Goal: Task Accomplishment & Management: Manage account settings

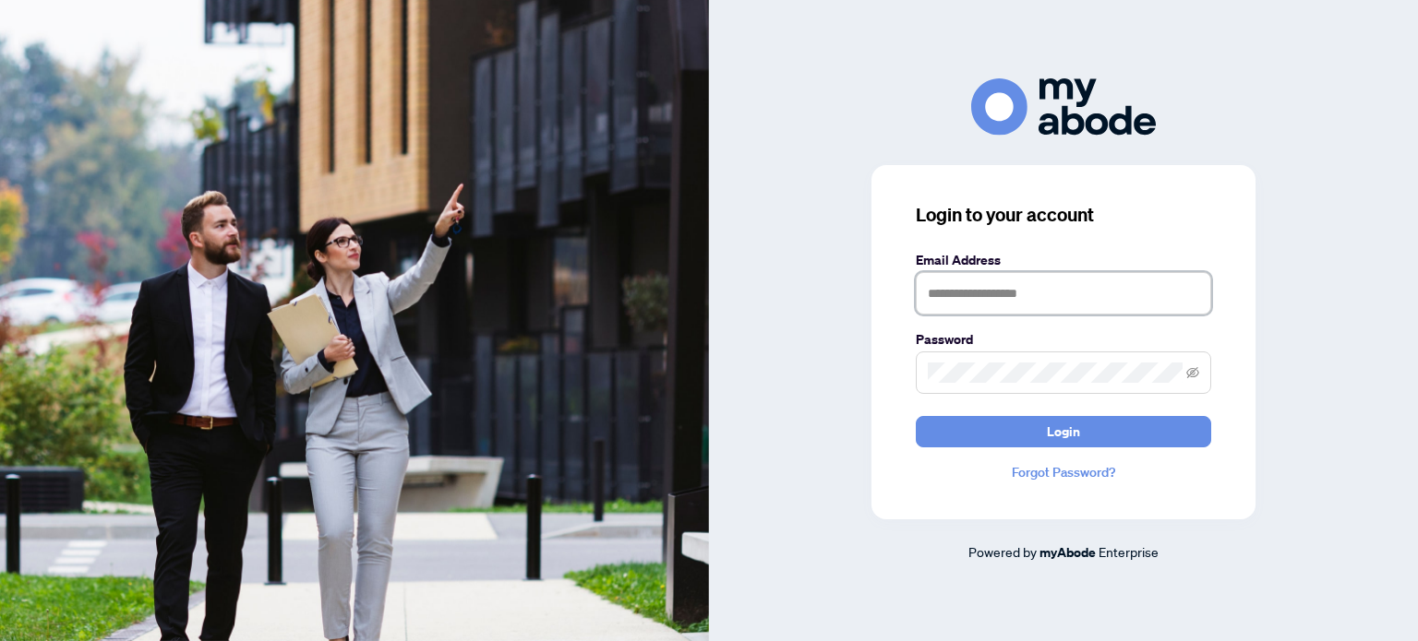
click at [1046, 287] on input "text" at bounding box center [1063, 293] width 295 height 42
type input "**********"
click at [962, 388] on span at bounding box center [1063, 373] width 295 height 42
click at [916, 416] on button "Login" at bounding box center [1063, 431] width 295 height 31
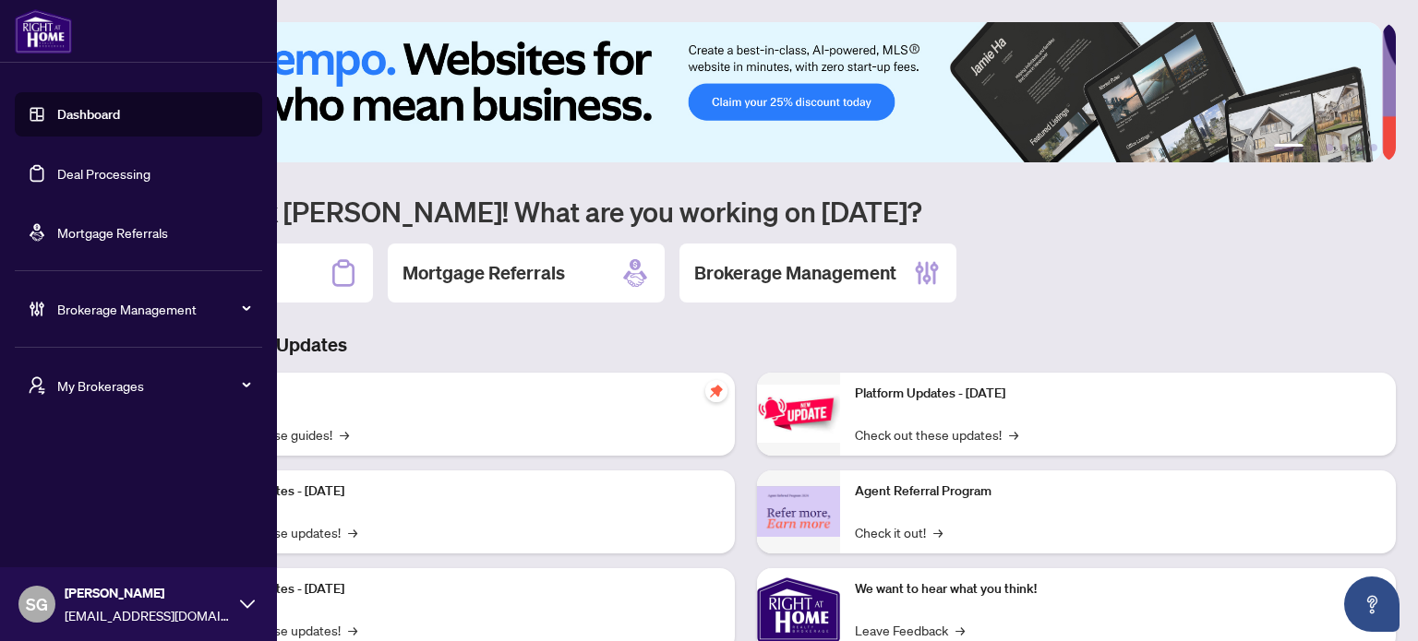
click at [129, 317] on span "Brokerage Management" at bounding box center [153, 309] width 192 height 20
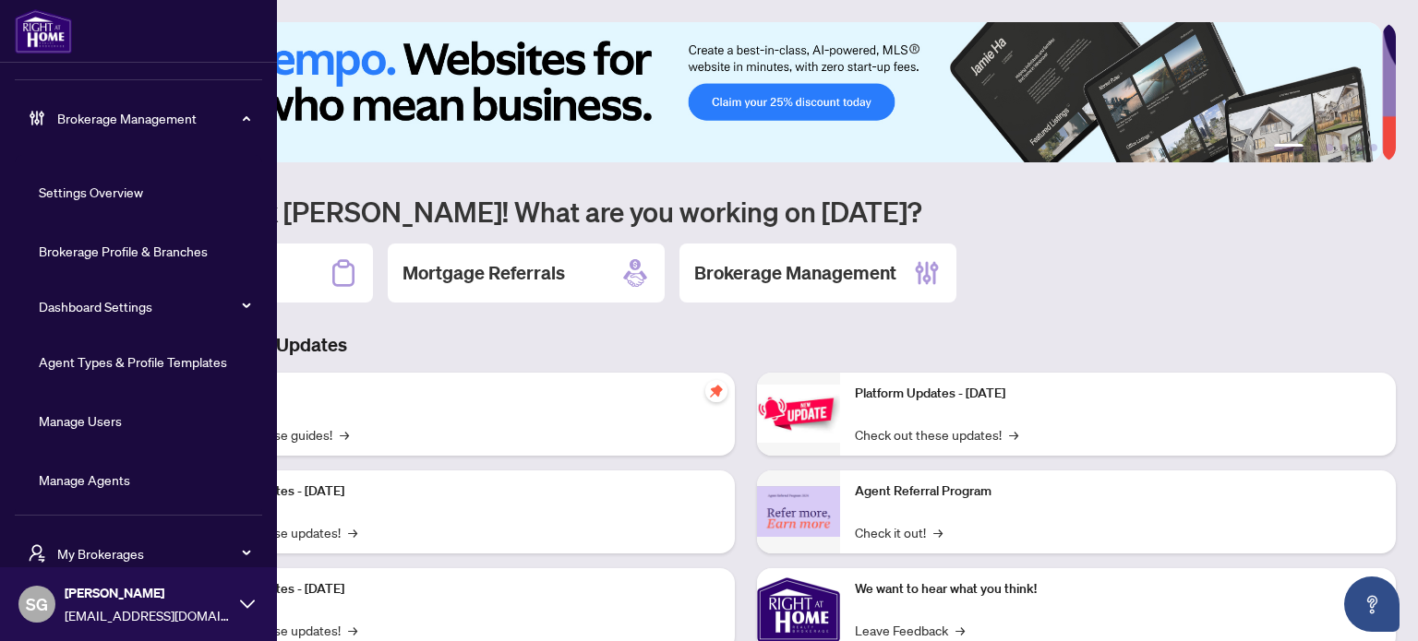
scroll to position [193, 0]
click at [159, 364] on link "Agent Types & Profile Templates" at bounding box center [133, 360] width 188 height 17
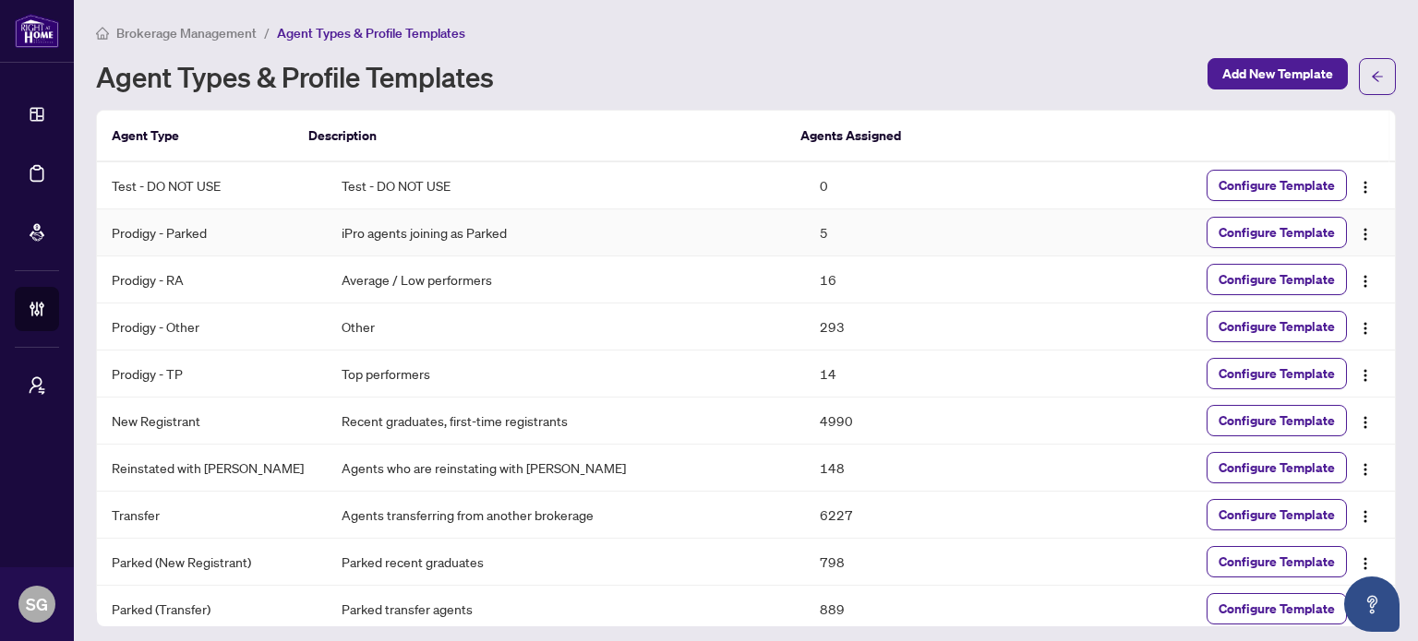
scroll to position [56, 0]
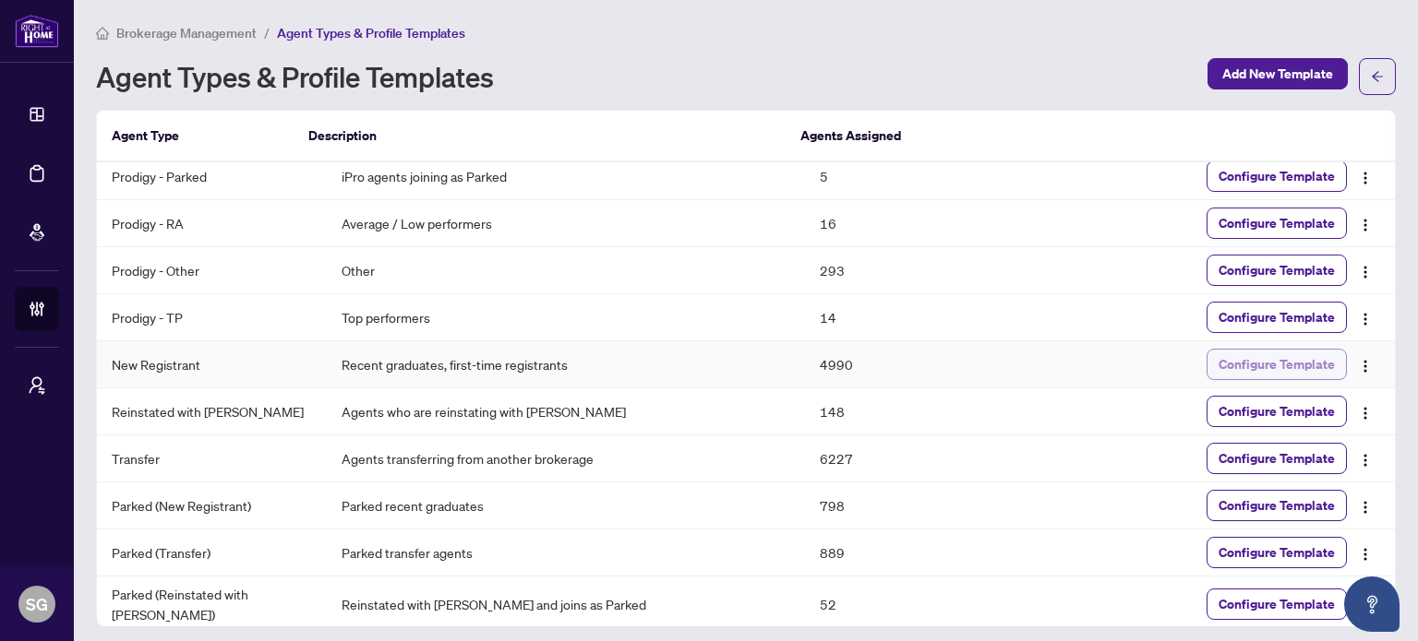
click at [1270, 372] on span "Configure Template" at bounding box center [1276, 365] width 116 height 30
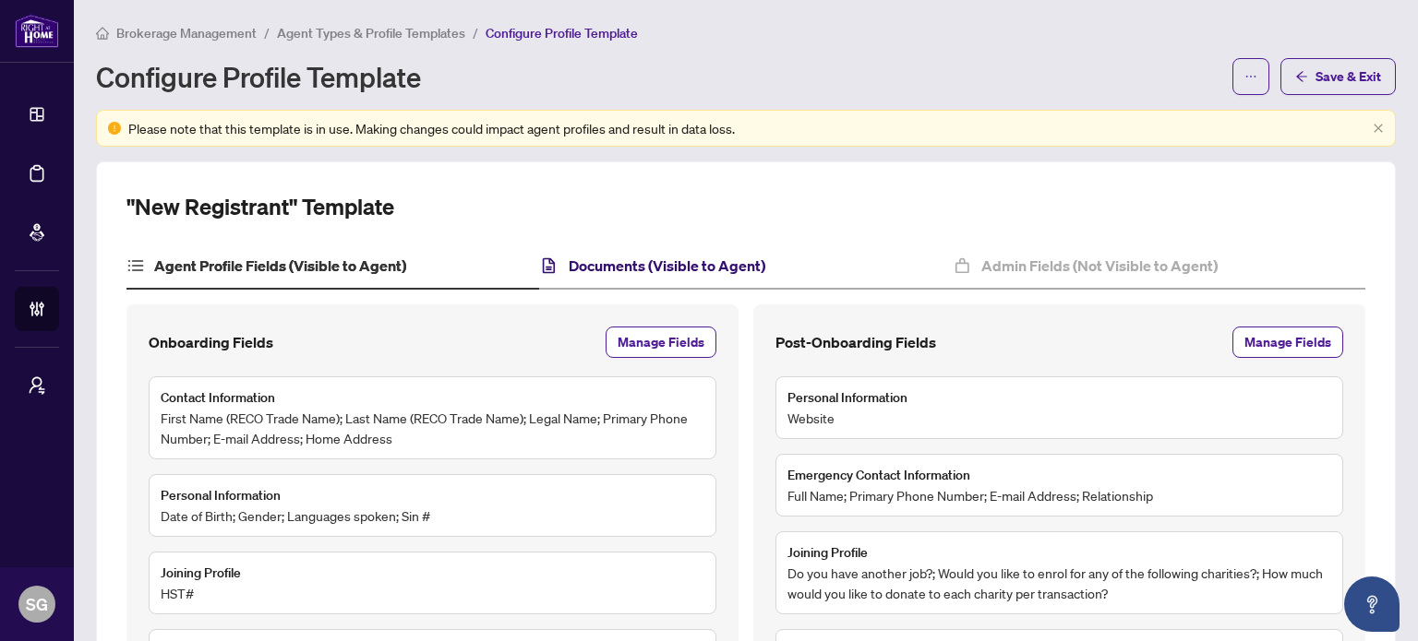
click at [738, 258] on h4 "Documents (Visible to Agent)" at bounding box center [667, 266] width 197 height 22
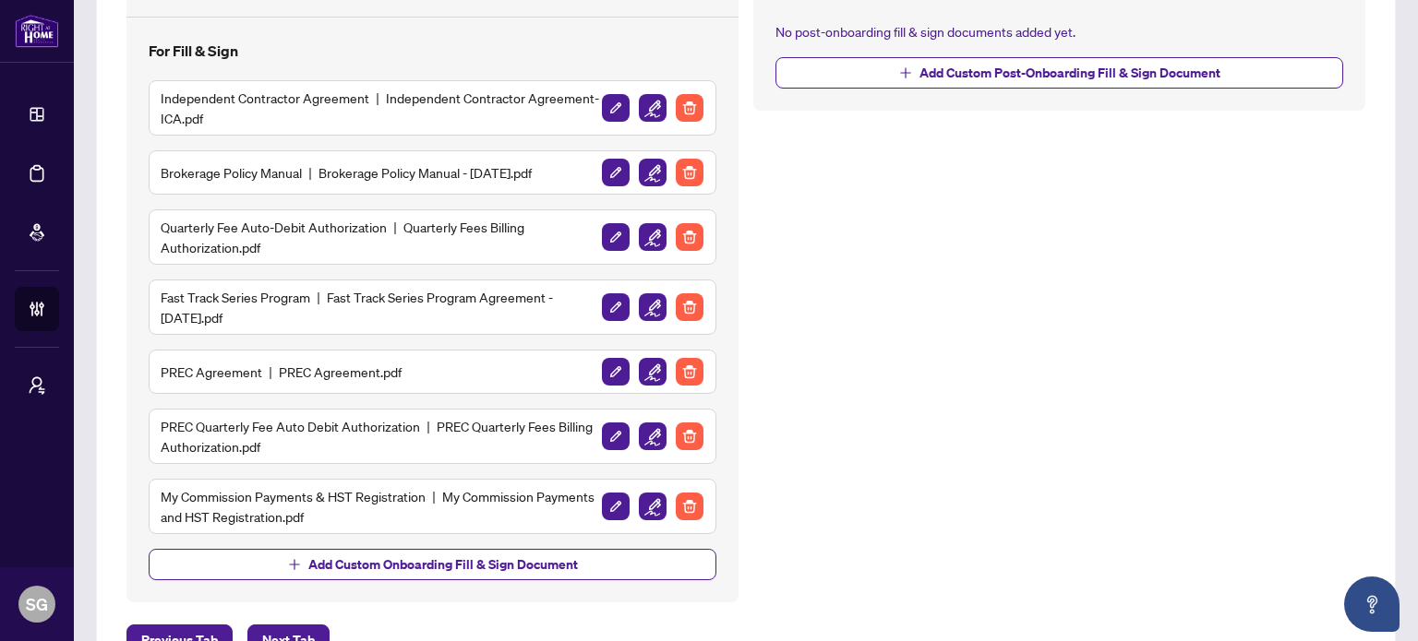
scroll to position [646, 0]
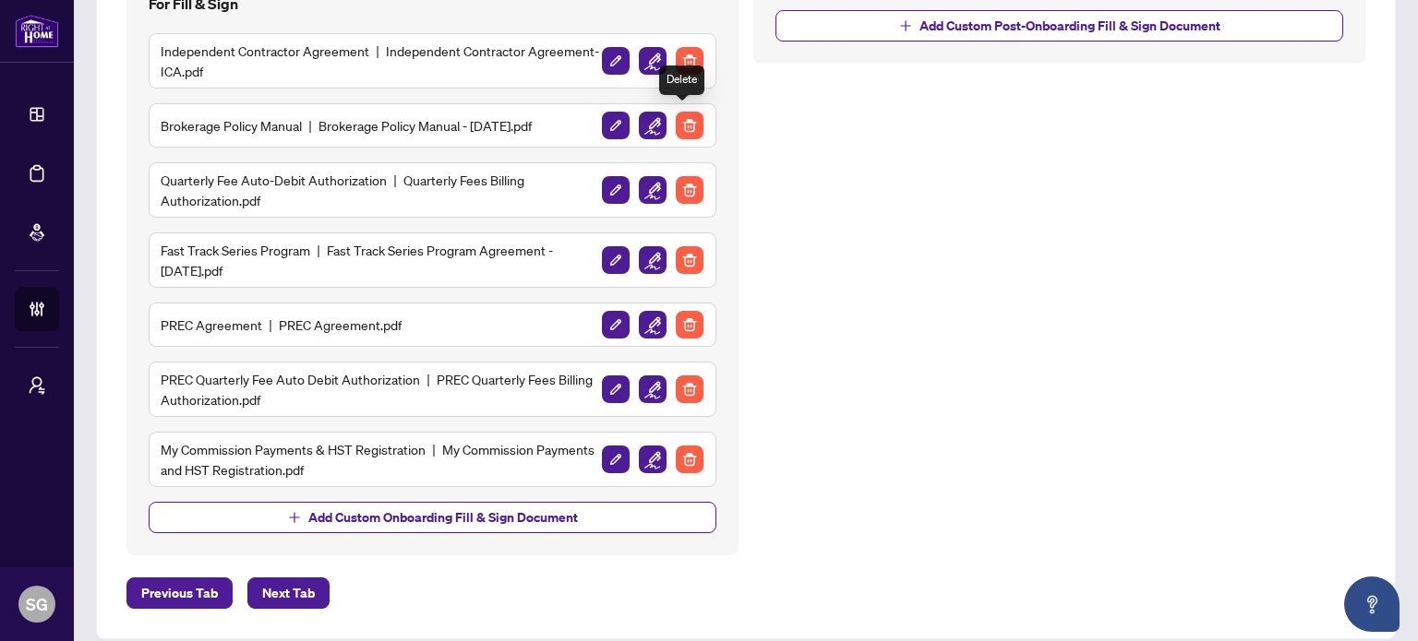
click at [686, 121] on img "button" at bounding box center [690, 126] width 28 height 28
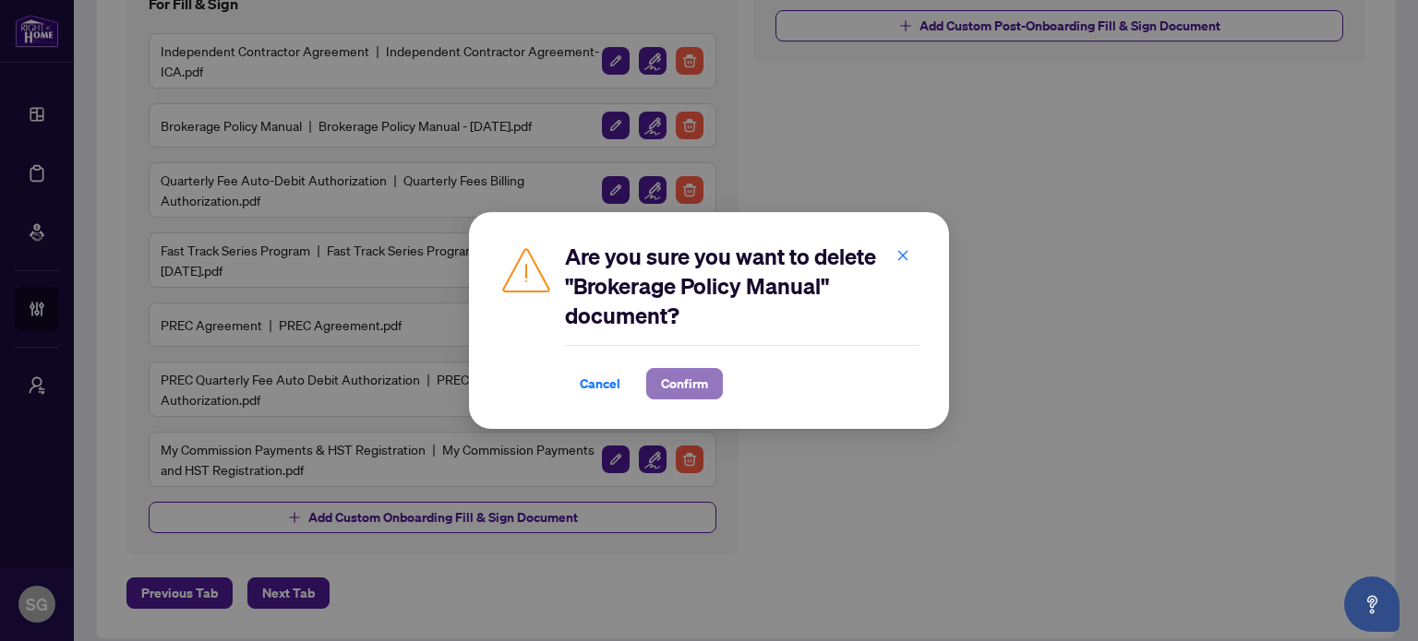
click at [704, 389] on span "Confirm" at bounding box center [684, 384] width 47 height 30
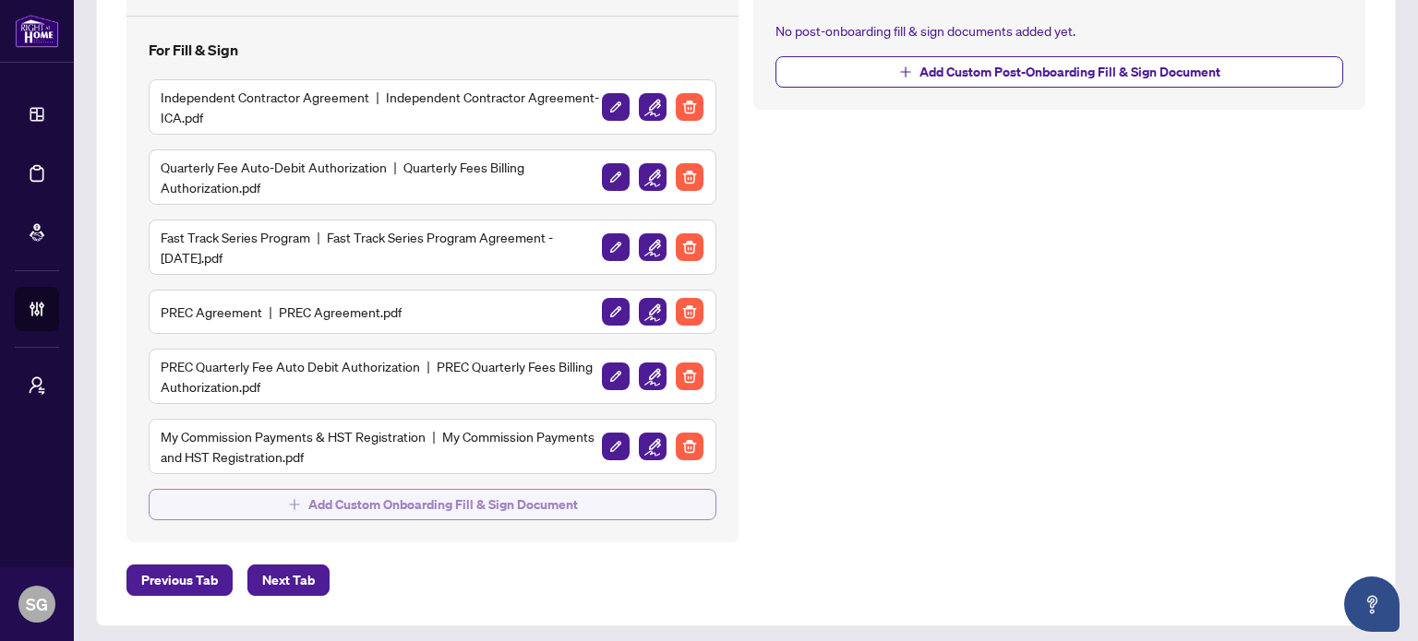
click at [419, 492] on span "Add Custom Onboarding Fill & Sign Document" at bounding box center [443, 505] width 270 height 30
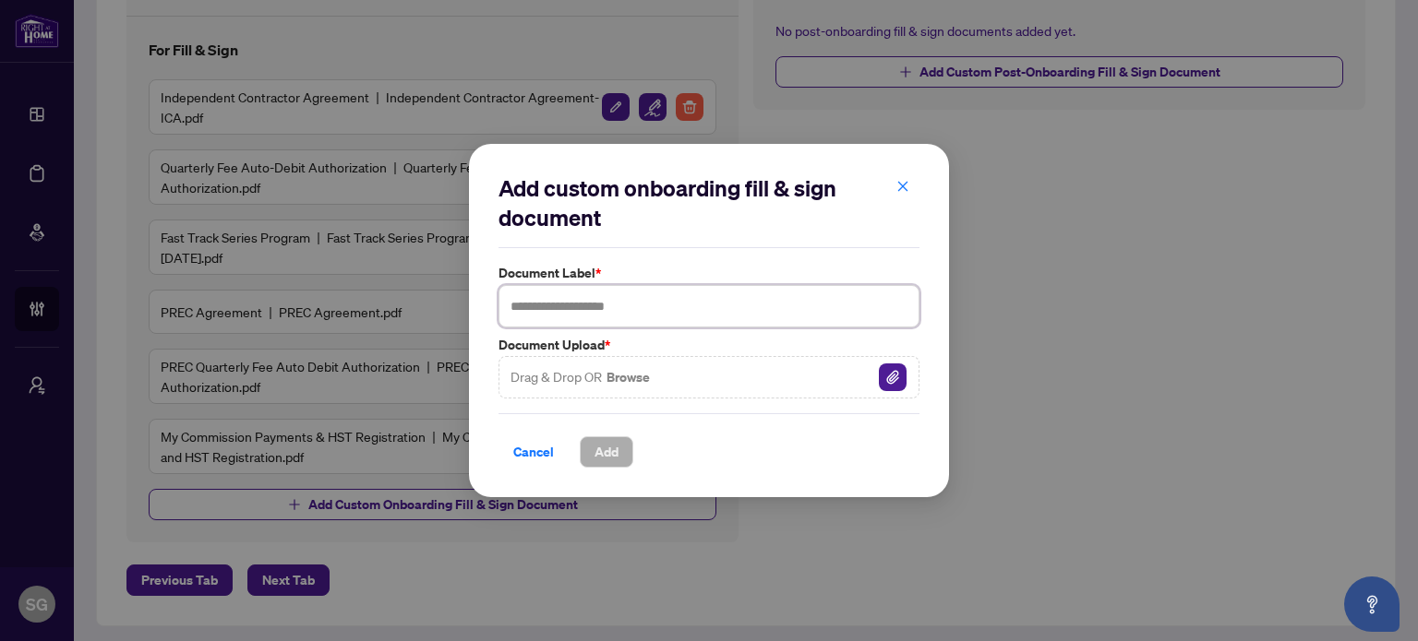
click at [648, 318] on input "text" at bounding box center [708, 306] width 421 height 42
type input "**********"
click at [592, 457] on button "Add" at bounding box center [607, 452] width 54 height 31
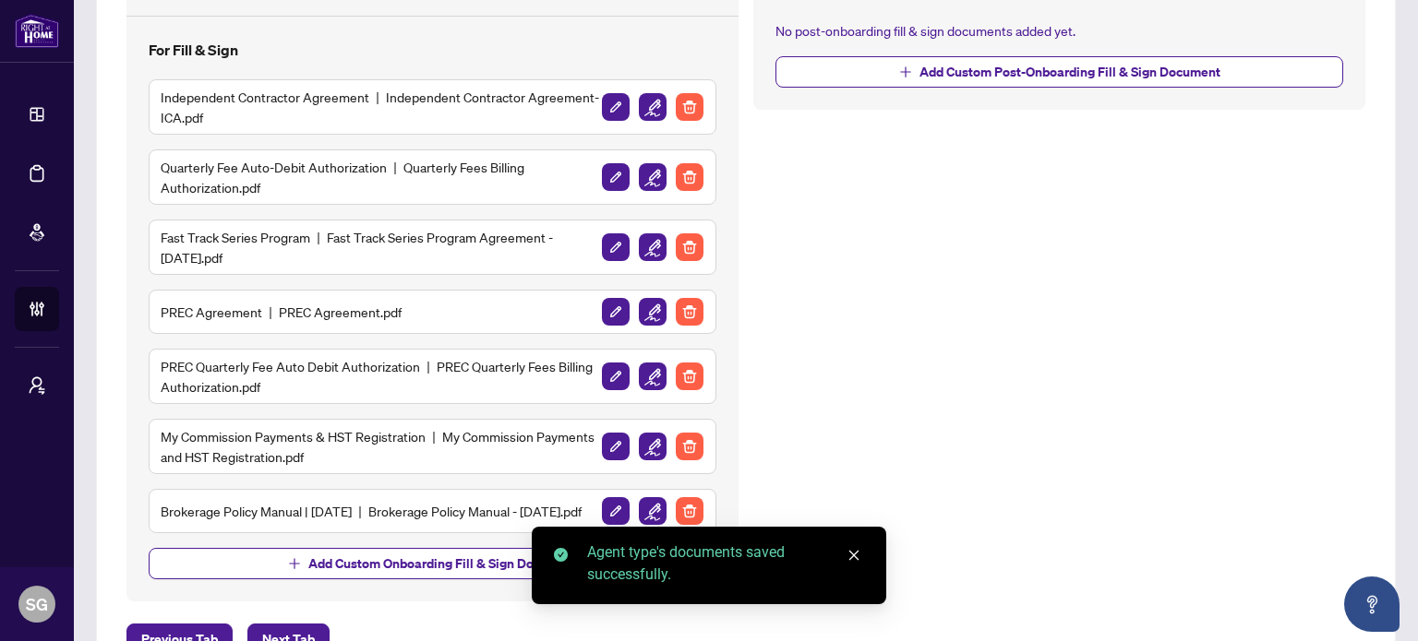
drag, startPoint x: 319, startPoint y: 521, endPoint x: 329, endPoint y: 490, distance: 32.7
click at [329, 489] on div "Brokerage Policy Manual | September 2025 Brokerage Policy Manual - September 20…" at bounding box center [433, 511] width 568 height 44
click at [330, 508] on h5 "Brokerage Policy Manual | September 2025 Brokerage Policy Manual - September 20…" at bounding box center [371, 511] width 421 height 20
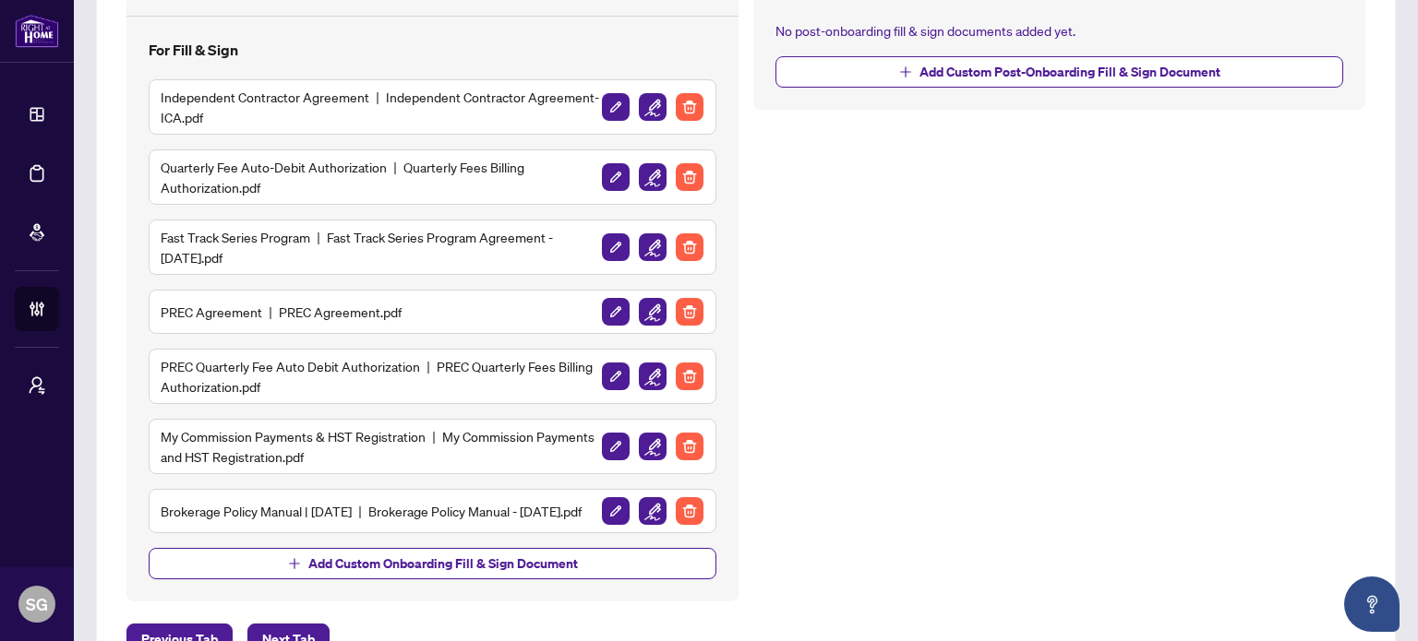
click at [436, 515] on h5 "Brokerage Policy Manual | September 2025 Brokerage Policy Manual - September 20…" at bounding box center [371, 511] width 421 height 20
click at [471, 504] on h5 "Brokerage Policy Manual | September 2025 Brokerage Policy Manual - September 20…" at bounding box center [371, 511] width 421 height 20
click at [646, 509] on img "button" at bounding box center [653, 511] width 28 height 28
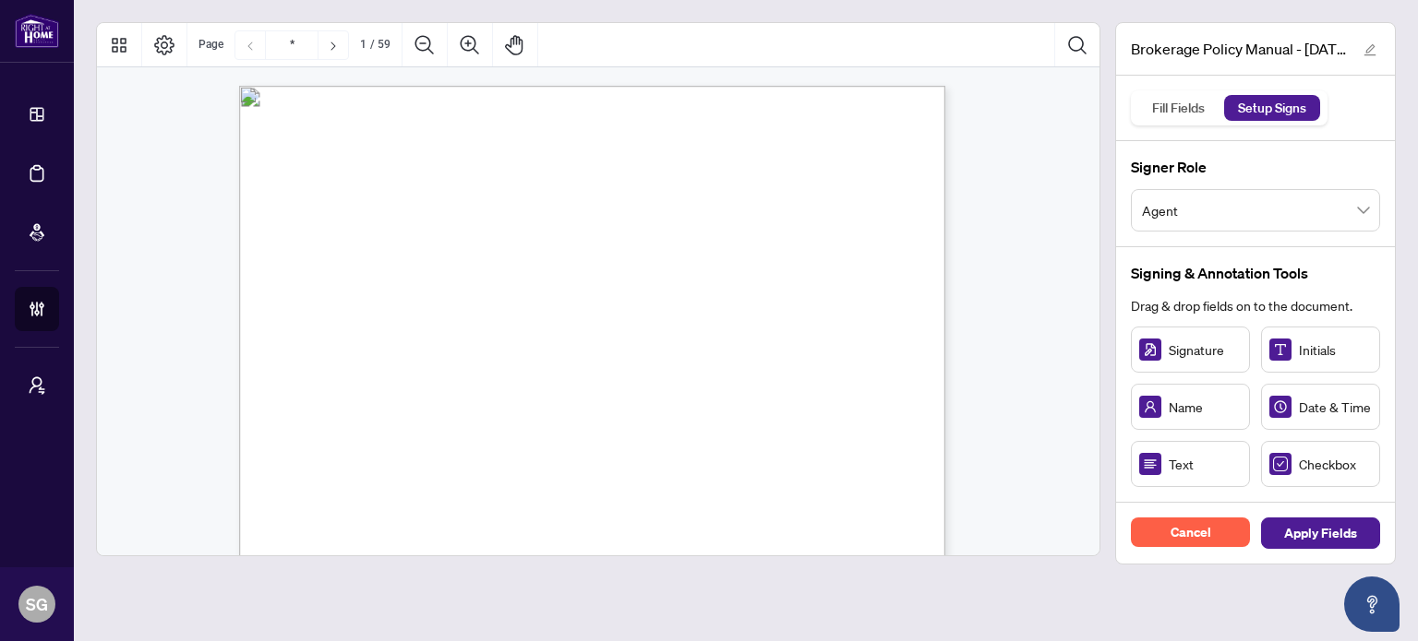
click at [1360, 202] on span "Agent" at bounding box center [1255, 210] width 227 height 35
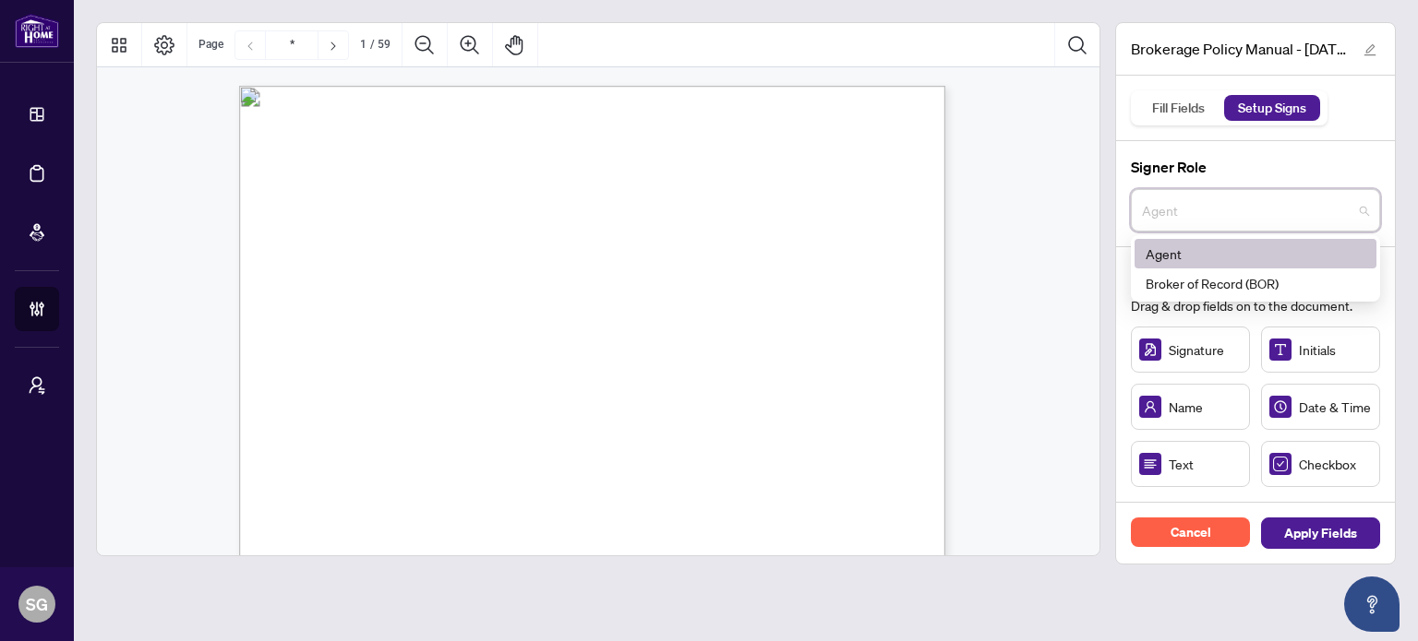
click at [1360, 202] on span "Agent" at bounding box center [1255, 210] width 227 height 35
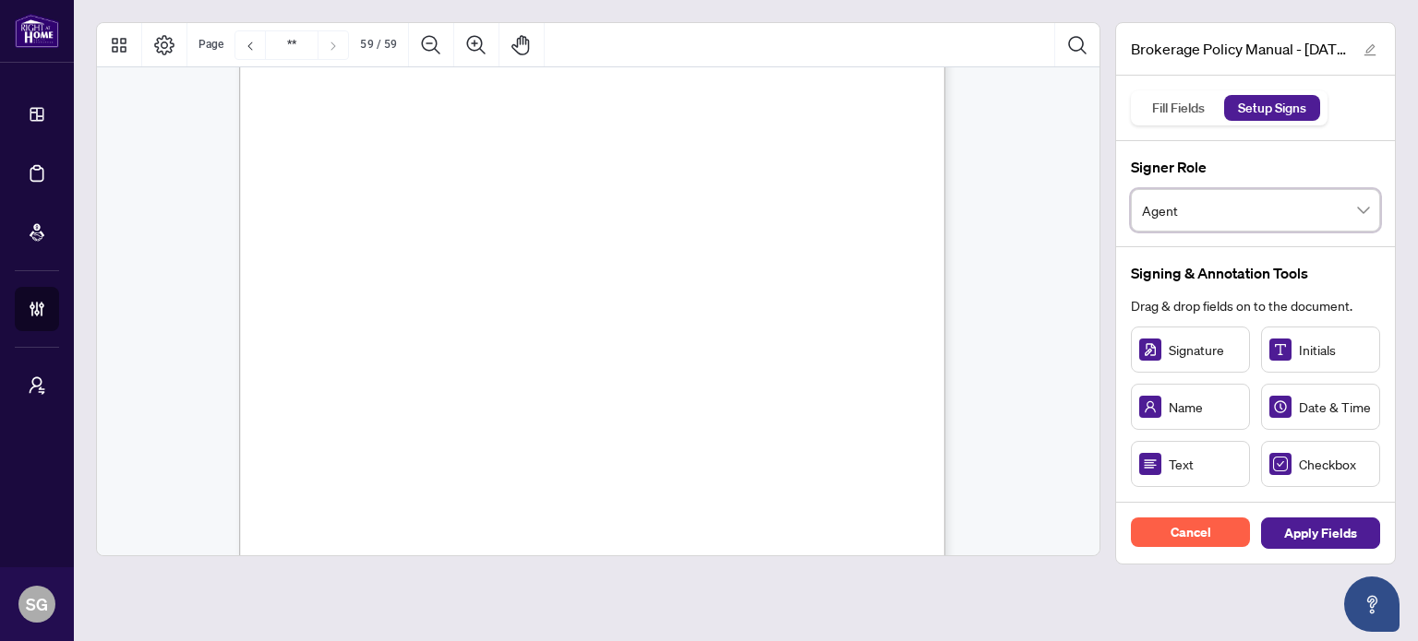
scroll to position [54520, 0]
drag, startPoint x: 543, startPoint y: 409, endPoint x: 507, endPoint y: 413, distance: 36.2
click at [531, 413] on rect "Page 59" at bounding box center [495, 416] width 85 height 48
drag, startPoint x: 535, startPoint y: 413, endPoint x: 620, endPoint y: 414, distance: 84.9
click at [620, 414] on circle "Resize, Right" at bounding box center [622, 416] width 12 height 12
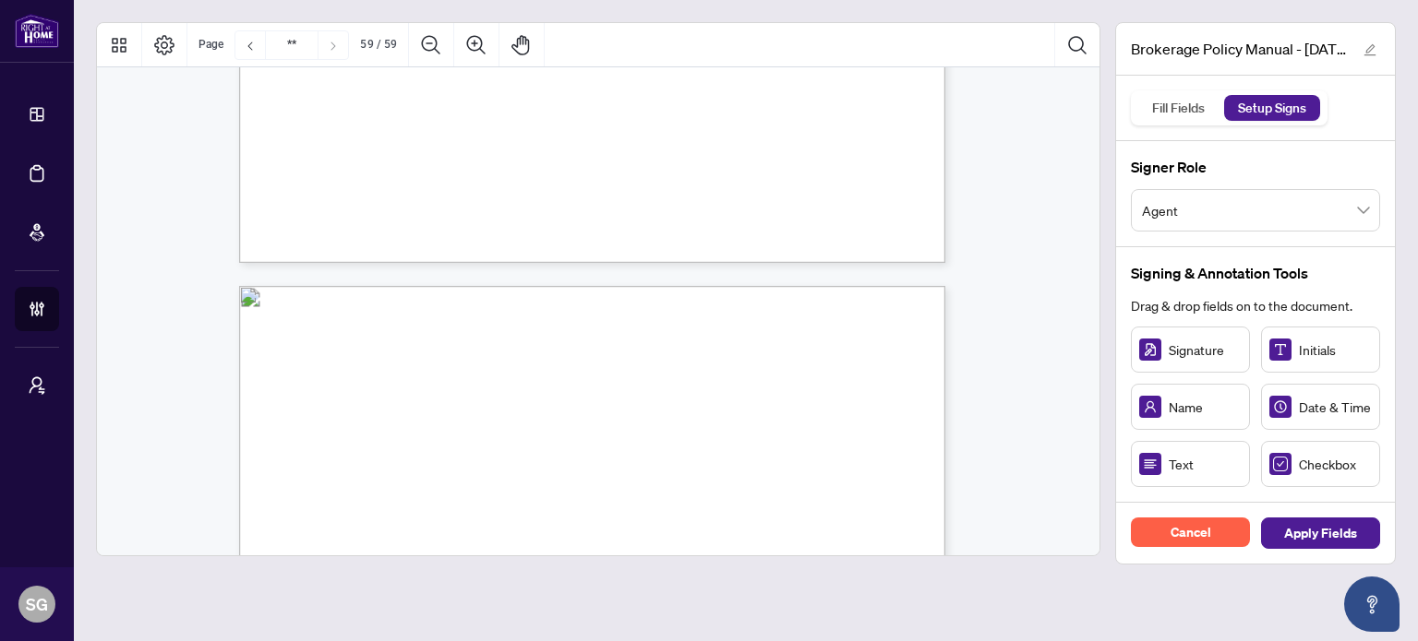
type input "**"
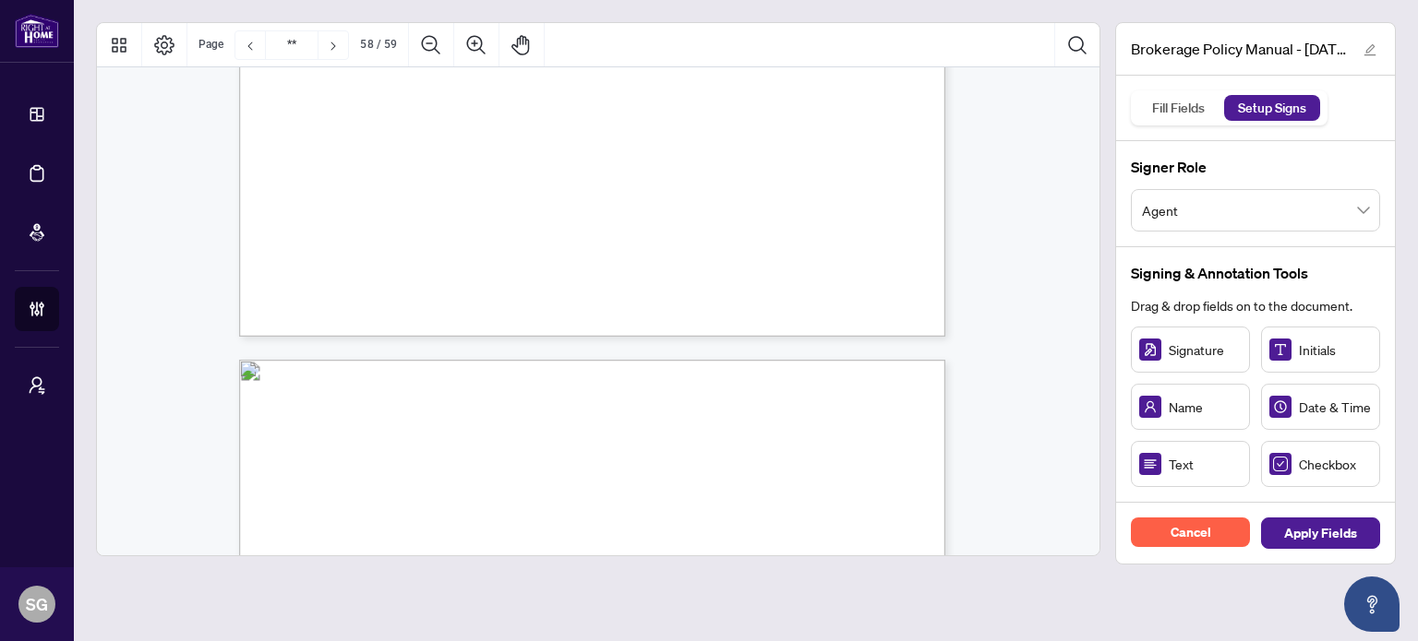
scroll to position [54059, 0]
click at [1303, 529] on span "Apply Fields" at bounding box center [1320, 534] width 73 height 30
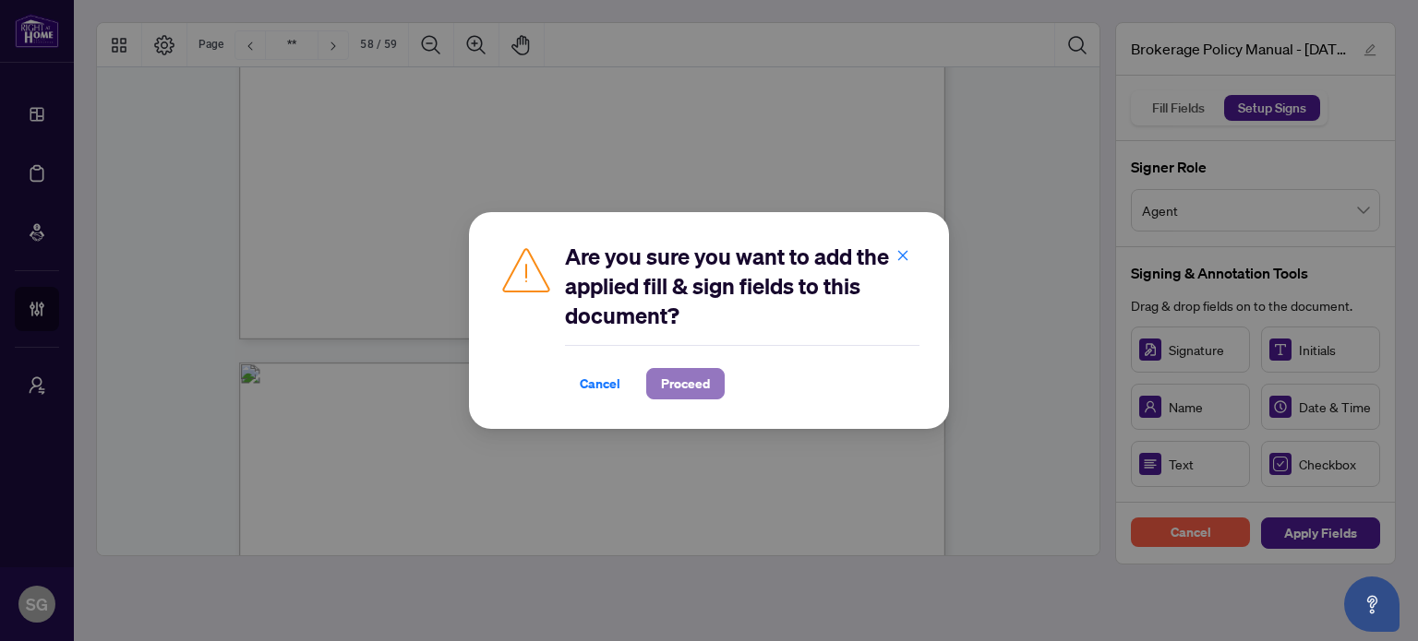
click at [693, 381] on span "Proceed" at bounding box center [685, 384] width 49 height 30
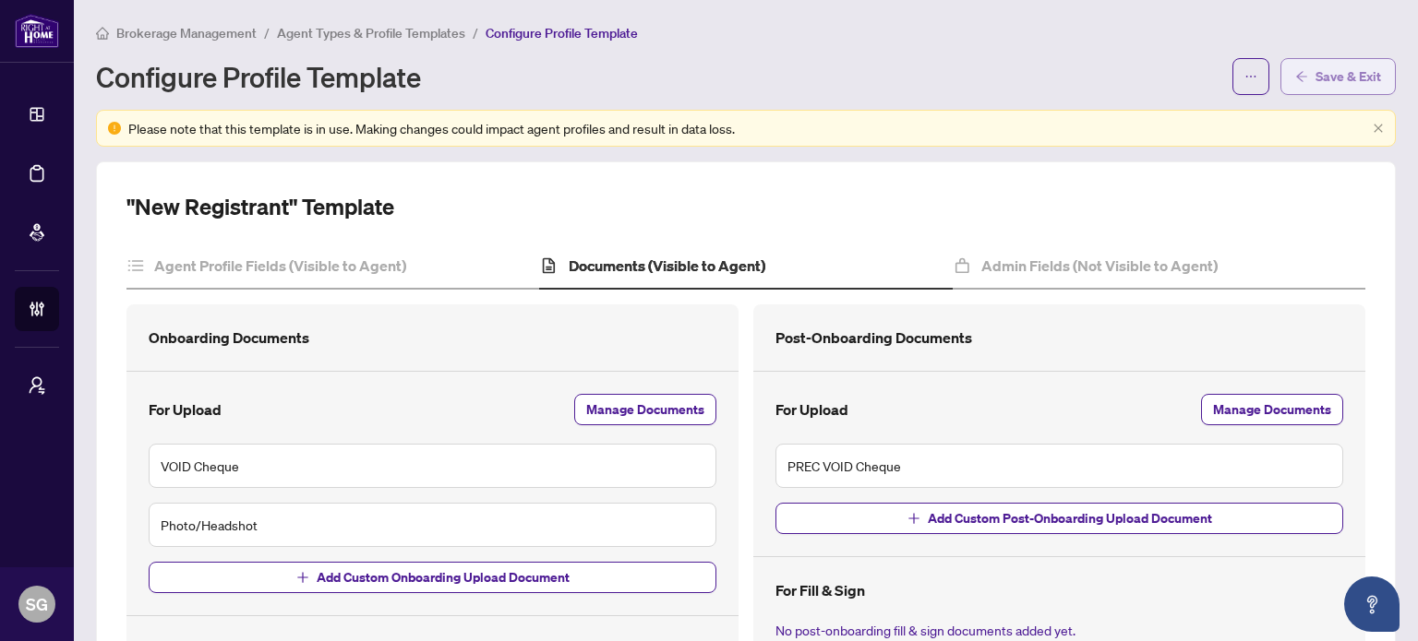
click at [1330, 73] on span "Save & Exit" at bounding box center [1348, 77] width 66 height 30
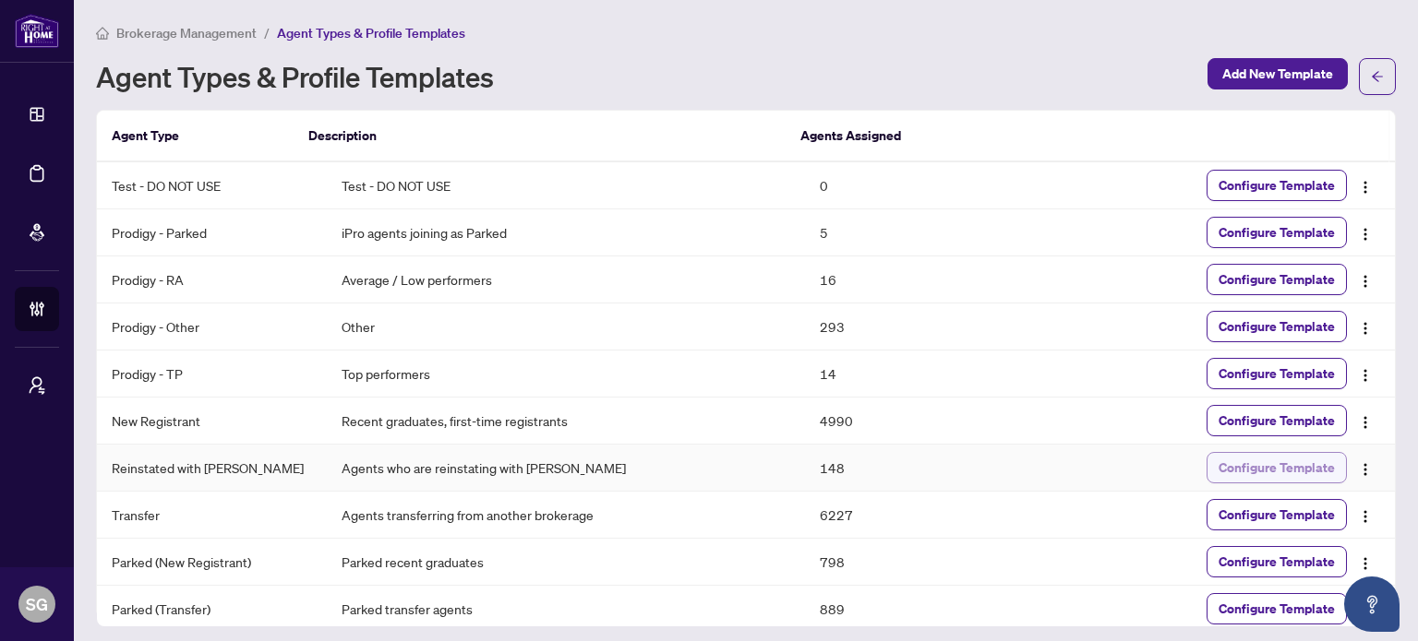
click at [1320, 469] on span "Configure Template" at bounding box center [1276, 468] width 116 height 30
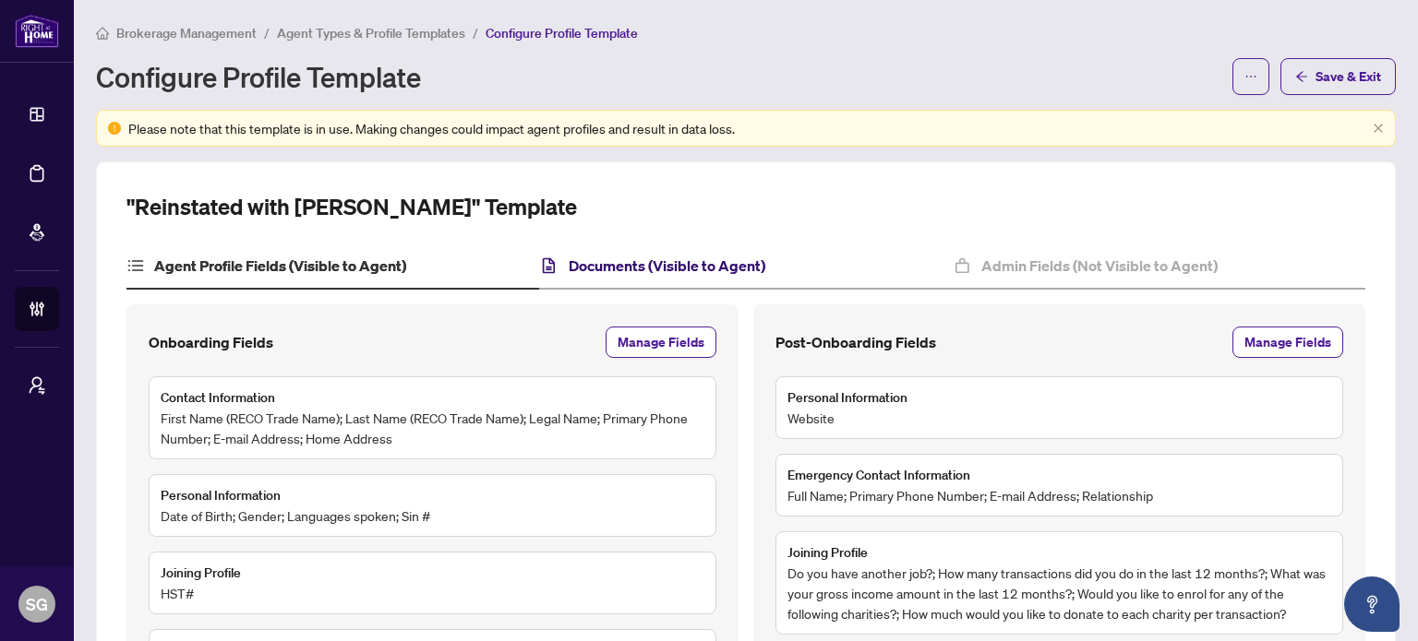
click at [748, 270] on h4 "Documents (Visible to Agent)" at bounding box center [667, 266] width 197 height 22
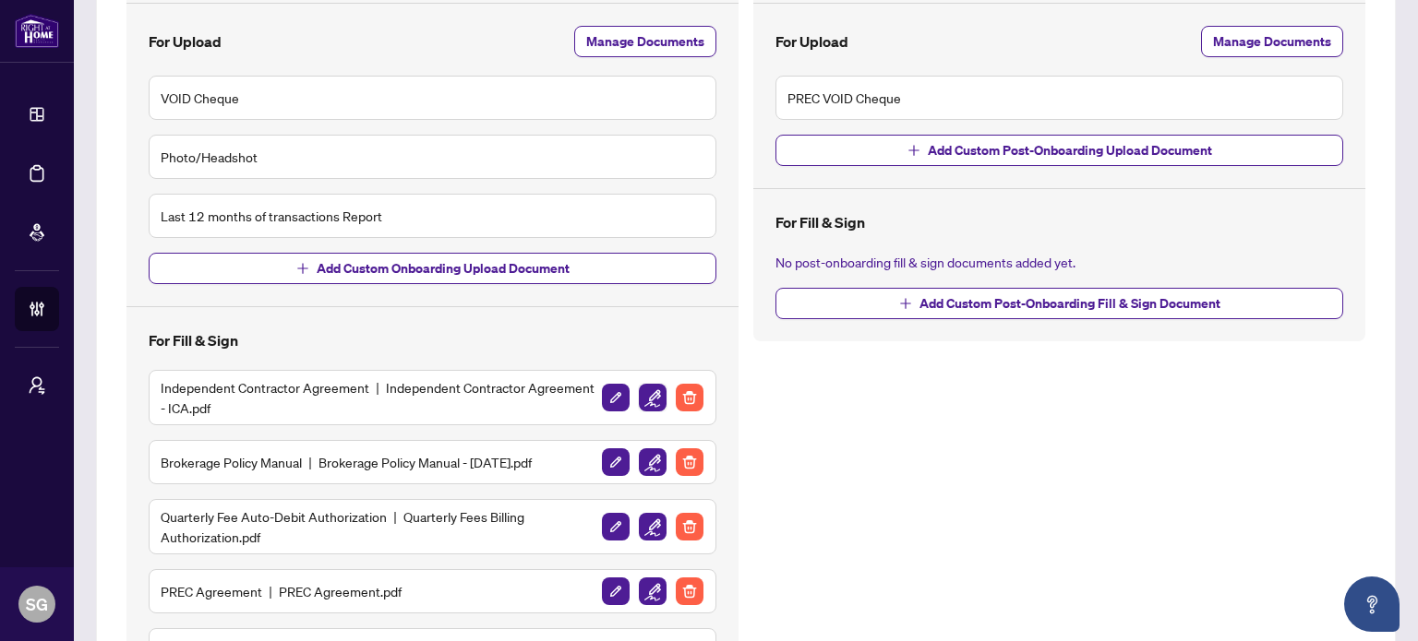
scroll to position [369, 0]
click at [614, 455] on img "button" at bounding box center [616, 462] width 28 height 28
type input "**********"
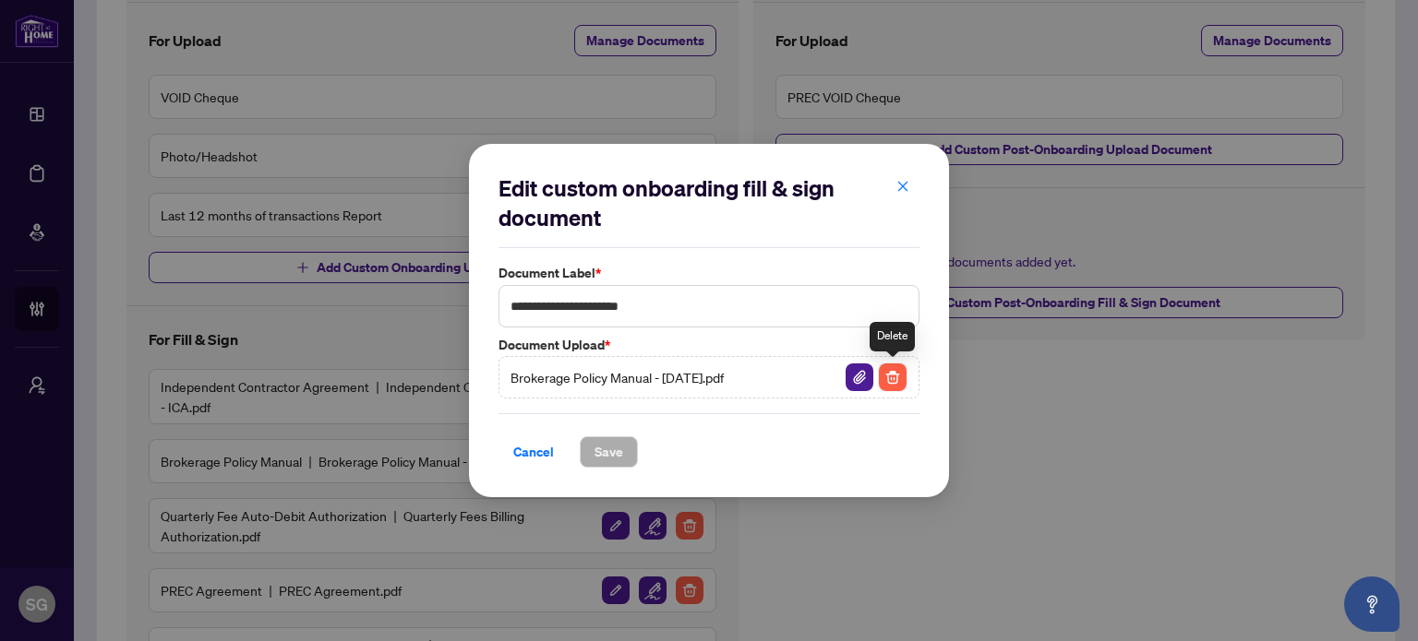
click at [893, 379] on img "button" at bounding box center [893, 378] width 28 height 28
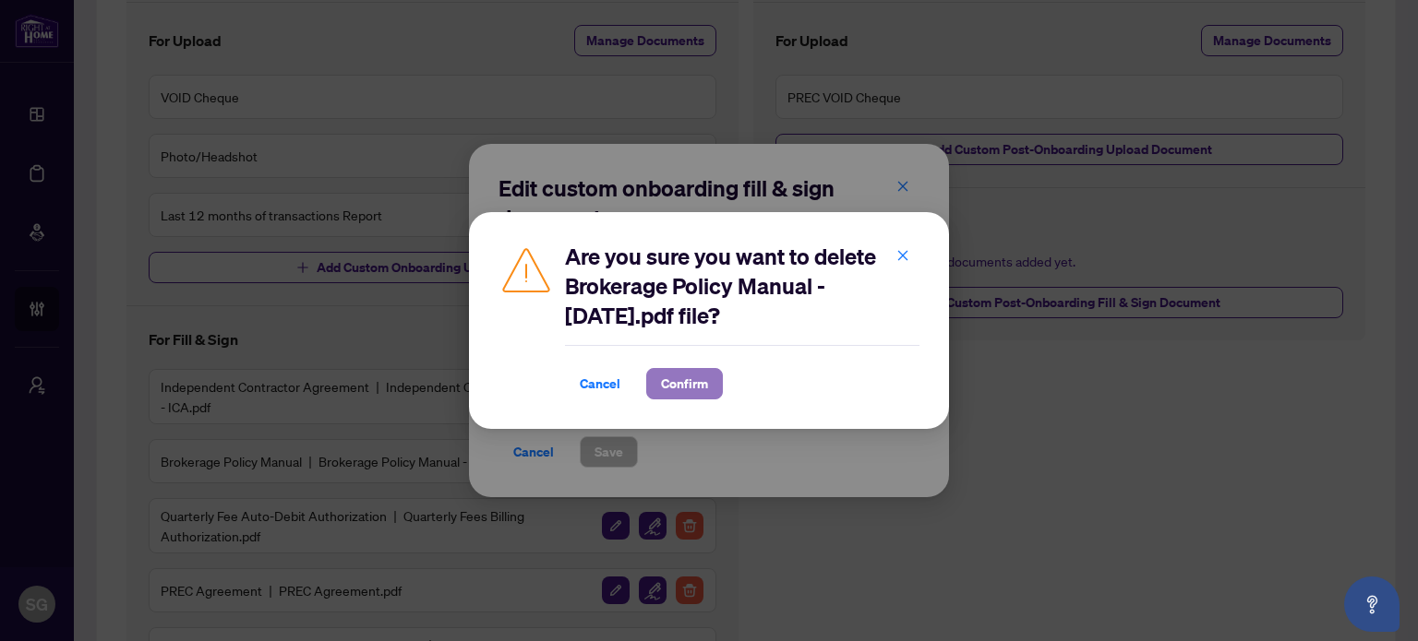
click at [694, 373] on span "Confirm" at bounding box center [684, 384] width 47 height 30
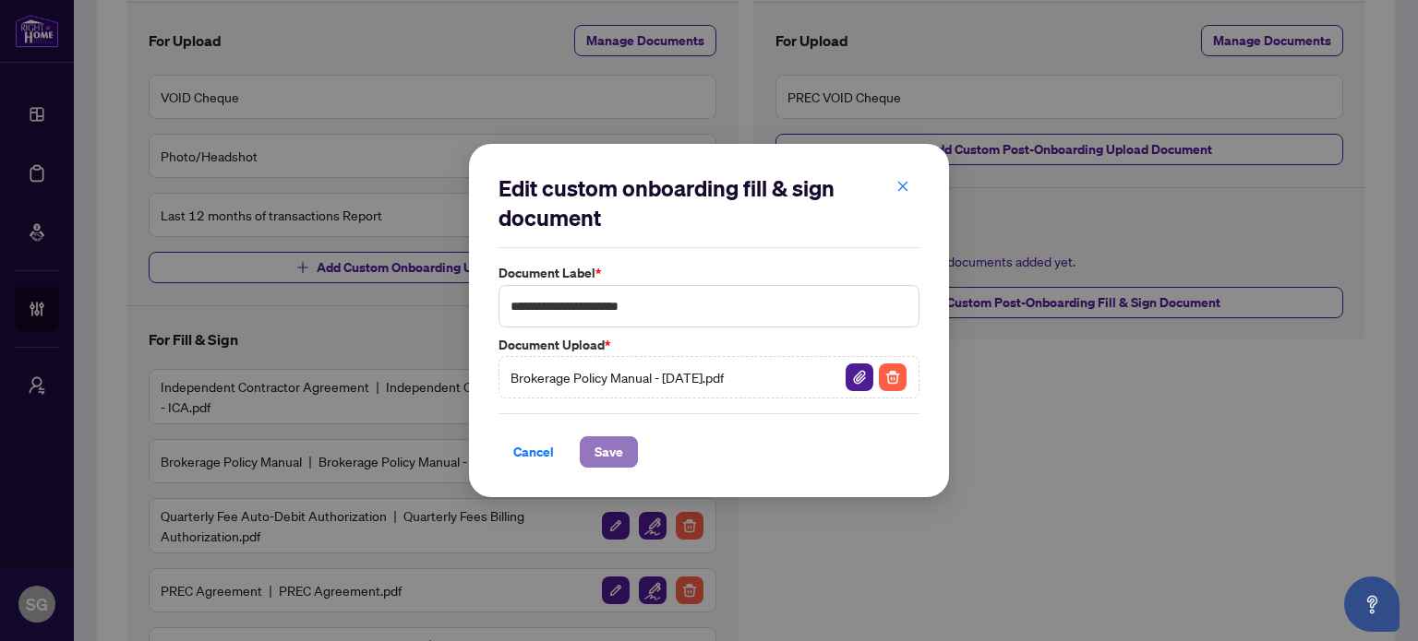
click at [619, 449] on span "Save" at bounding box center [608, 452] width 29 height 30
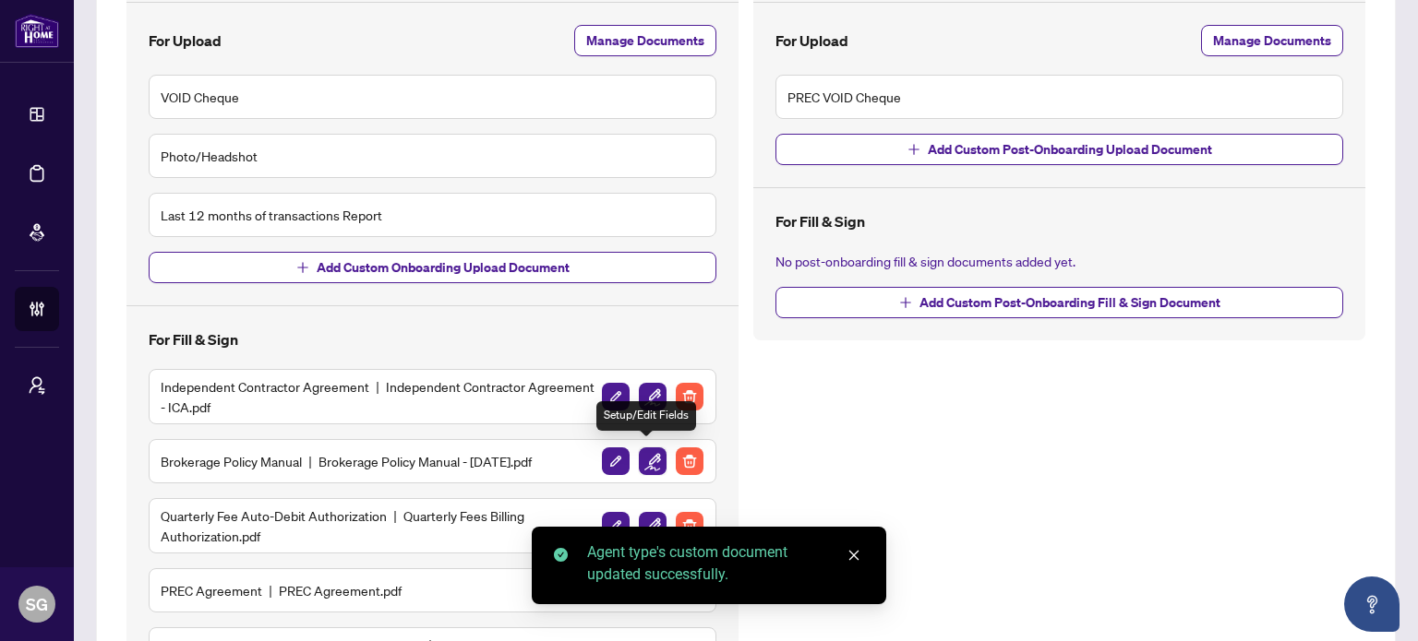
click at [650, 456] on img "button" at bounding box center [653, 462] width 28 height 28
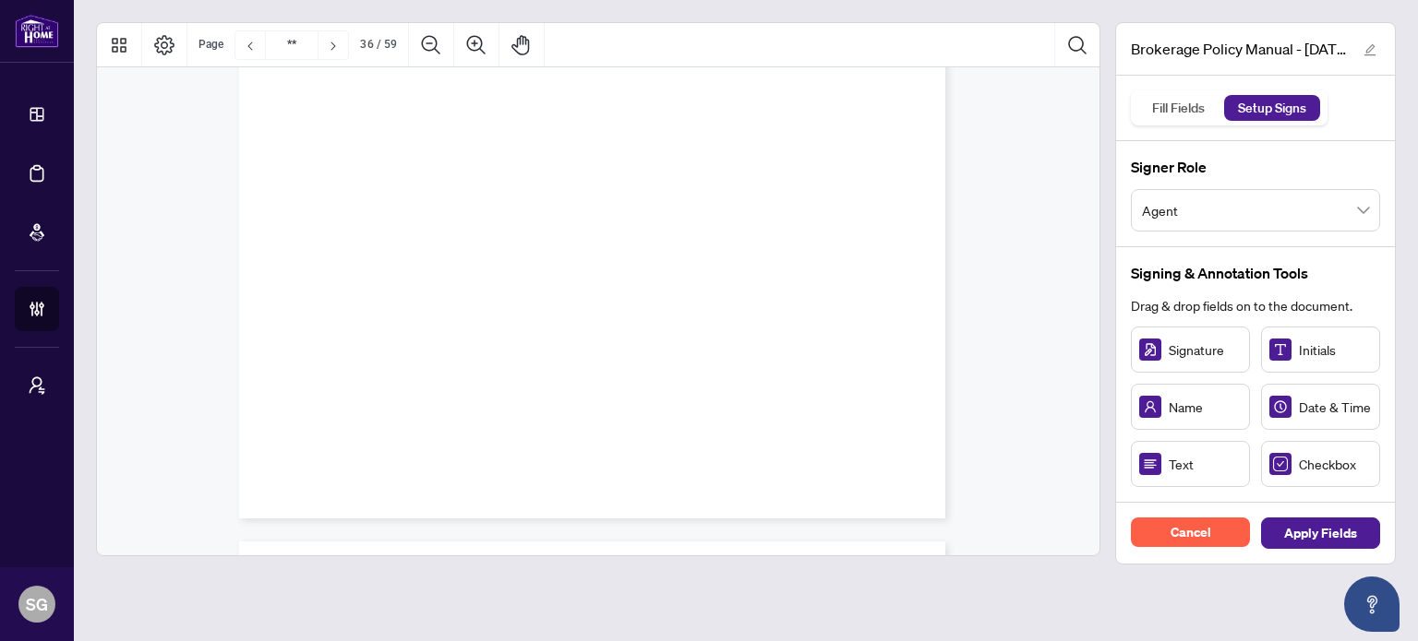
scroll to position [54797, 0]
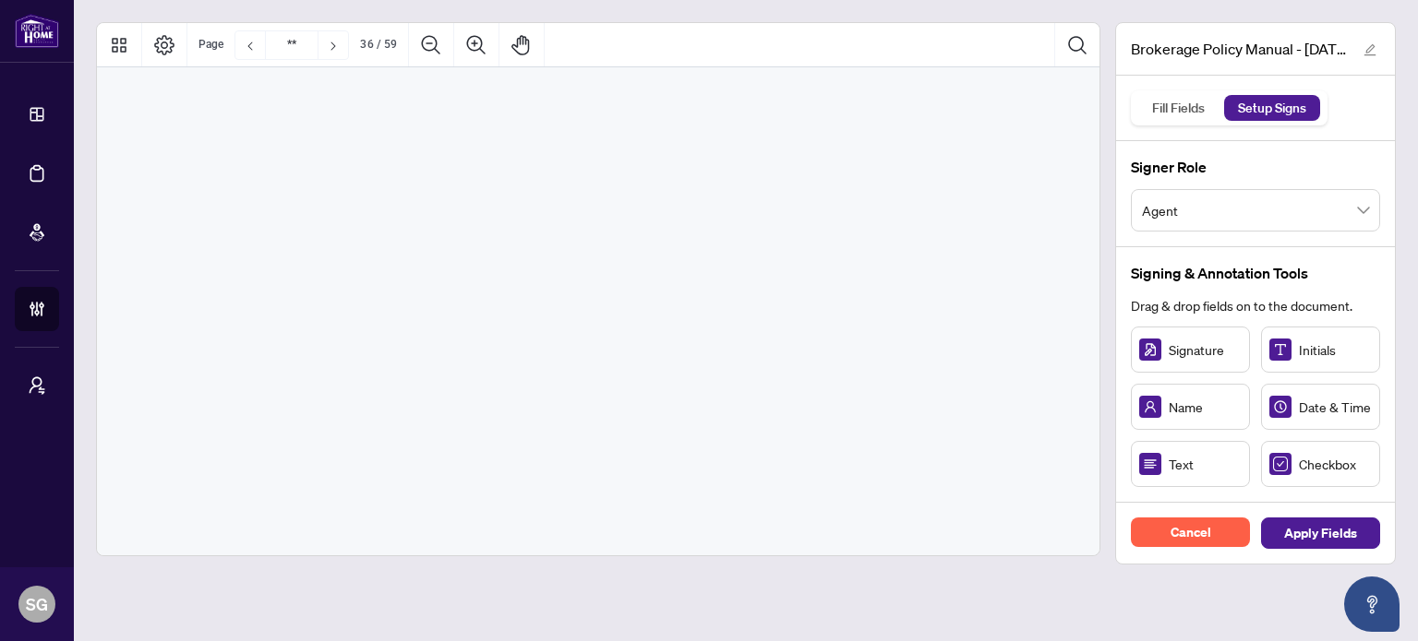
type input "**"
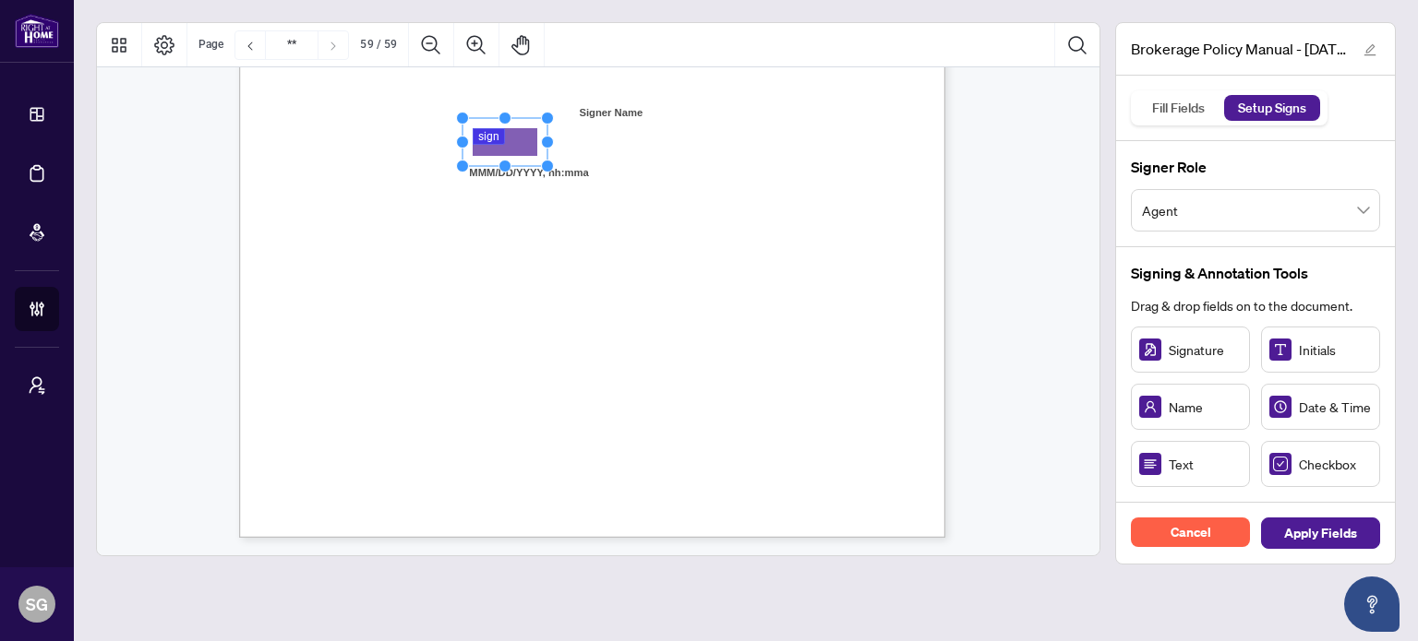
drag, startPoint x: 543, startPoint y: 143, endPoint x: 724, endPoint y: 150, distance: 181.0
click at [554, 150] on icon "Resize, Top Resize, Top, Right Resize, Right Resize, Bottom, Right Resize, Bott…" at bounding box center [505, 142] width 98 height 61
drag, startPoint x: 727, startPoint y: 142, endPoint x: 611, endPoint y: 159, distance: 117.5
click at [611, 159] on div "ACKNOWLEDGENENT I, the undersigned, acknowledge that I have received, read, and…" at bounding box center [592, 81] width 706 height 914
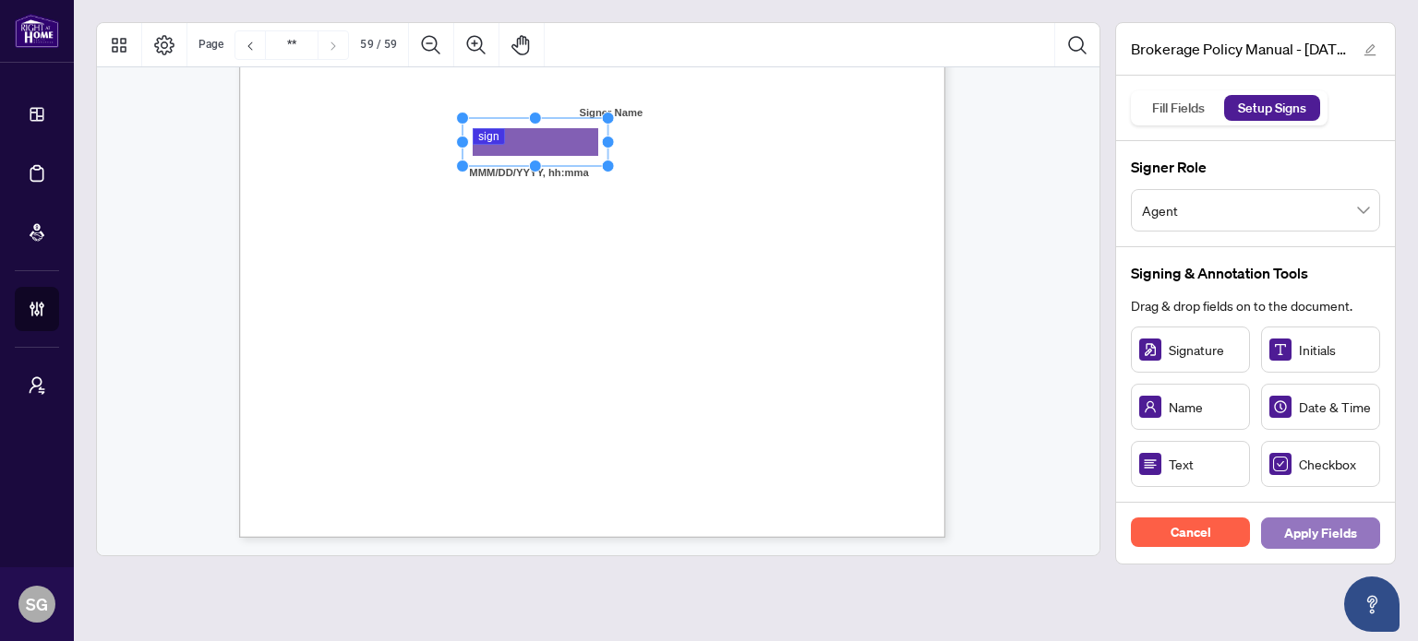
click at [1315, 533] on span "Apply Fields" at bounding box center [1320, 534] width 73 height 30
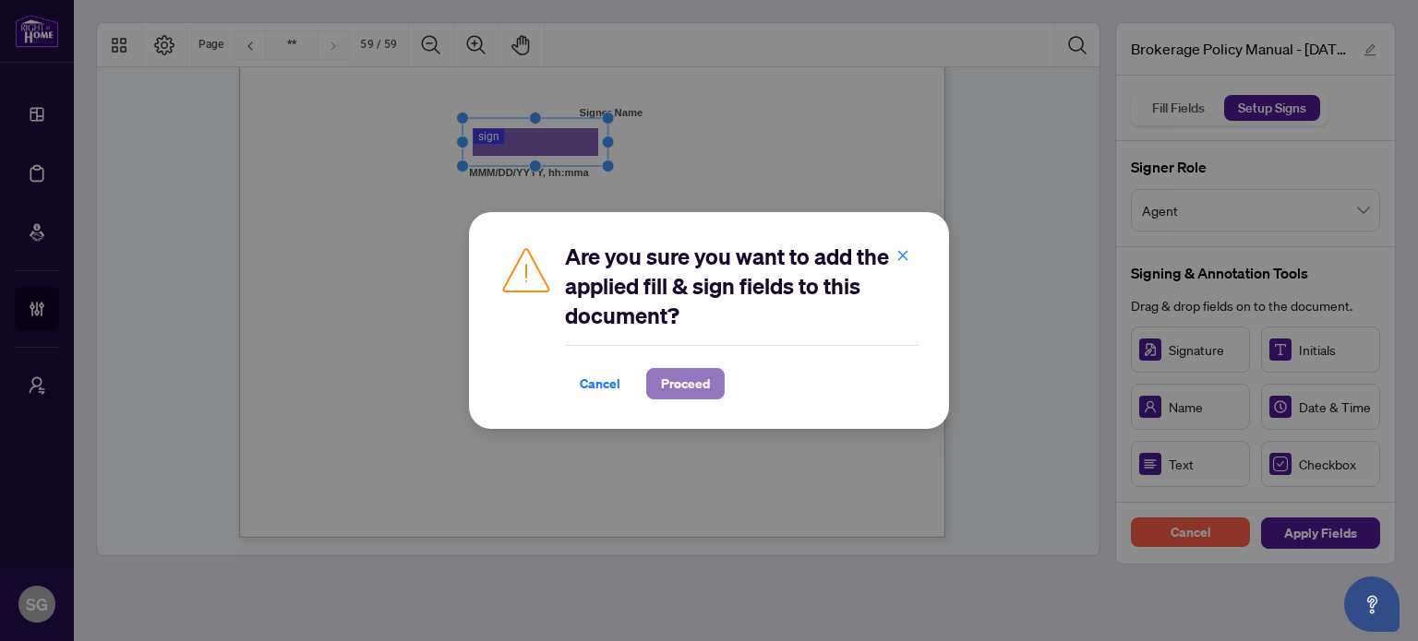
click at [701, 385] on span "Proceed" at bounding box center [685, 384] width 49 height 30
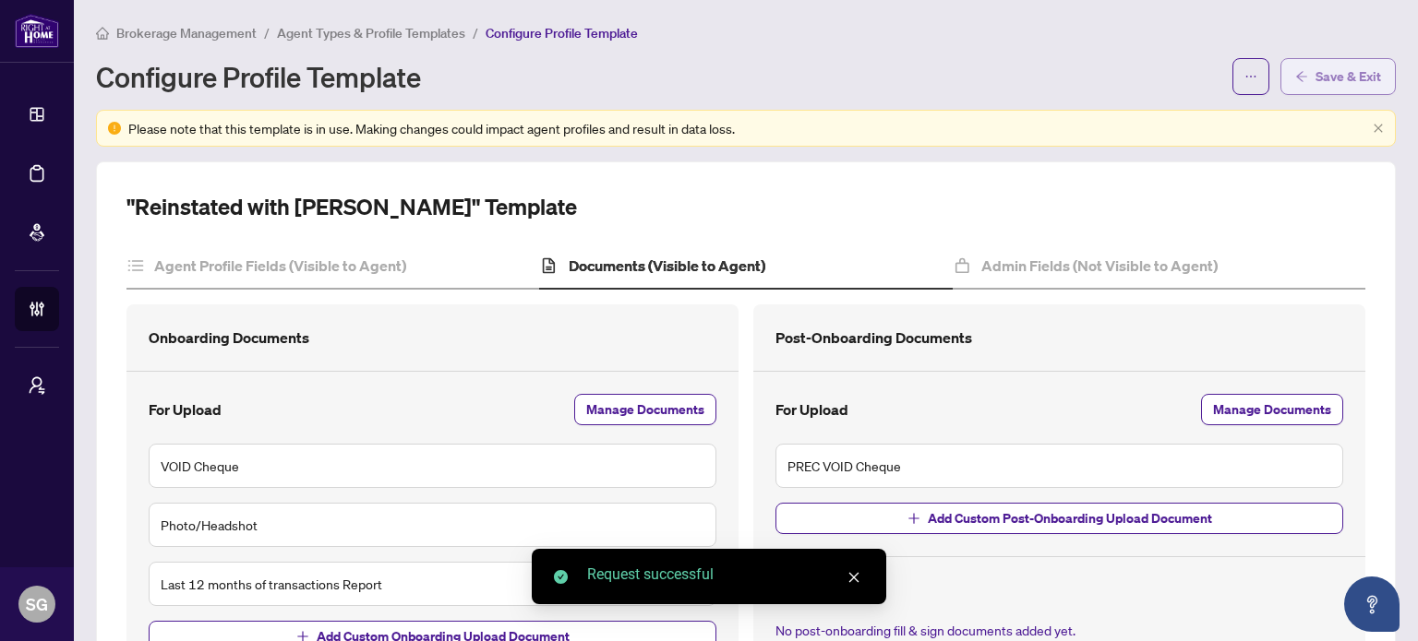
click at [1356, 77] on span "Save & Exit" at bounding box center [1348, 77] width 66 height 30
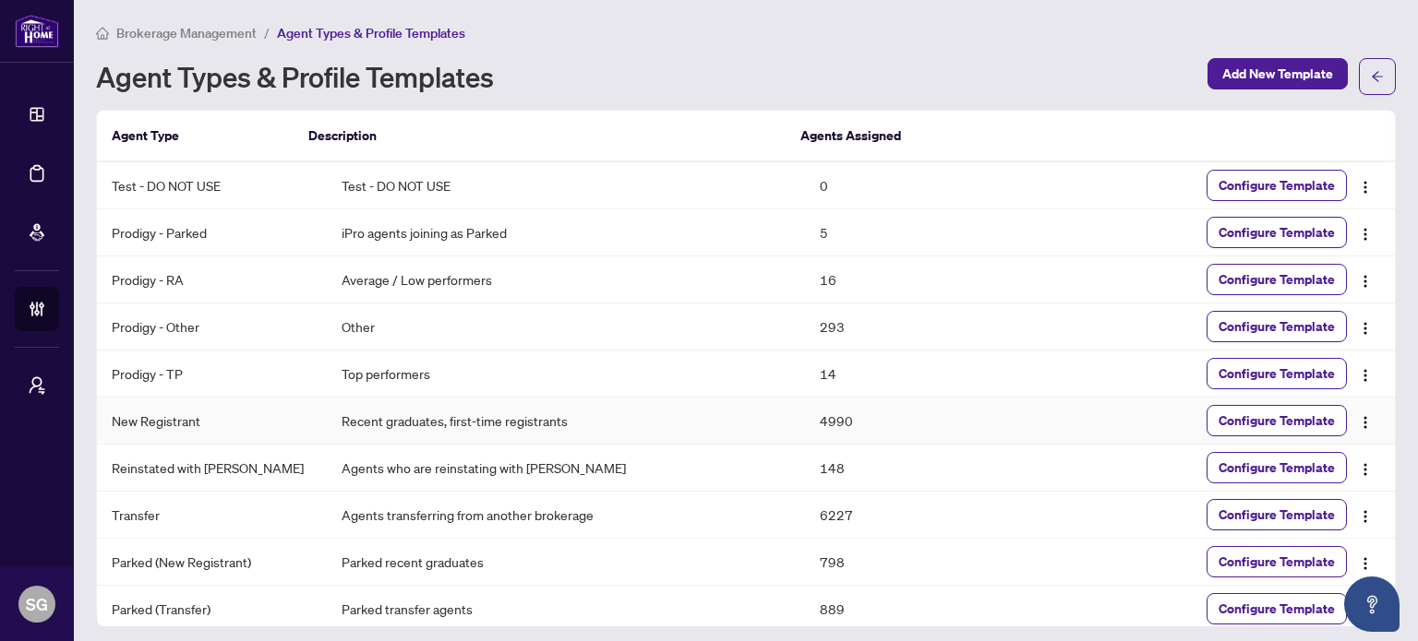
scroll to position [56, 0]
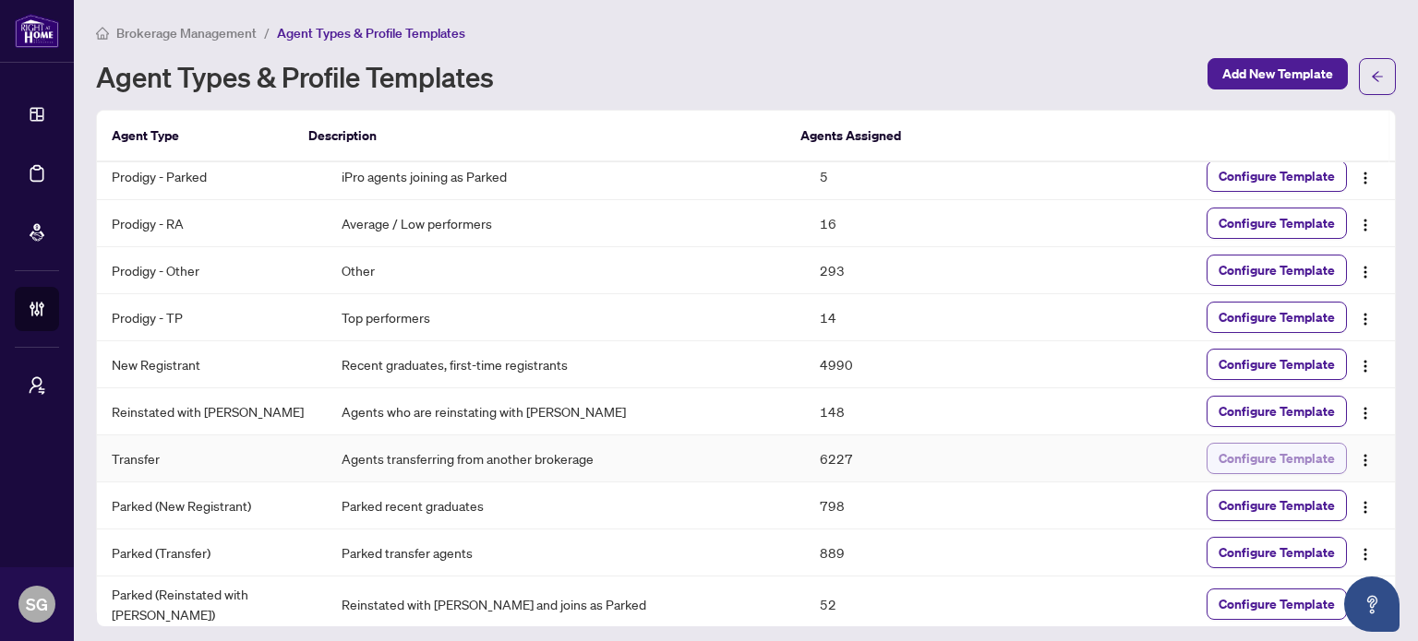
click at [1284, 453] on span "Configure Template" at bounding box center [1276, 459] width 116 height 30
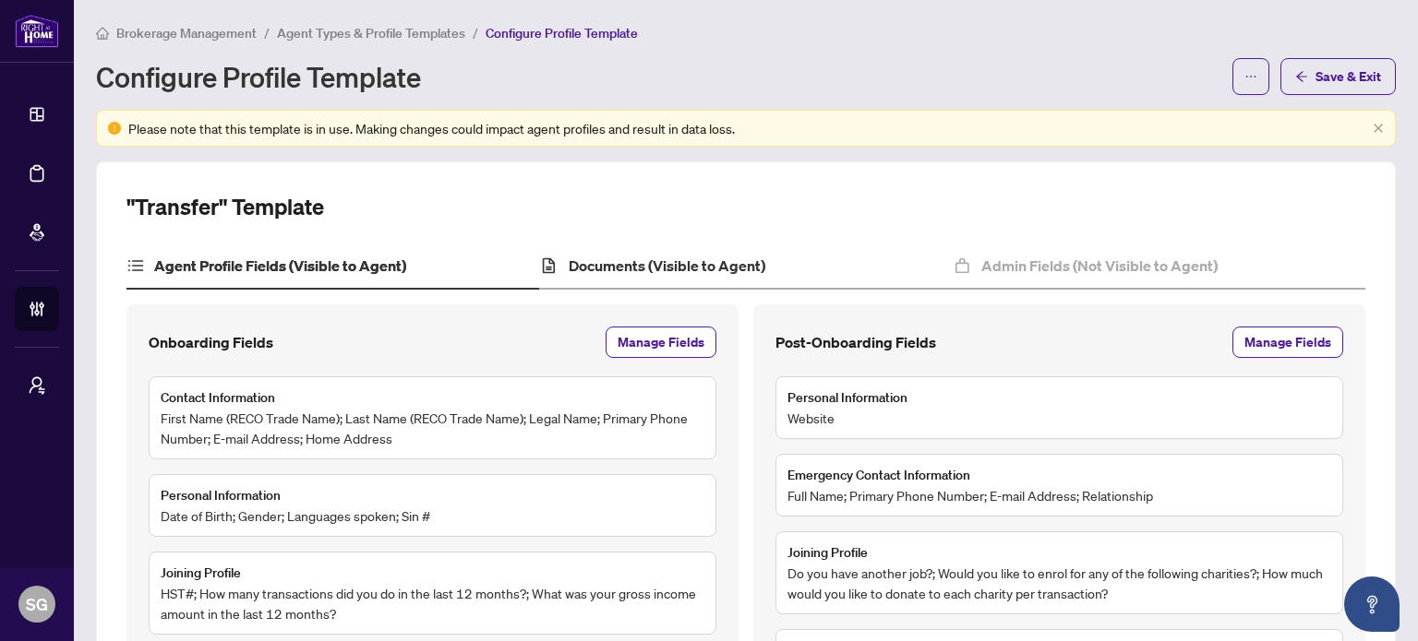
click at [705, 279] on div "Documents (Visible to Agent)" at bounding box center [745, 267] width 413 height 46
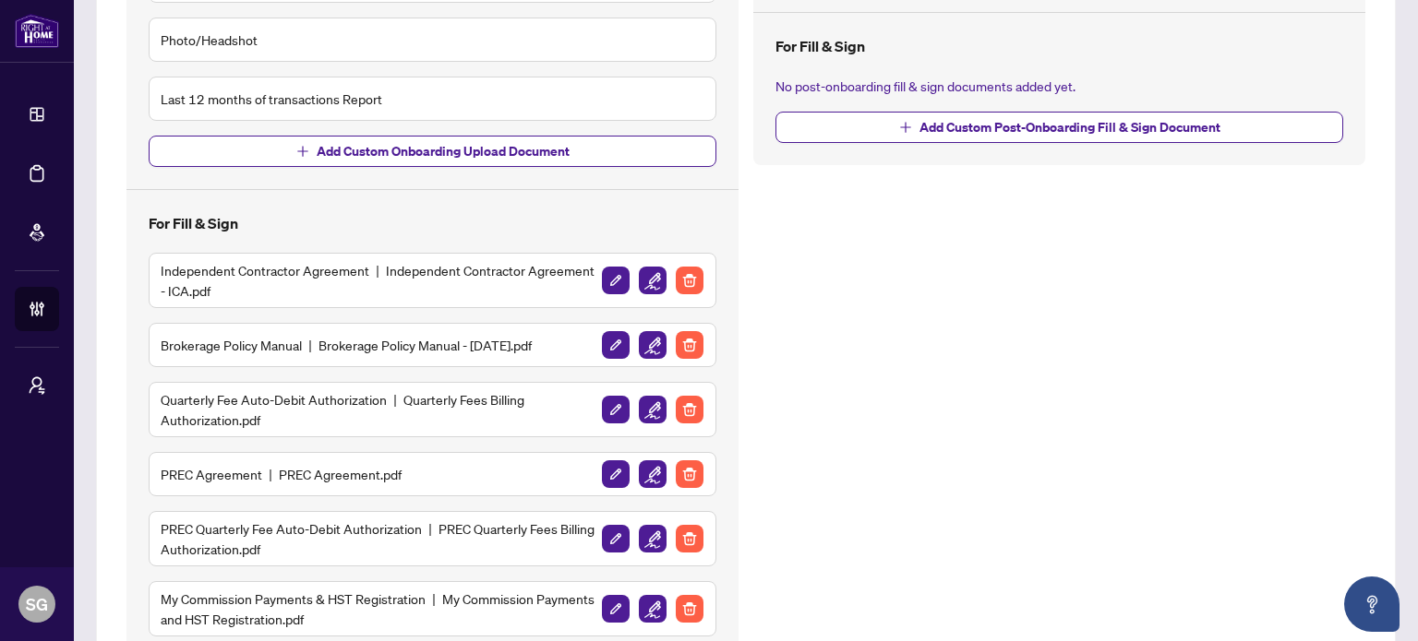
scroll to position [554, 0]
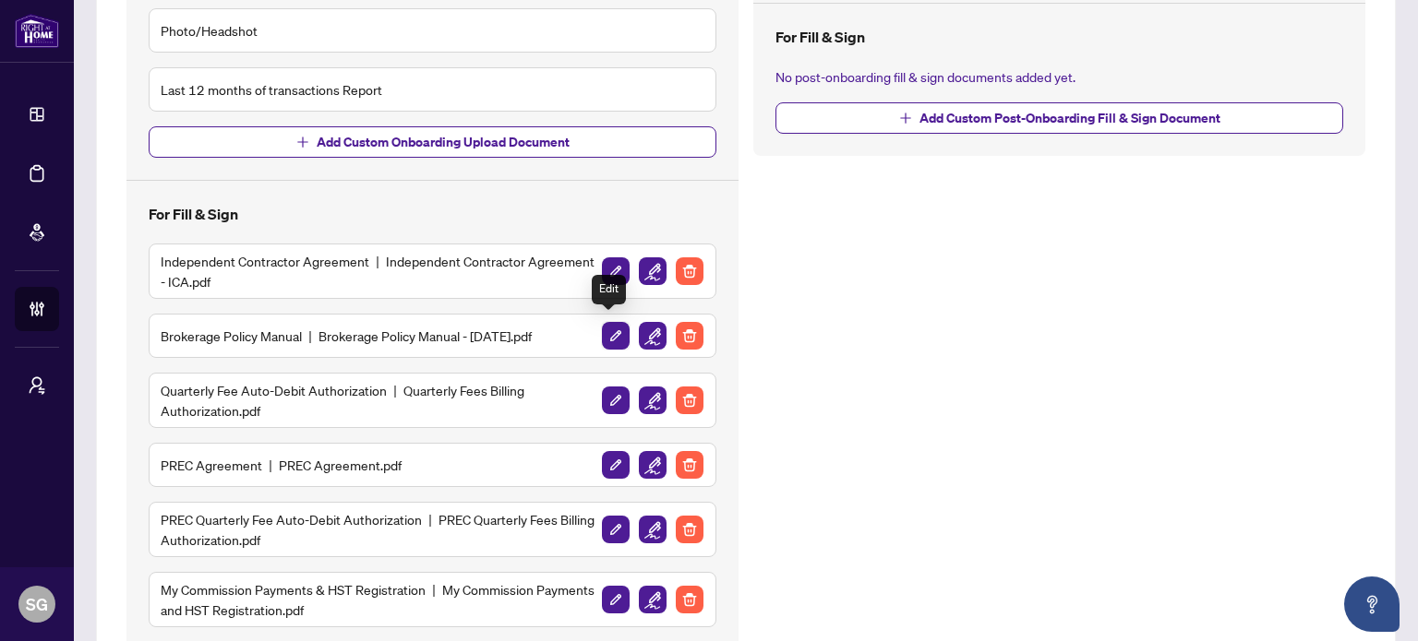
click at [613, 324] on img "button" at bounding box center [616, 336] width 28 height 28
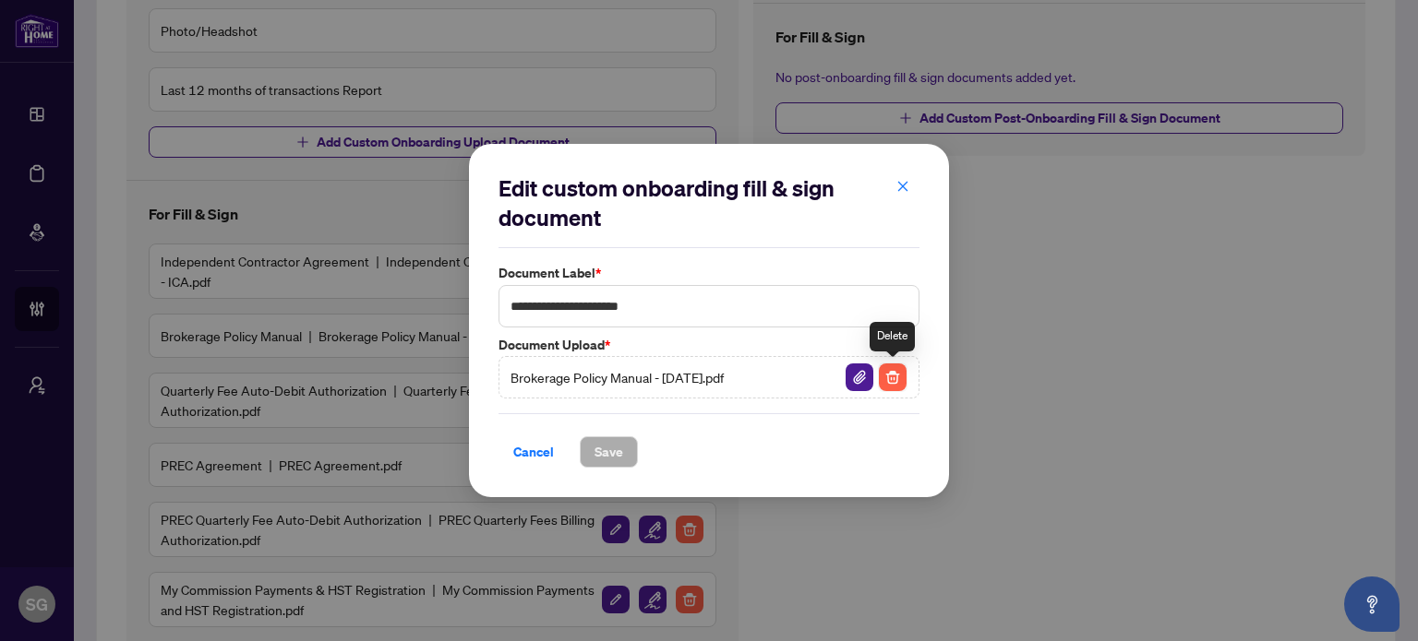
click at [891, 372] on img "button" at bounding box center [893, 378] width 28 height 28
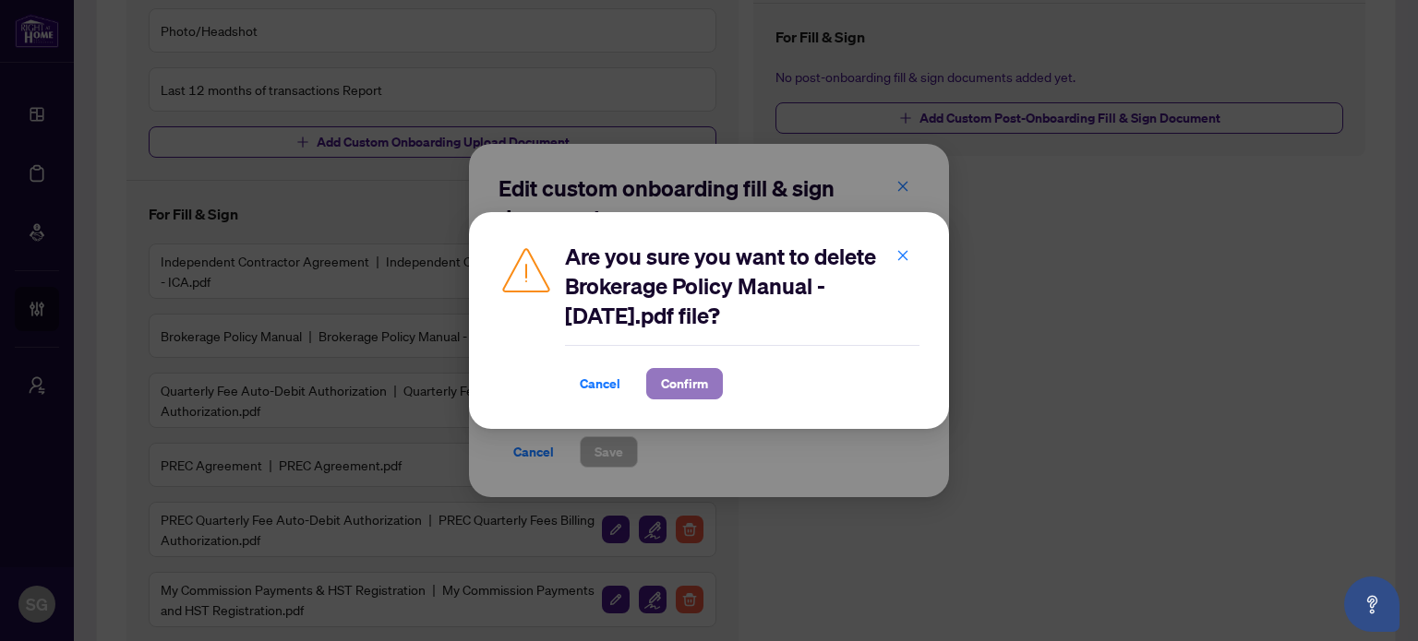
click at [702, 383] on span "Confirm" at bounding box center [684, 384] width 47 height 30
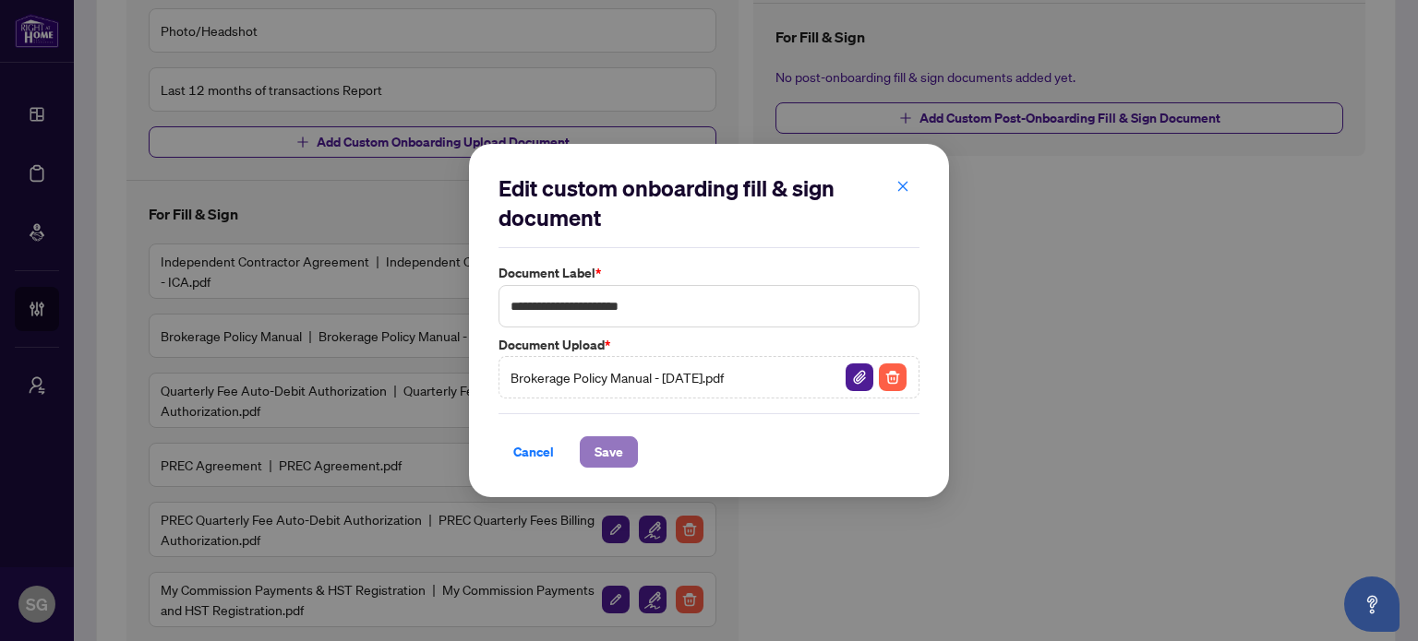
click at [605, 451] on span "Save" at bounding box center [608, 452] width 29 height 30
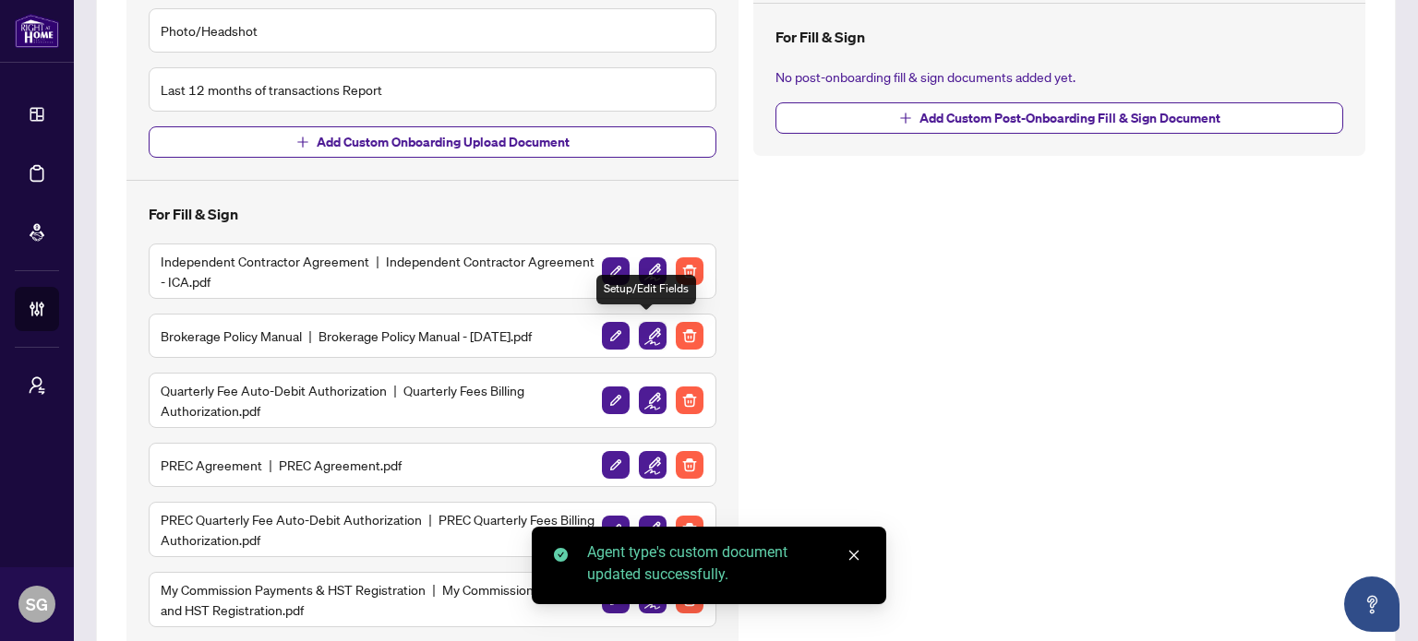
click at [651, 331] on img "button" at bounding box center [653, 336] width 28 height 28
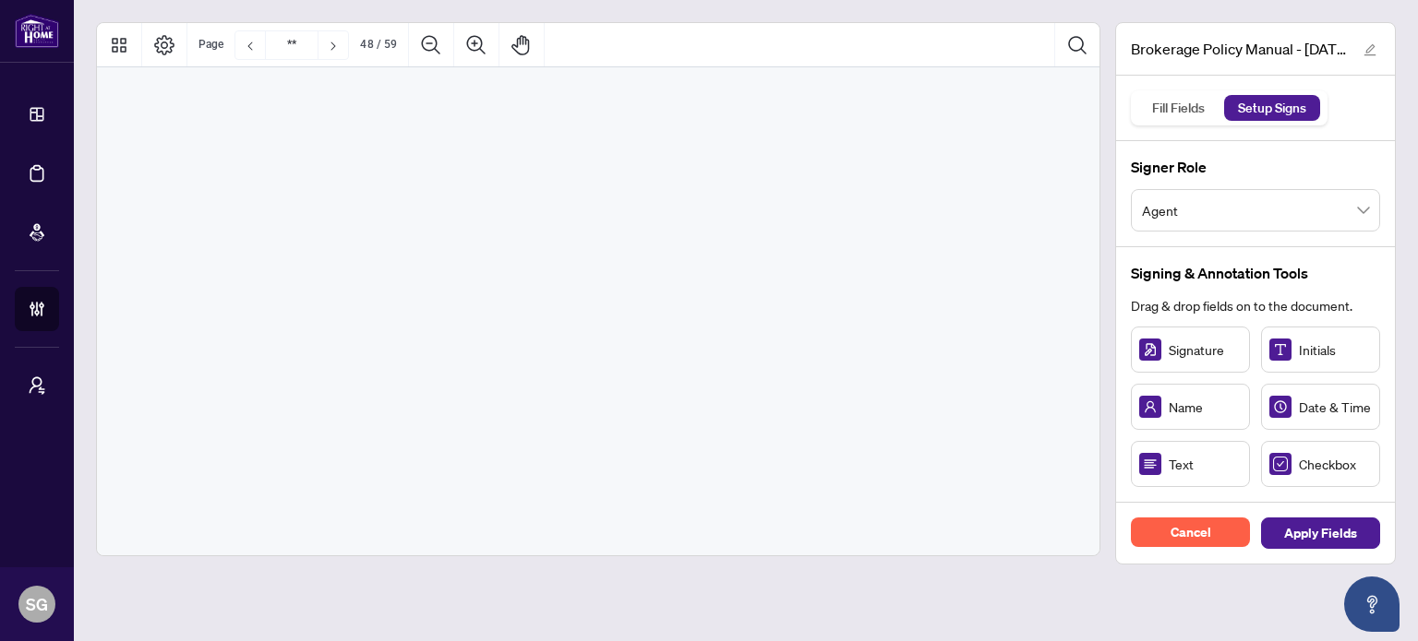
type input "**"
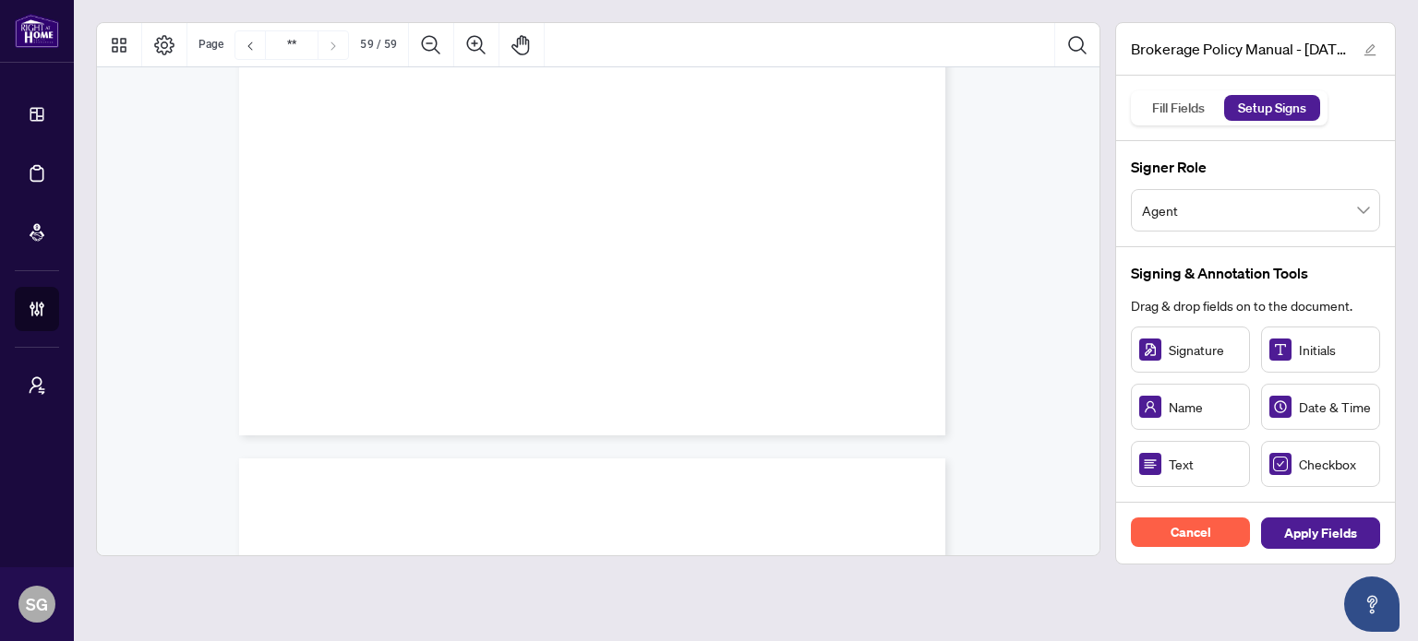
scroll to position [54797, 0]
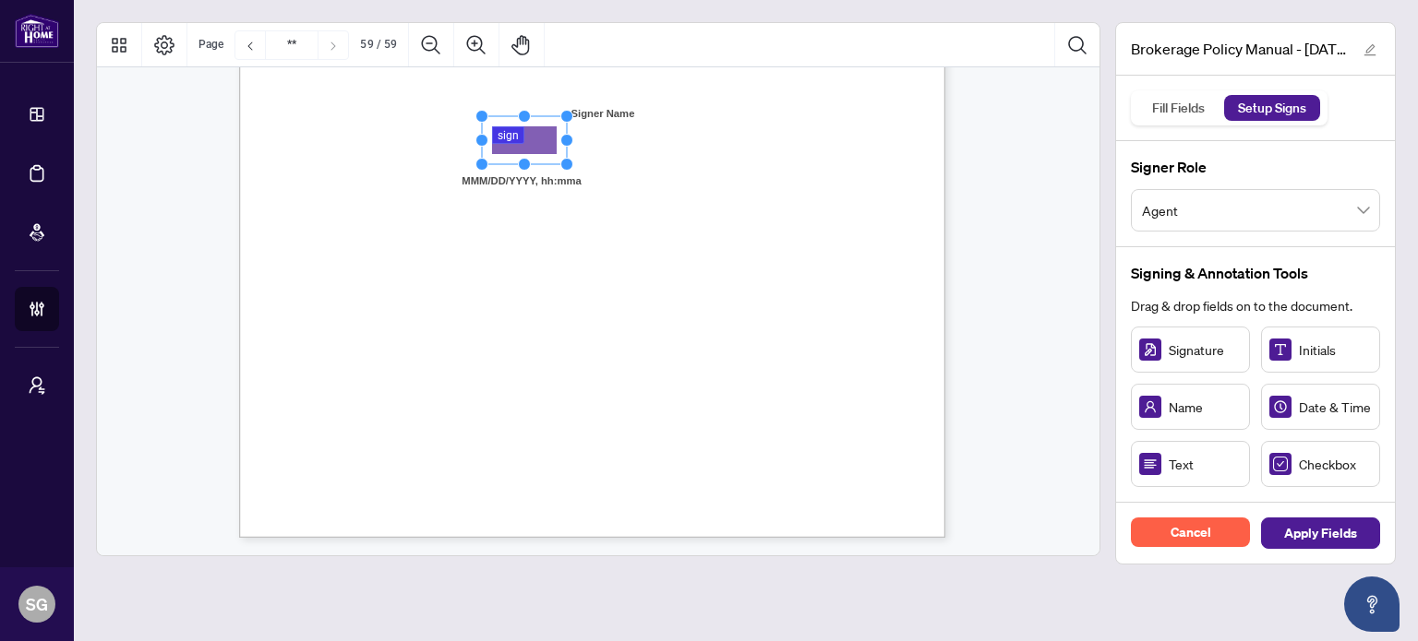
drag, startPoint x: 554, startPoint y: 150, endPoint x: 539, endPoint y: 148, distance: 15.0
click at [1338, 539] on span "Apply Fields" at bounding box center [1320, 534] width 73 height 30
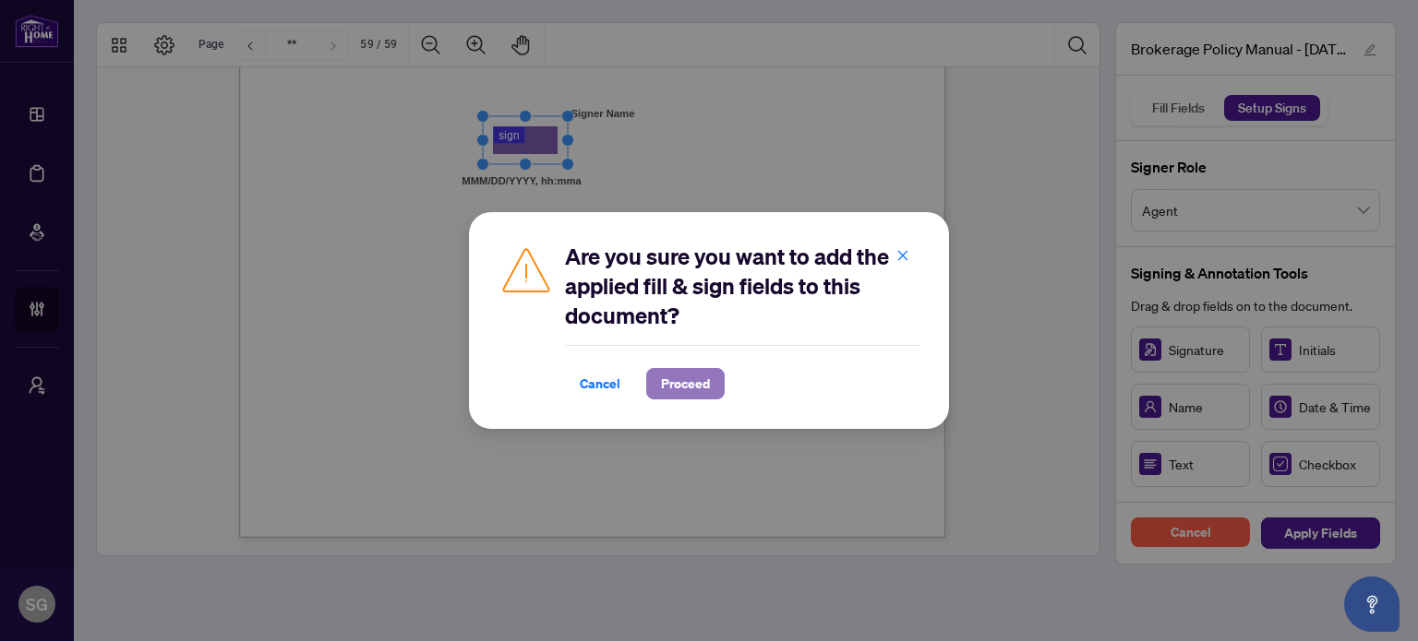
click at [668, 385] on span "Proceed" at bounding box center [685, 384] width 49 height 30
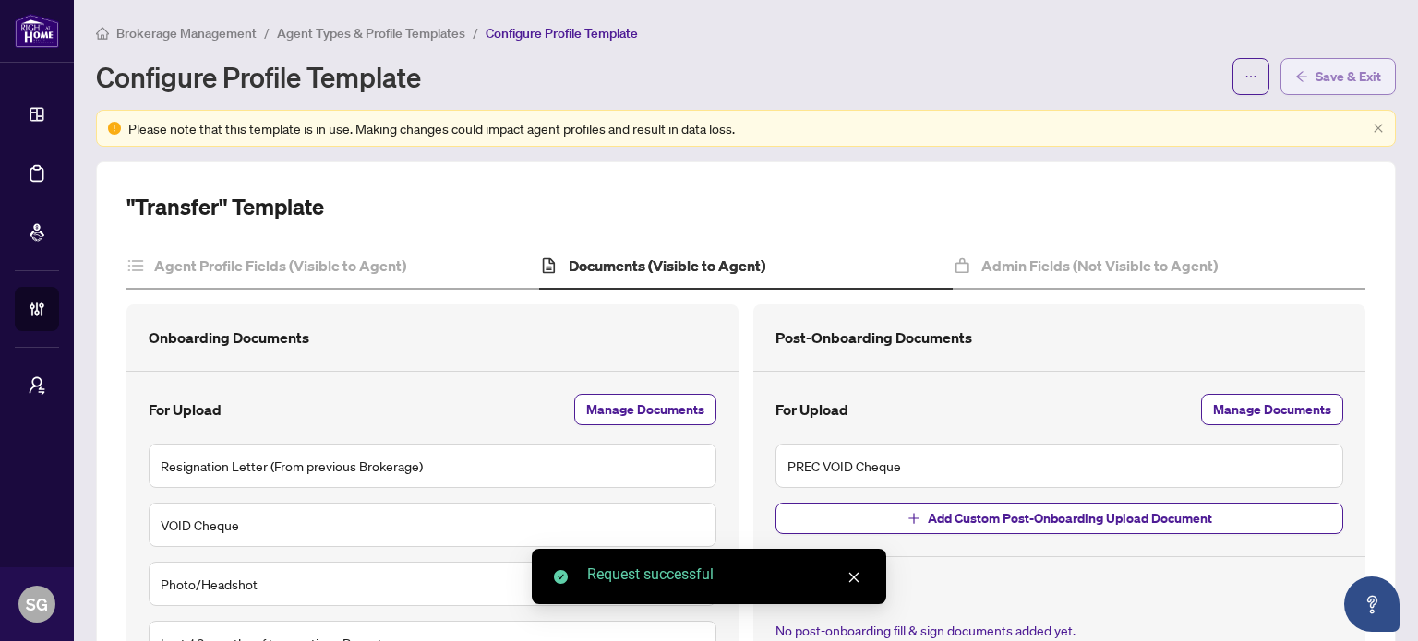
click at [1318, 78] on span "Save & Exit" at bounding box center [1348, 77] width 66 height 30
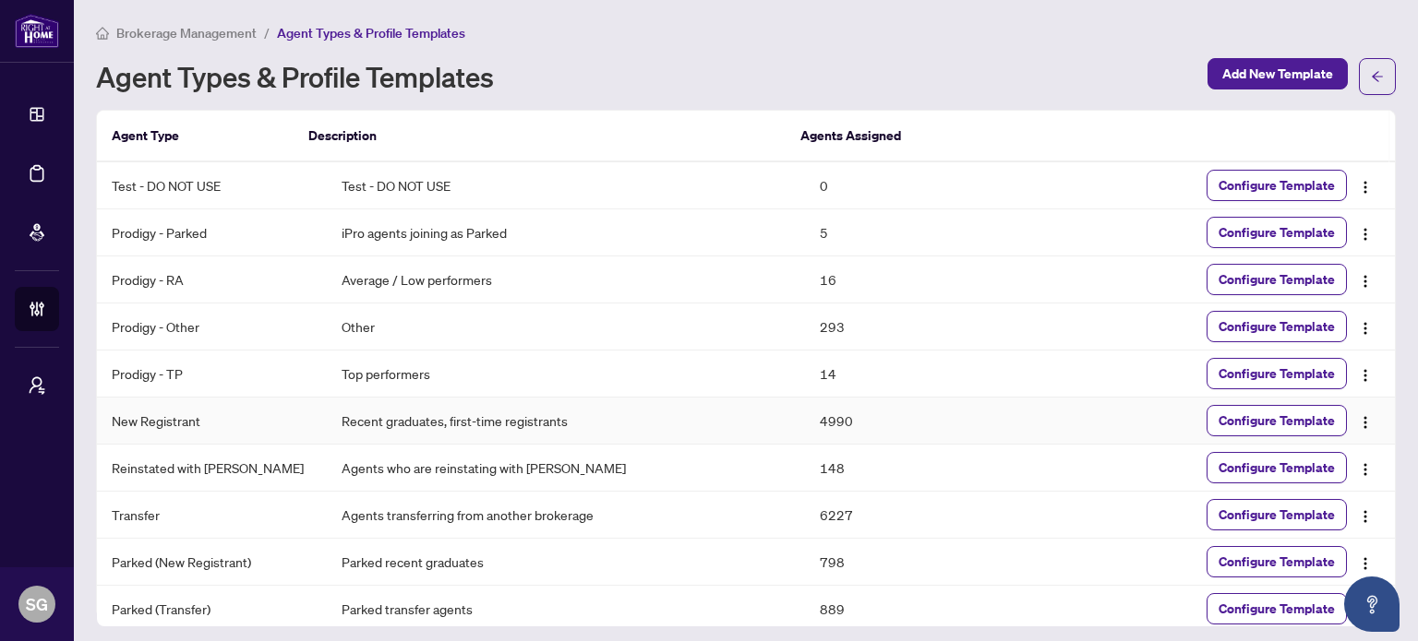
scroll to position [56, 0]
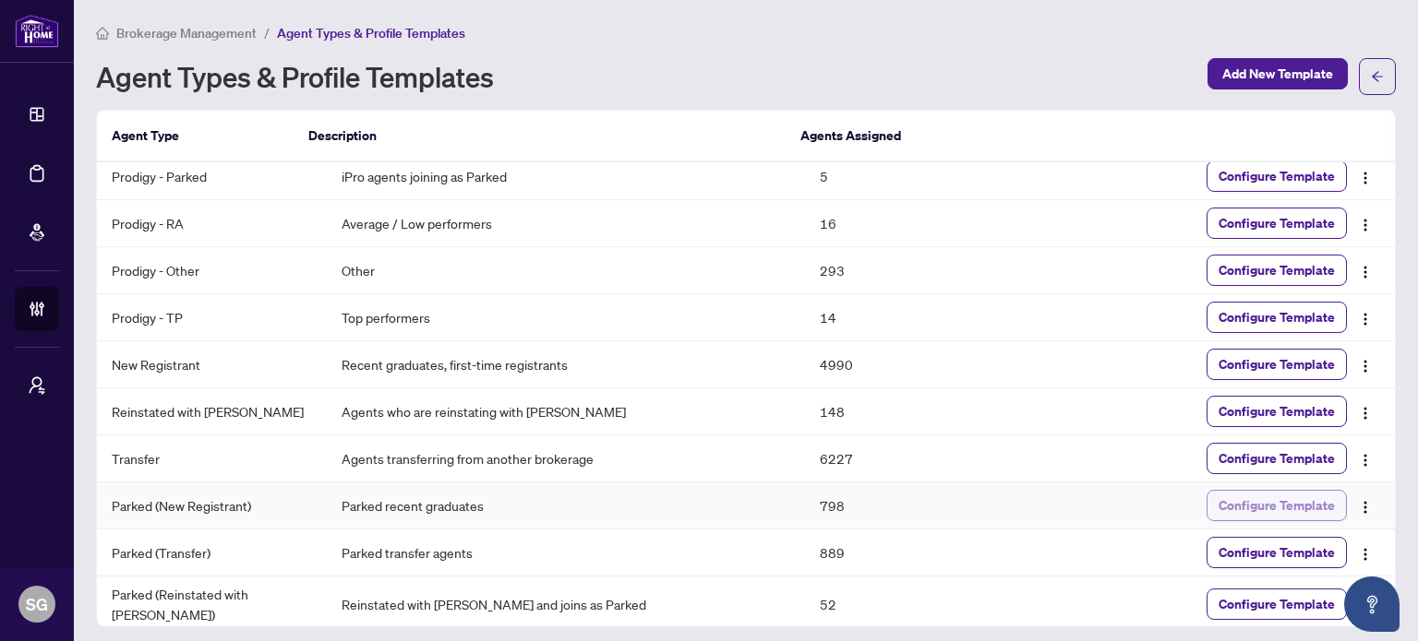
click at [1278, 499] on span "Configure Template" at bounding box center [1276, 506] width 116 height 30
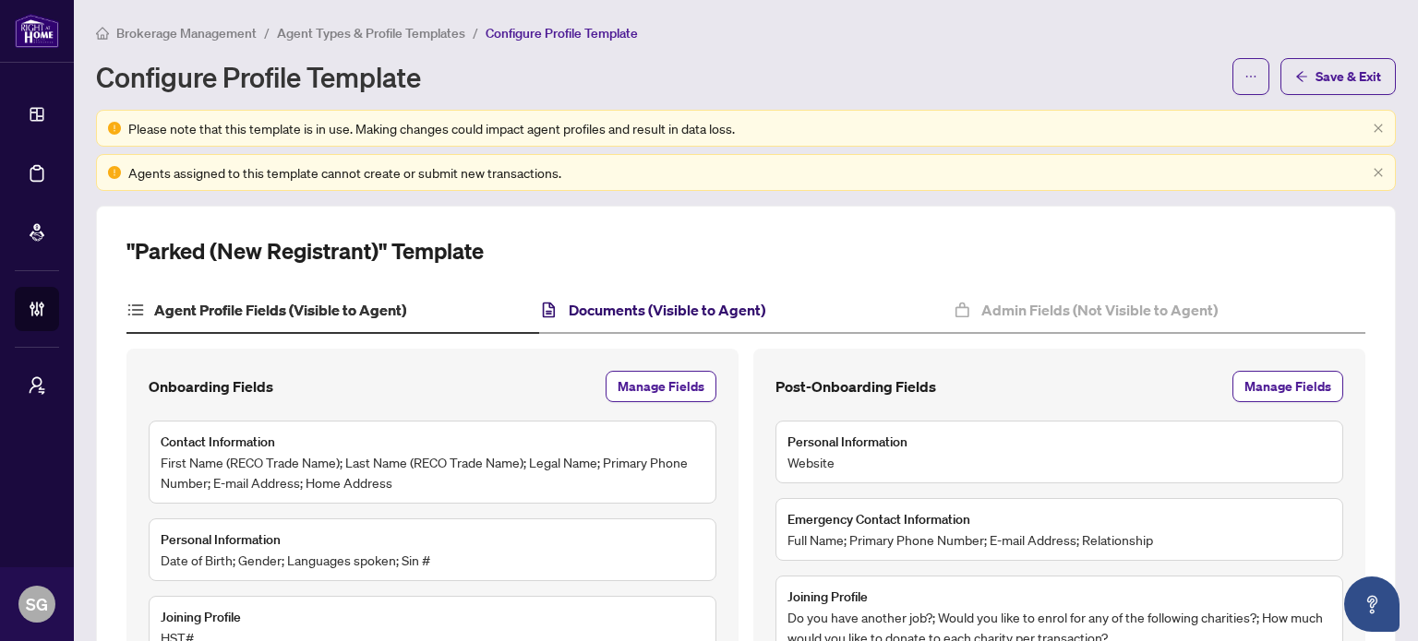
click at [730, 317] on h4 "Documents (Visible to Agent)" at bounding box center [667, 310] width 197 height 22
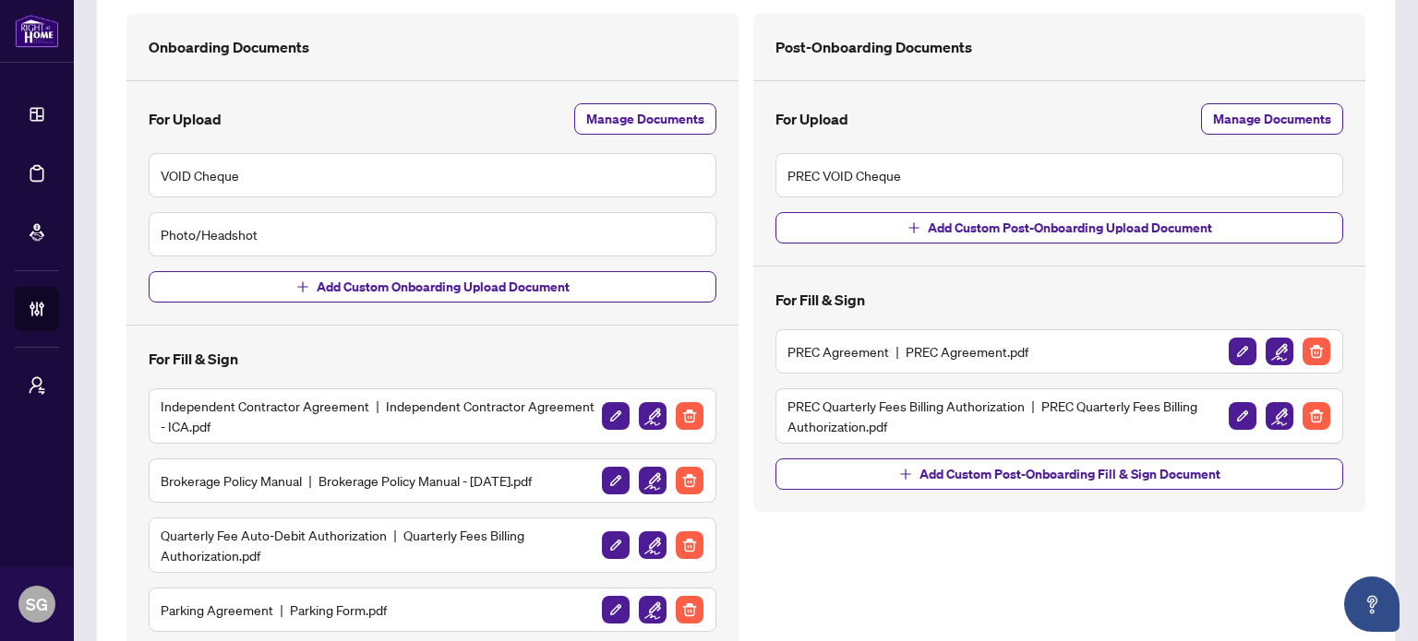
scroll to position [369, 0]
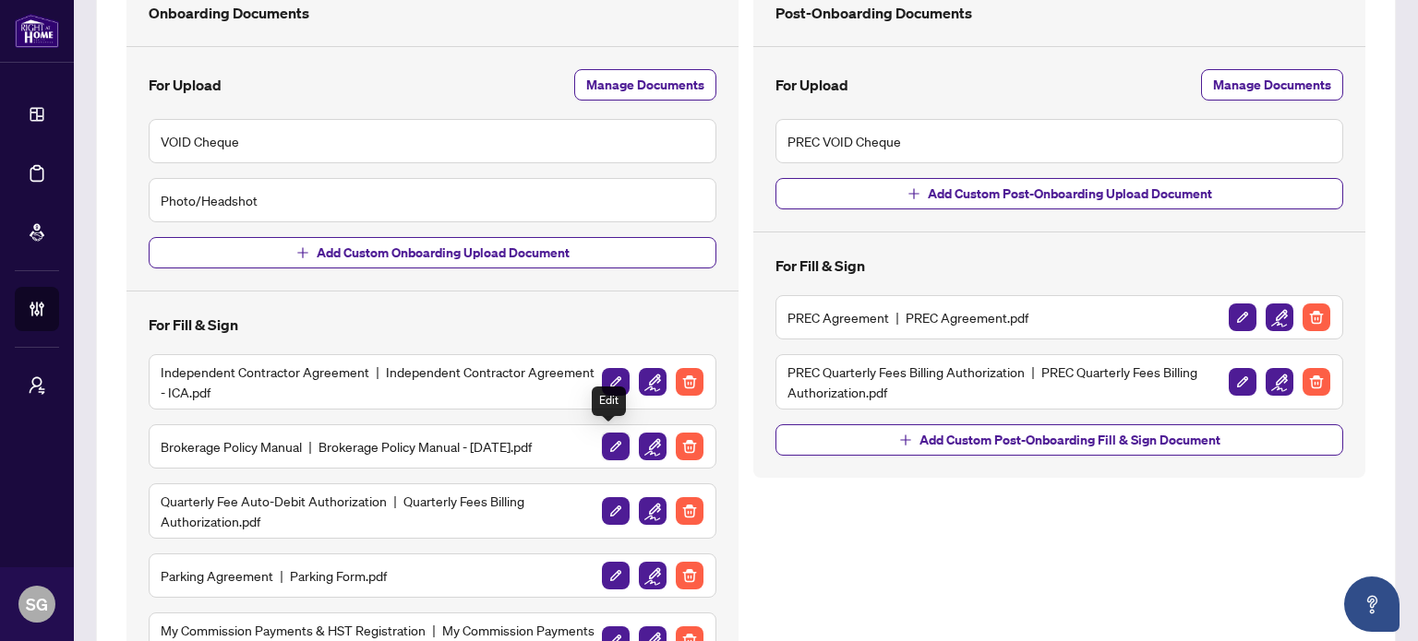
click at [616, 439] on img "button" at bounding box center [616, 447] width 28 height 28
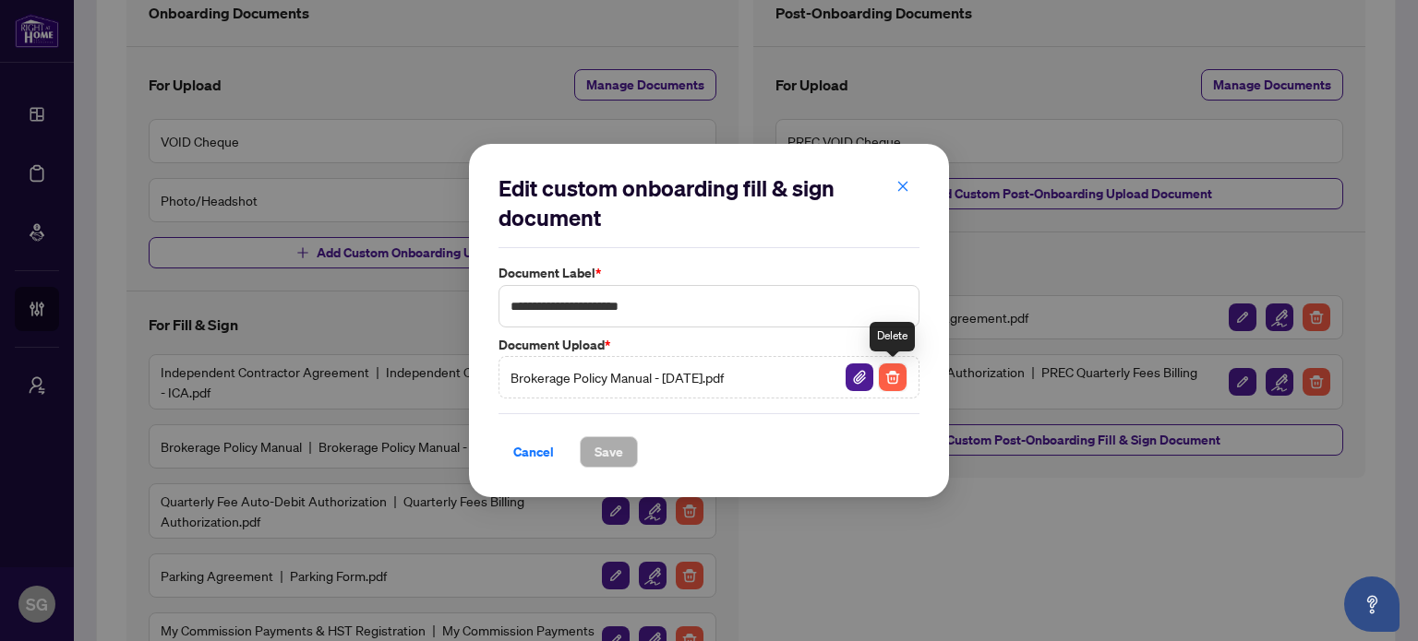
click at [885, 376] on img "button" at bounding box center [893, 378] width 28 height 28
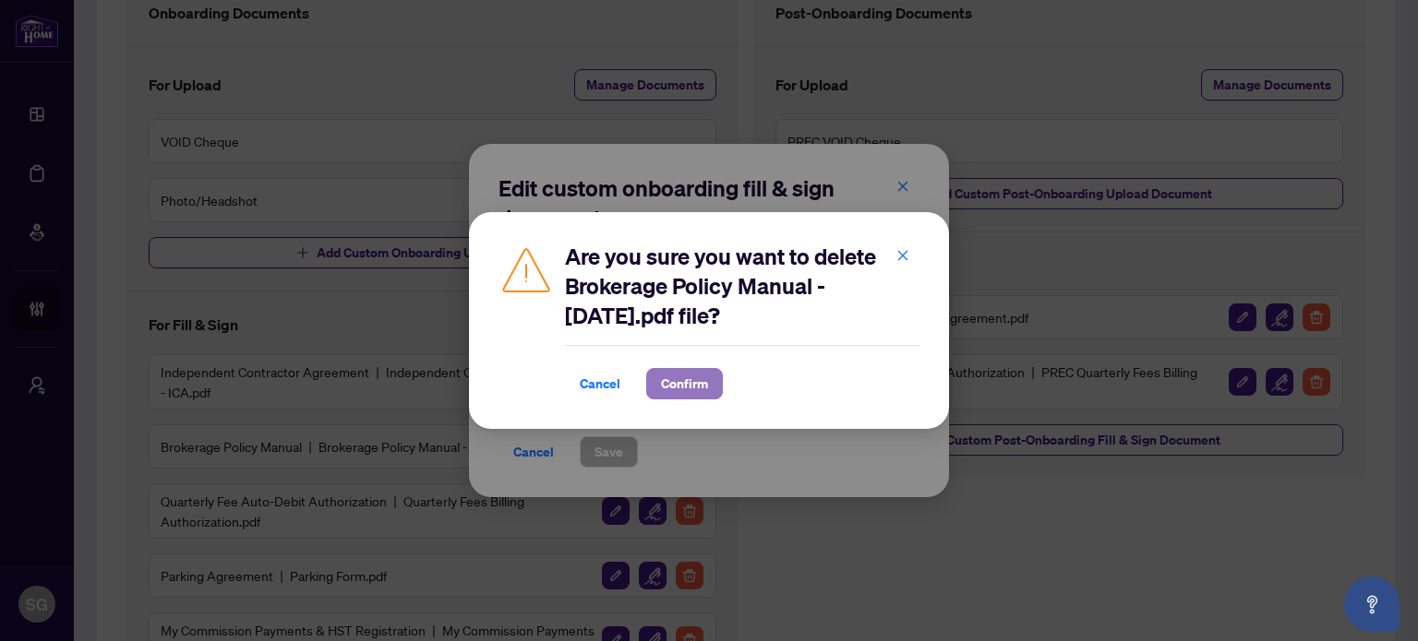
click at [665, 385] on span "Confirm" at bounding box center [684, 384] width 47 height 30
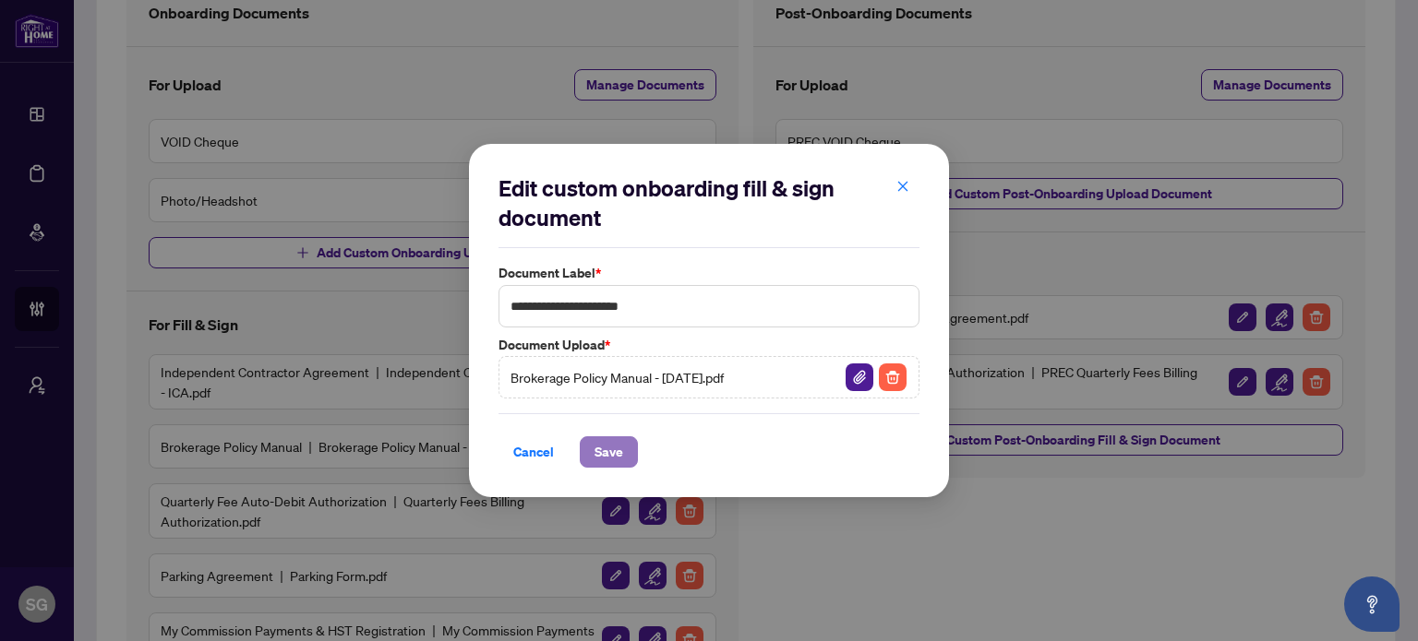
click at [629, 453] on button "Save" at bounding box center [609, 452] width 58 height 31
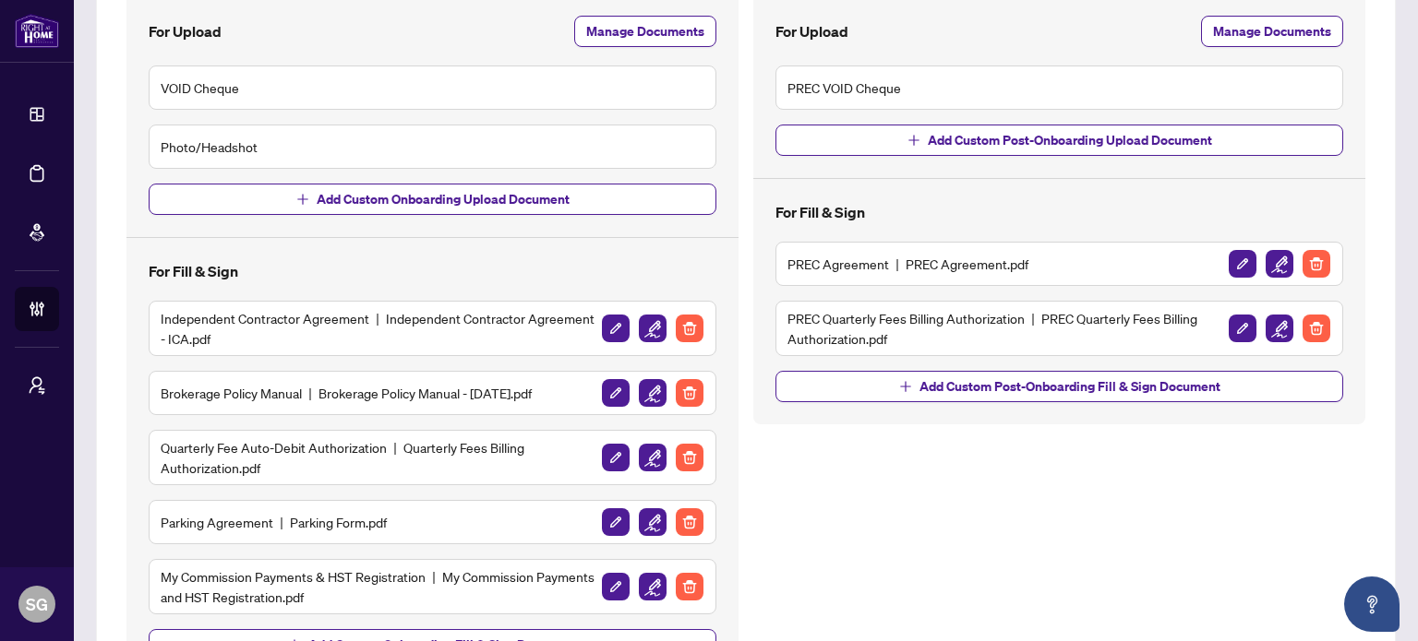
scroll to position [471, 0]
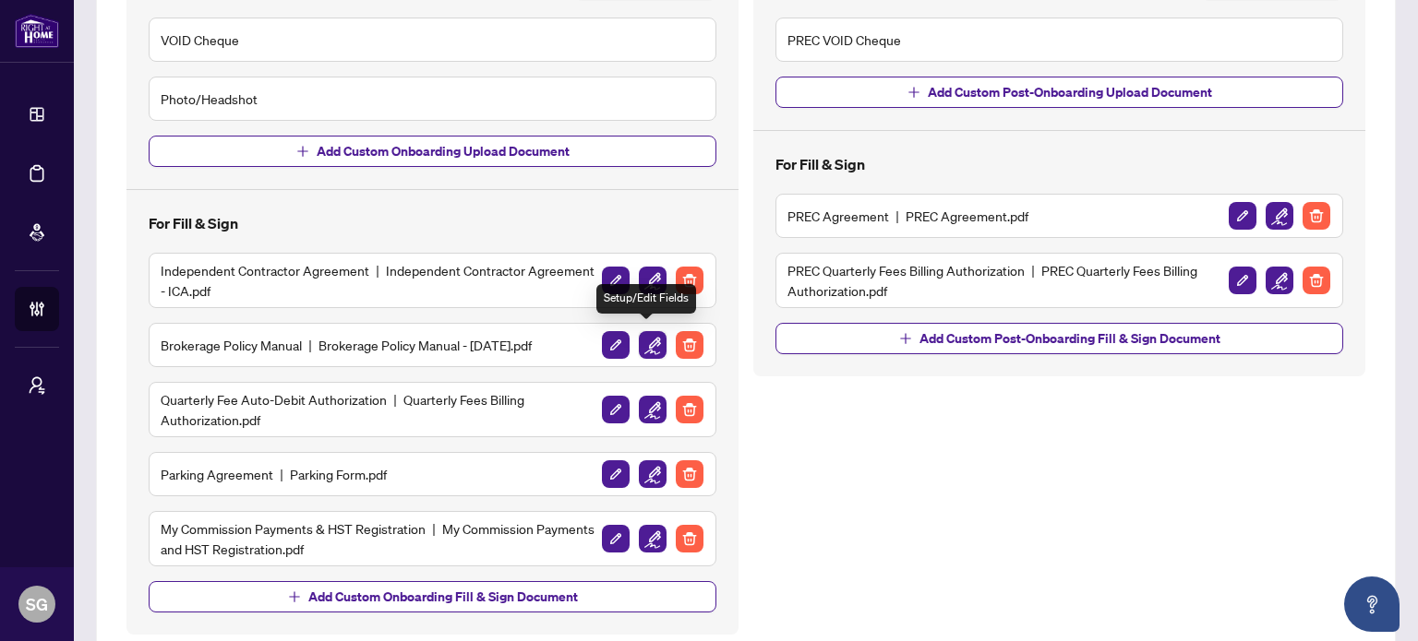
click at [642, 340] on img "button" at bounding box center [653, 345] width 28 height 28
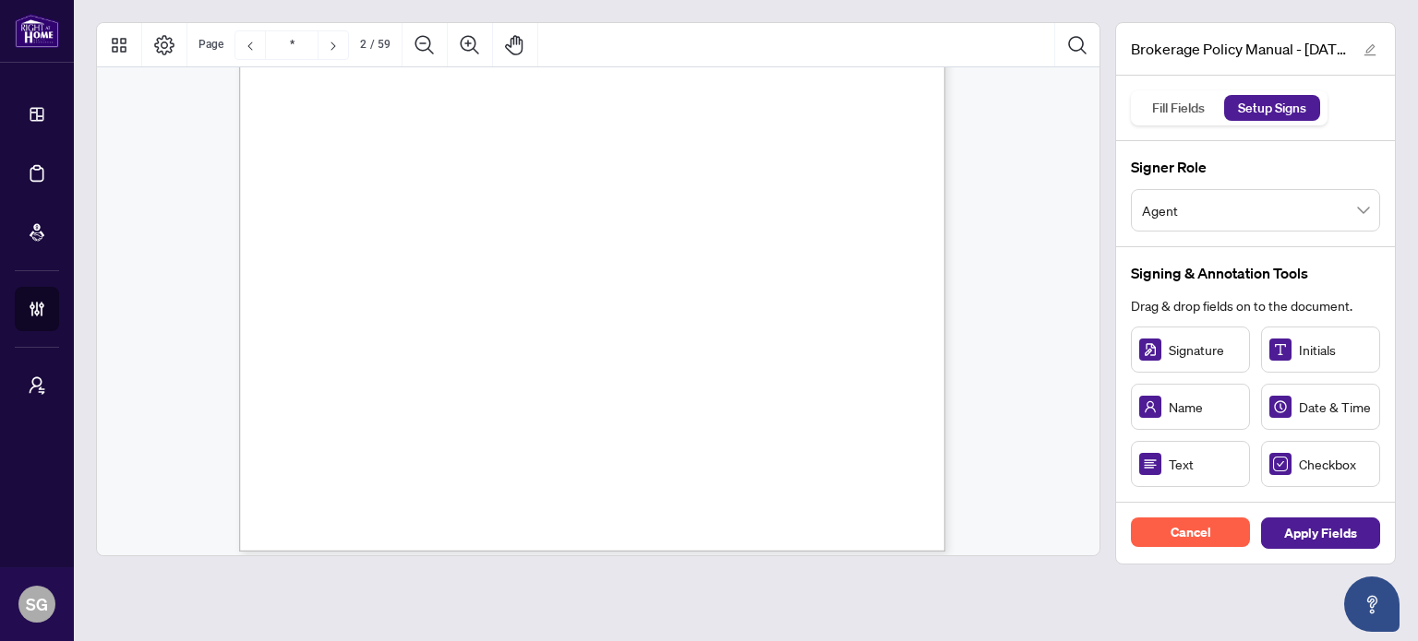
scroll to position [2215, 0]
type input "**"
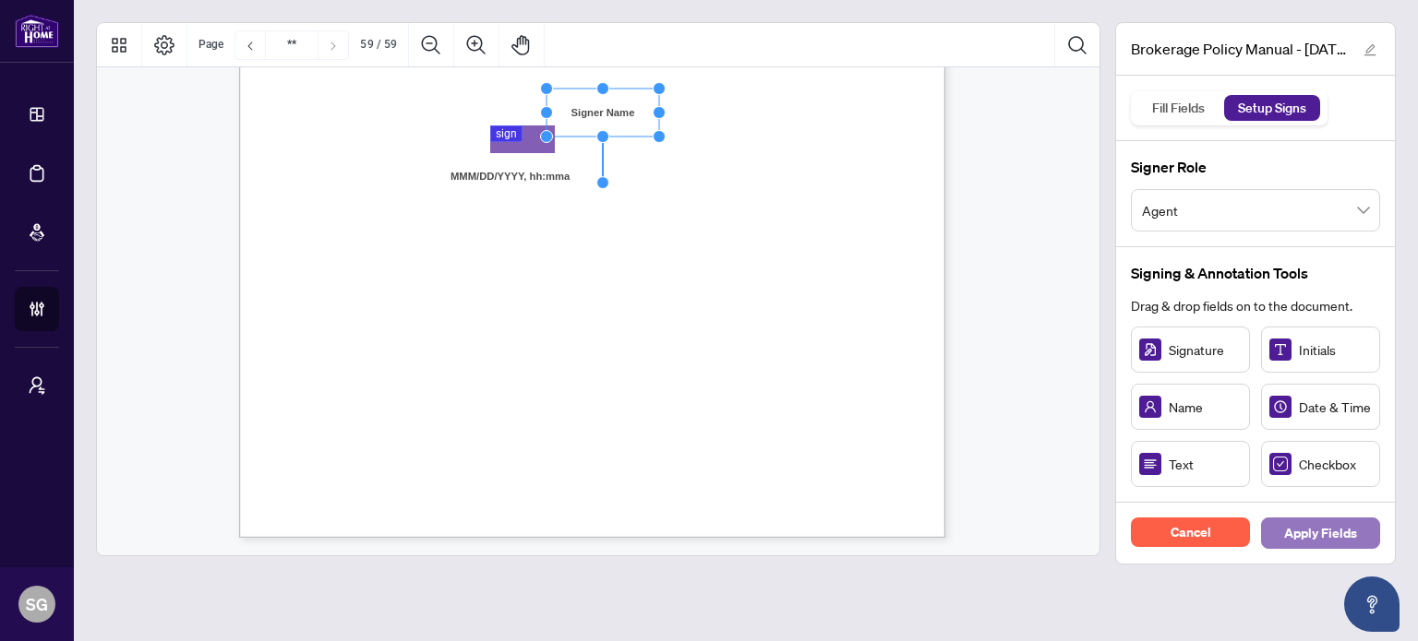
click at [1331, 523] on span "Apply Fields" at bounding box center [1320, 534] width 73 height 30
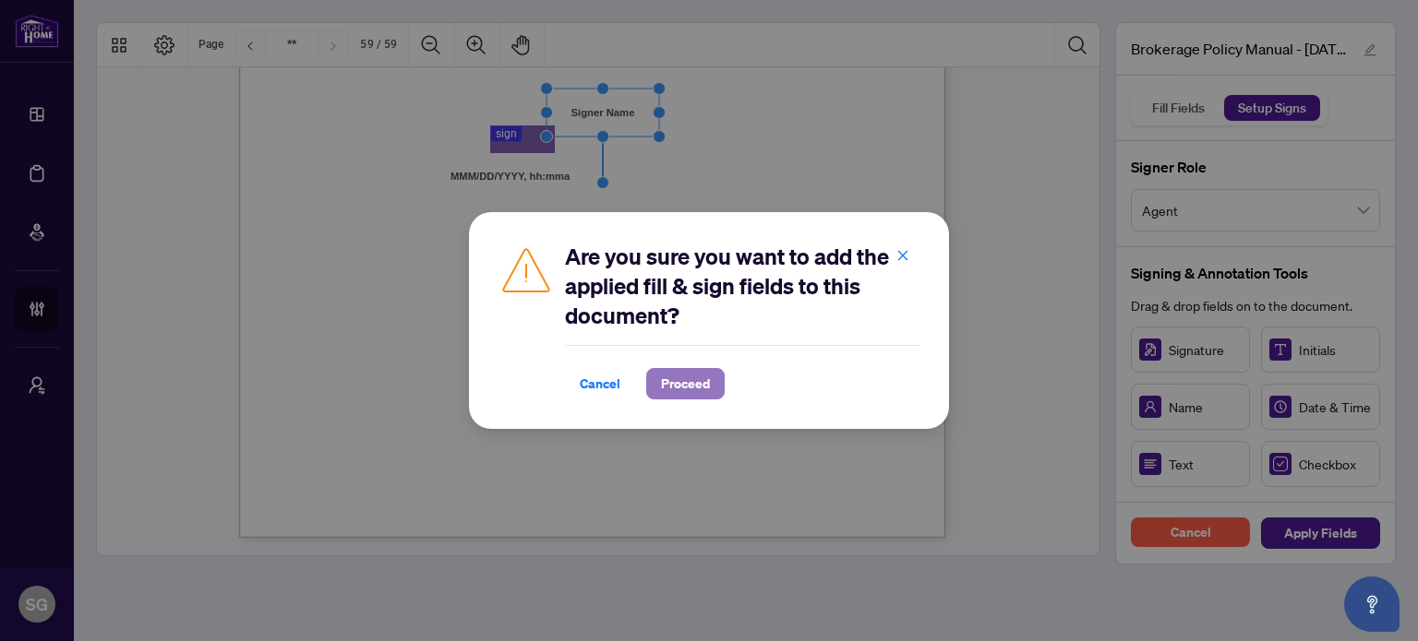
click at [696, 381] on span "Proceed" at bounding box center [685, 384] width 49 height 30
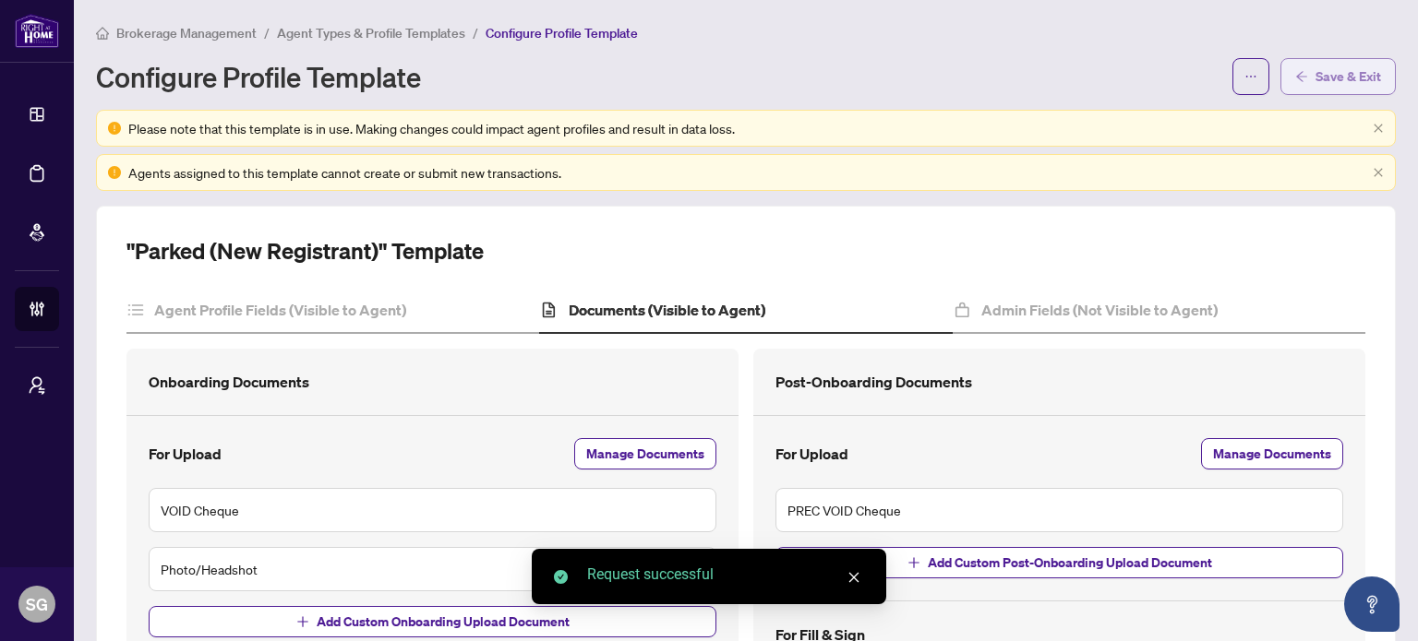
click at [1315, 66] on span "Save & Exit" at bounding box center [1348, 77] width 66 height 30
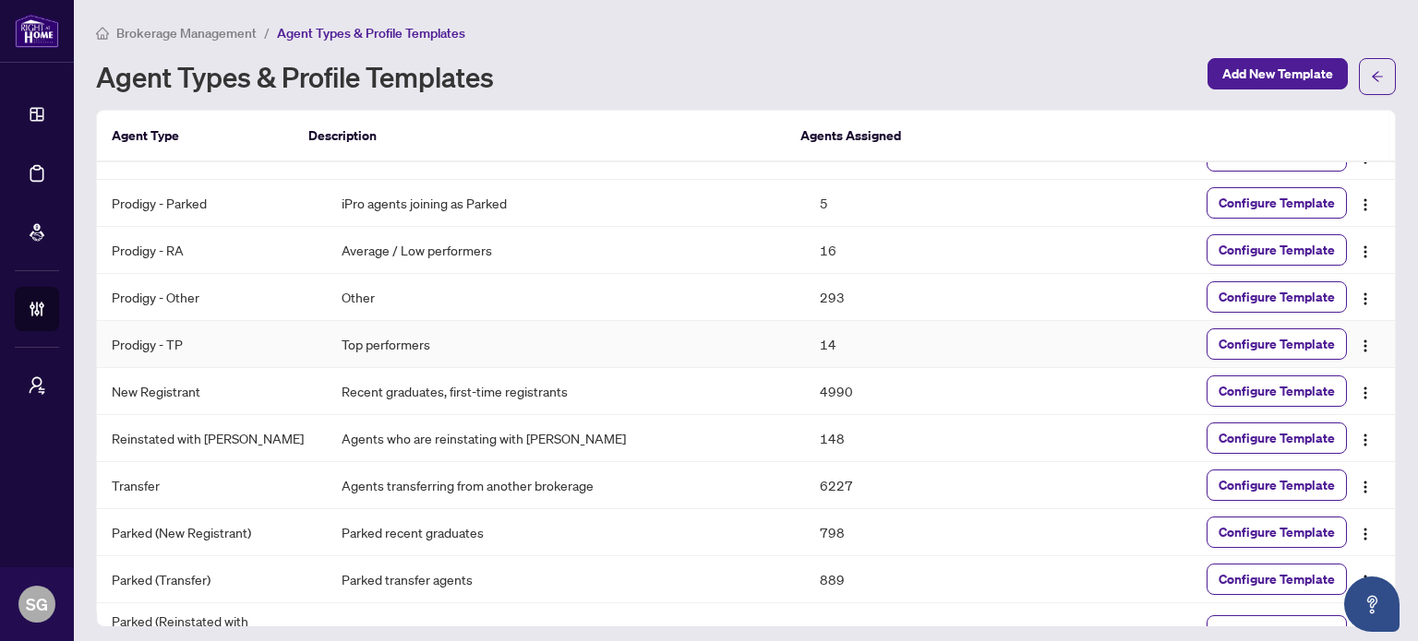
scroll to position [56, 0]
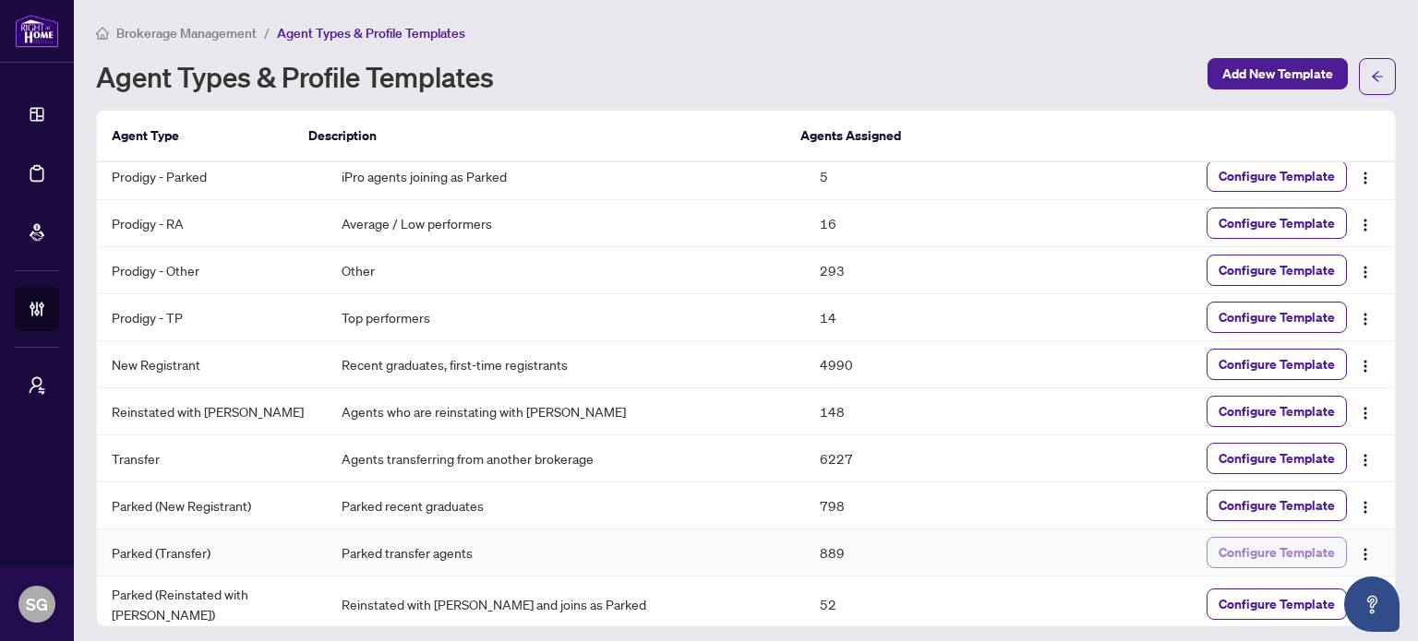
click at [1303, 549] on span "Configure Template" at bounding box center [1276, 553] width 116 height 30
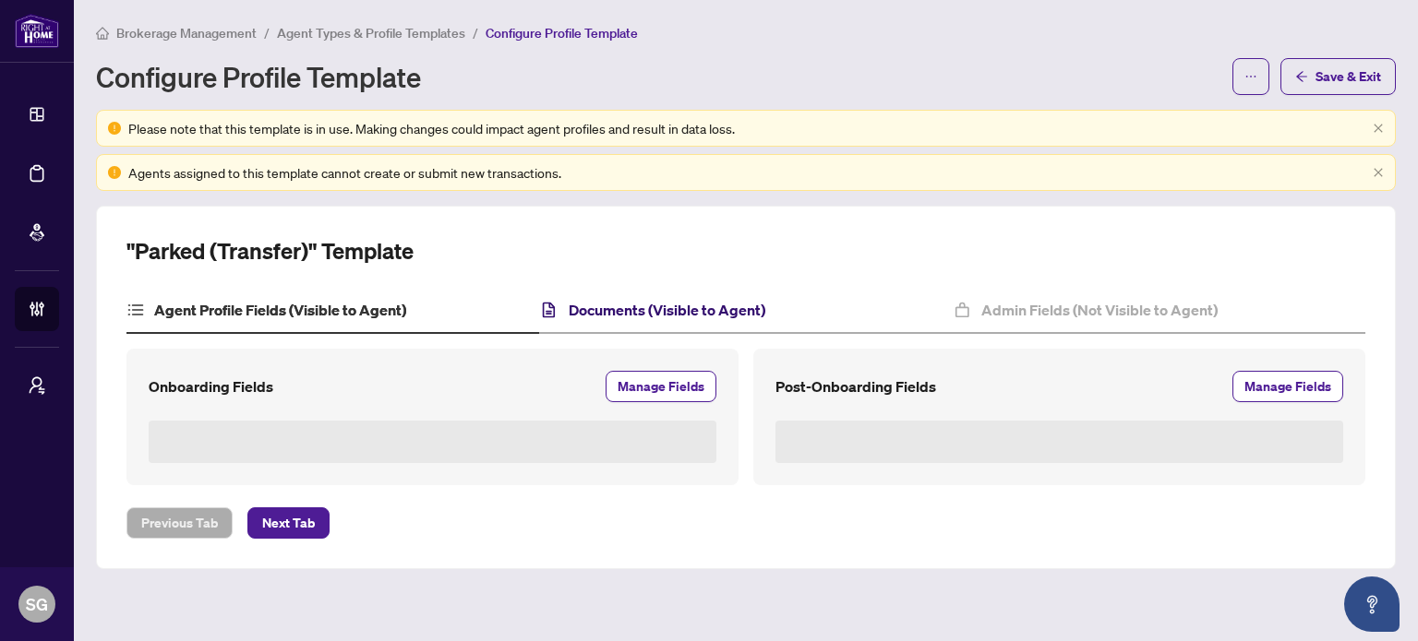
click at [679, 306] on h4 "Documents (Visible to Agent)" at bounding box center [667, 310] width 197 height 22
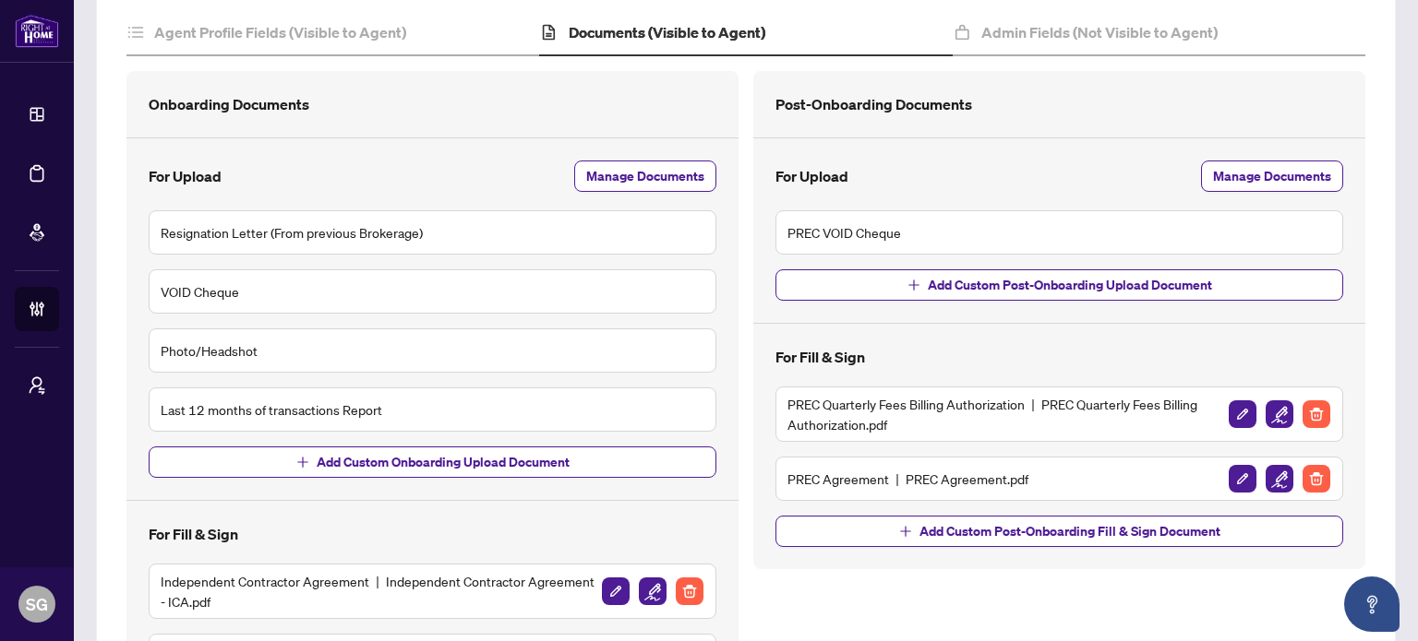
scroll to position [461, 0]
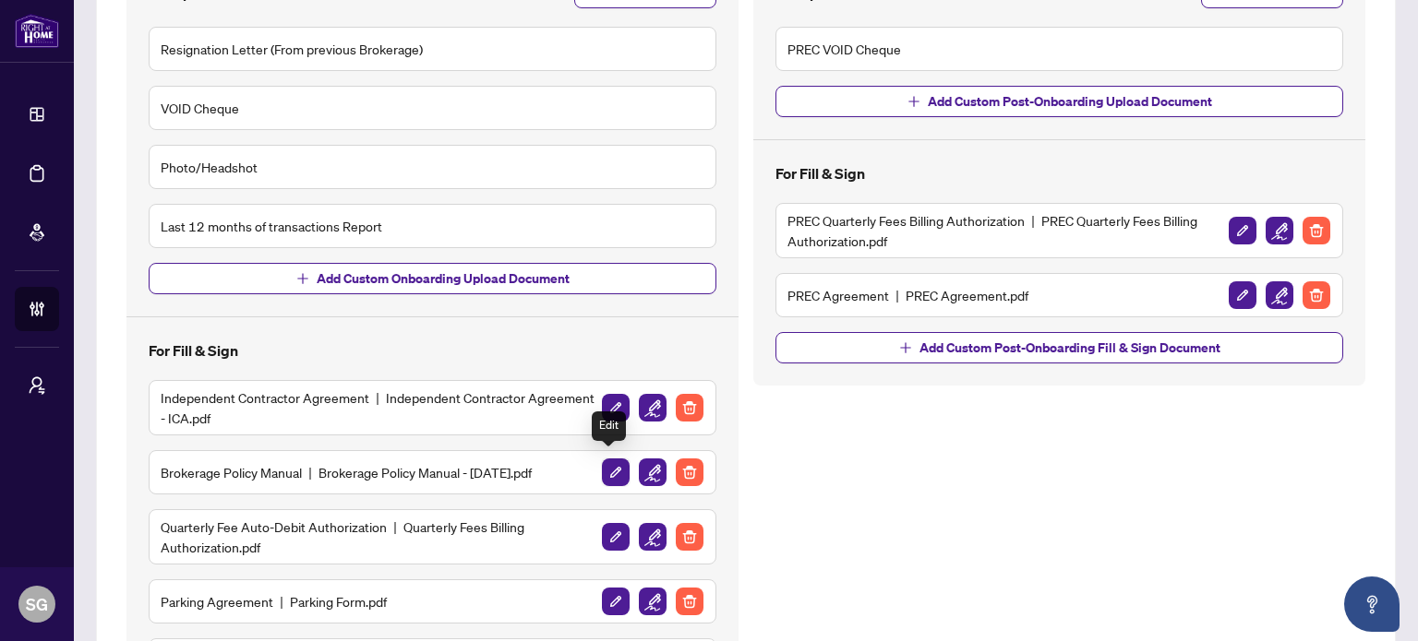
click at [609, 472] on img "button" at bounding box center [616, 473] width 28 height 28
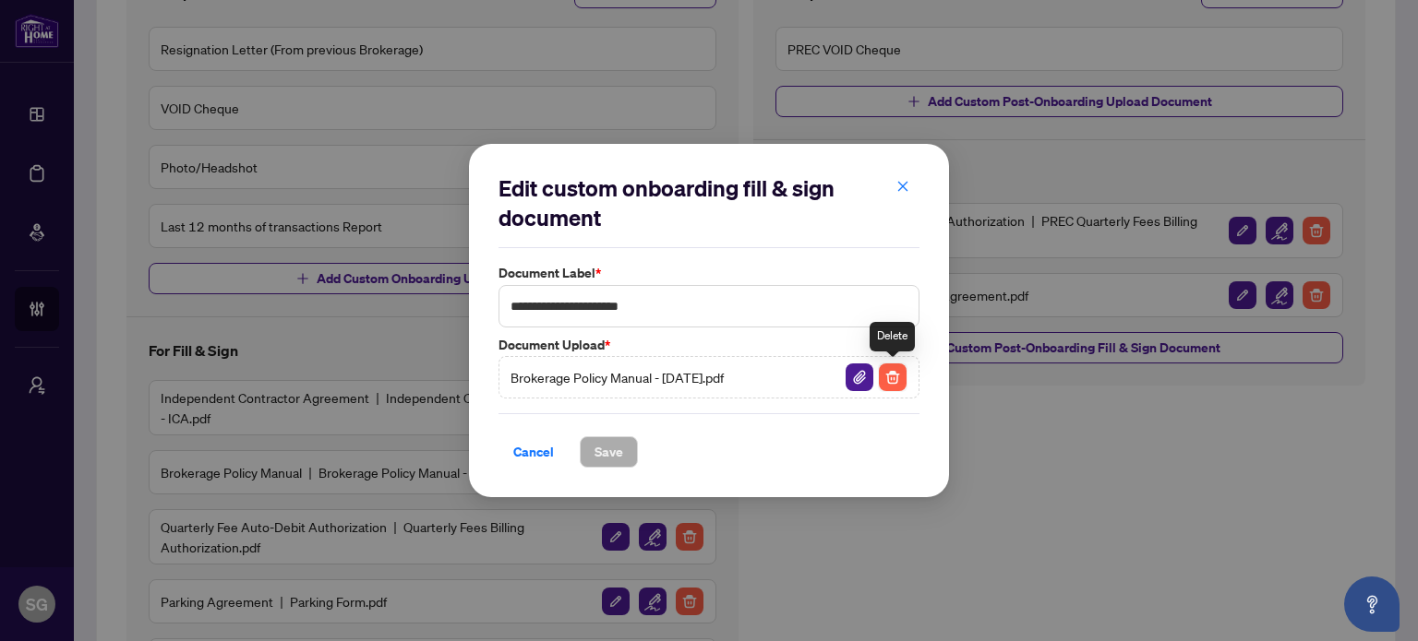
click at [893, 383] on img "button" at bounding box center [893, 378] width 28 height 28
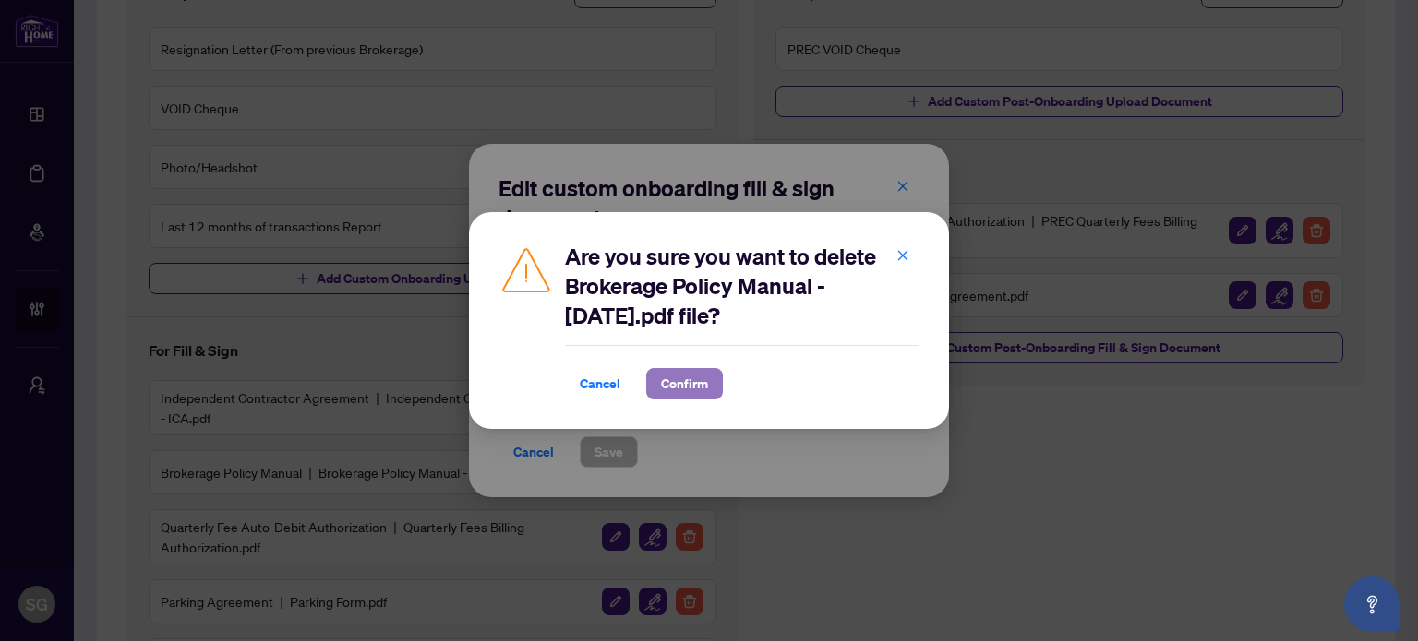
click at [702, 392] on span "Confirm" at bounding box center [684, 384] width 47 height 30
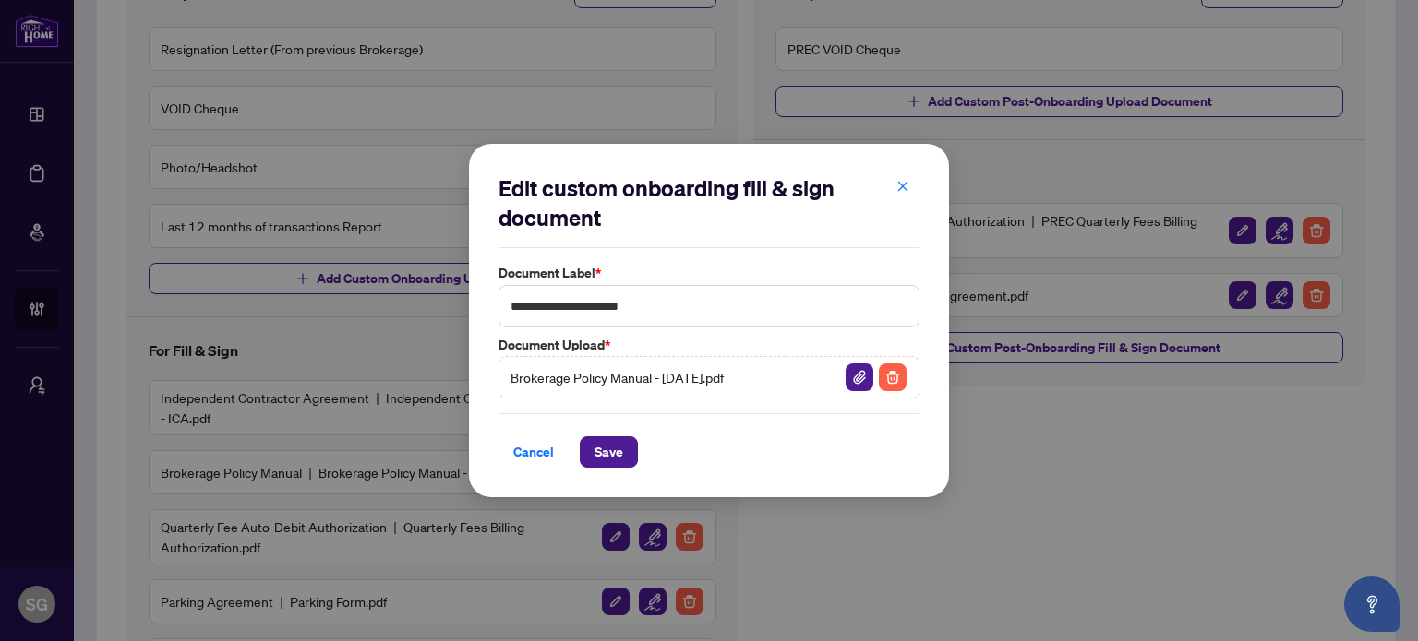
click at [611, 453] on span "Save" at bounding box center [608, 452] width 29 height 30
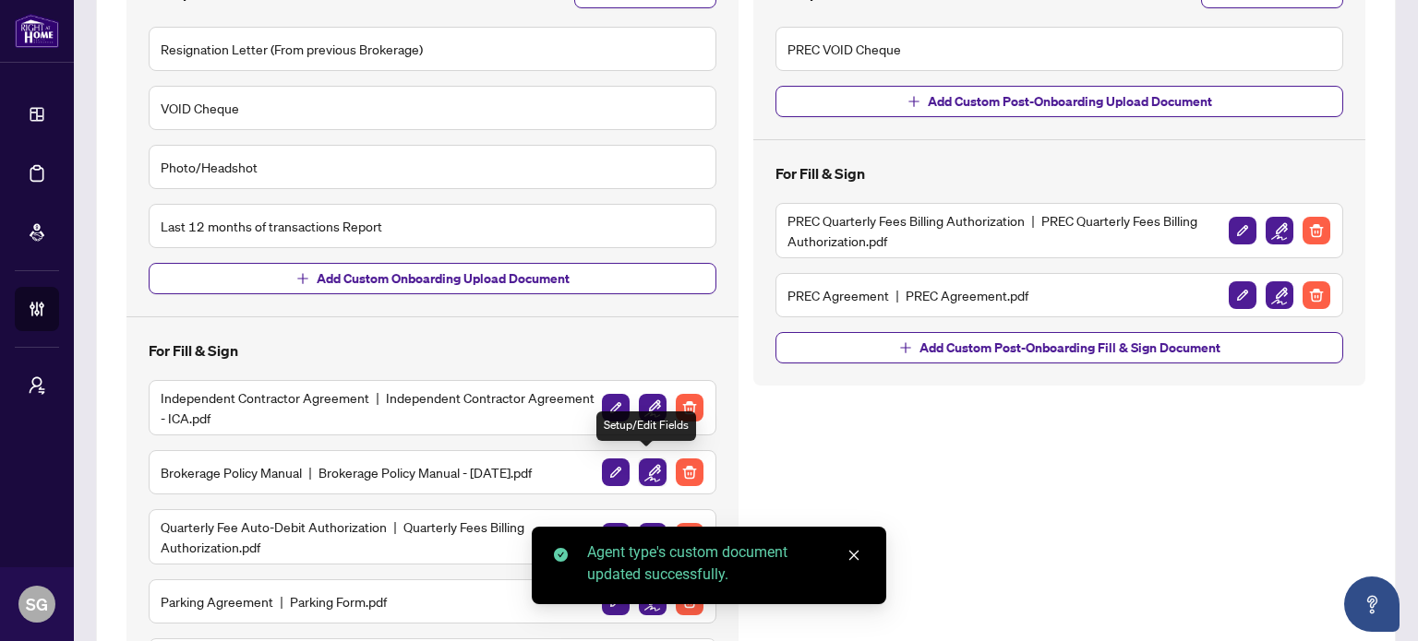
click at [642, 469] on img "button" at bounding box center [653, 473] width 28 height 28
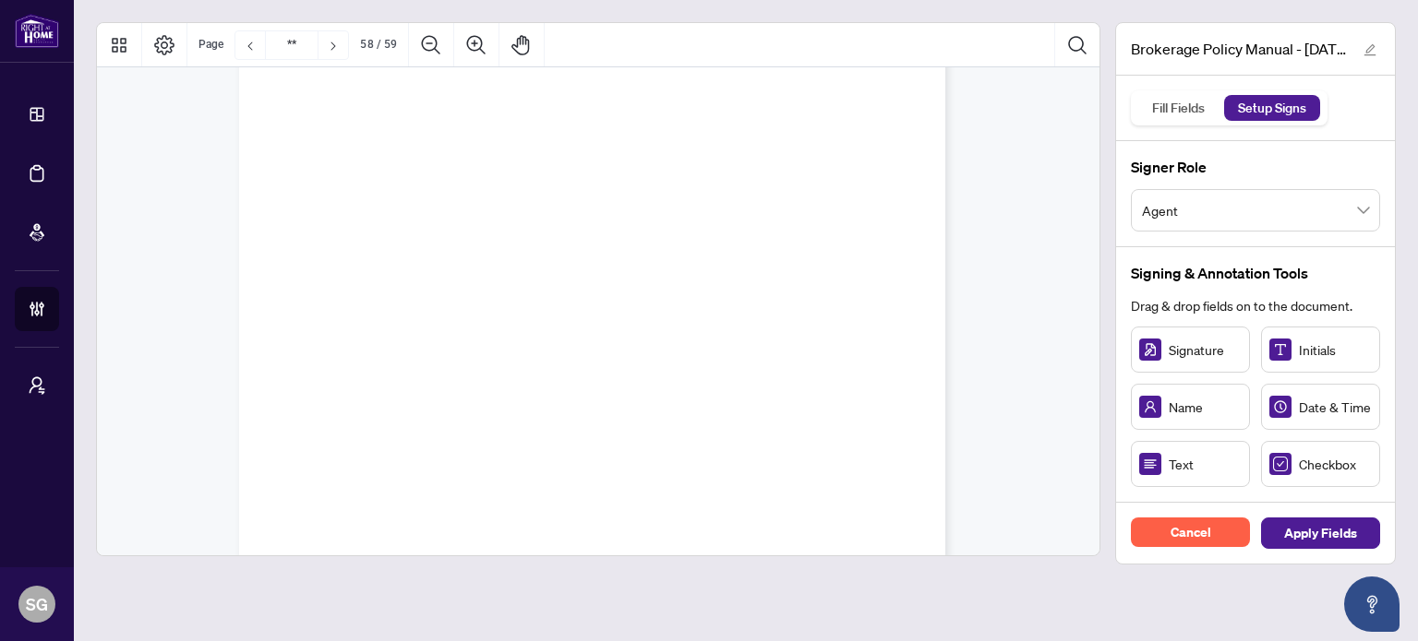
type input "**"
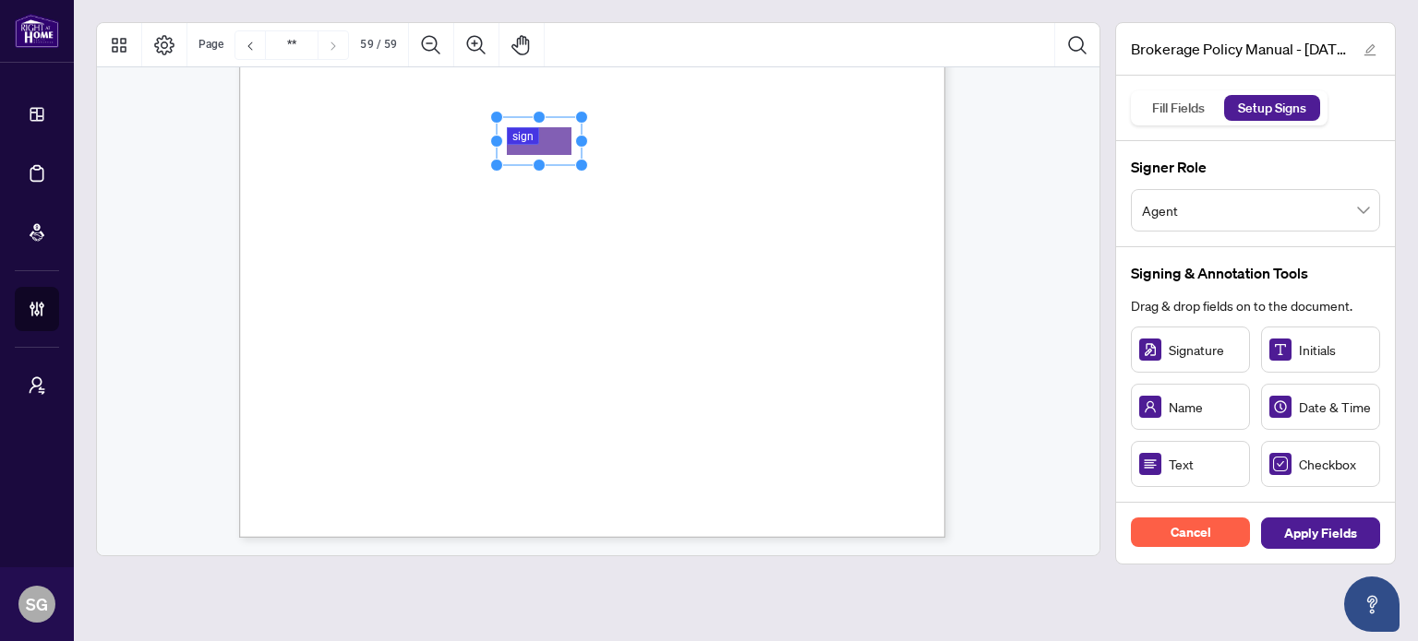
drag, startPoint x: 518, startPoint y: 156, endPoint x: 543, endPoint y: 150, distance: 25.5
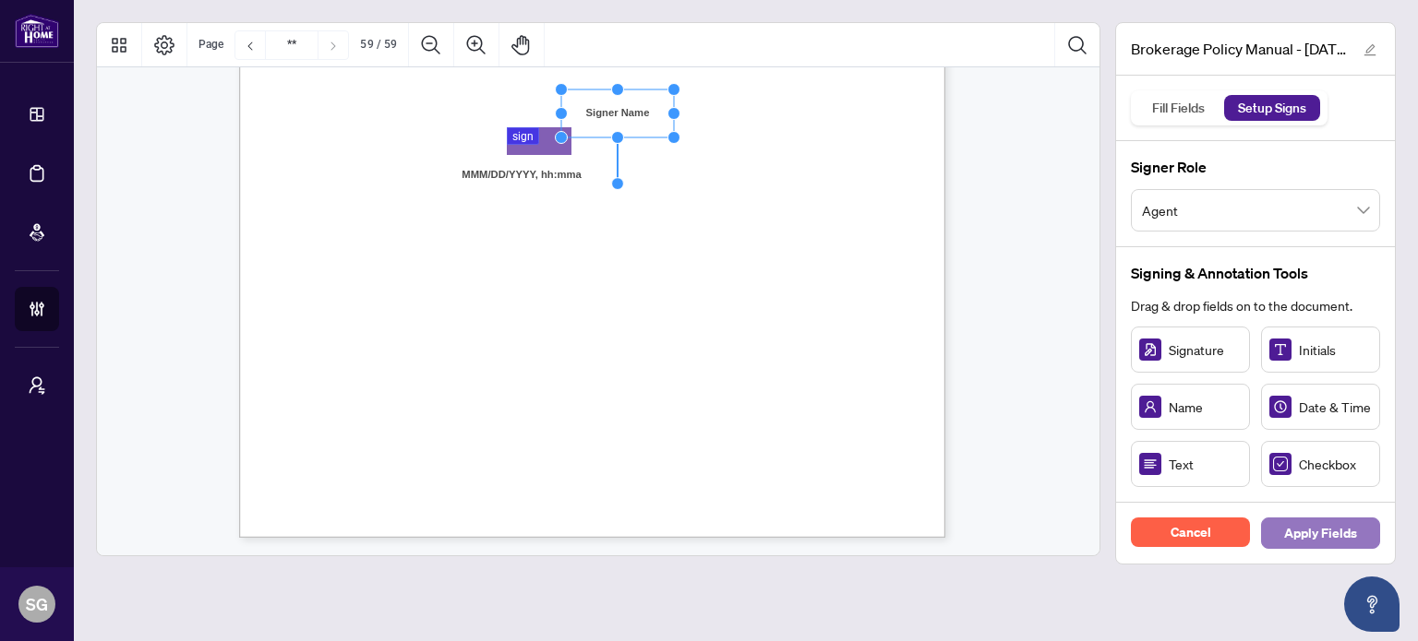
click at [1288, 528] on span "Apply Fields" at bounding box center [1320, 534] width 73 height 30
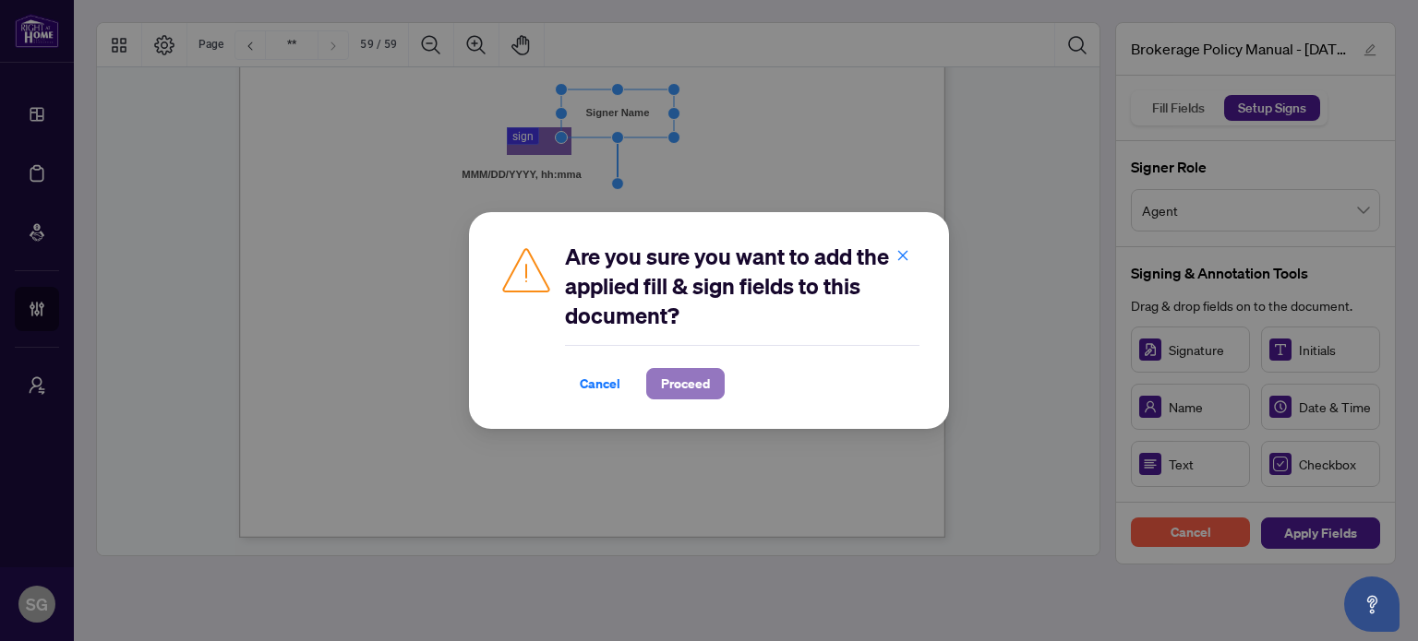
click at [685, 371] on span "Proceed" at bounding box center [685, 384] width 49 height 30
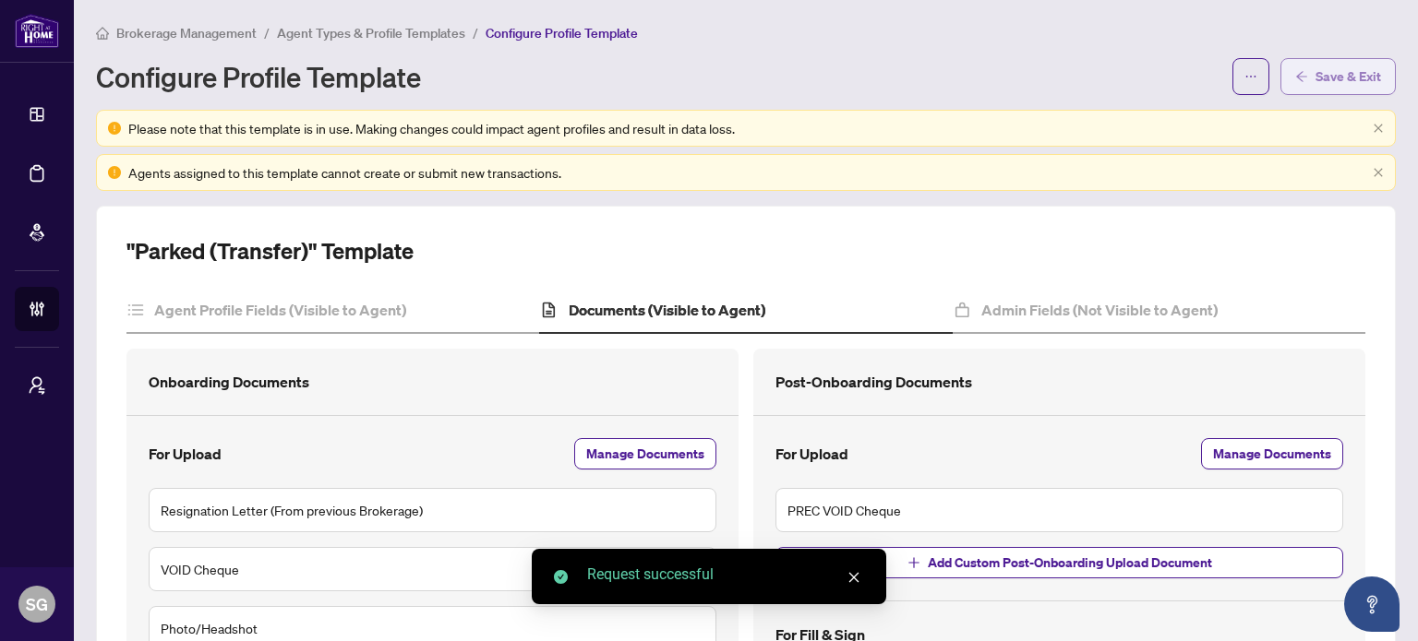
click at [1321, 75] on span "Save & Exit" at bounding box center [1348, 77] width 66 height 30
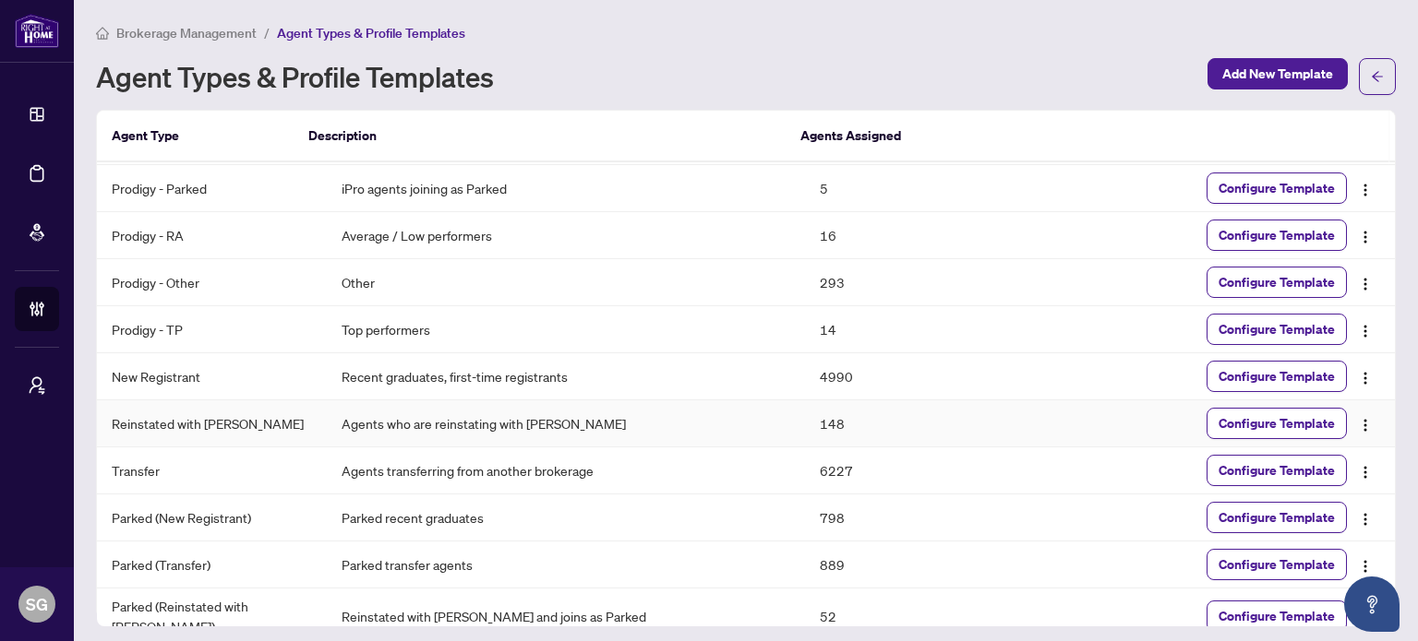
scroll to position [56, 0]
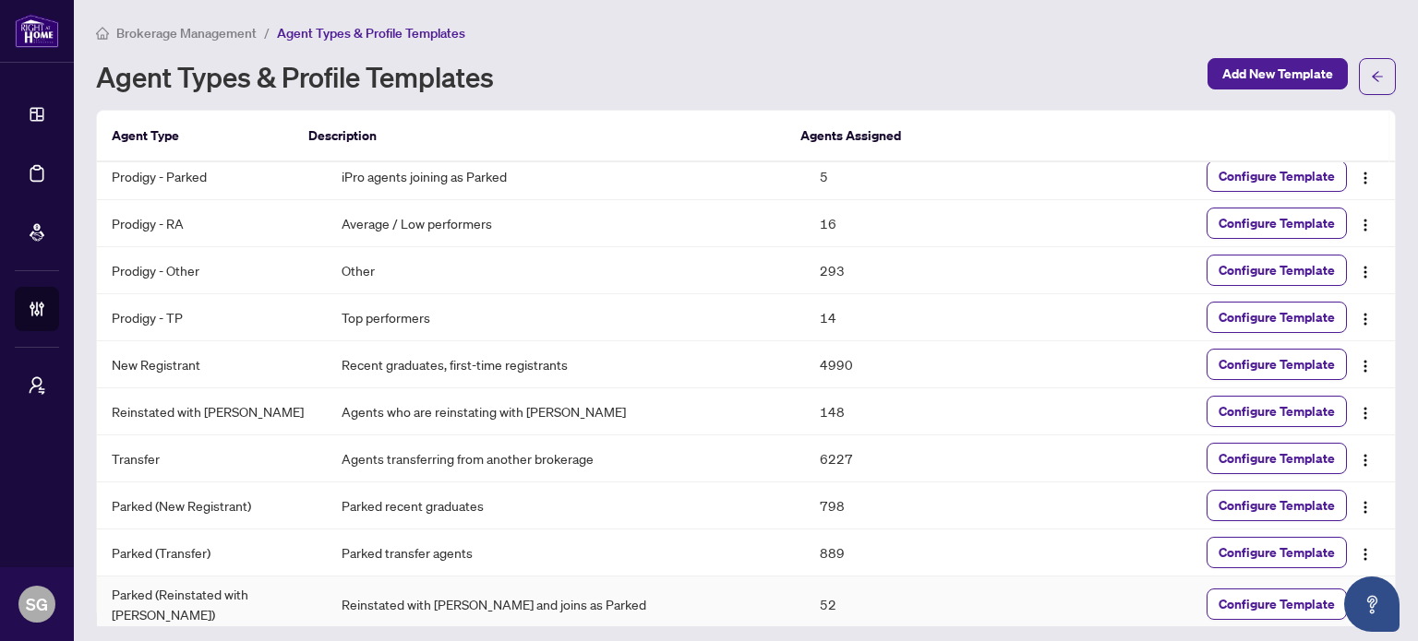
click at [1323, 597] on span "Configure Template" at bounding box center [1276, 605] width 116 height 30
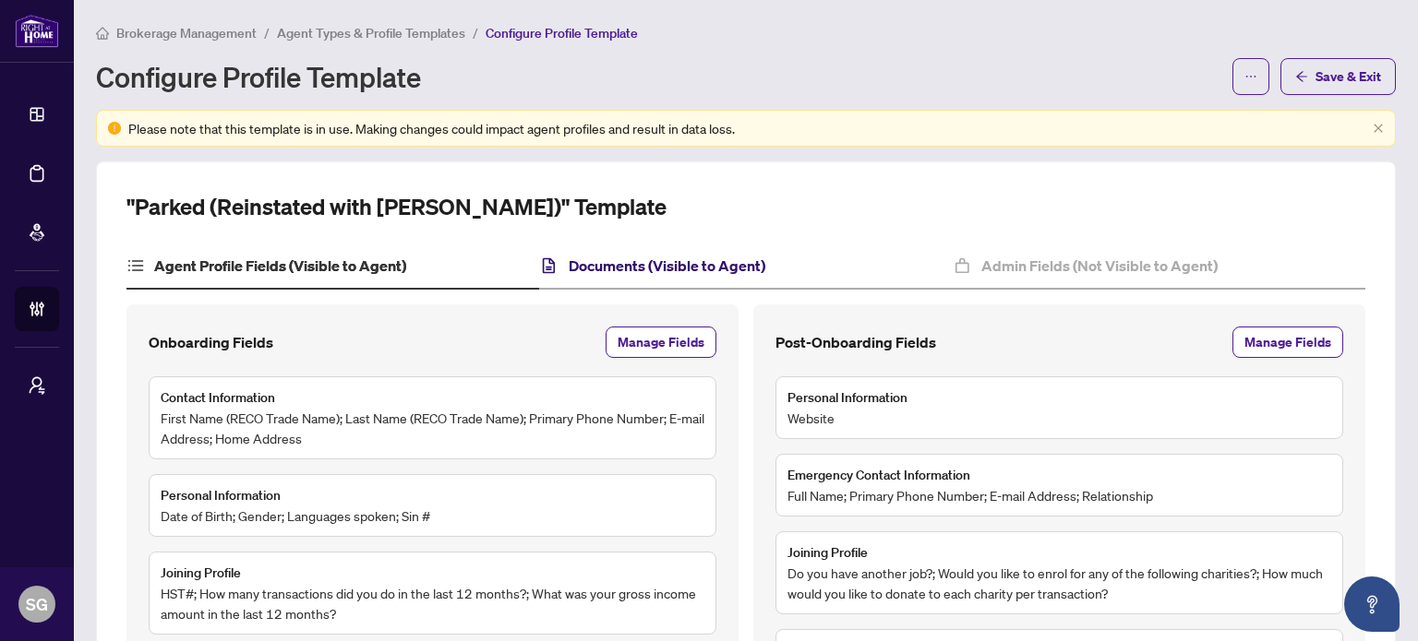
click at [667, 271] on h4 "Documents (Visible to Agent)" at bounding box center [667, 266] width 197 height 22
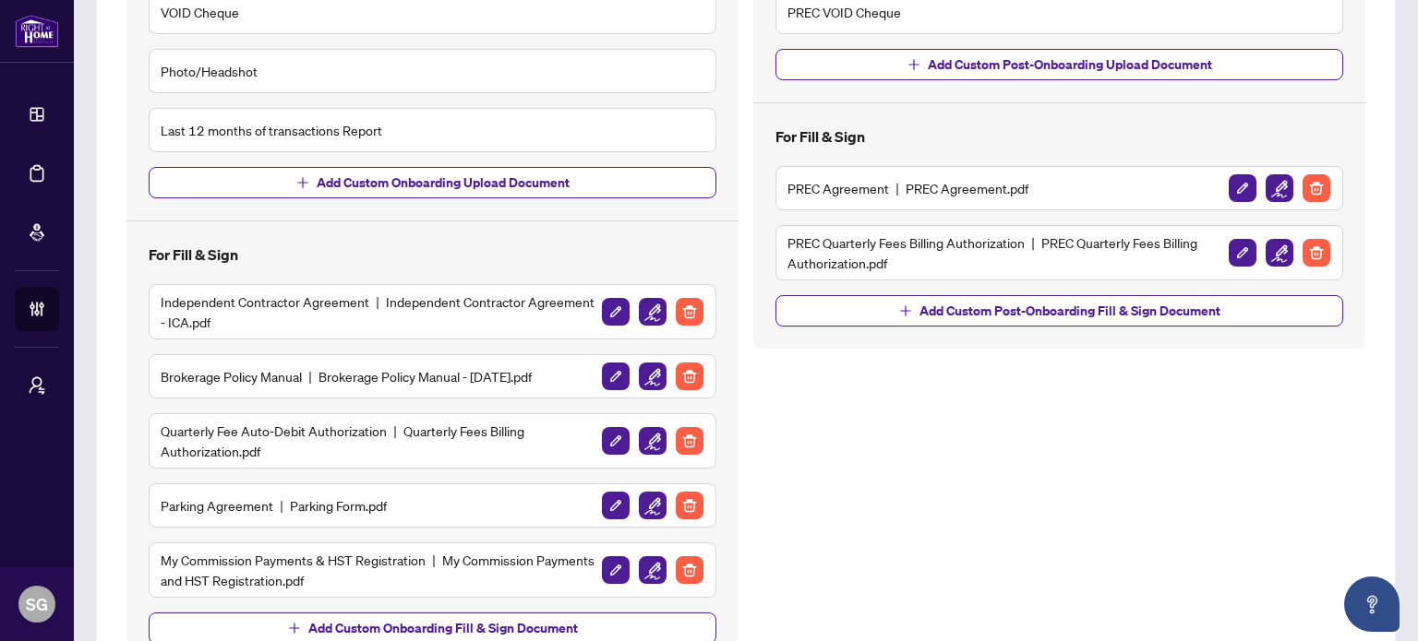
scroll to position [461, 0]
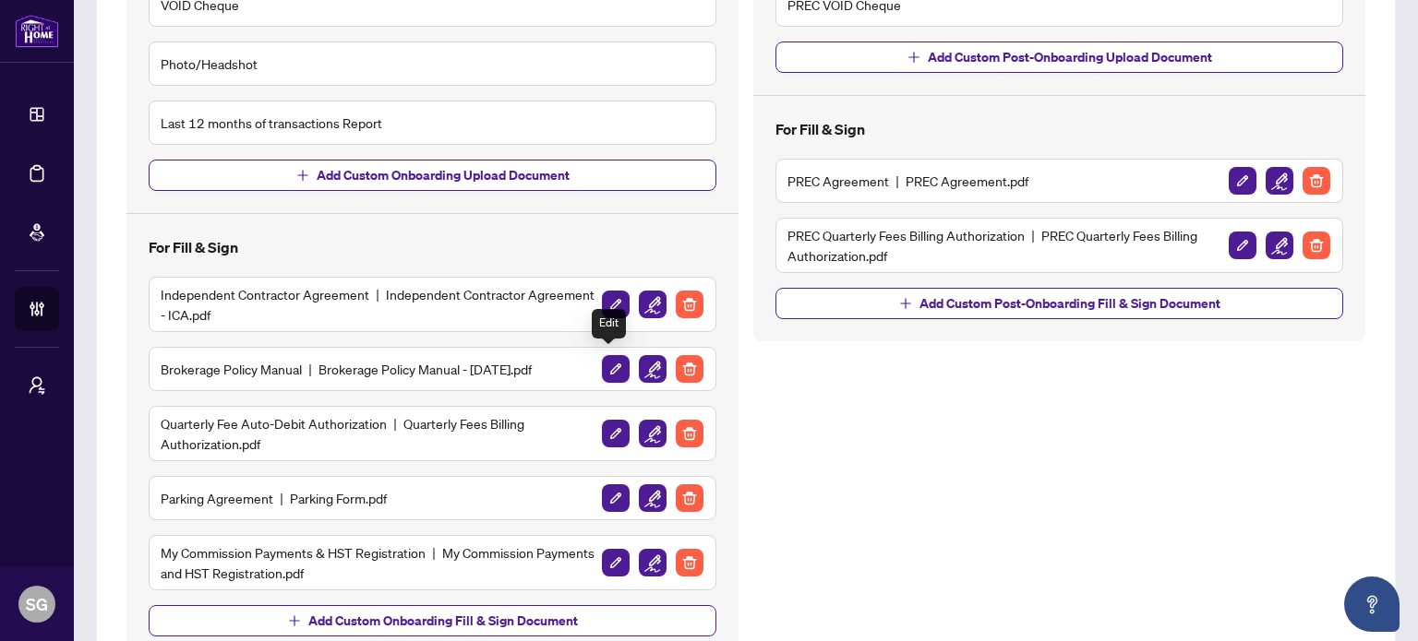
click at [605, 365] on img "button" at bounding box center [616, 369] width 28 height 28
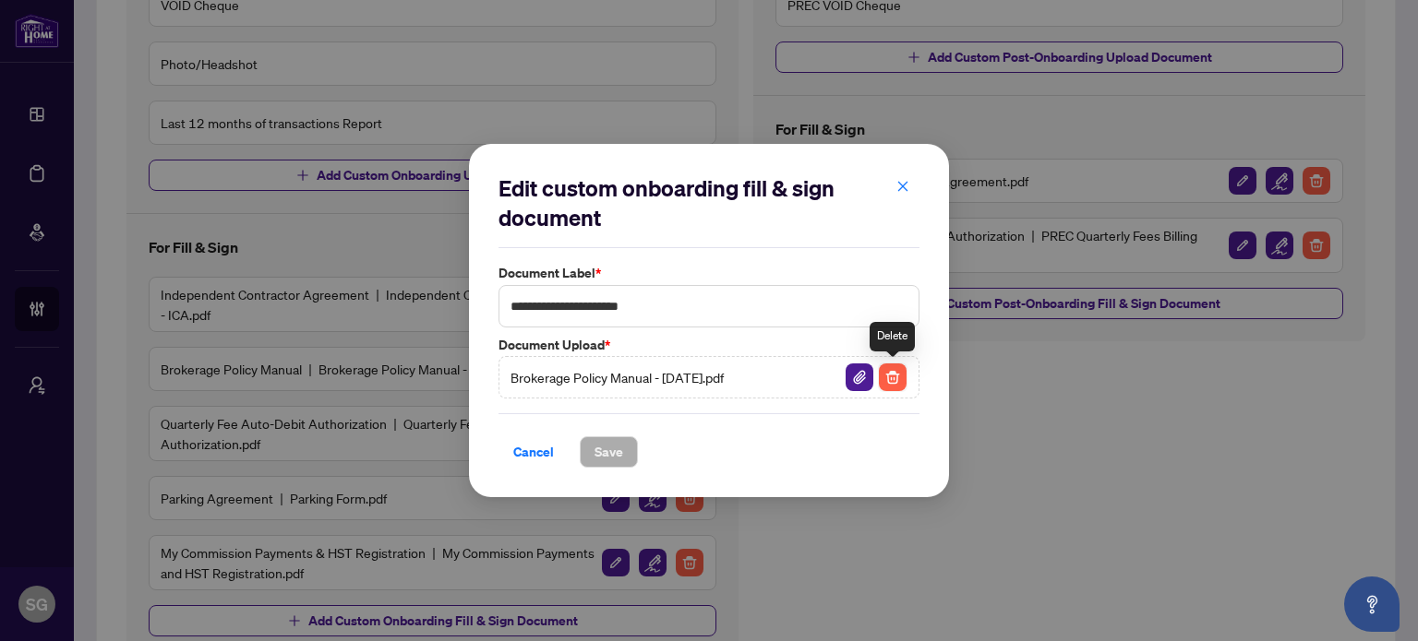
click at [886, 379] on img "button" at bounding box center [893, 378] width 28 height 28
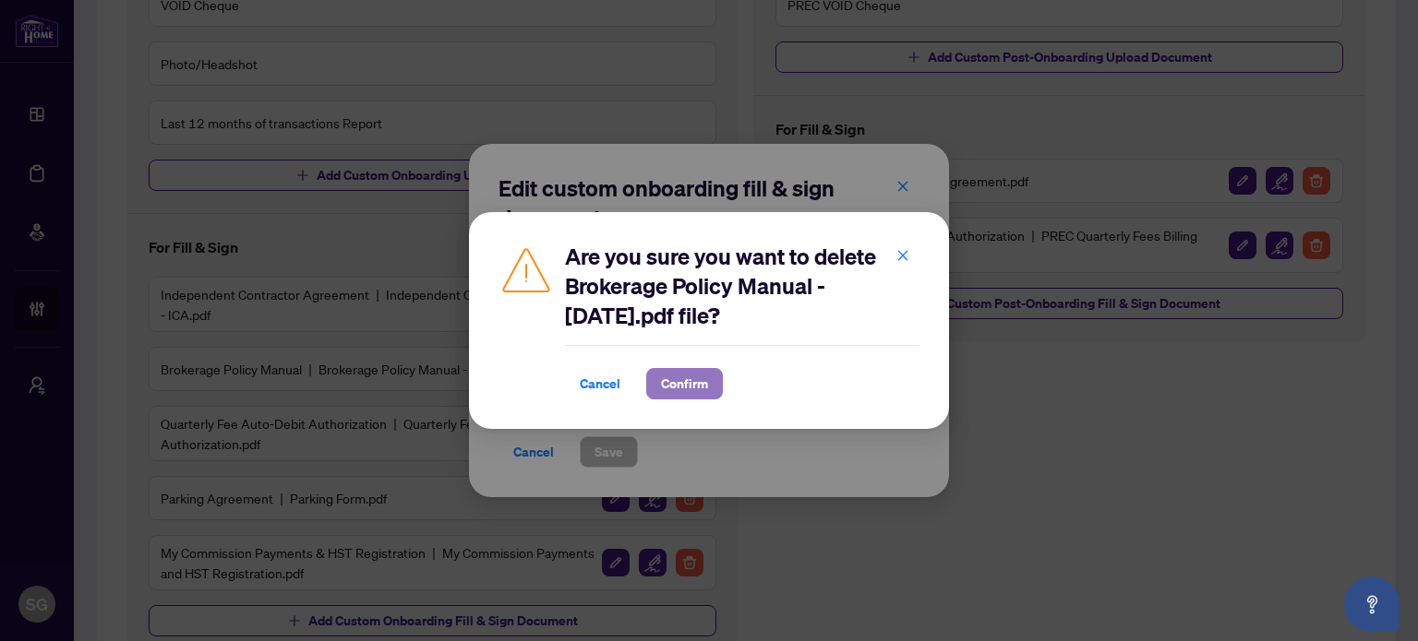
click at [684, 377] on span "Confirm" at bounding box center [684, 384] width 47 height 30
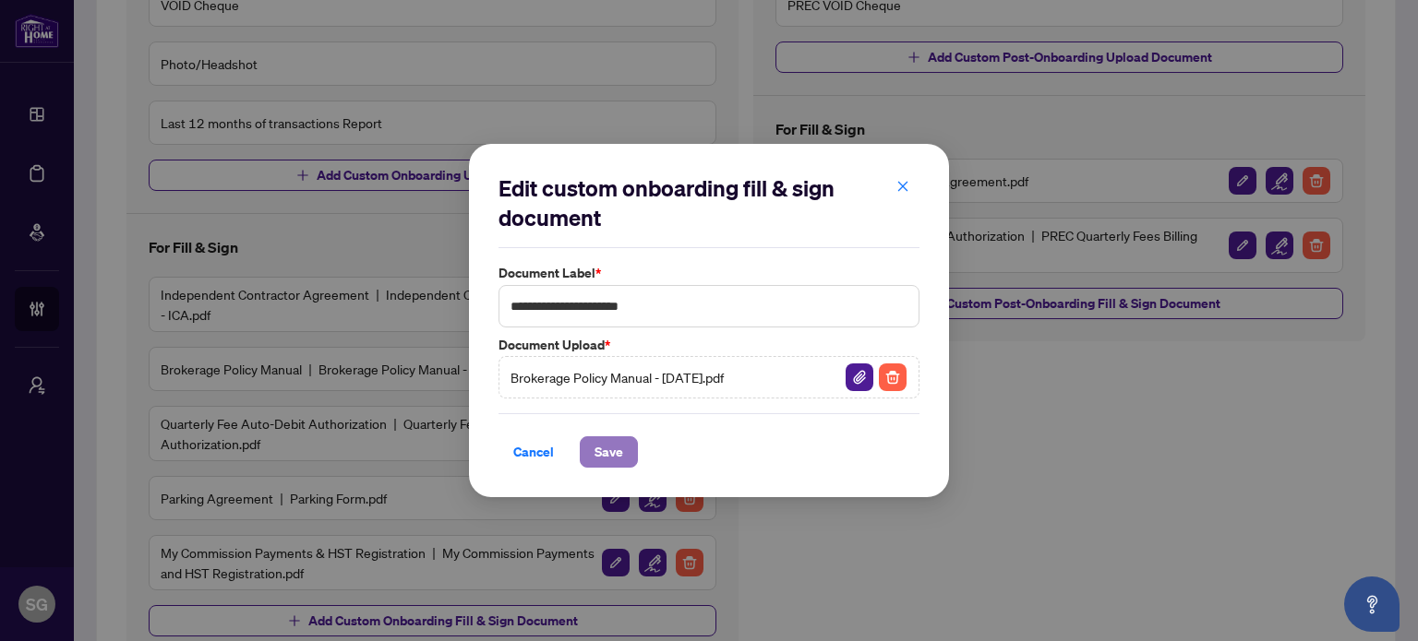
click at [612, 452] on span "Save" at bounding box center [608, 452] width 29 height 30
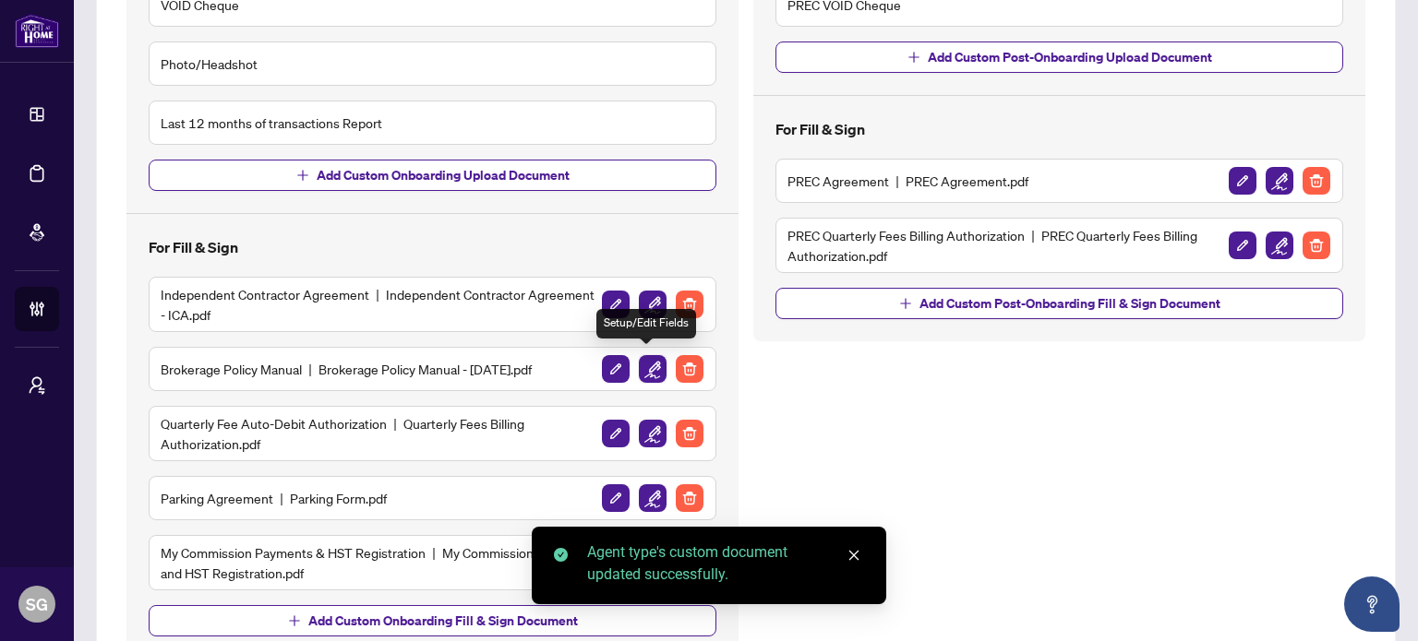
click at [645, 366] on img "button" at bounding box center [653, 369] width 28 height 28
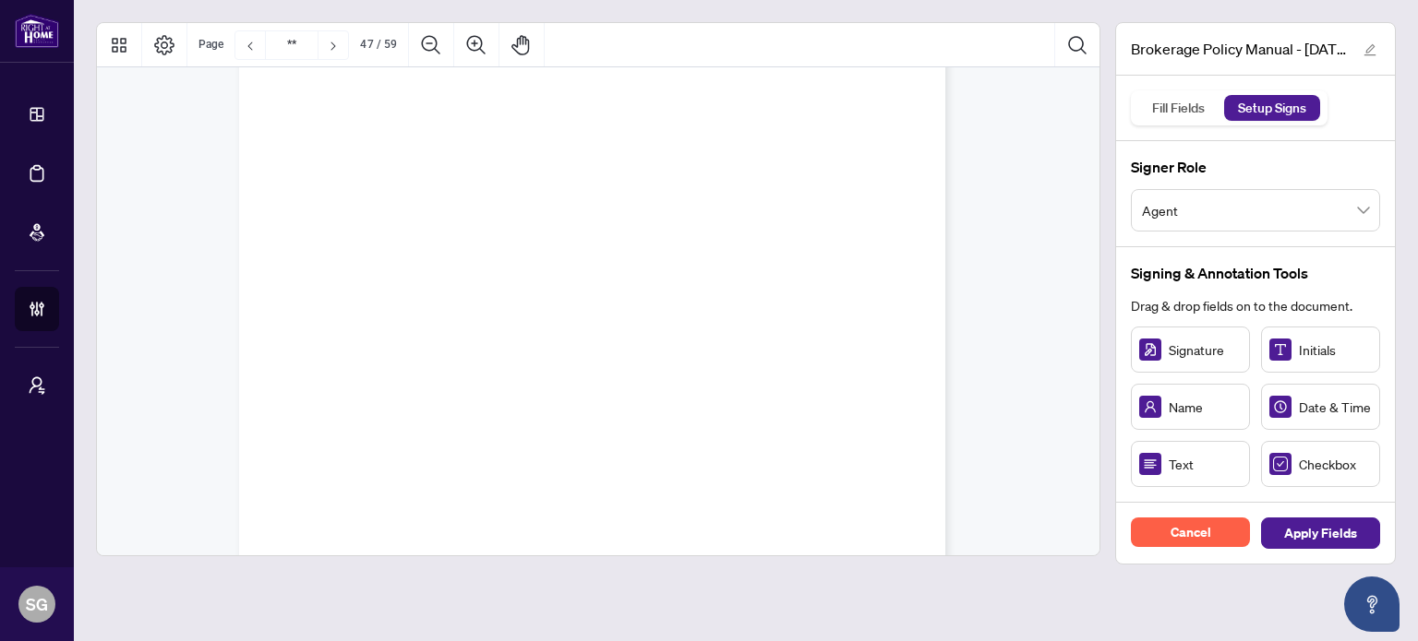
scroll to position [54797, 0]
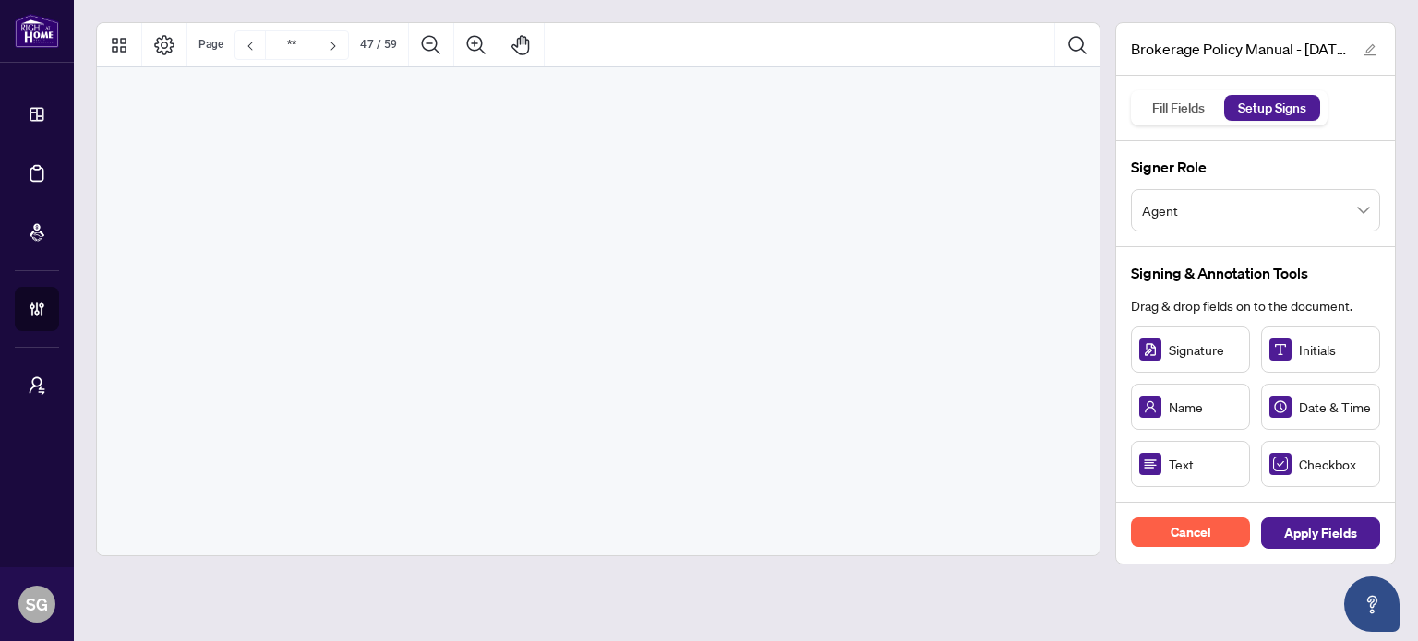
type input "**"
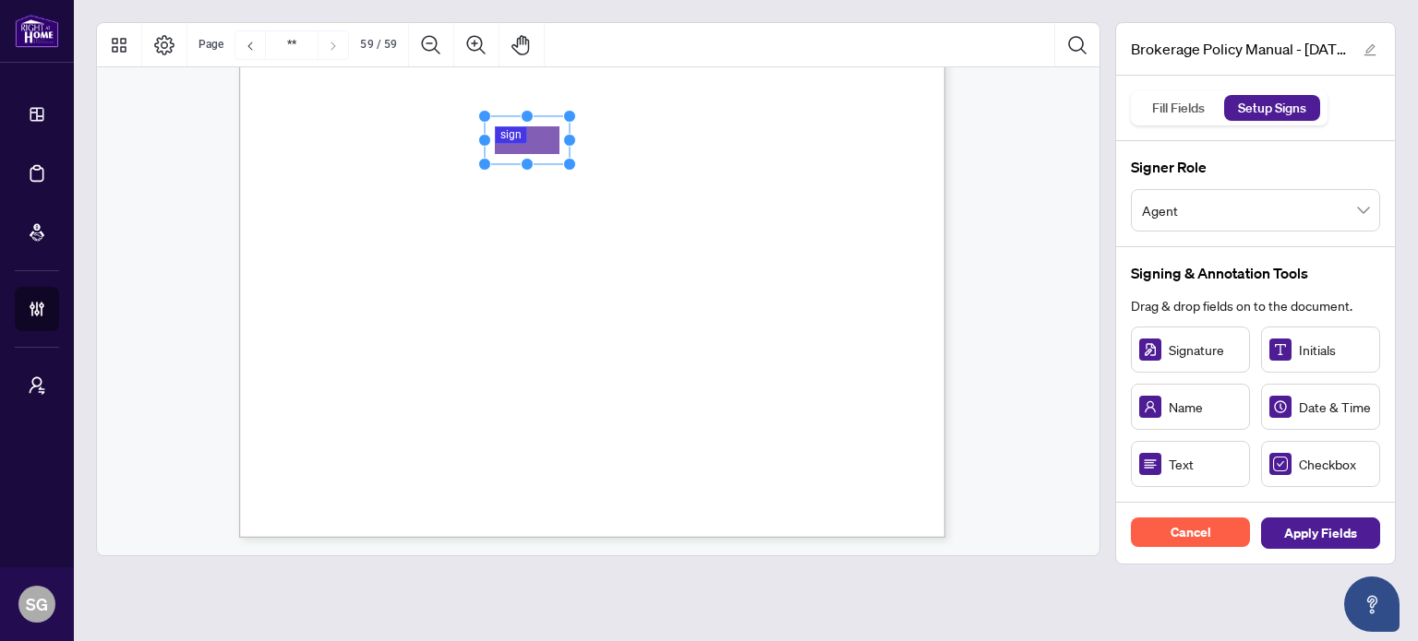
drag, startPoint x: 521, startPoint y: 131, endPoint x: 535, endPoint y: 138, distance: 16.1
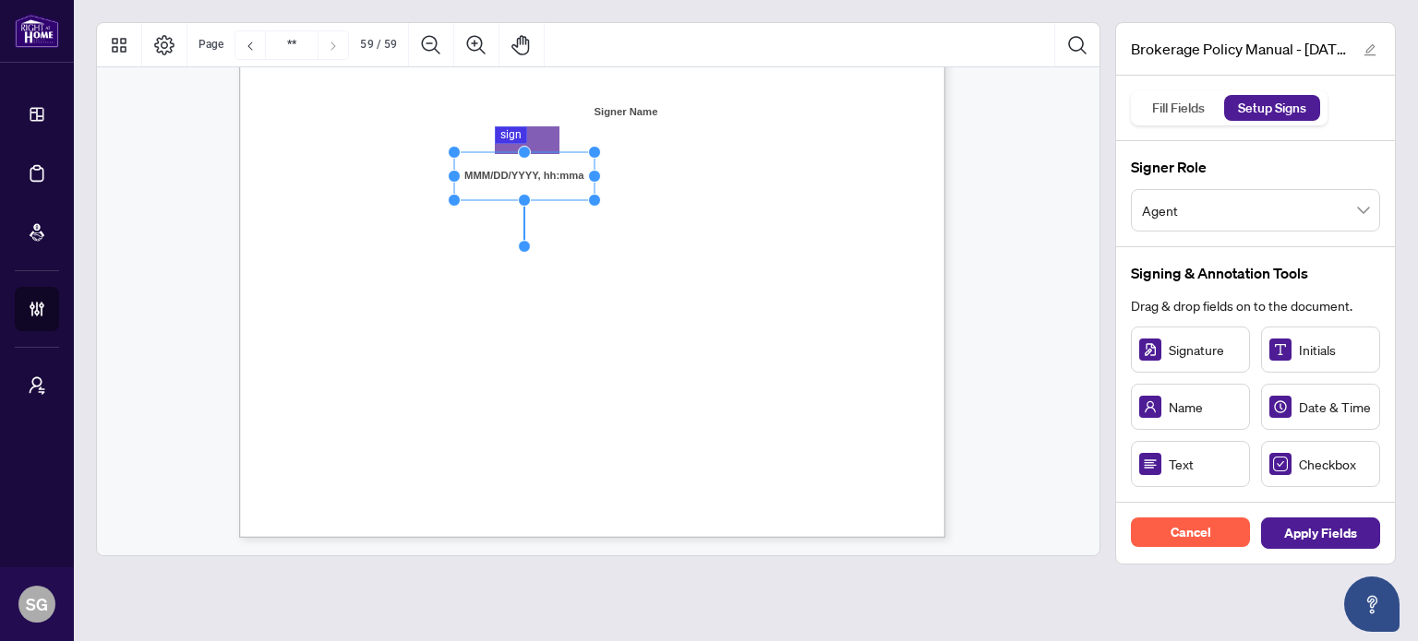
click at [538, 176] on rect "Page 59" at bounding box center [524, 176] width 140 height 48
click at [1327, 542] on span "Apply Fields" at bounding box center [1320, 534] width 73 height 30
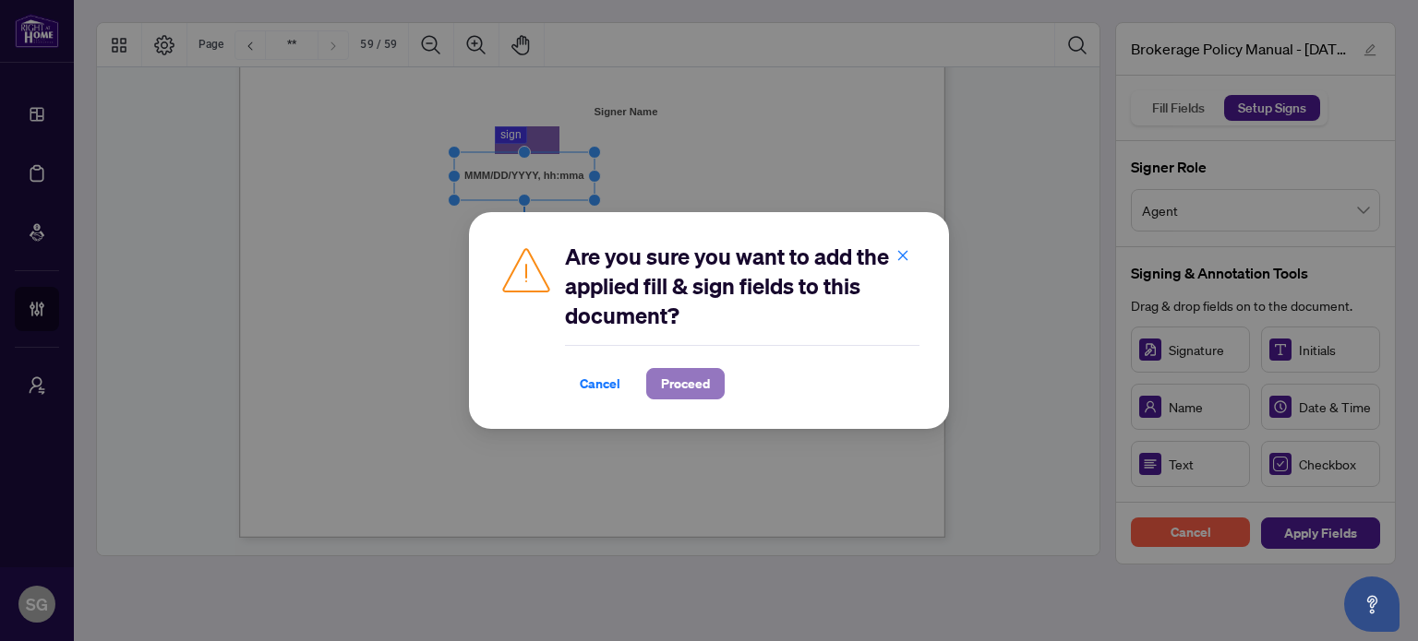
click at [671, 394] on span "Proceed" at bounding box center [685, 384] width 49 height 30
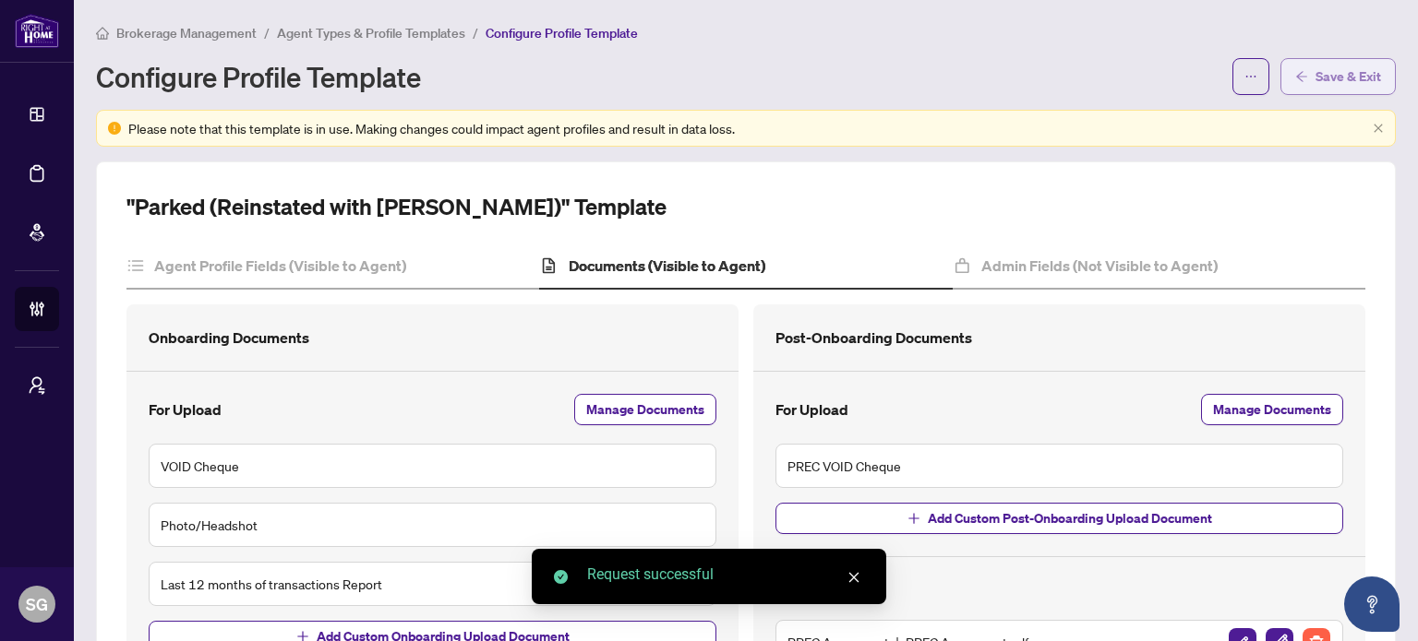
click at [1337, 79] on span "Save & Exit" at bounding box center [1348, 77] width 66 height 30
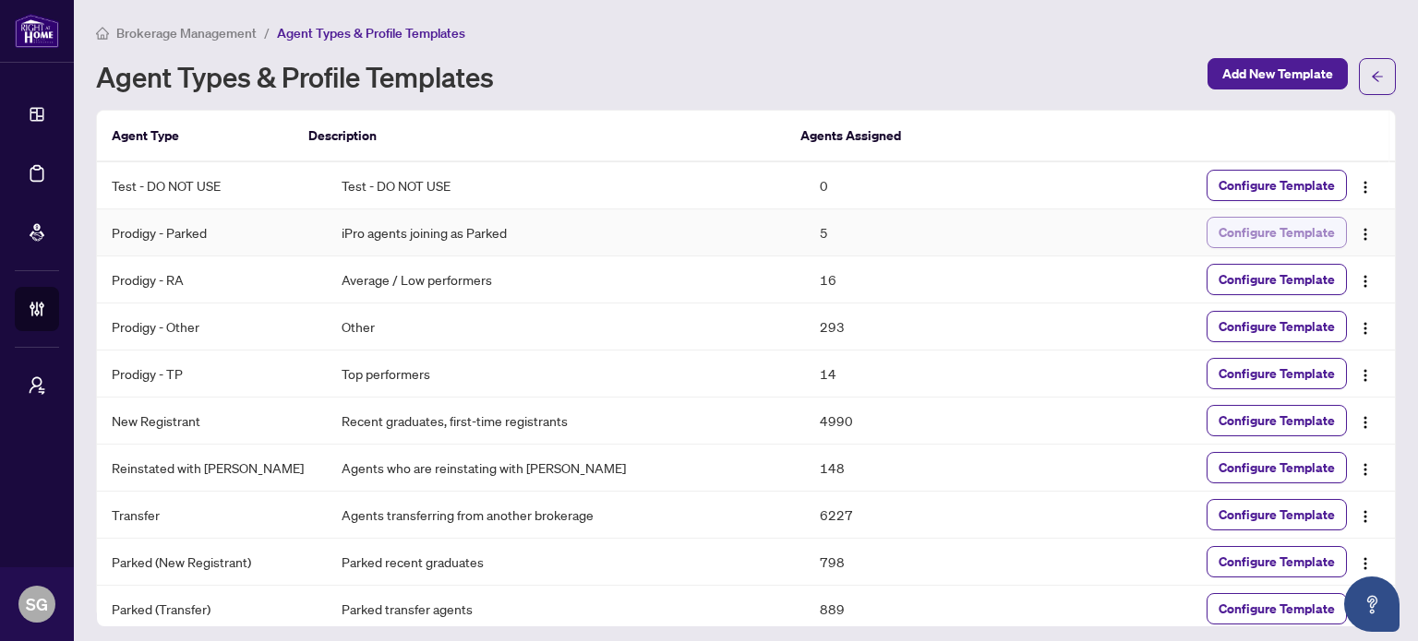
click at [1314, 241] on span "Configure Template" at bounding box center [1276, 233] width 116 height 30
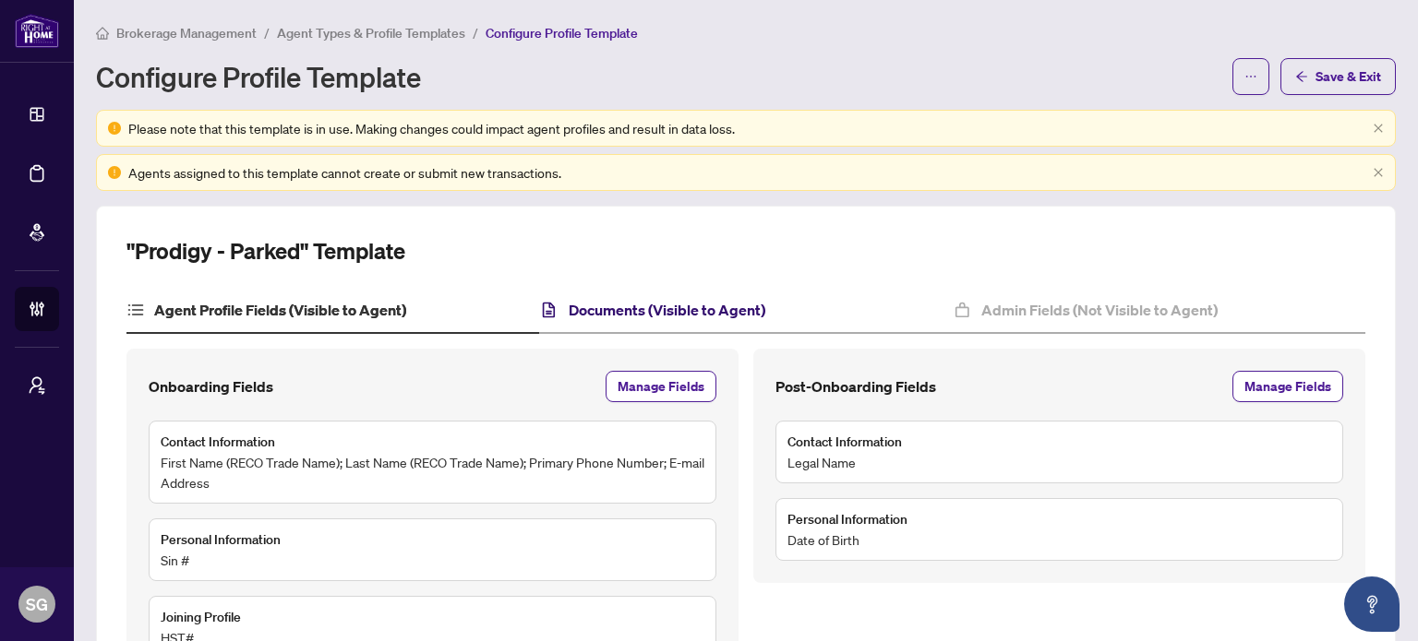
click at [624, 318] on h4 "Documents (Visible to Agent)" at bounding box center [667, 310] width 197 height 22
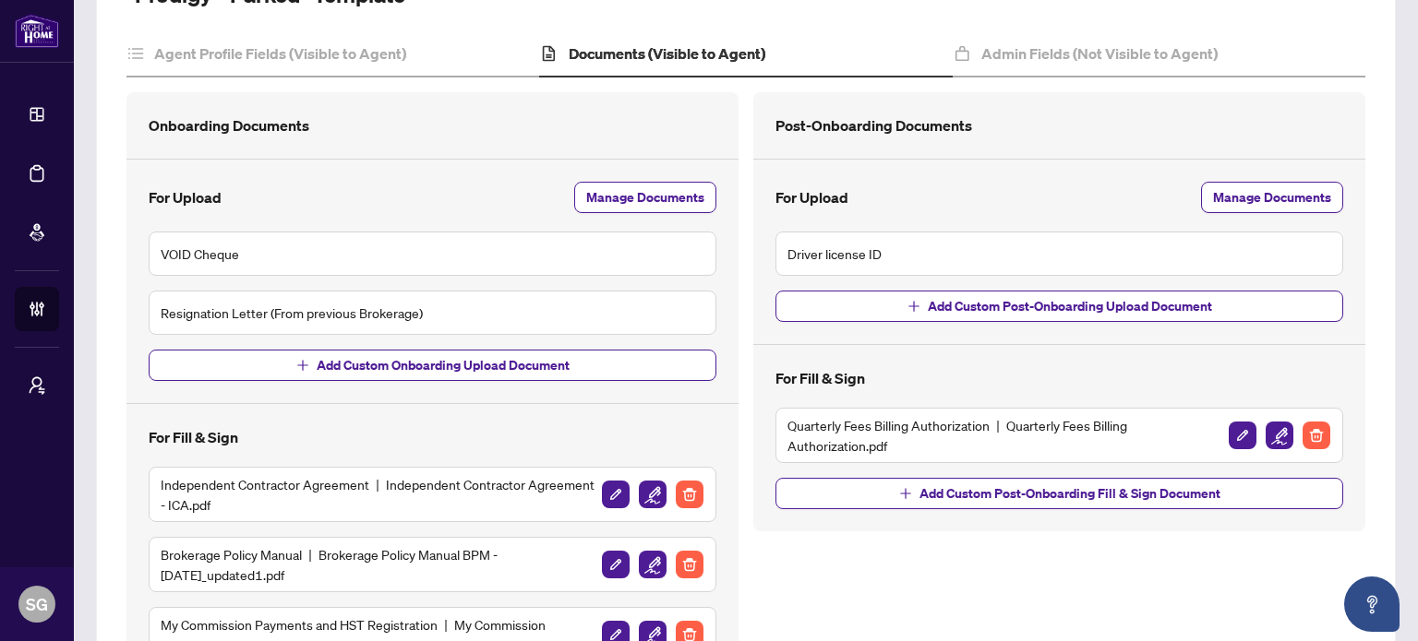
scroll to position [277, 0]
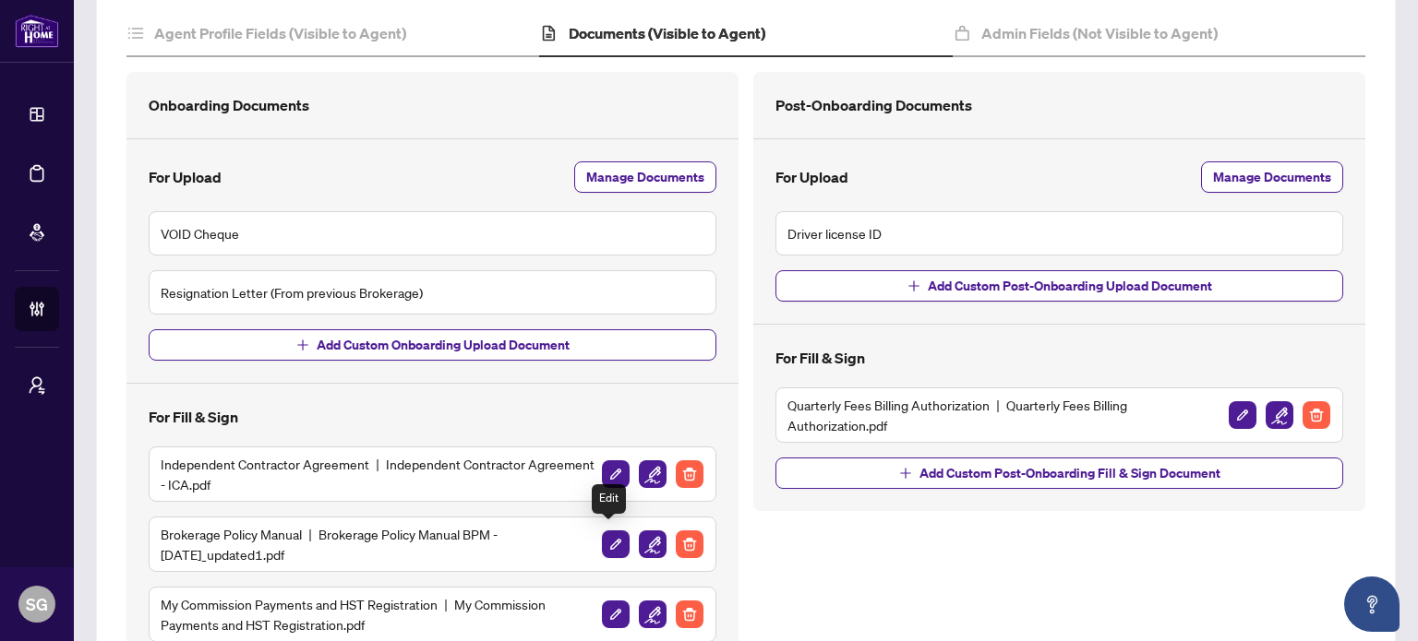
click at [612, 540] on img "button" at bounding box center [616, 545] width 28 height 28
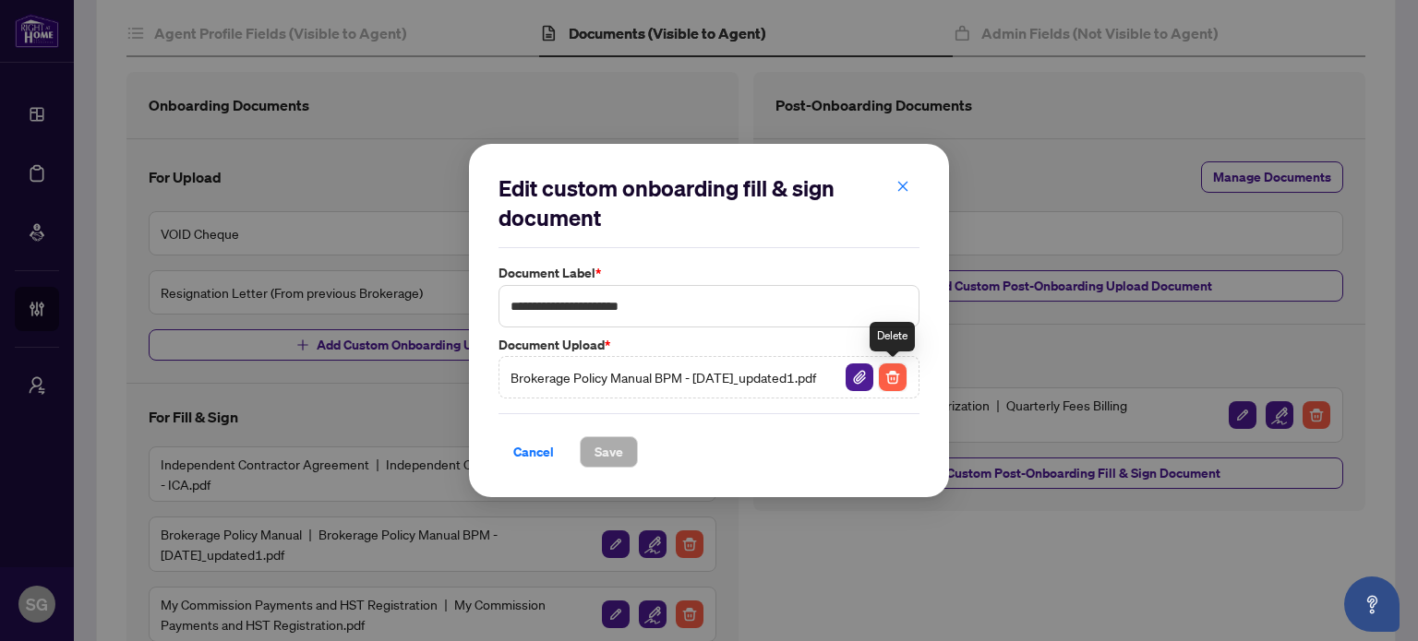
click at [893, 385] on img "button" at bounding box center [893, 378] width 28 height 28
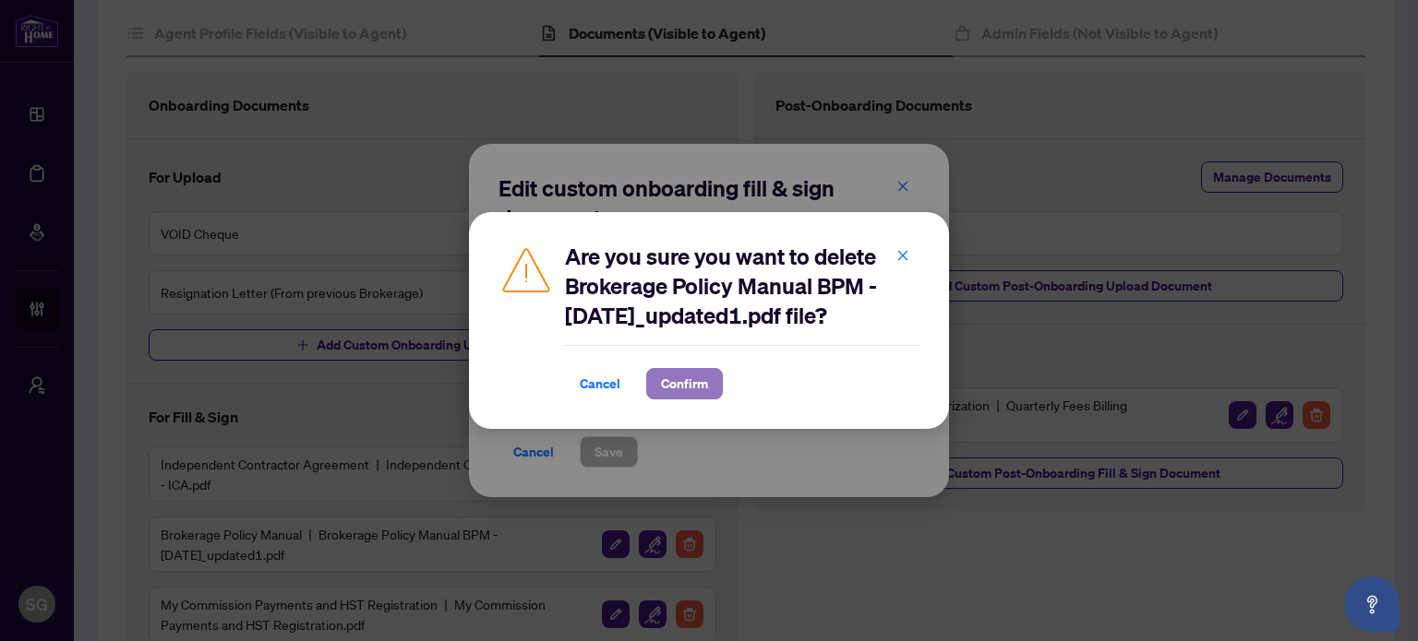
click at [673, 384] on span "Confirm" at bounding box center [684, 384] width 47 height 30
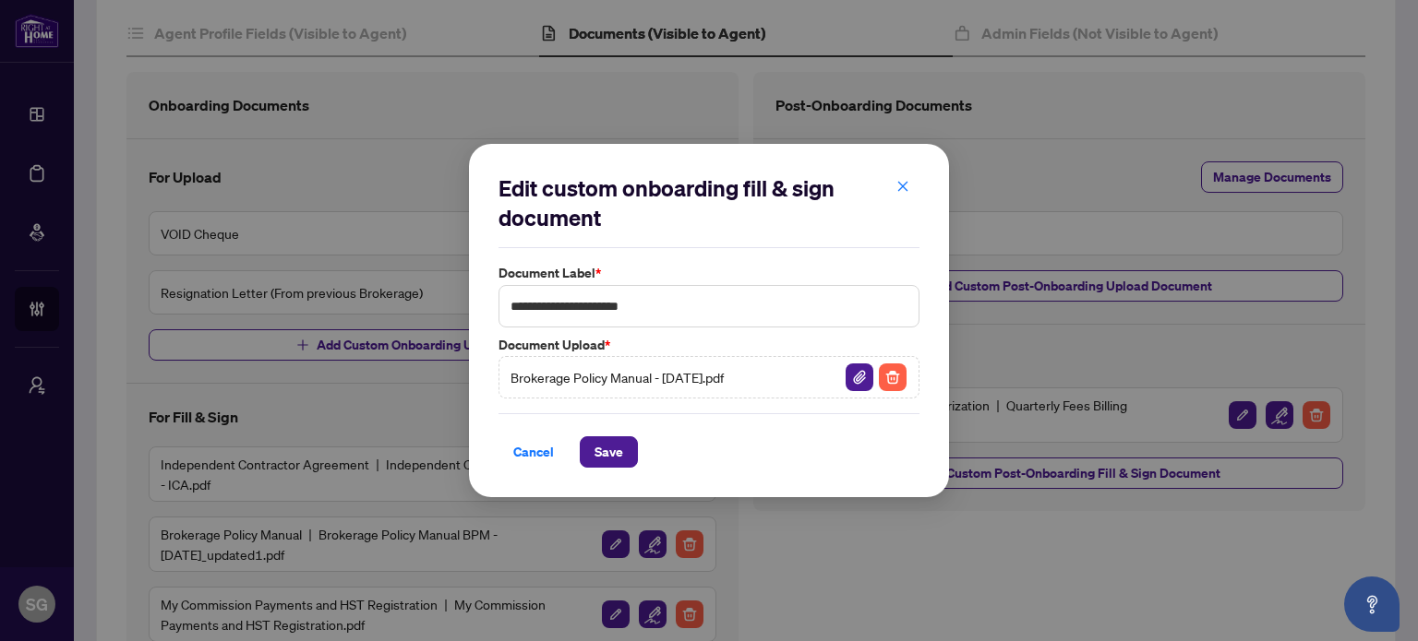
click at [615, 461] on span "Save" at bounding box center [608, 452] width 29 height 30
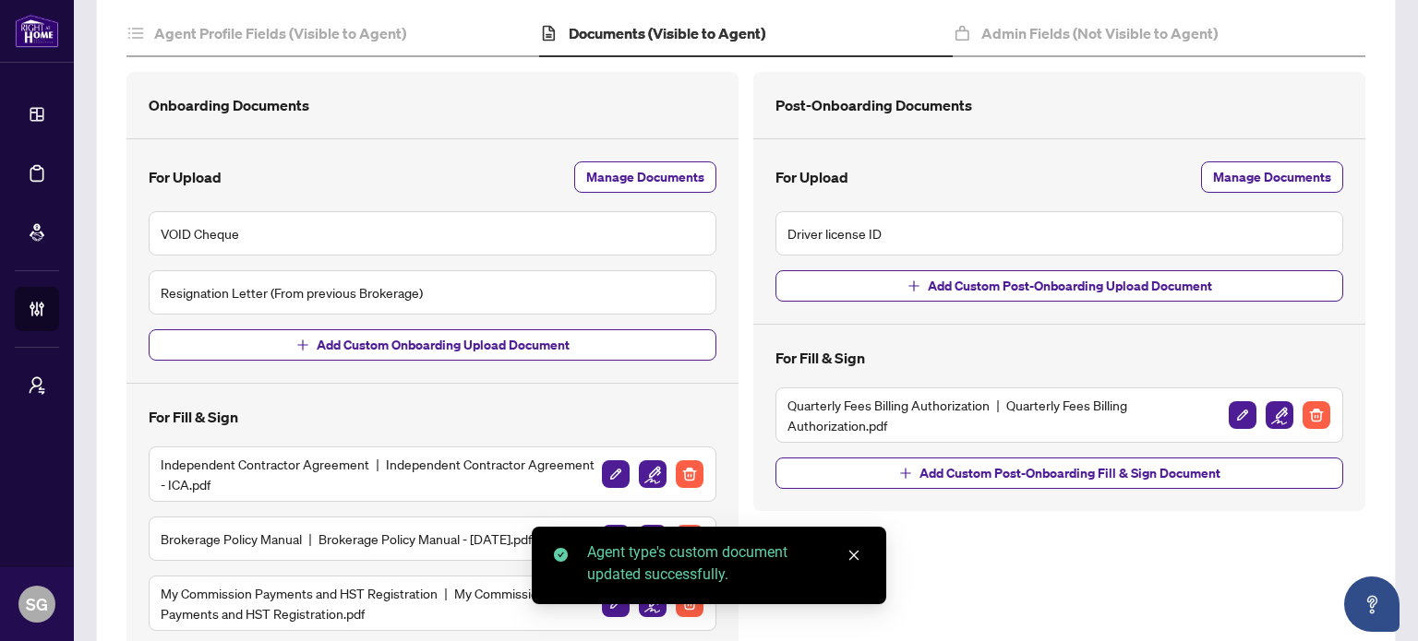
scroll to position [369, 0]
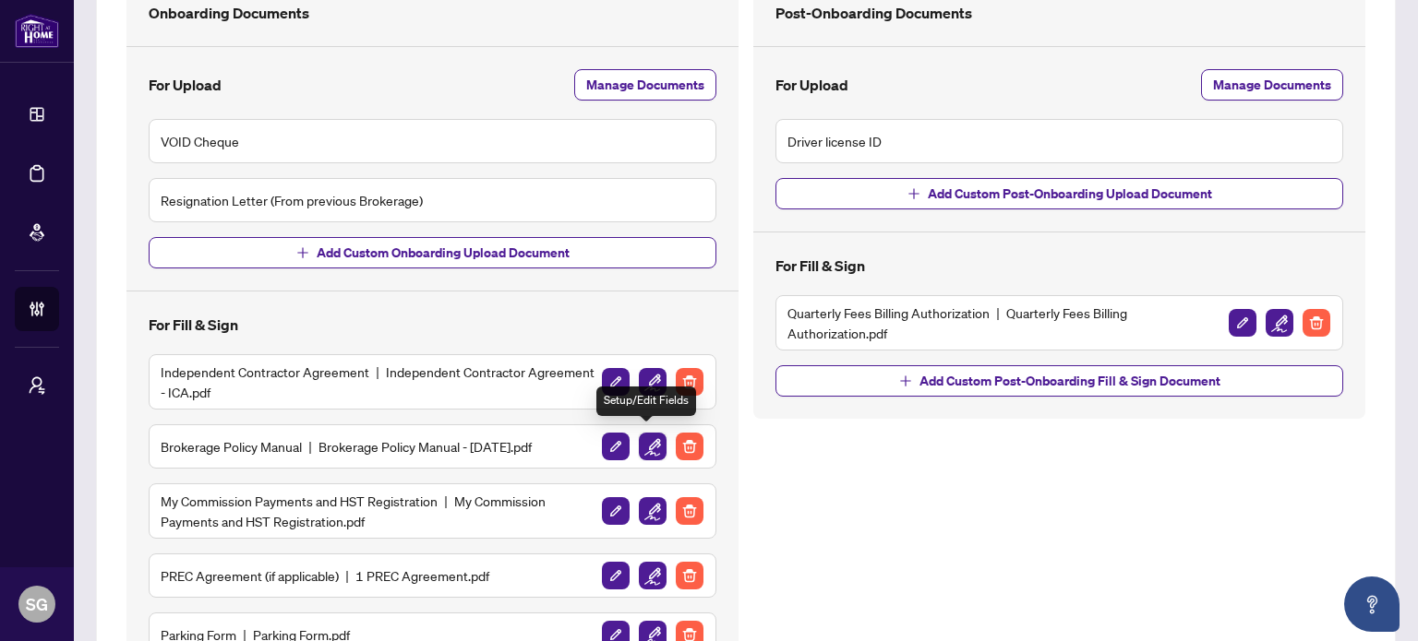
click at [644, 437] on img "button" at bounding box center [653, 447] width 28 height 28
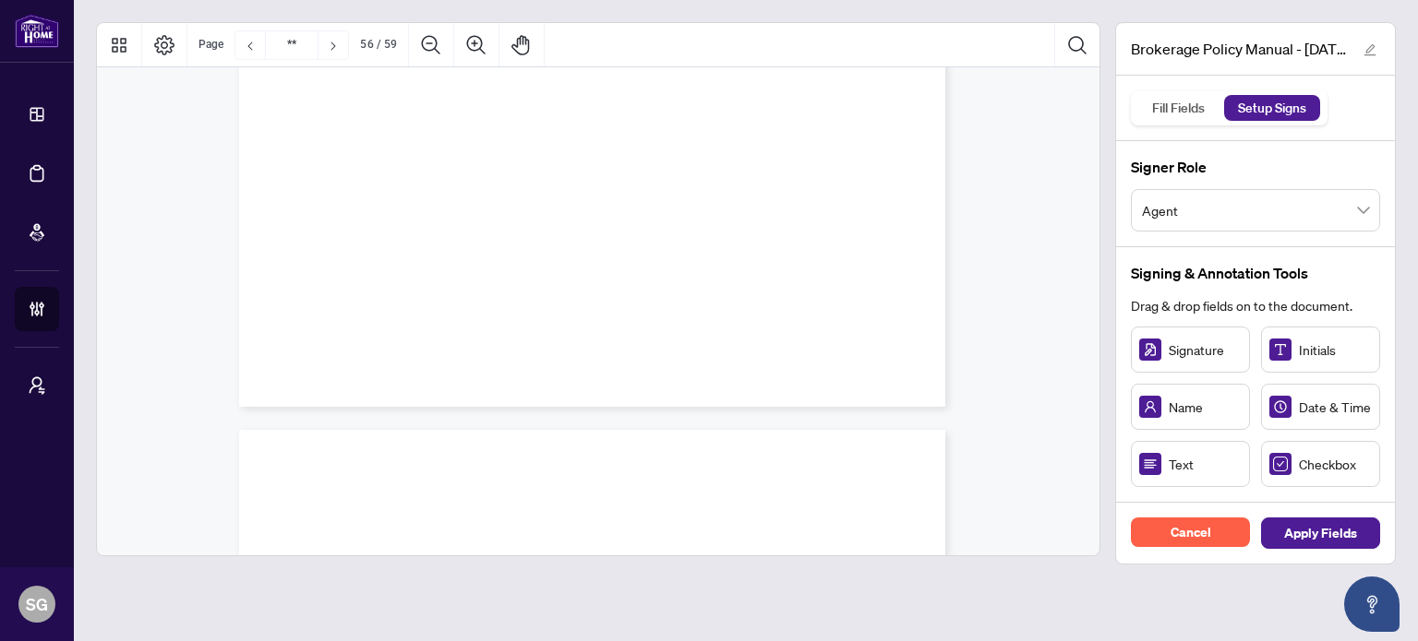
type input "**"
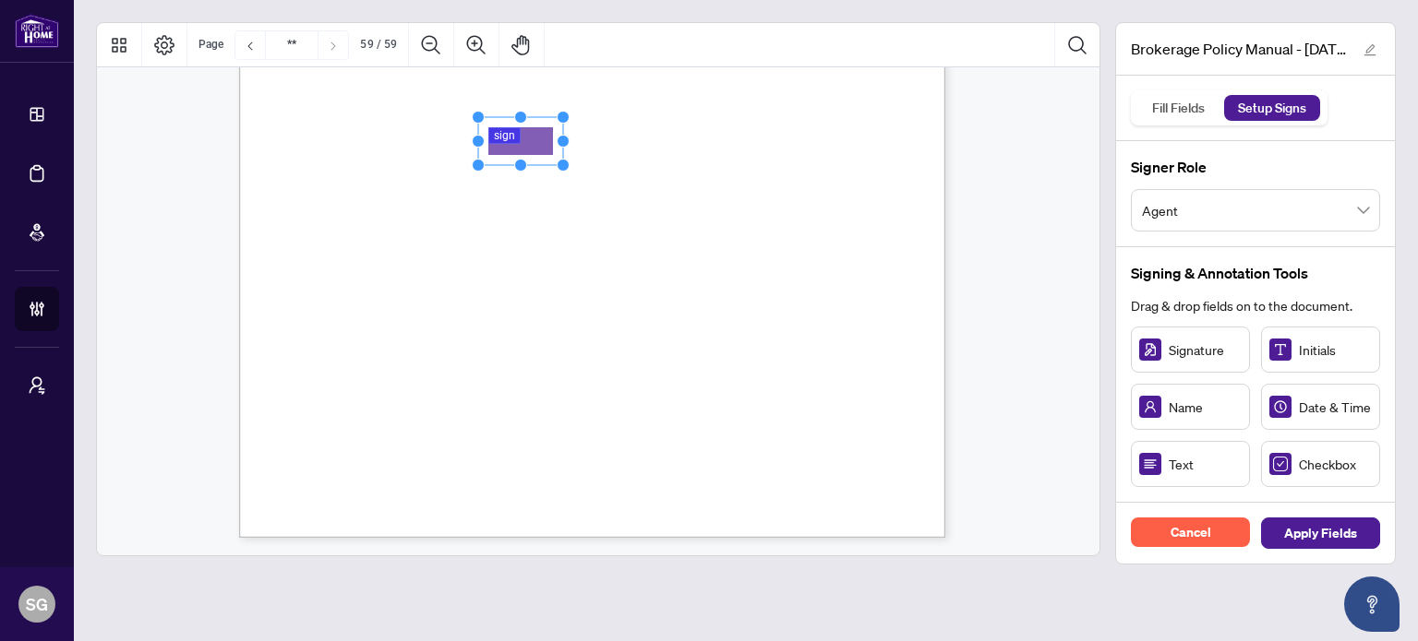
drag, startPoint x: 539, startPoint y: 143, endPoint x: 517, endPoint y: 132, distance: 24.8
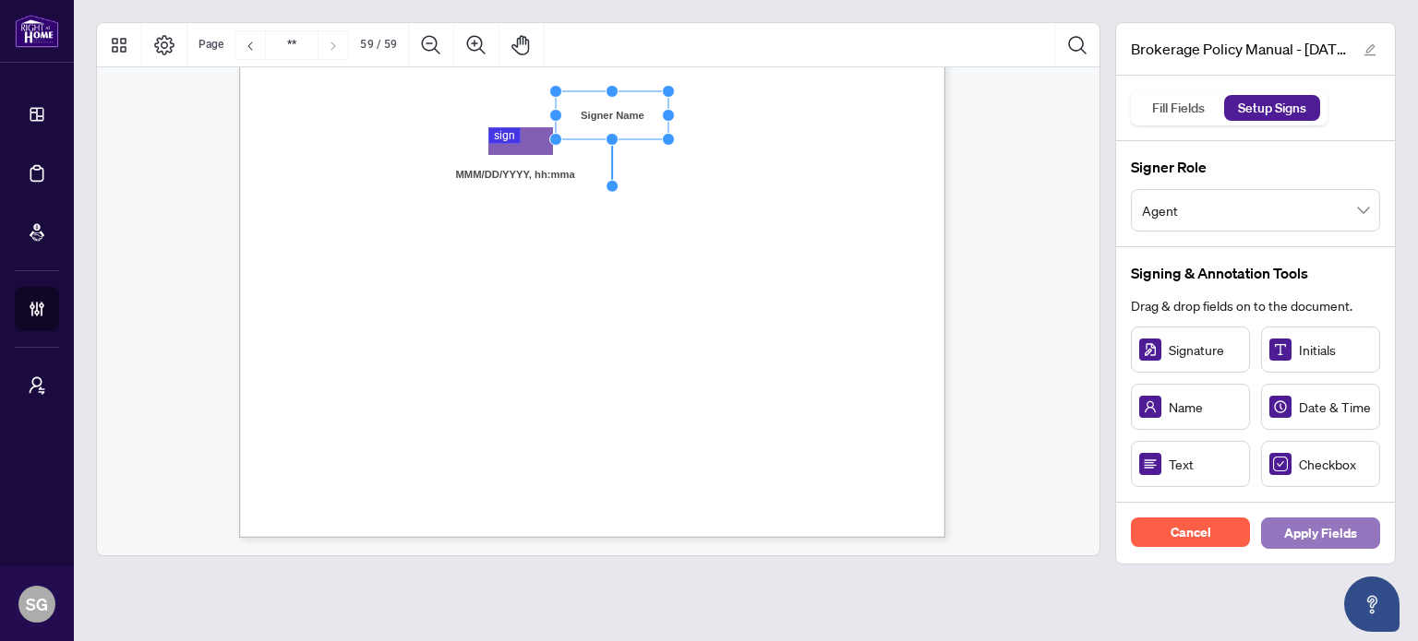
click at [1281, 523] on button "Apply Fields" at bounding box center [1320, 533] width 119 height 31
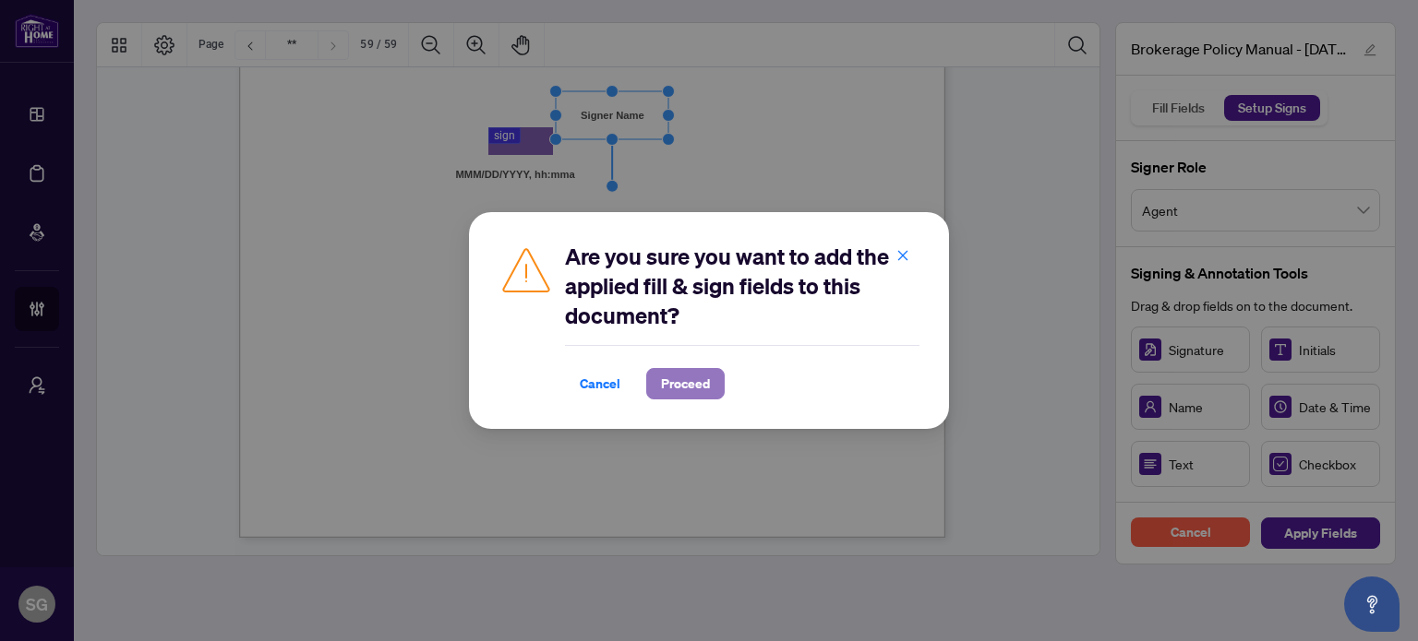
click at [709, 379] on span "Proceed" at bounding box center [685, 384] width 49 height 30
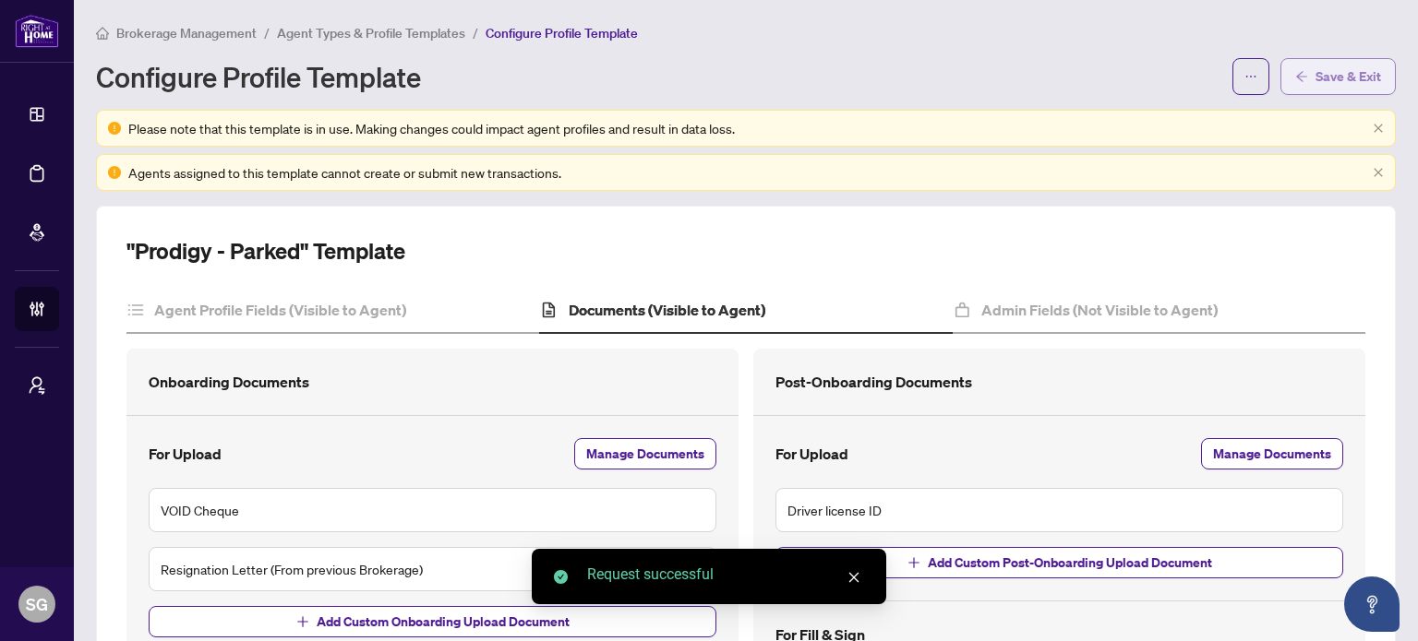
click at [1335, 69] on span "Save & Exit" at bounding box center [1348, 77] width 66 height 30
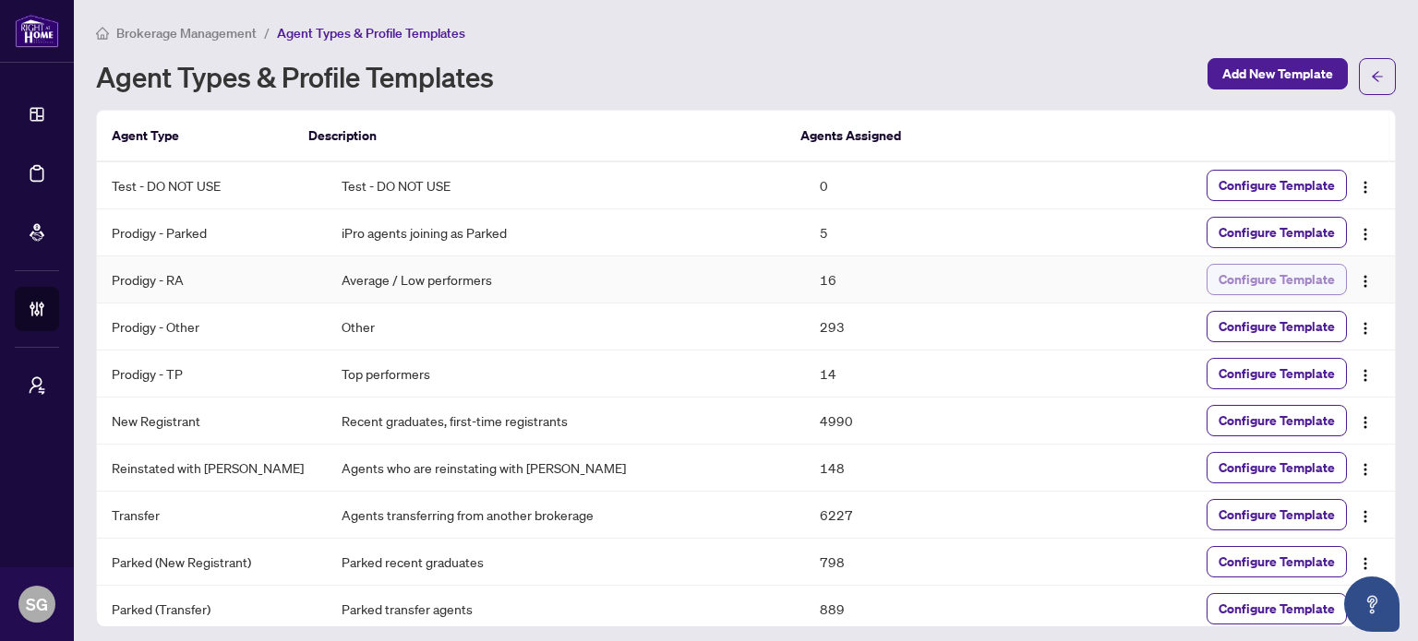
click at [1319, 277] on span "Configure Template" at bounding box center [1276, 280] width 116 height 30
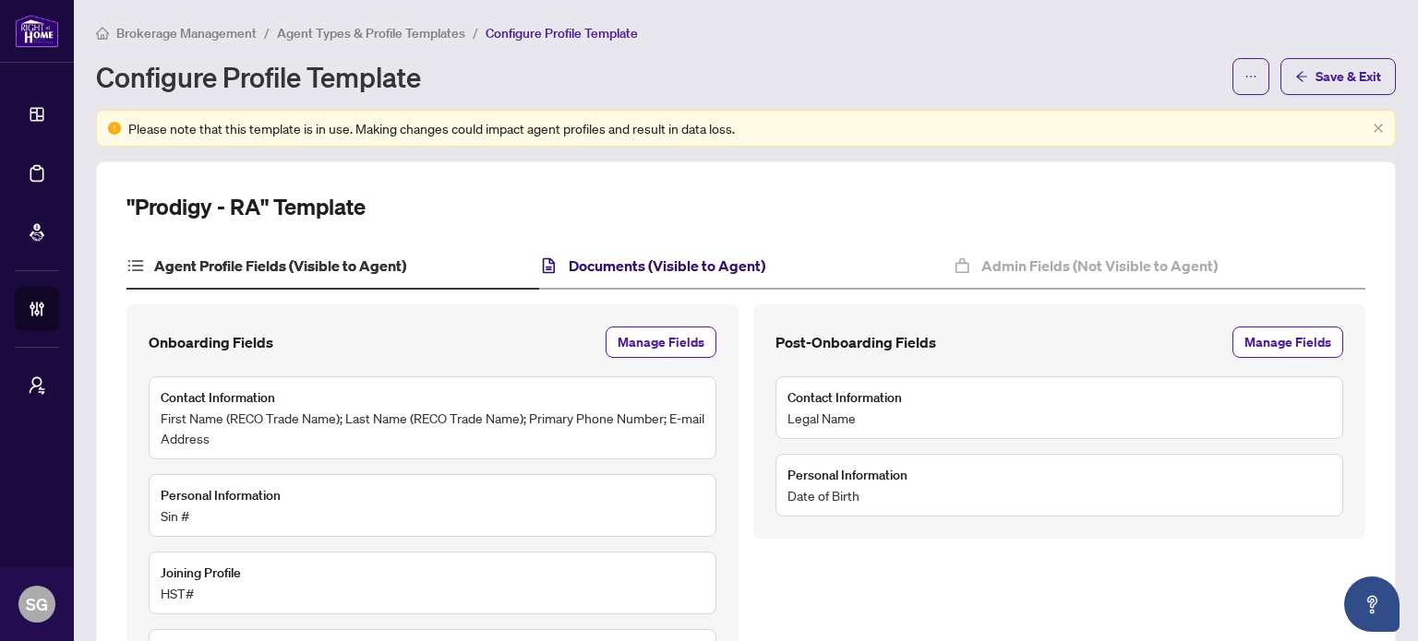
click at [631, 260] on h4 "Documents (Visible to Agent)" at bounding box center [667, 266] width 197 height 22
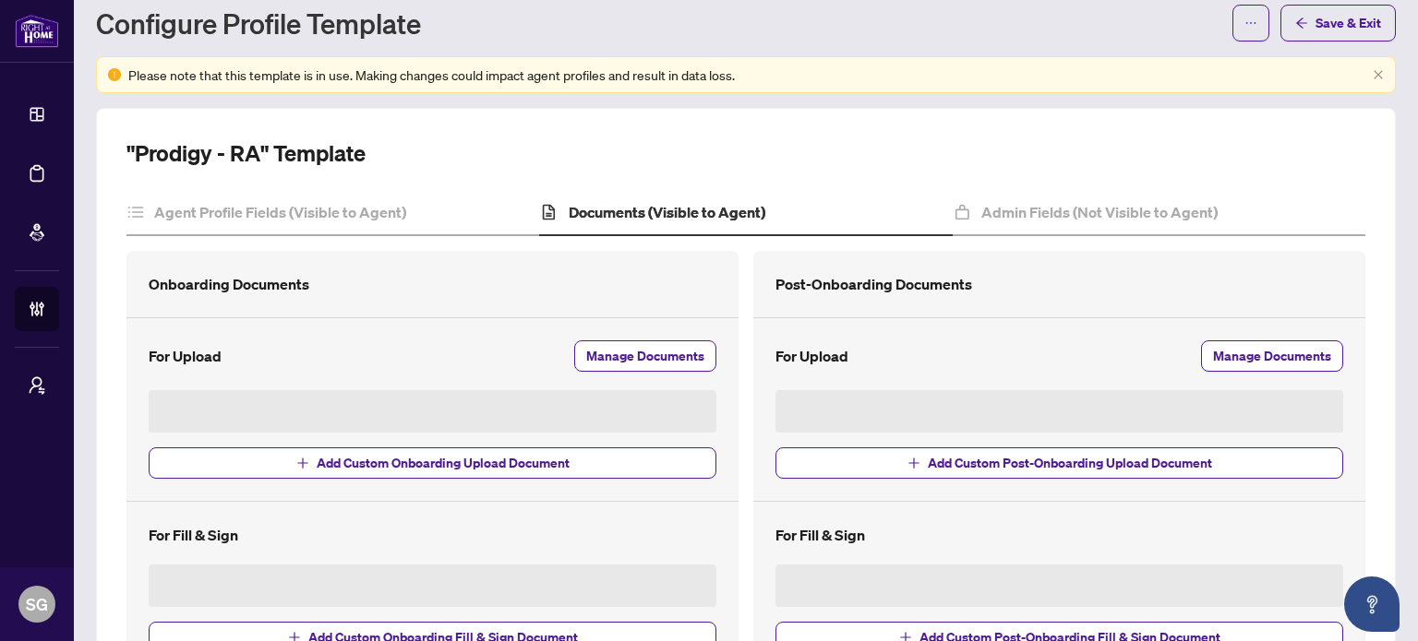
scroll to position [189, 0]
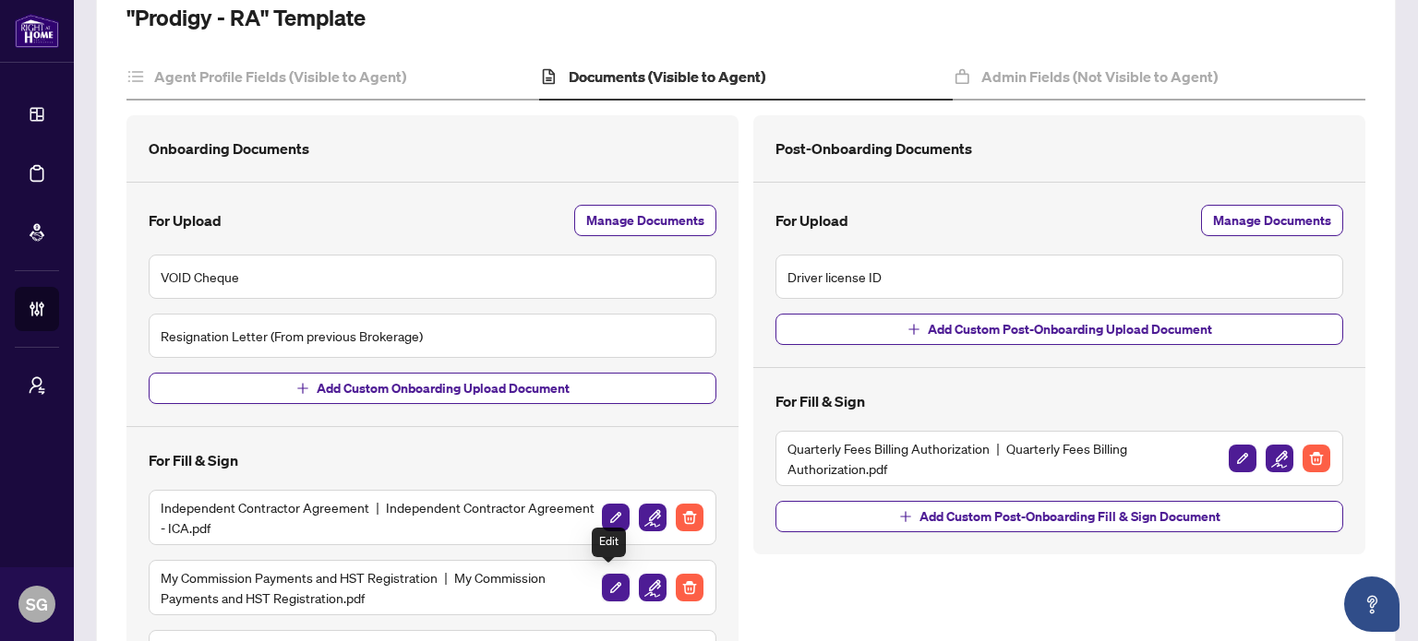
click at [602, 588] on img "button" at bounding box center [616, 588] width 28 height 28
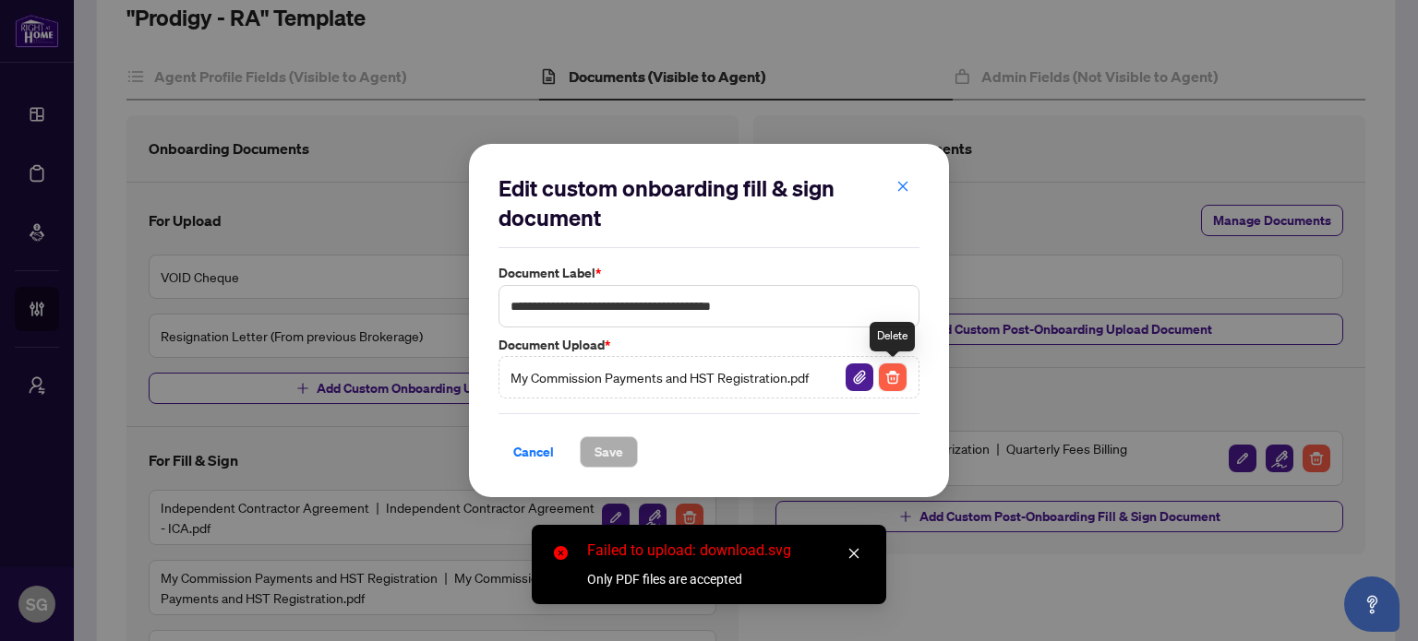
click at [893, 382] on img "button" at bounding box center [893, 378] width 28 height 28
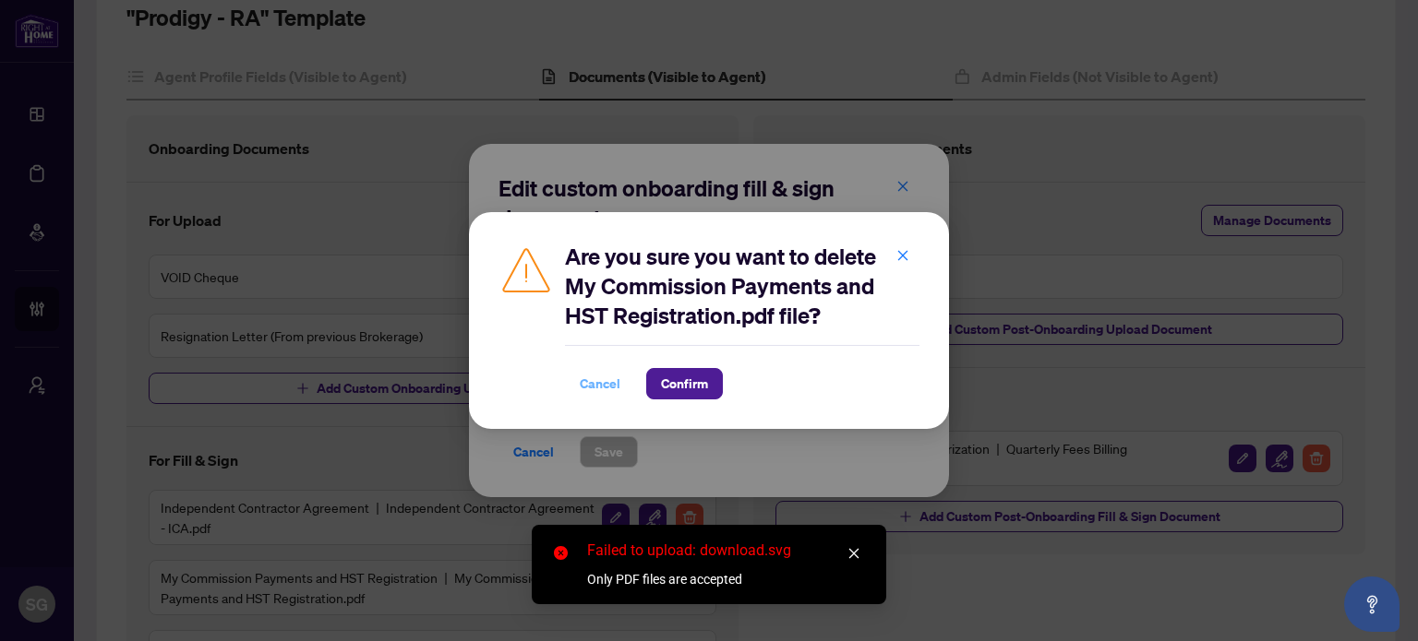
click at [593, 389] on span "Cancel" at bounding box center [600, 384] width 41 height 30
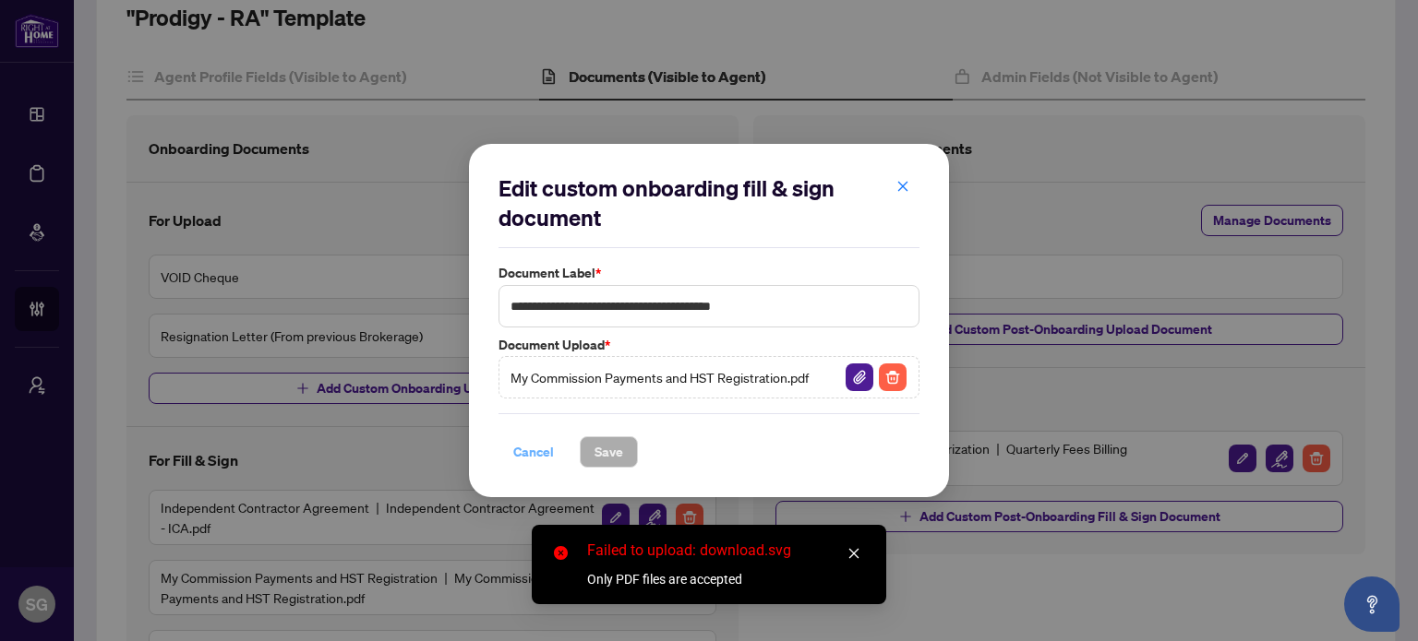
click at [533, 446] on span "Cancel" at bounding box center [533, 452] width 41 height 30
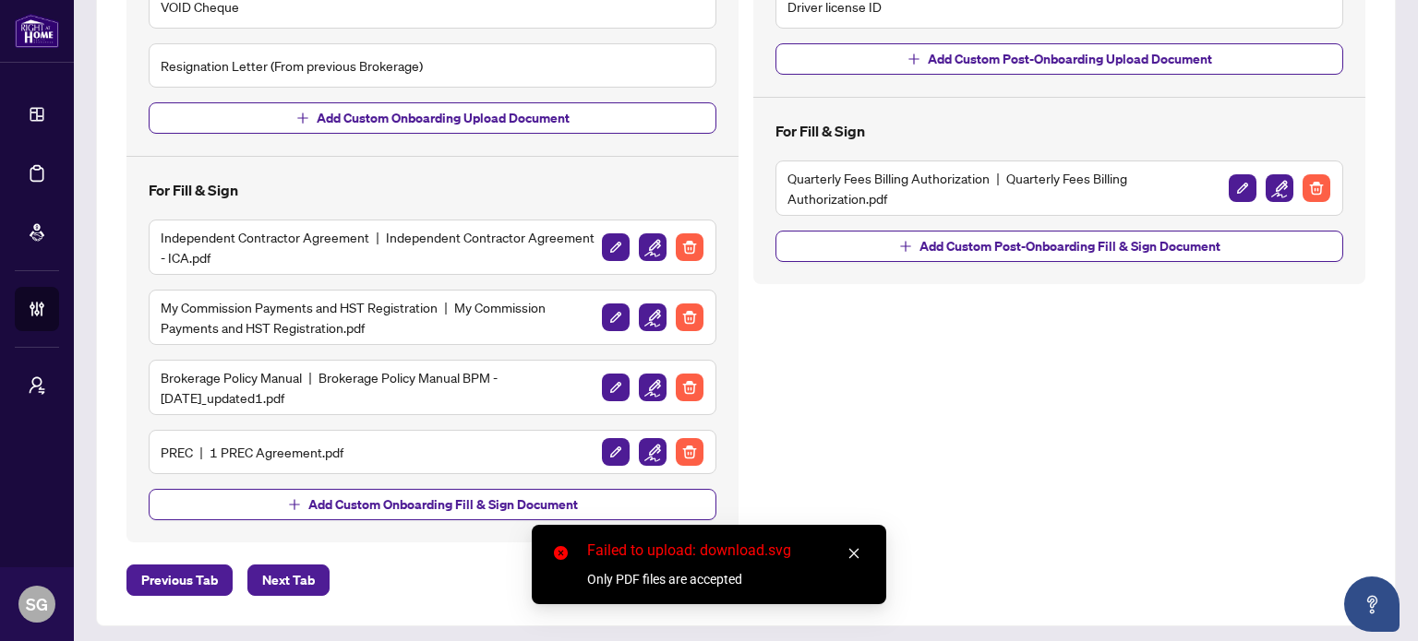
scroll to position [461, 0]
click at [605, 389] on img "button" at bounding box center [616, 387] width 28 height 28
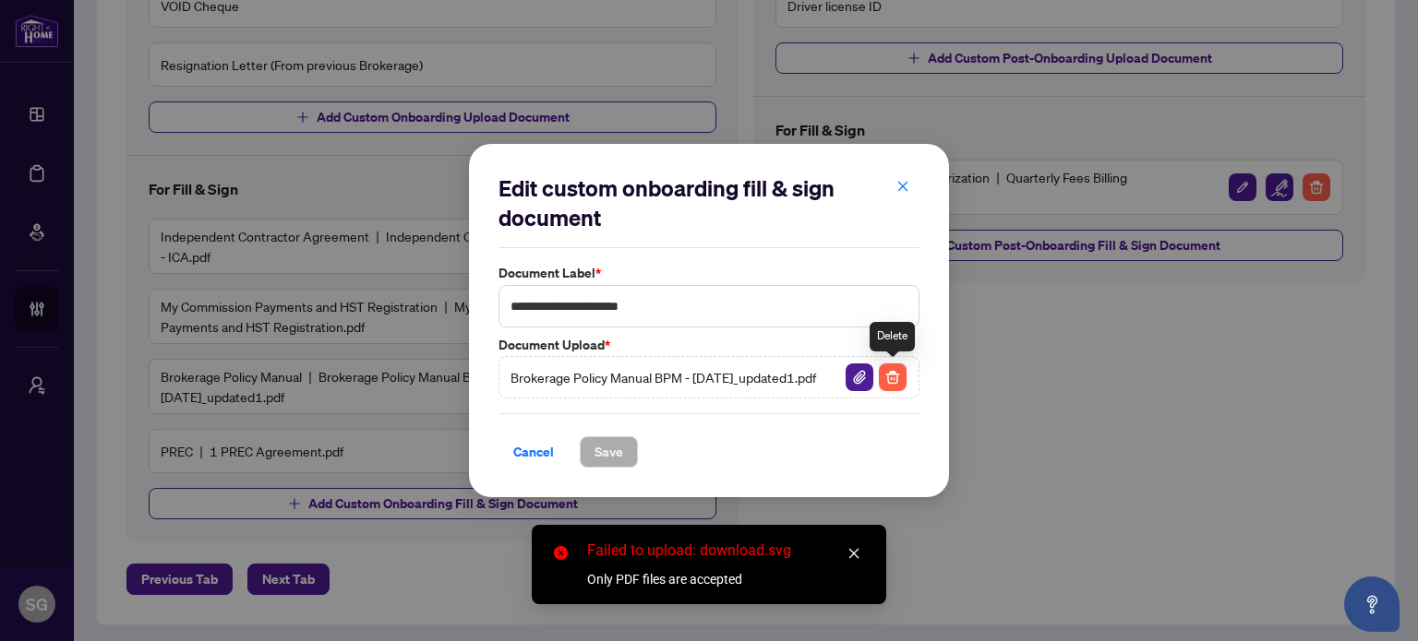
click at [895, 377] on img "button" at bounding box center [893, 378] width 28 height 28
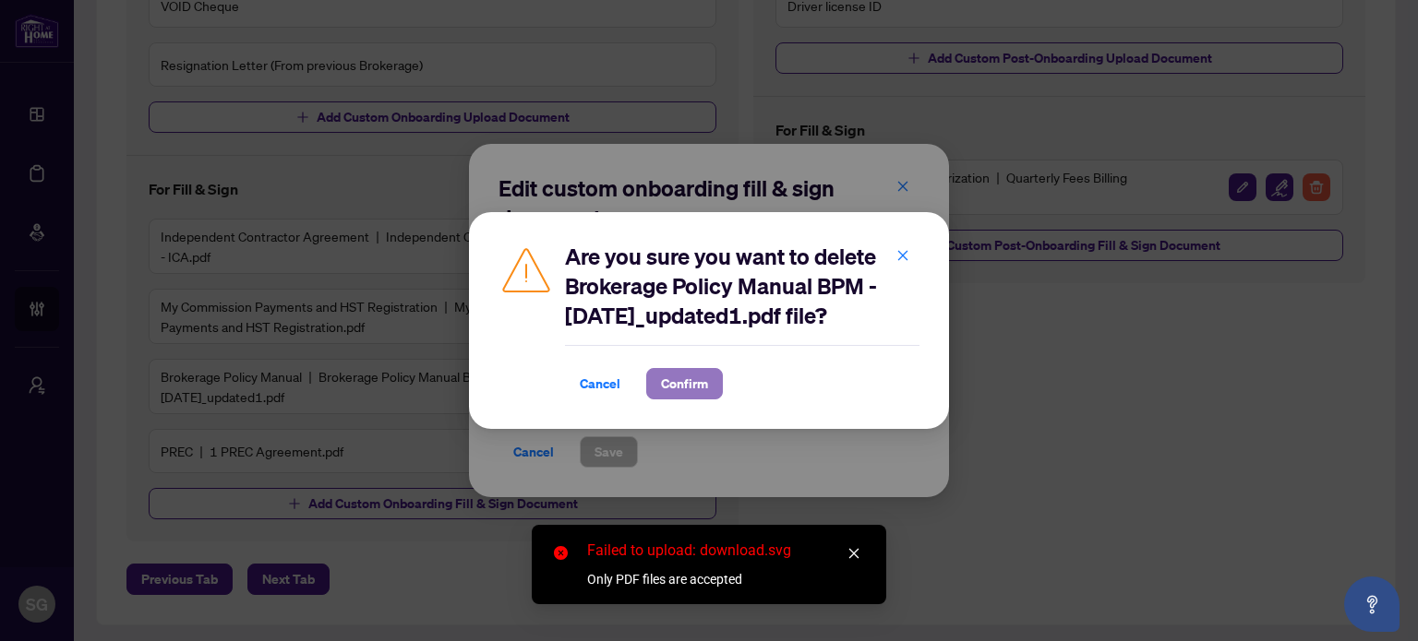
click at [704, 383] on span "Confirm" at bounding box center [684, 384] width 47 height 30
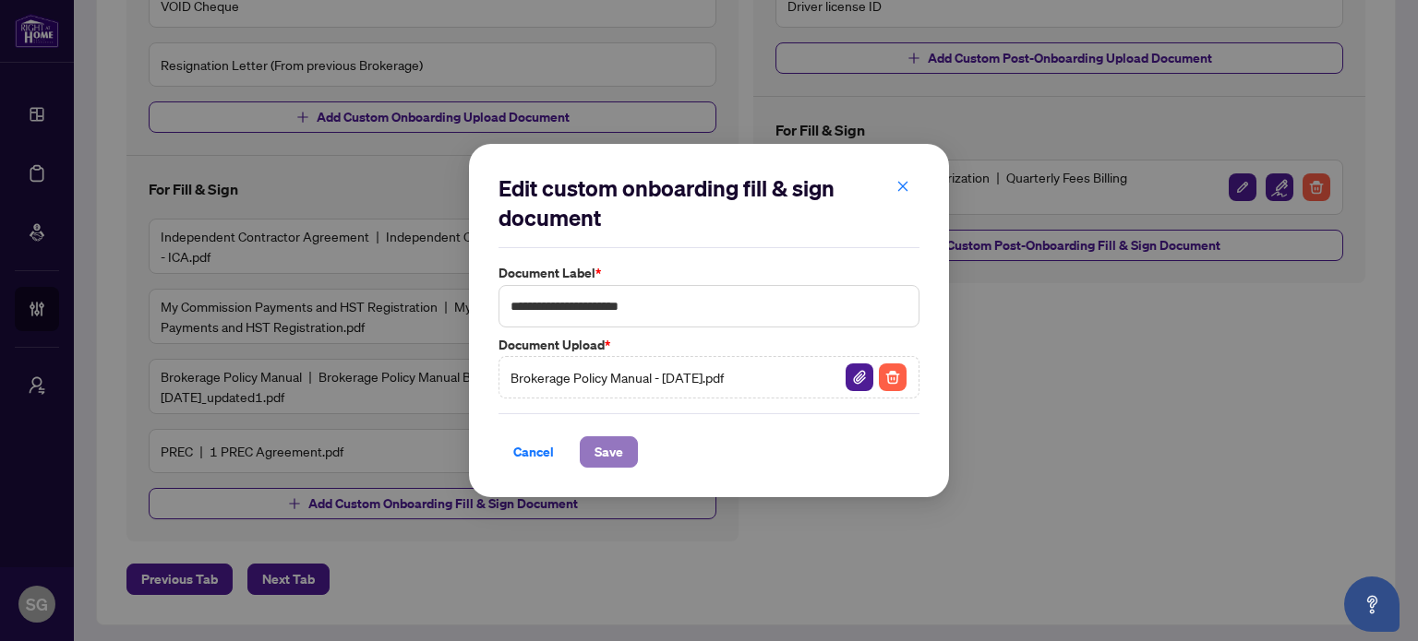
click at [605, 443] on span "Save" at bounding box center [608, 452] width 29 height 30
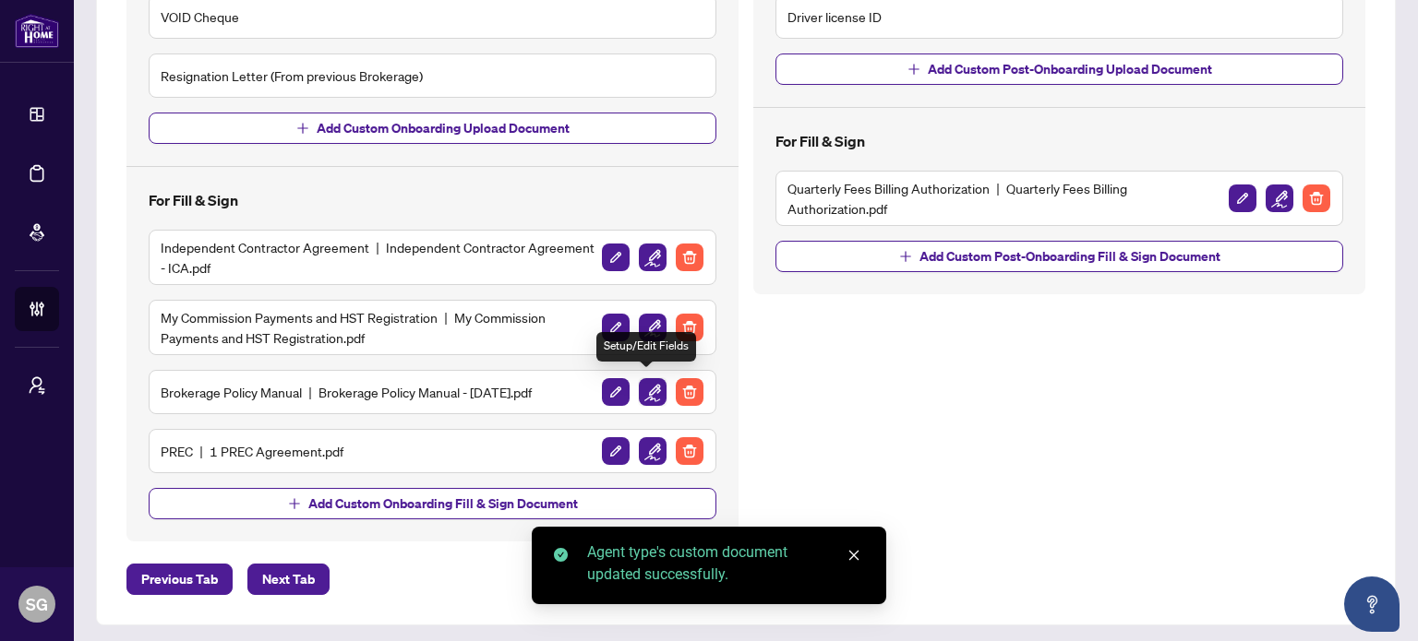
click at [650, 387] on img "button" at bounding box center [653, 392] width 28 height 28
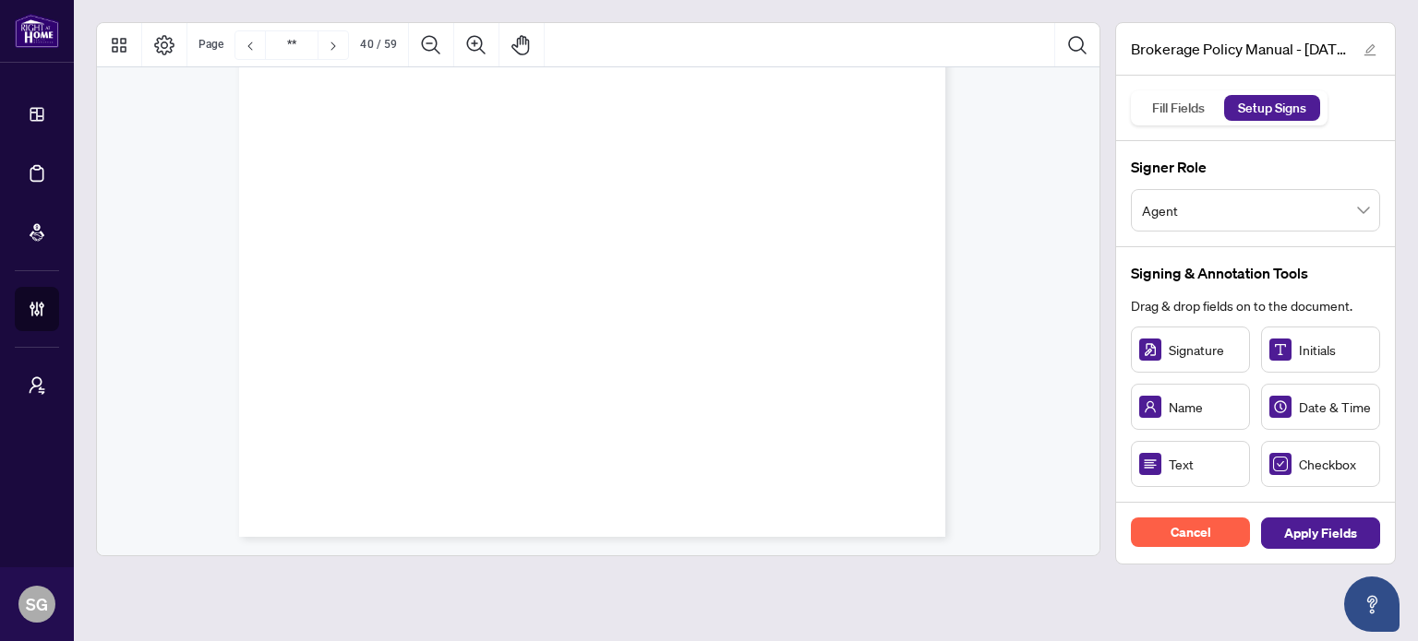
scroll to position [54797, 0]
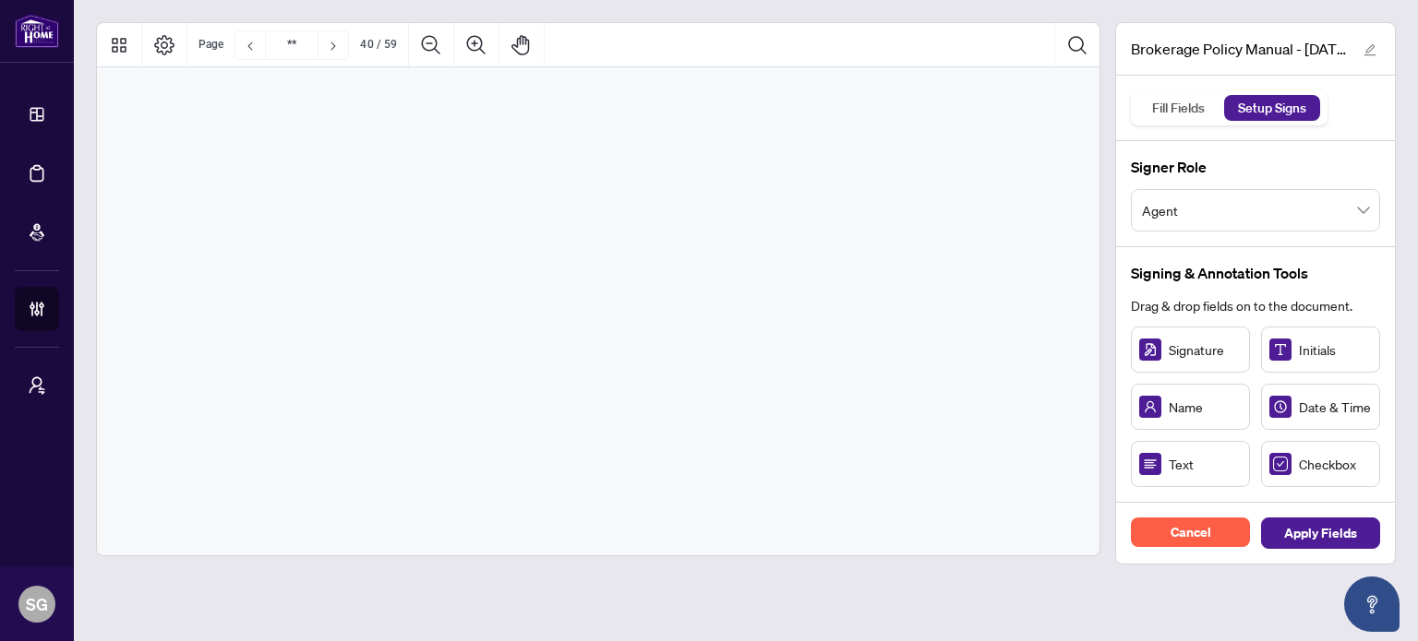
type input "**"
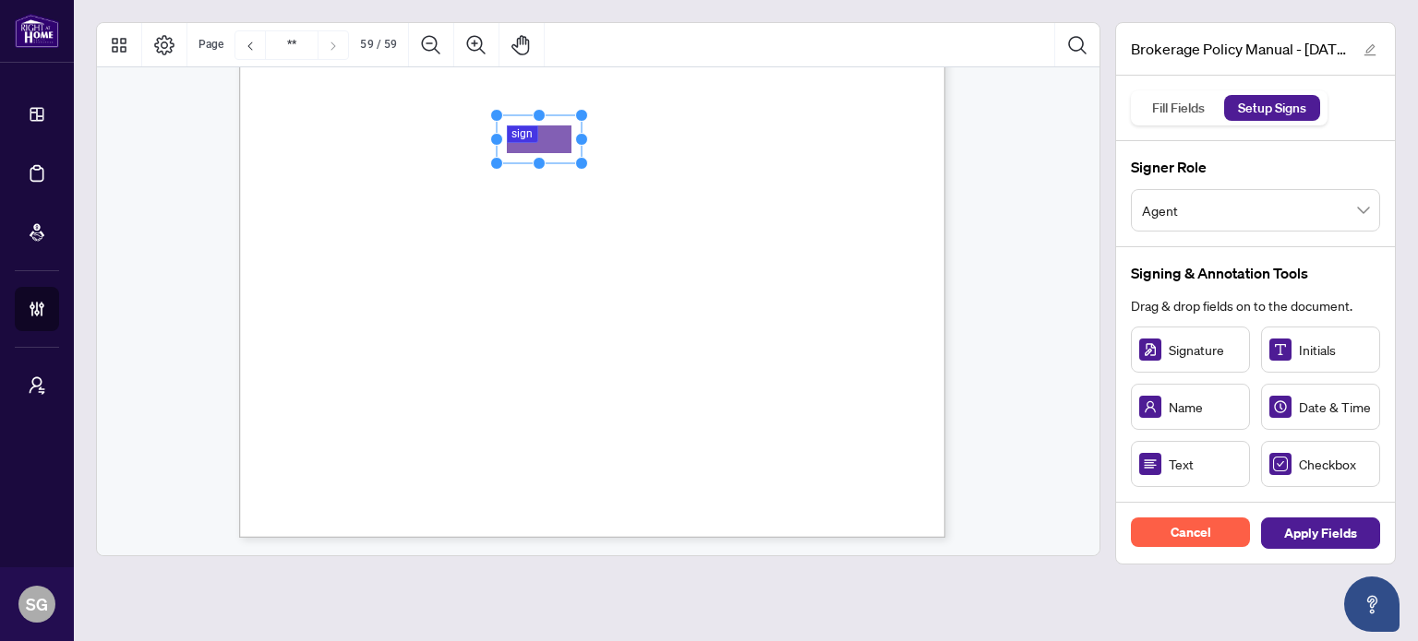
drag, startPoint x: 525, startPoint y: 150, endPoint x: 553, endPoint y: 138, distance: 30.2
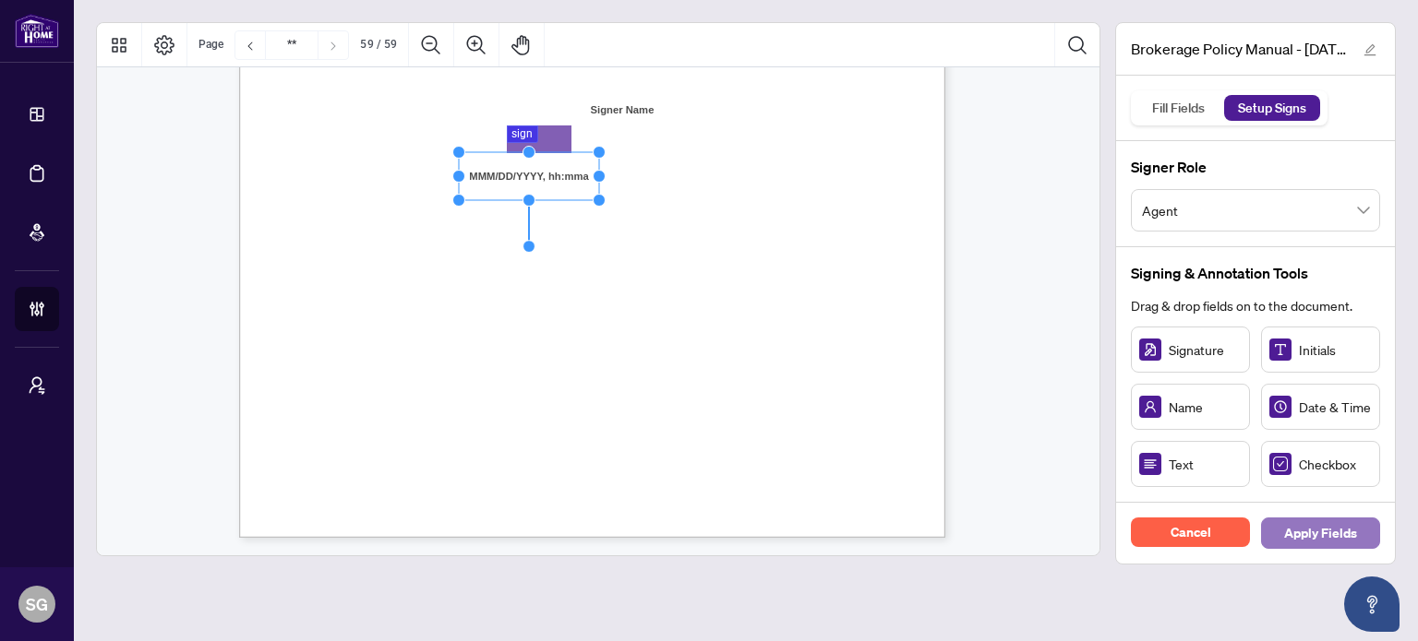
click at [1304, 530] on span "Apply Fields" at bounding box center [1320, 534] width 73 height 30
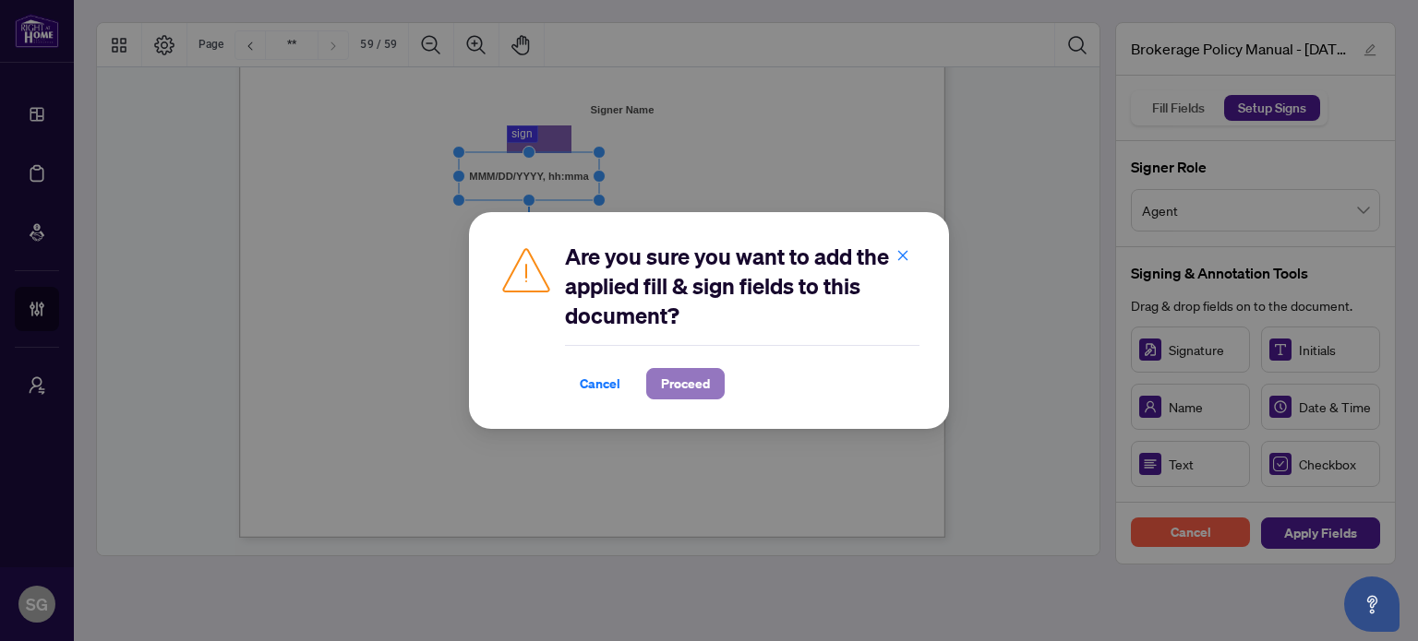
click at [683, 369] on span "Proceed" at bounding box center [685, 384] width 49 height 30
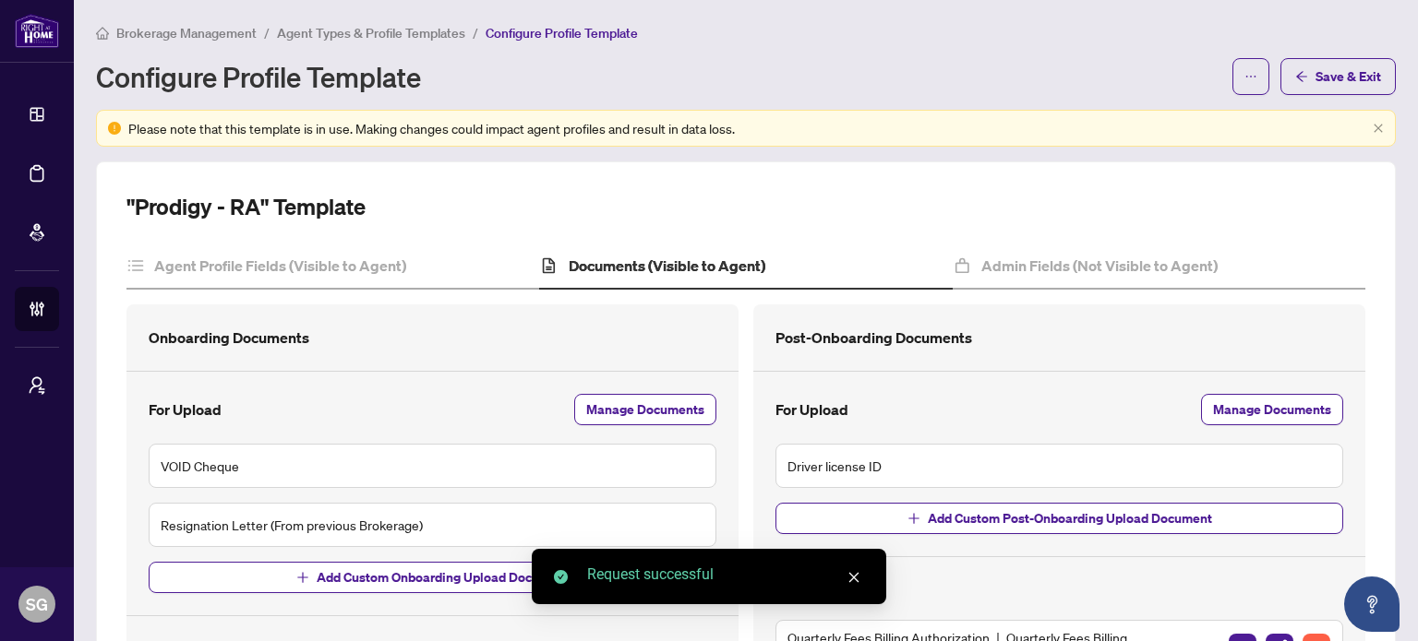
click at [1340, 52] on div "Brokerage Management / Agent Types & Profile Templates / Configure Profile Temp…" at bounding box center [746, 58] width 1300 height 73
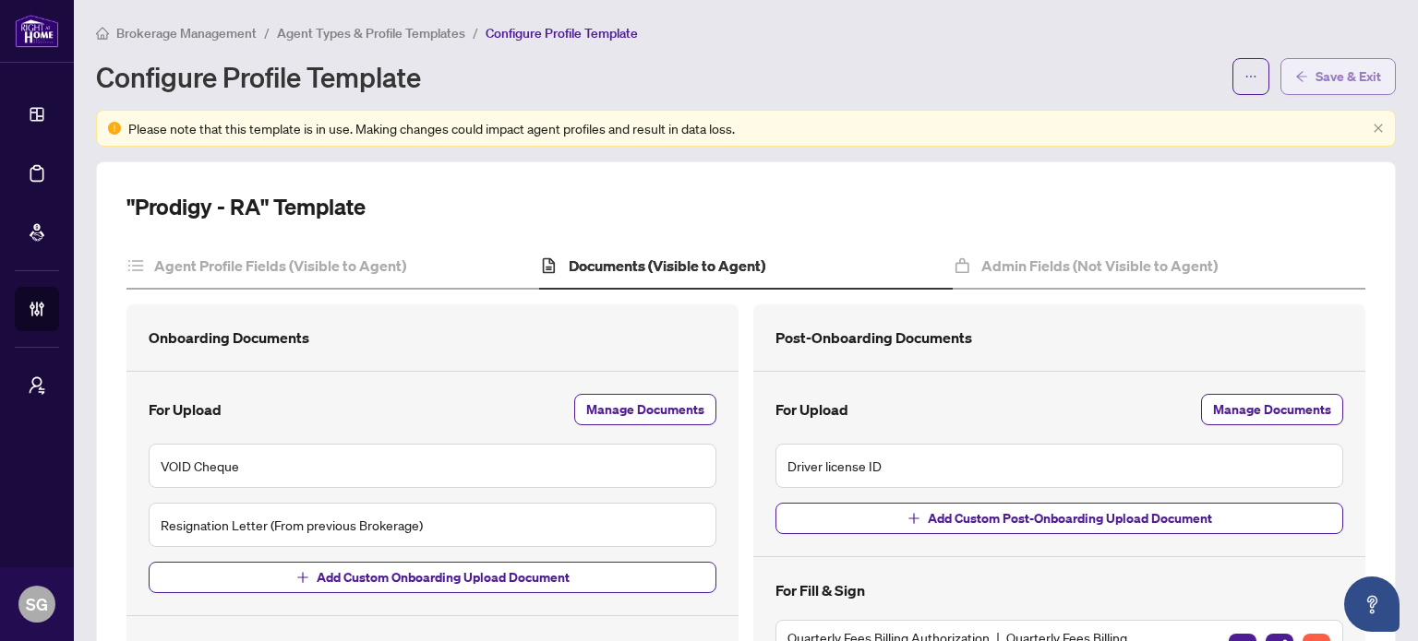
click at [1340, 63] on span "Save & Exit" at bounding box center [1348, 77] width 66 height 30
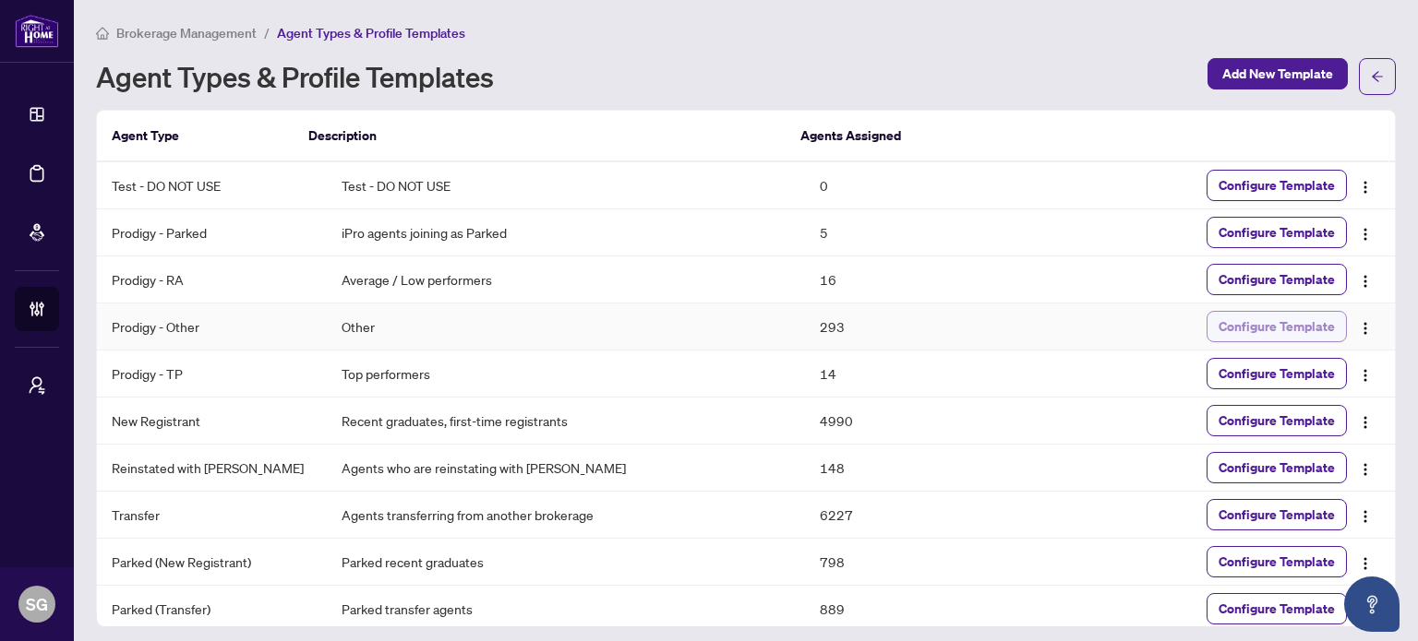
click at [1207, 327] on button "Configure Template" at bounding box center [1276, 326] width 140 height 31
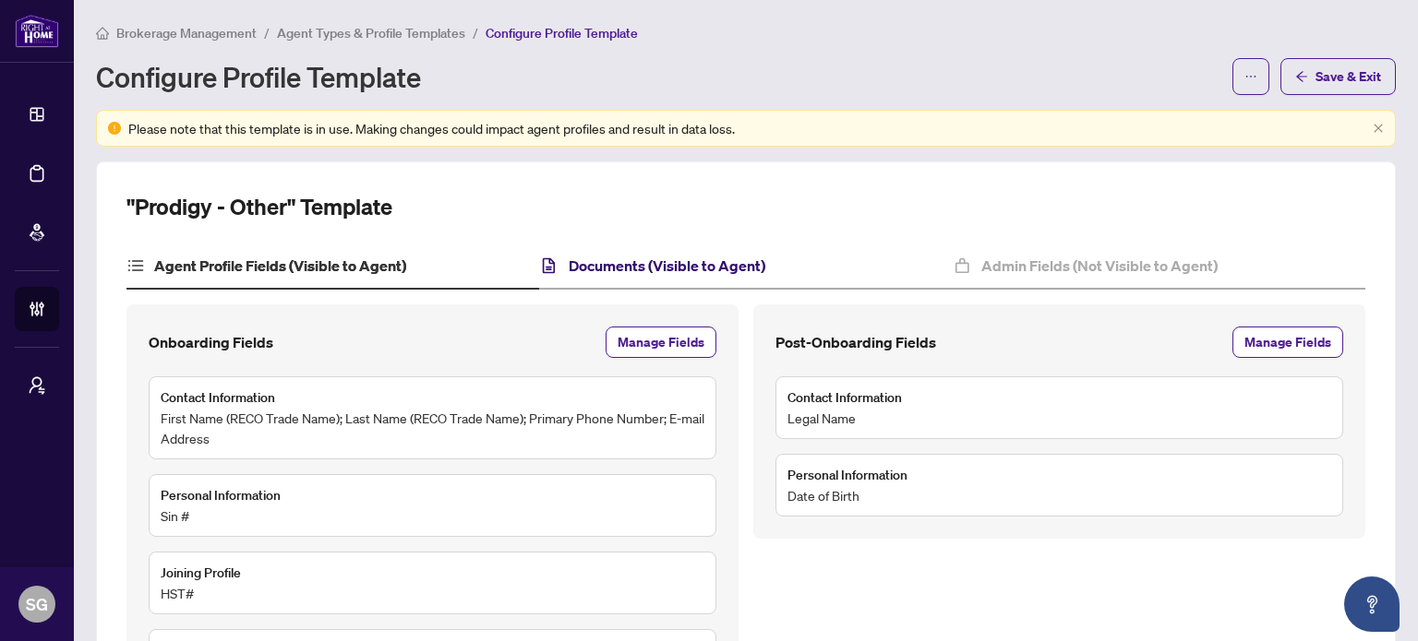
click at [713, 268] on h4 "Documents (Visible to Agent)" at bounding box center [667, 266] width 197 height 22
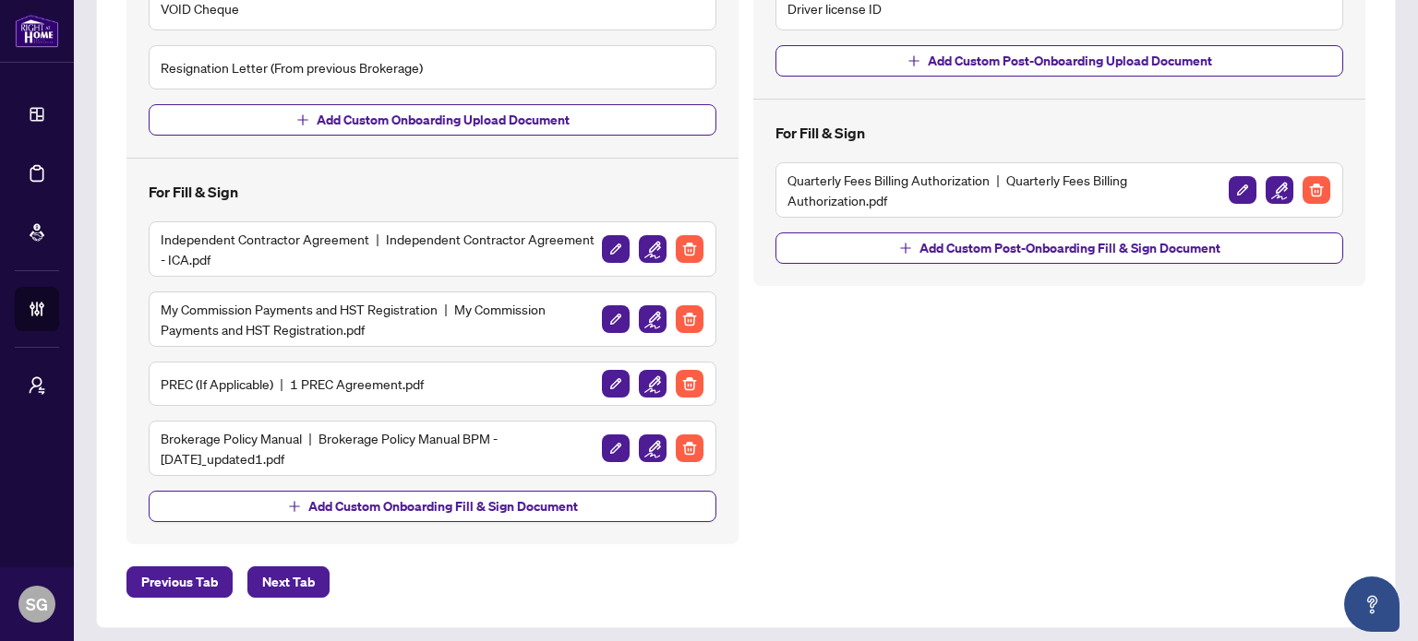
scroll to position [461, 0]
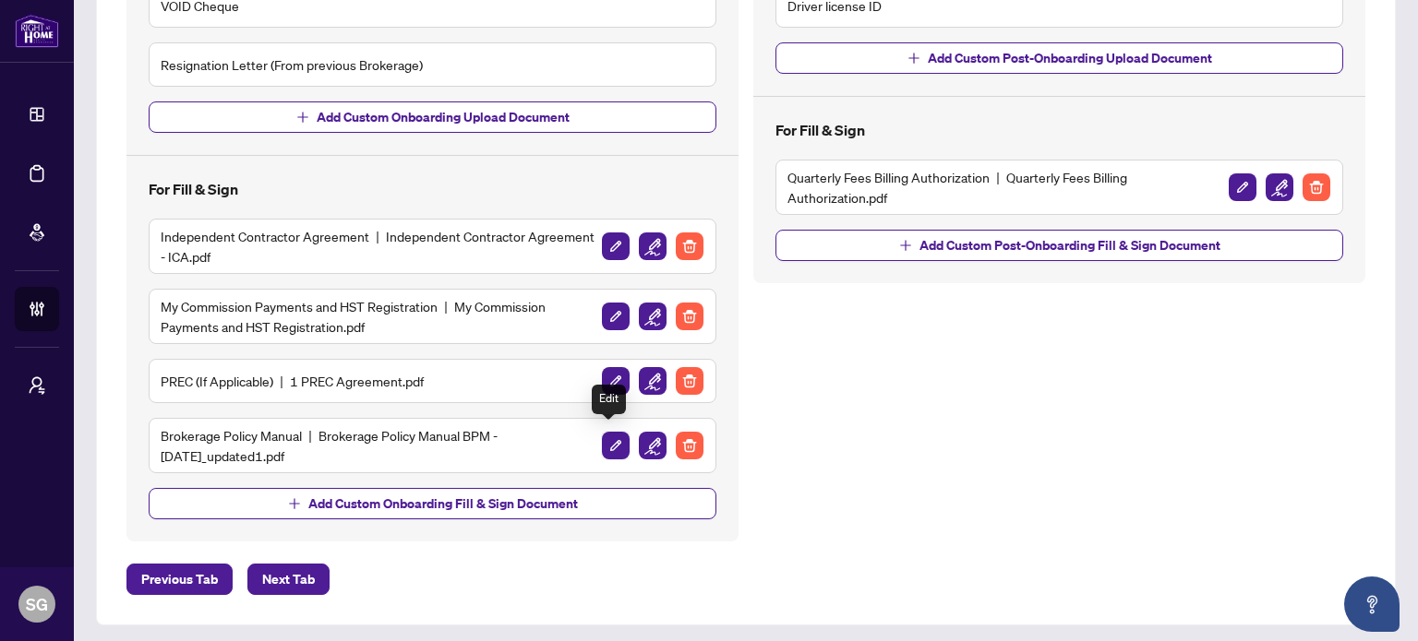
click at [609, 442] on img "button" at bounding box center [616, 446] width 28 height 28
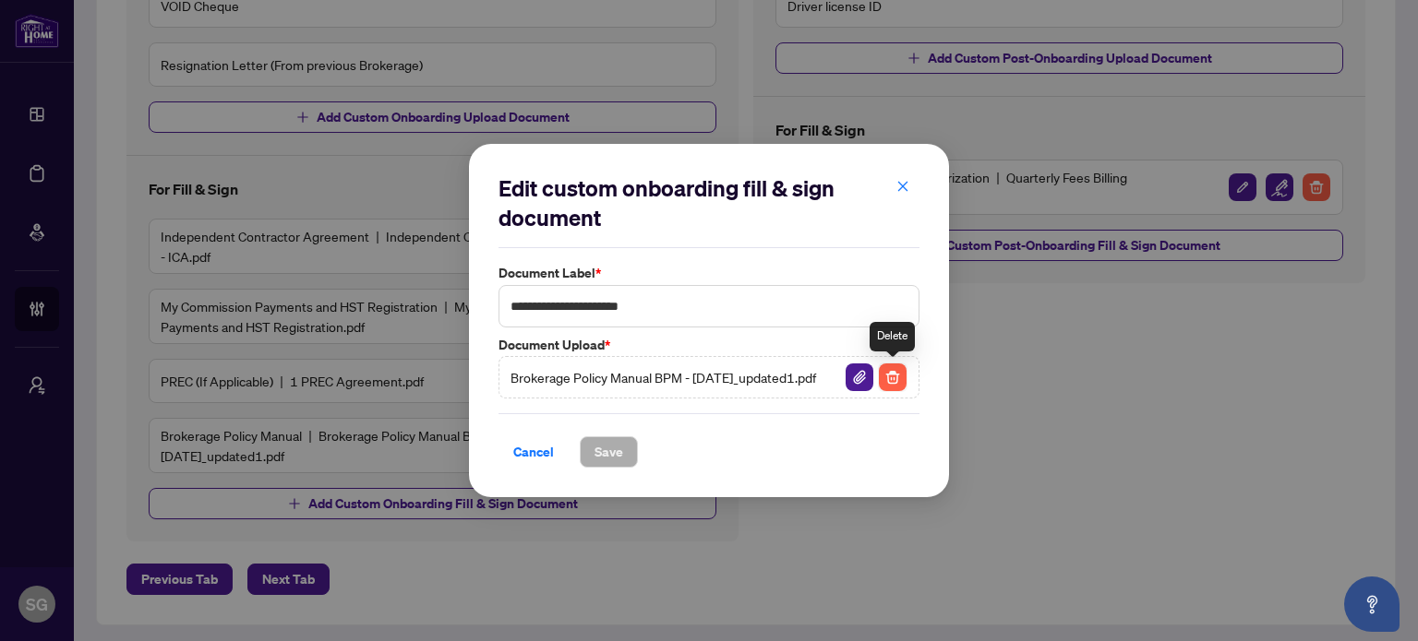
click at [900, 383] on img "button" at bounding box center [893, 378] width 28 height 28
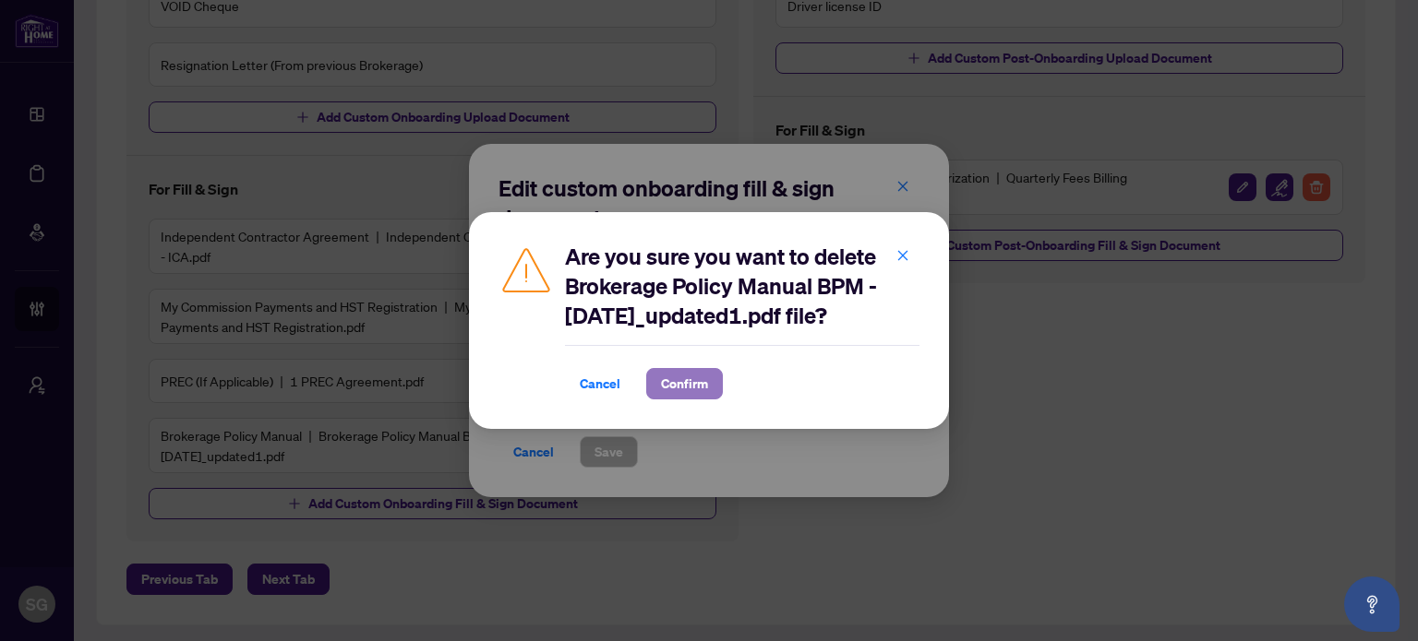
click at [698, 386] on span "Confirm" at bounding box center [684, 384] width 47 height 30
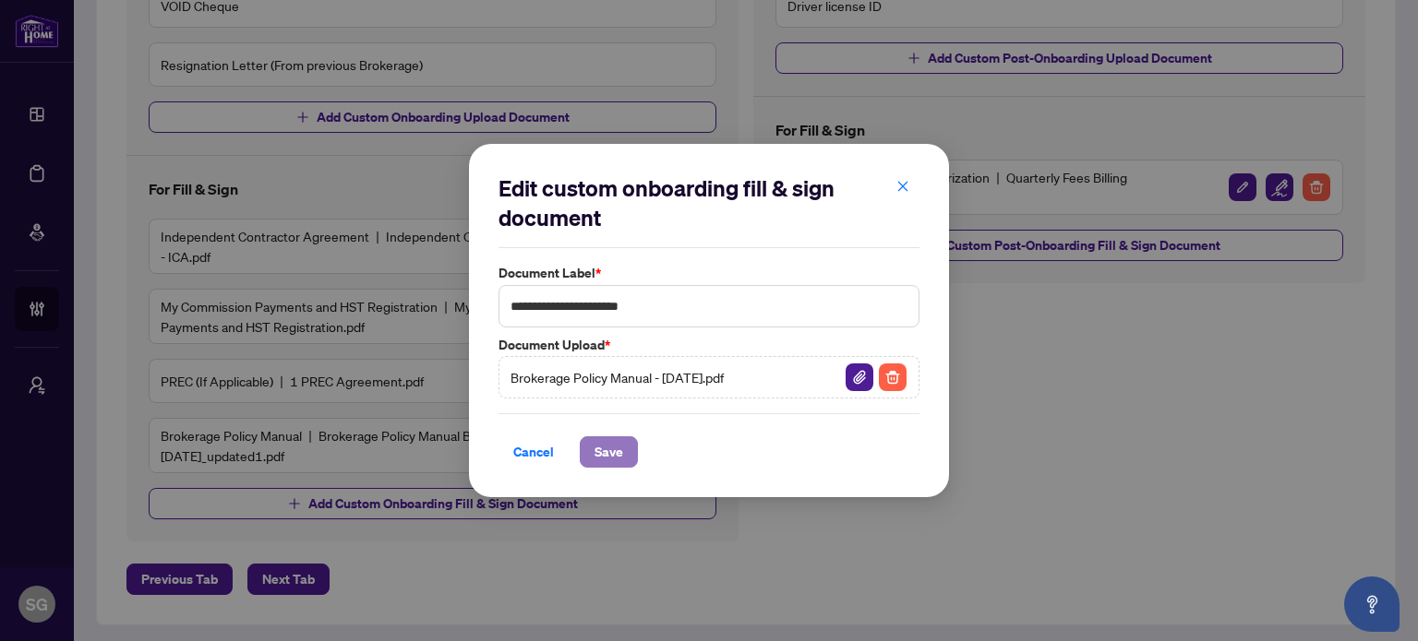
click at [614, 446] on span "Save" at bounding box center [608, 452] width 29 height 30
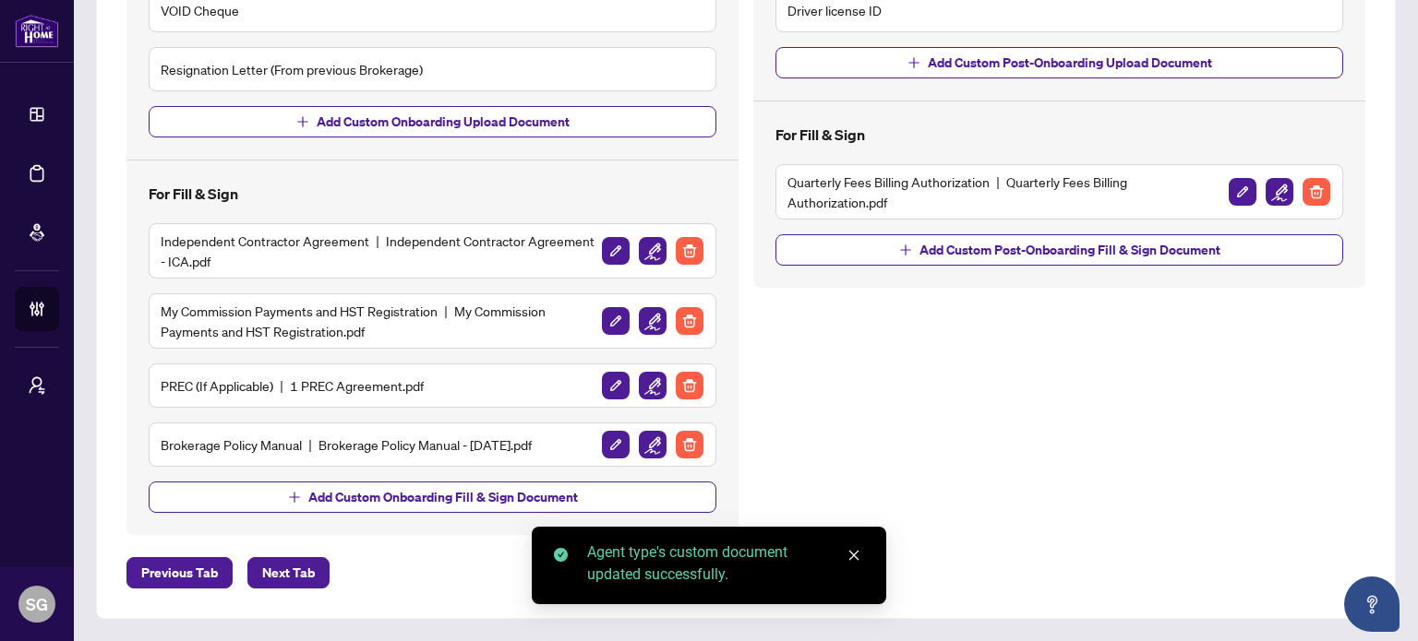
scroll to position [449, 0]
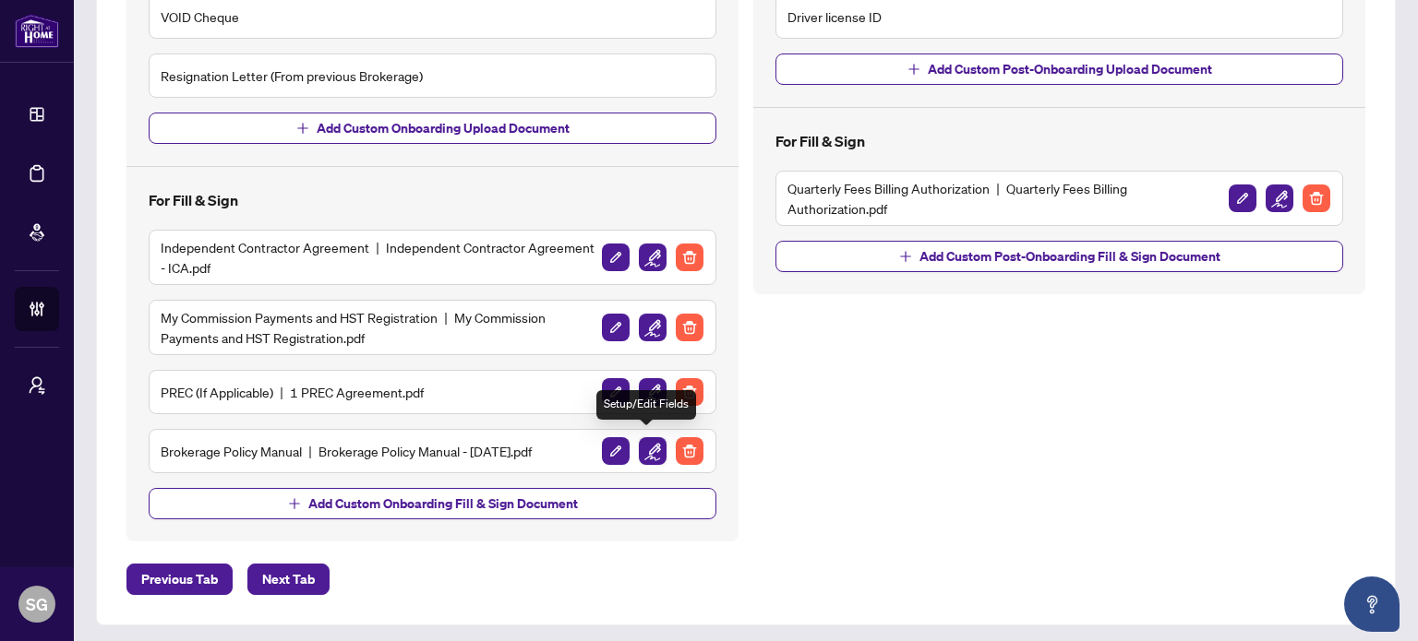
click at [650, 449] on img "button" at bounding box center [653, 451] width 28 height 28
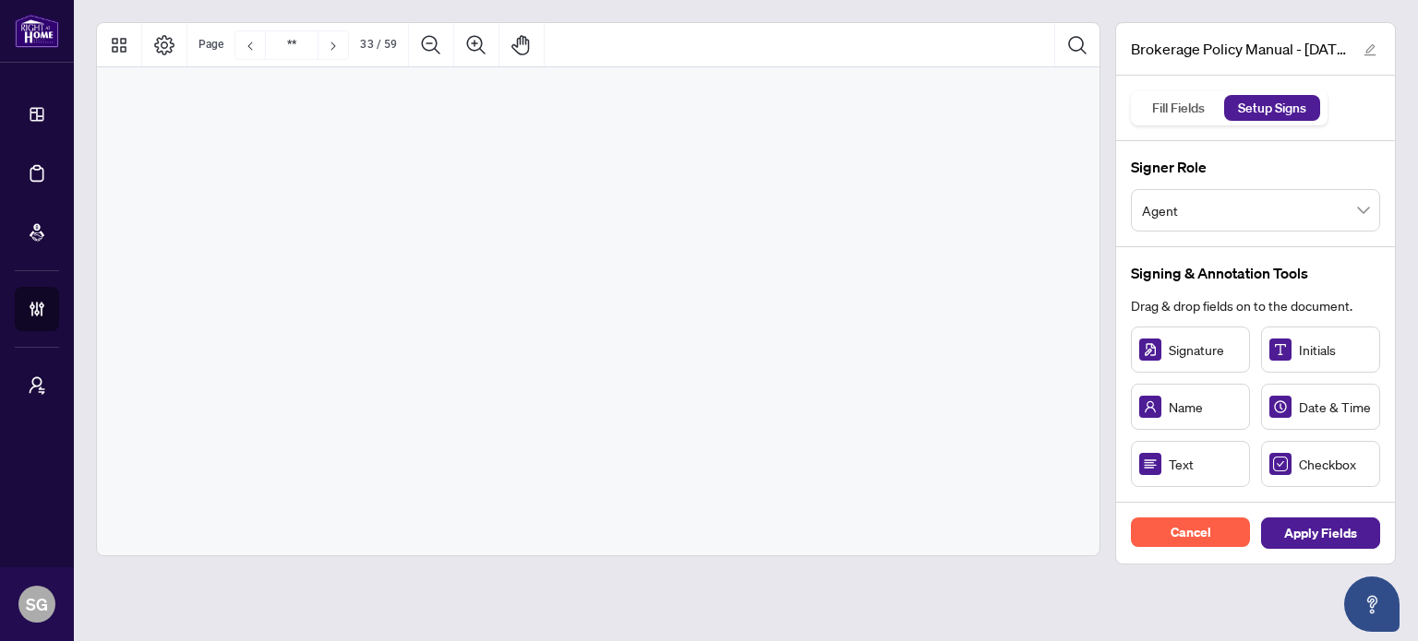
type input "**"
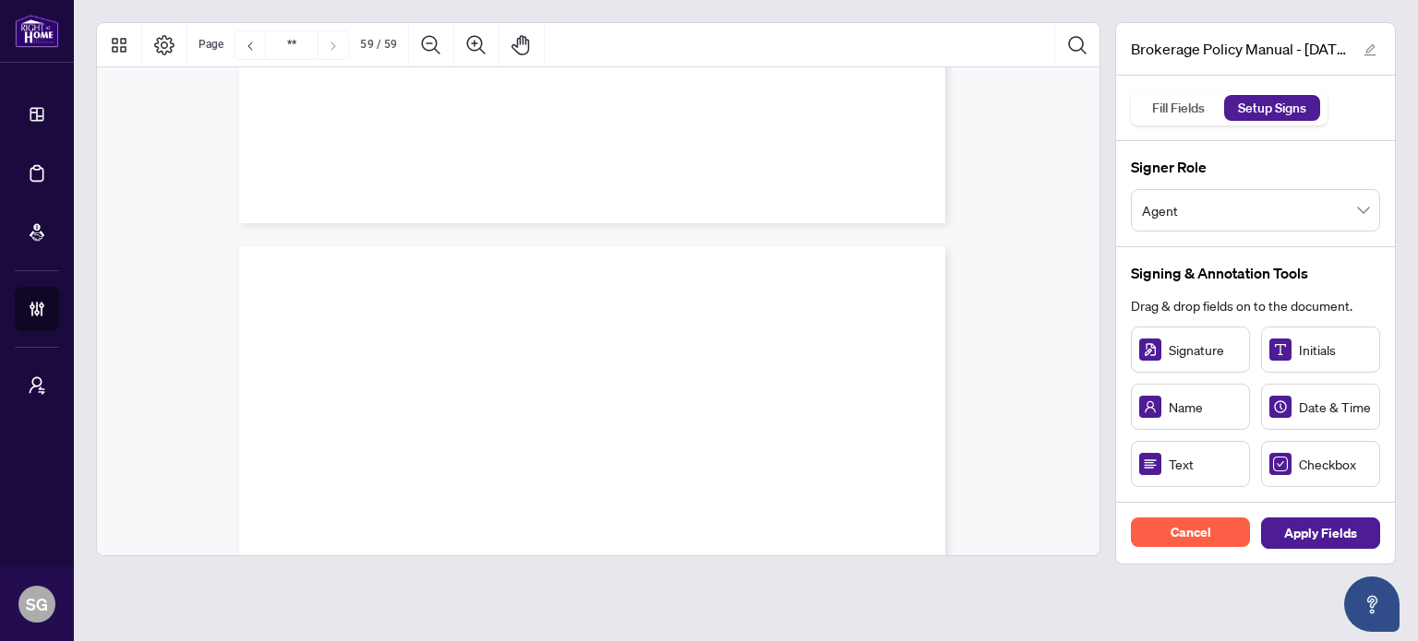
scroll to position [54797, 0]
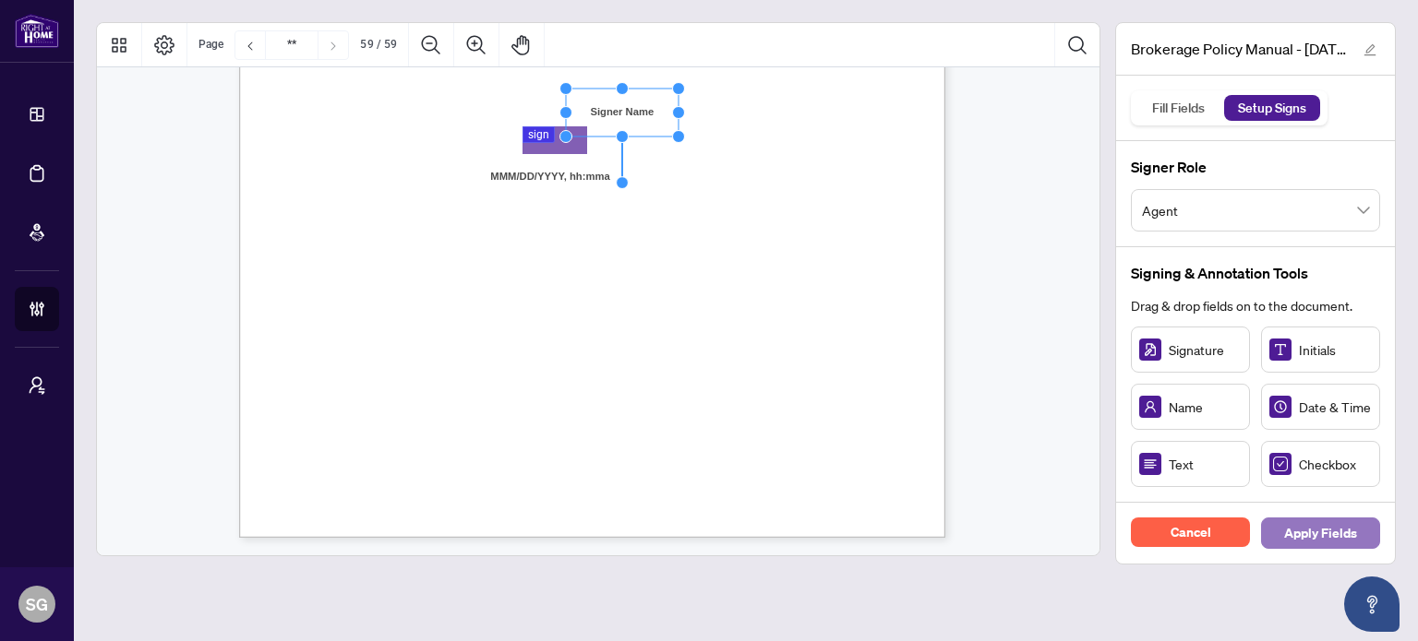
click at [1340, 528] on span "Apply Fields" at bounding box center [1320, 534] width 73 height 30
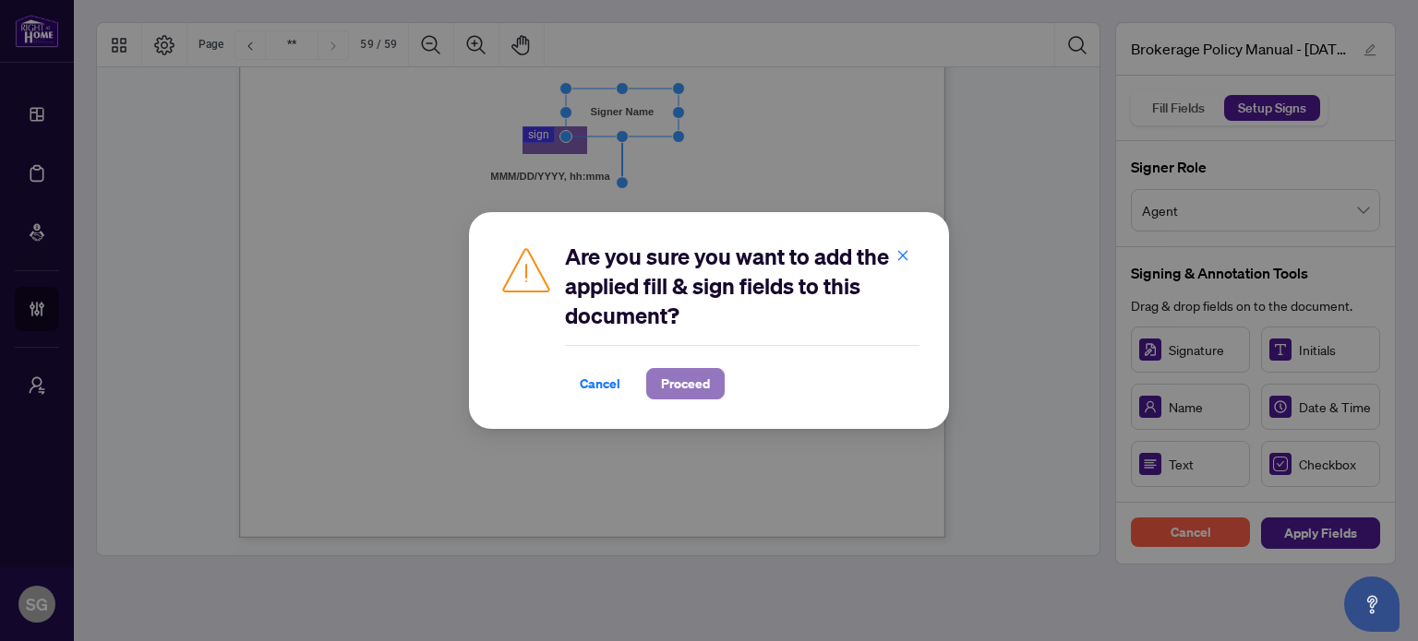
click at [691, 389] on span "Proceed" at bounding box center [685, 384] width 49 height 30
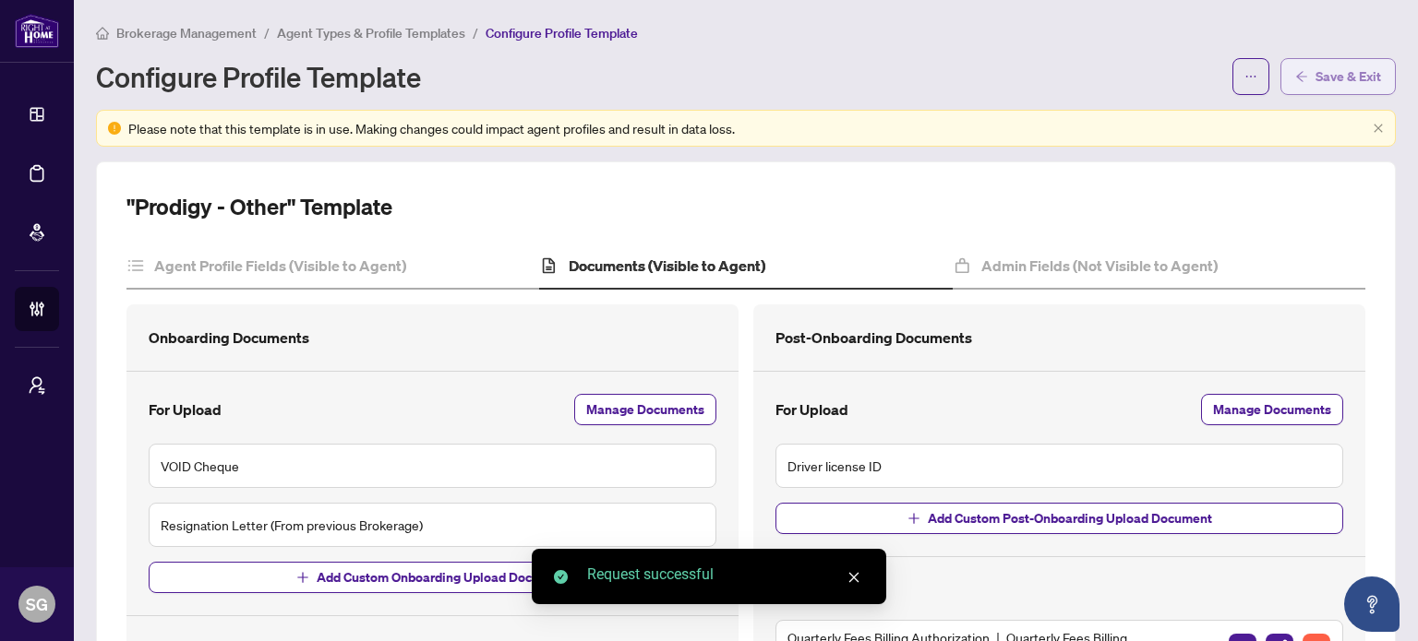
click at [1342, 62] on span "Save & Exit" at bounding box center [1348, 77] width 66 height 30
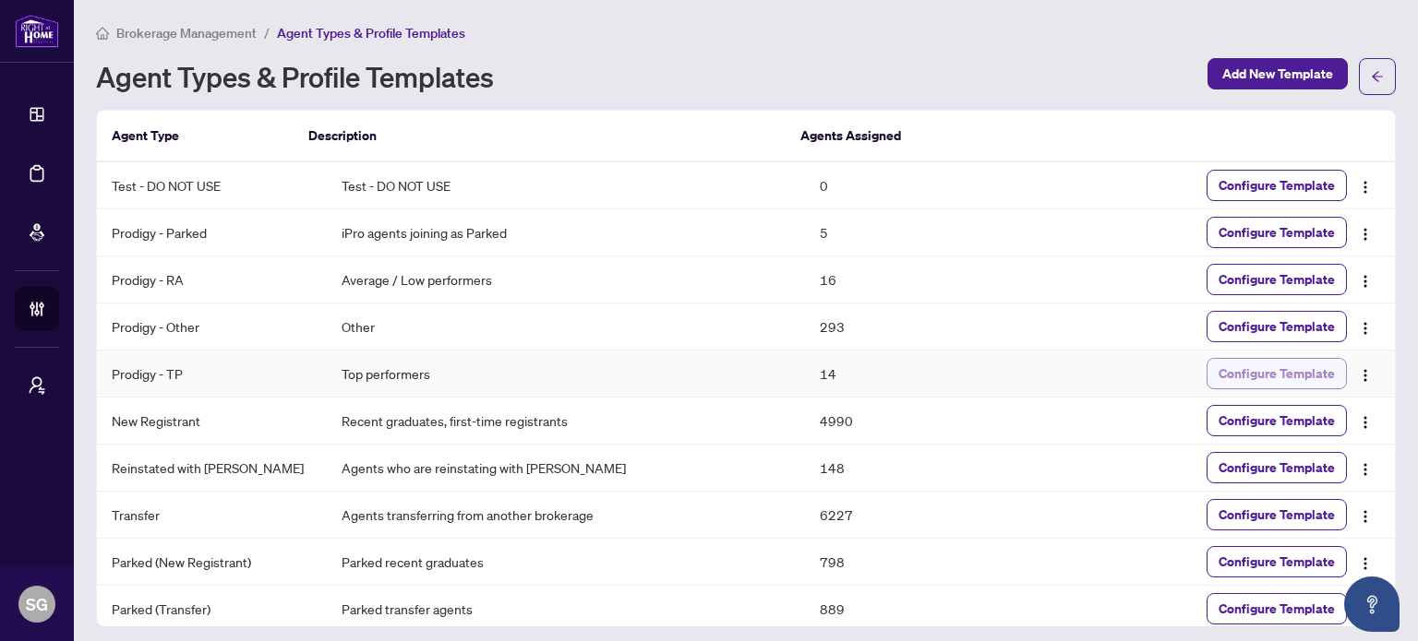
click at [1275, 377] on span "Configure Template" at bounding box center [1276, 374] width 116 height 30
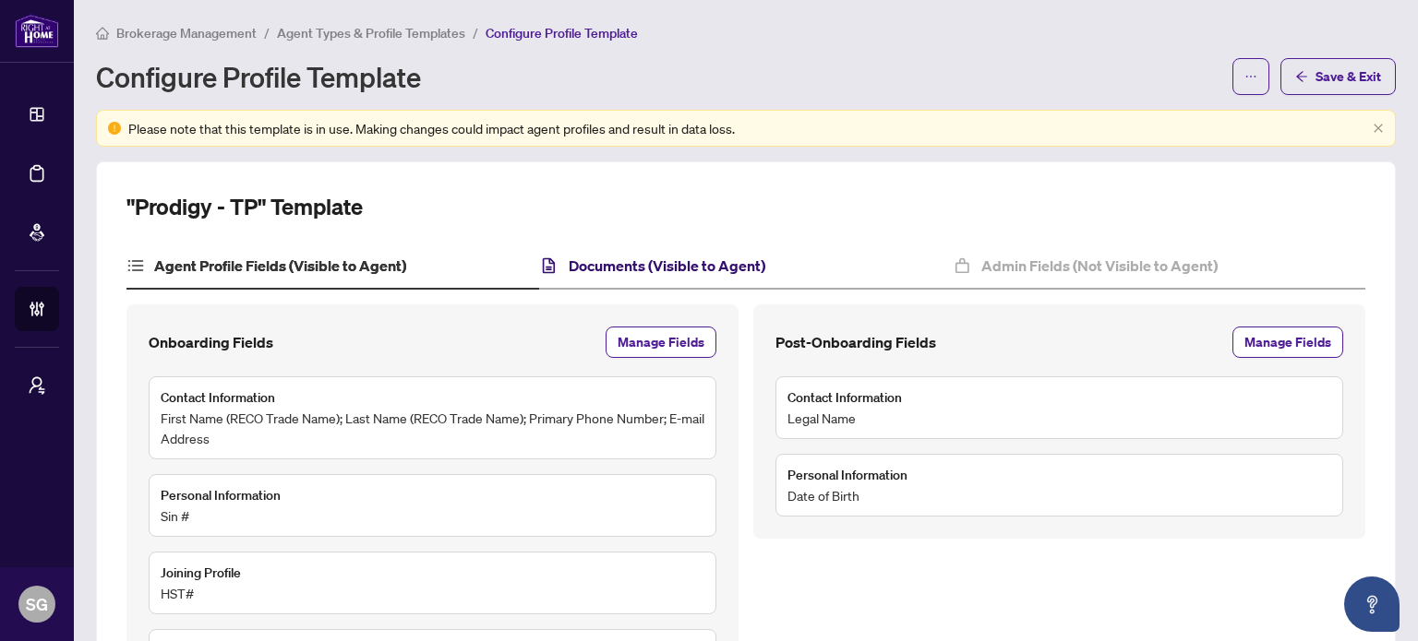
click at [613, 271] on h4 "Documents (Visible to Agent)" at bounding box center [667, 266] width 197 height 22
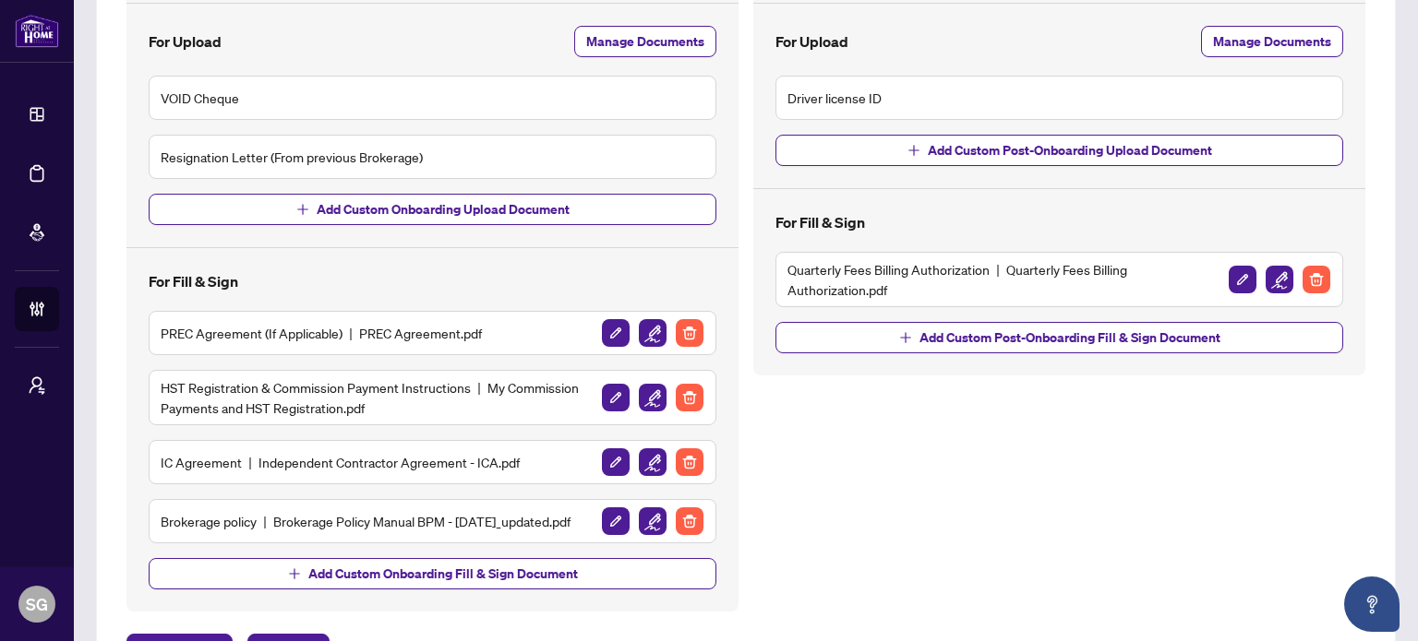
scroll to position [369, 0]
click at [615, 523] on img "button" at bounding box center [616, 521] width 28 height 28
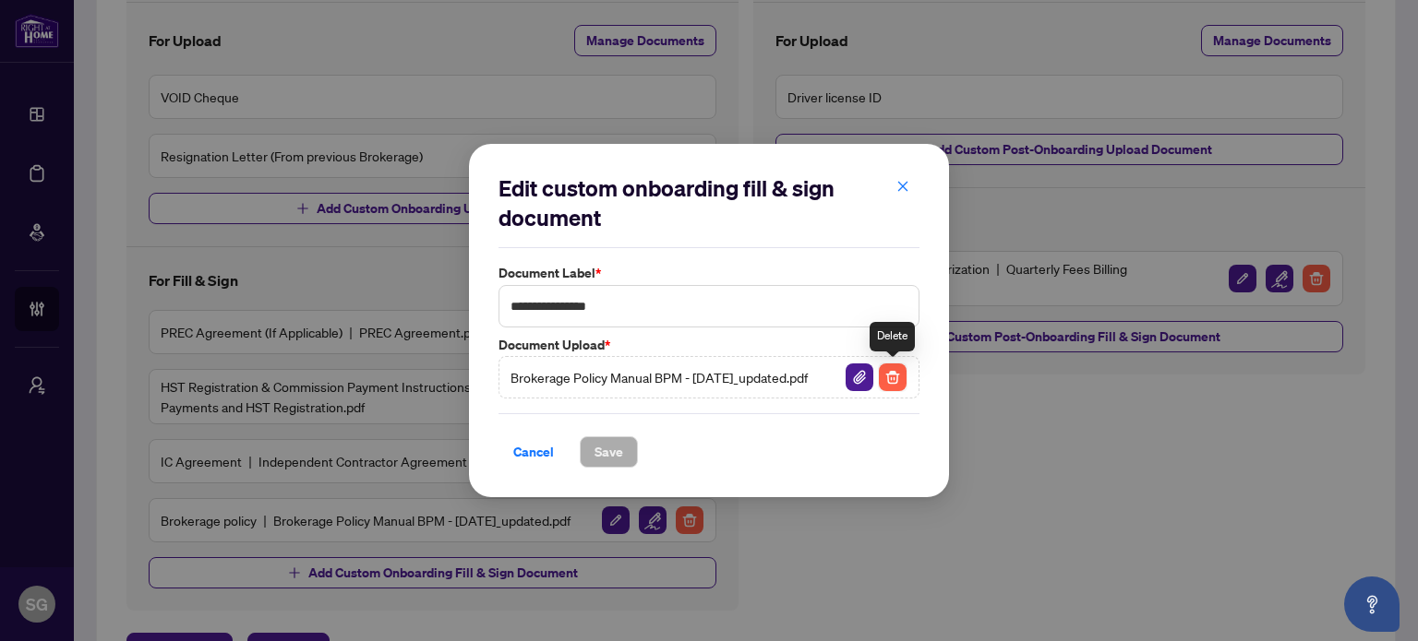
click at [892, 383] on img "button" at bounding box center [893, 378] width 28 height 28
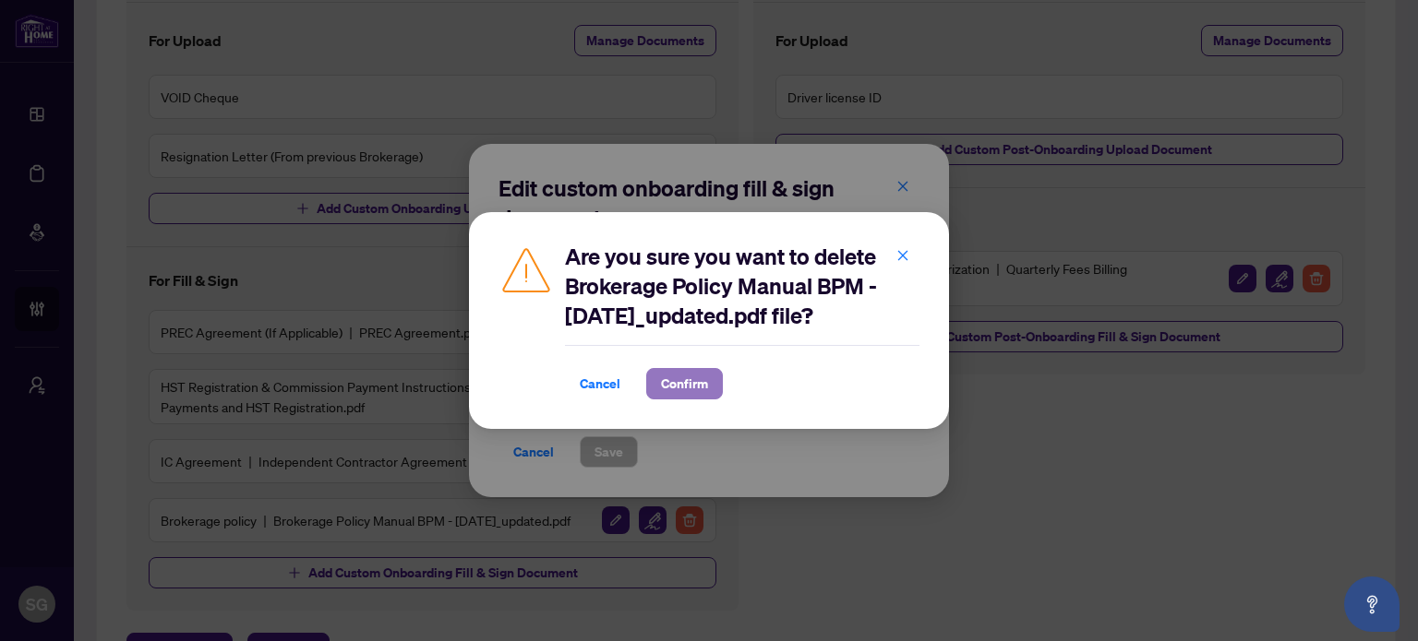
click at [705, 390] on span "Confirm" at bounding box center [684, 384] width 47 height 30
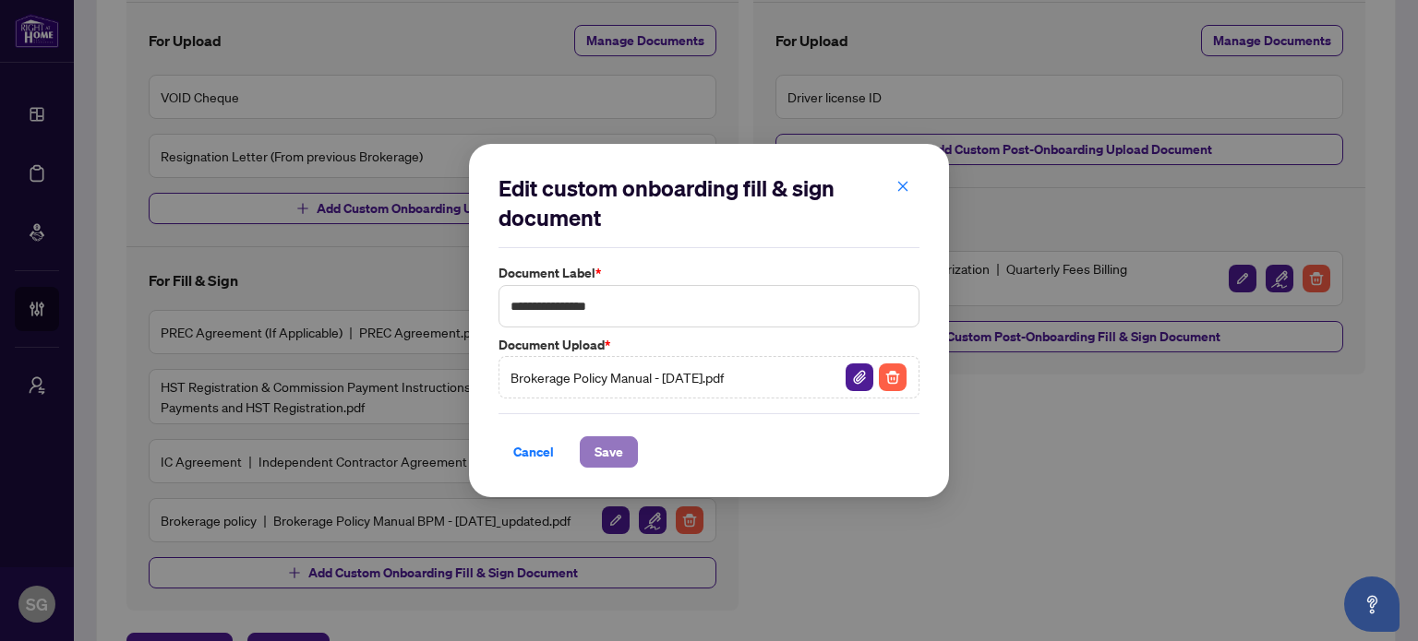
click at [608, 447] on span "Save" at bounding box center [608, 452] width 29 height 30
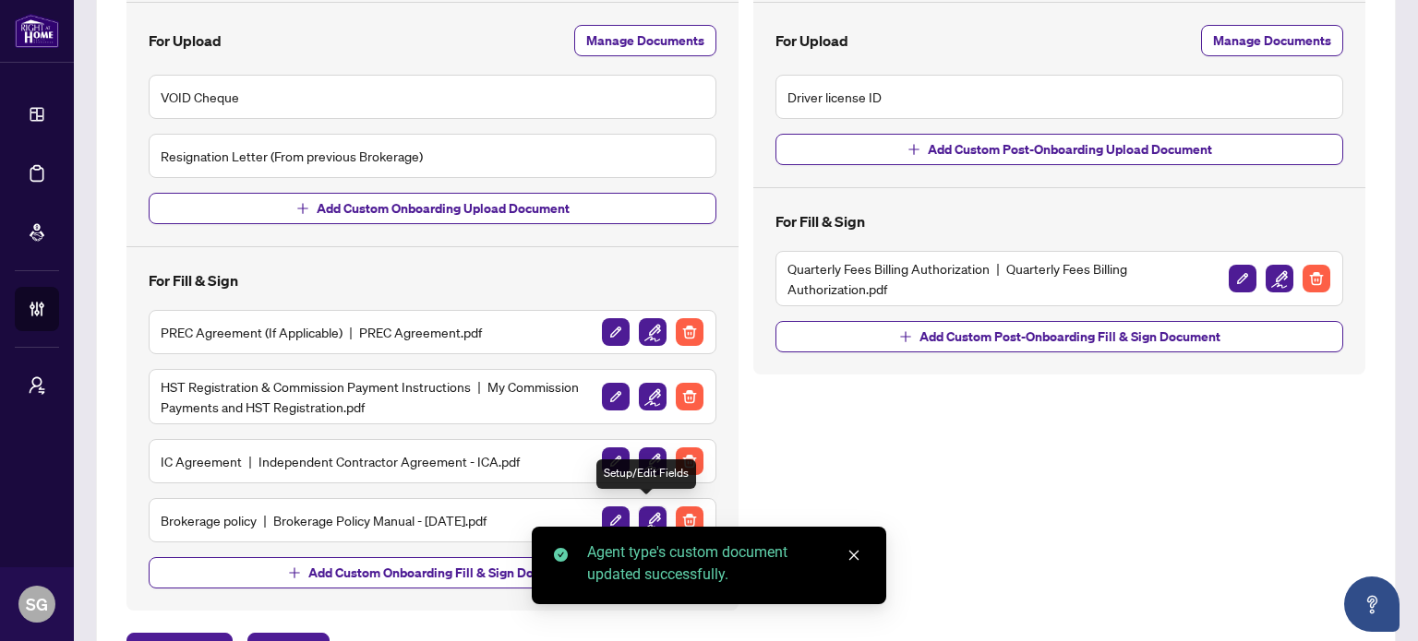
click at [645, 516] on img "button" at bounding box center [653, 521] width 28 height 28
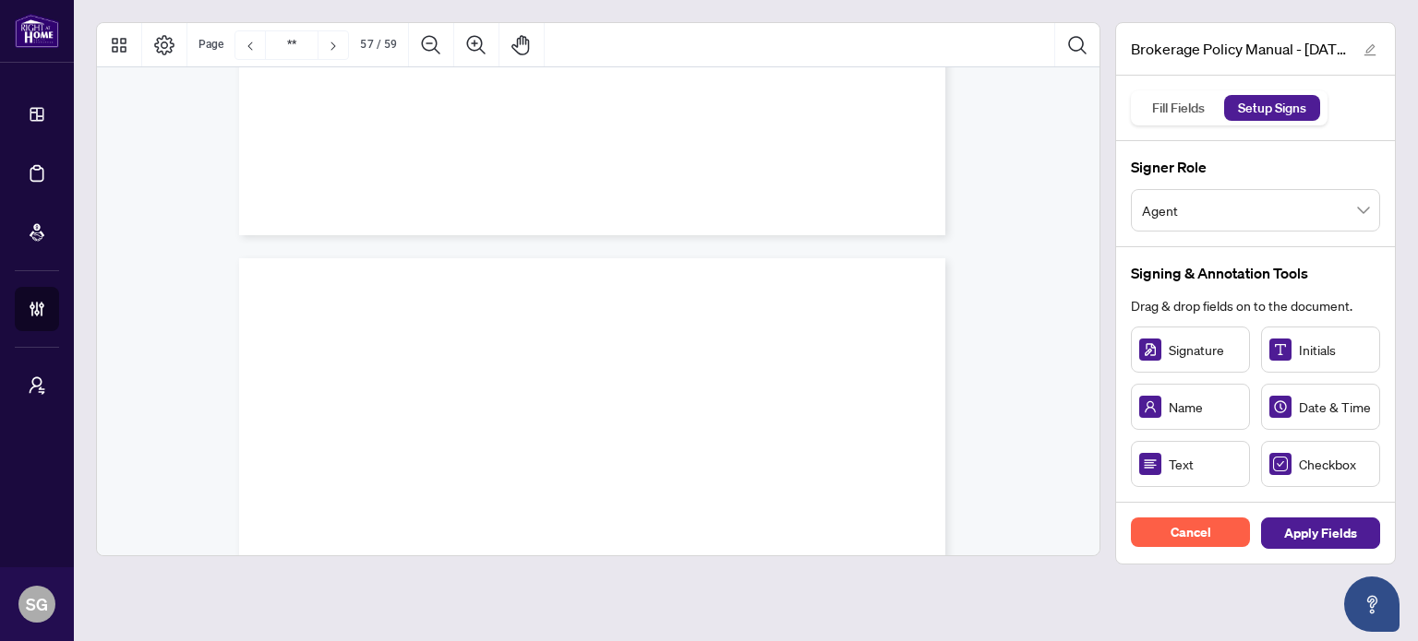
scroll to position [54797, 0]
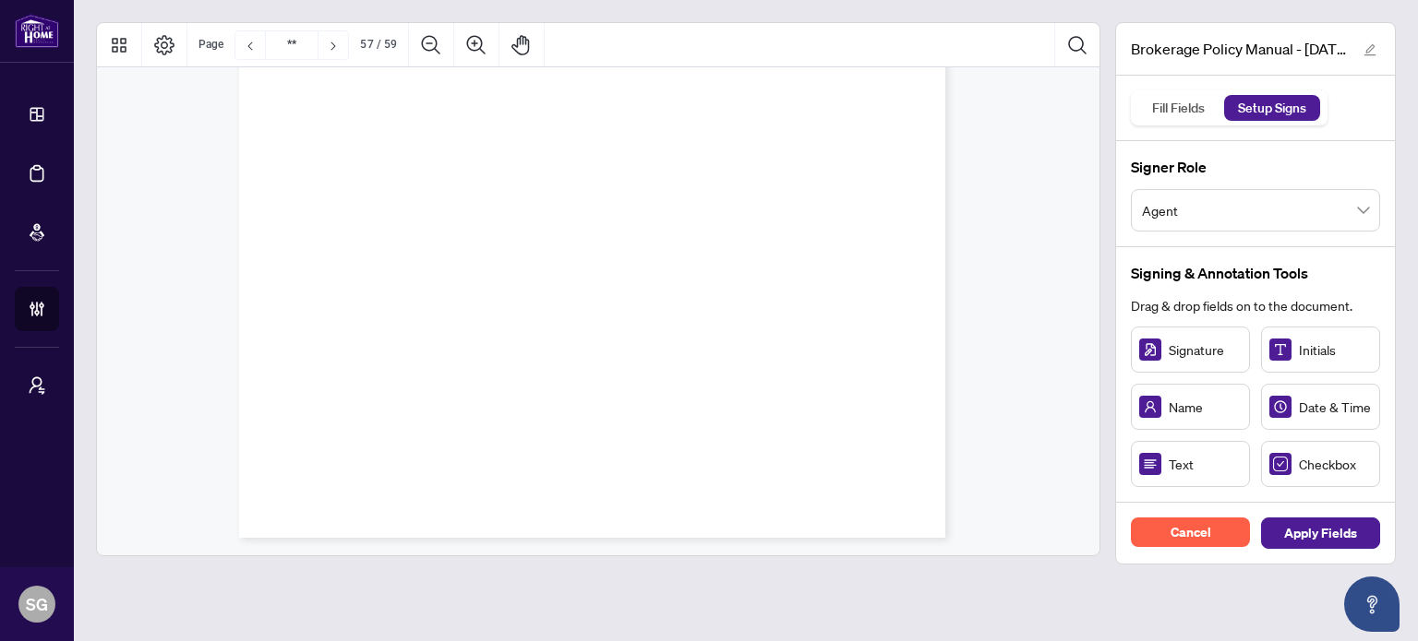
type input "**"
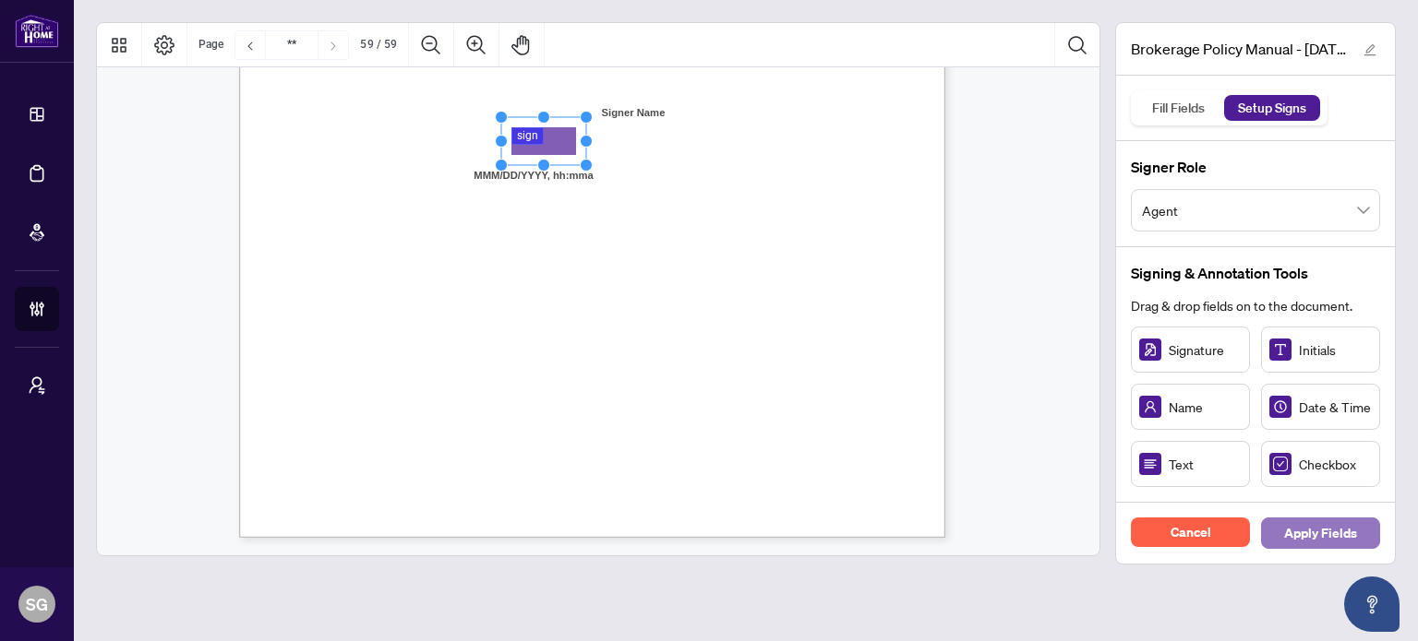
click at [1340, 542] on span "Apply Fields" at bounding box center [1320, 534] width 73 height 30
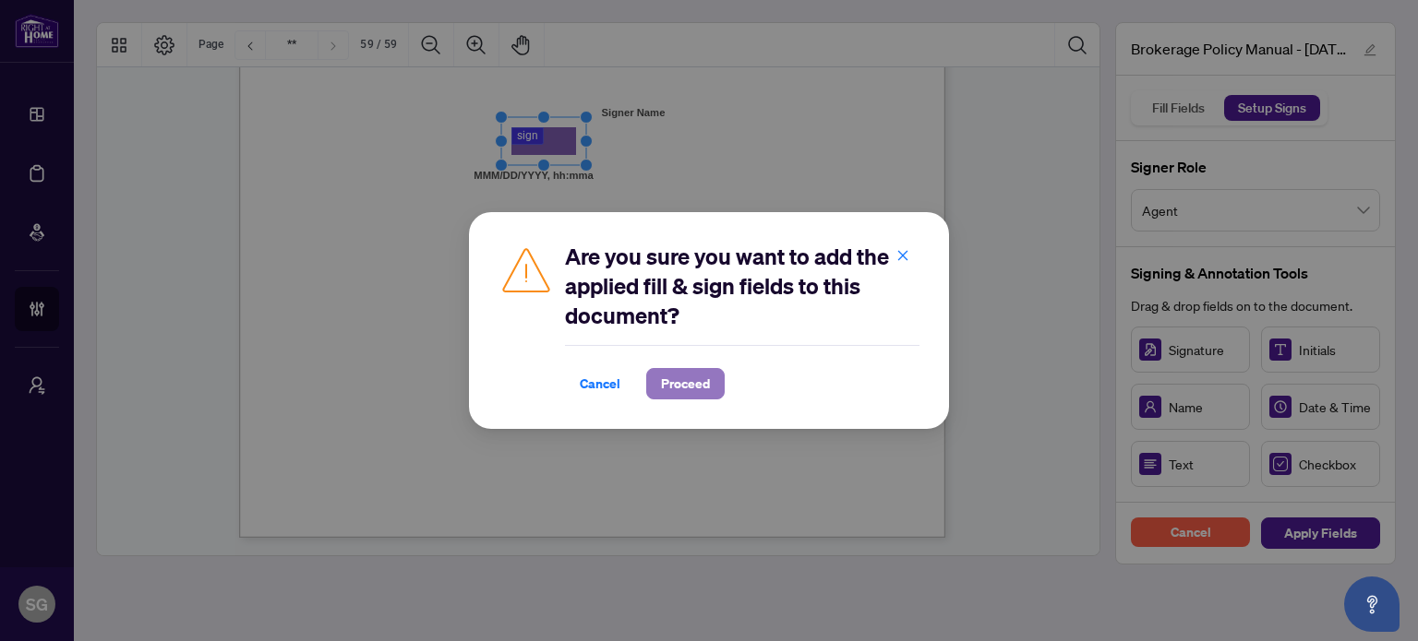
click at [689, 383] on span "Proceed" at bounding box center [685, 384] width 49 height 30
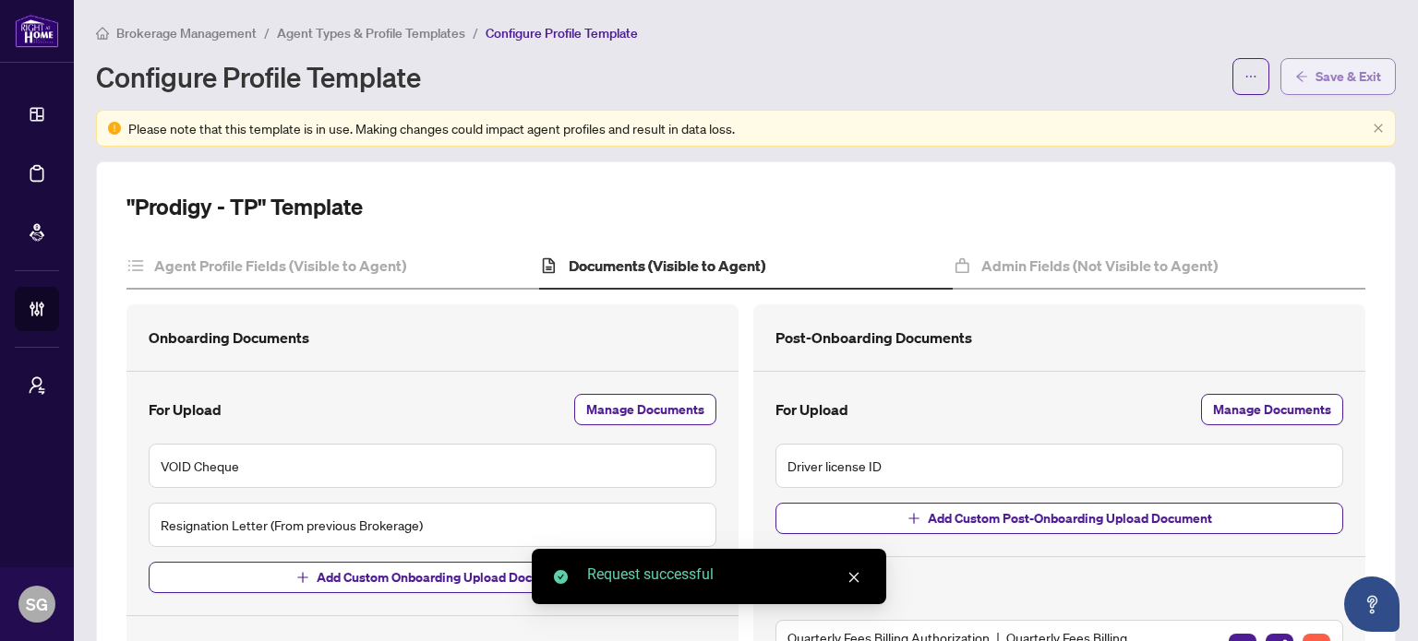
click at [1341, 78] on span "Save & Exit" at bounding box center [1348, 77] width 66 height 30
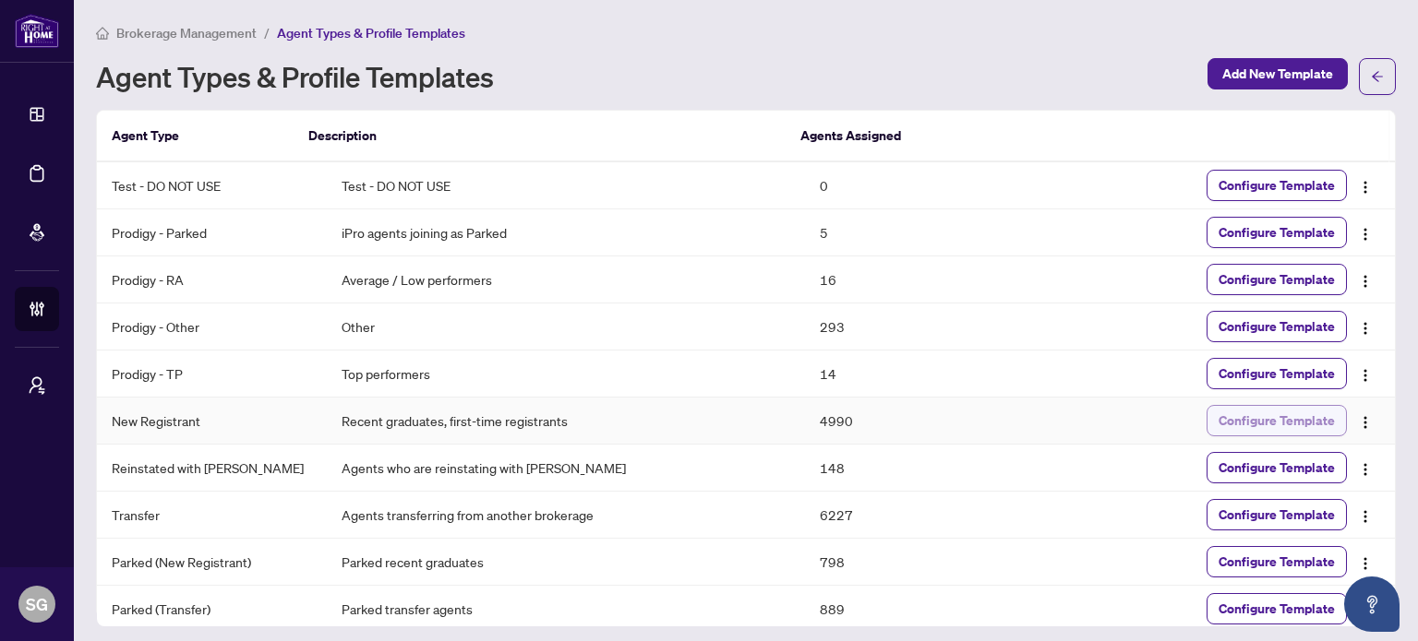
click at [1298, 414] on span "Configure Template" at bounding box center [1276, 421] width 116 height 30
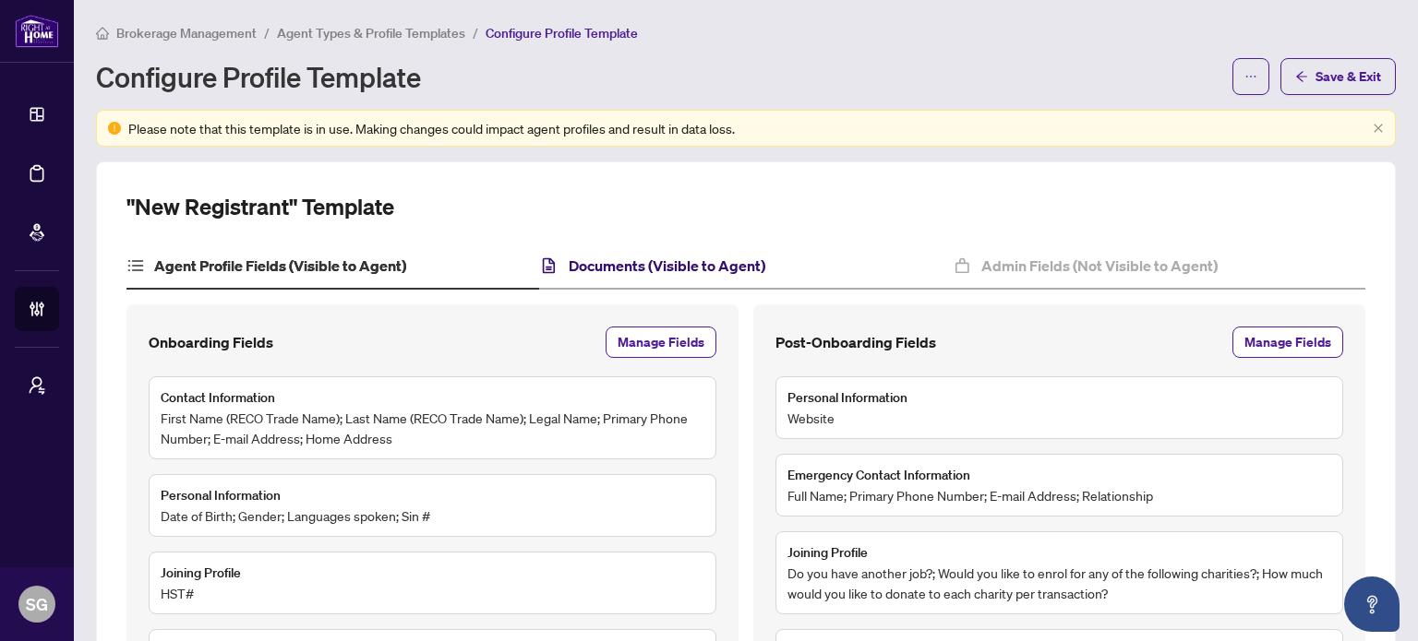
click at [651, 266] on h4 "Documents (Visible to Agent)" at bounding box center [667, 266] width 197 height 22
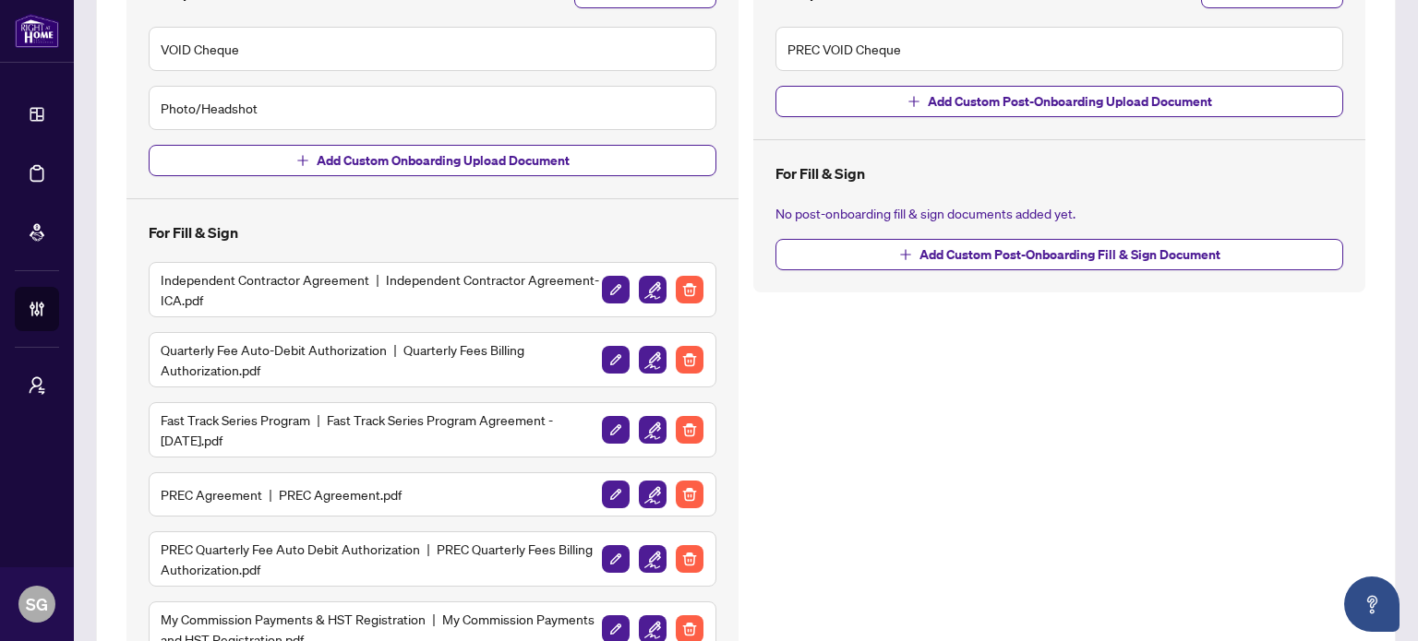
scroll to position [554, 0]
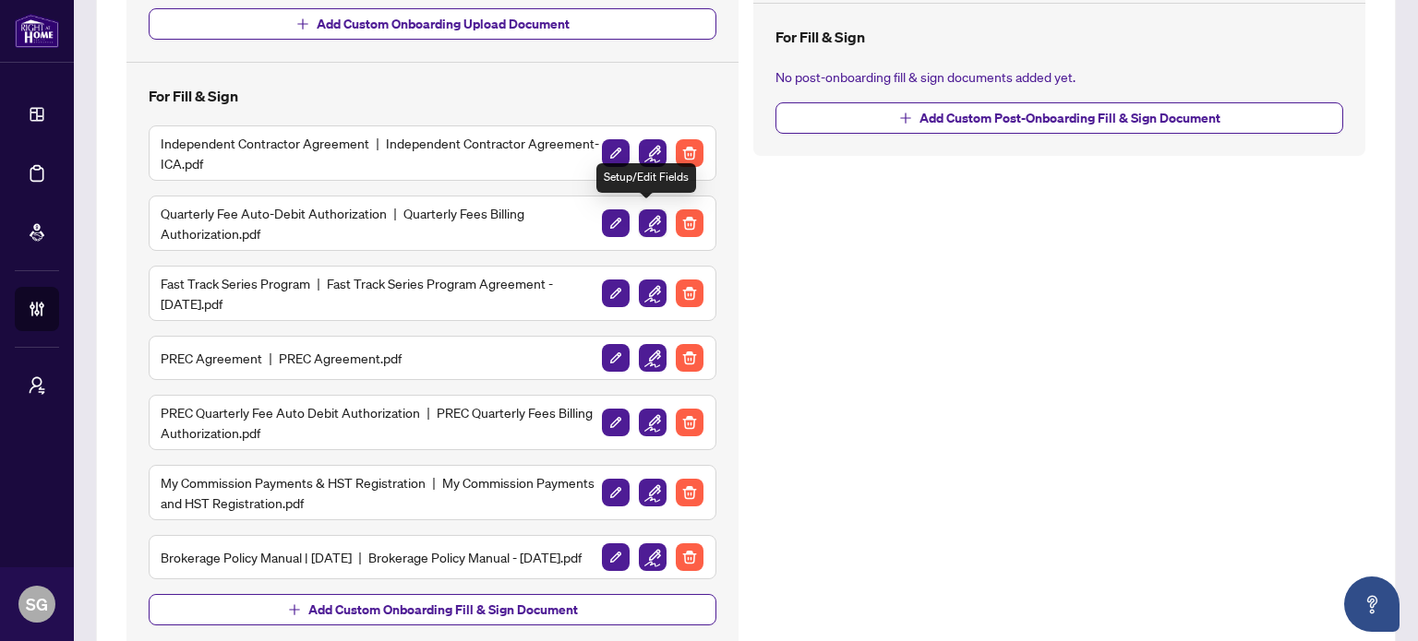
click at [650, 219] on img "button" at bounding box center [653, 224] width 28 height 28
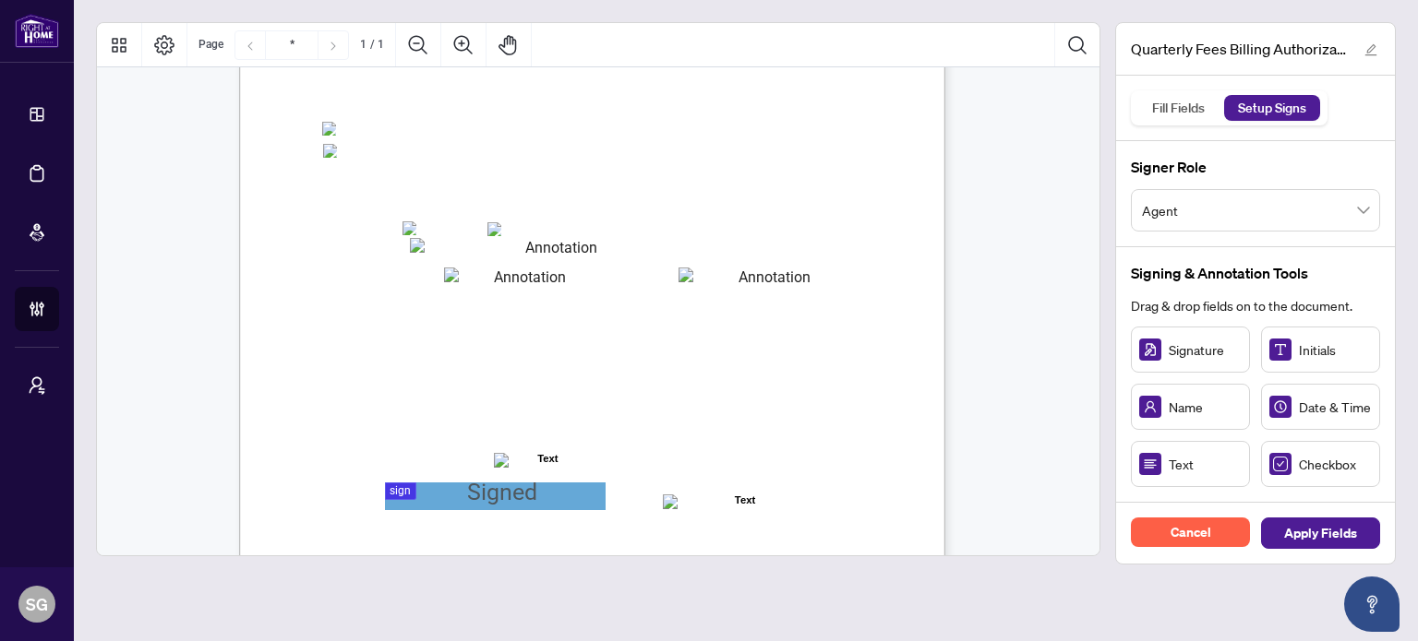
scroll to position [277, 0]
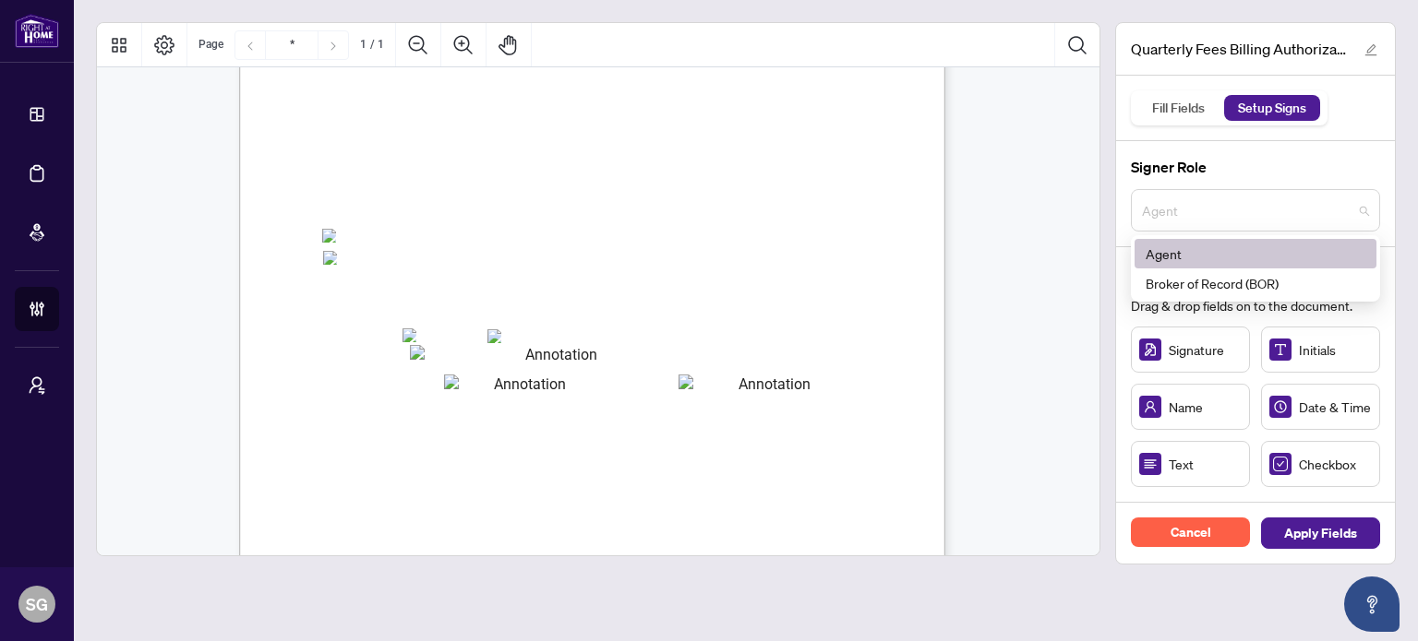
click at [1196, 198] on span "Agent" at bounding box center [1255, 210] width 227 height 35
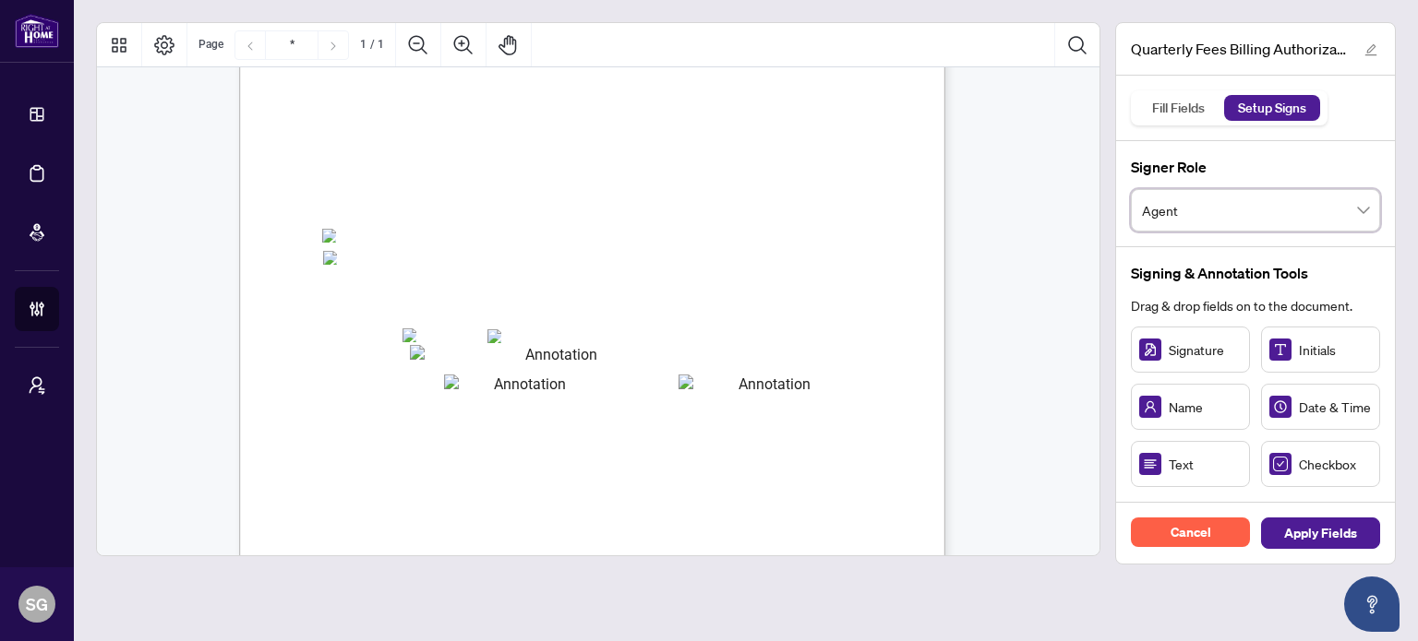
click at [1196, 198] on span "Agent" at bounding box center [1255, 210] width 227 height 35
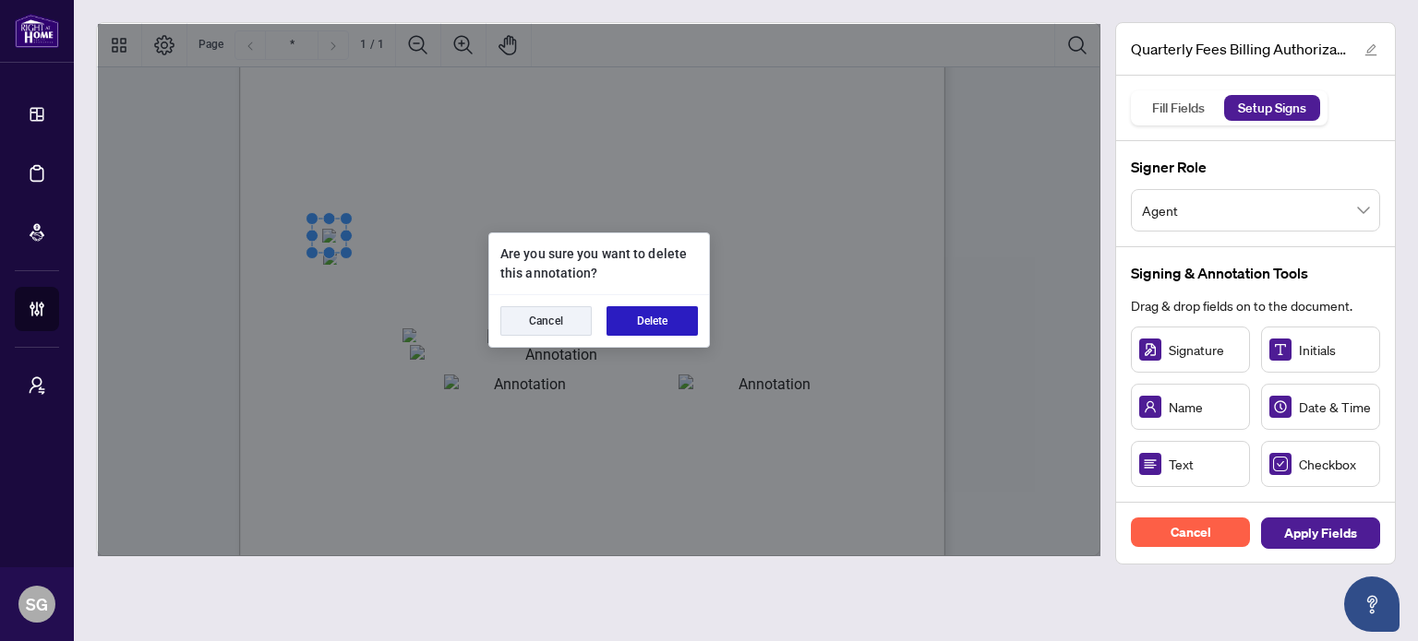
click at [642, 314] on button "Delete" at bounding box center [651, 321] width 91 height 30
click at [649, 309] on button "Delete" at bounding box center [651, 321] width 91 height 30
click at [687, 319] on button "Delete" at bounding box center [651, 321] width 91 height 30
click at [671, 318] on button "Delete" at bounding box center [651, 321] width 91 height 30
click at [657, 316] on button "Delete" at bounding box center [651, 321] width 91 height 30
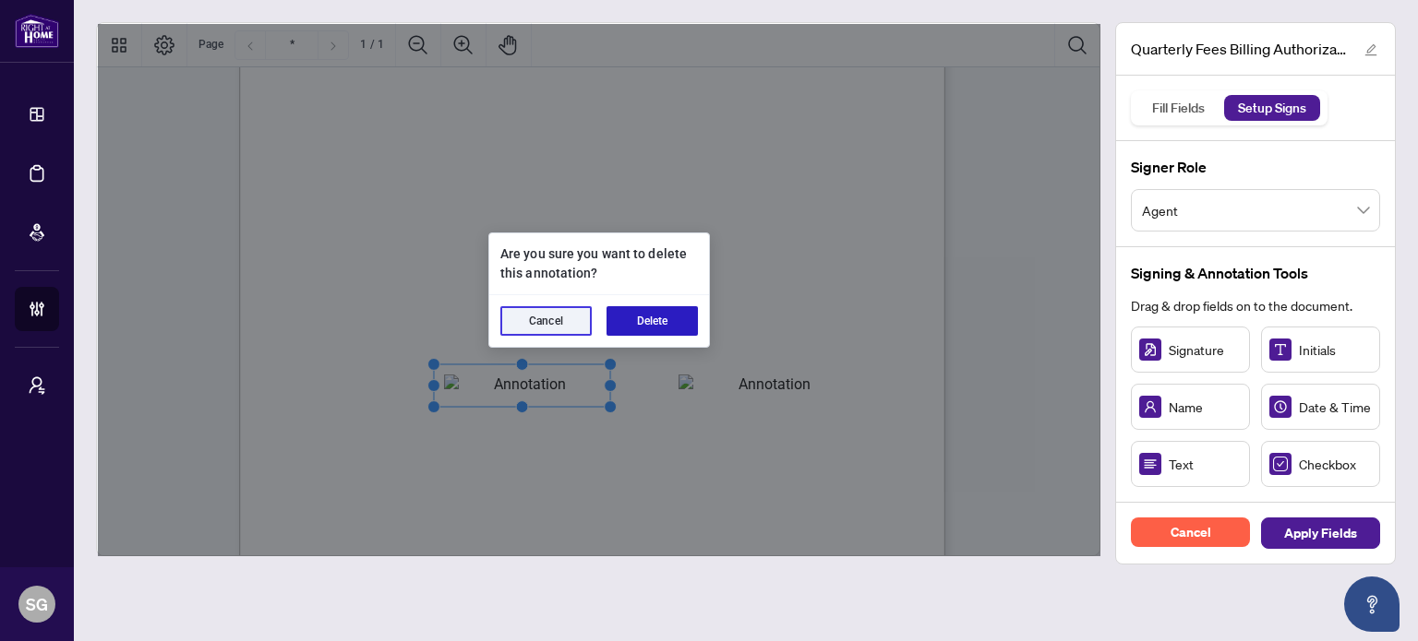
click at [662, 317] on button "Delete" at bounding box center [651, 321] width 91 height 30
click at [657, 318] on button "Delete" at bounding box center [651, 321] width 91 height 30
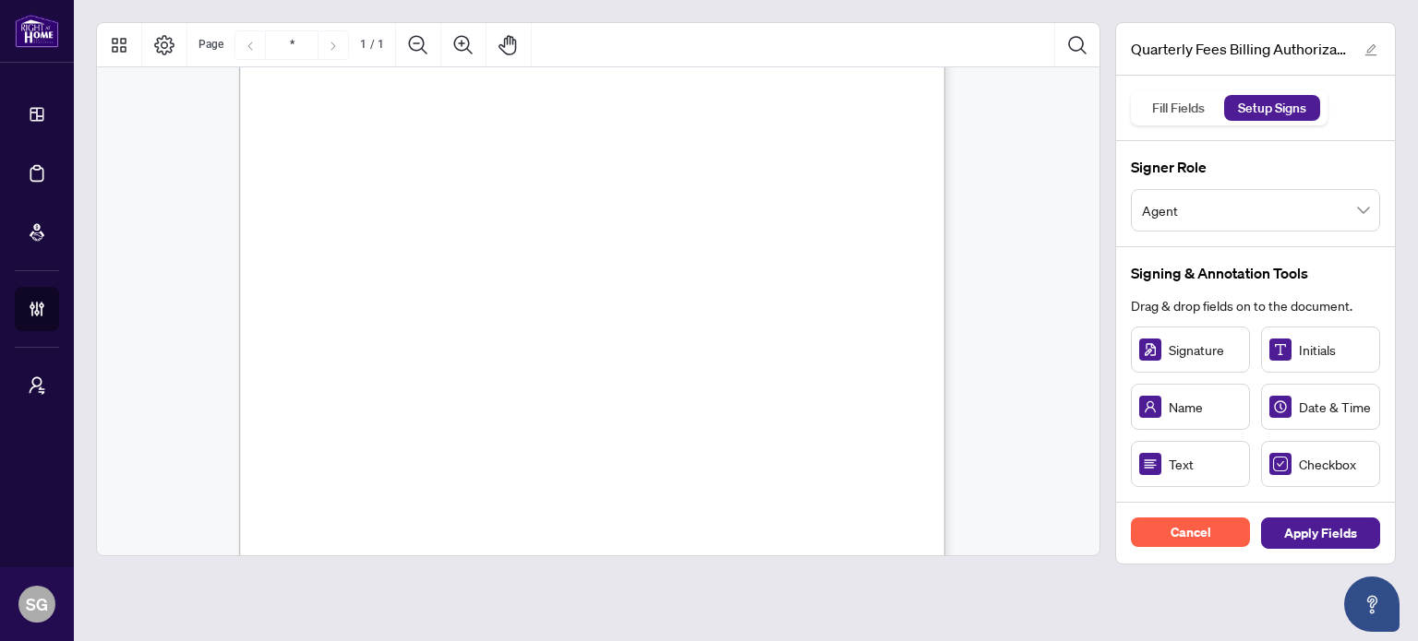
scroll to position [461, 0]
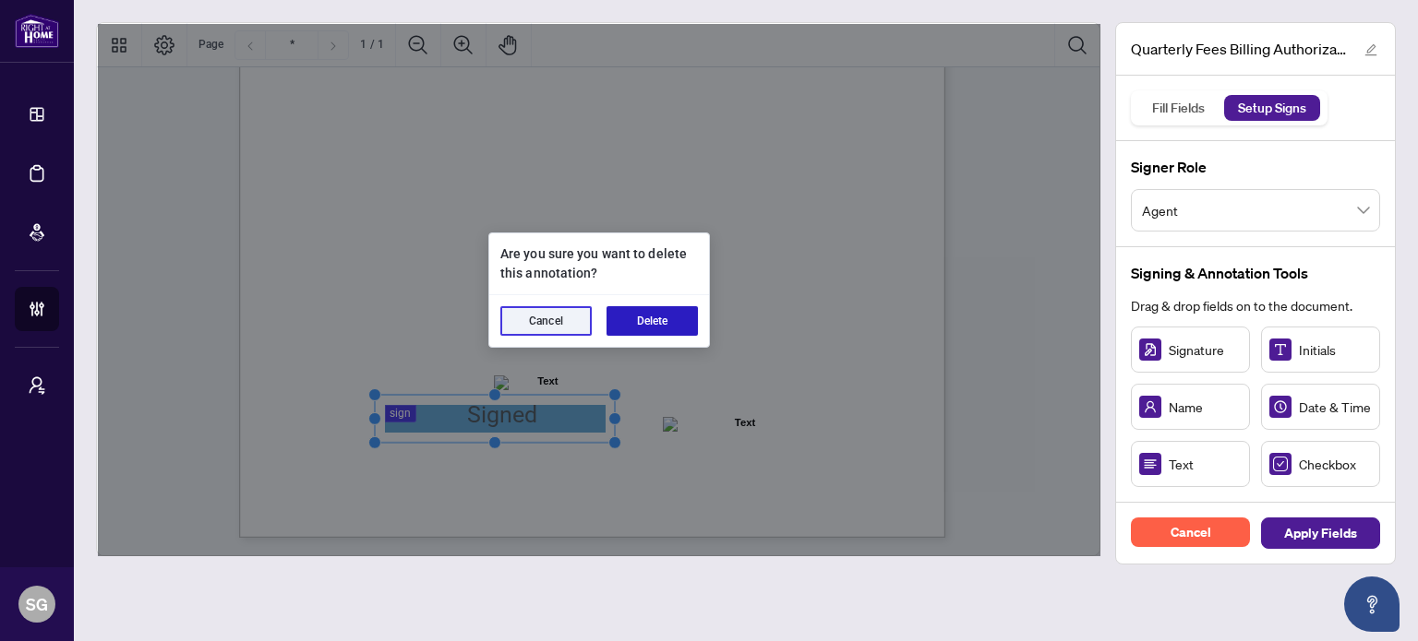
click at [671, 316] on button "Delete" at bounding box center [651, 321] width 91 height 30
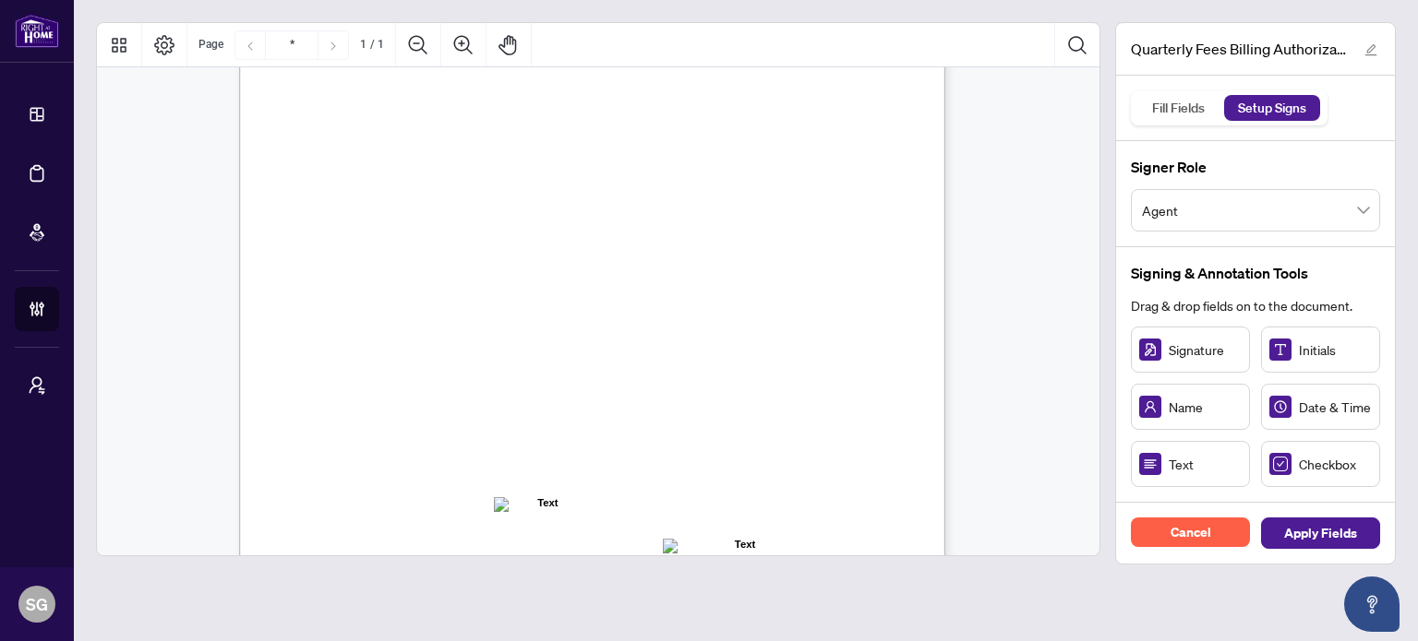
scroll to position [369, 0]
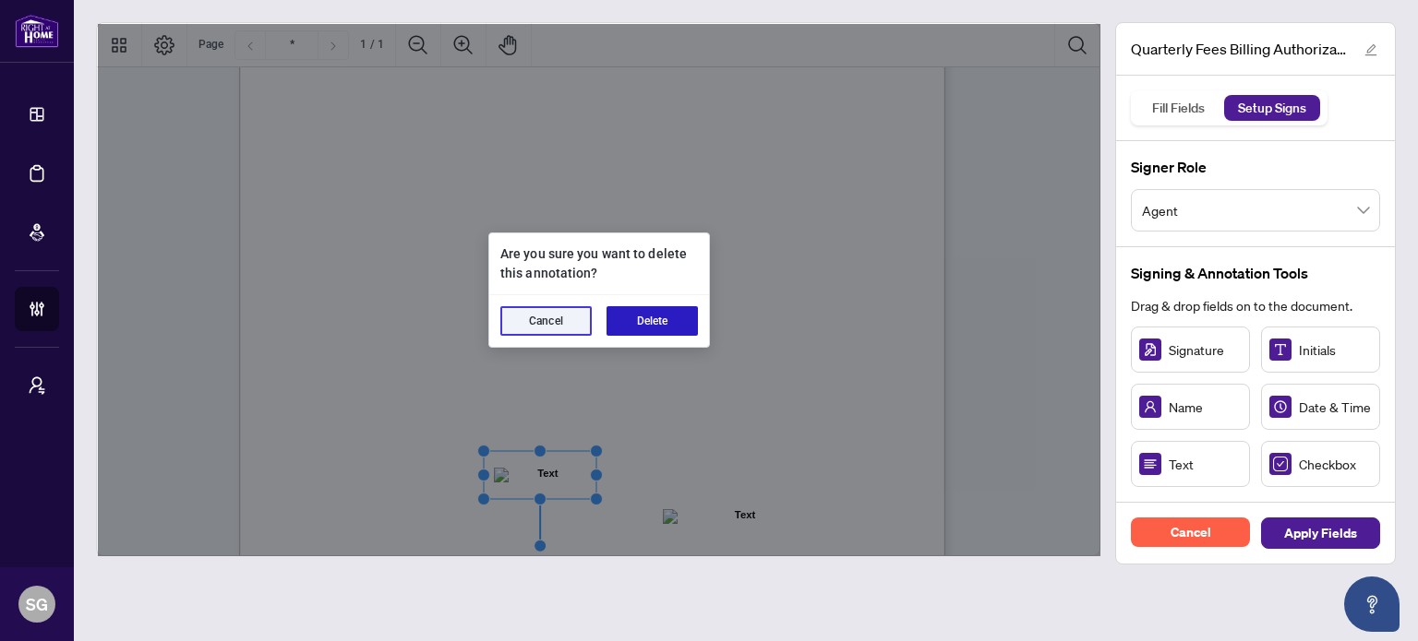
click at [663, 320] on button "Delete" at bounding box center [651, 321] width 91 height 30
click at [686, 325] on button "Delete" at bounding box center [651, 321] width 91 height 30
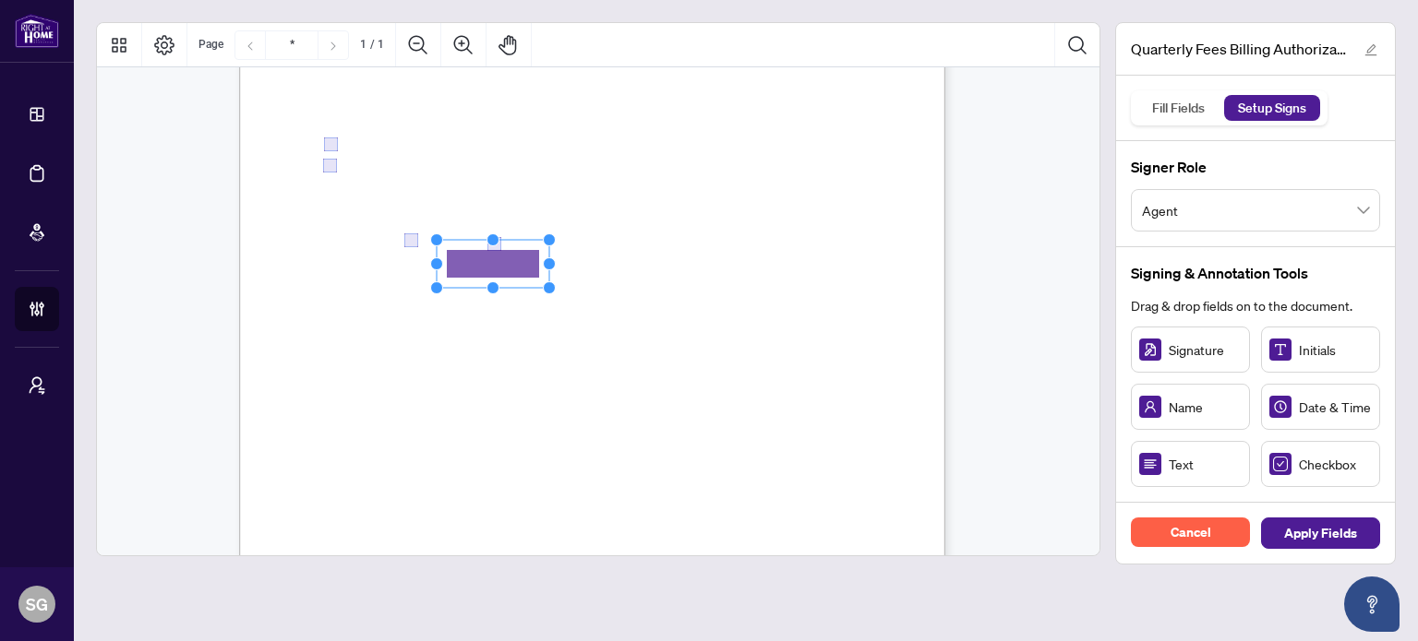
drag, startPoint x: 473, startPoint y: 271, endPoint x: 497, endPoint y: 263, distance: 24.5
drag, startPoint x: 546, startPoint y: 258, endPoint x: 677, endPoint y: 263, distance: 131.2
click at [677, 263] on circle "Resize, Right" at bounding box center [680, 264] width 12 height 12
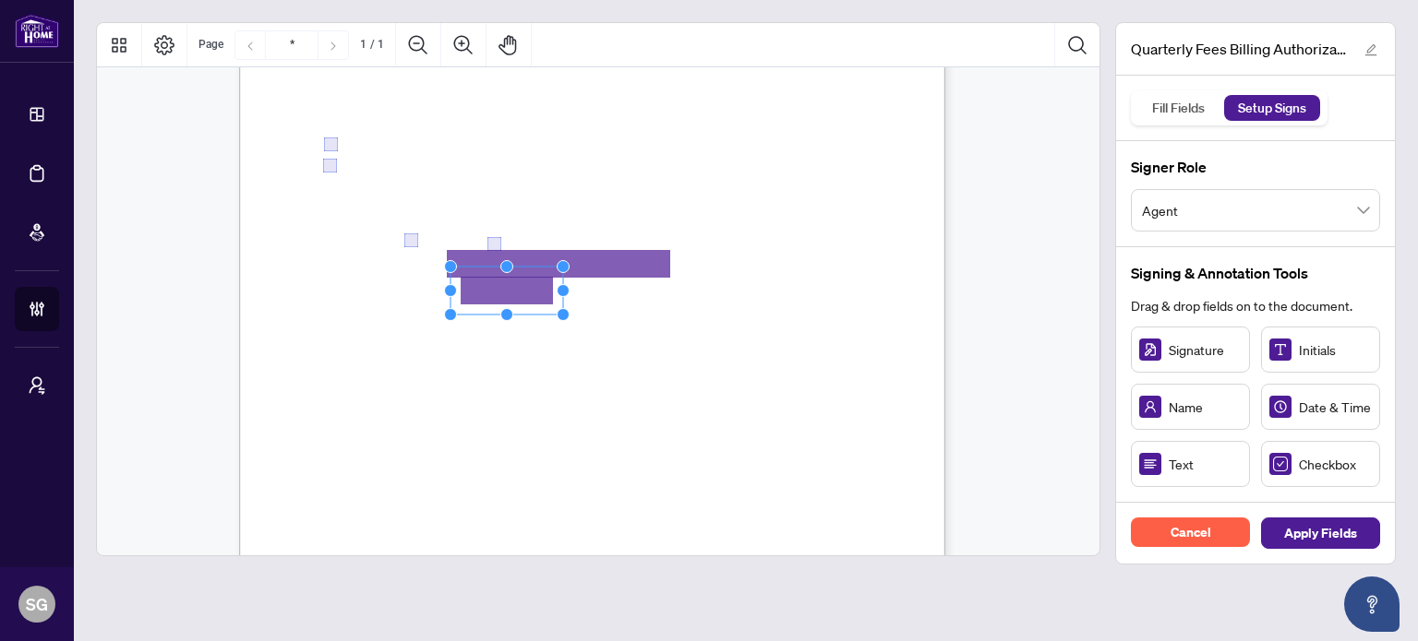
drag, startPoint x: 1170, startPoint y: 464, endPoint x: 506, endPoint y: 291, distance: 686.8
click at [510, 277] on circle "Resize, Top" at bounding box center [507, 276] width 12 height 12
click at [557, 234] on div "Right at Home Realty, Brokerage Quarterly Fees Billing Authorization Quarterly …" at bounding box center [592, 174] width 706 height 914
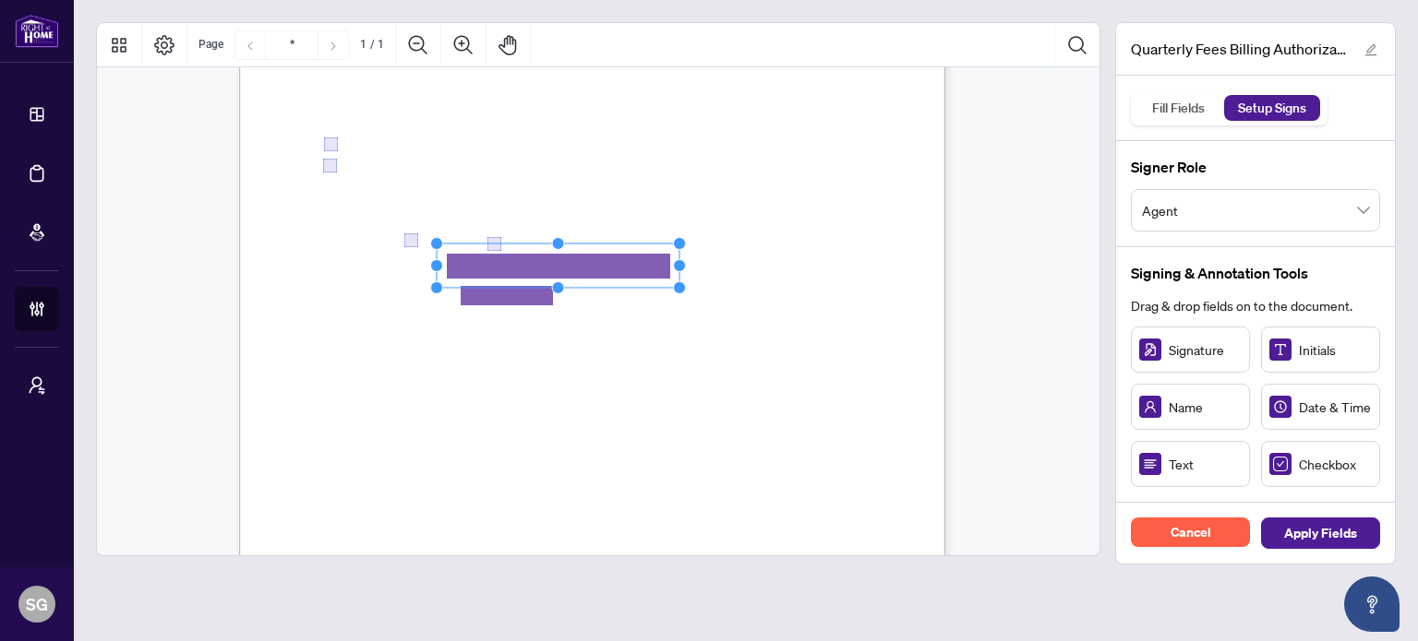
click at [560, 238] on circle "Resize, Top" at bounding box center [558, 244] width 12 height 12
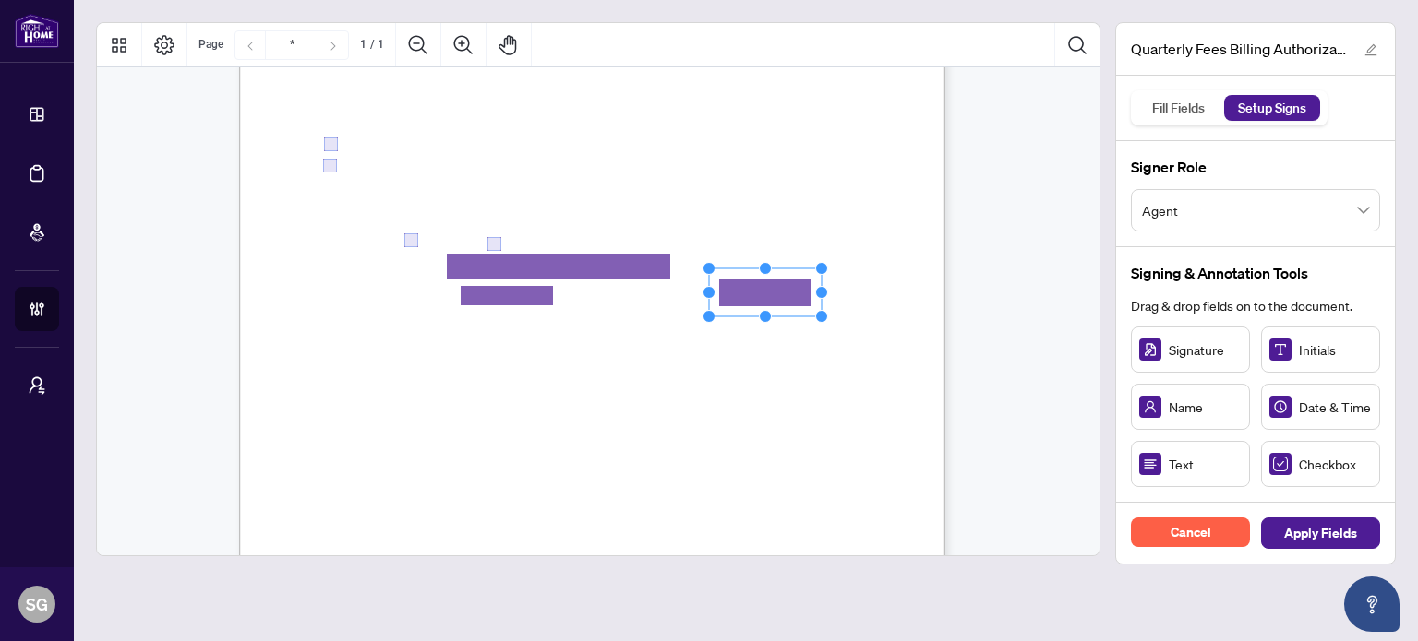
drag, startPoint x: 1187, startPoint y: 464, endPoint x: 764, endPoint y: 291, distance: 457.0
click at [760, 276] on circle "Resize, Top" at bounding box center [765, 275] width 12 height 12
click at [448, 336] on span "Billing Authorization:" at bounding box center [385, 333] width 125 height 17
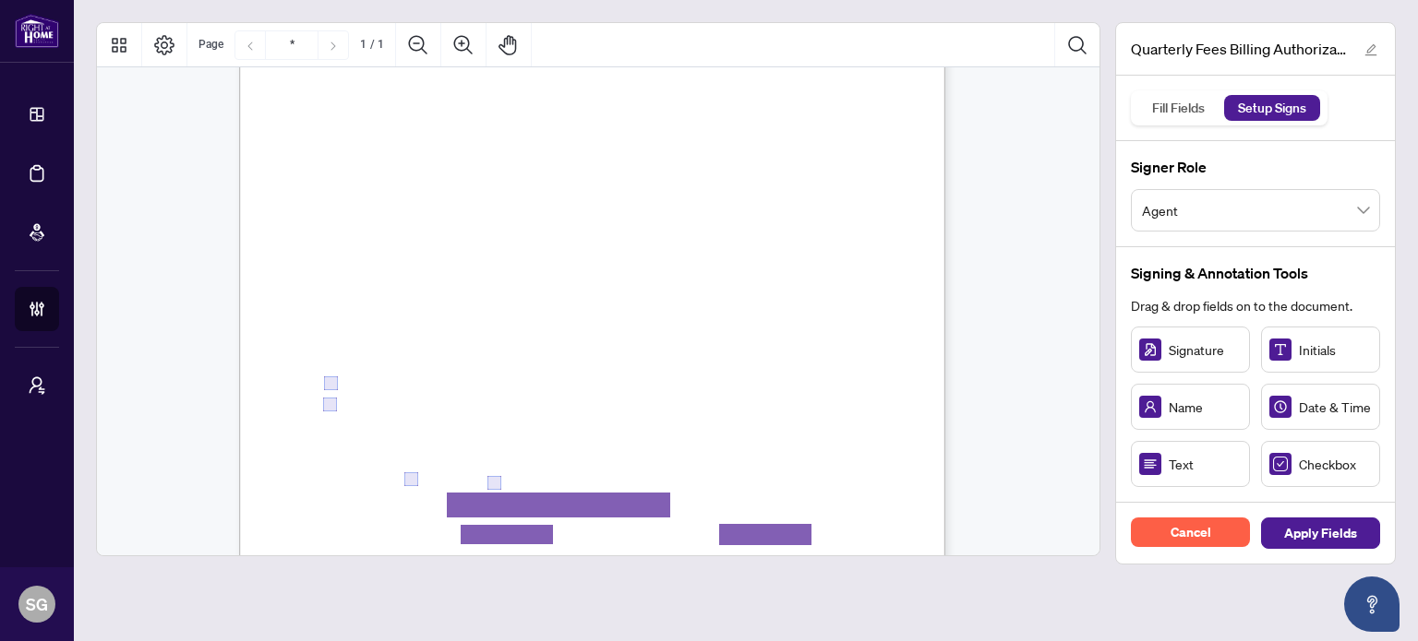
scroll to position [0, 0]
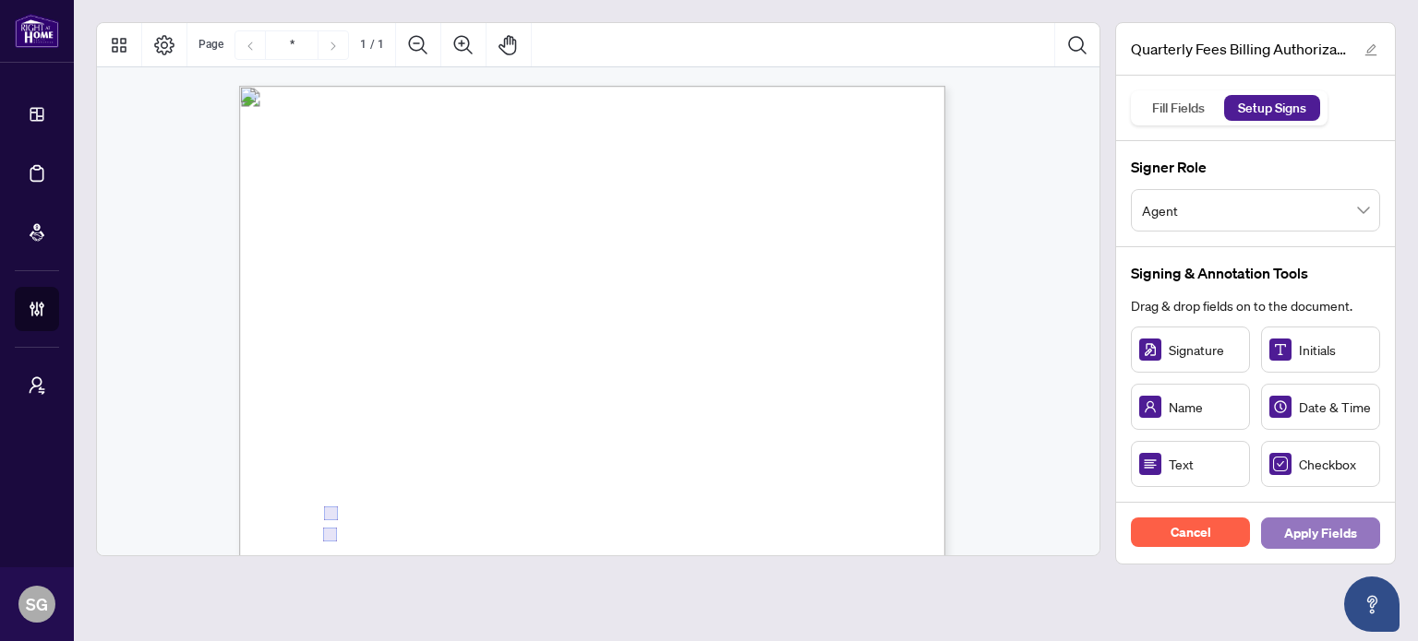
click at [1329, 539] on span "Apply Fields" at bounding box center [1320, 534] width 73 height 30
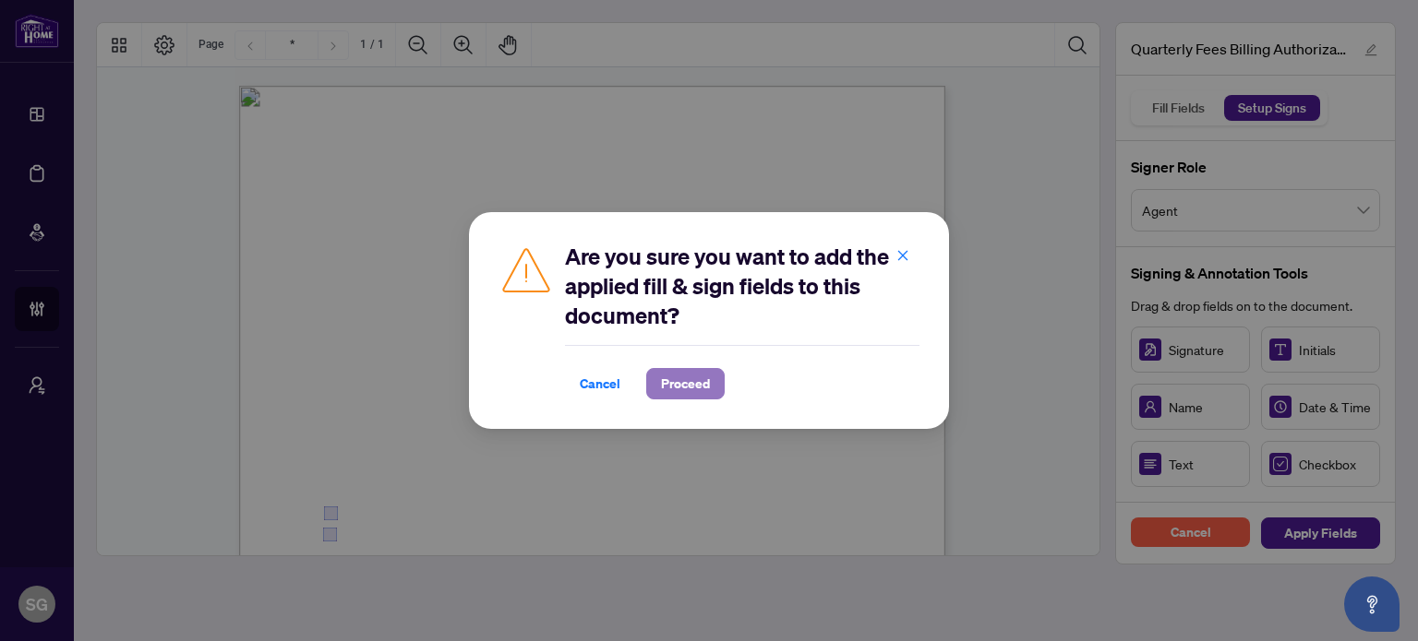
click at [683, 376] on span "Proceed" at bounding box center [685, 384] width 49 height 30
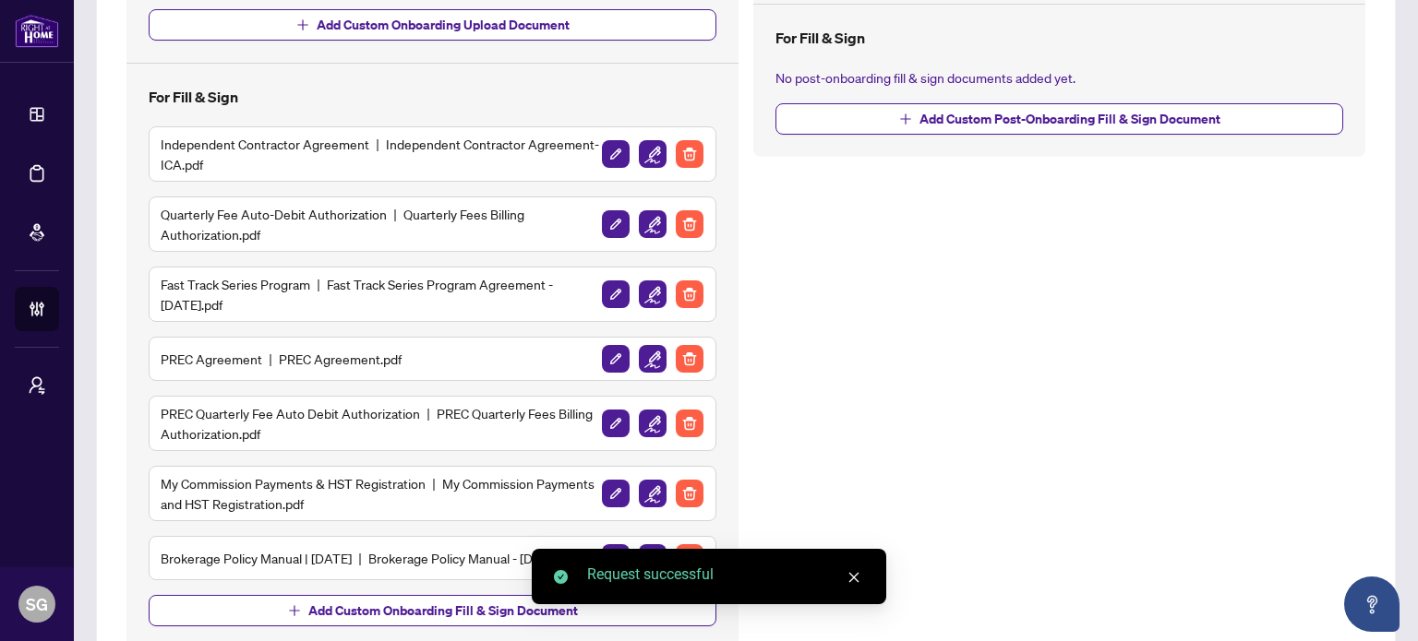
scroll to position [554, 0]
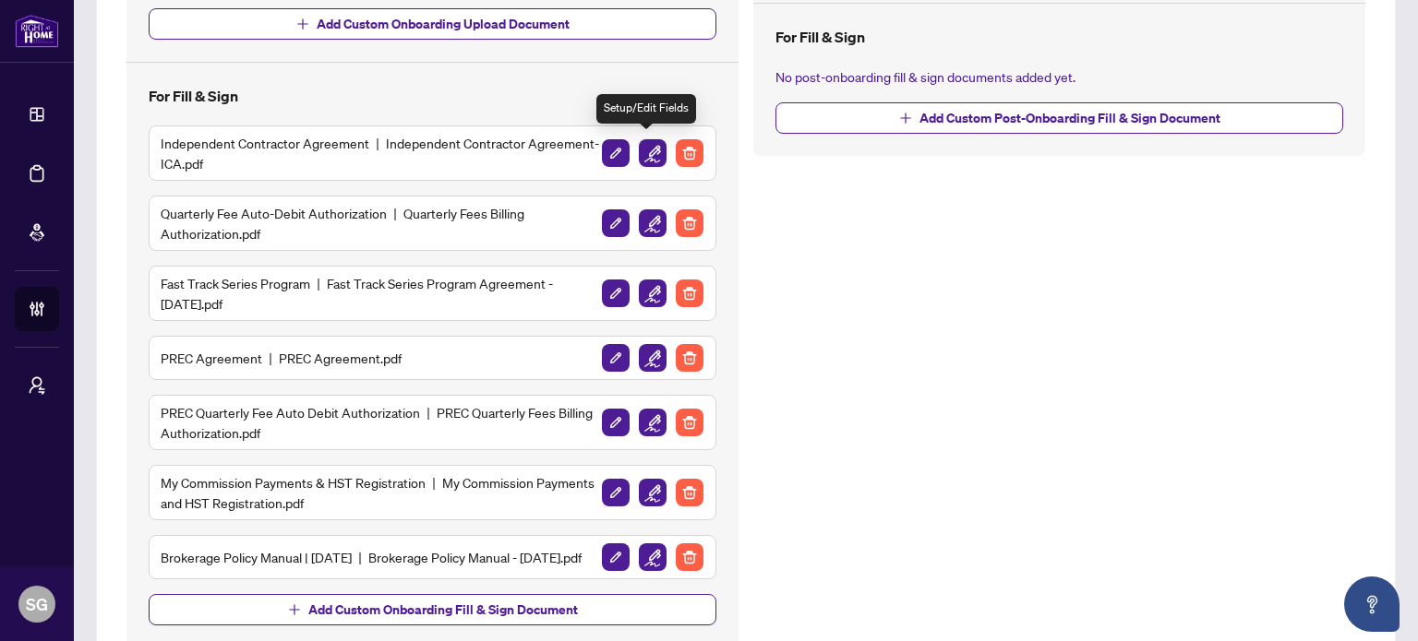
click at [646, 146] on img "button" at bounding box center [653, 153] width 28 height 28
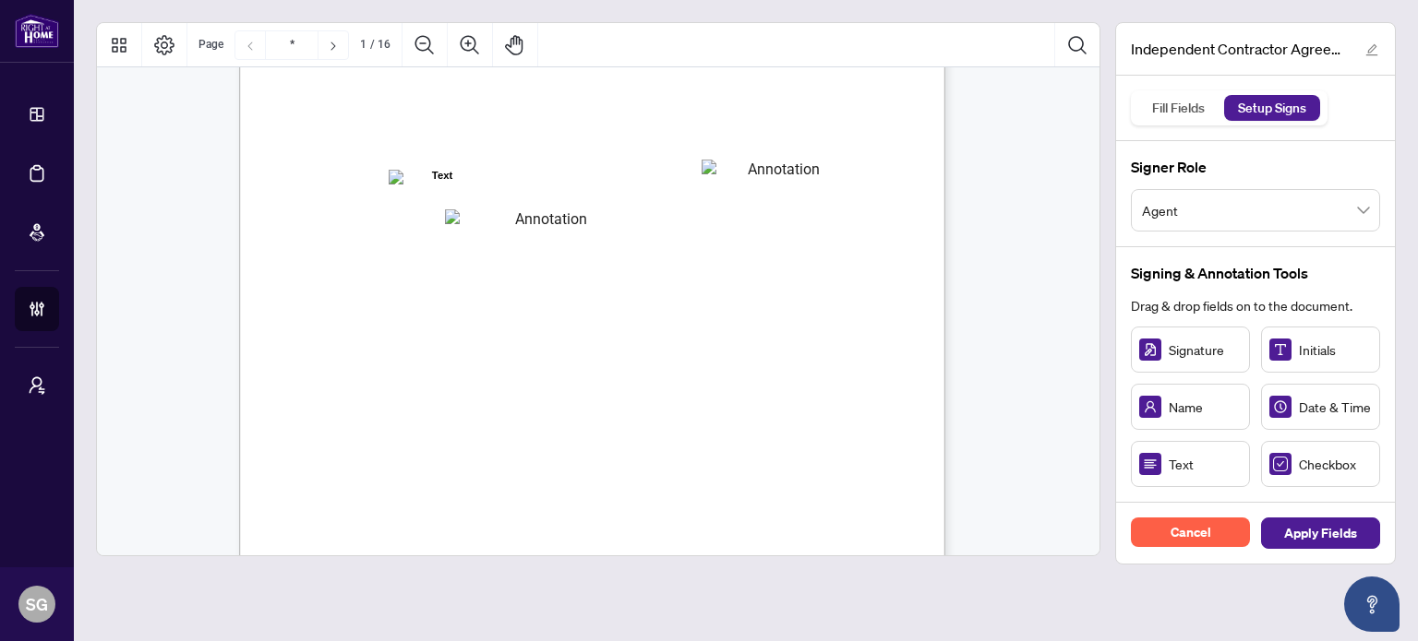
scroll to position [277, 0]
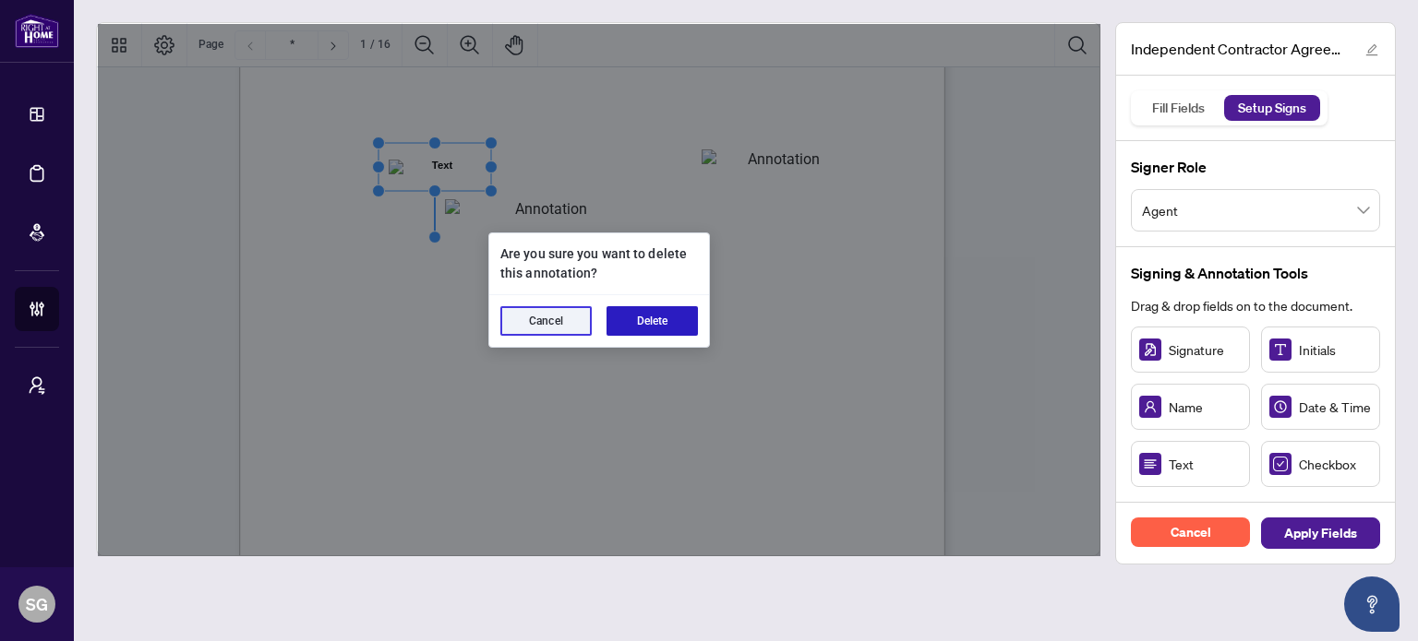
click at [640, 323] on button "Delete" at bounding box center [651, 321] width 91 height 30
click at [671, 311] on button "Delete" at bounding box center [651, 321] width 91 height 30
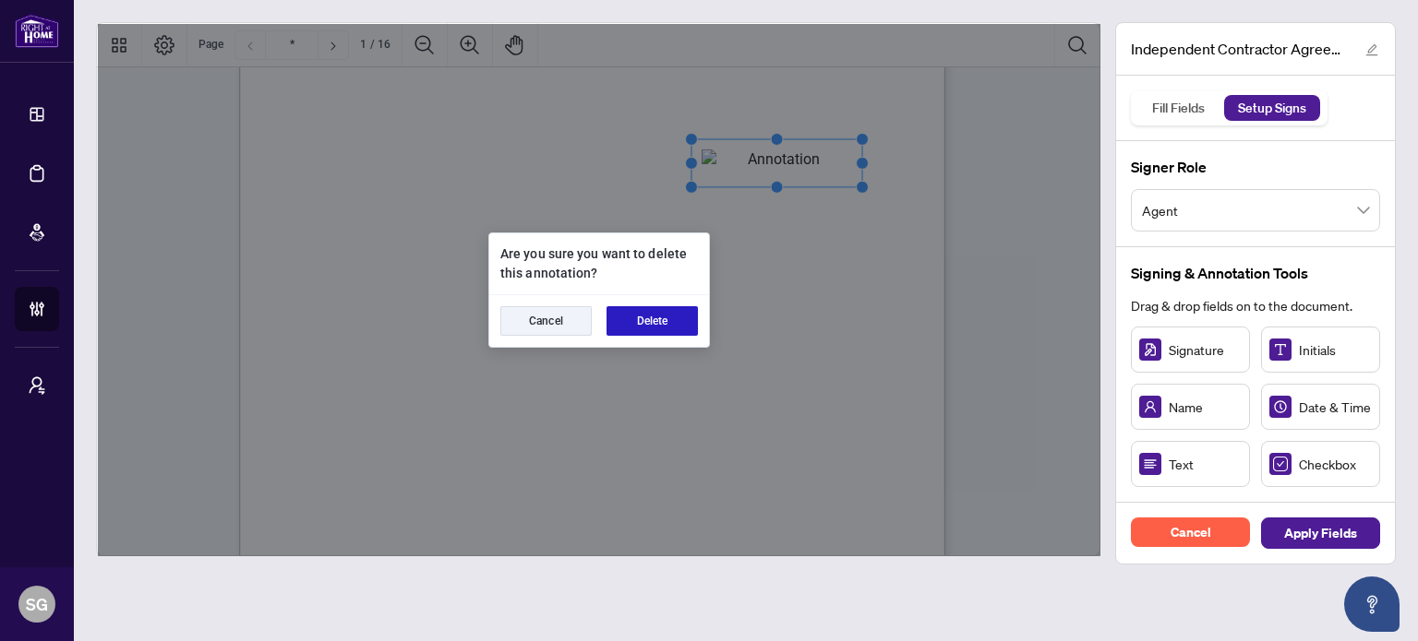
click at [654, 315] on button "Delete" at bounding box center [651, 321] width 91 height 30
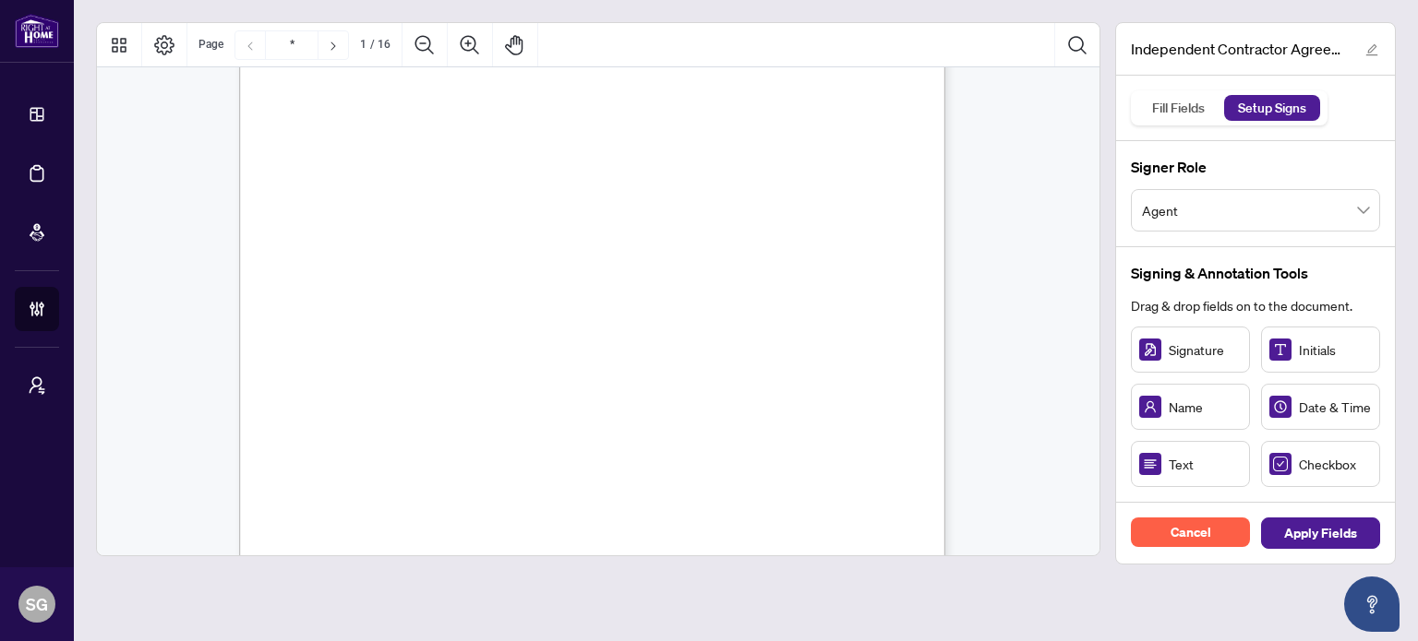
click at [1193, 356] on span "Signature" at bounding box center [1204, 350] width 73 height 20
drag, startPoint x: 1181, startPoint y: 473, endPoint x: 531, endPoint y: 210, distance: 701.5
click at [532, 191] on circle "Resize, Top" at bounding box center [532, 192] width 12 height 12
type input "**"
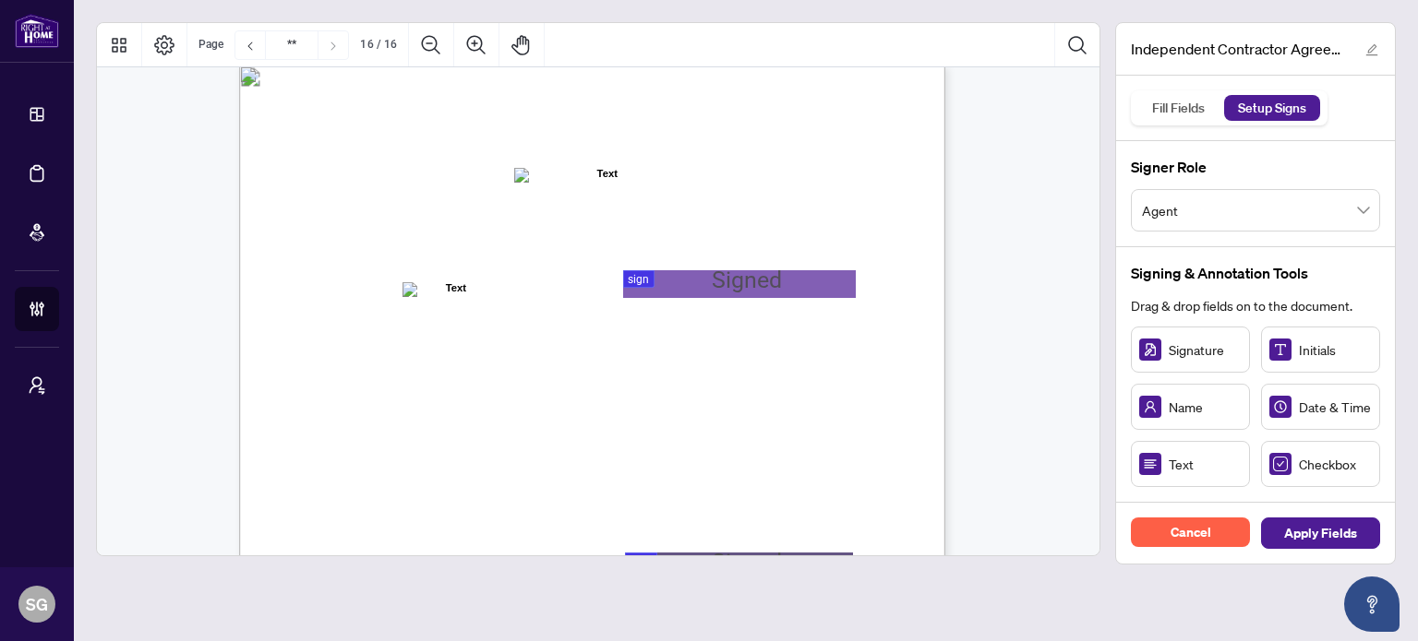
scroll to position [13937, 0]
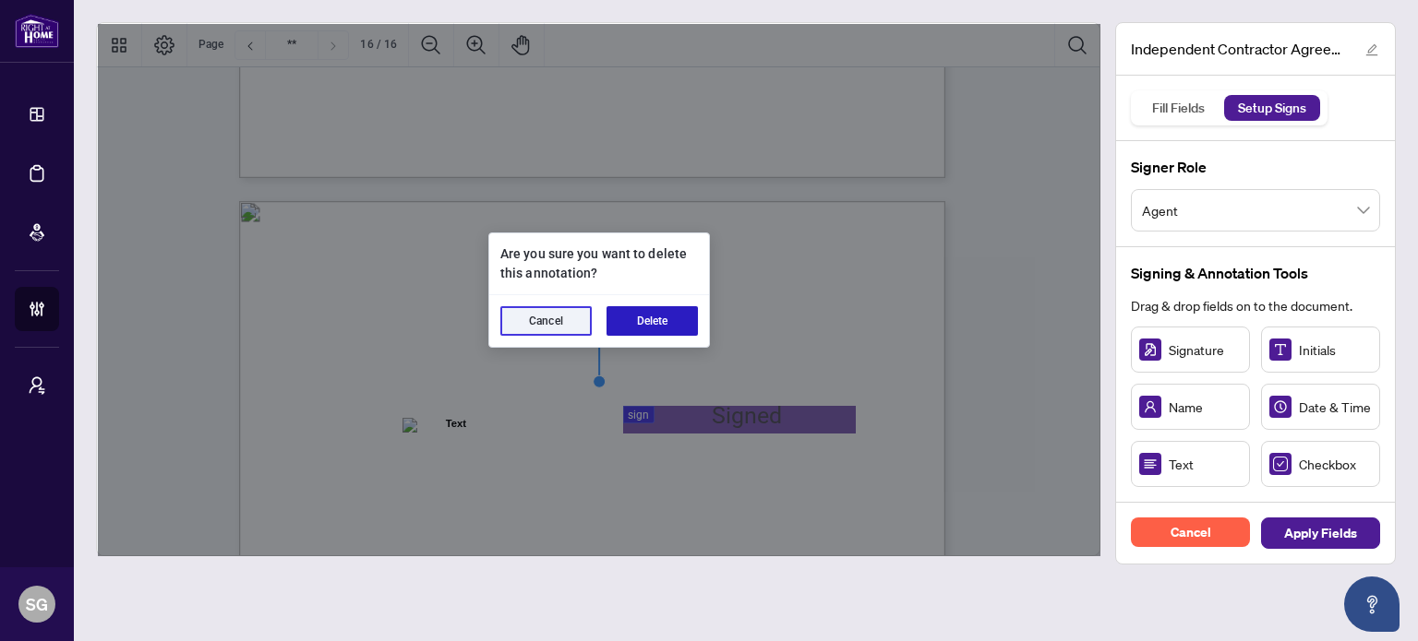
click at [640, 328] on button "Delete" at bounding box center [651, 321] width 91 height 30
click at [646, 320] on button "Delete" at bounding box center [651, 321] width 91 height 30
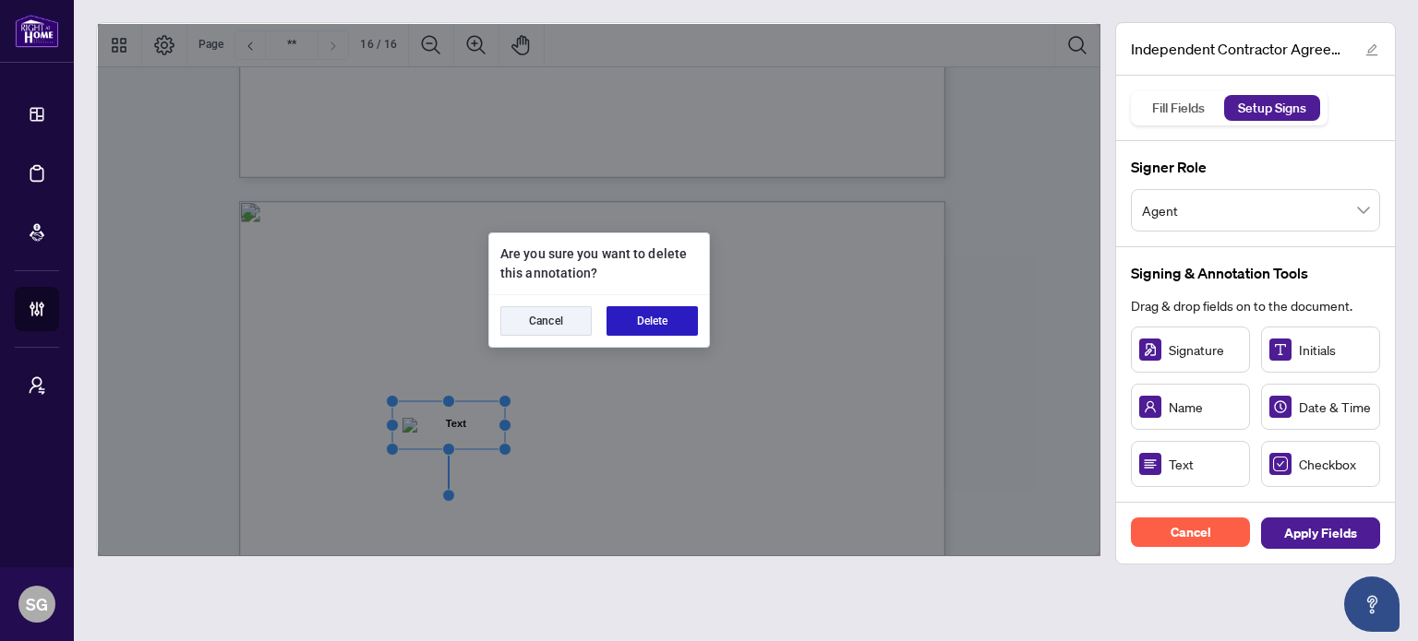
click at [657, 325] on button "Delete" at bounding box center [651, 321] width 91 height 30
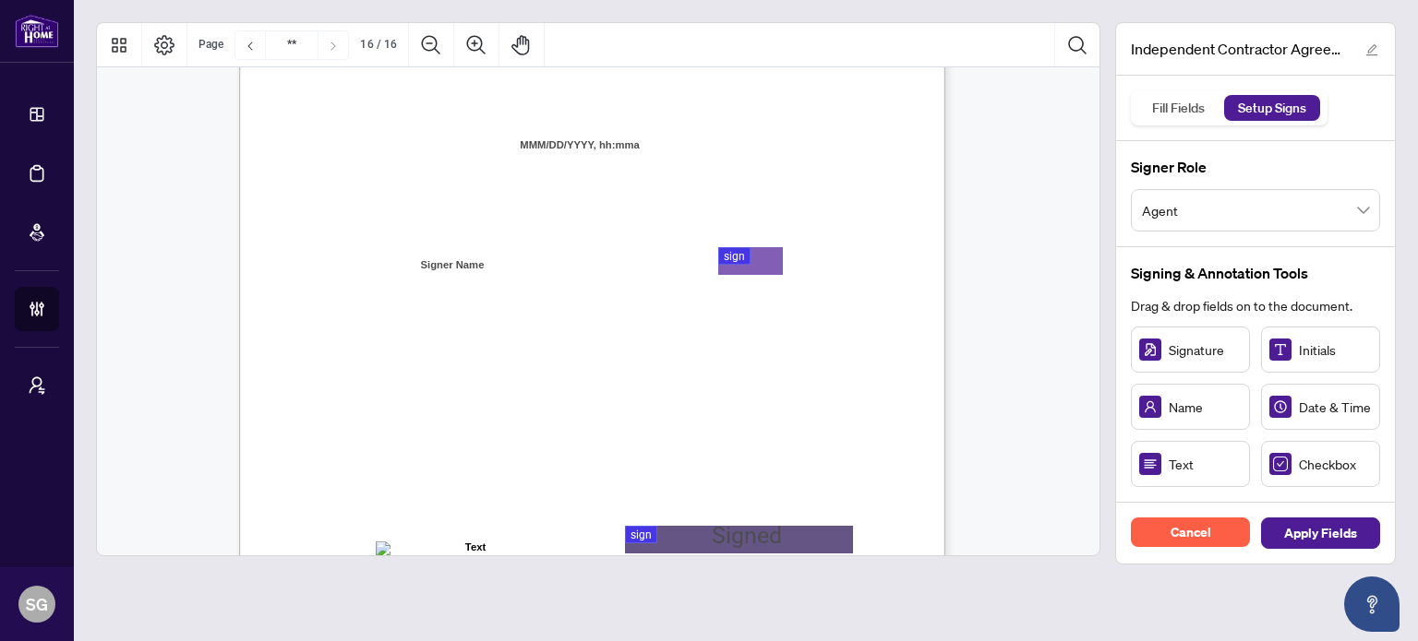
scroll to position [14214, 0]
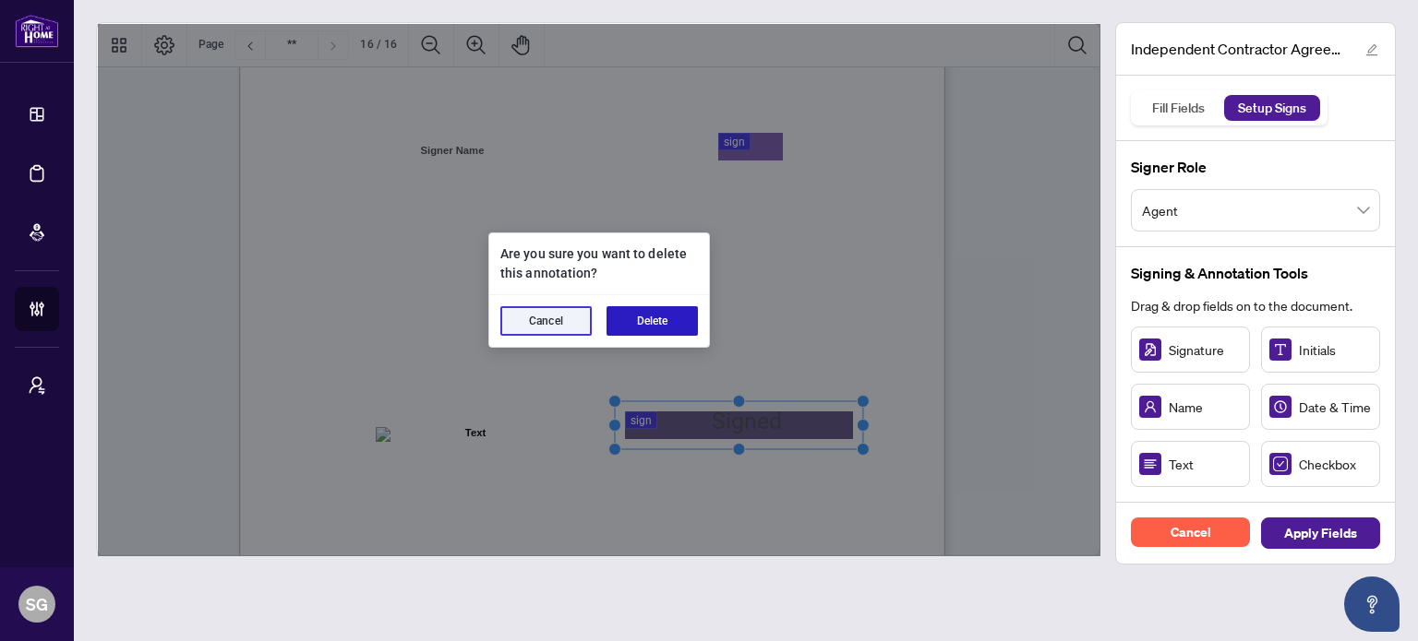
click at [665, 325] on button "Delete" at bounding box center [651, 321] width 91 height 30
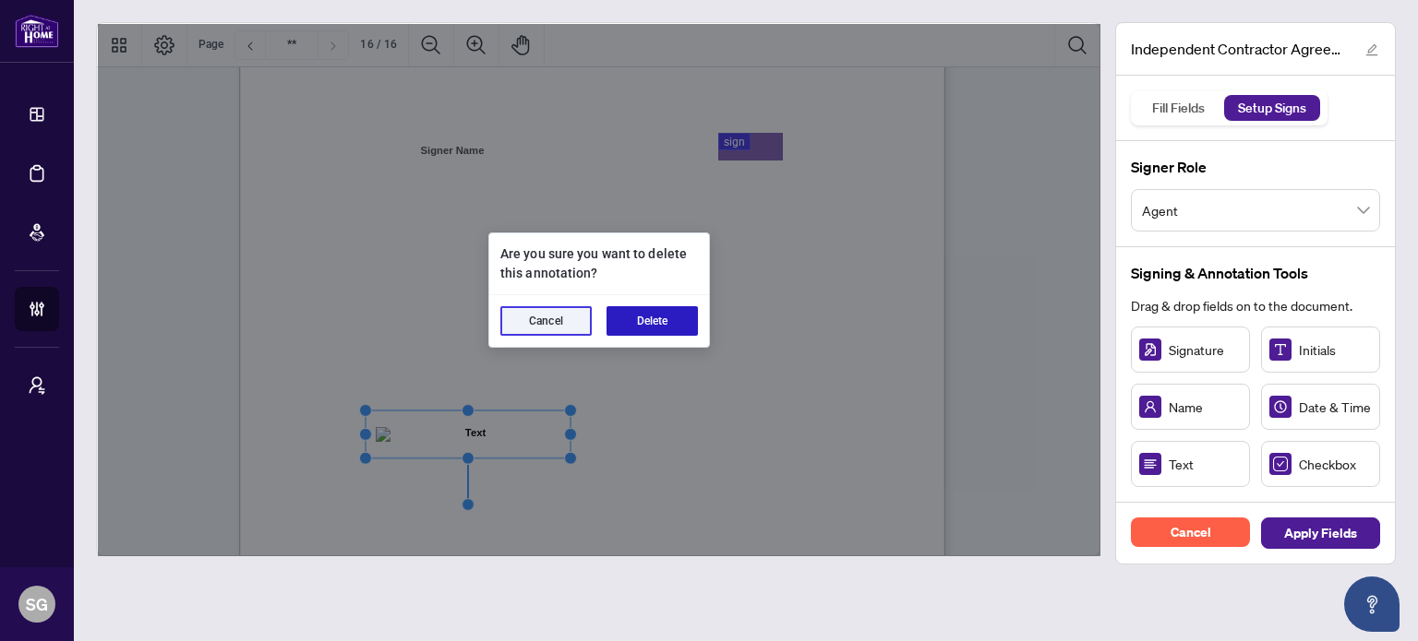
click at [639, 327] on button "Delete" at bounding box center [651, 321] width 91 height 30
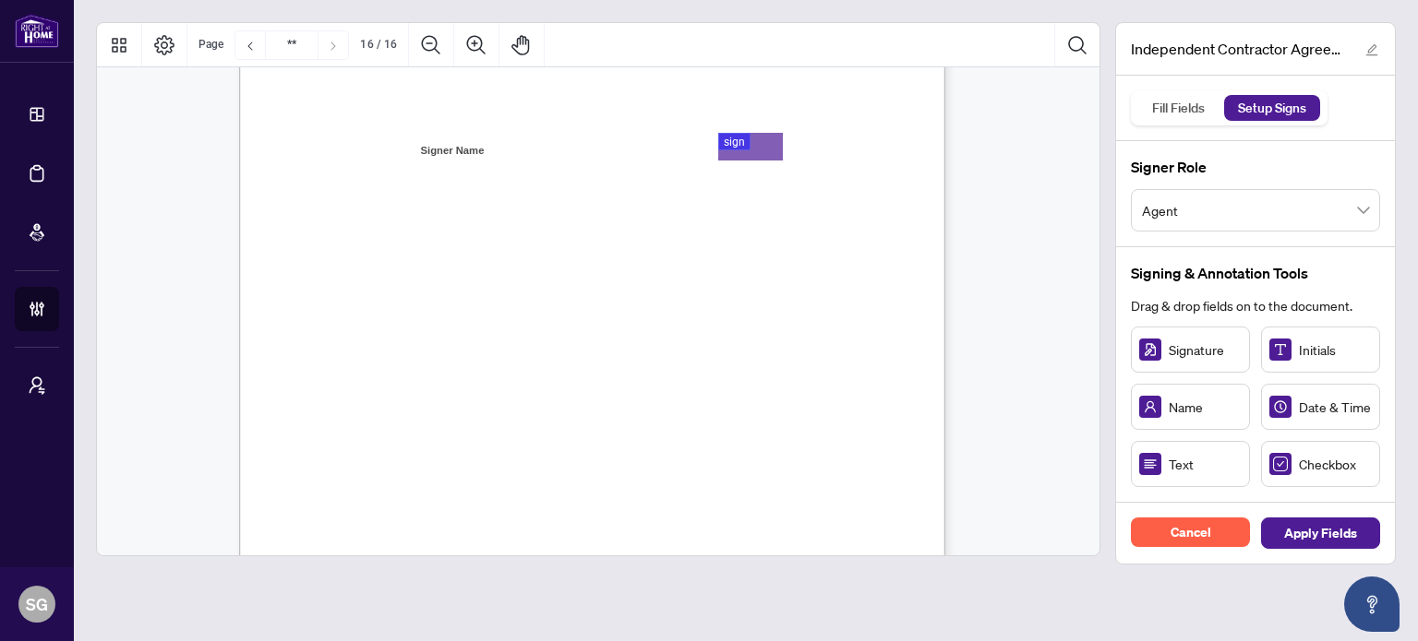
click at [436, 398] on span "Broker of Record" at bounding box center [410, 401] width 90 height 18
click at [1295, 211] on span "Agent" at bounding box center [1255, 210] width 227 height 35
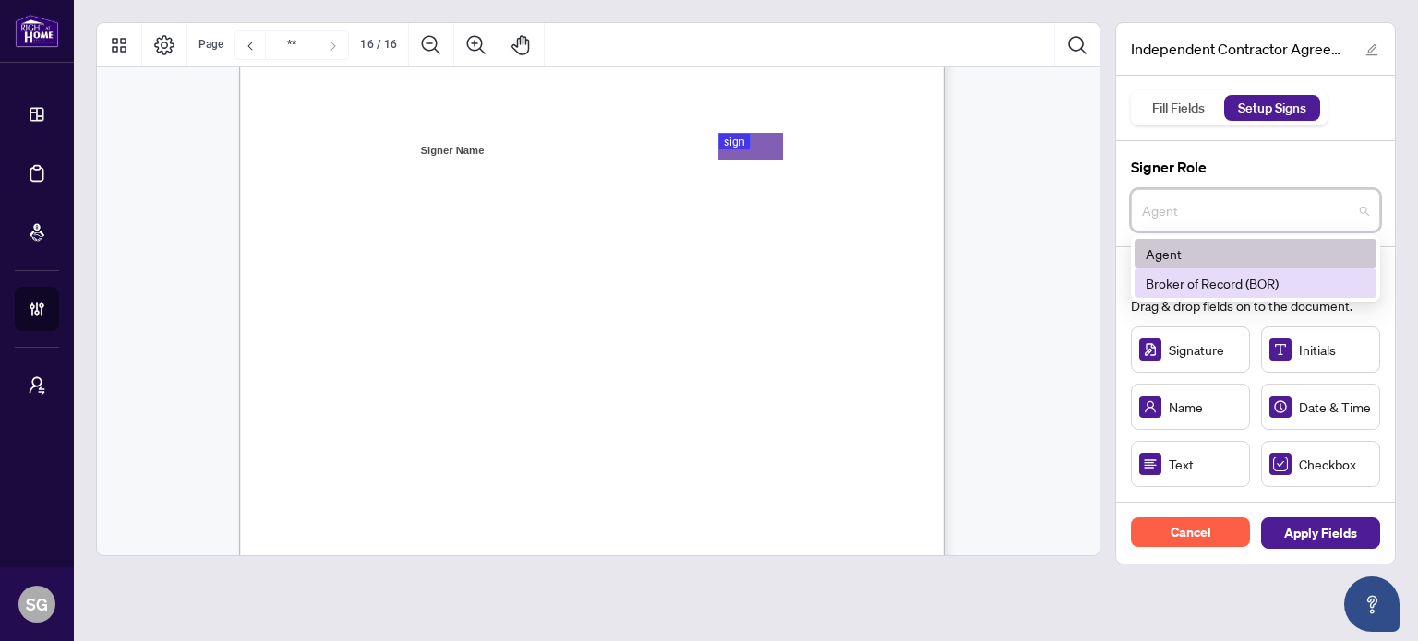
click at [1210, 273] on div "Broker of Record (BOR)" at bounding box center [1255, 283] width 220 height 20
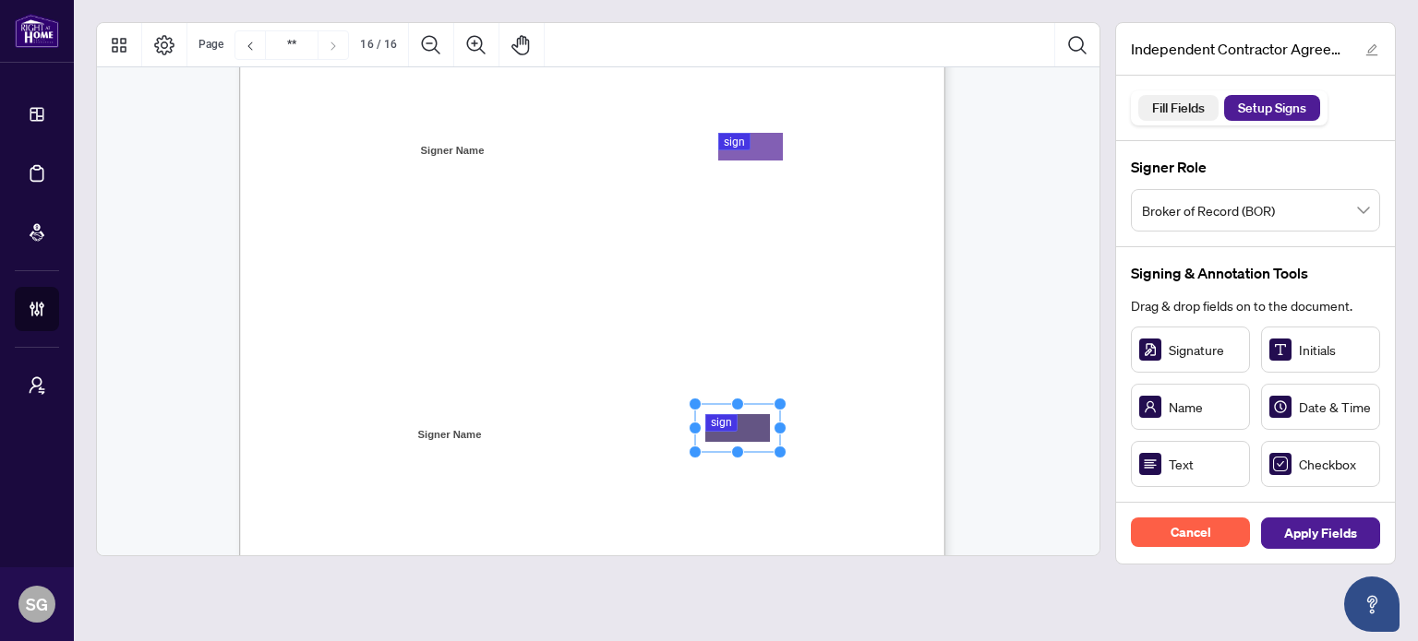
click at [1189, 98] on div "Fill Fields" at bounding box center [1178, 108] width 73 height 26
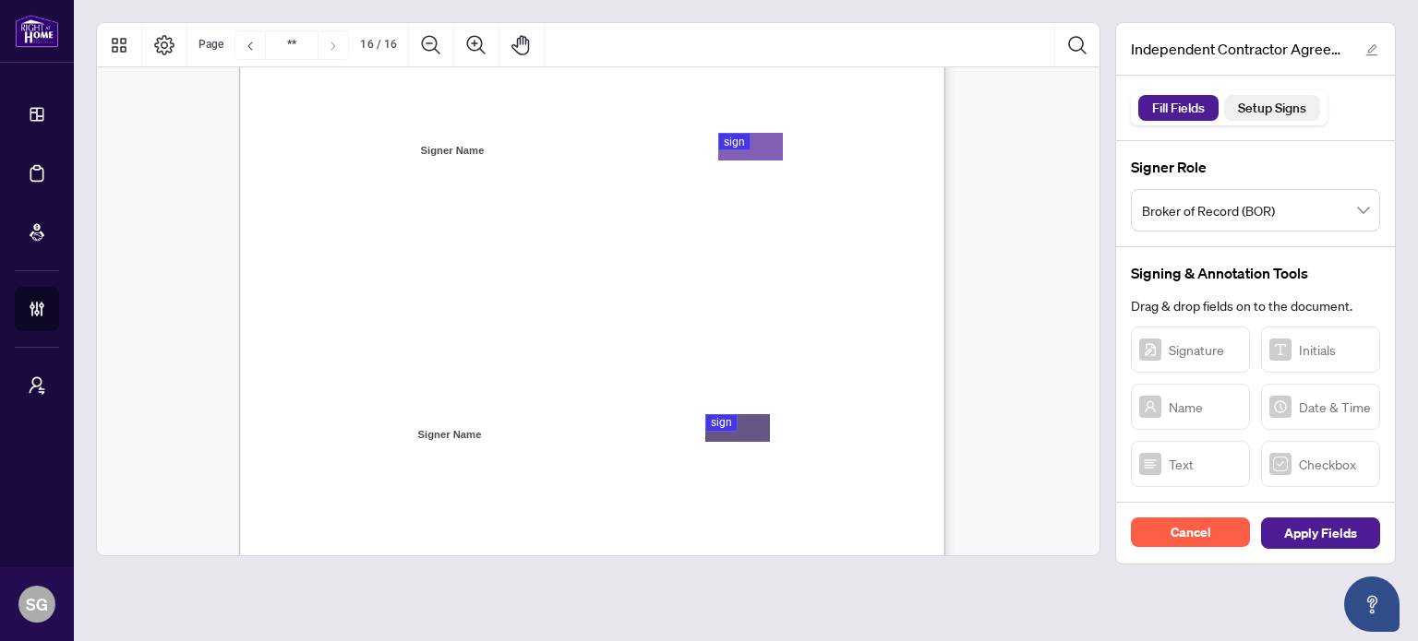
click at [1268, 104] on div "Setup Signs" at bounding box center [1272, 108] width 89 height 26
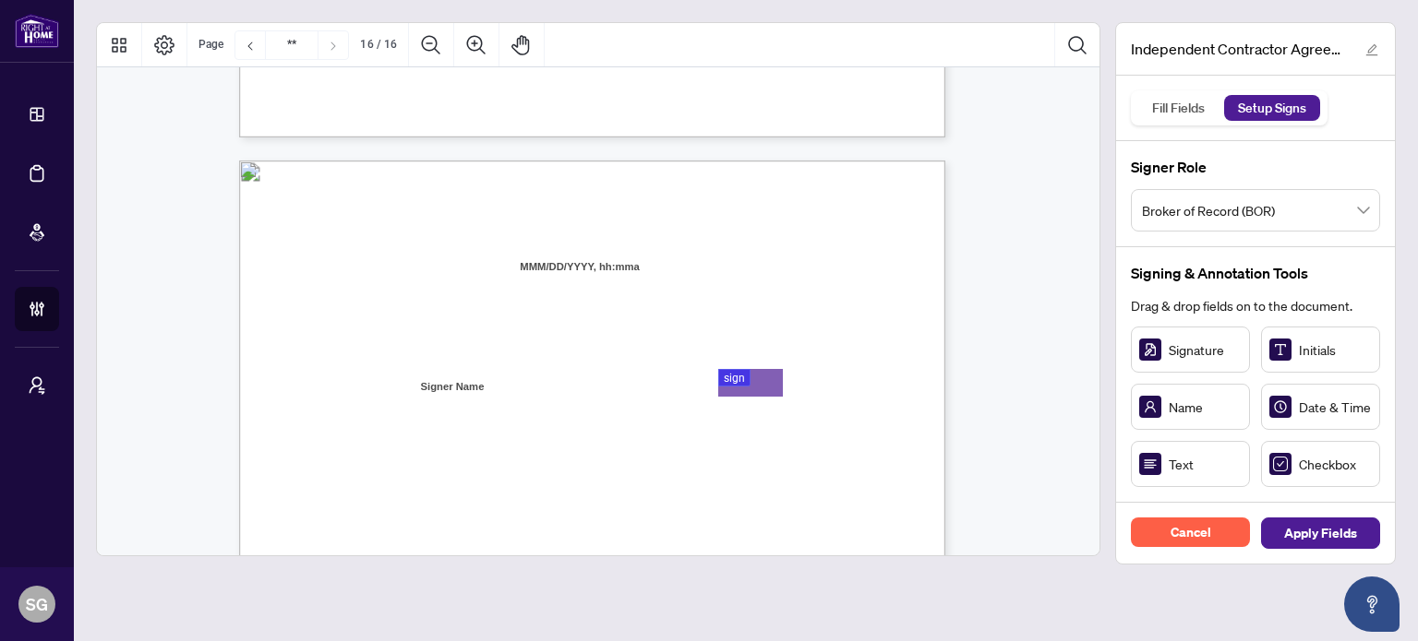
scroll to position [13937, 0]
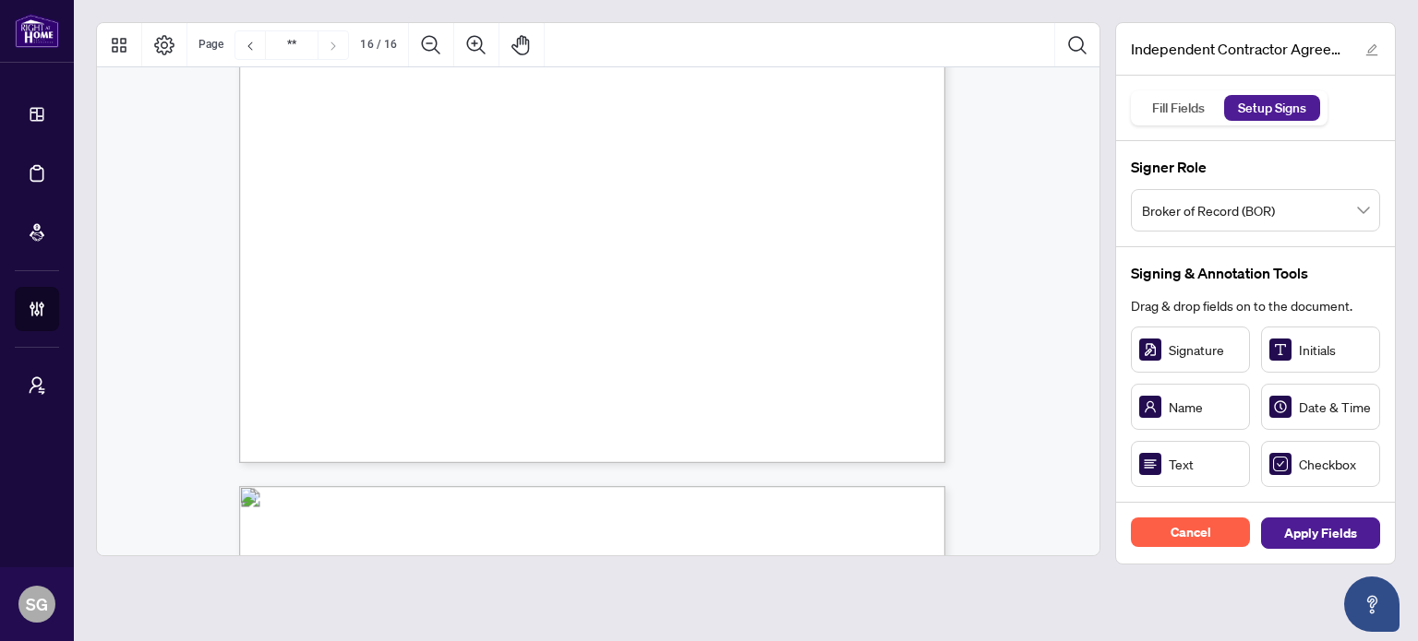
type input "**"
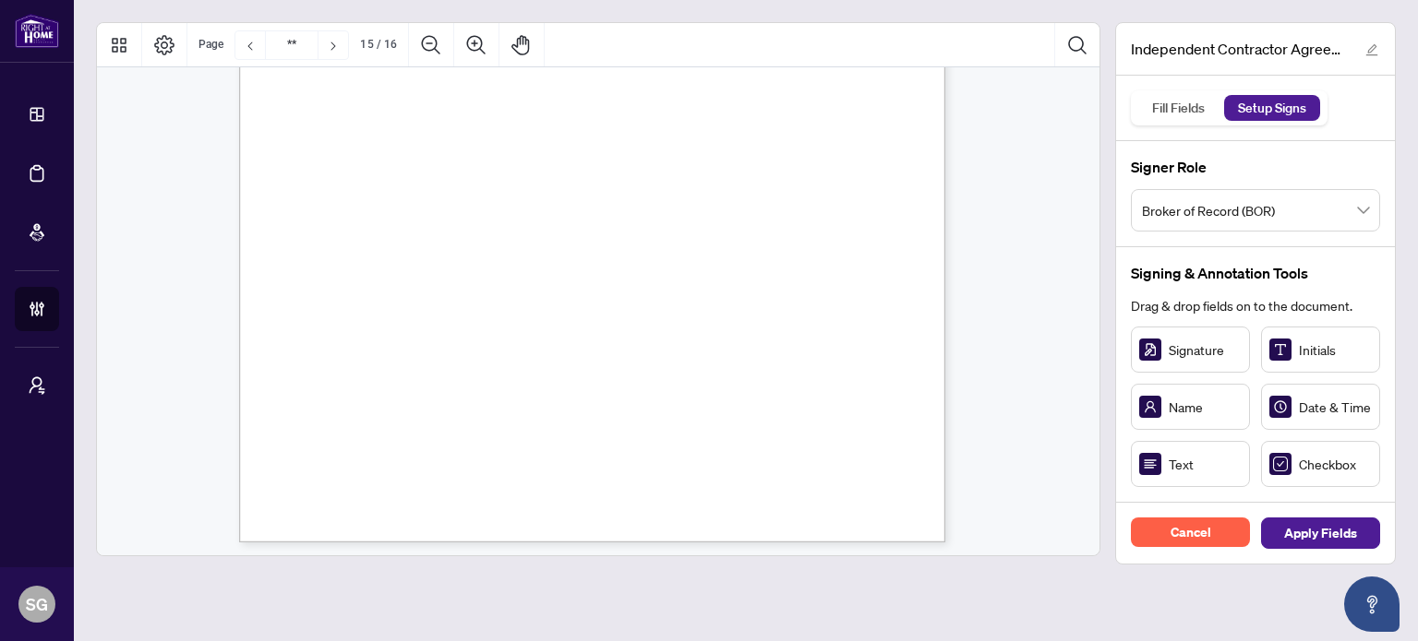
scroll to position [13383, 0]
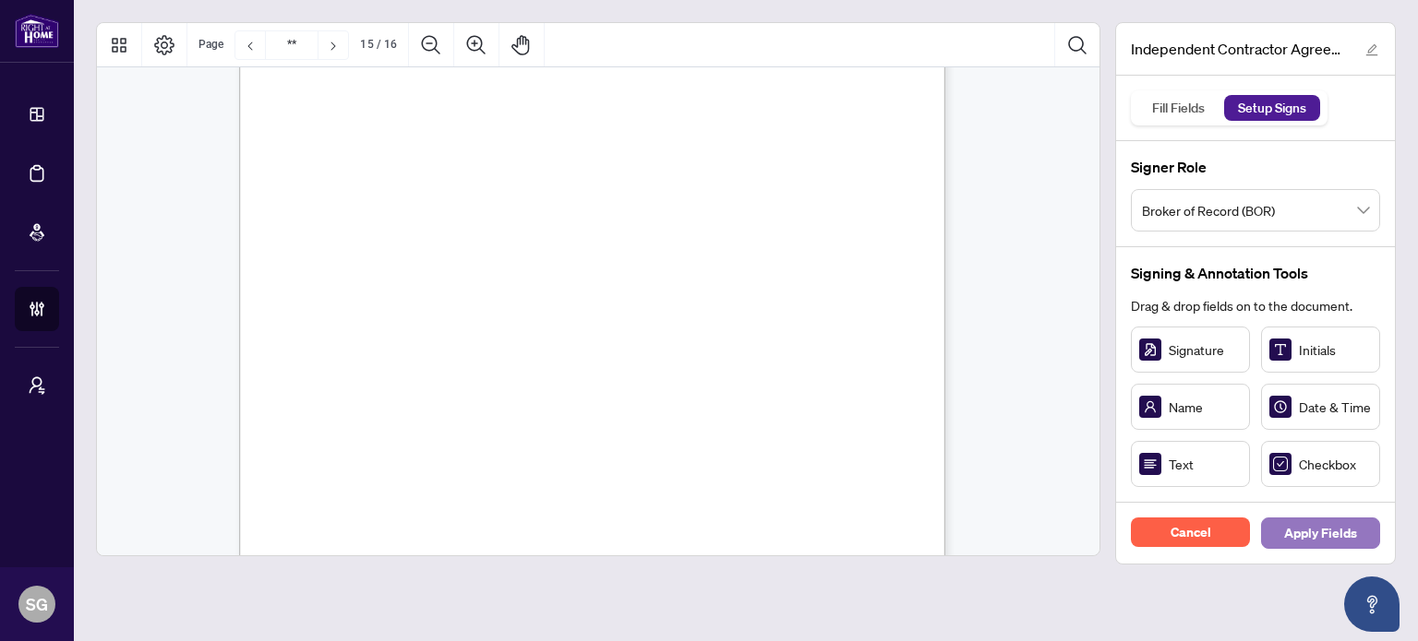
click at [1318, 532] on span "Apply Fields" at bounding box center [1320, 534] width 73 height 30
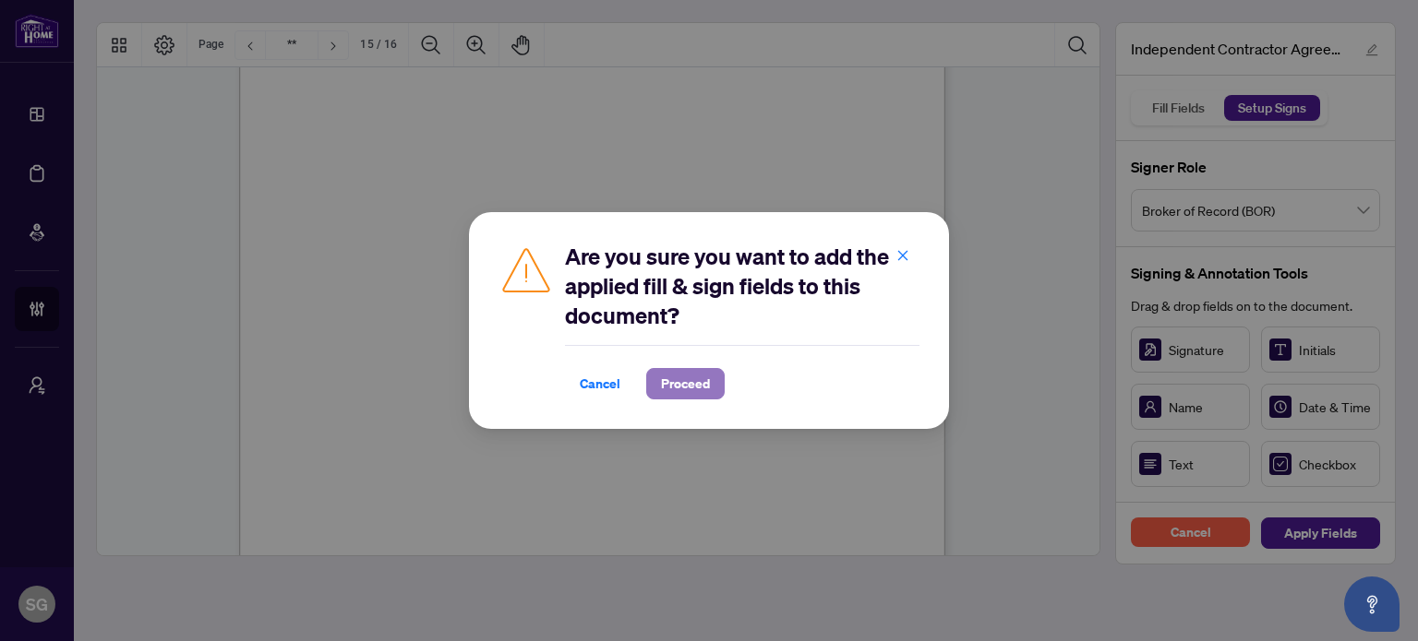
click at [679, 378] on span "Proceed" at bounding box center [685, 384] width 49 height 30
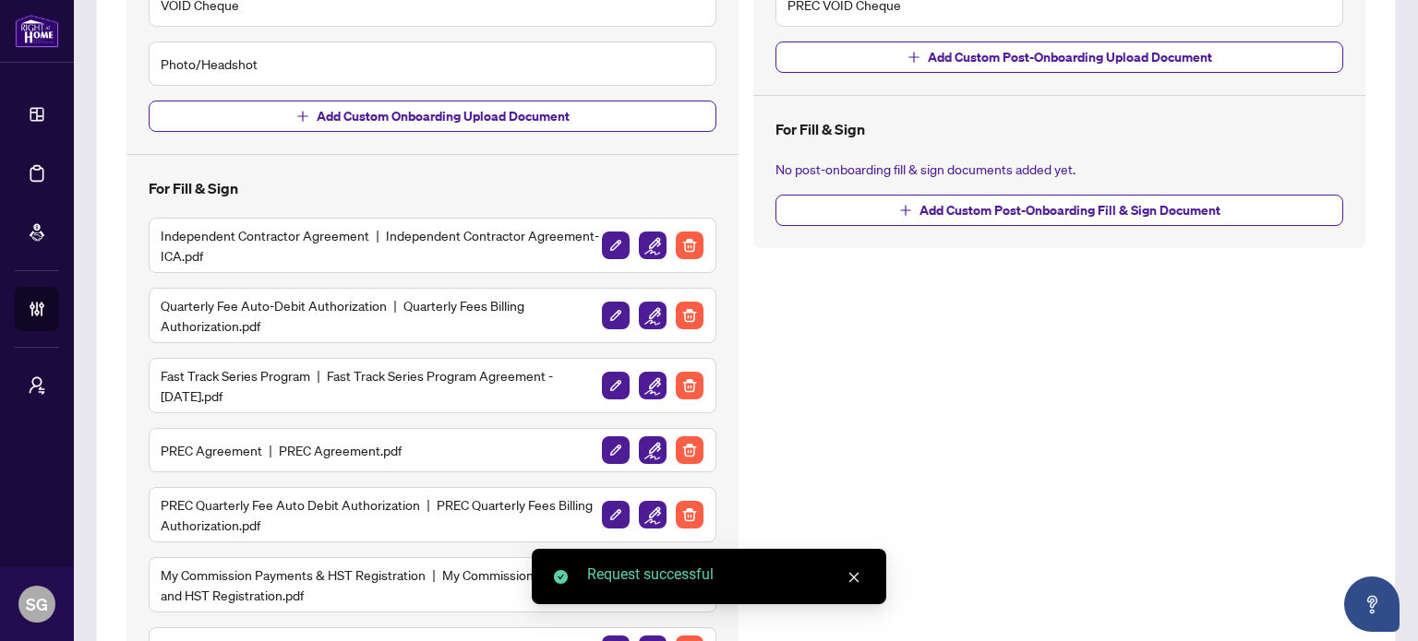
scroll to position [554, 0]
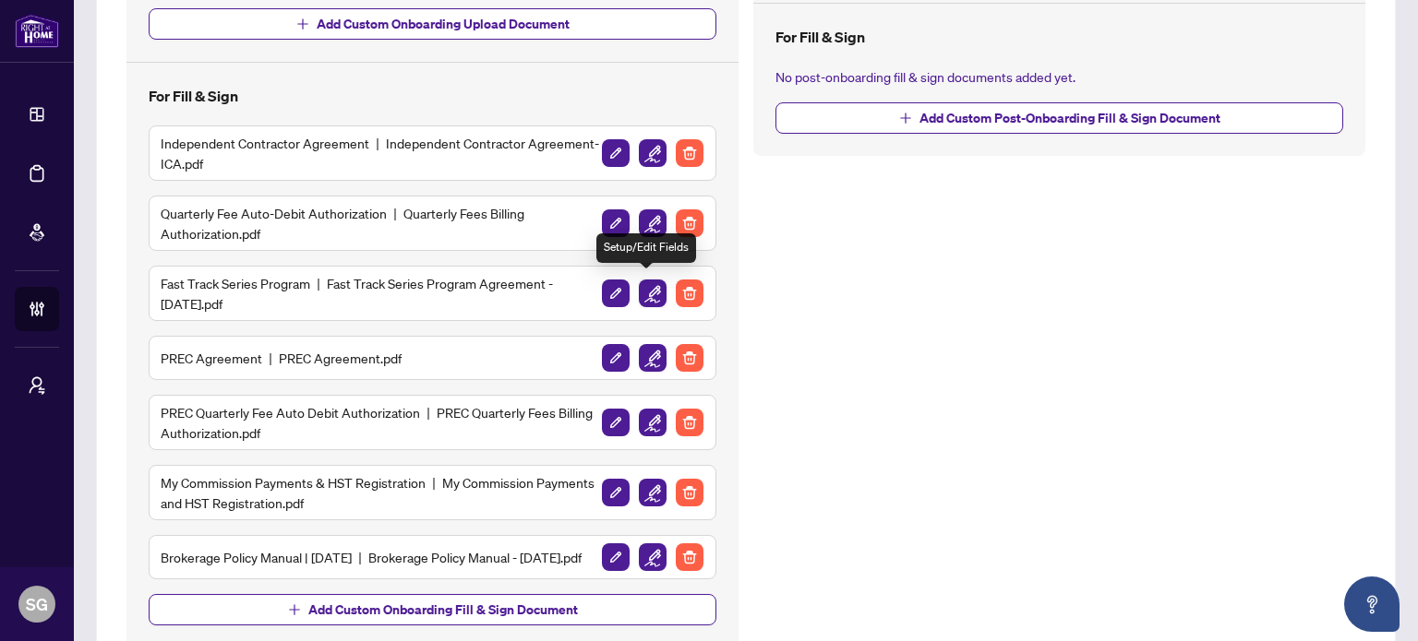
click at [642, 295] on img "button" at bounding box center [653, 294] width 28 height 28
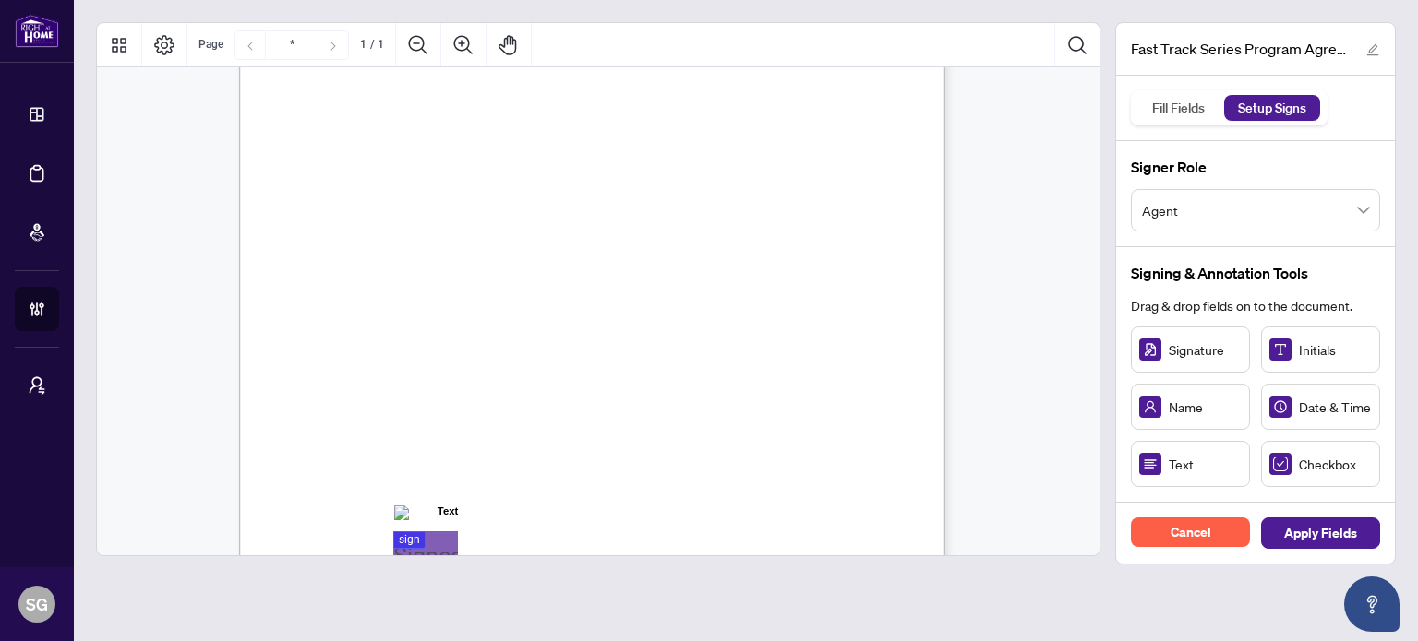
scroll to position [460, 0]
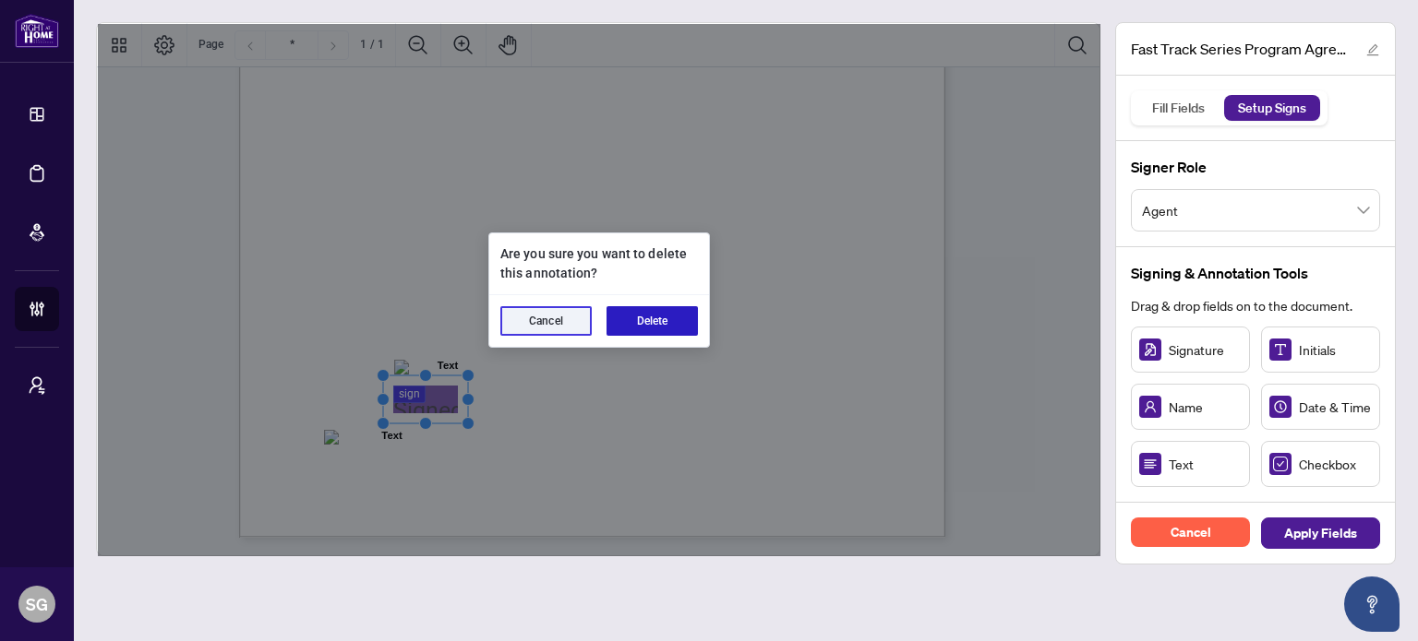
click at [635, 323] on button "Delete" at bounding box center [651, 321] width 91 height 30
click at [639, 322] on button "Delete" at bounding box center [651, 321] width 91 height 30
click at [674, 318] on button "Delete" at bounding box center [651, 321] width 91 height 30
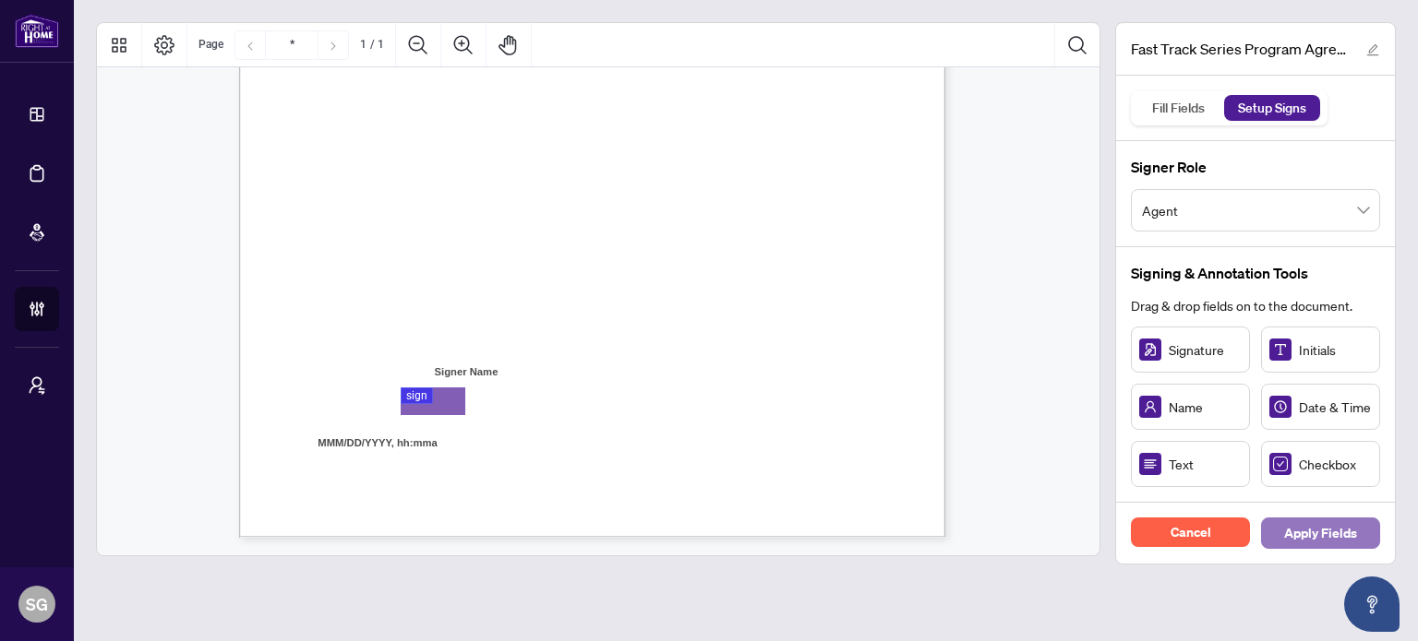
click at [1295, 522] on span "Apply Fields" at bounding box center [1320, 534] width 73 height 30
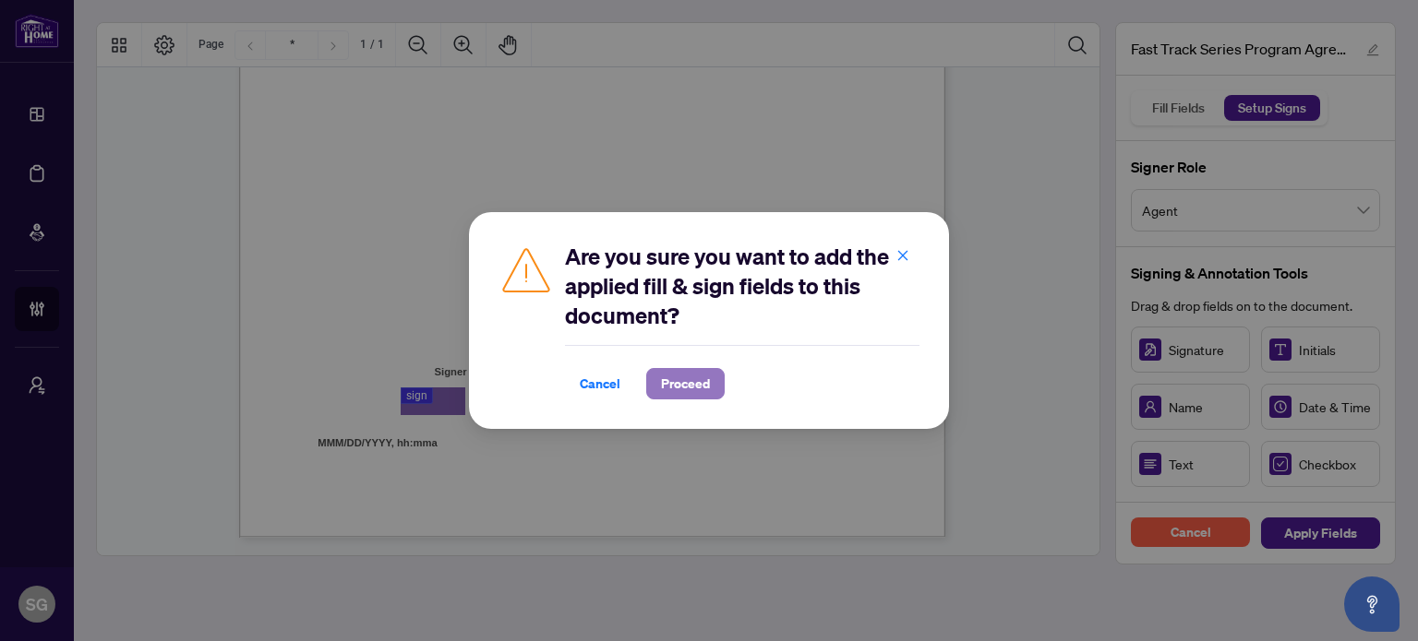
click at [699, 381] on span "Proceed" at bounding box center [685, 384] width 49 height 30
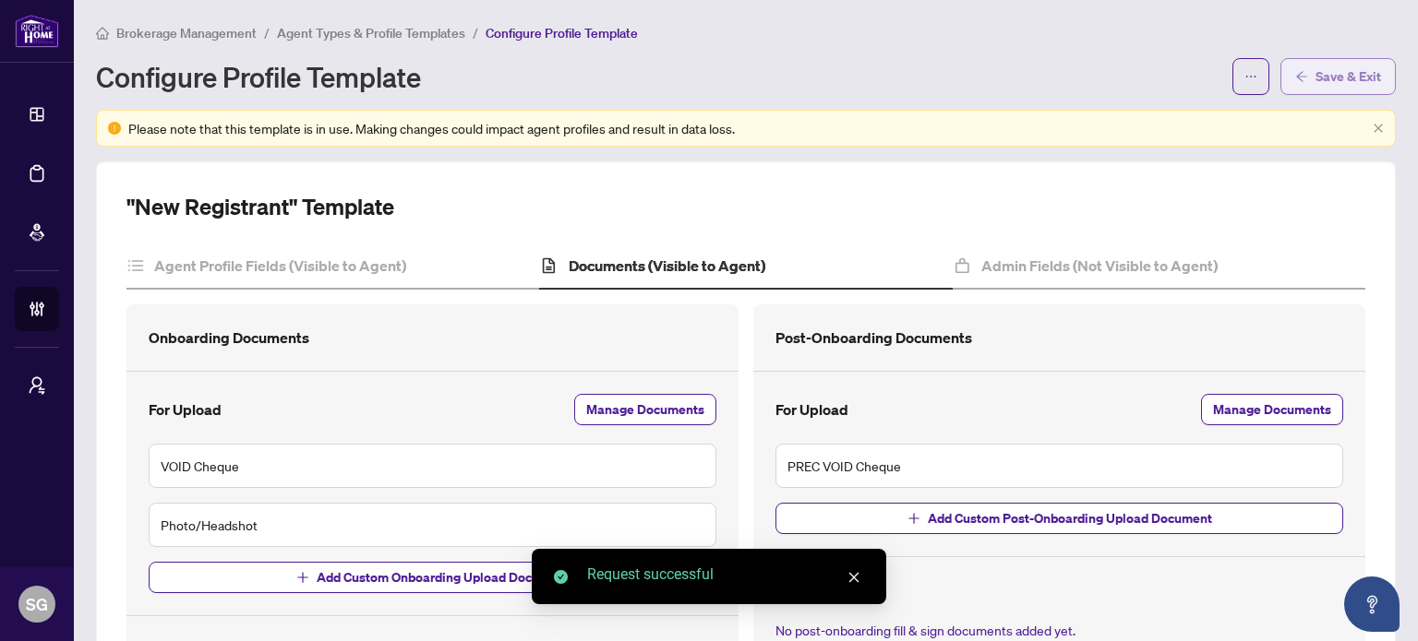
click at [1353, 66] on span "Save & Exit" at bounding box center [1348, 77] width 66 height 30
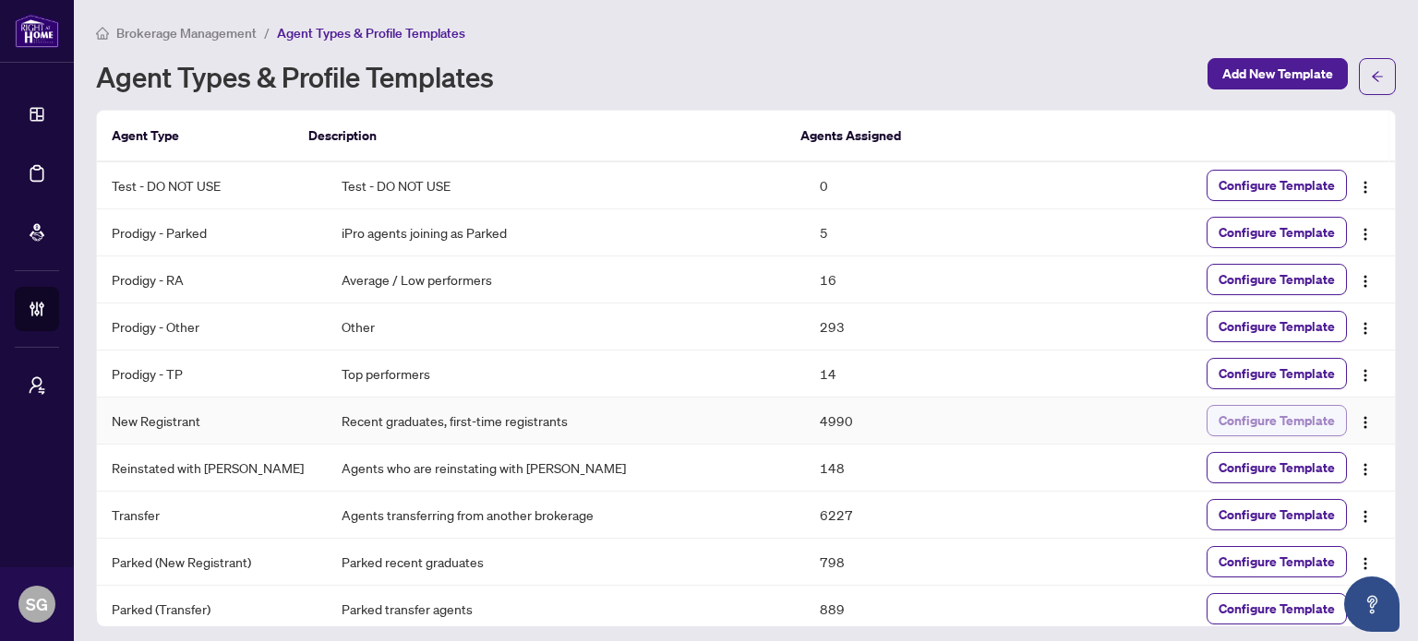
click at [1289, 416] on span "Configure Template" at bounding box center [1276, 421] width 116 height 30
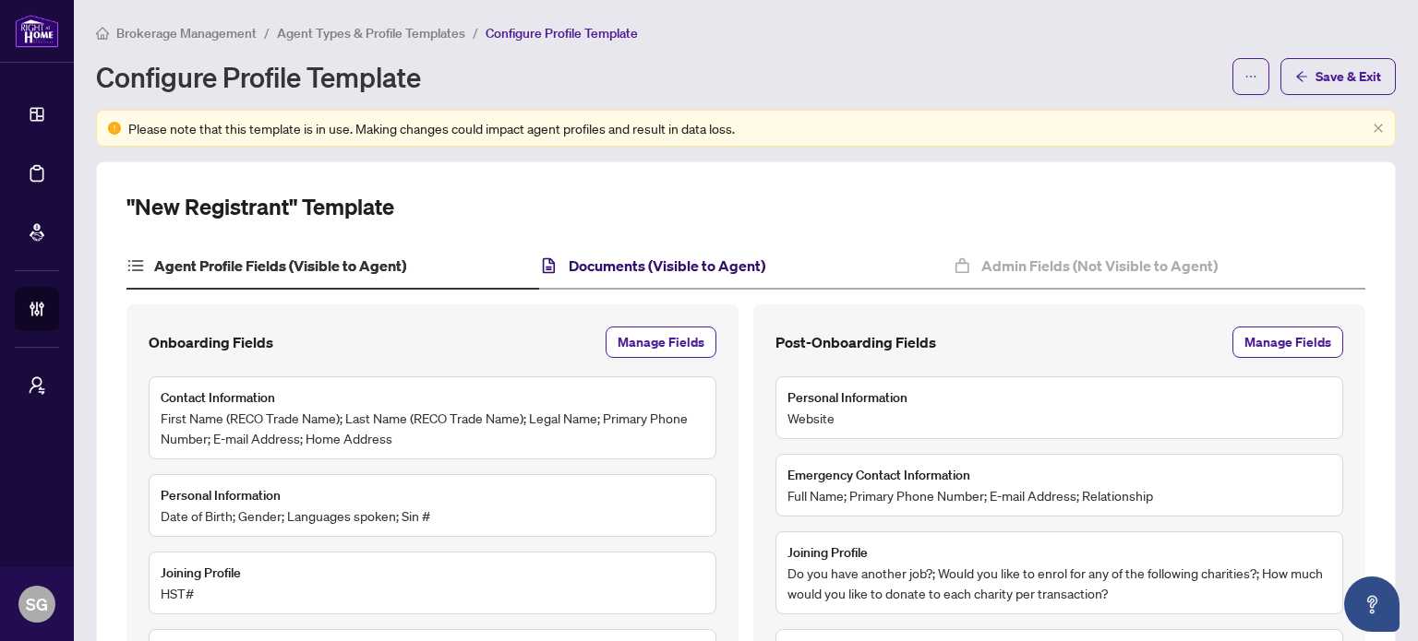
click at [671, 264] on h4 "Documents (Visible to Agent)" at bounding box center [667, 266] width 197 height 22
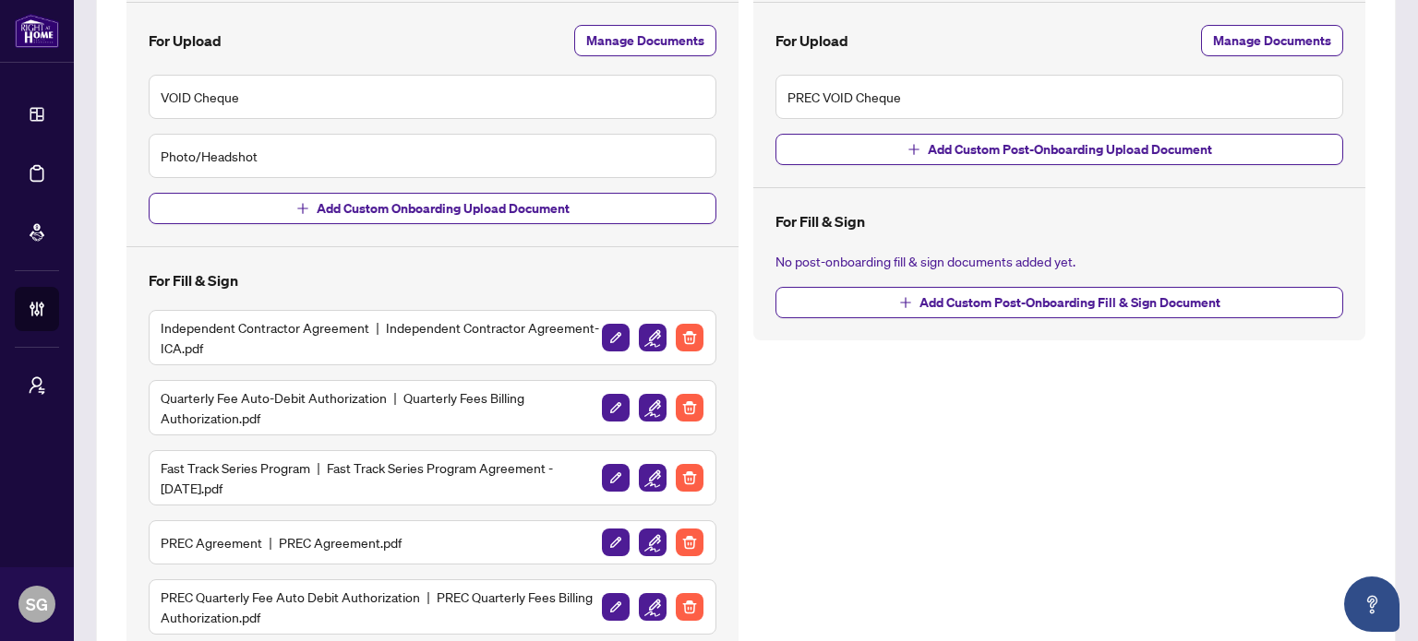
scroll to position [461, 0]
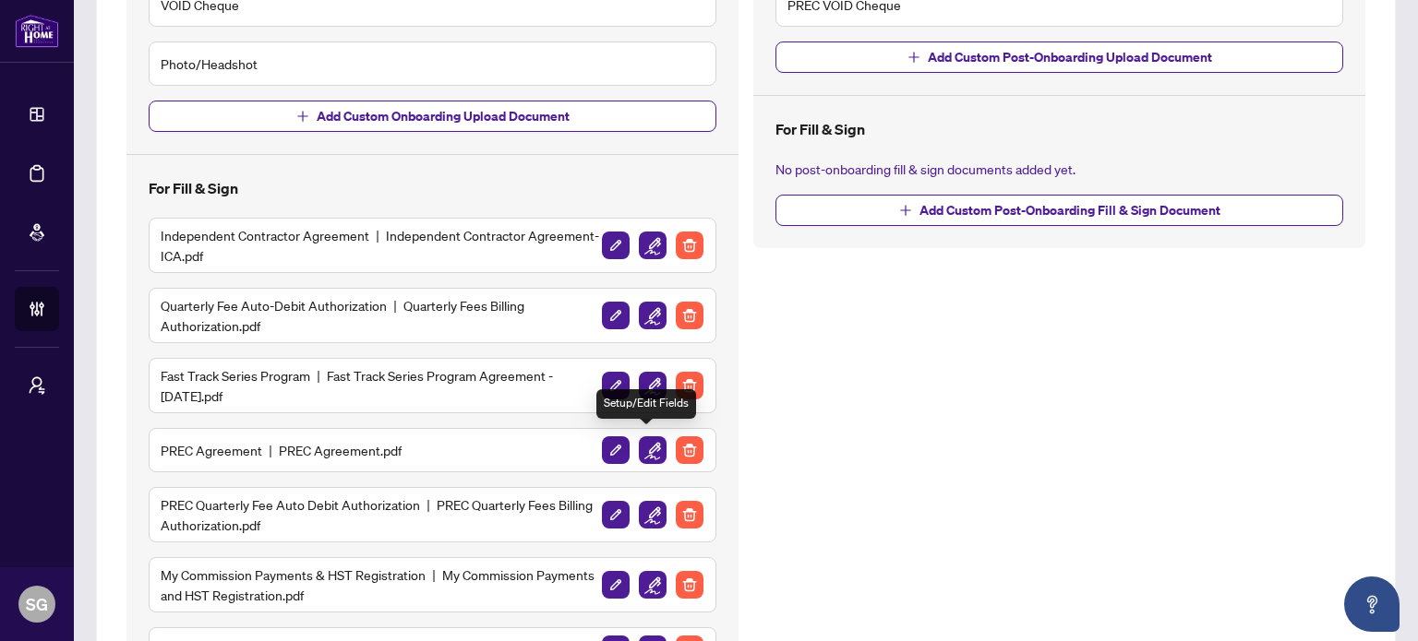
click at [646, 449] on img "button" at bounding box center [653, 451] width 28 height 28
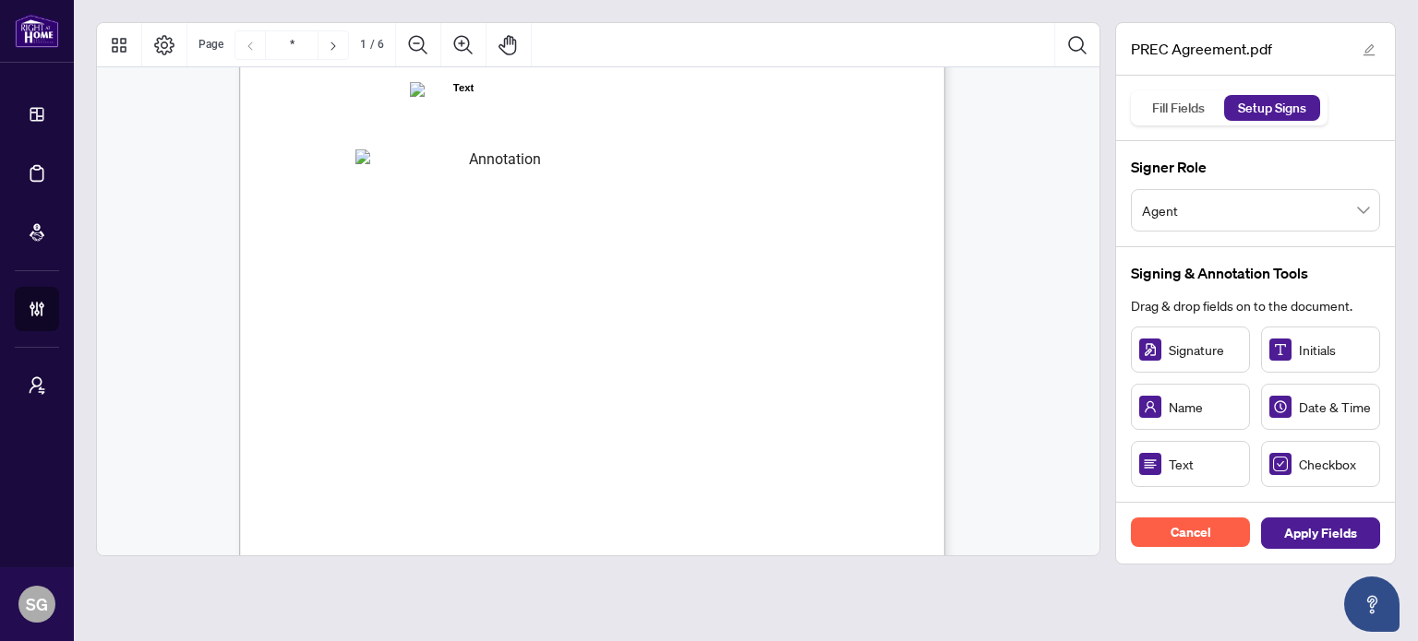
scroll to position [185, 0]
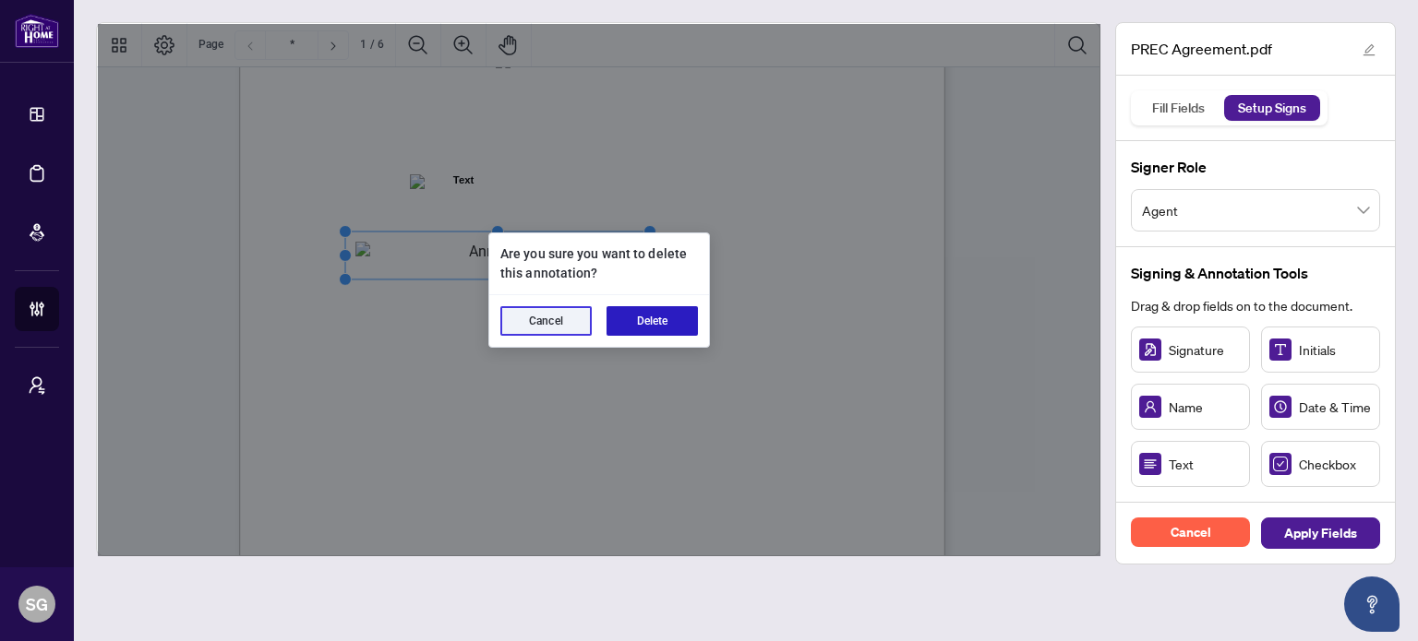
click at [650, 327] on button "Delete" at bounding box center [651, 321] width 91 height 30
click at [647, 318] on button "Delete" at bounding box center [651, 321] width 91 height 30
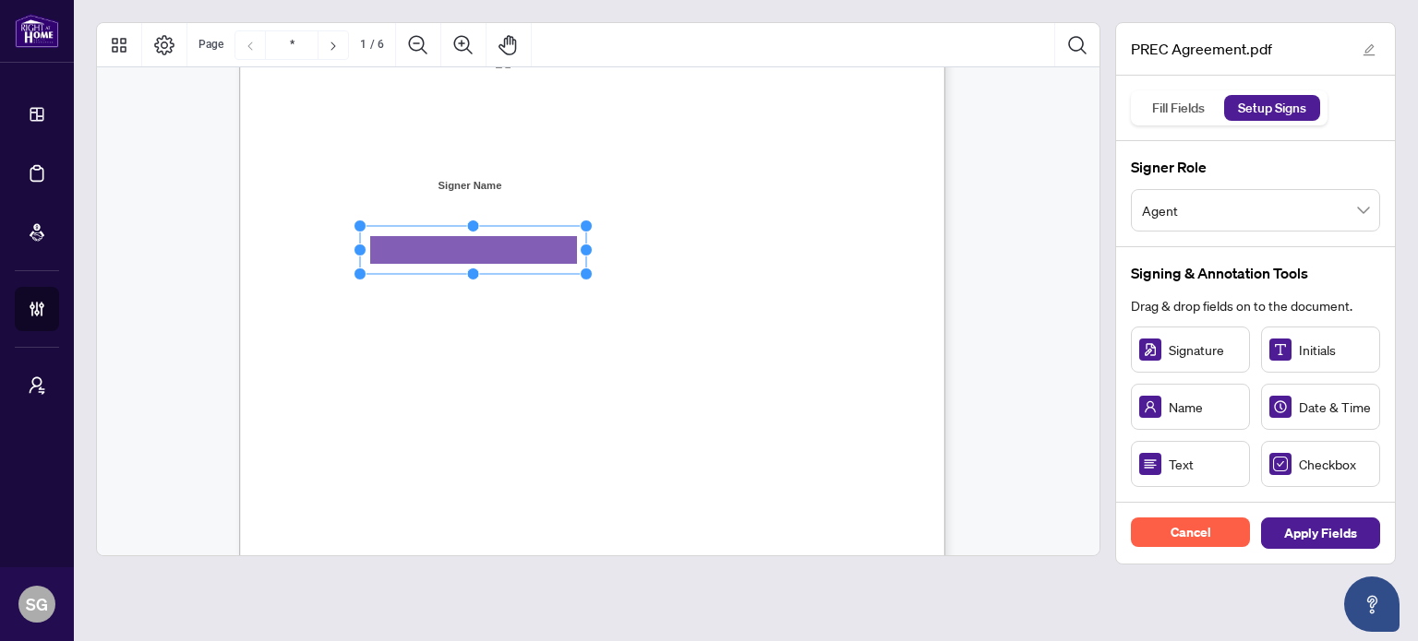
drag, startPoint x: 477, startPoint y: 248, endPoint x: 609, endPoint y: 254, distance: 132.1
click at [602, 254] on div "V052025 1 PERSONAL REAL ESTATE CORPORATION AGREEMENT AND INDEPENDENT CONTRACTOR…" at bounding box center [592, 358] width 706 height 914
click at [532, 252] on rect "Page 1" at bounding box center [476, 253] width 236 height 48
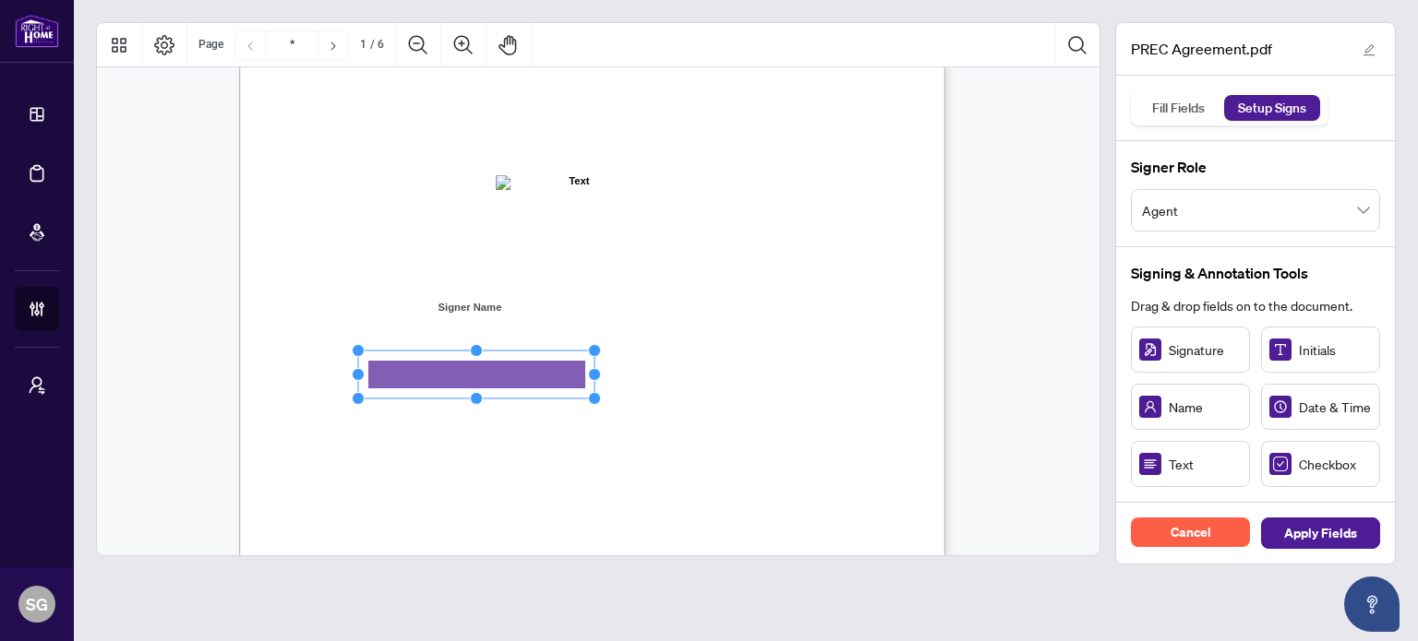
scroll to position [0, 0]
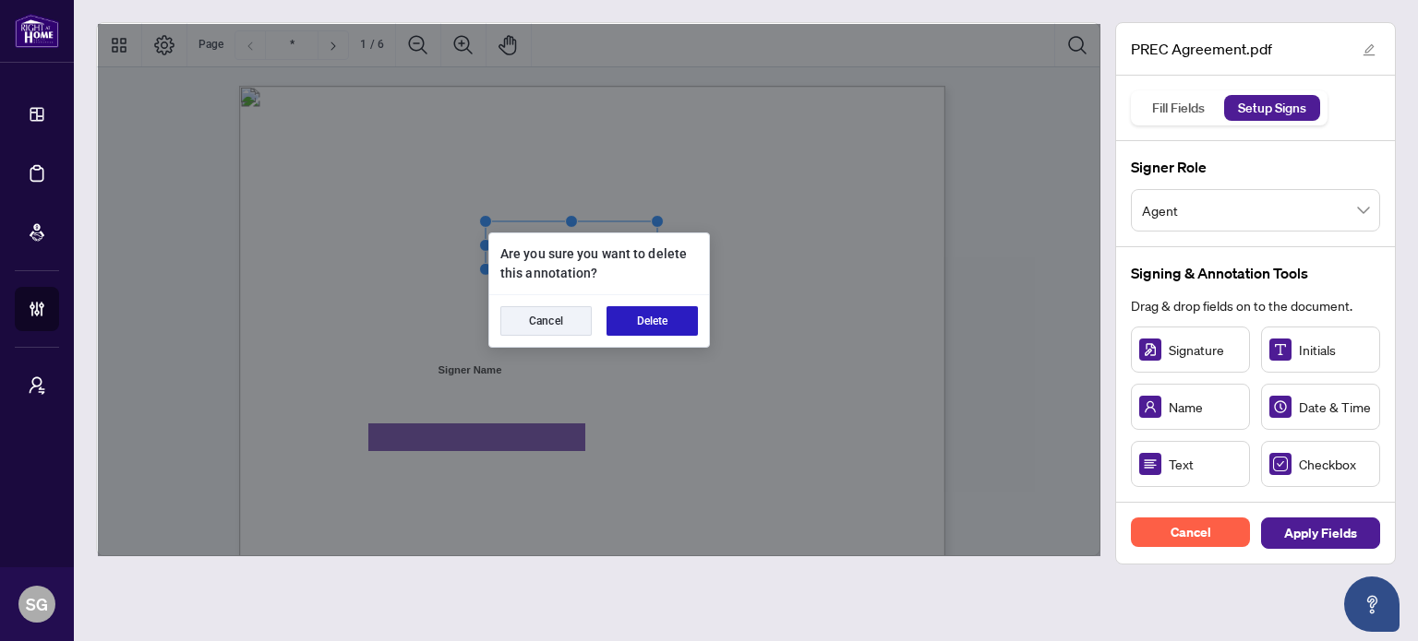
click at [691, 324] on button "Delete" at bounding box center [651, 321] width 91 height 30
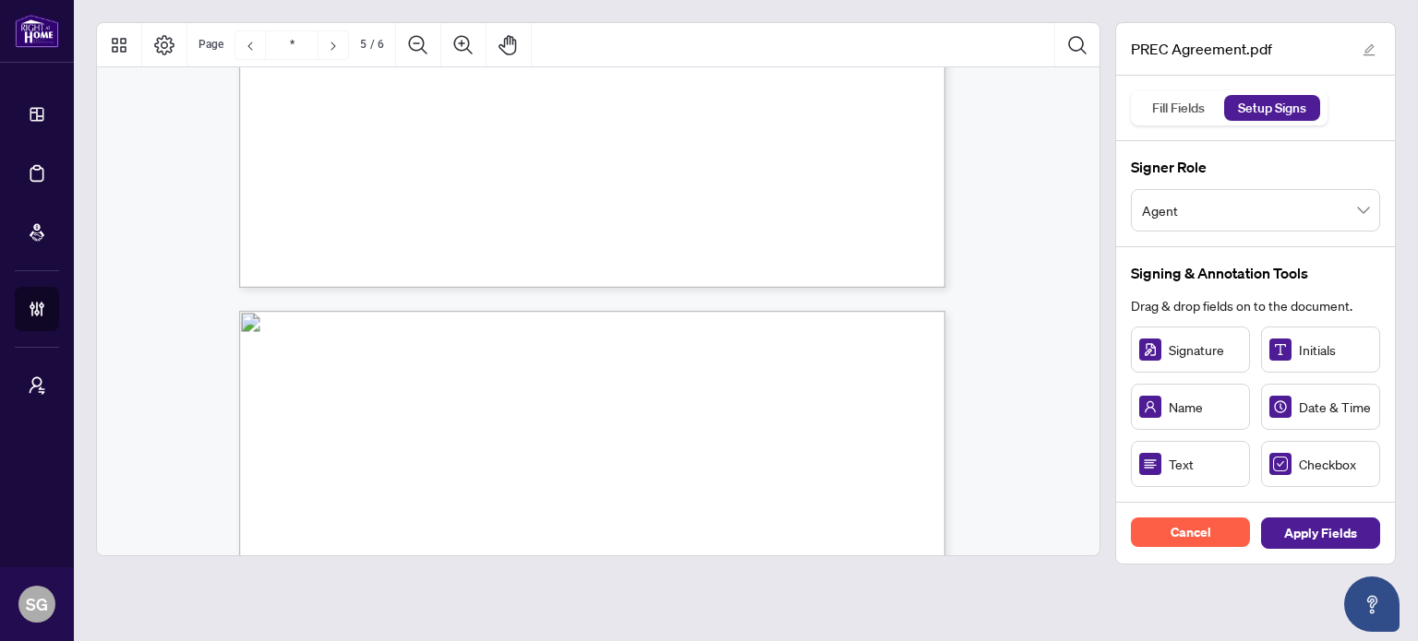
type input "*"
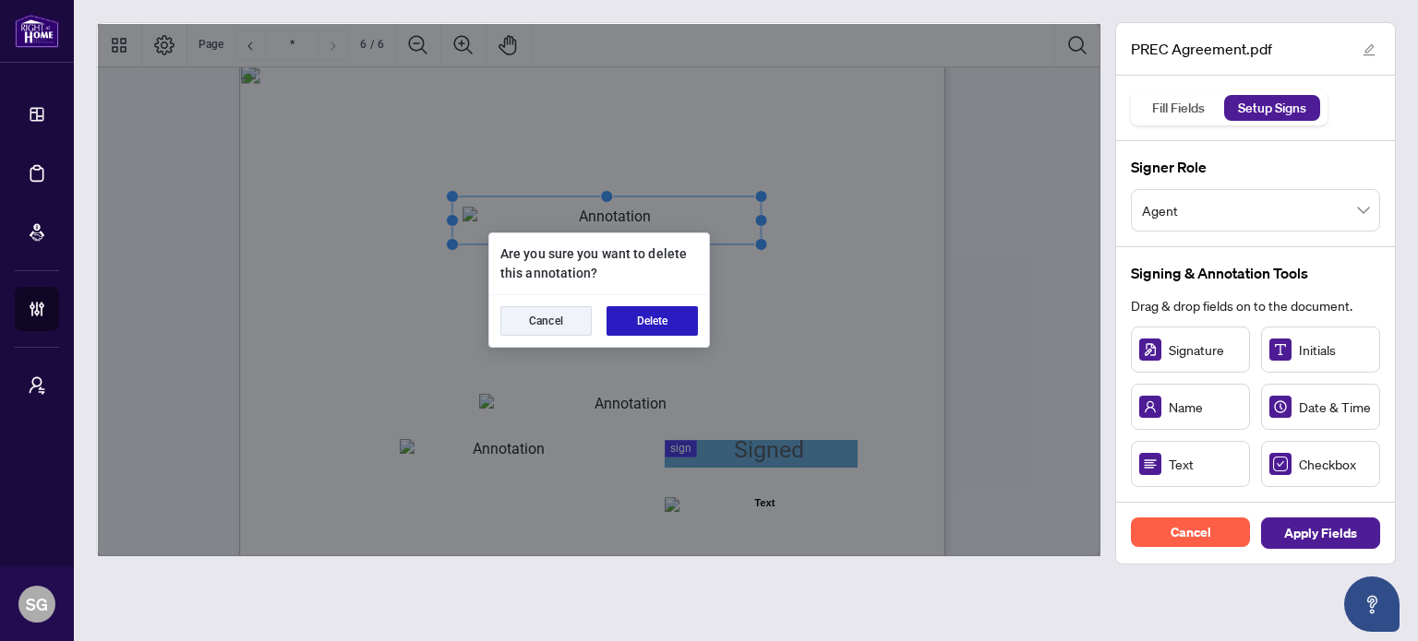
click at [672, 325] on button "Delete" at bounding box center [651, 321] width 91 height 30
click at [668, 324] on button "Delete" at bounding box center [651, 321] width 91 height 30
click at [682, 331] on button "Delete" at bounding box center [651, 321] width 91 height 30
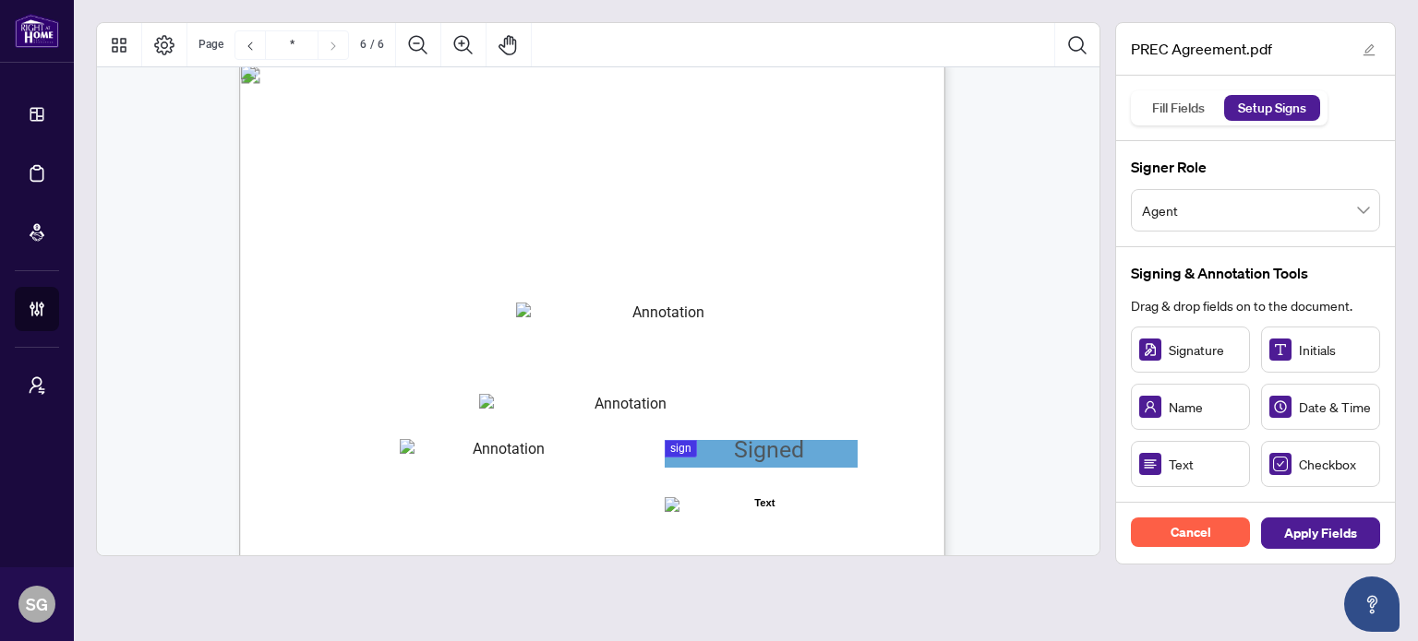
click at [746, 330] on div "V052025 6 By signing below, the parties confirm that they understand and agree …" at bounding box center [680, 634] width 882 height 1143
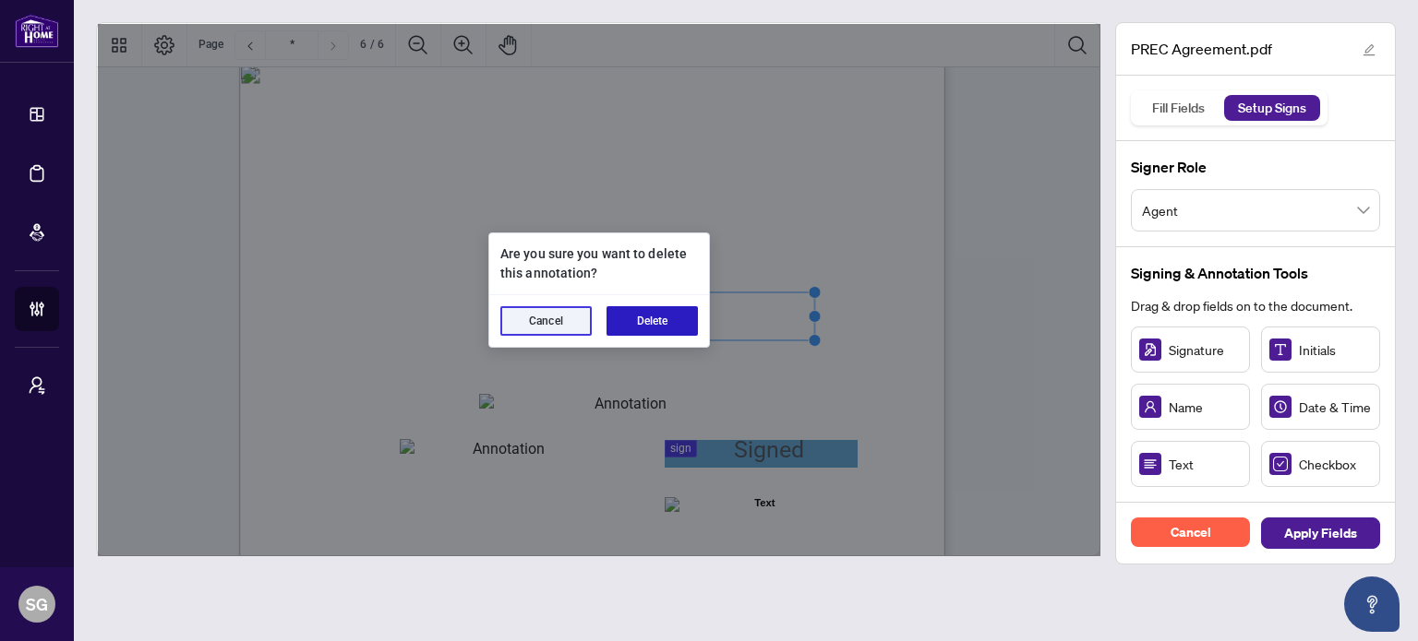
click at [654, 313] on button "Delete" at bounding box center [651, 321] width 91 height 30
click at [687, 316] on button "Delete" at bounding box center [651, 321] width 91 height 30
click at [676, 324] on button "Delete" at bounding box center [651, 321] width 91 height 30
click at [689, 334] on button "Delete" at bounding box center [651, 321] width 91 height 30
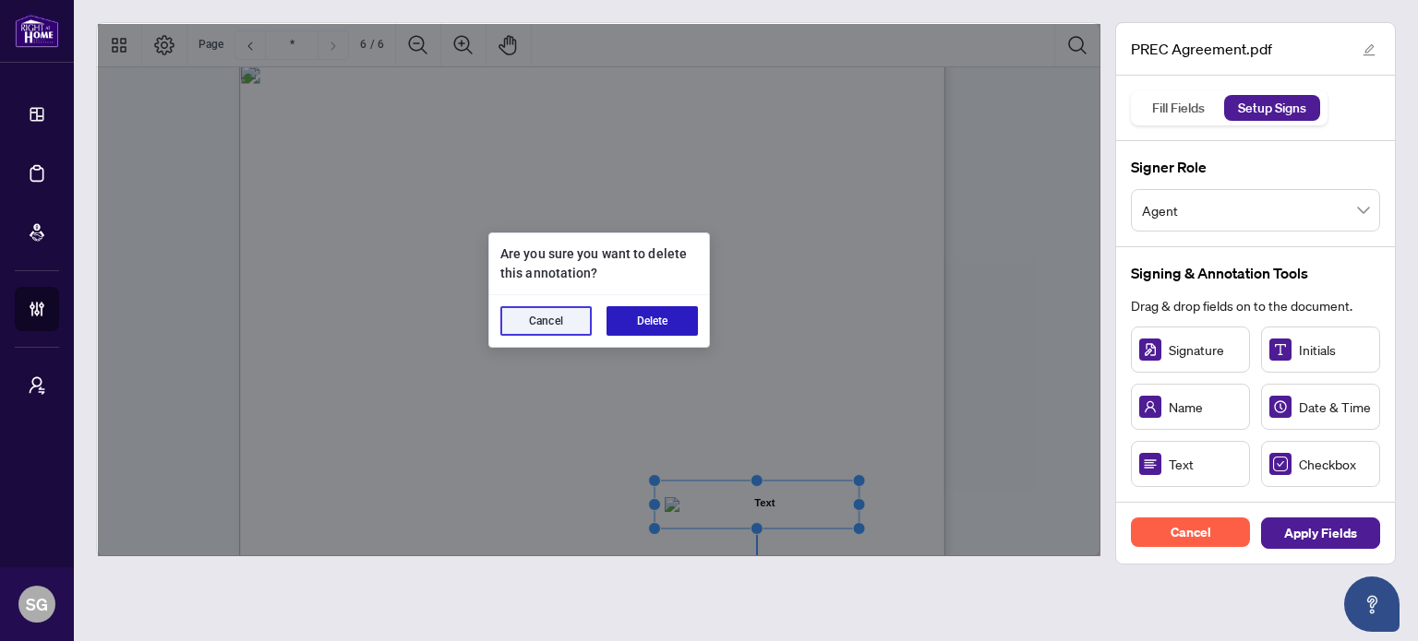
click at [683, 327] on button "Delete" at bounding box center [651, 321] width 91 height 30
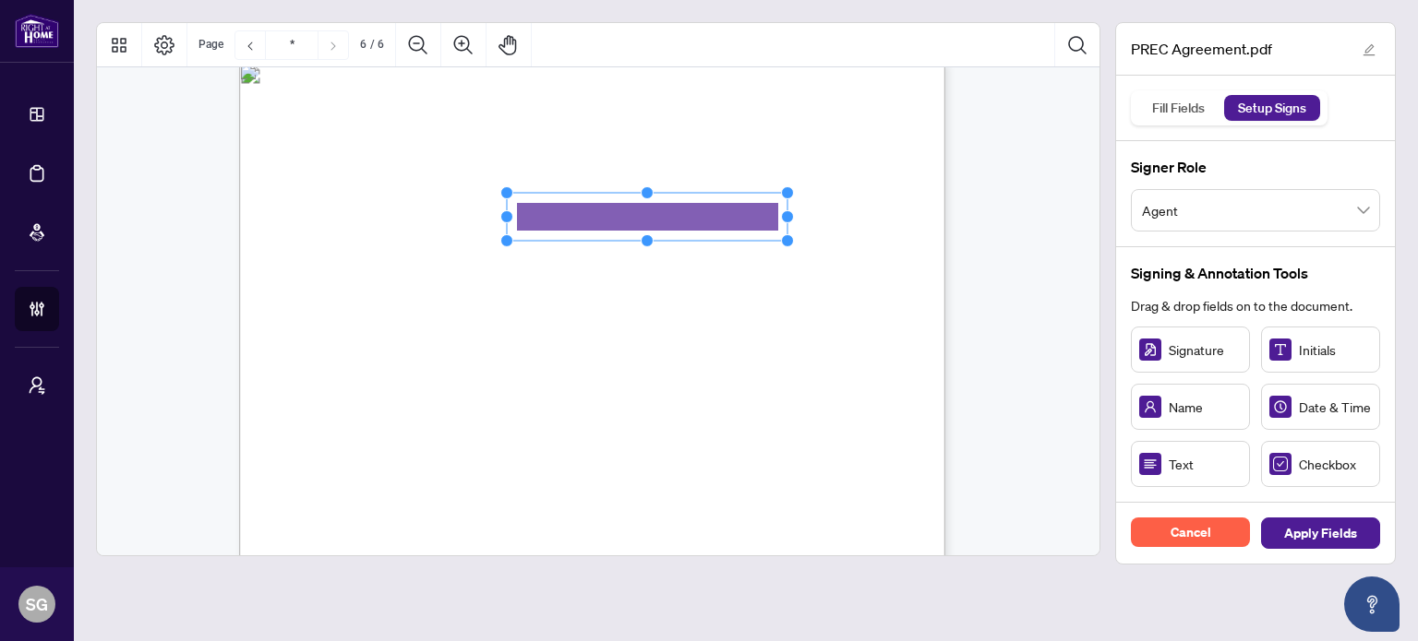
drag, startPoint x: 617, startPoint y: 217, endPoint x: 797, endPoint y: 221, distance: 179.1
click at [794, 221] on circle "Resize, Right" at bounding box center [788, 217] width 12 height 12
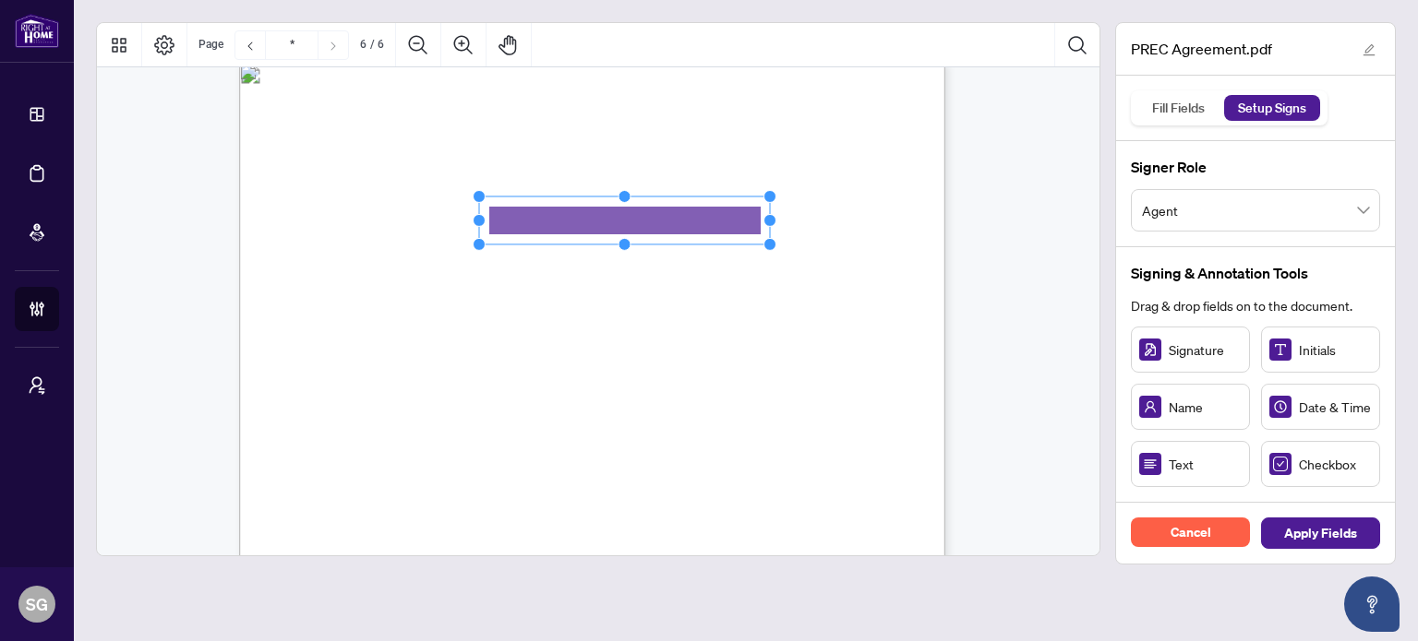
drag, startPoint x: 671, startPoint y: 213, endPoint x: 653, endPoint y: 215, distance: 17.6
click at [653, 215] on rect "Page 6" at bounding box center [625, 221] width 292 height 48
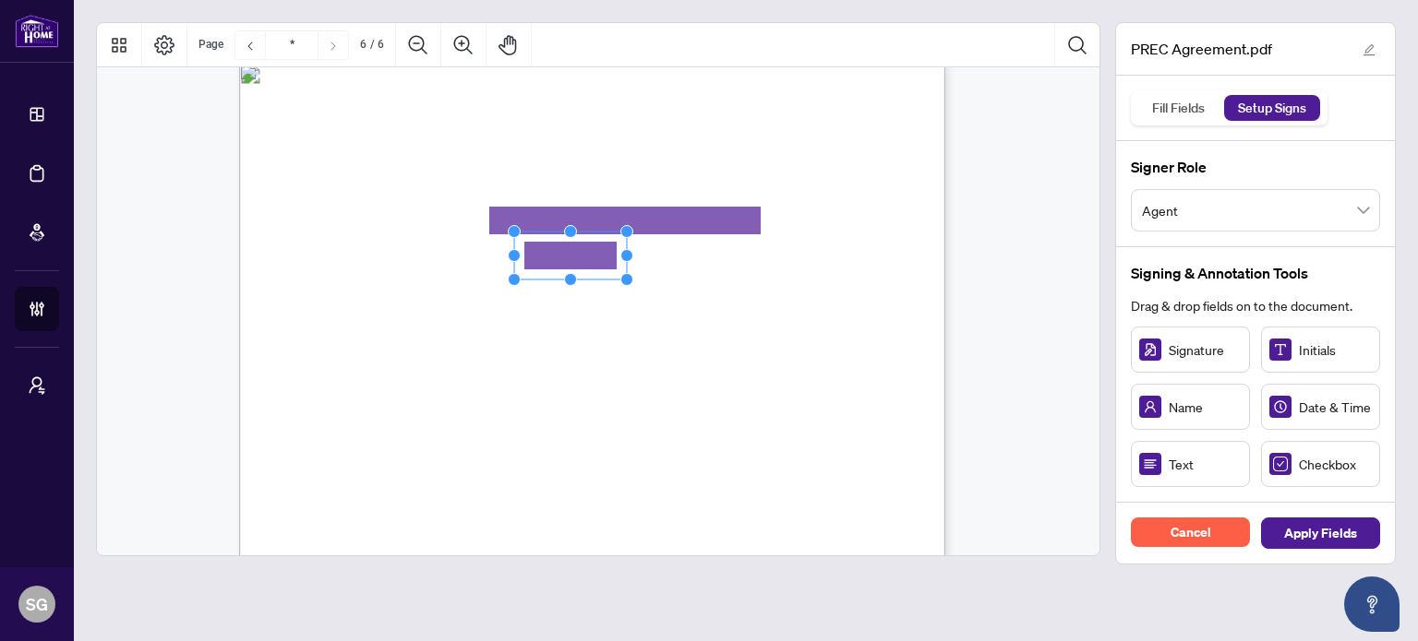
drag, startPoint x: 634, startPoint y: 260, endPoint x: 612, endPoint y: 255, distance: 22.8
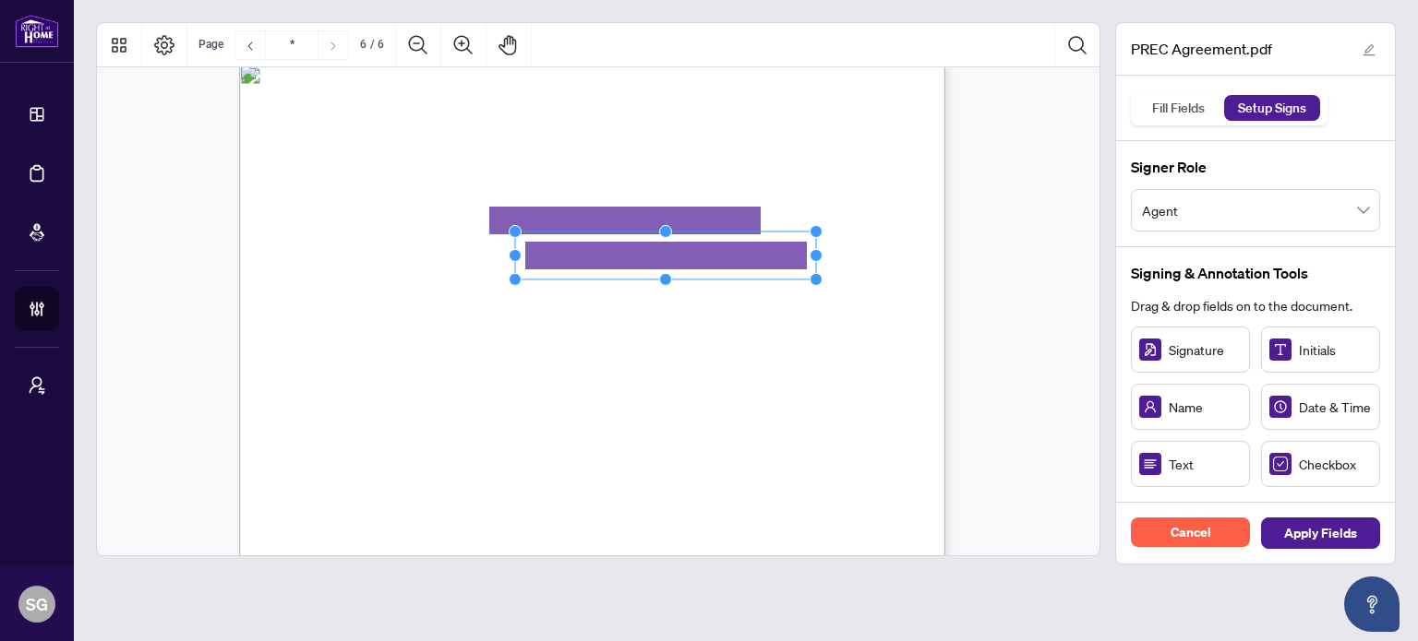
drag, startPoint x: 629, startPoint y: 255, endPoint x: 819, endPoint y: 269, distance: 189.7
click at [819, 269] on div "V052025 6 By signing below, the parties confirm that they understand and agree …" at bounding box center [592, 520] width 706 height 914
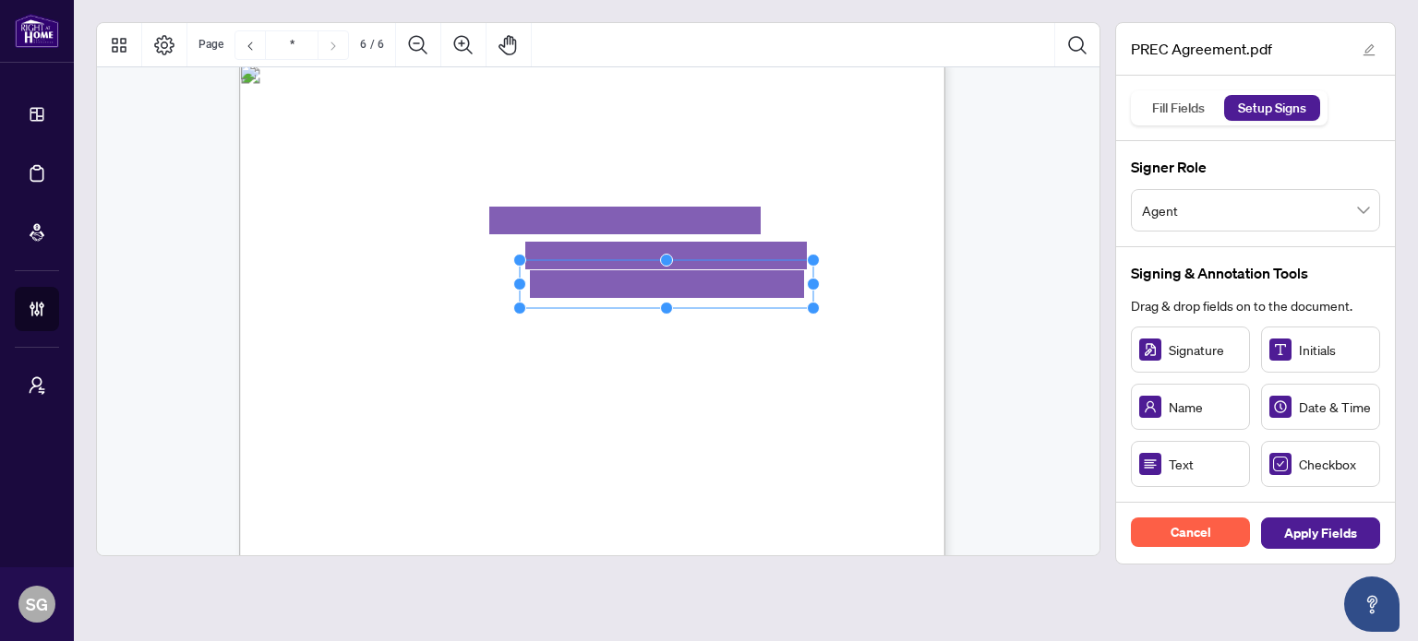
drag, startPoint x: 628, startPoint y: 283, endPoint x: 809, endPoint y: 289, distance: 181.0
click at [809, 289] on icon "Resize, Top Resize, Top, Right Resize, Right Resize, Bottom, Right Resize, Bott…" at bounding box center [666, 284] width 306 height 61
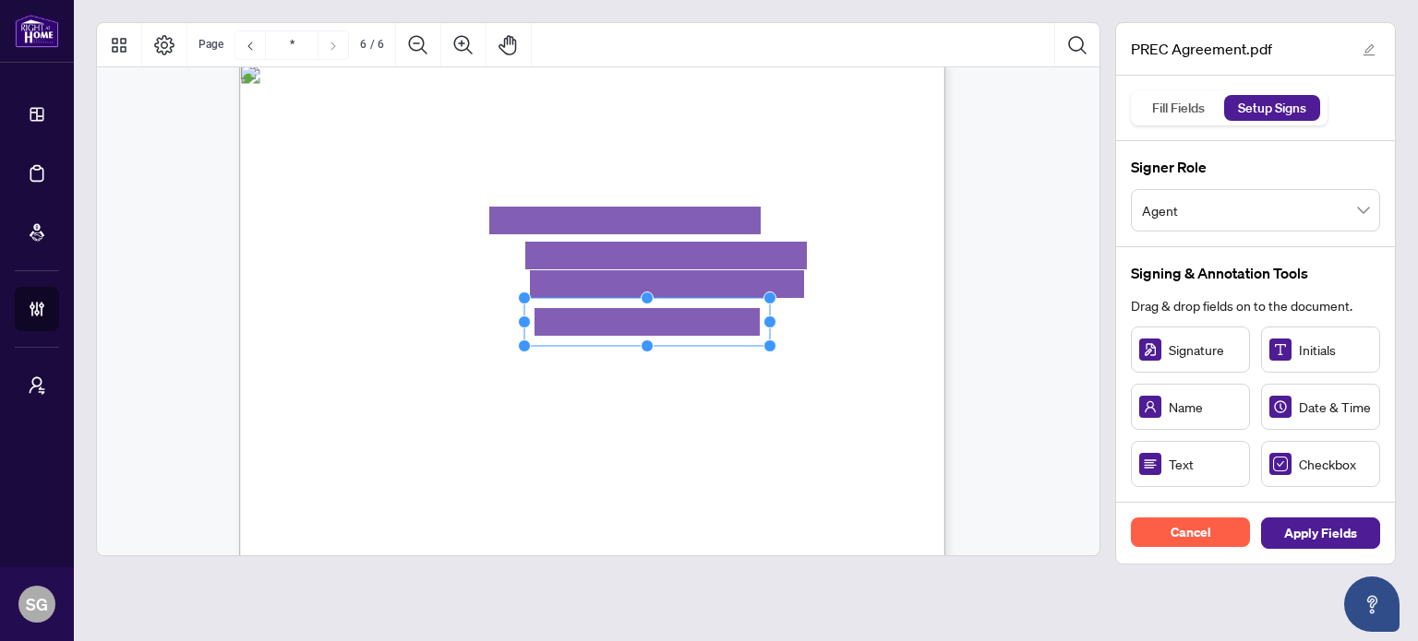
drag, startPoint x: 637, startPoint y: 323, endPoint x: 797, endPoint y: 325, distance: 160.6
click at [776, 325] on circle "Resize, Right" at bounding box center [770, 323] width 12 height 12
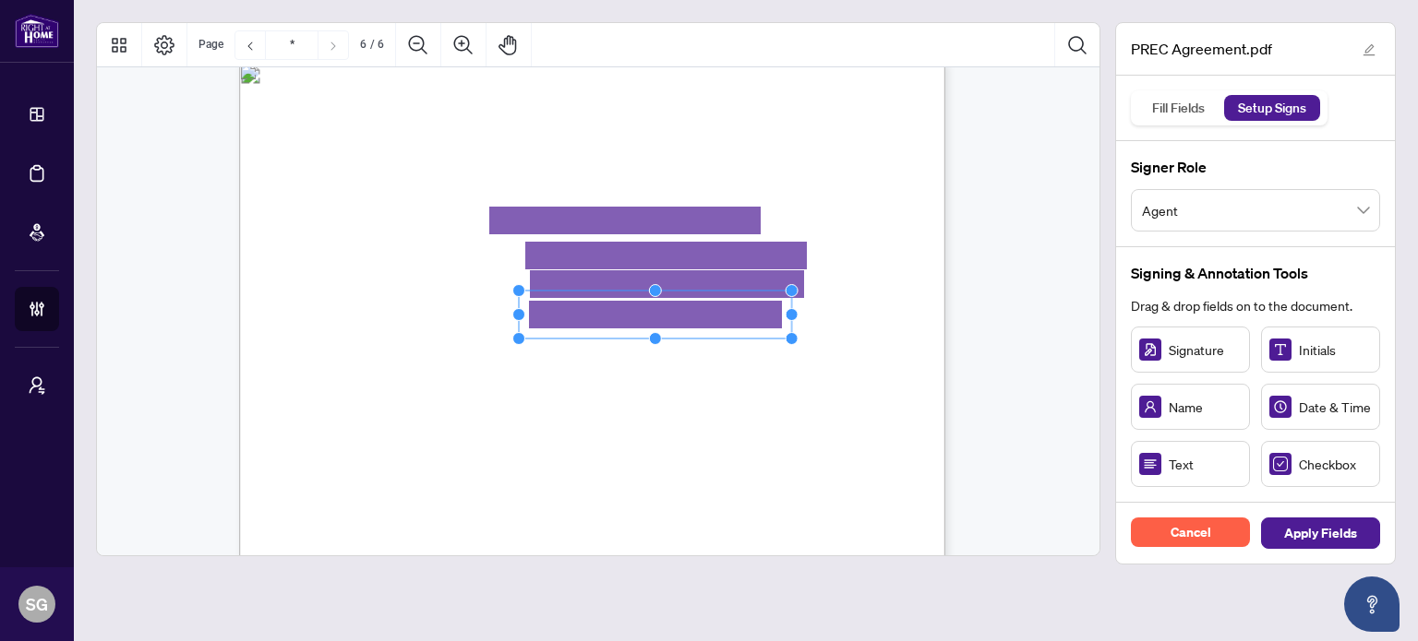
click at [707, 315] on rect "Page 6" at bounding box center [655, 315] width 273 height 48
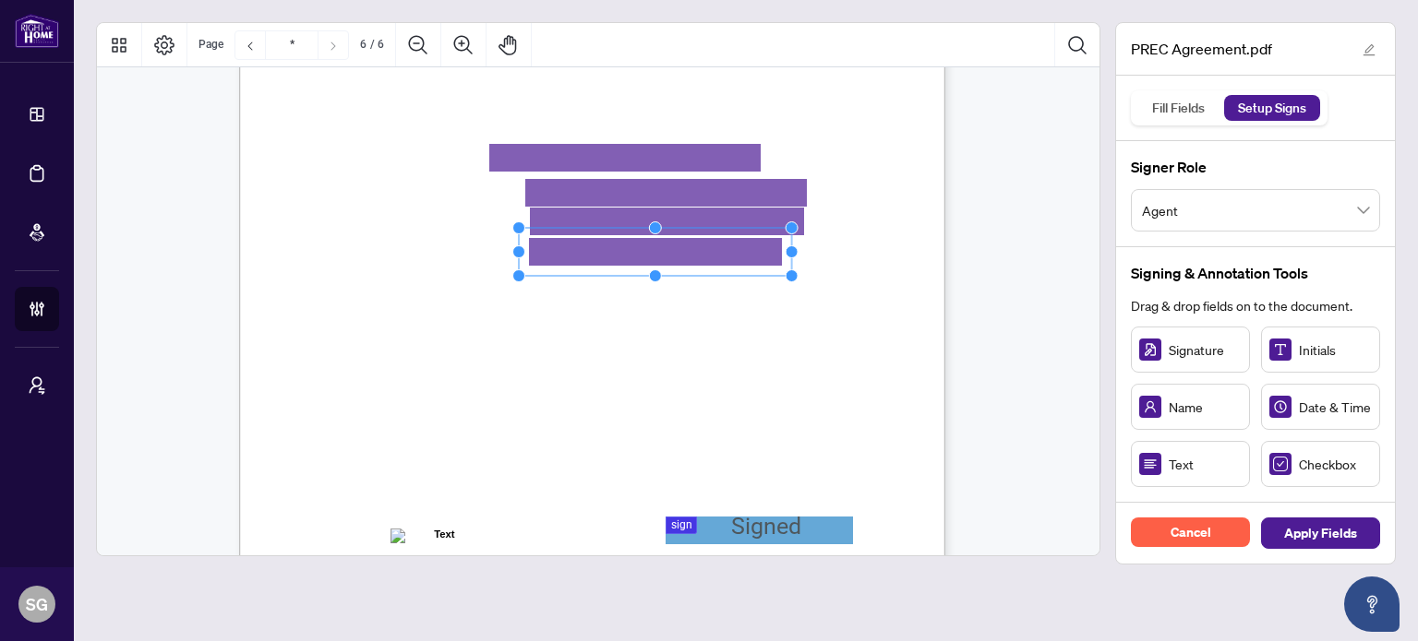
scroll to position [4799, 0]
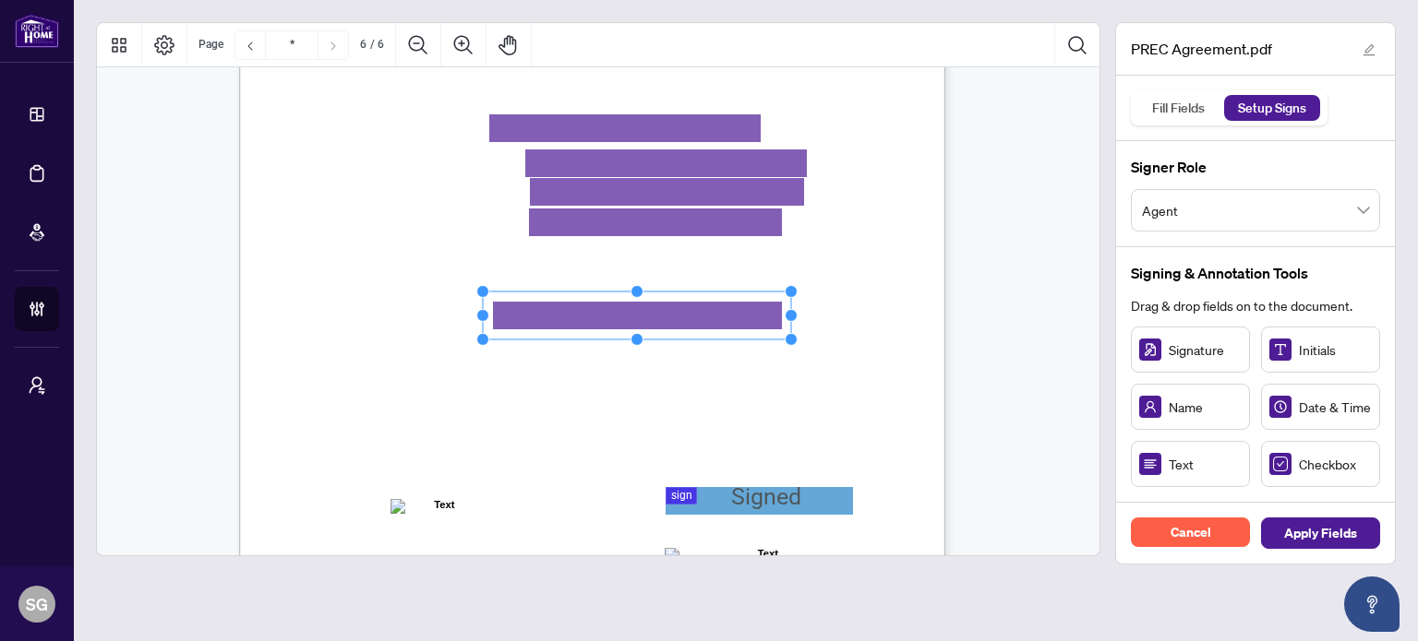
drag, startPoint x: 597, startPoint y: 311, endPoint x: 832, endPoint y: 328, distance: 235.0
click at [832, 328] on div "V052025 6 By signing below, the parties confirm that they understand and agree …" at bounding box center [592, 427] width 706 height 914
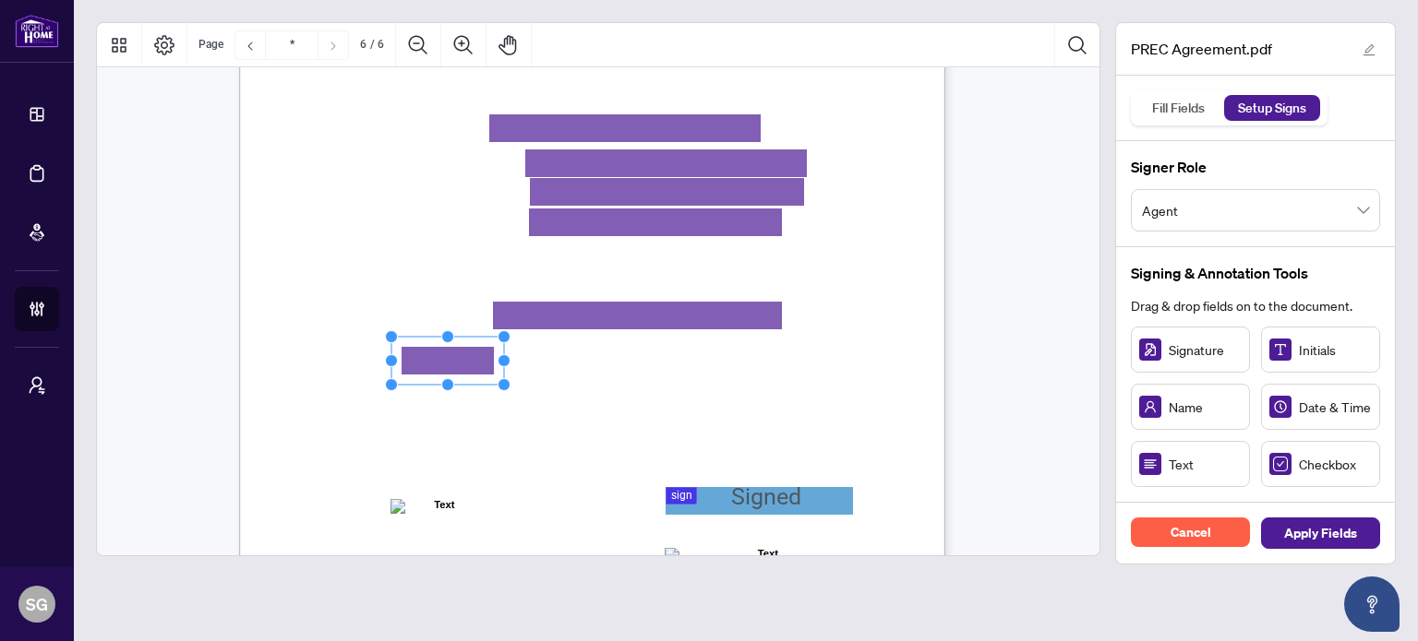
drag, startPoint x: 1198, startPoint y: 468, endPoint x: 448, endPoint y: 362, distance: 757.9
drag, startPoint x: 501, startPoint y: 365, endPoint x: 594, endPoint y: 365, distance: 93.2
click at [594, 365] on circle "Resize, Right" at bounding box center [599, 362] width 12 height 12
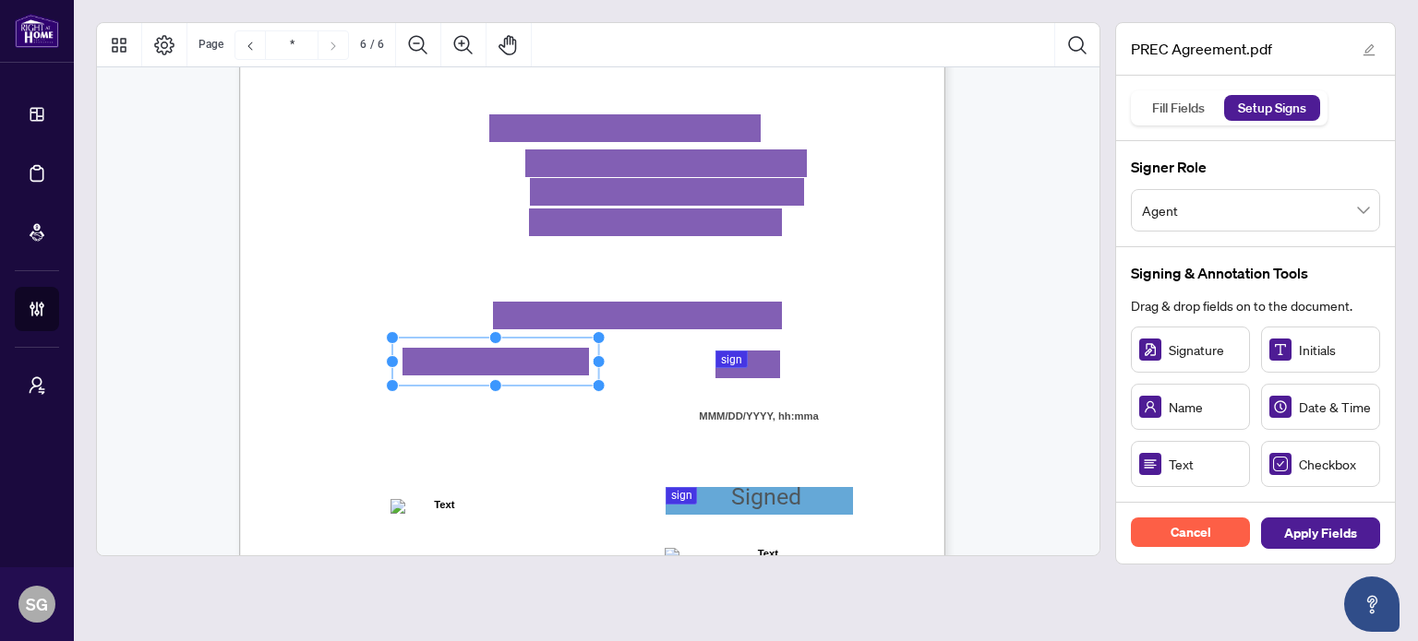
scroll to position [4892, 0]
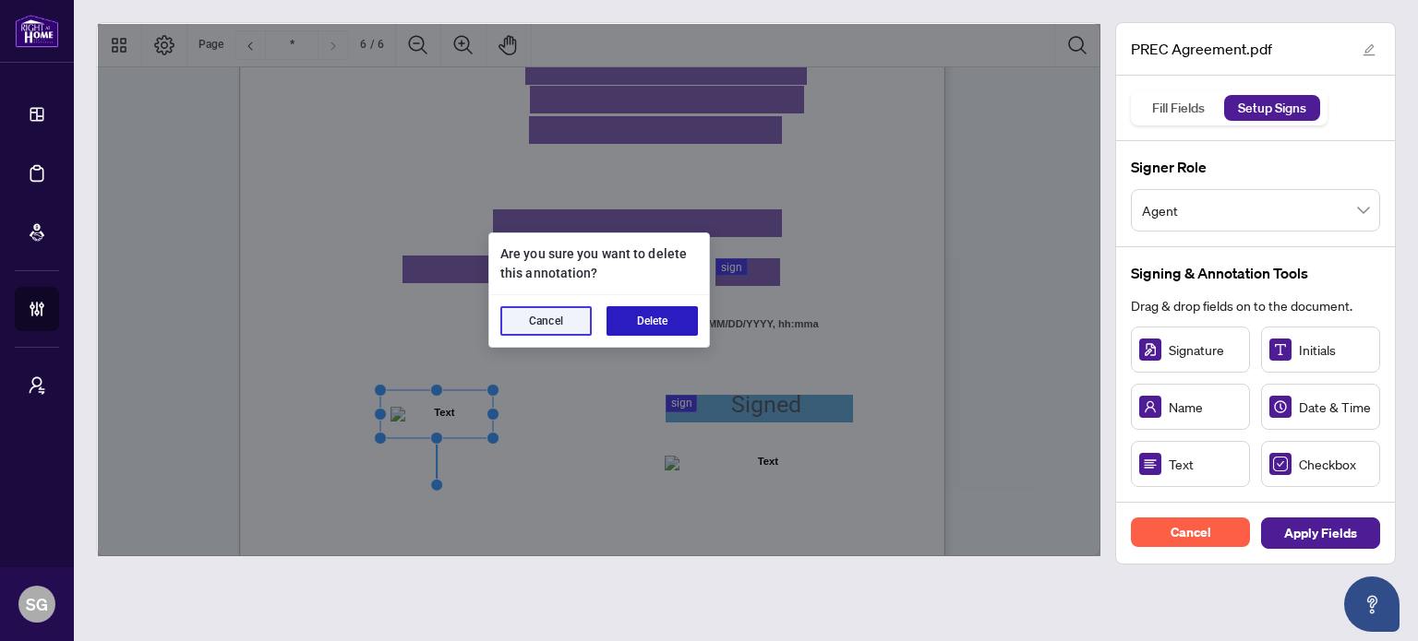
click at [645, 330] on button "Delete" at bounding box center [651, 321] width 91 height 30
click at [647, 324] on button "Delete" at bounding box center [651, 321] width 91 height 30
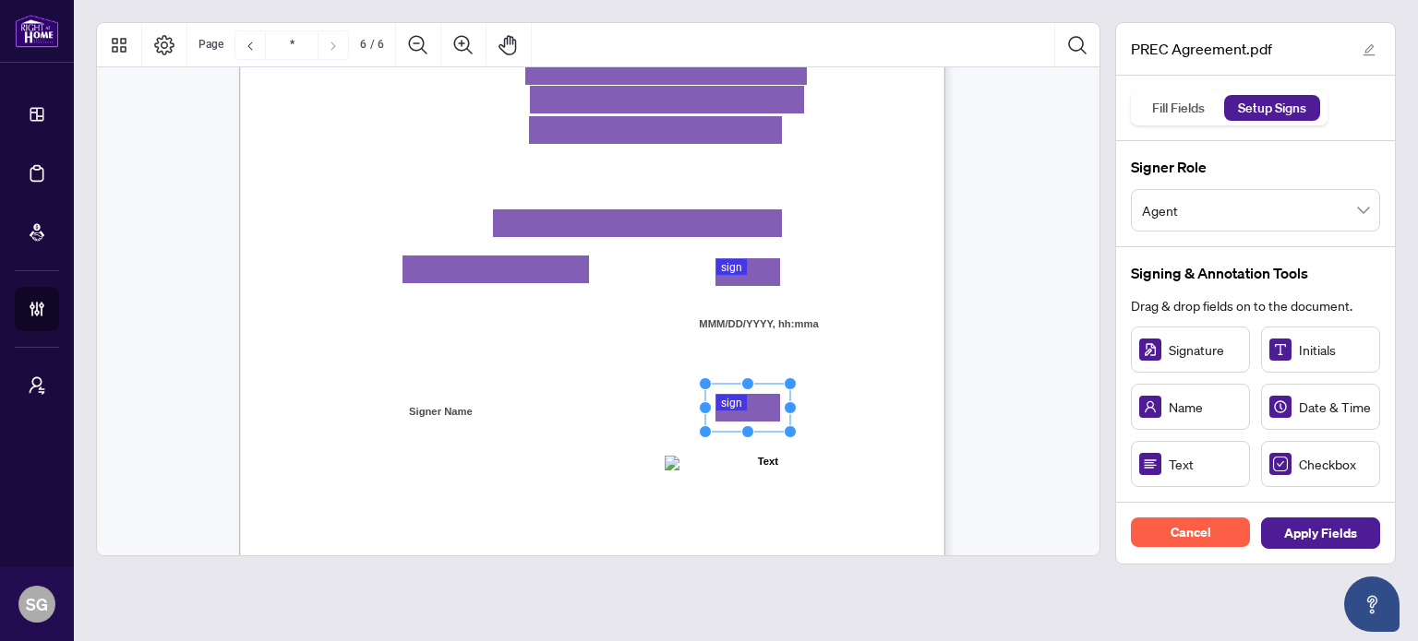
drag, startPoint x: 1192, startPoint y: 354, endPoint x: 747, endPoint y: 408, distance: 448.1
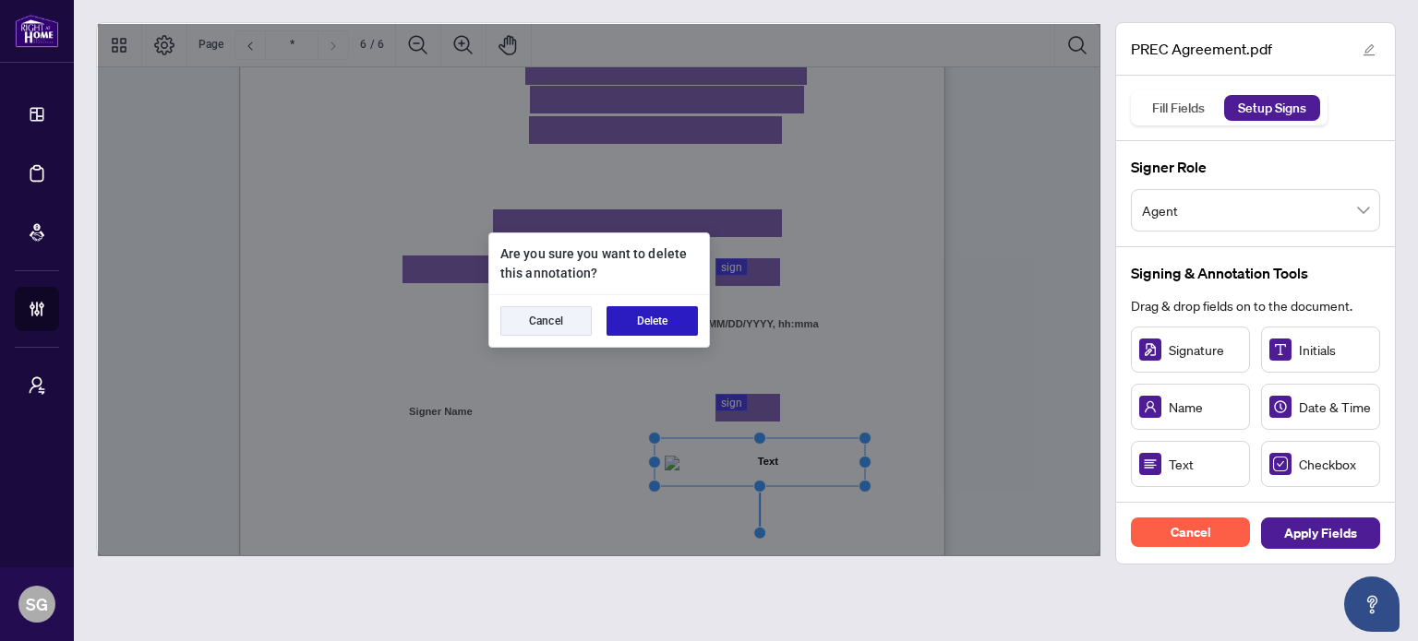
click at [652, 327] on button "Delete" at bounding box center [651, 321] width 91 height 30
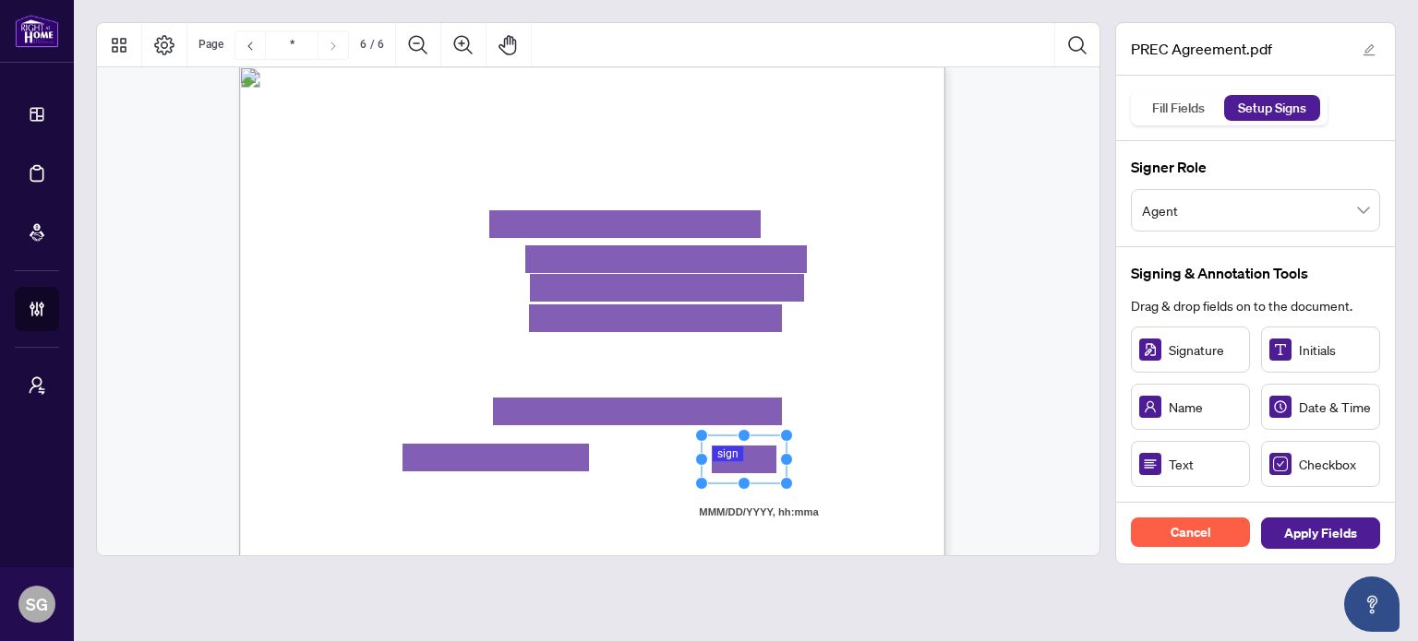
scroll to position [4684, 0]
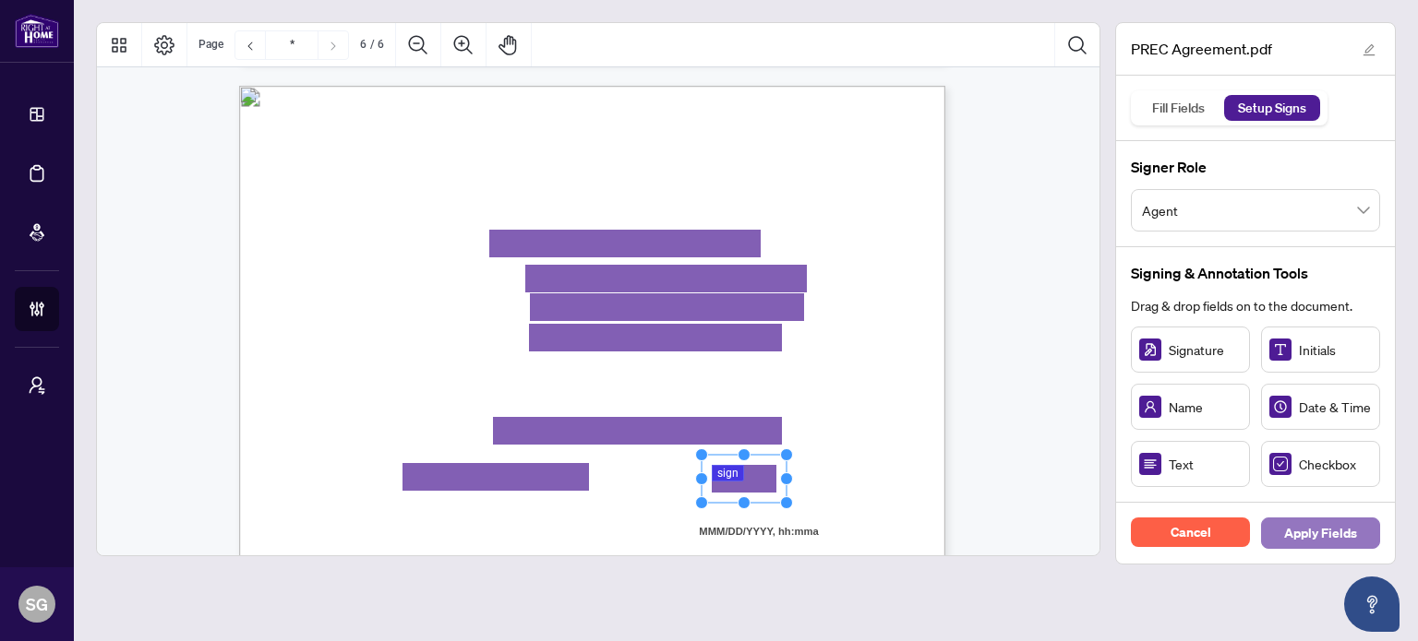
click at [1335, 525] on span "Apply Fields" at bounding box center [1320, 534] width 73 height 30
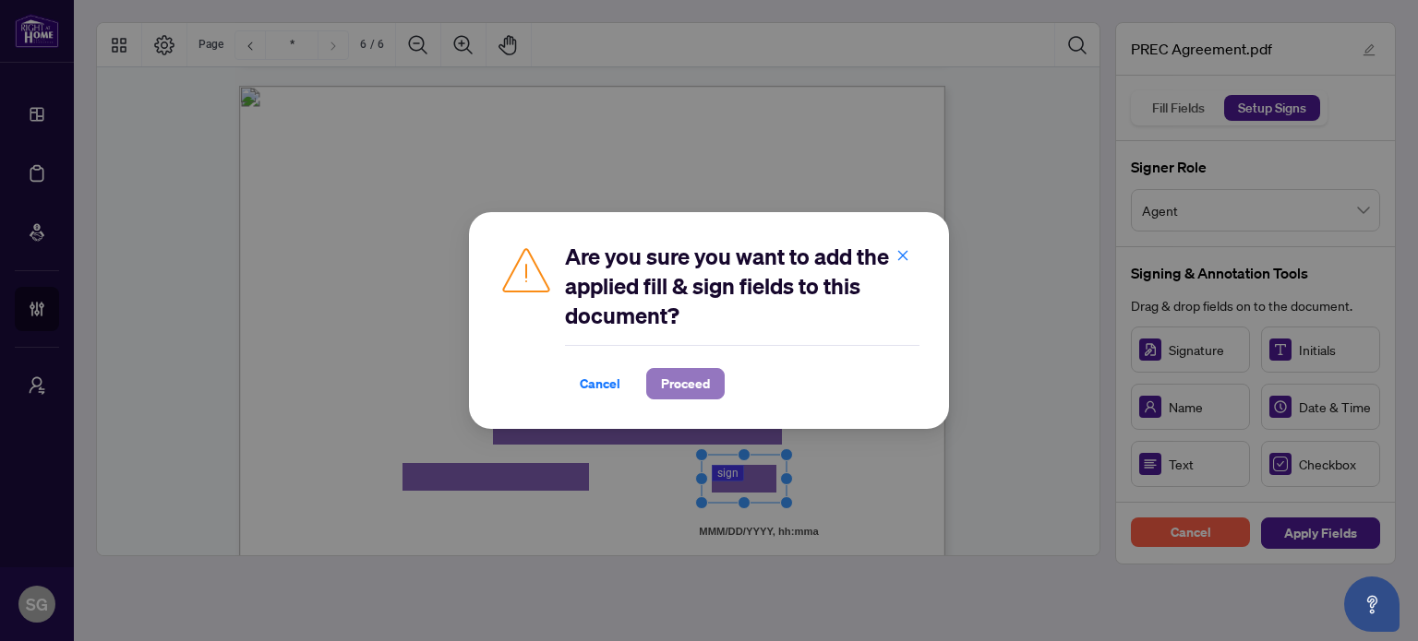
click at [685, 383] on span "Proceed" at bounding box center [685, 384] width 49 height 30
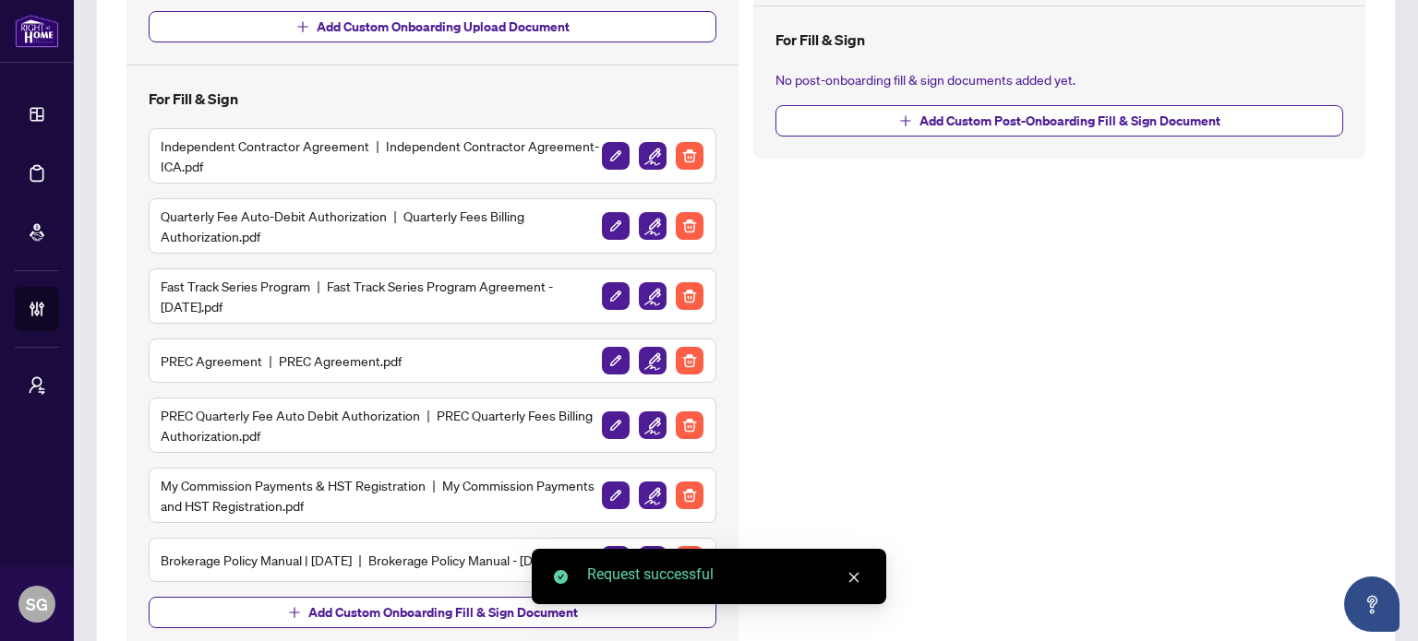
scroll to position [554, 0]
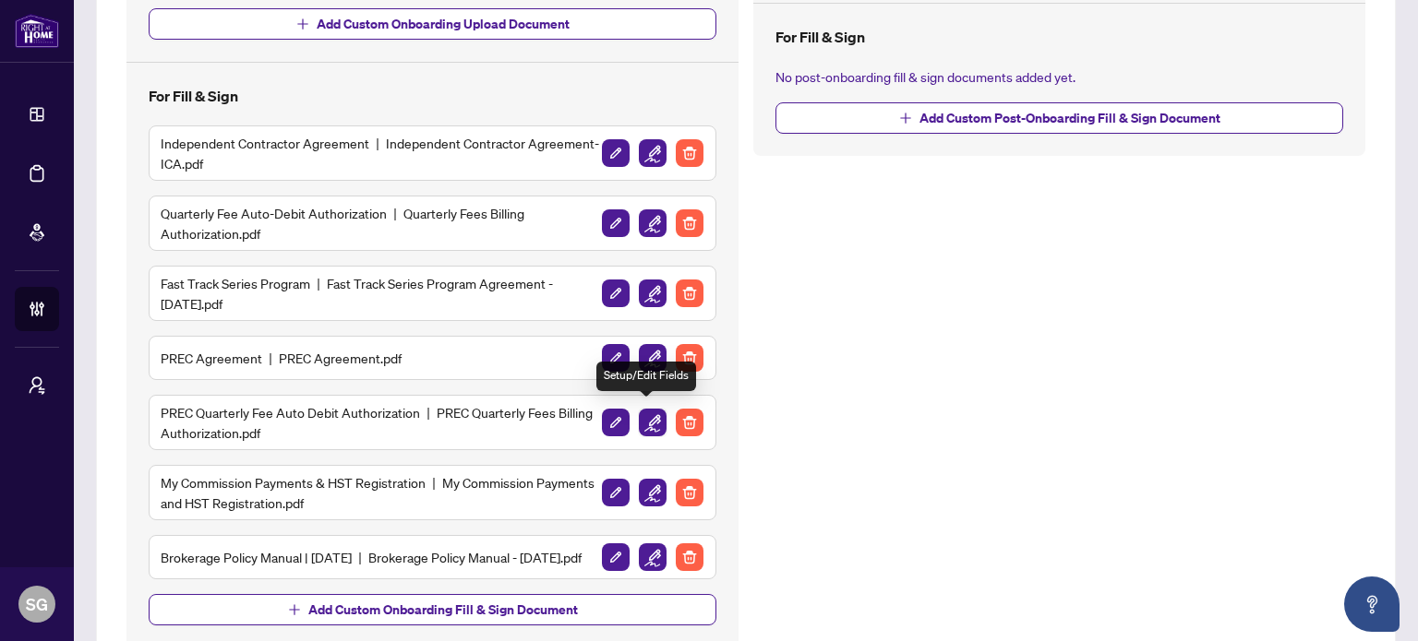
click at [643, 418] on img "button" at bounding box center [653, 423] width 28 height 28
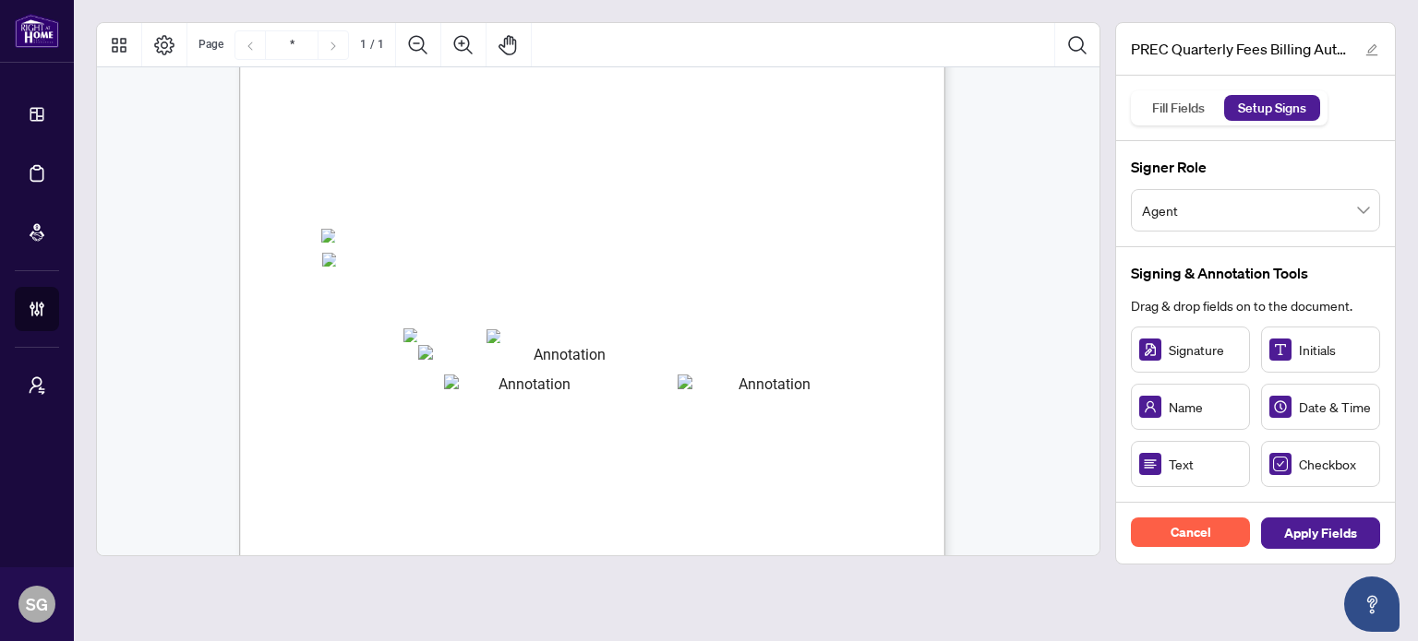
scroll to position [277, 0]
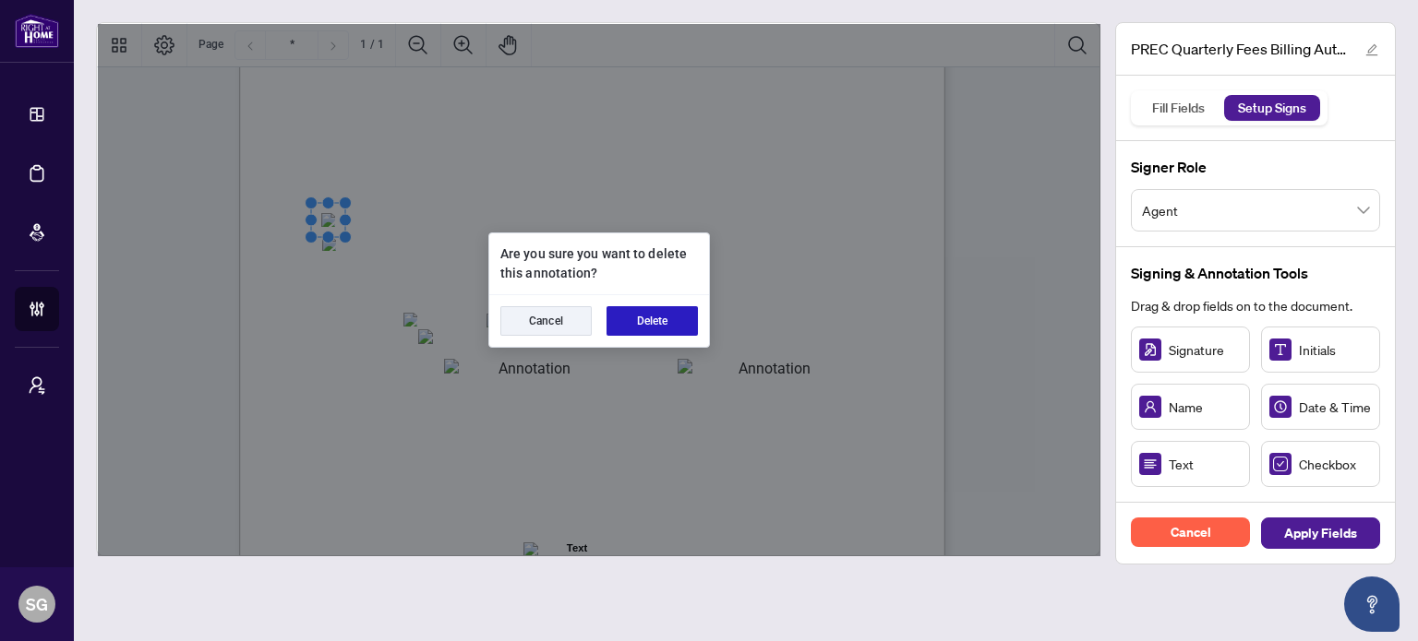
click at [639, 320] on button "Delete" at bounding box center [651, 321] width 91 height 30
click at [610, 320] on button "Delete" at bounding box center [651, 321] width 91 height 30
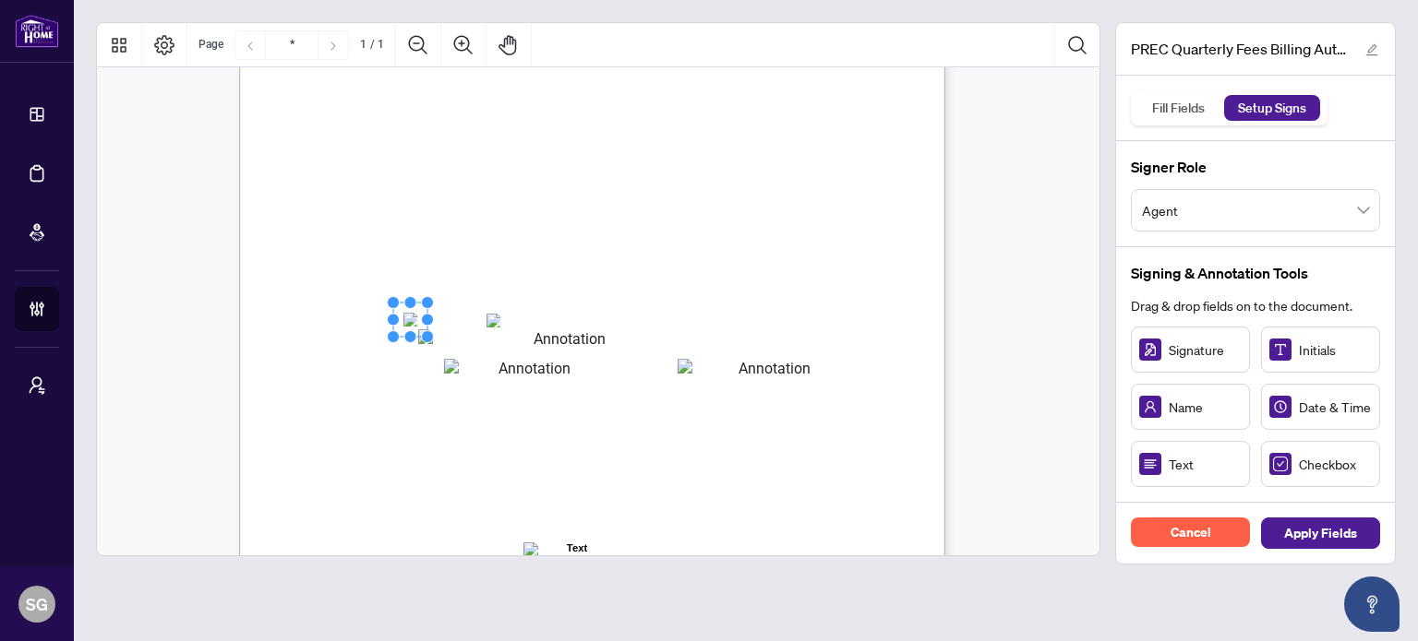
drag, startPoint x: 412, startPoint y: 313, endPoint x: 402, endPoint y: 316, distance: 9.6
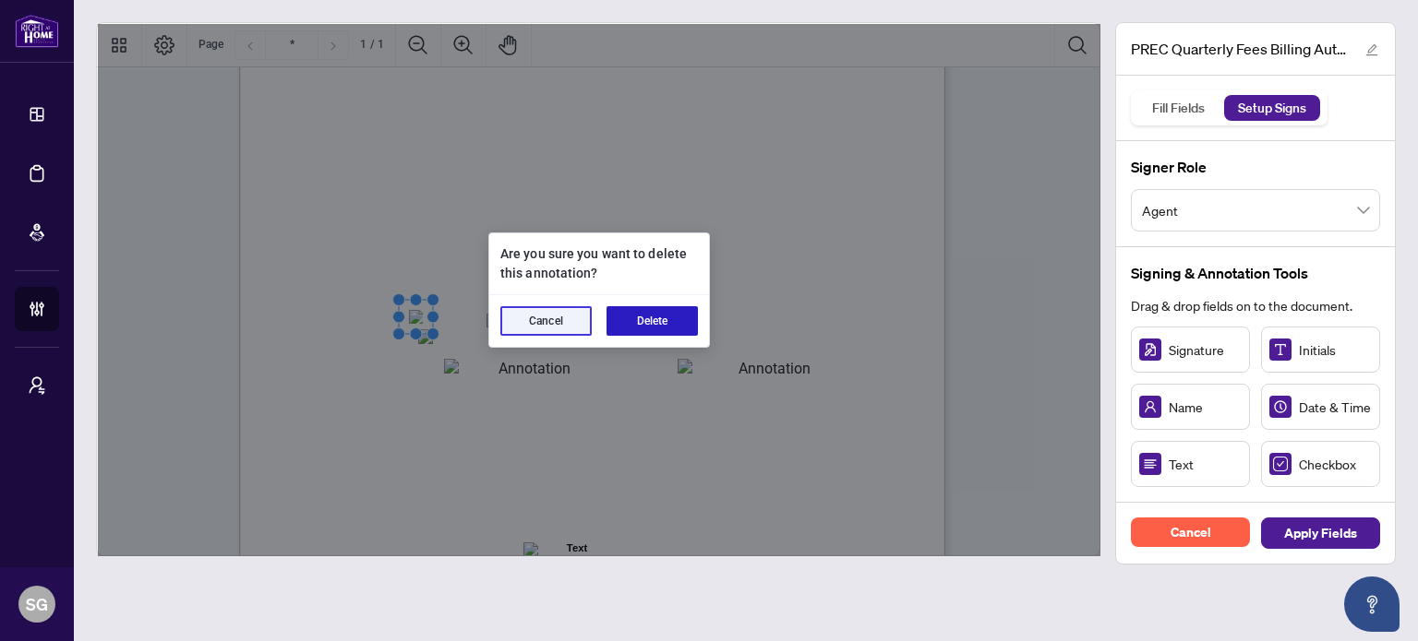
click at [637, 313] on button "Delete" at bounding box center [651, 321] width 91 height 30
click at [642, 319] on button "Delete" at bounding box center [651, 321] width 91 height 30
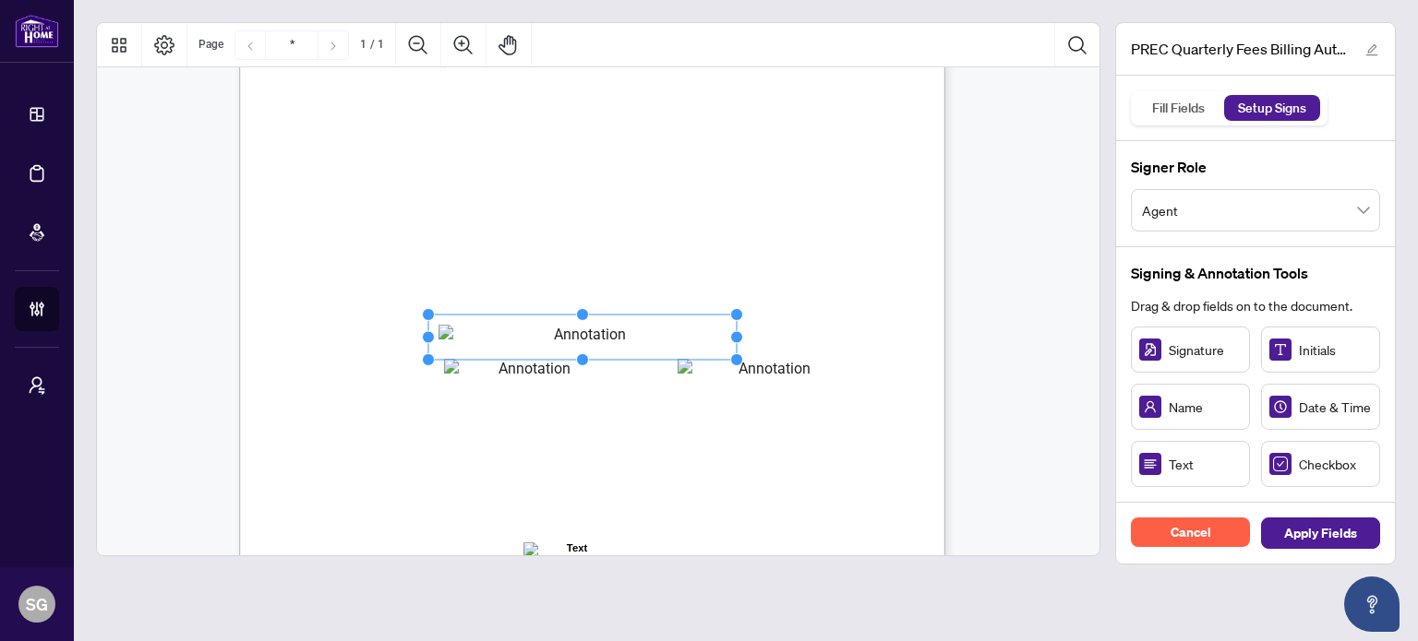
drag, startPoint x: 463, startPoint y: 348, endPoint x: 487, endPoint y: 342, distance: 24.6
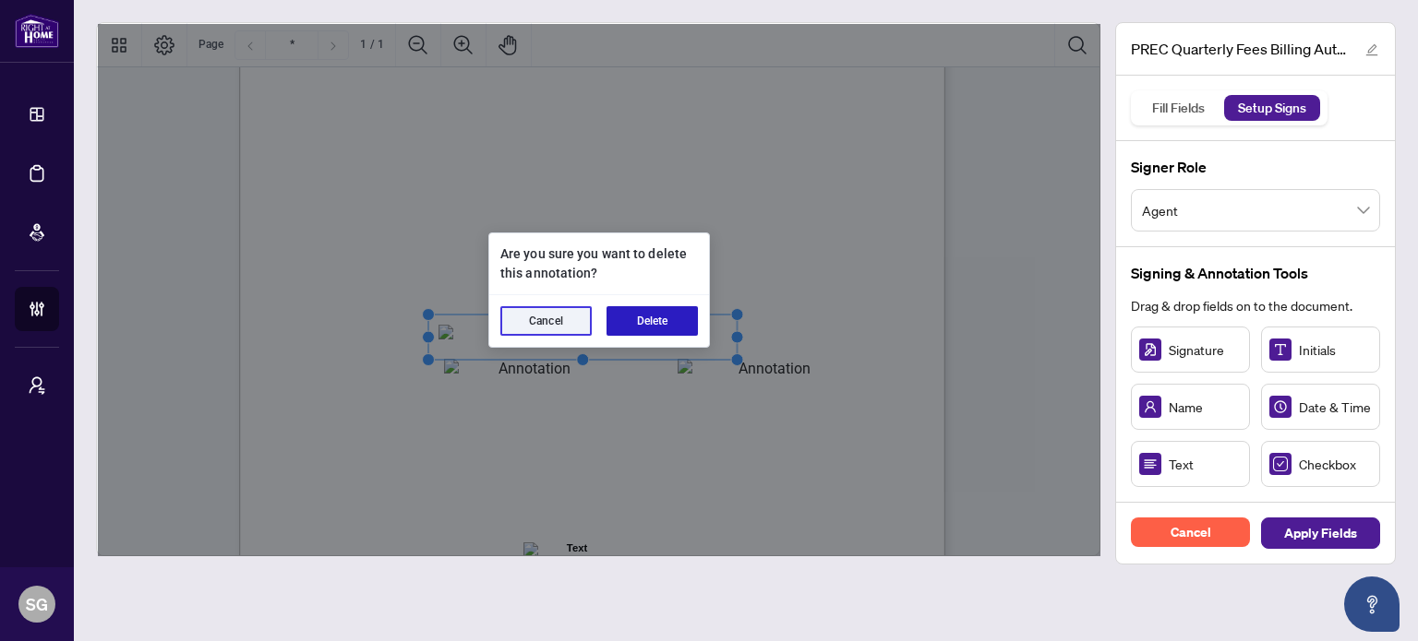
click at [661, 323] on button "Delete" at bounding box center [651, 321] width 91 height 30
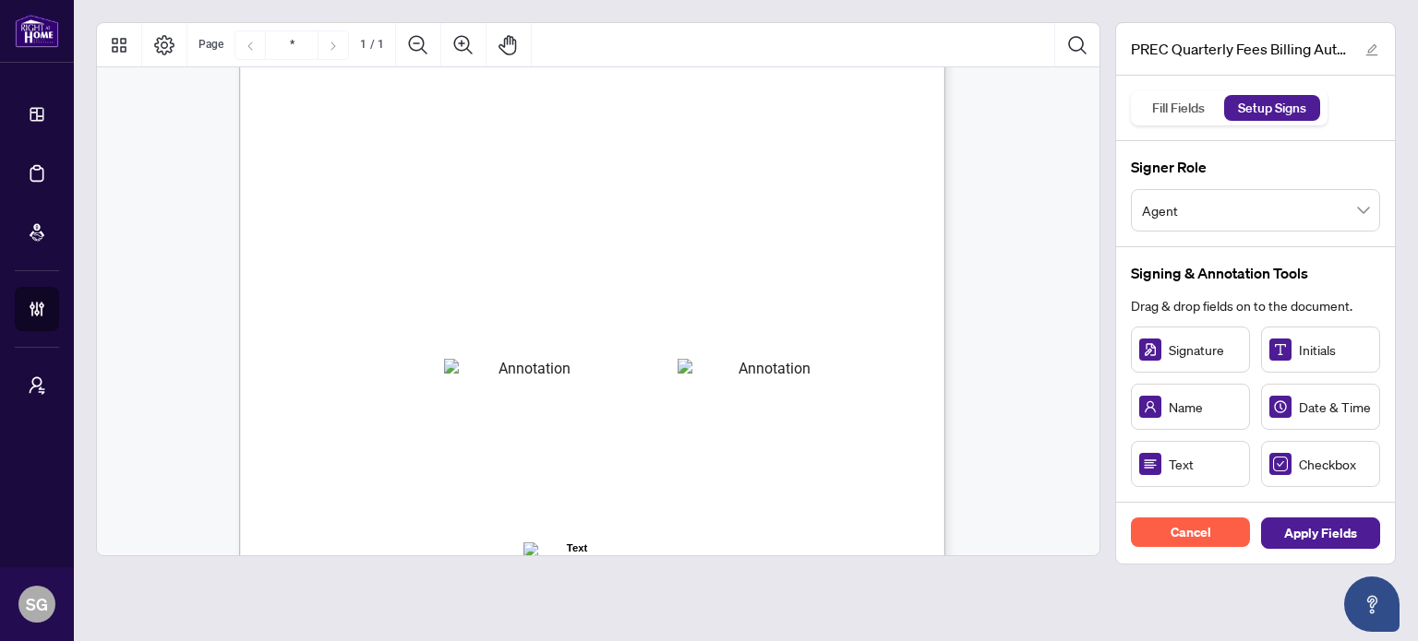
click at [583, 355] on div "Right at Home Realty, Brokerage PREC Quarterly Fees Billing Authorization Quart…" at bounding box center [680, 380] width 882 height 1143
drag, startPoint x: 576, startPoint y: 378, endPoint x: 594, endPoint y: 372, distance: 19.6
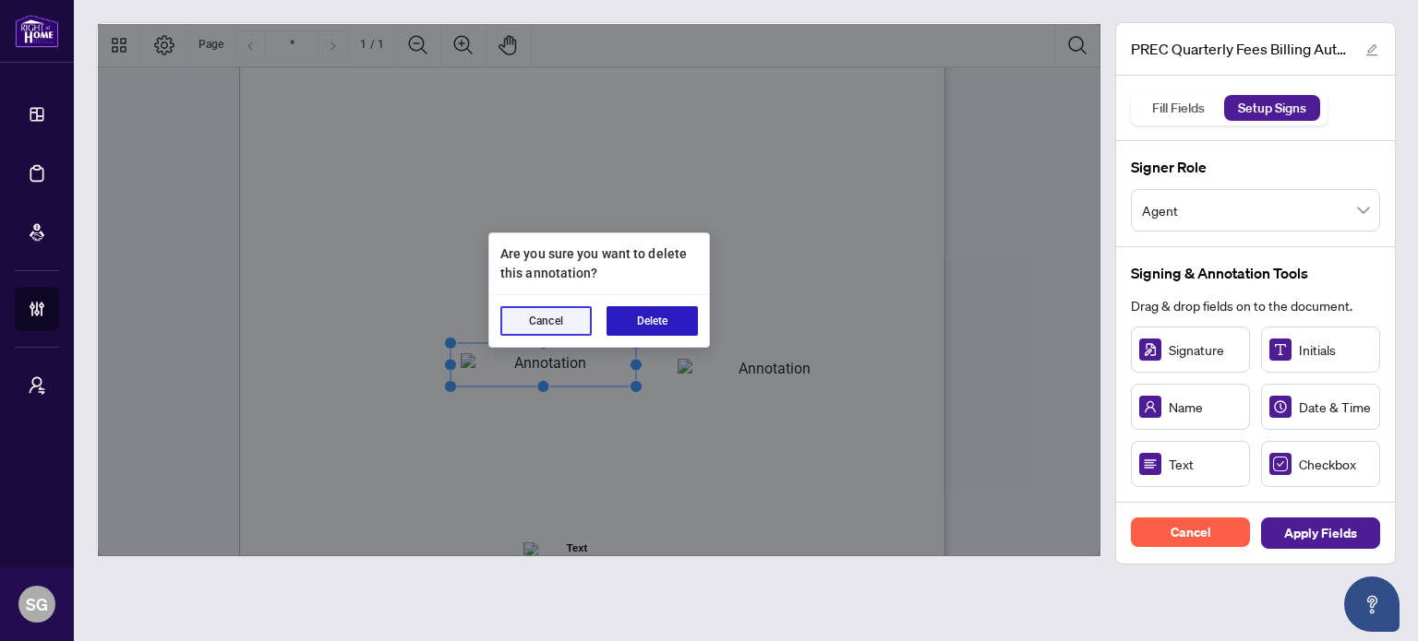
click at [666, 319] on button "Delete" at bounding box center [651, 321] width 91 height 30
click at [677, 320] on button "Delete" at bounding box center [651, 321] width 91 height 30
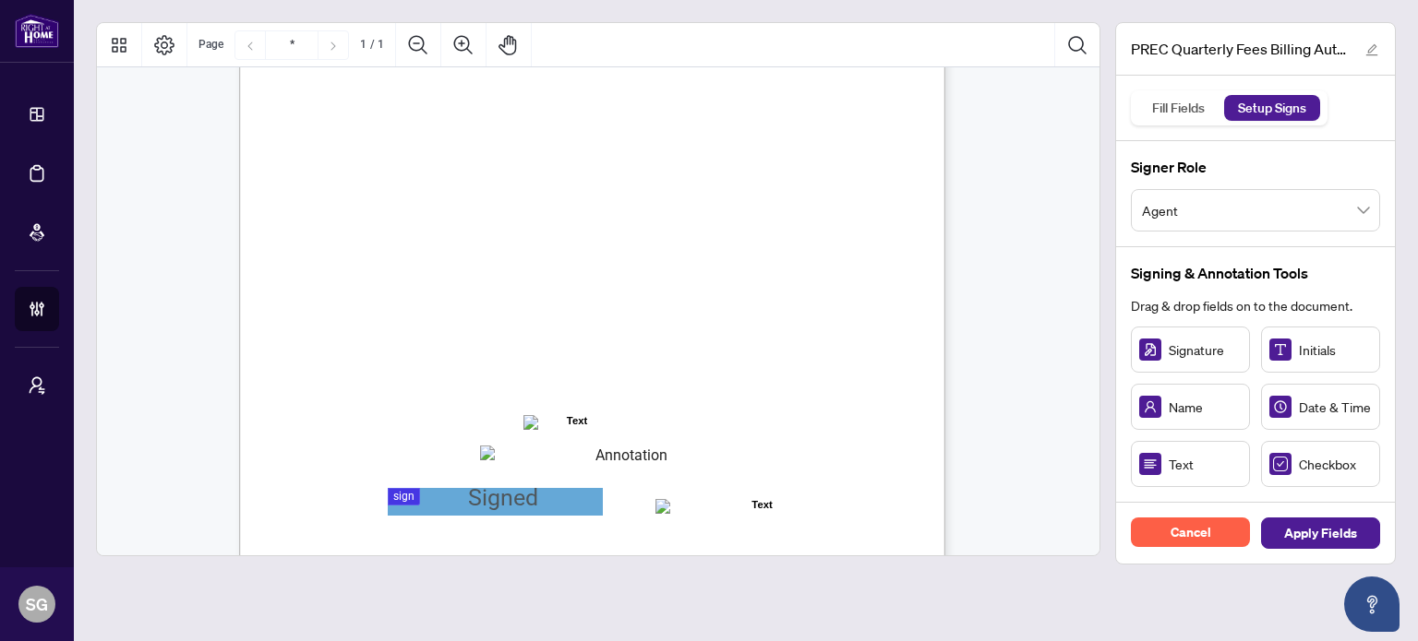
scroll to position [461, 0]
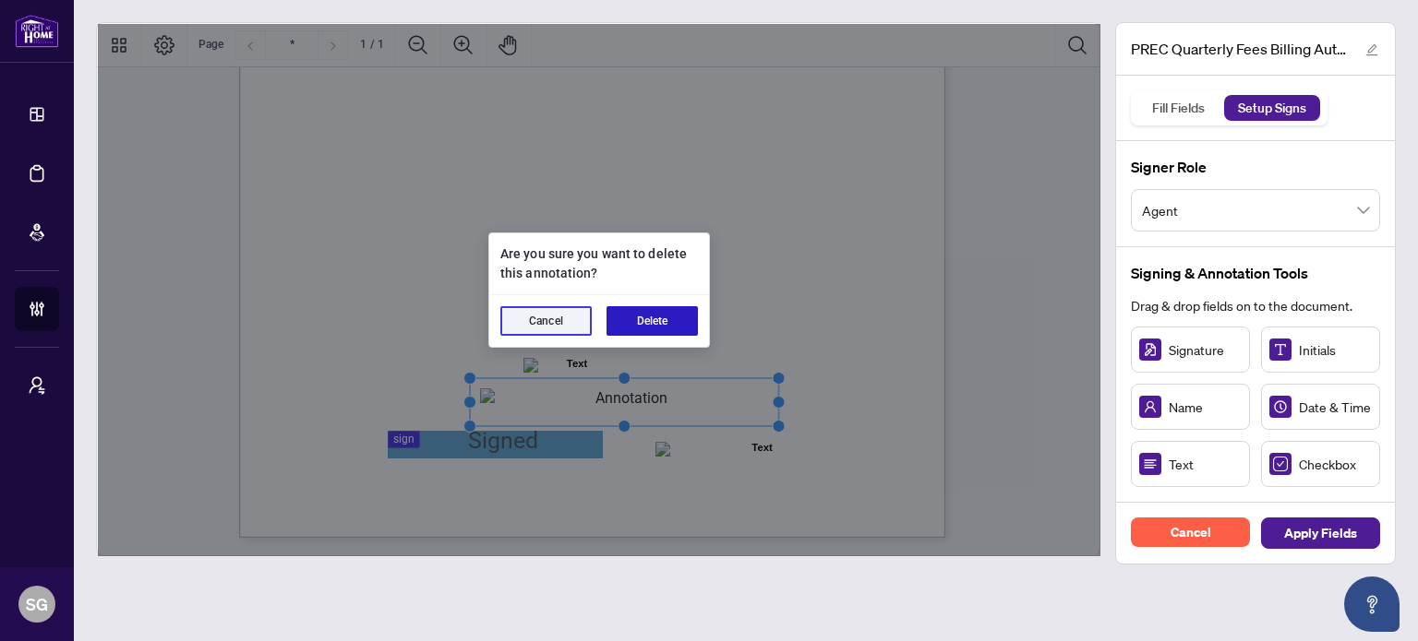
click at [679, 323] on button "Delete" at bounding box center [651, 321] width 91 height 30
click at [665, 327] on button "Delete" at bounding box center [651, 321] width 91 height 30
click at [667, 320] on button "Delete" at bounding box center [651, 321] width 91 height 30
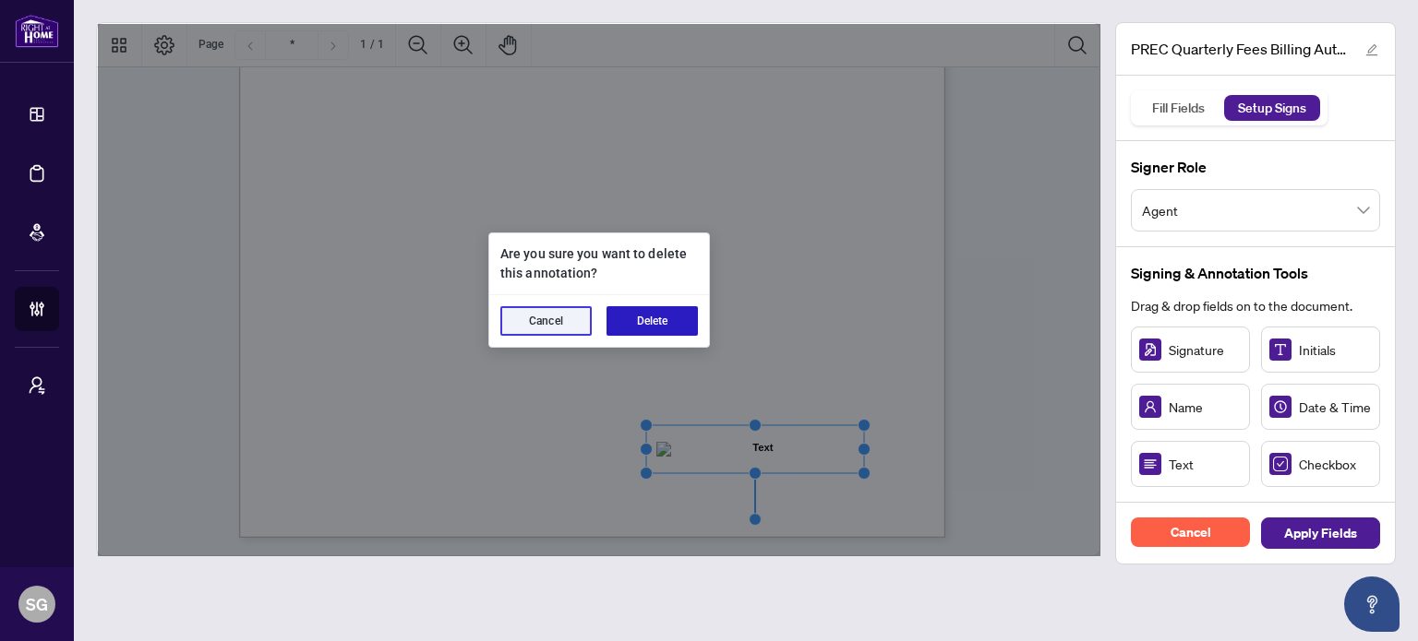
click at [649, 316] on button "Delete" at bounding box center [651, 321] width 91 height 30
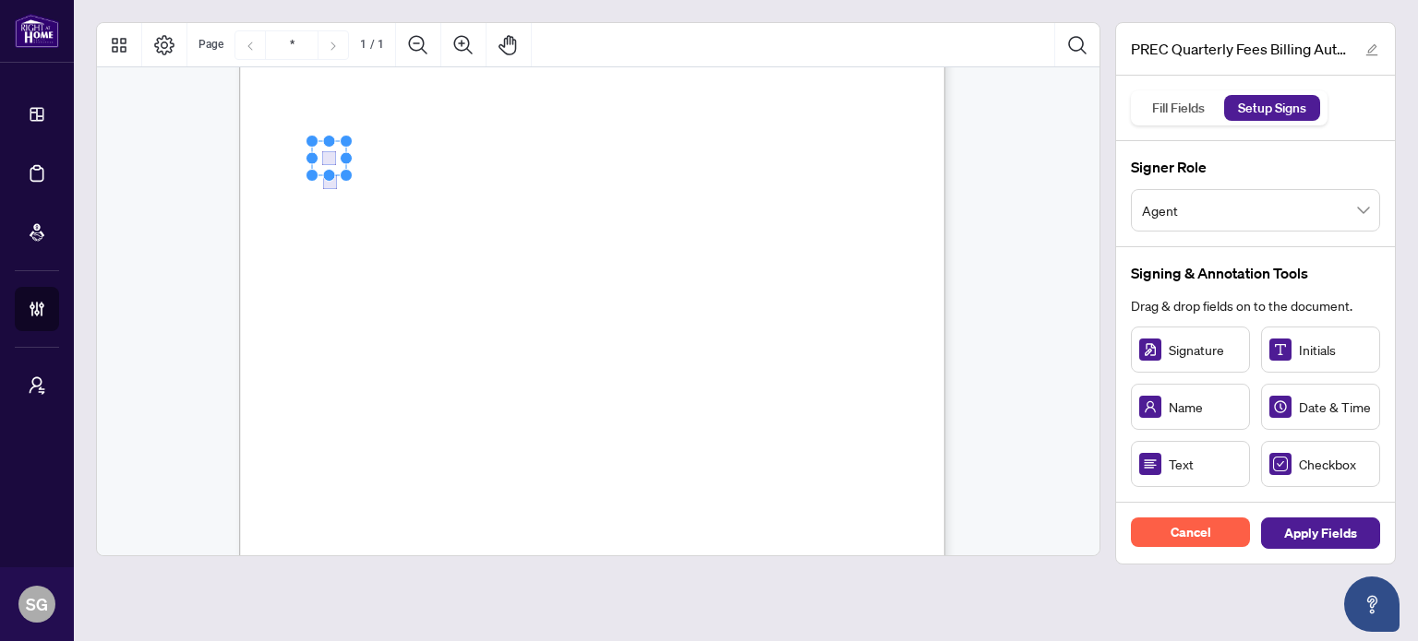
scroll to position [369, 0]
click at [498, 229] on rect "Page 1" at bounding box center [494, 229] width 34 height 34
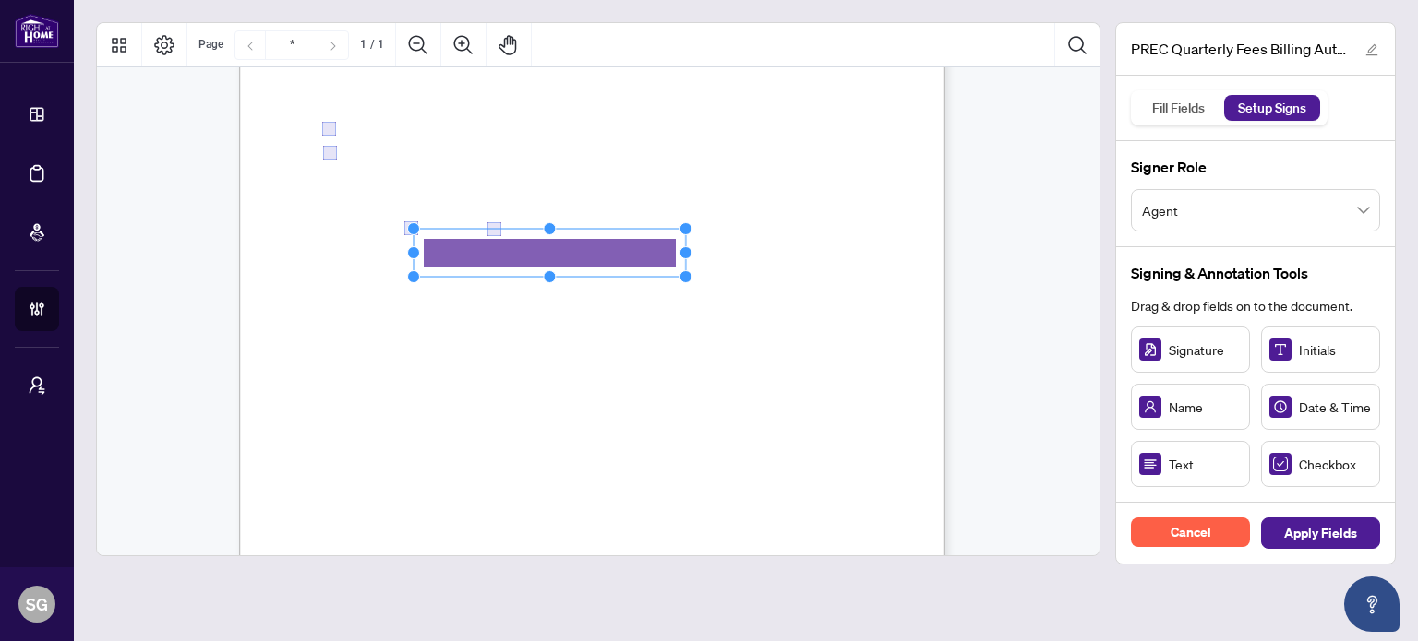
drag, startPoint x: 528, startPoint y: 249, endPoint x: 688, endPoint y: 269, distance: 160.8
click at [688, 269] on div "Right at Home Realty, Brokerage PREC Quarterly Fees Billing Authorization Quart…" at bounding box center [592, 174] width 706 height 914
click at [545, 237] on circle "Resize, Top" at bounding box center [550, 237] width 12 height 12
click at [561, 253] on rect "Page 1" at bounding box center [549, 250] width 272 height 41
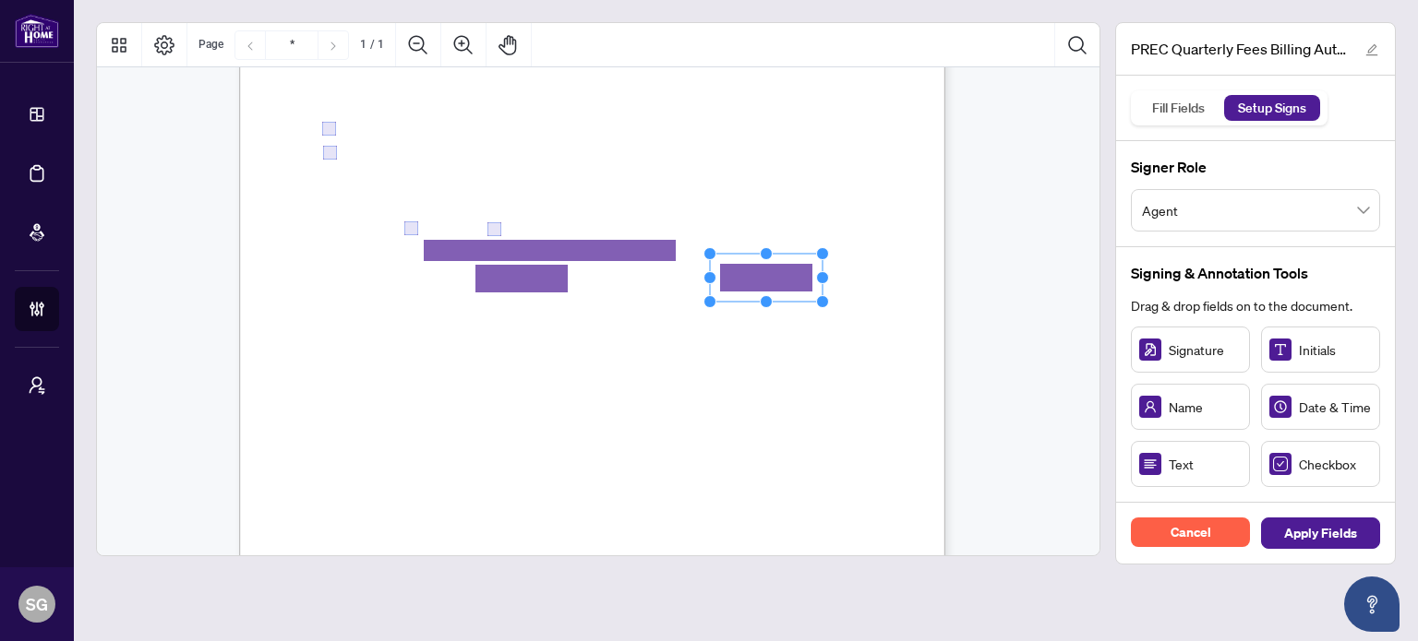
click at [781, 344] on span "to process payments, whether by paper," at bounding box center [728, 350] width 193 height 16
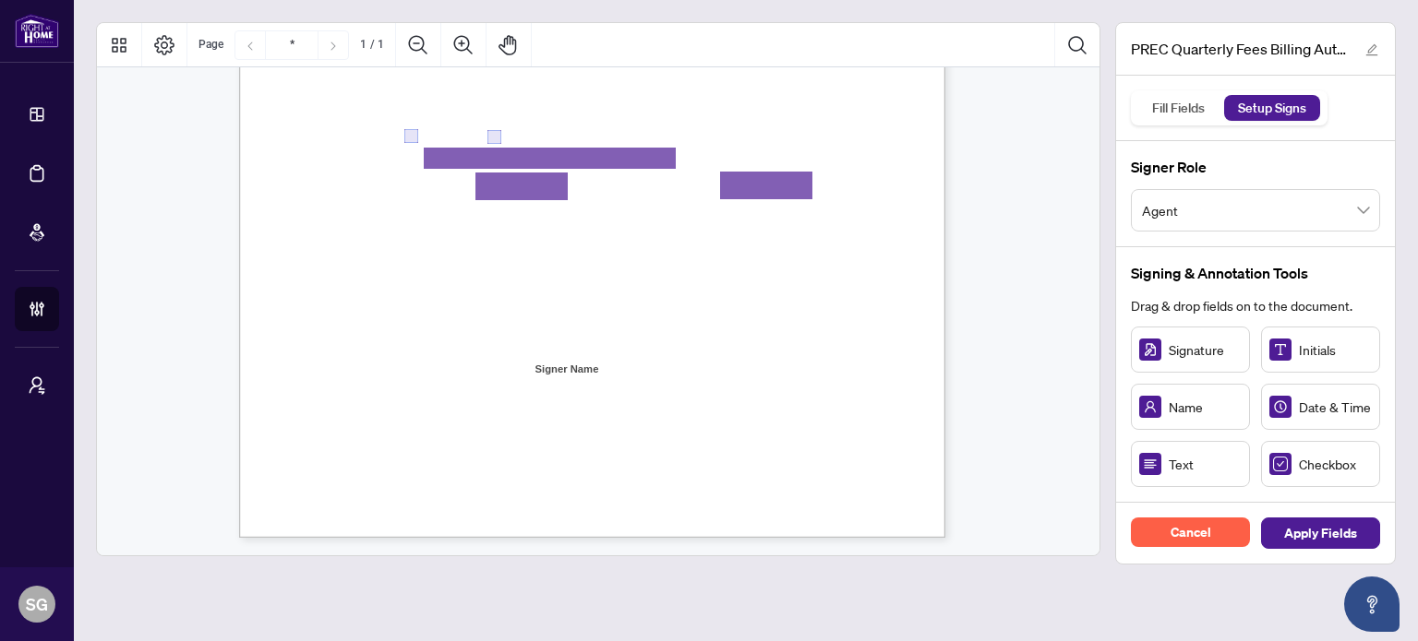
click at [1186, 486] on div "Signing & Annotation Tools Drag & drop fields on to the document. Signature Ini…" at bounding box center [1255, 375] width 279 height 256
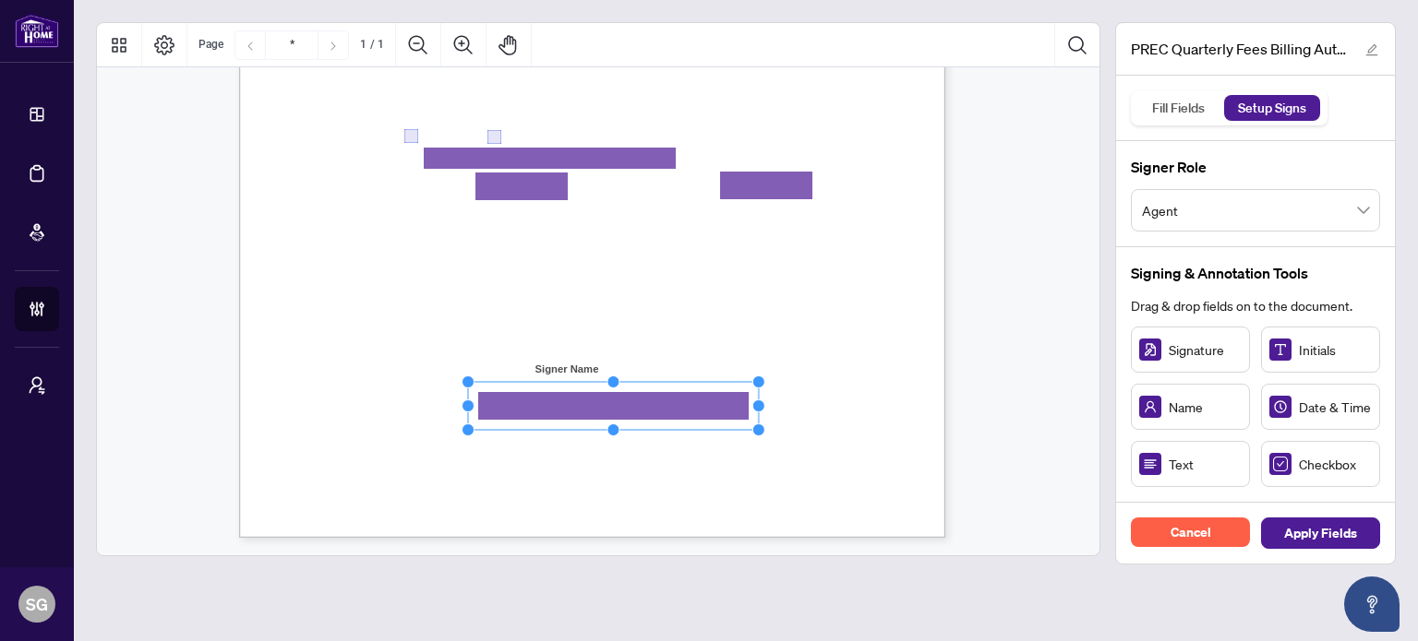
drag, startPoint x: 580, startPoint y: 408, endPoint x: 773, endPoint y: 405, distance: 192.9
click at [764, 405] on circle "Resize, Right" at bounding box center [758, 407] width 12 height 12
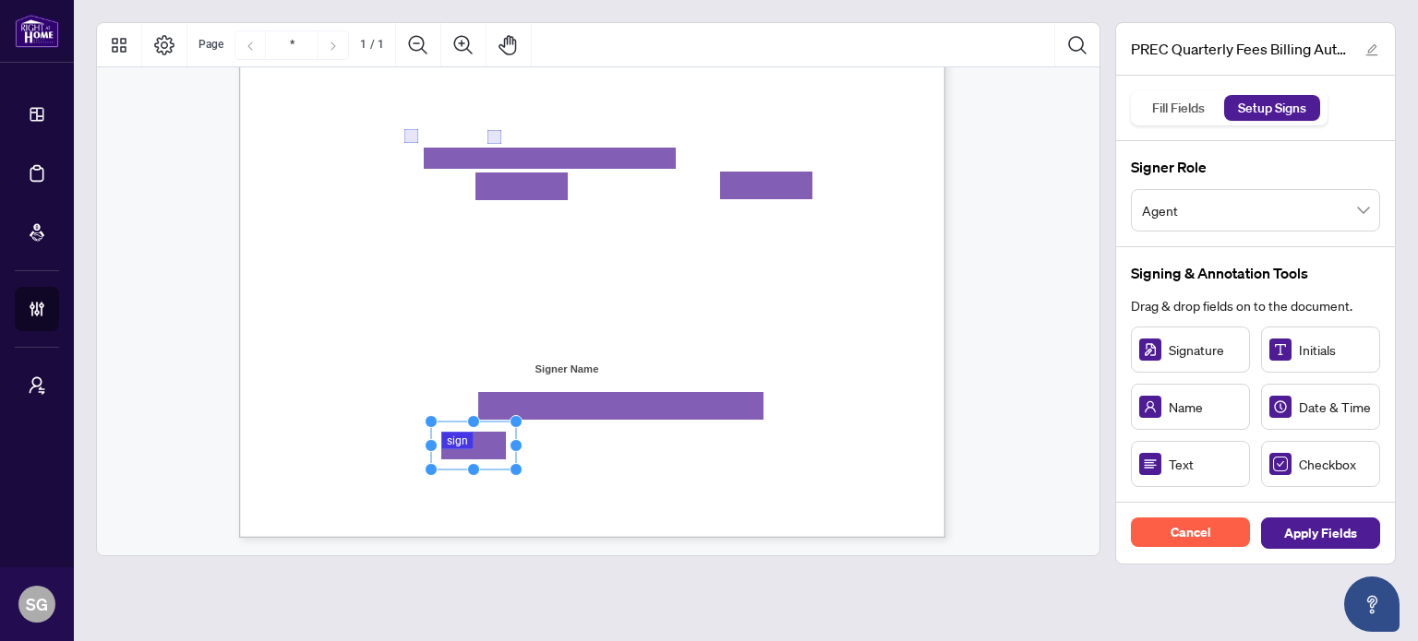
drag, startPoint x: 502, startPoint y: 449, endPoint x: 480, endPoint y: 446, distance: 22.5
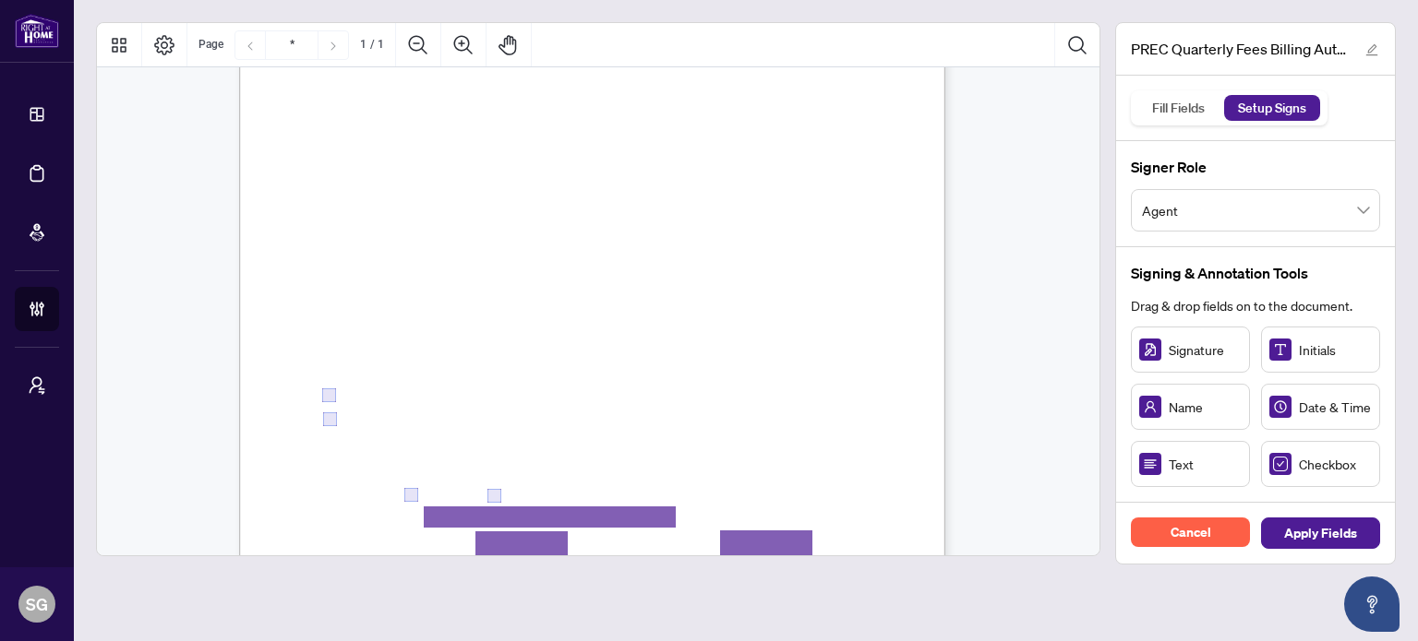
scroll to position [92, 0]
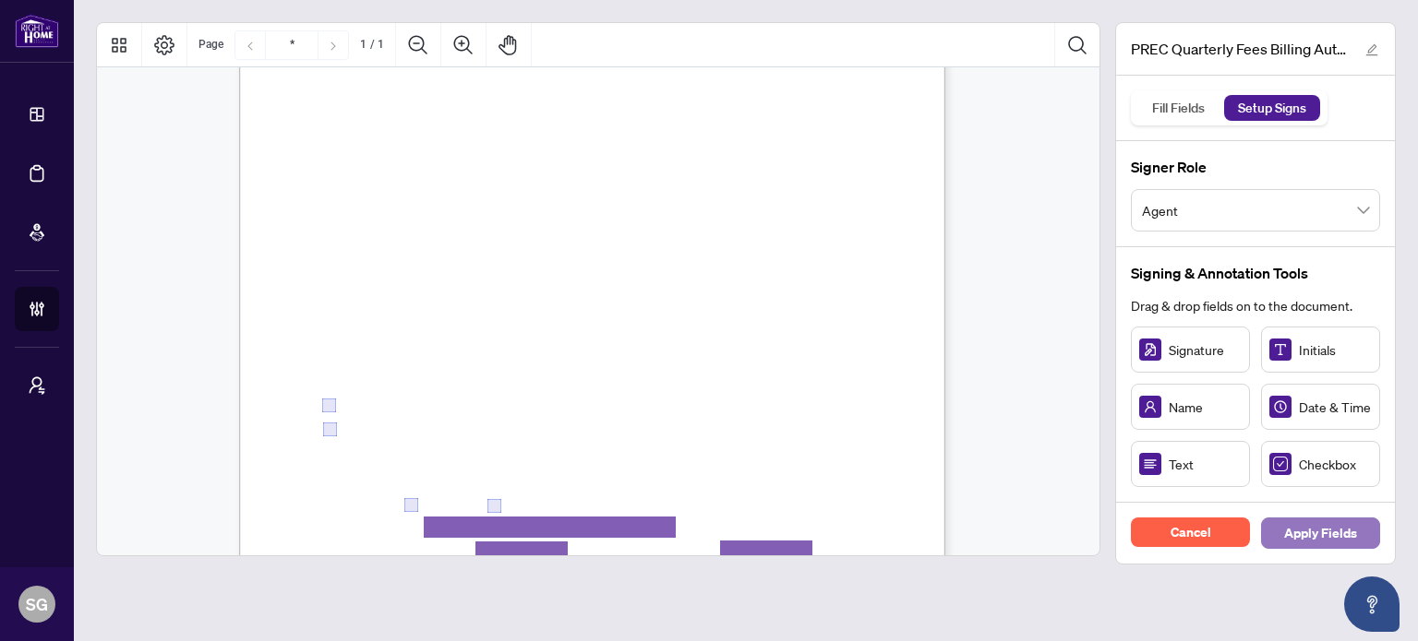
click at [1338, 533] on span "Apply Fields" at bounding box center [1320, 534] width 73 height 30
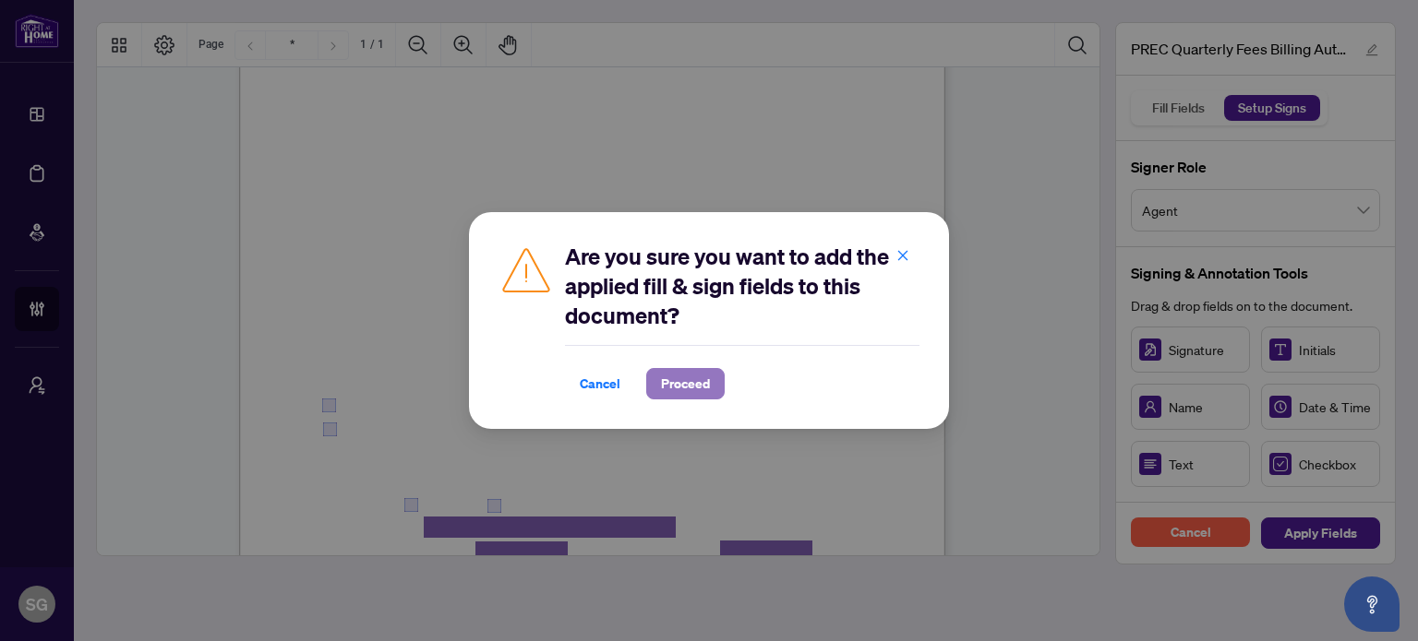
click at [693, 389] on span "Proceed" at bounding box center [685, 384] width 49 height 30
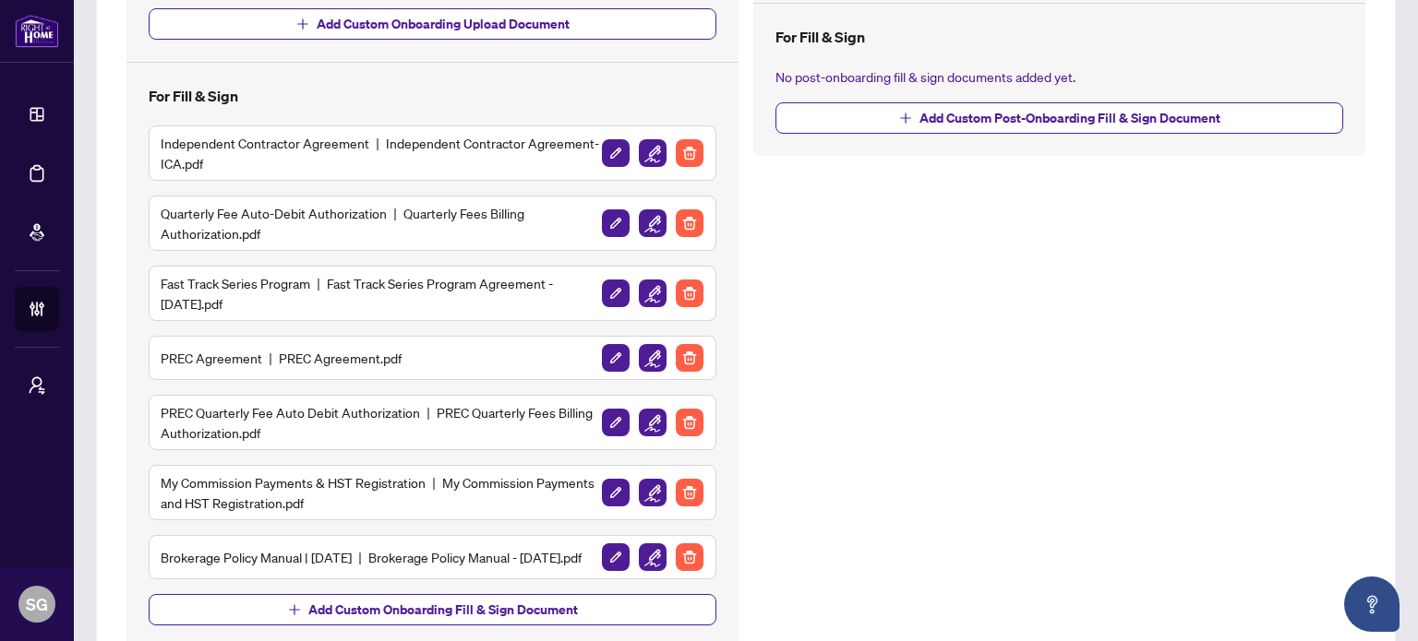
scroll to position [646, 0]
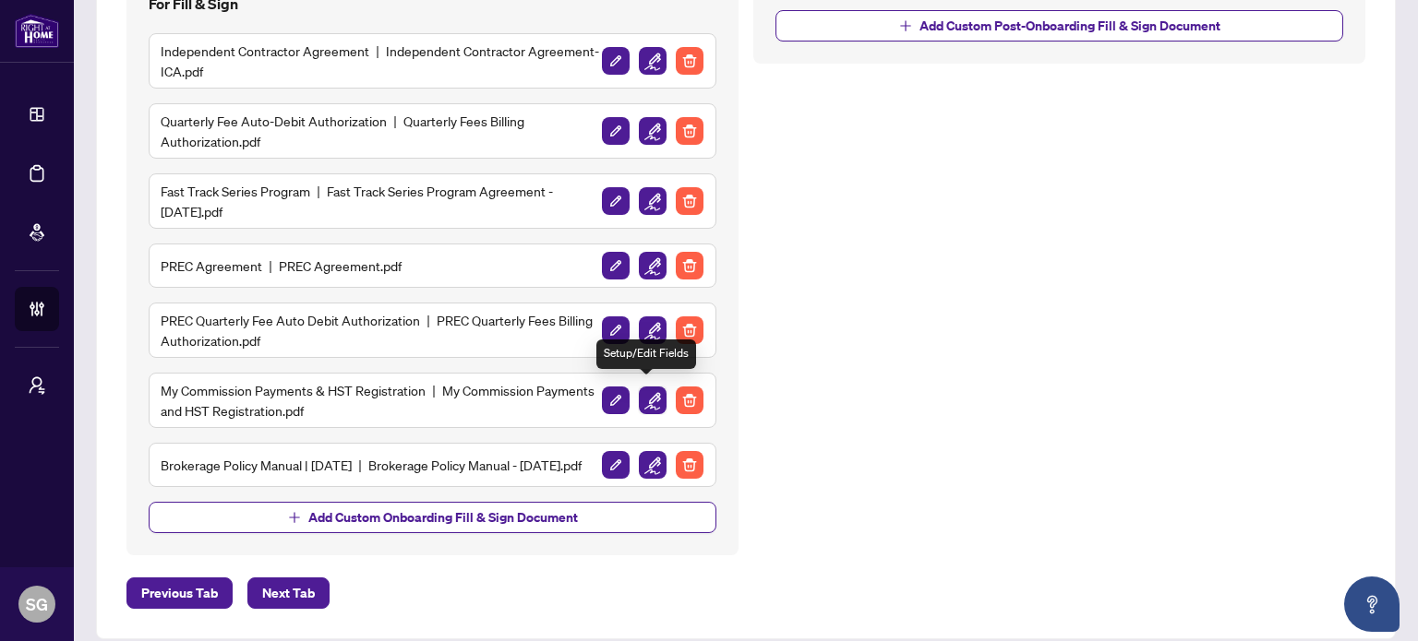
click at [640, 396] on img "button" at bounding box center [653, 401] width 28 height 28
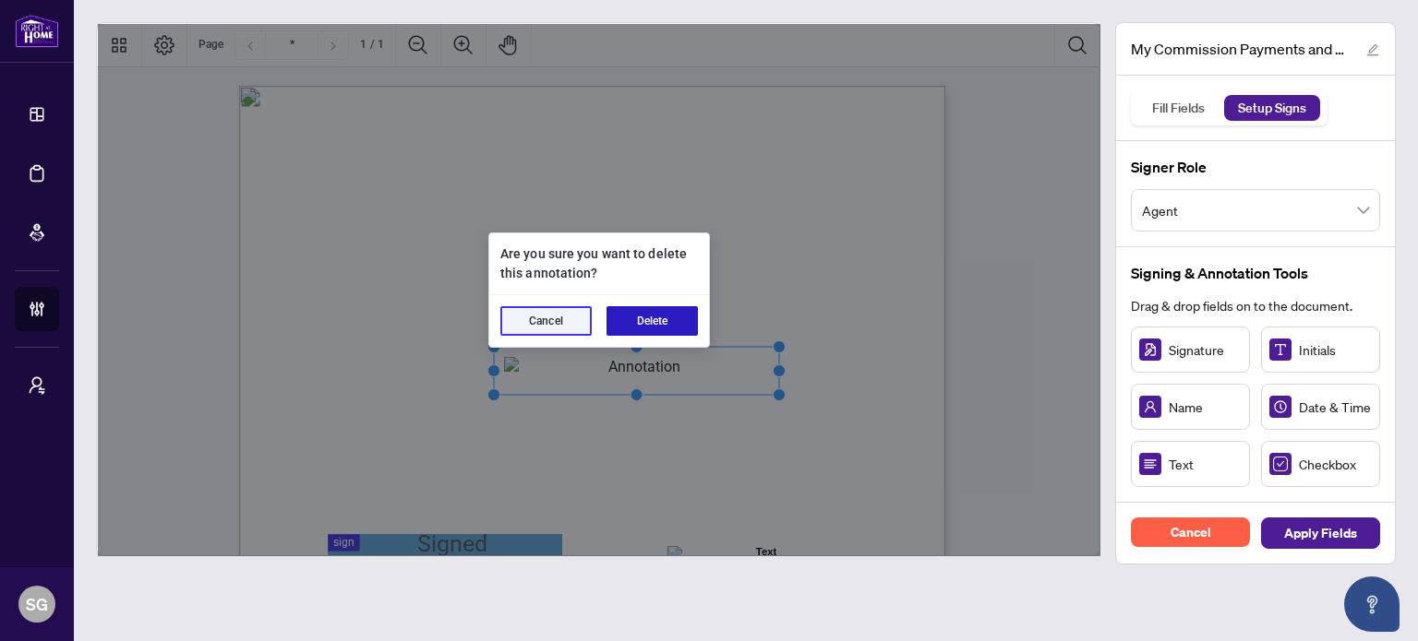
click at [661, 320] on button "Delete" at bounding box center [651, 321] width 91 height 30
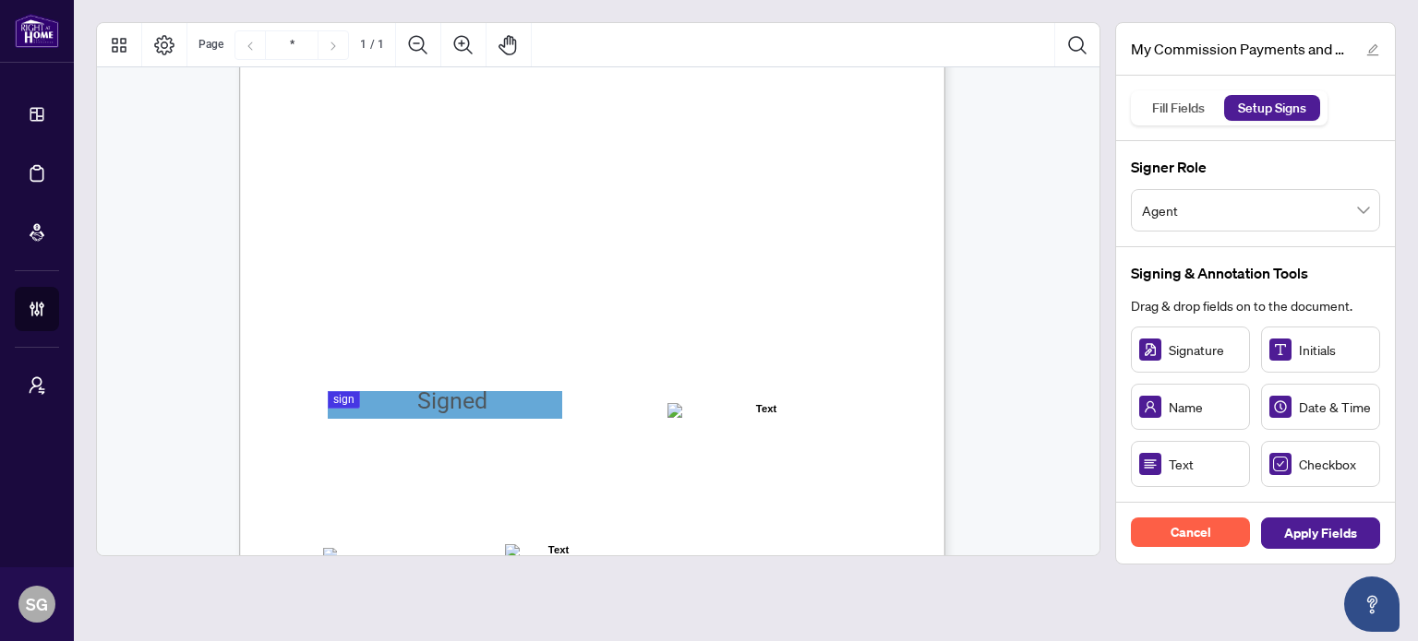
scroll to position [185, 0]
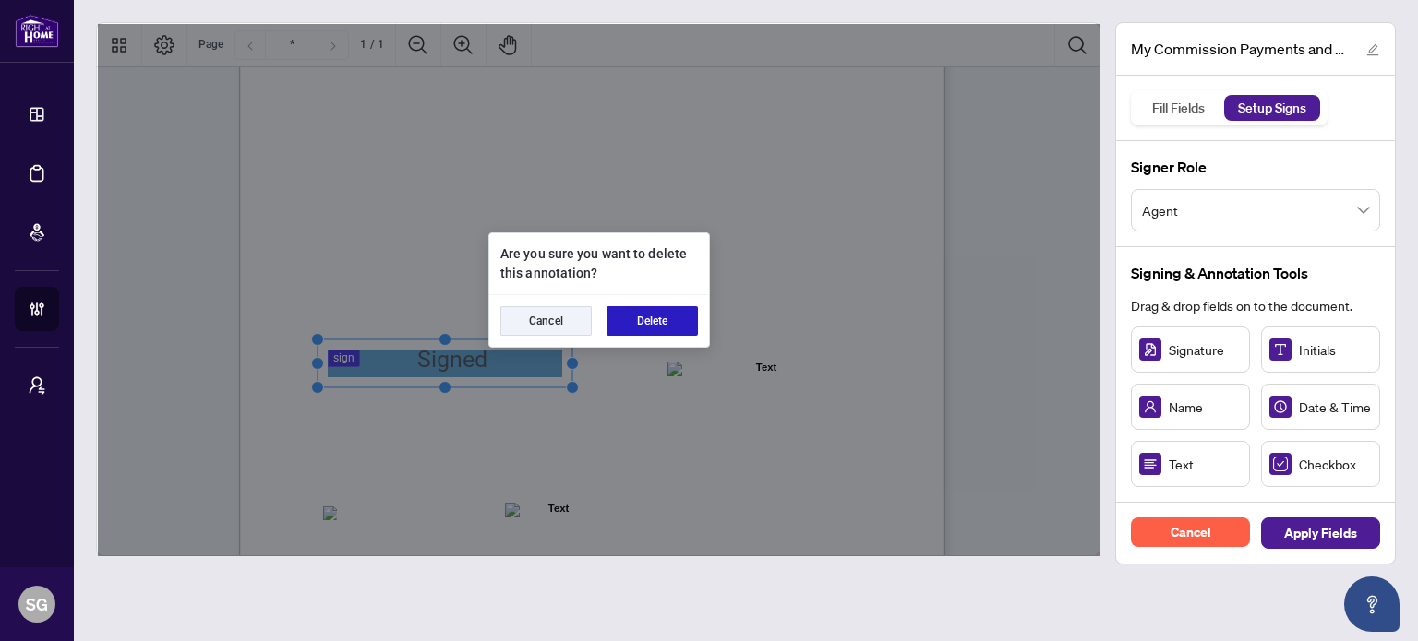
click at [669, 312] on button "Delete" at bounding box center [651, 321] width 91 height 30
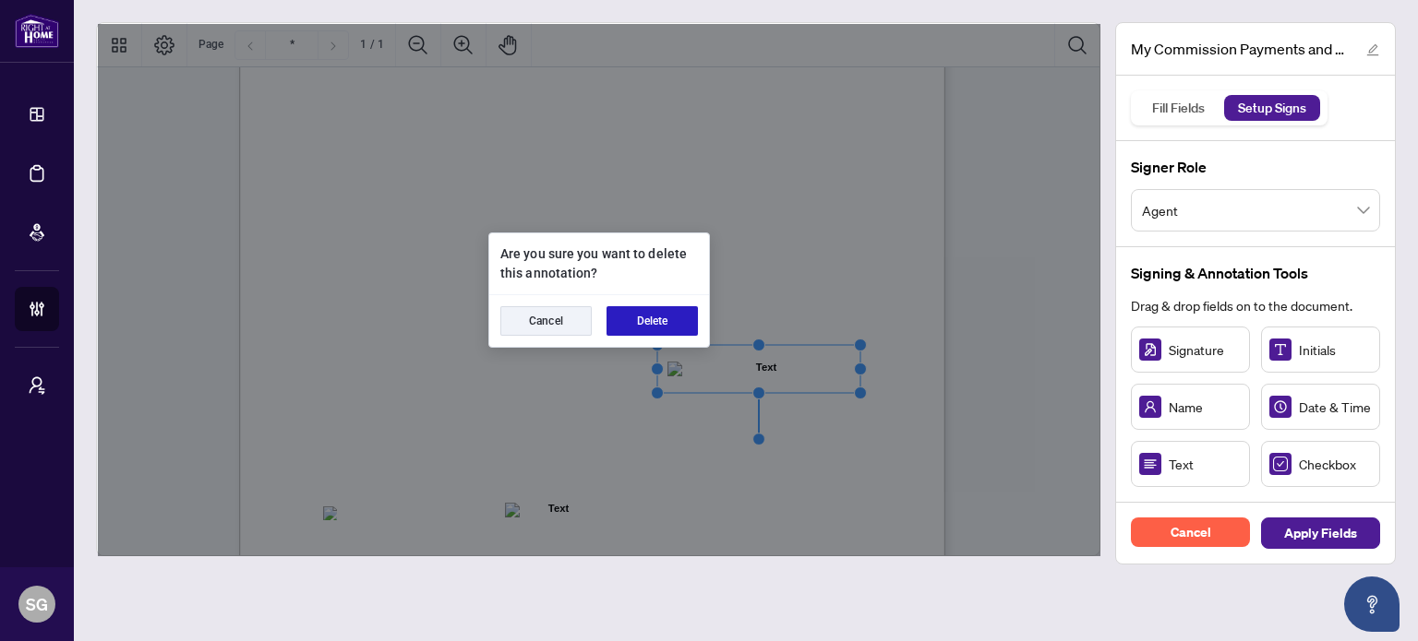
click at [685, 319] on button "Delete" at bounding box center [651, 321] width 91 height 30
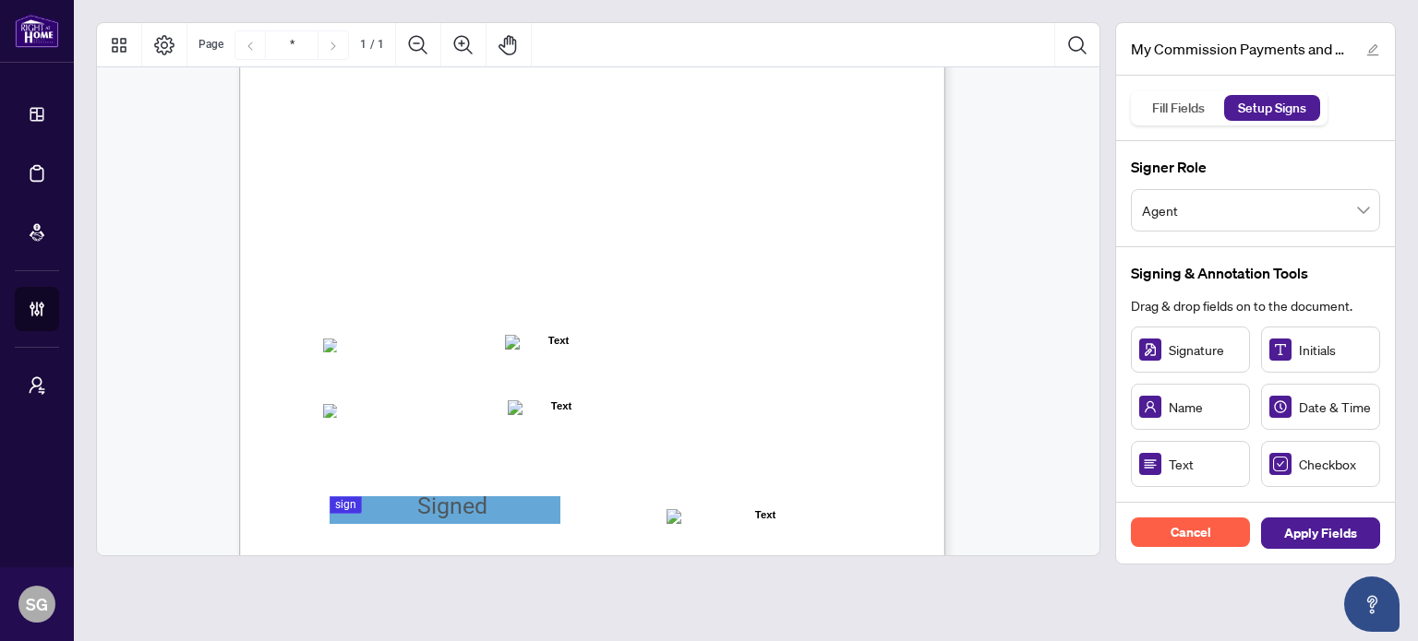
scroll to position [369, 0]
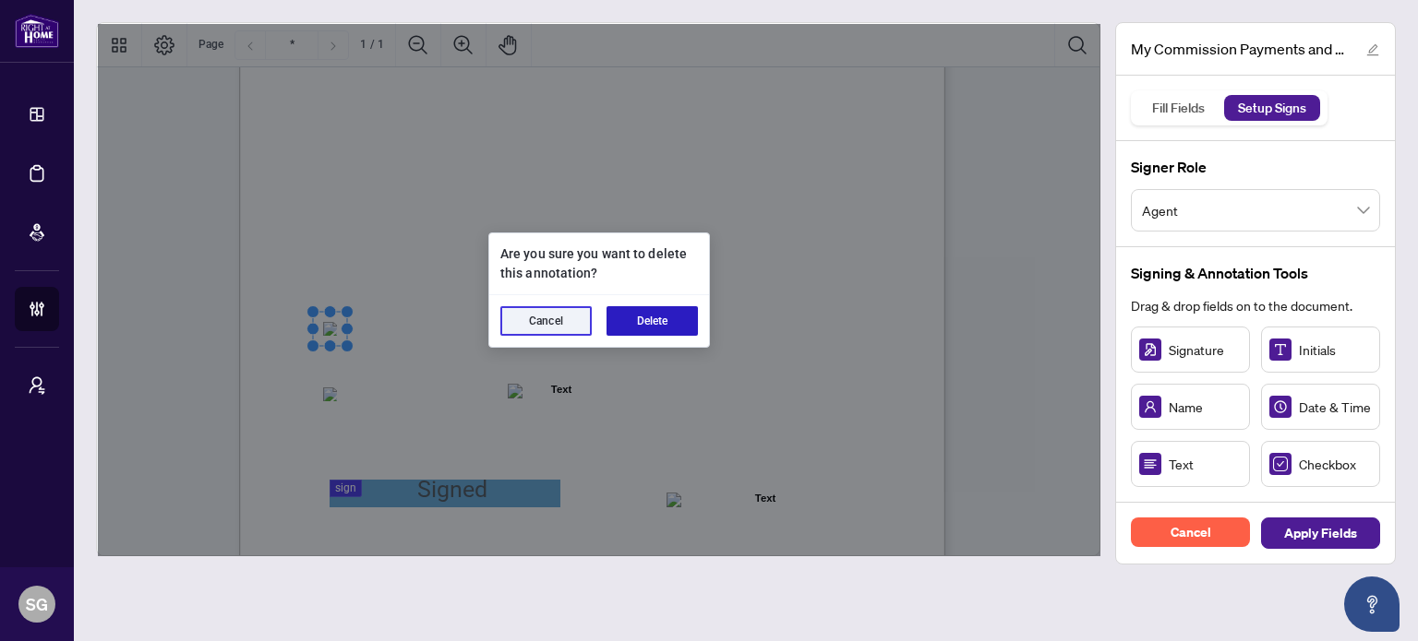
click at [627, 324] on button "Delete" at bounding box center [651, 321] width 91 height 30
click at [628, 320] on button "Delete" at bounding box center [651, 321] width 91 height 30
click at [692, 309] on button "Delete" at bounding box center [651, 321] width 91 height 30
click at [647, 313] on button "Delete" at bounding box center [651, 321] width 91 height 30
click at [685, 328] on button "Delete" at bounding box center [651, 321] width 91 height 30
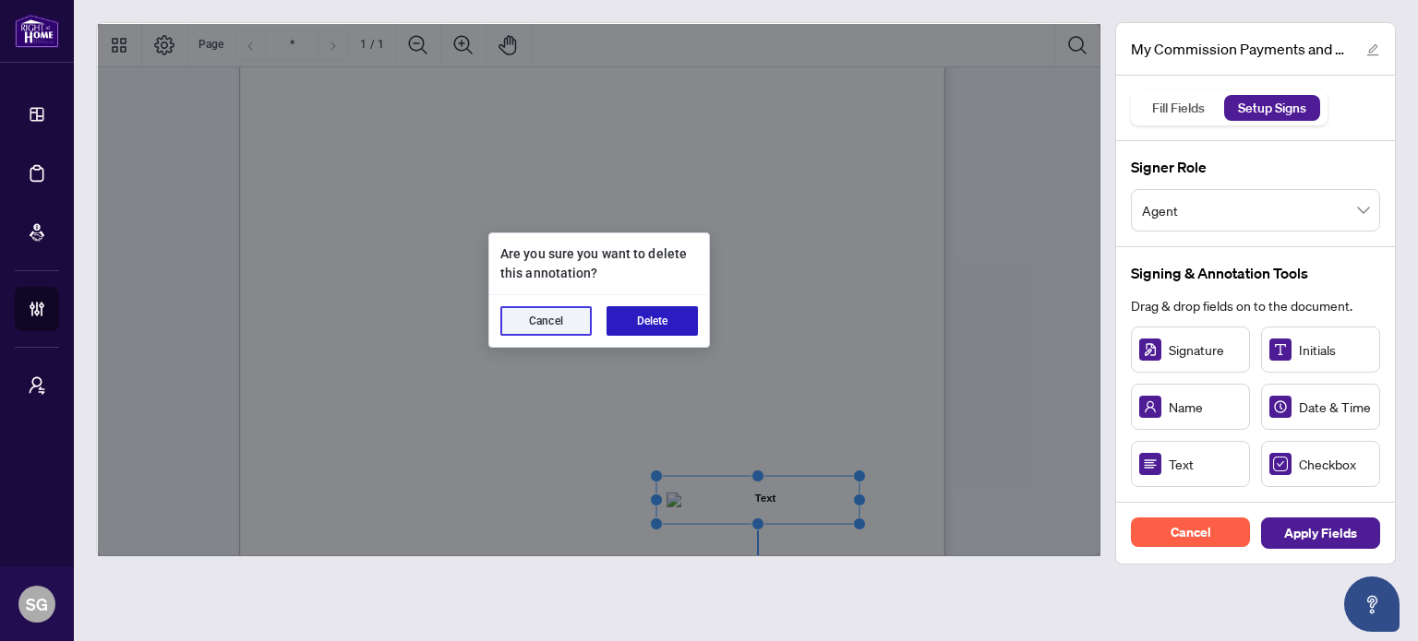
click at [664, 321] on button "Delete" at bounding box center [651, 321] width 91 height 30
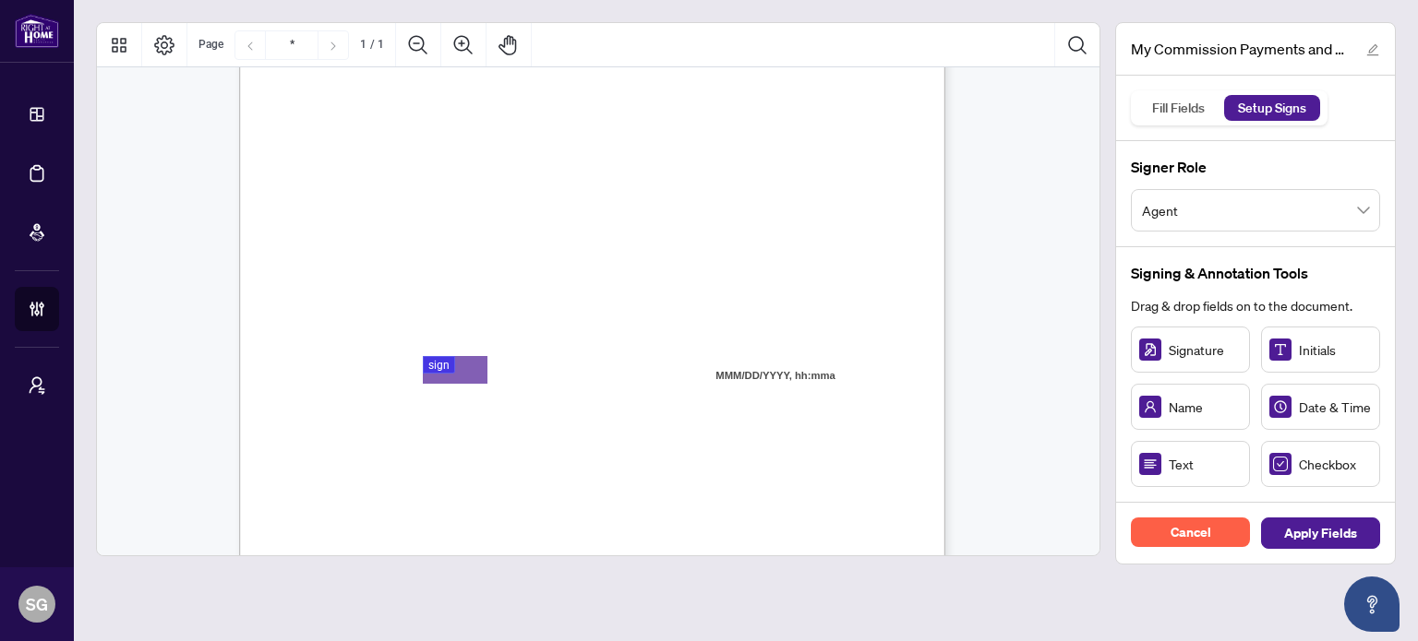
scroll to position [0, 0]
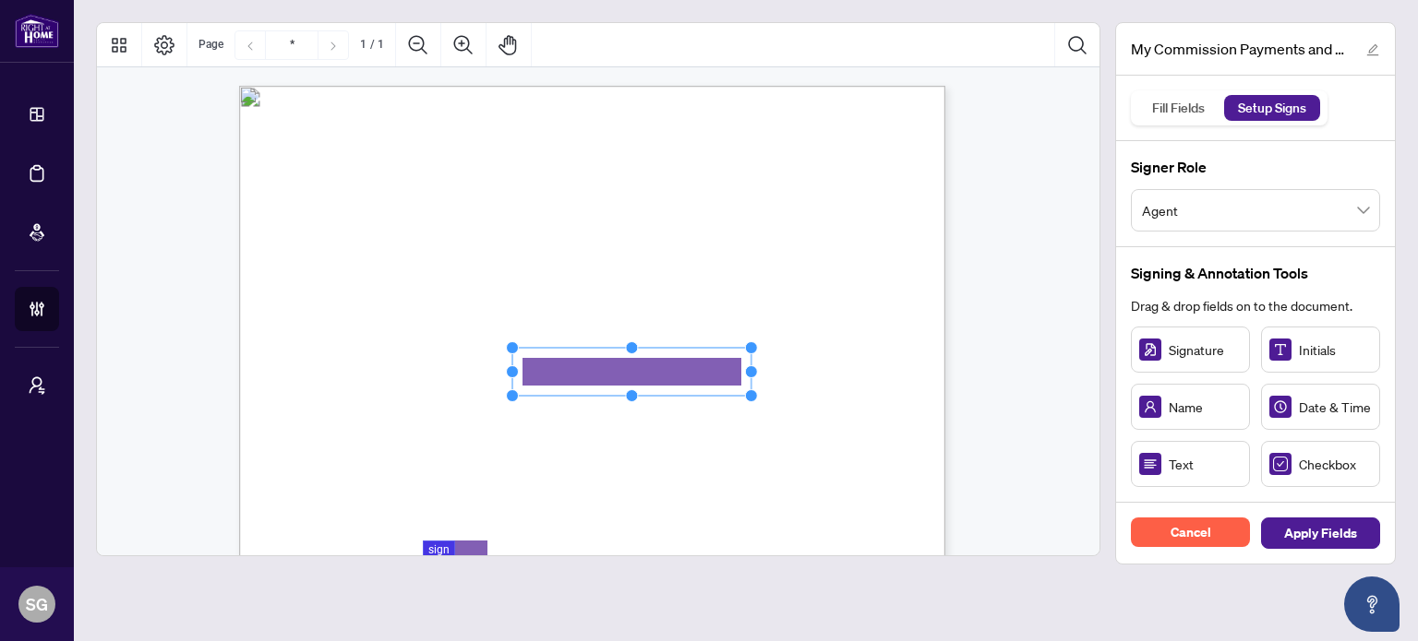
drag, startPoint x: 624, startPoint y: 373, endPoint x: 754, endPoint y: 376, distance: 130.2
click at [754, 376] on circle "Resize, Right" at bounding box center [751, 372] width 12 height 12
click at [709, 377] on rect "Page 1" at bounding box center [634, 372] width 244 height 48
drag, startPoint x: 709, startPoint y: 377, endPoint x: 853, endPoint y: 395, distance: 145.0
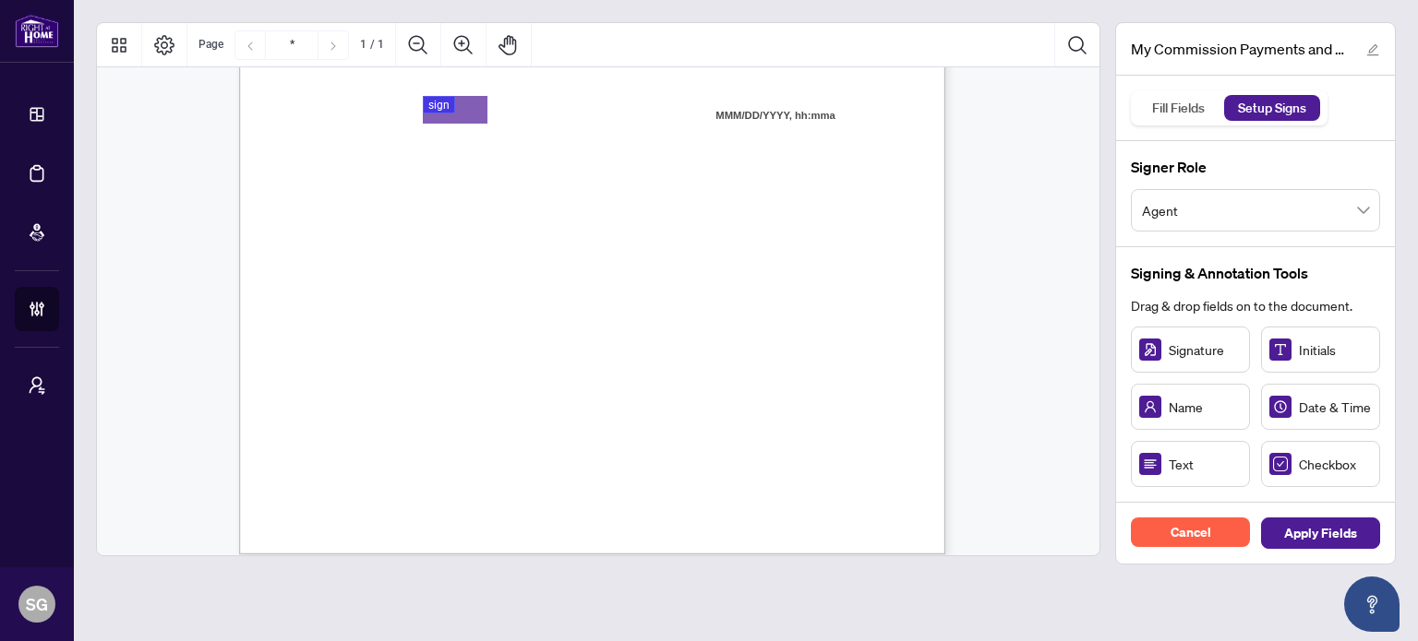
scroll to position [461, 0]
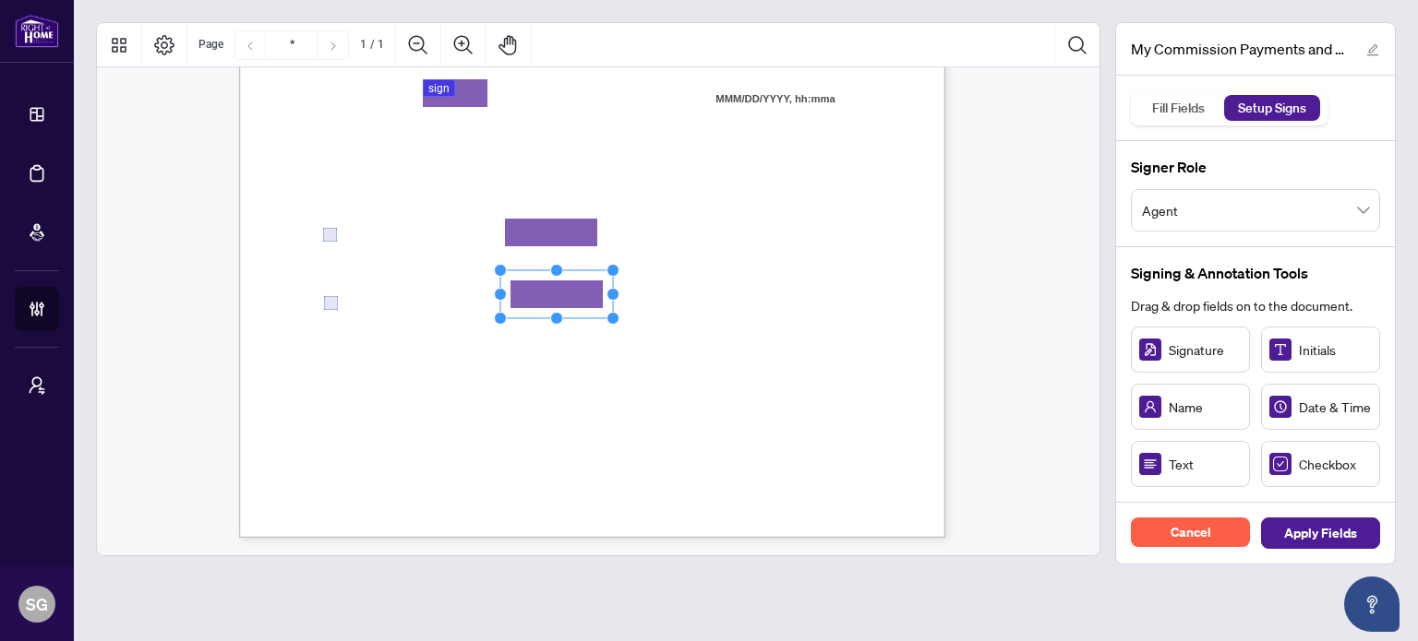
drag, startPoint x: 1173, startPoint y: 469, endPoint x: 556, endPoint y: 294, distance: 641.6
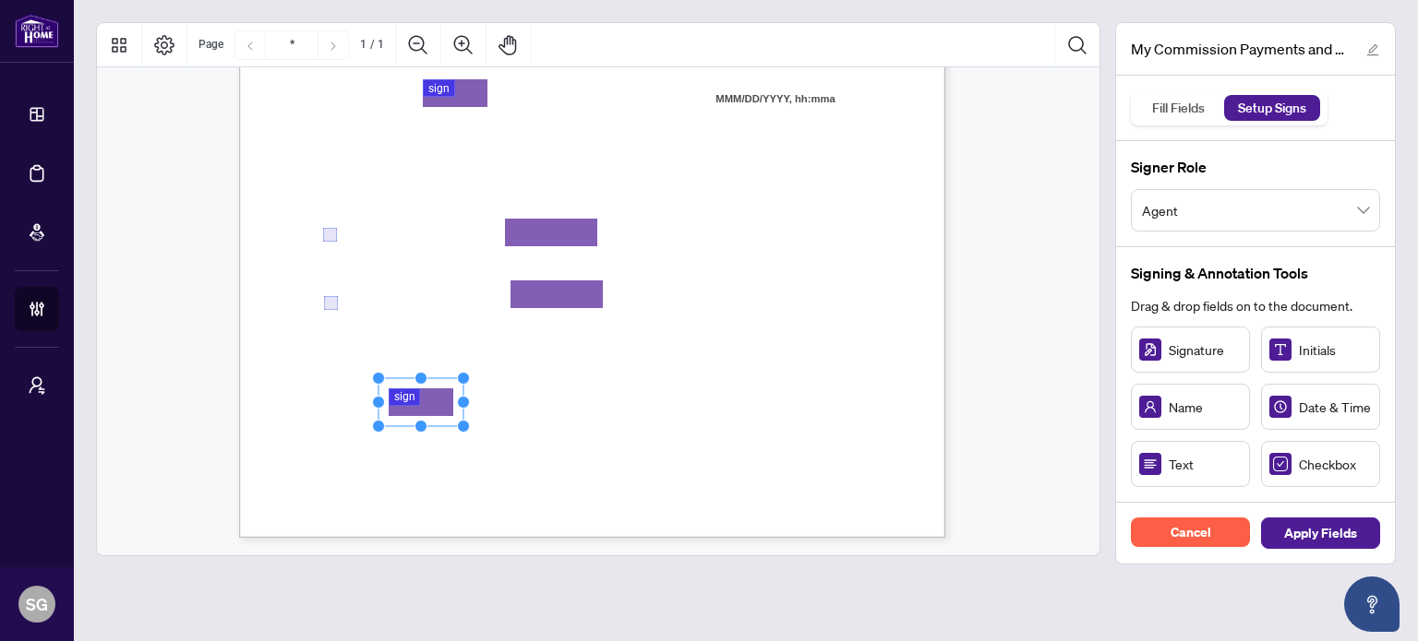
drag, startPoint x: 1168, startPoint y: 347, endPoint x: 420, endPoint y: 402, distance: 750.6
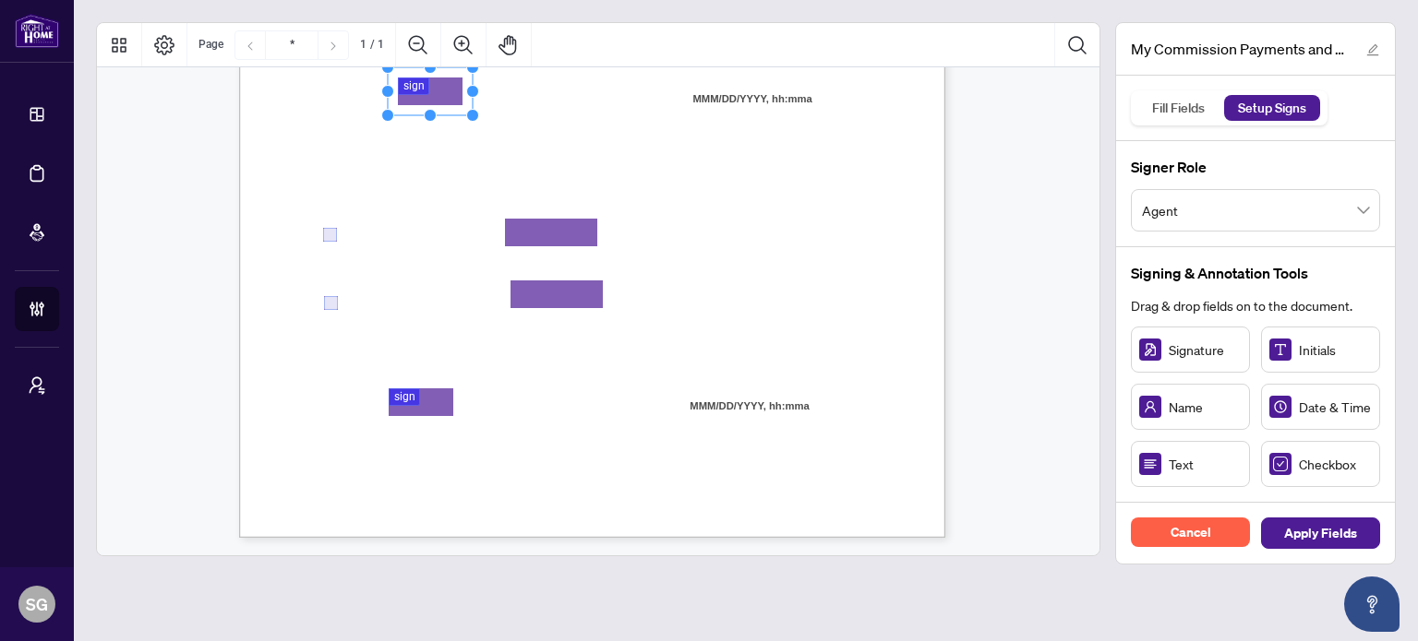
drag, startPoint x: 433, startPoint y: 85, endPoint x: 408, endPoint y: 83, distance: 25.0
click at [1343, 533] on span "Apply Fields" at bounding box center [1320, 534] width 73 height 30
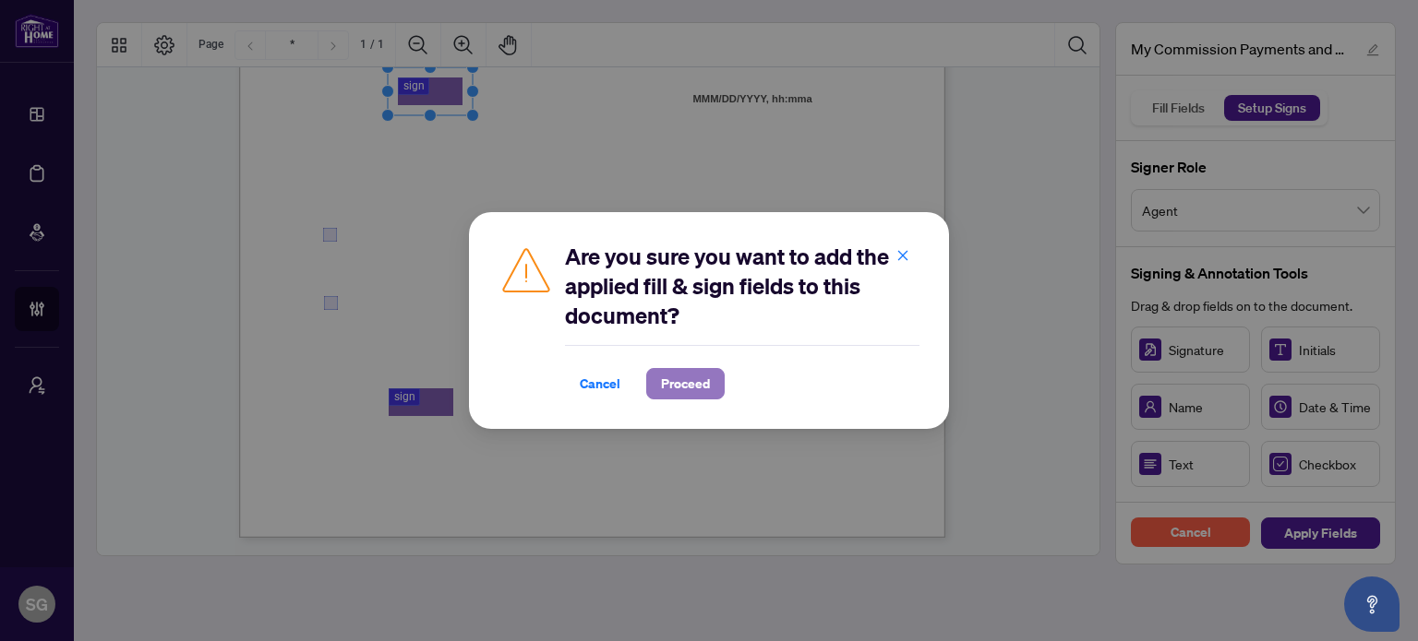
click at [683, 383] on span "Proceed" at bounding box center [685, 384] width 49 height 30
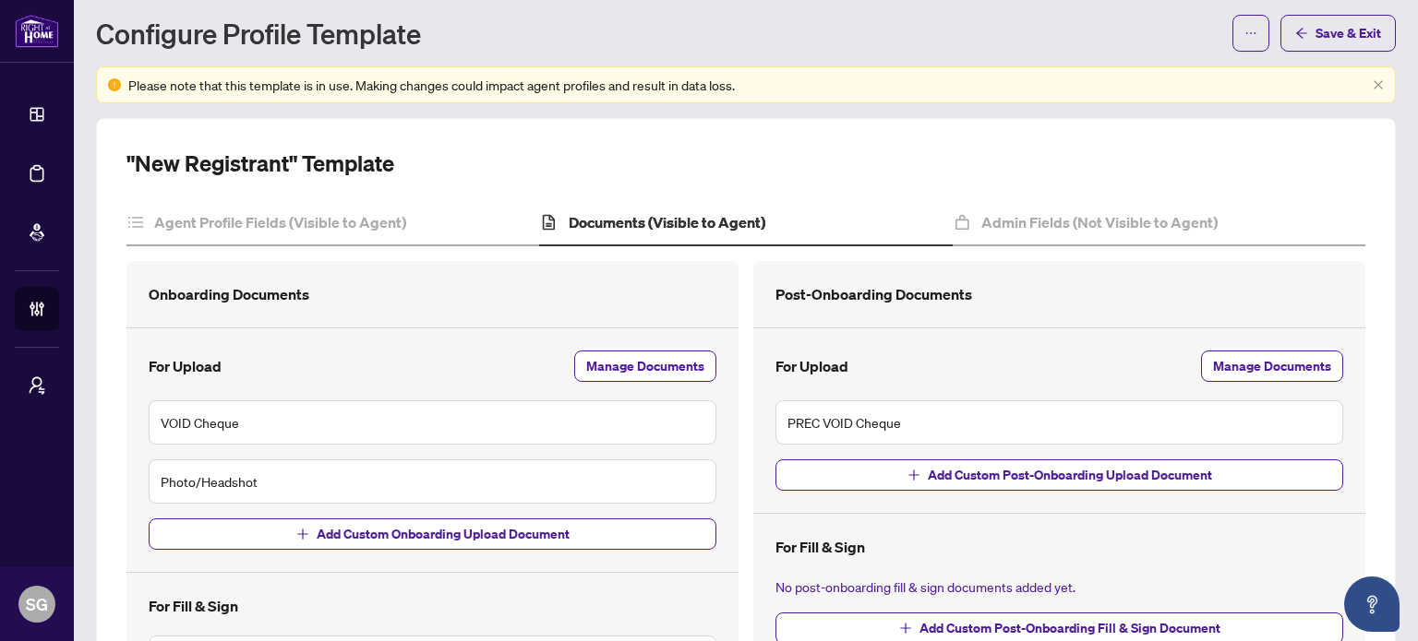
scroll to position [24, 0]
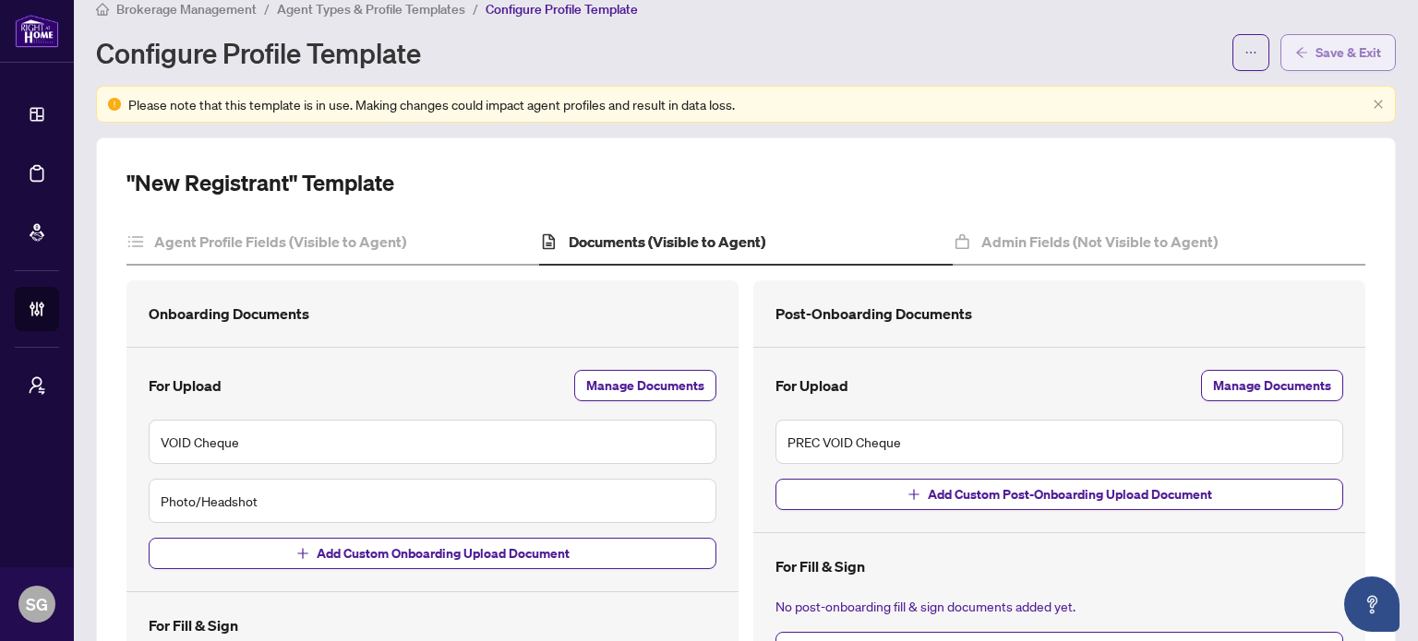
drag, startPoint x: 1321, startPoint y: 61, endPoint x: 1305, endPoint y: 63, distance: 15.8
click at [1315, 63] on span "Save & Exit" at bounding box center [1348, 53] width 66 height 30
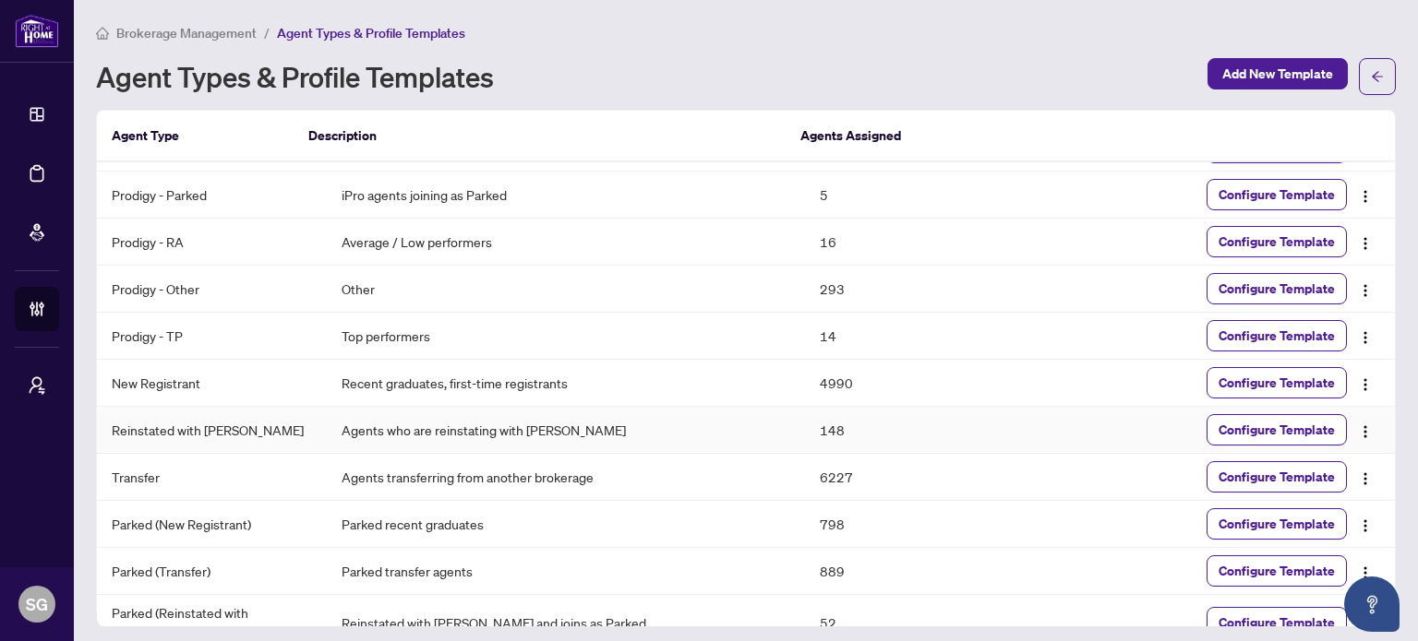
scroll to position [56, 0]
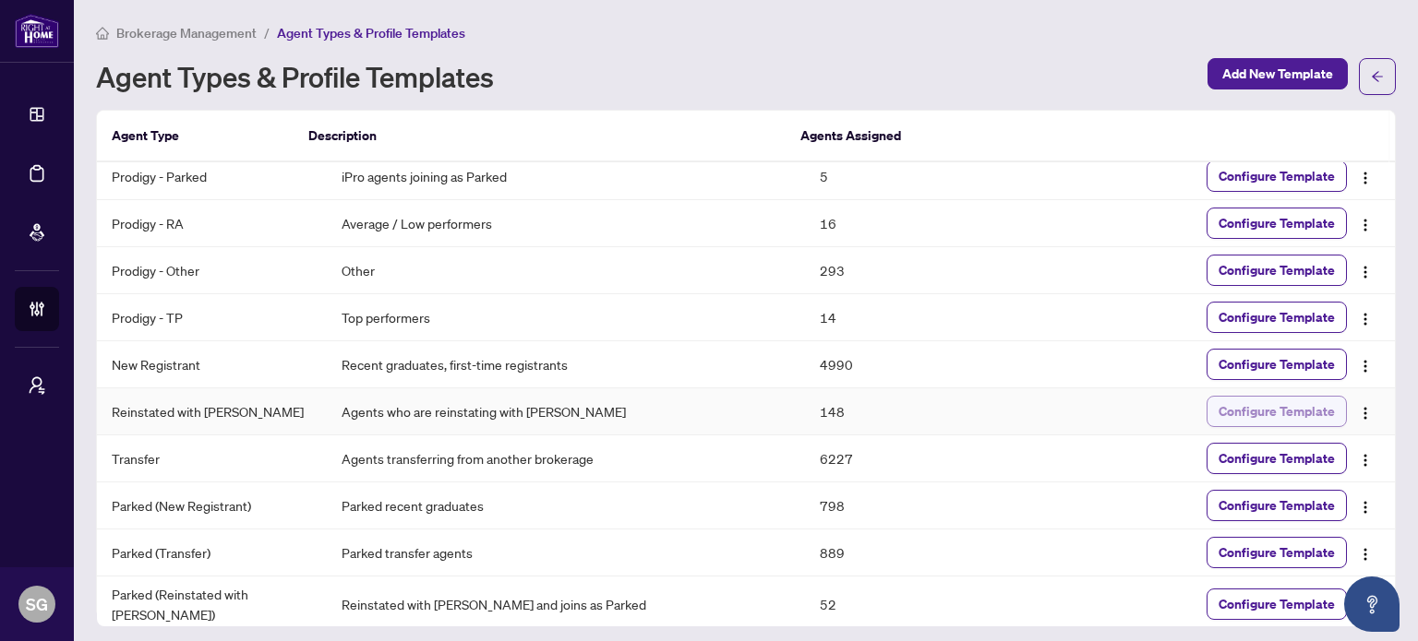
click at [1303, 398] on span "Configure Template" at bounding box center [1276, 412] width 116 height 30
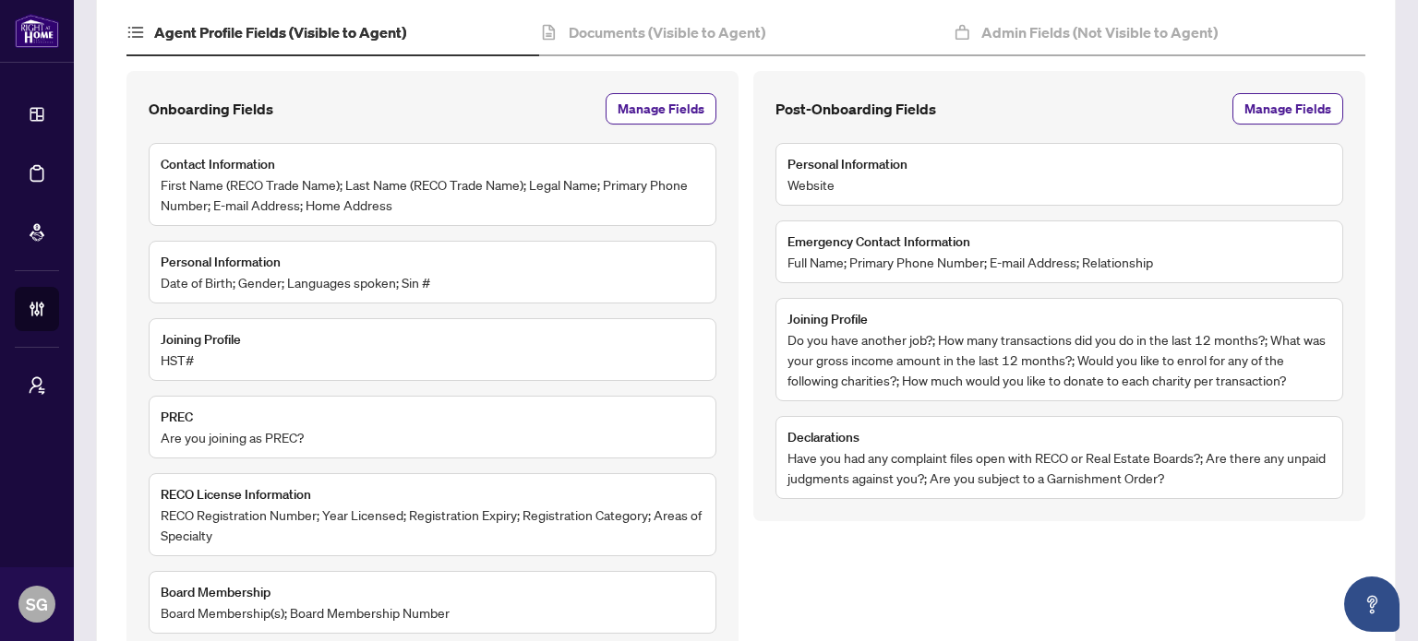
scroll to position [57, 0]
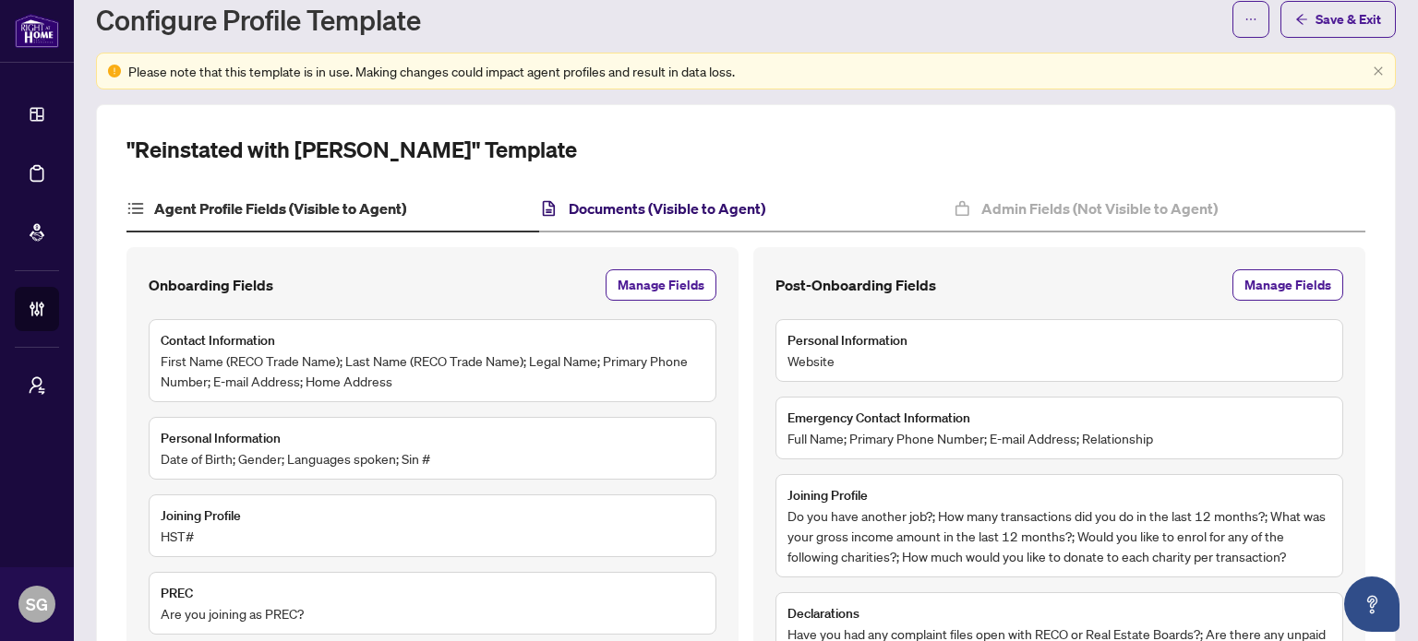
click at [689, 198] on h4 "Documents (Visible to Agent)" at bounding box center [667, 209] width 197 height 22
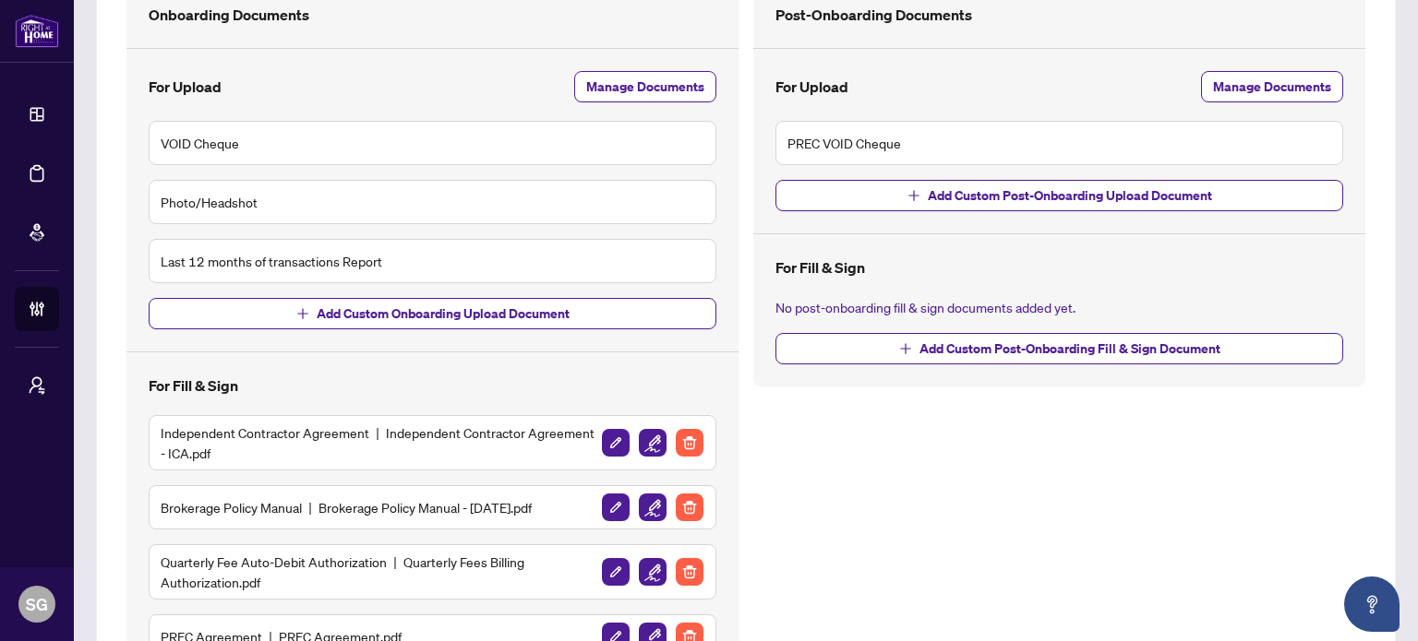
scroll to position [519, 0]
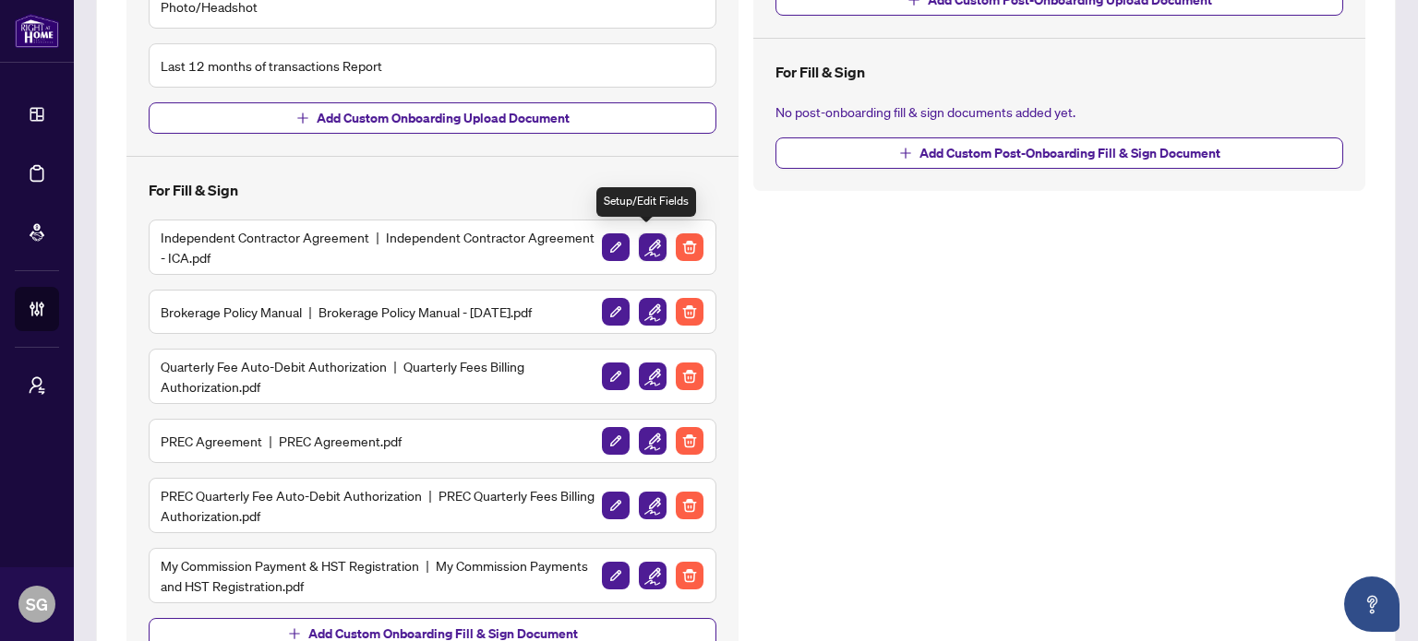
click at [644, 246] on img "button" at bounding box center [653, 248] width 28 height 28
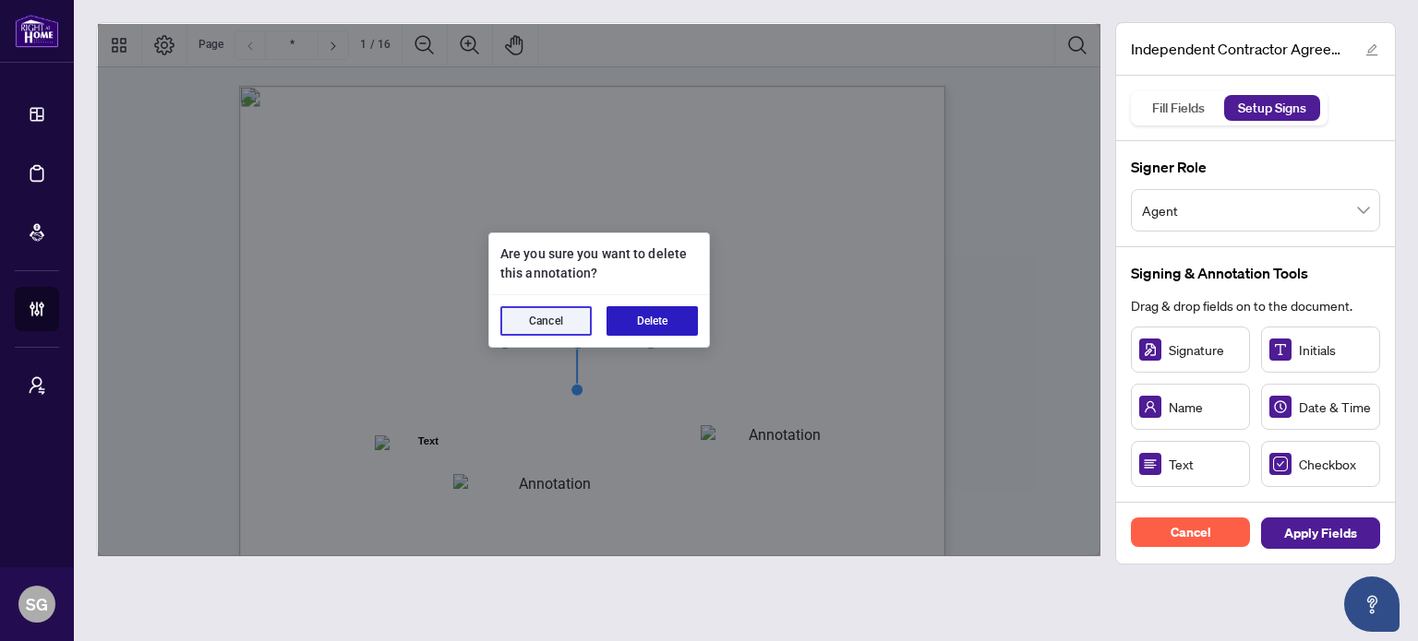
click at [655, 330] on button "Delete" at bounding box center [651, 321] width 91 height 30
click at [638, 317] on button "Delete" at bounding box center [651, 321] width 91 height 30
click at [661, 321] on button "Delete" at bounding box center [651, 321] width 91 height 30
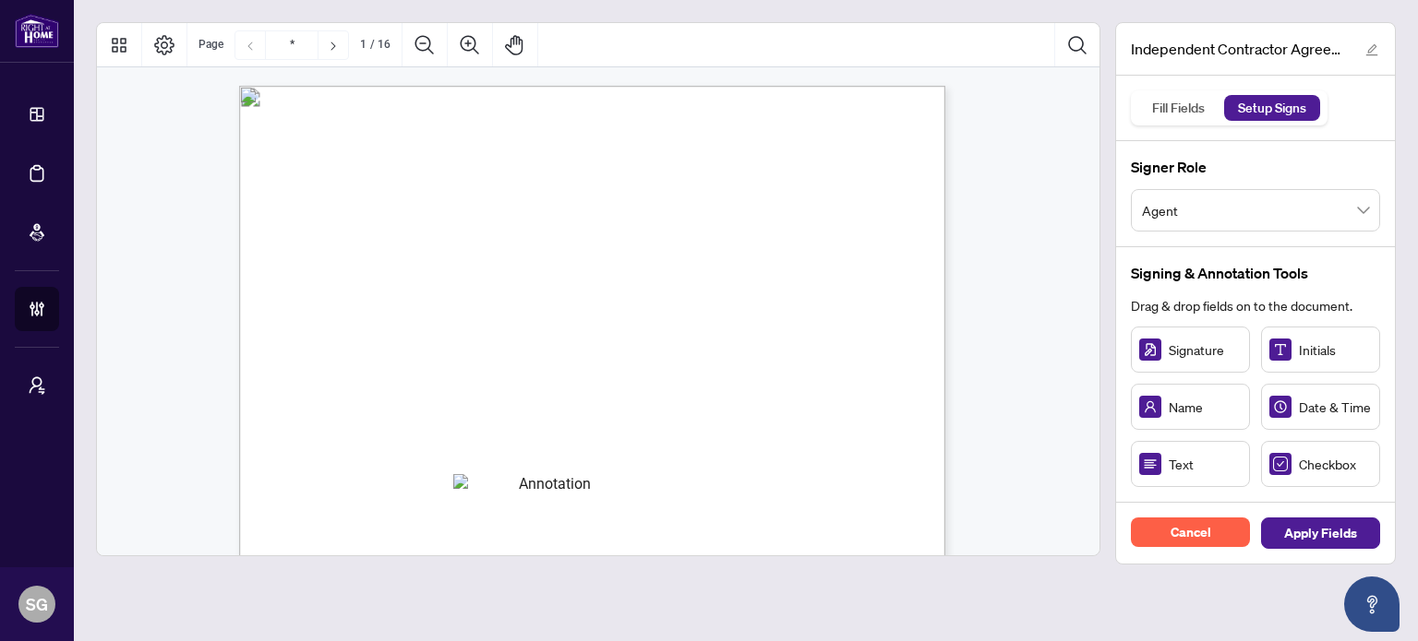
click at [433, 498] on span "will operate from the" at bounding box center [377, 493] width 111 height 17
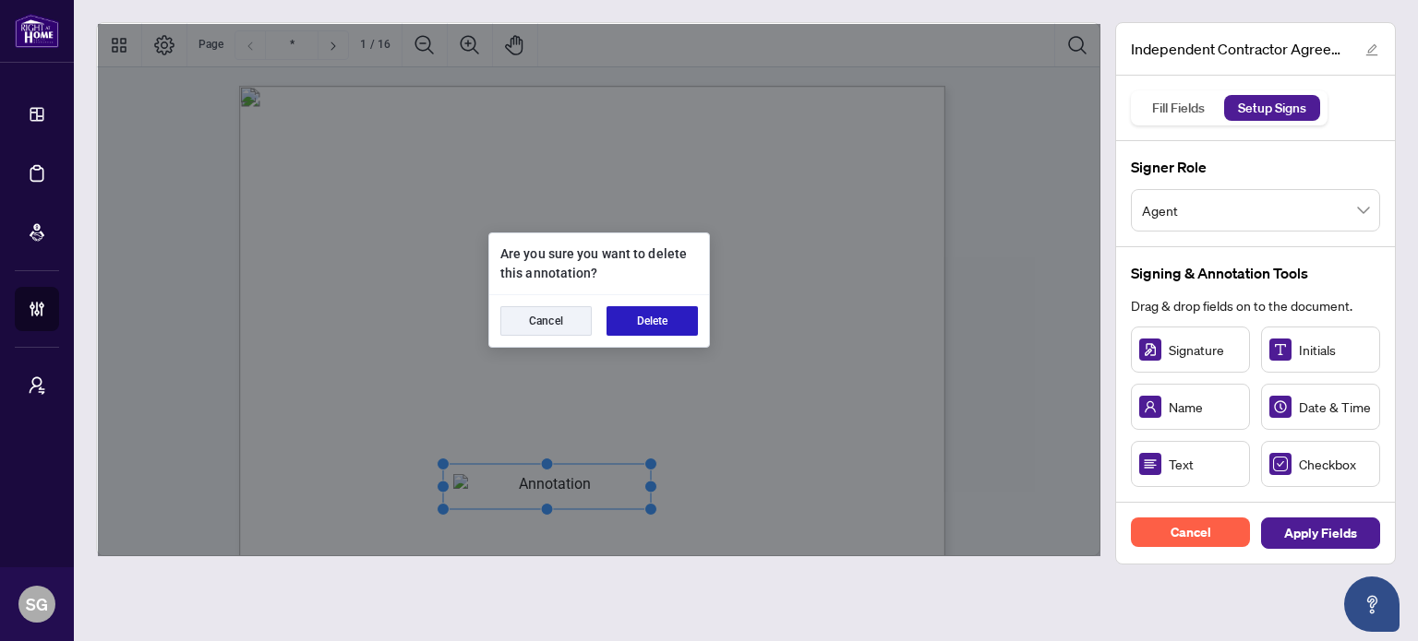
click at [657, 318] on button "Delete" at bounding box center [651, 321] width 91 height 30
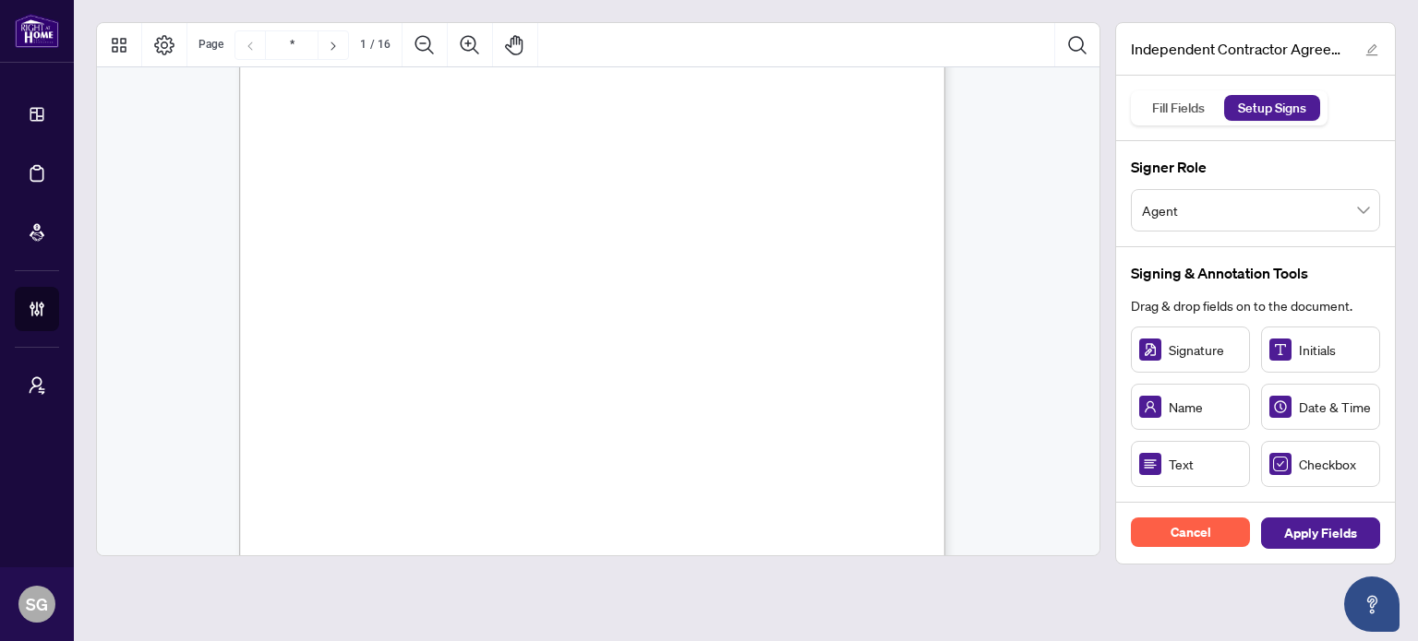
scroll to position [185, 0]
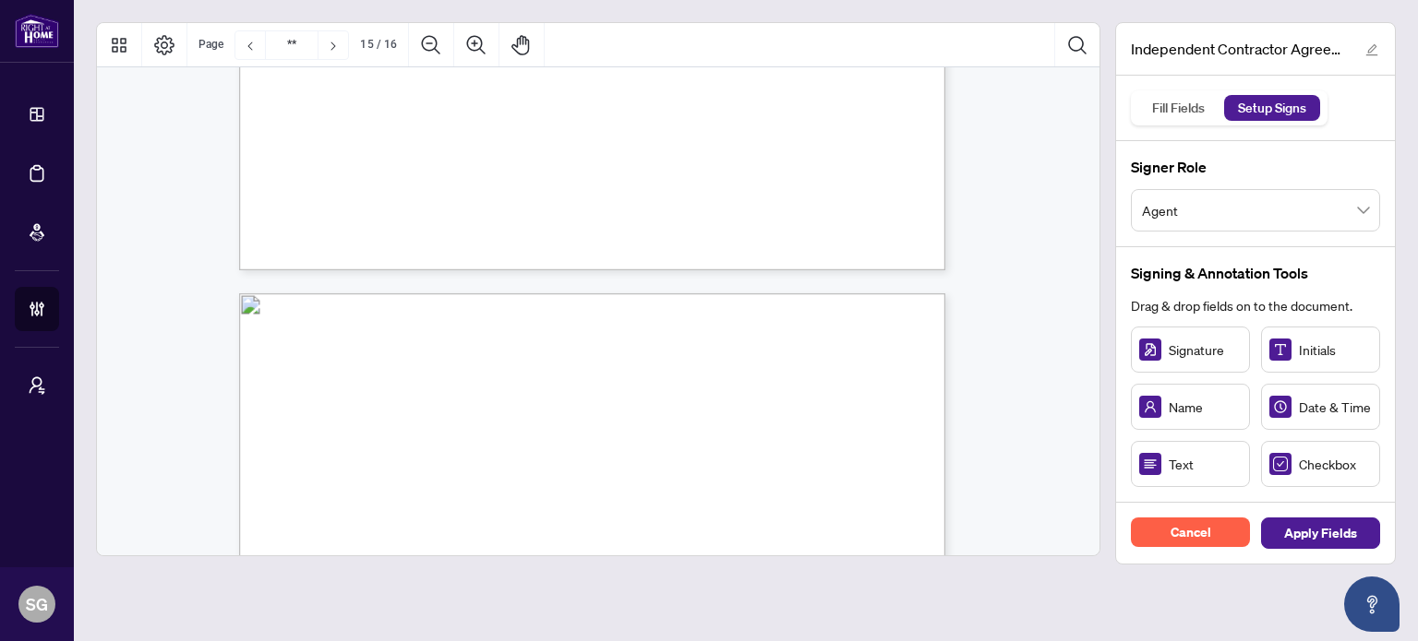
type input "**"
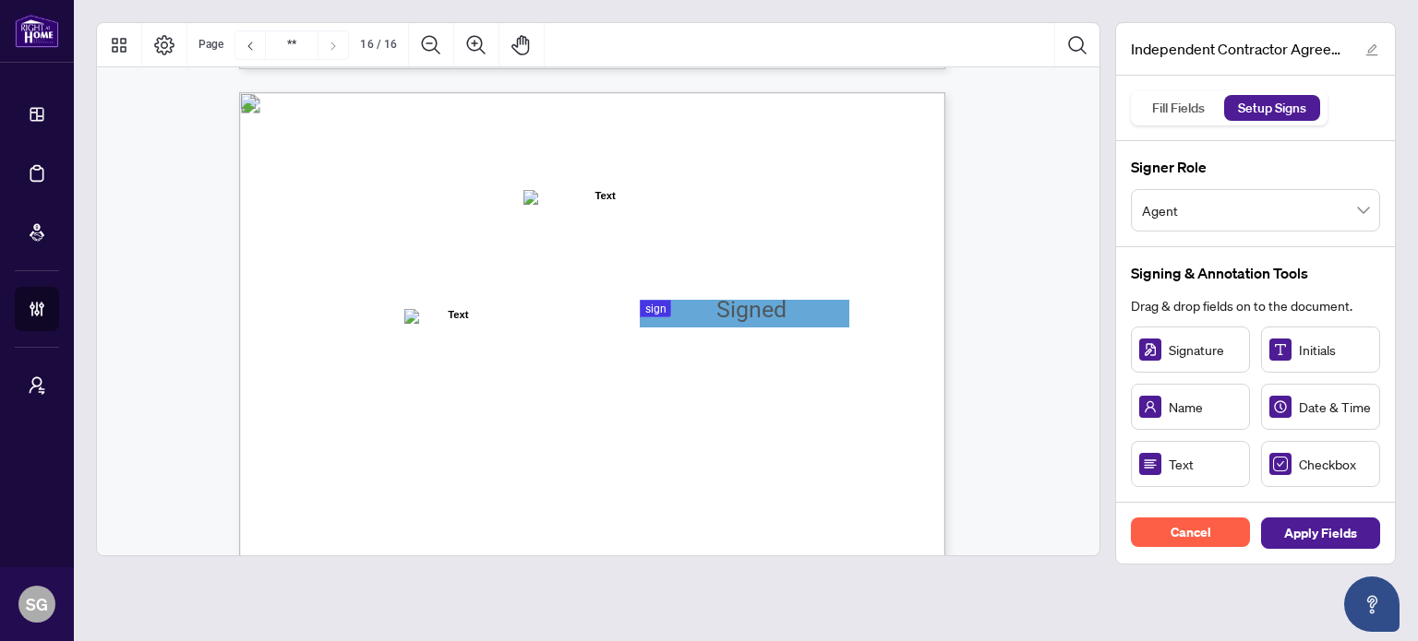
scroll to position [14029, 0]
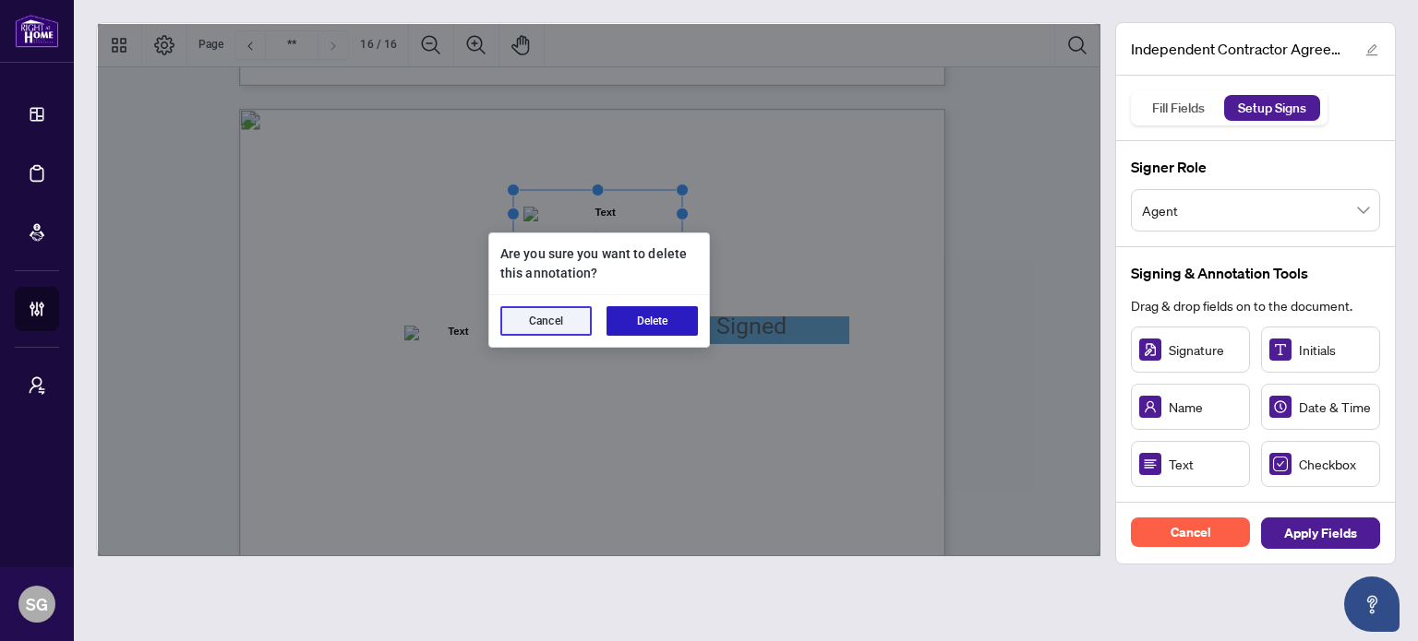
click at [677, 324] on button "Delete" at bounding box center [651, 321] width 91 height 30
click at [653, 321] on button "Delete" at bounding box center [651, 321] width 91 height 30
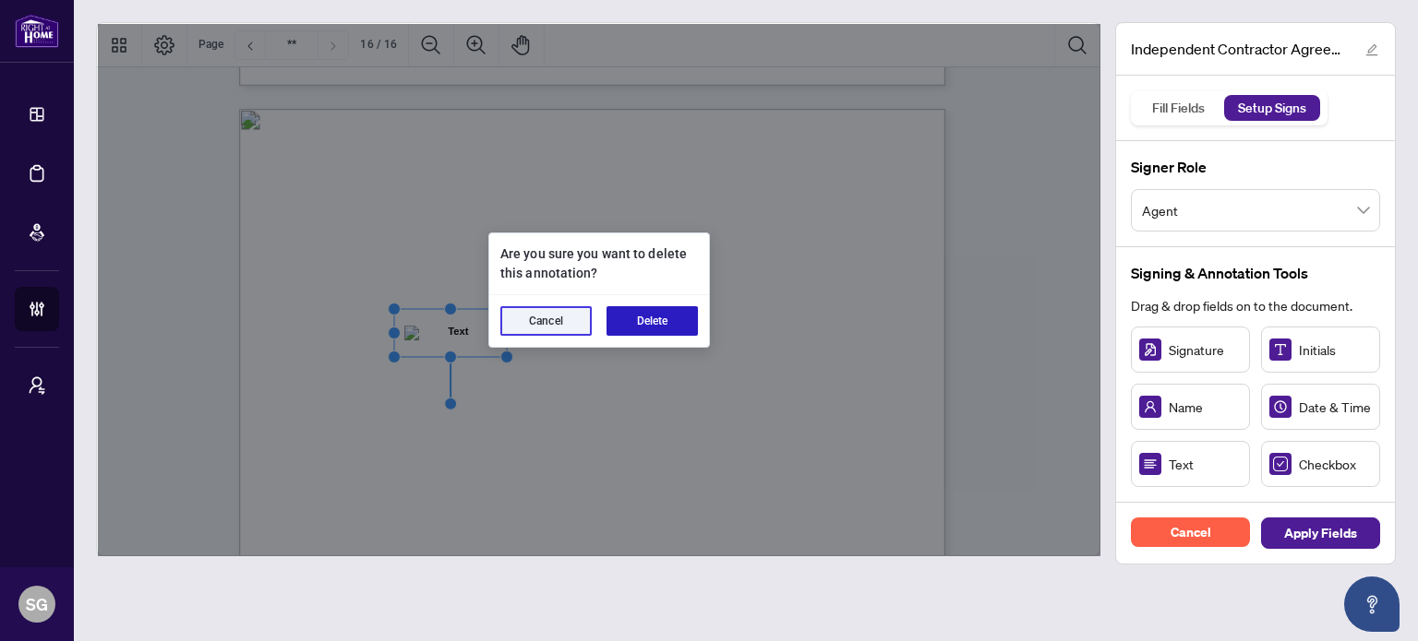
click at [664, 324] on button "Delete" at bounding box center [651, 321] width 91 height 30
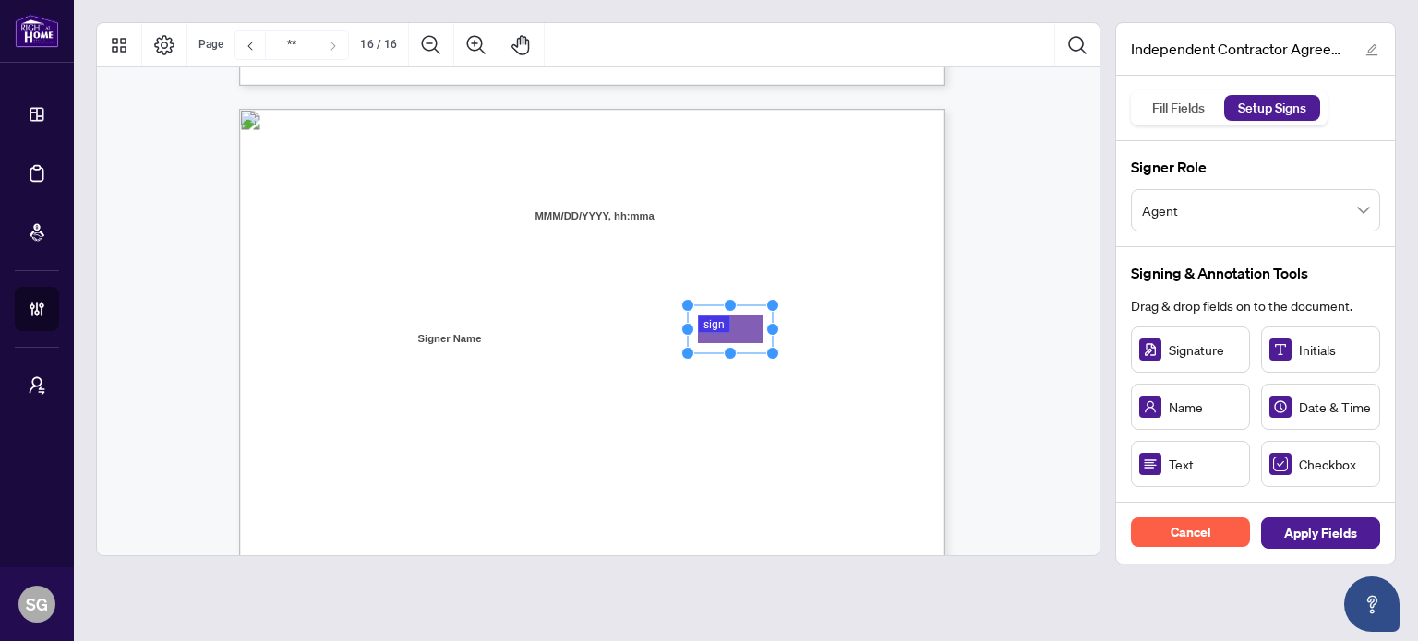
drag, startPoint x: 740, startPoint y: 334, endPoint x: 729, endPoint y: 337, distance: 11.4
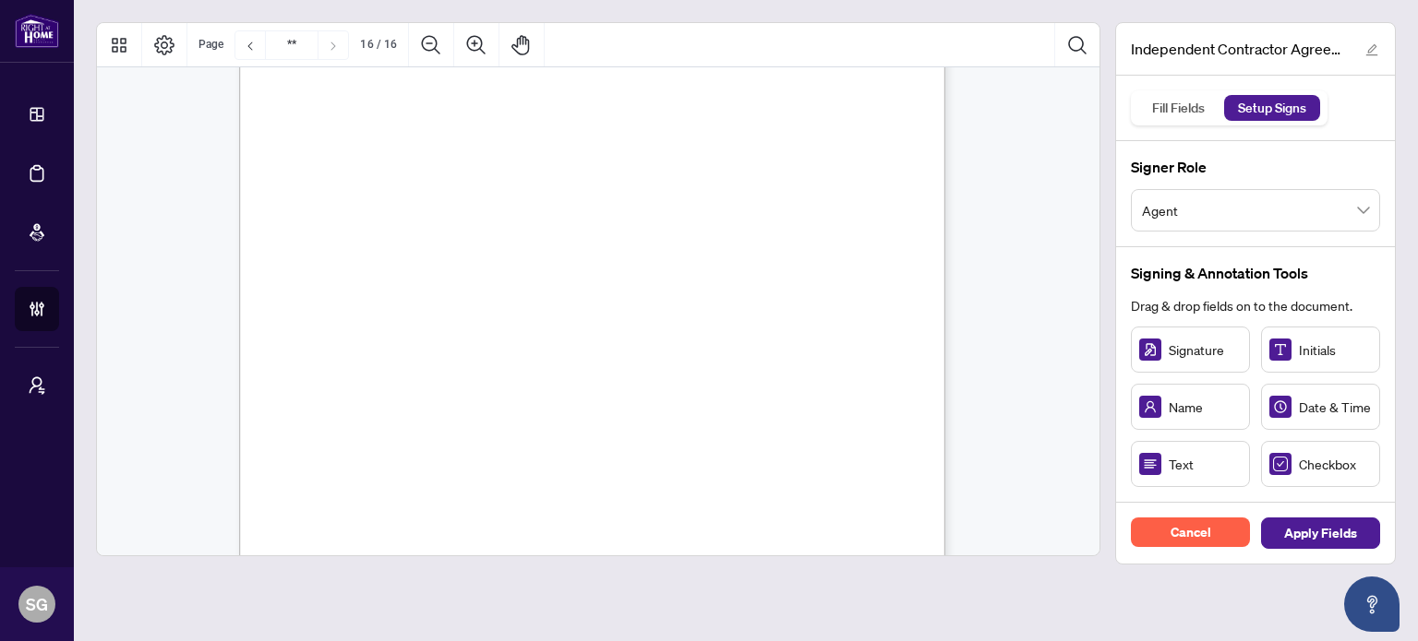
scroll to position [14491, 0]
click at [1220, 210] on span "Agent" at bounding box center [1255, 210] width 227 height 35
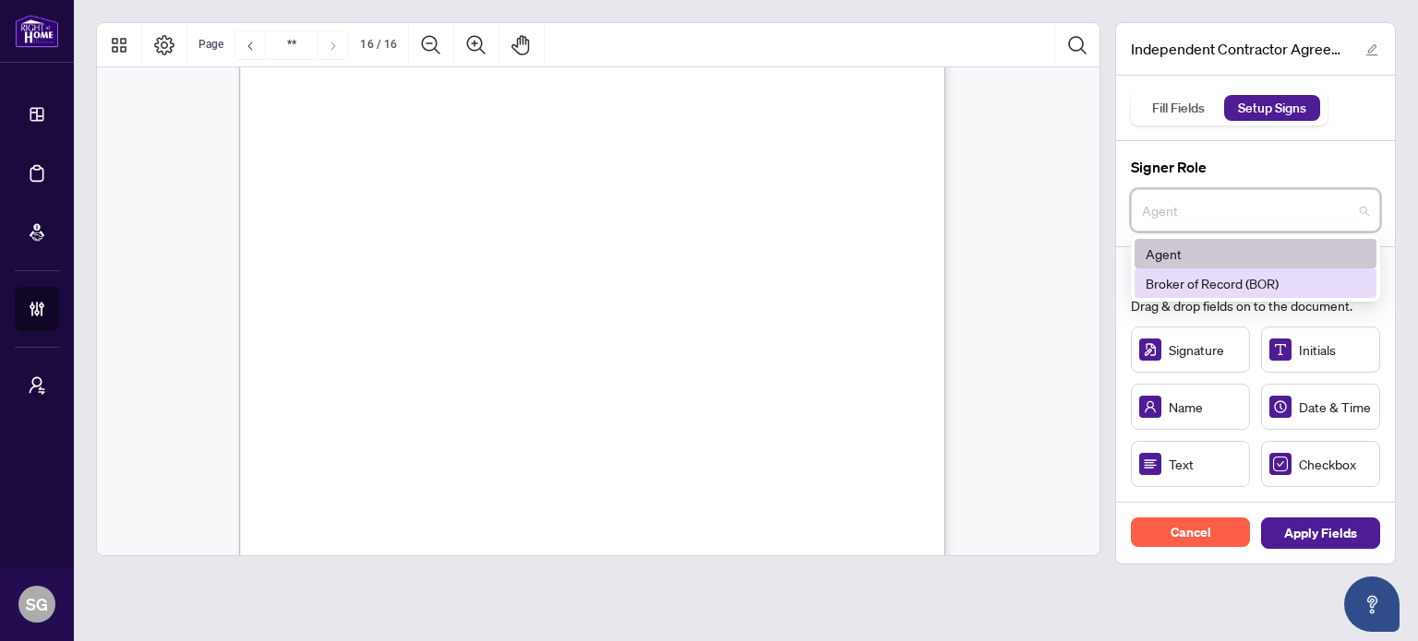
click at [1194, 279] on div "Broker of Record (BOR)" at bounding box center [1255, 283] width 220 height 20
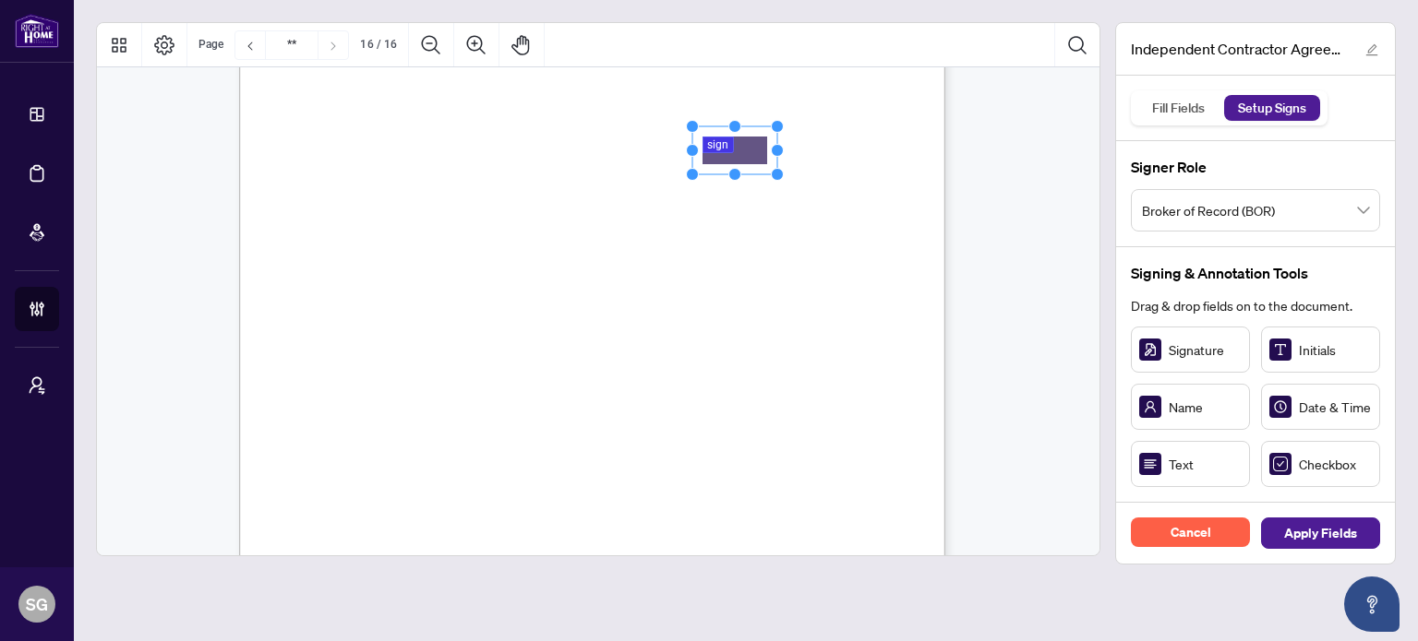
drag, startPoint x: 1189, startPoint y: 349, endPoint x: 734, endPoint y: 150, distance: 496.4
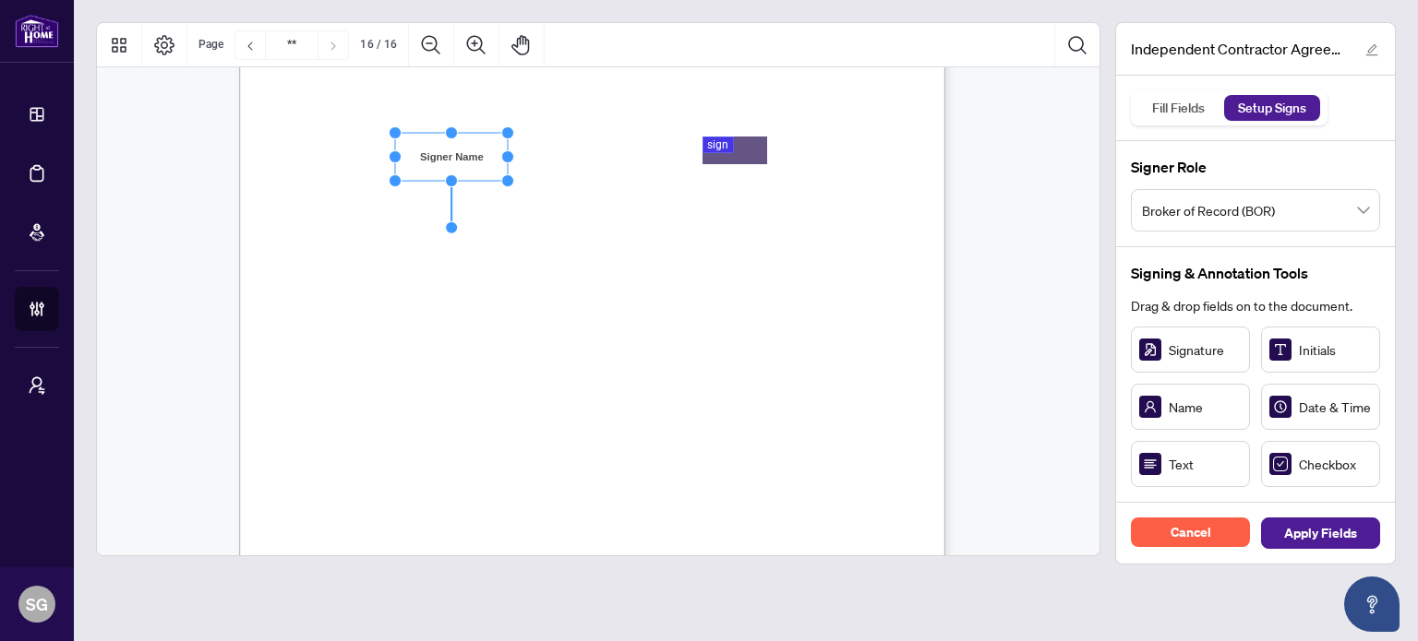
scroll to position [14306, 0]
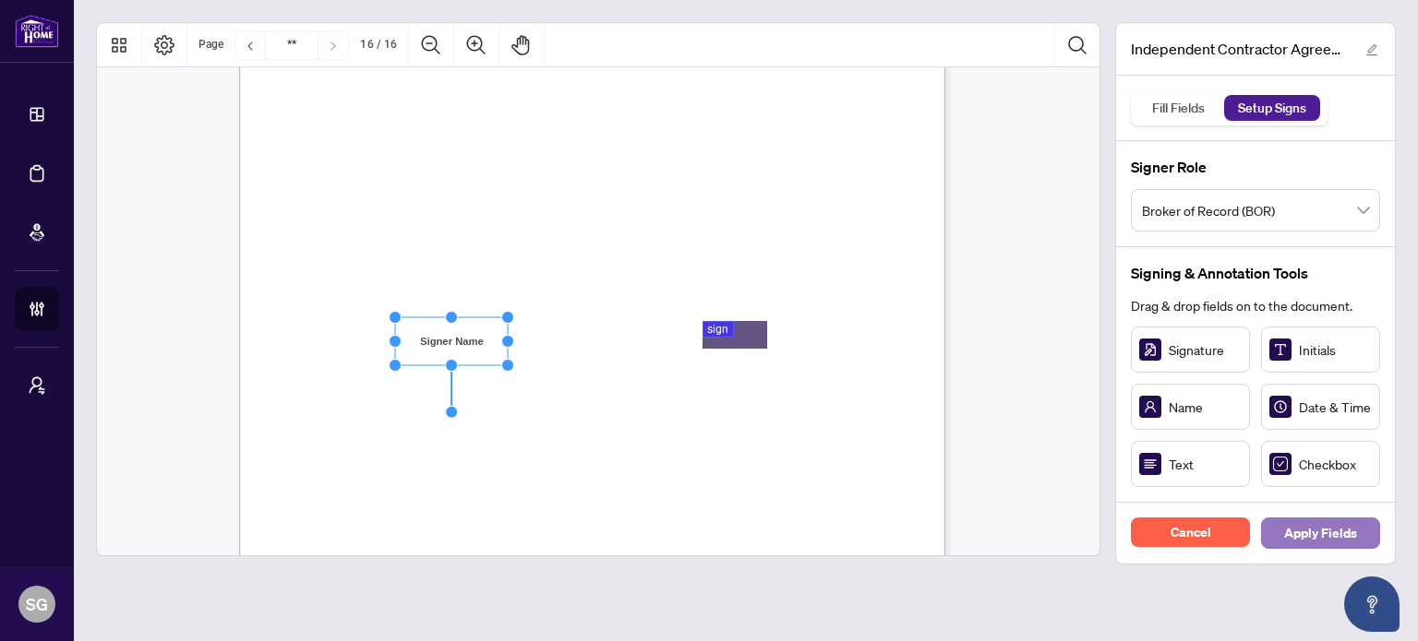
click at [1354, 528] on span "Apply Fields" at bounding box center [1320, 534] width 73 height 30
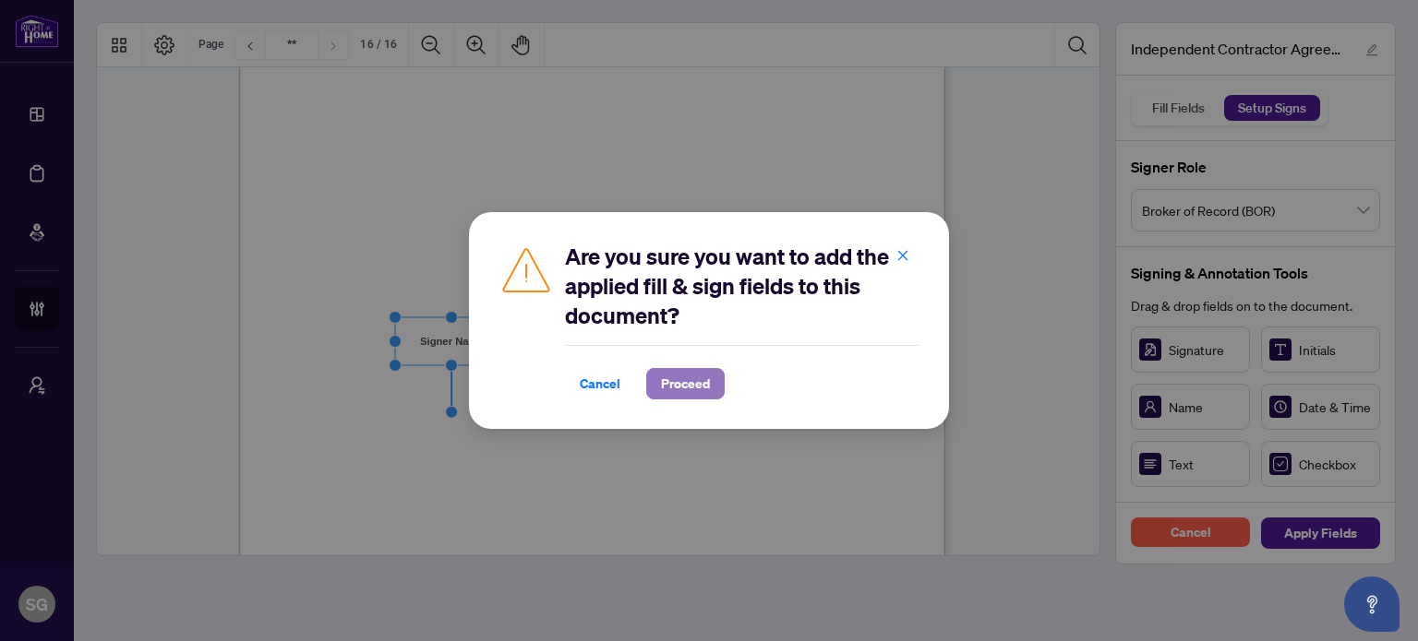
click at [686, 385] on span "Proceed" at bounding box center [685, 384] width 49 height 30
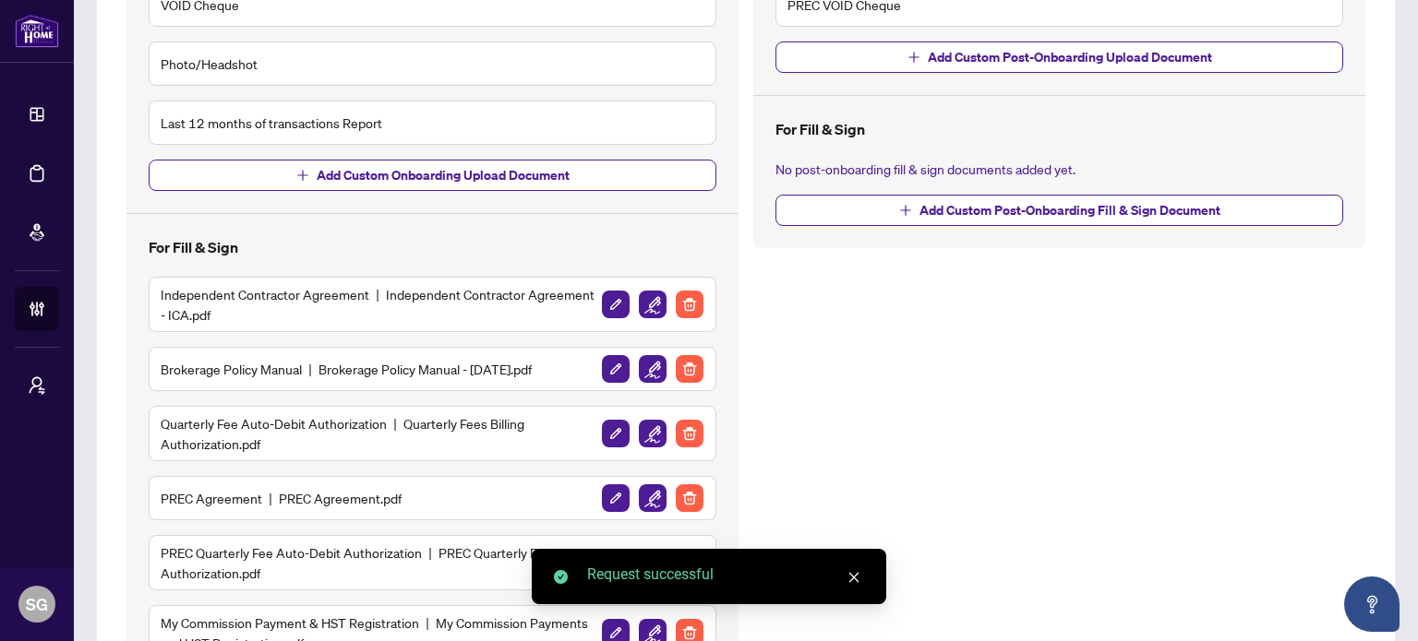
scroll to position [554, 0]
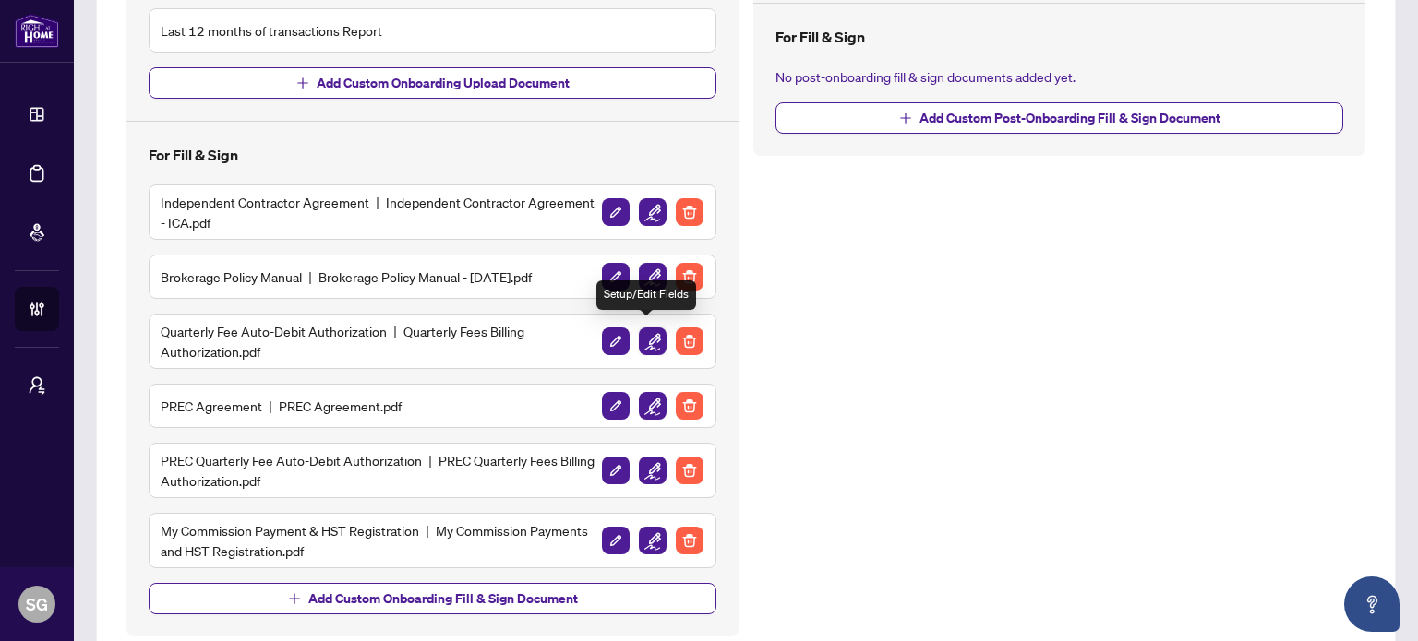
click at [641, 337] on img "button" at bounding box center [653, 342] width 28 height 28
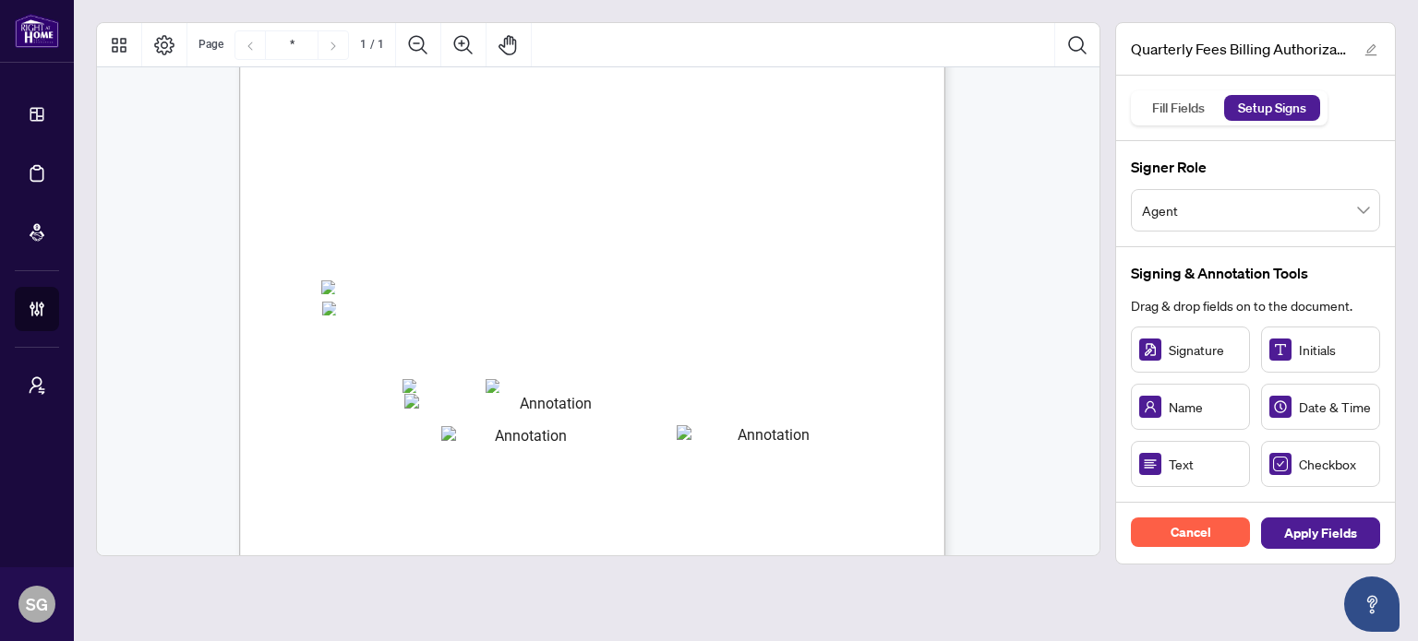
scroll to position [277, 0]
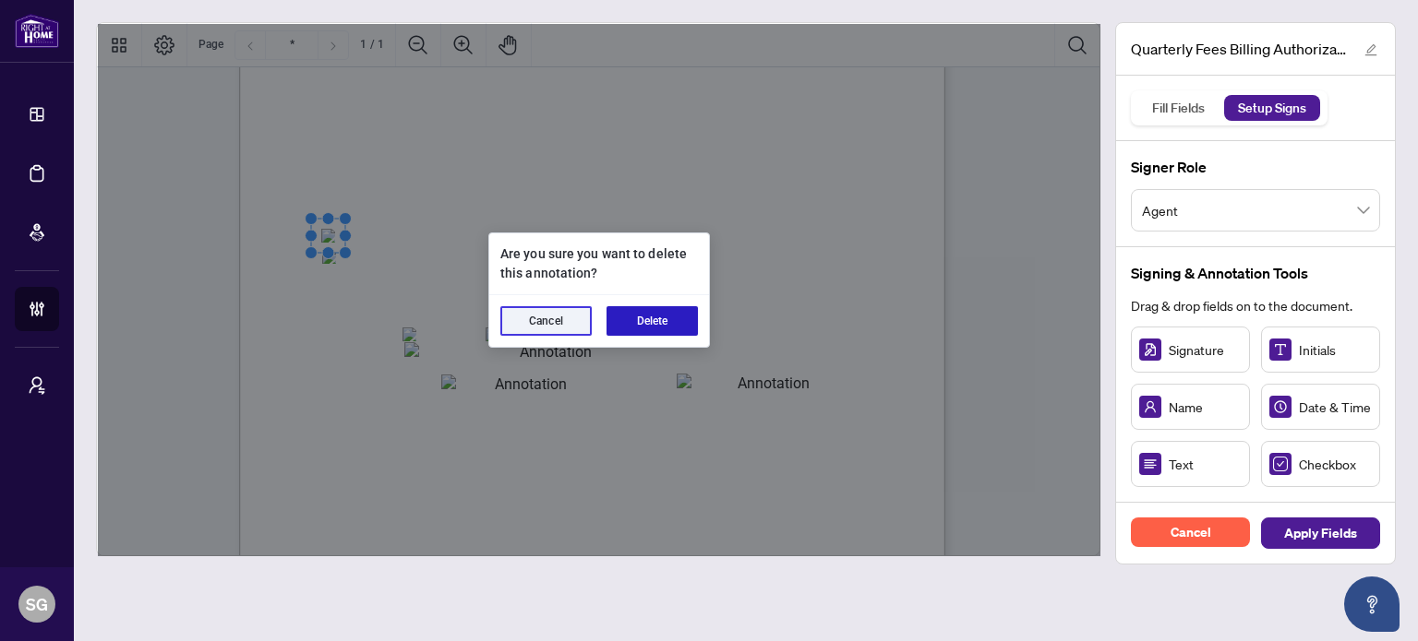
click at [660, 328] on button "Delete" at bounding box center [651, 321] width 91 height 30
click at [685, 318] on button "Delete" at bounding box center [651, 321] width 91 height 30
click at [628, 317] on button "Delete" at bounding box center [651, 321] width 91 height 30
click at [664, 328] on button "Delete" at bounding box center [651, 321] width 91 height 30
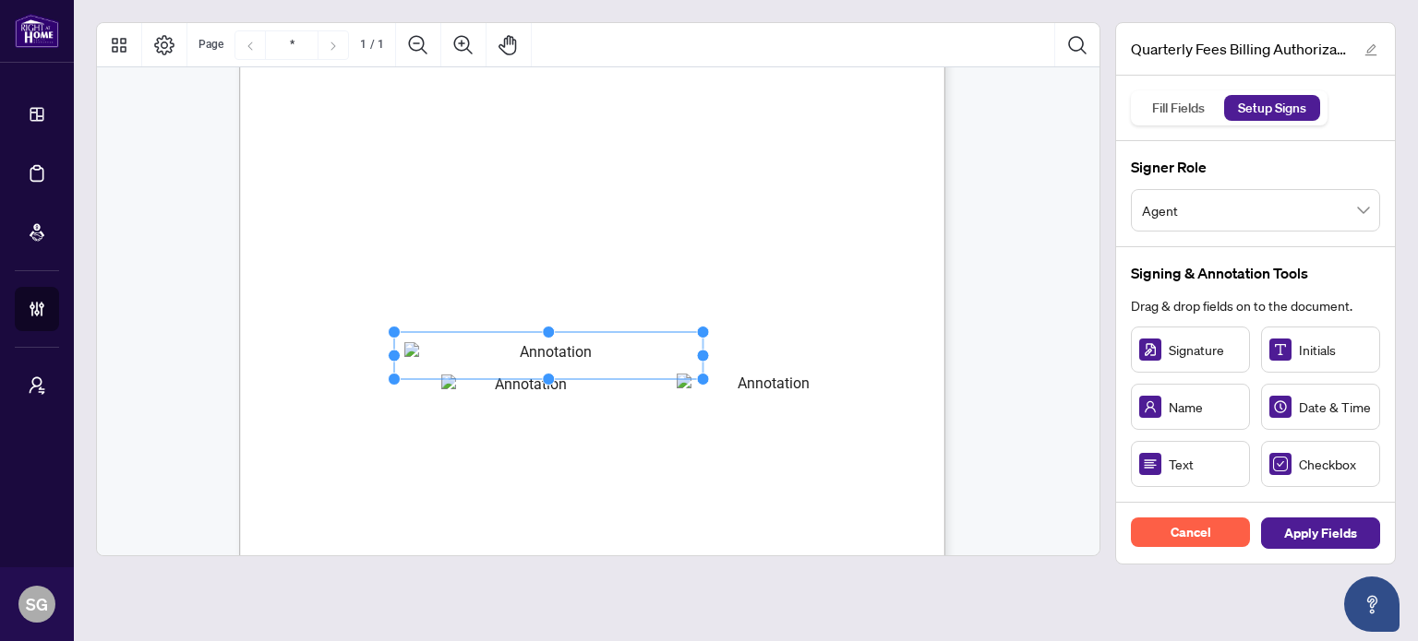
click at [653, 325] on button "Delete" at bounding box center [649, 320] width 87 height 28
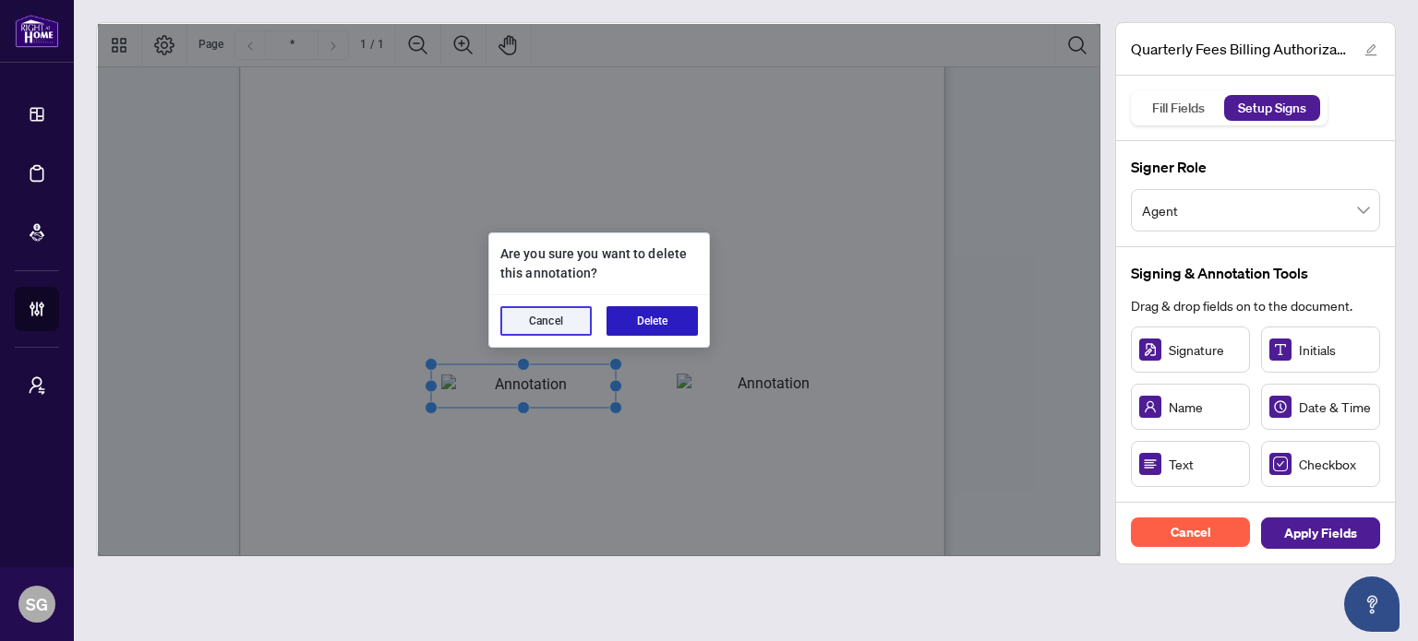
click at [676, 334] on button "Delete" at bounding box center [651, 321] width 91 height 30
click at [678, 329] on button "Delete" at bounding box center [651, 321] width 91 height 30
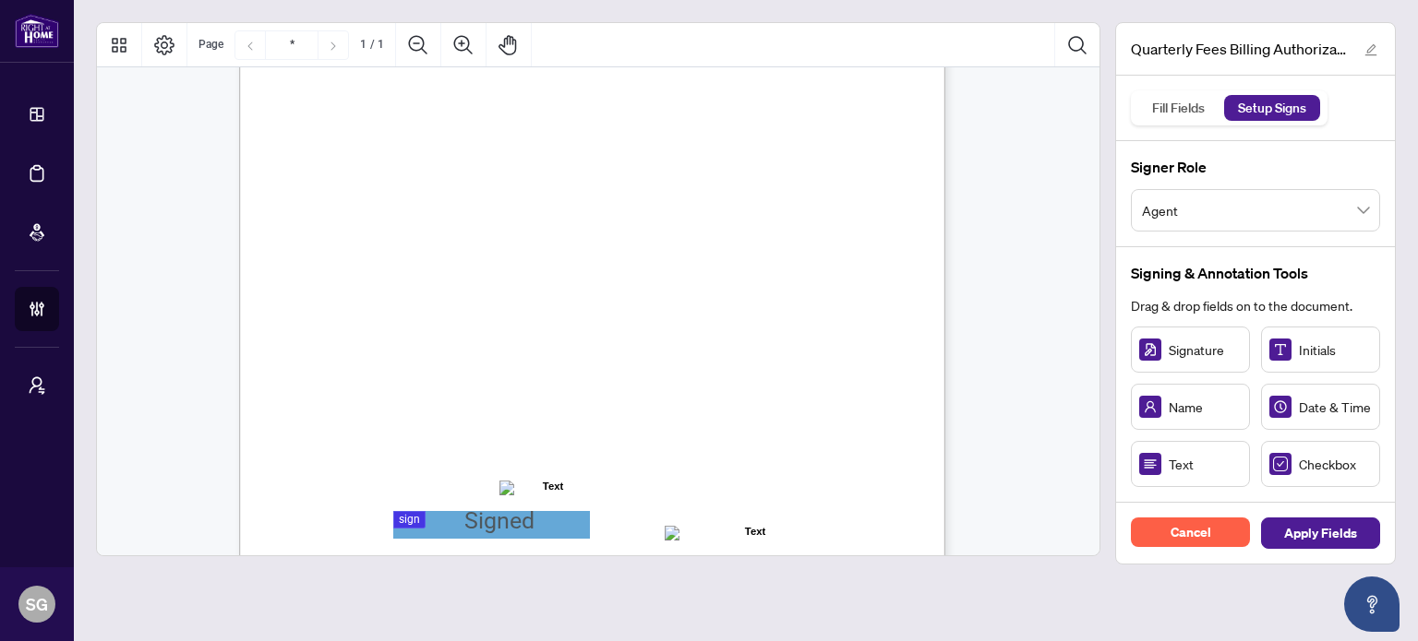
scroll to position [461, 0]
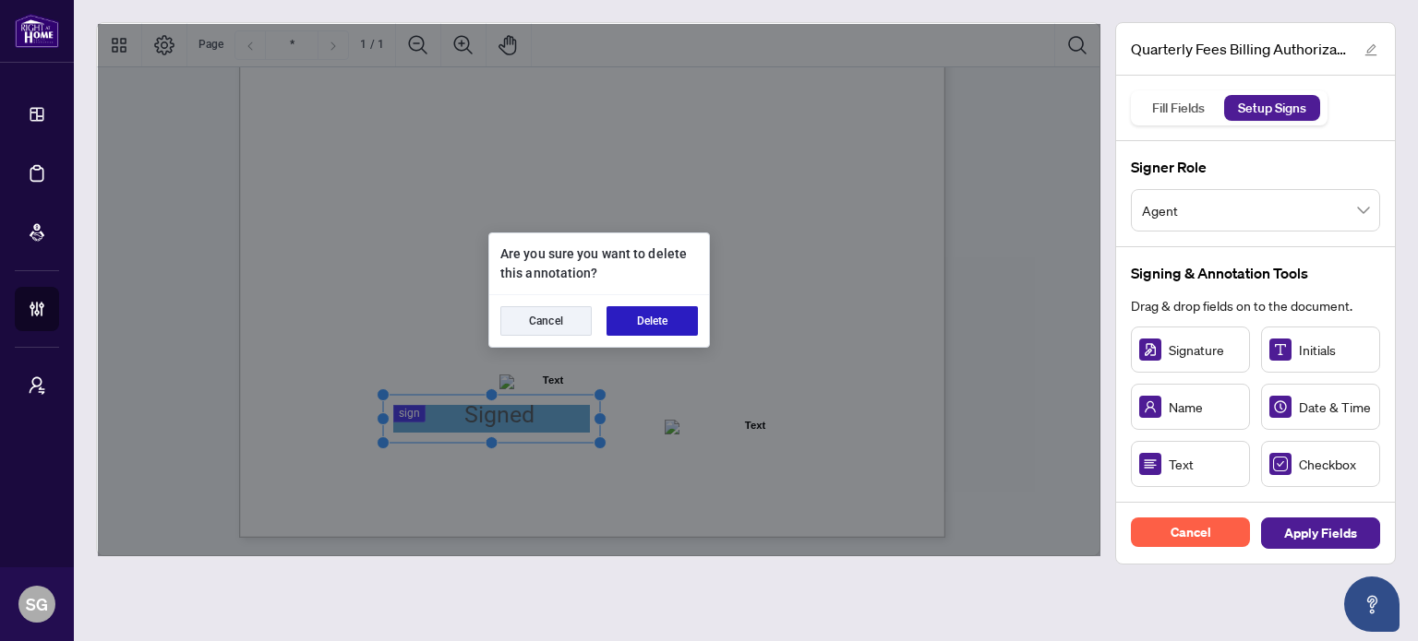
click at [661, 324] on button "Delete" at bounding box center [651, 321] width 91 height 30
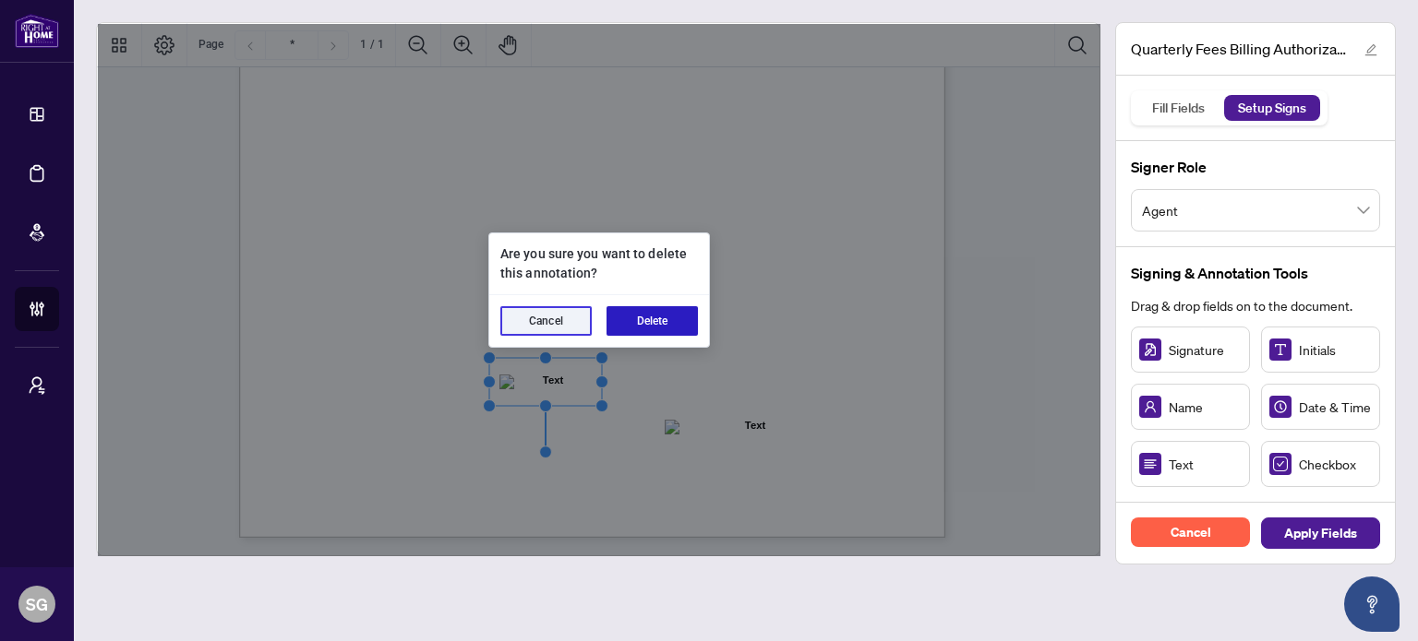
click at [664, 324] on button "Delete" at bounding box center [651, 321] width 91 height 30
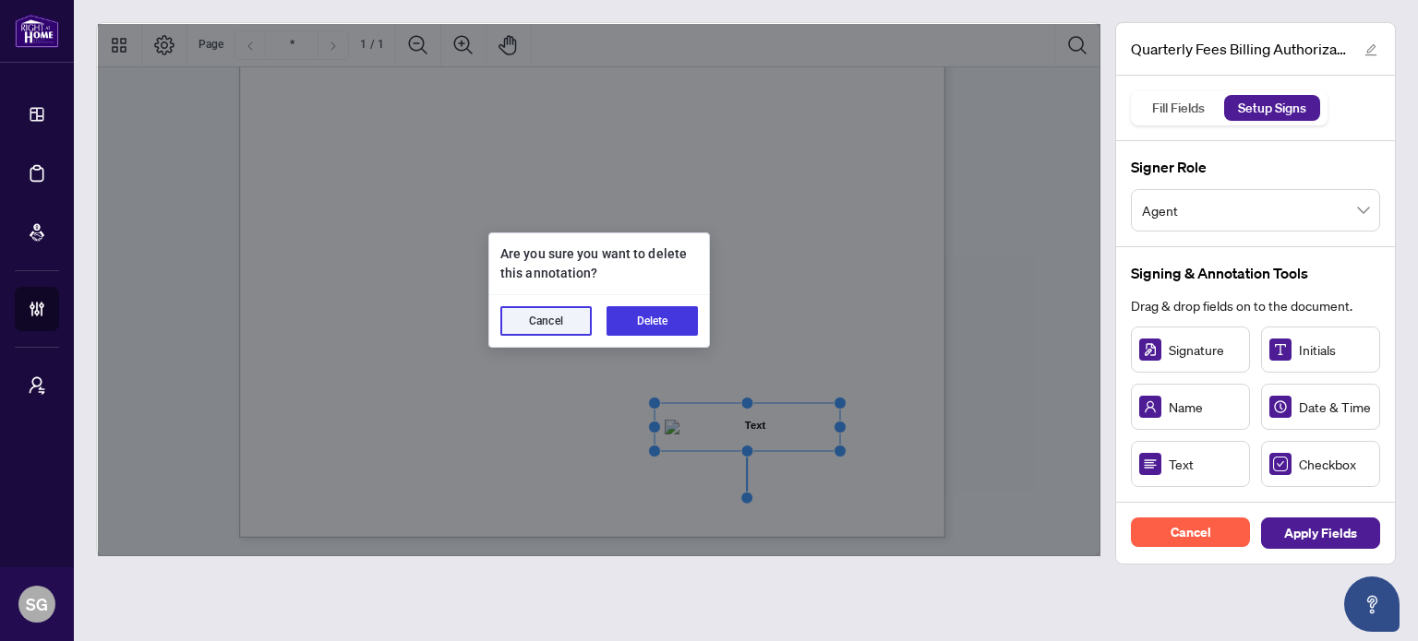
click at [677, 337] on div "Cancel Delete" at bounding box center [599, 321] width 220 height 52
click at [674, 321] on button "Delete" at bounding box center [651, 321] width 91 height 30
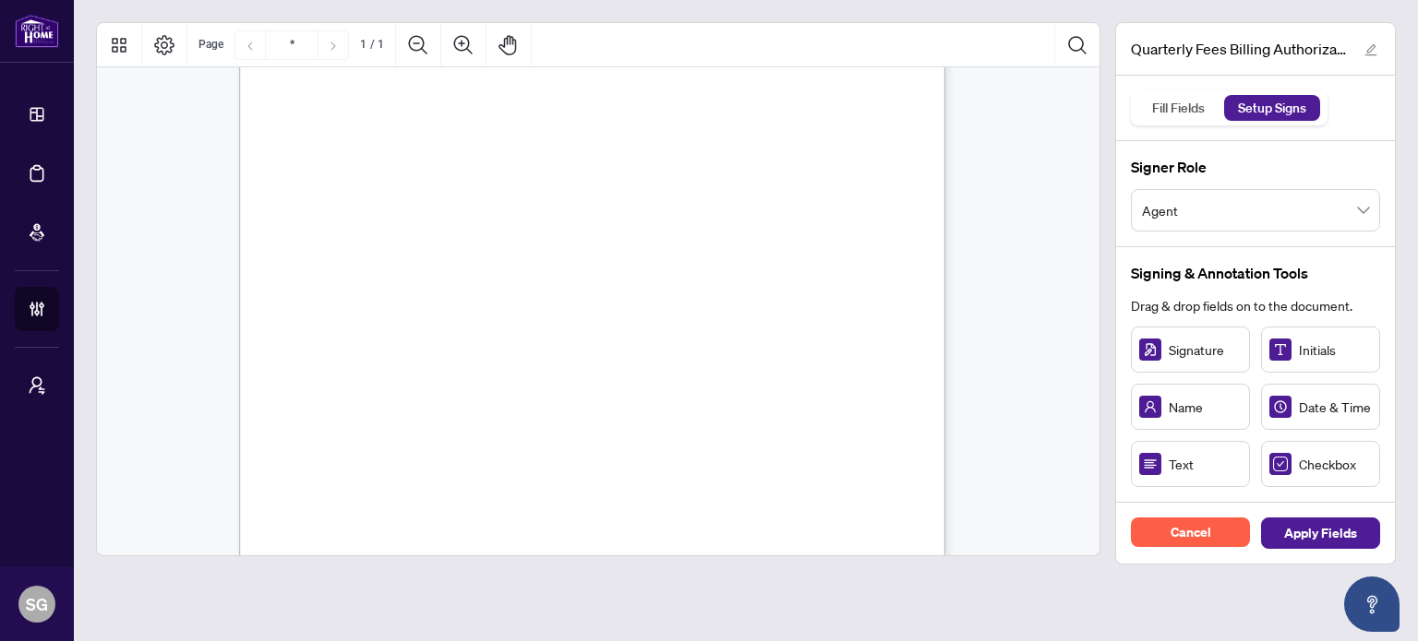
scroll to position [277, 0]
drag, startPoint x: 1303, startPoint y: 464, endPoint x: 326, endPoint y: 234, distance: 1004.3
click at [448, 295] on div "Right at Home Realty, Brokerage Quarterly Fees Billing Authorization Quarterly …" at bounding box center [680, 380] width 882 height 1143
click at [692, 401] on div "Right at Home Realty, Brokerage Quarterly Fees Billing Authorization Quarterly …" at bounding box center [680, 380] width 882 height 1143
click at [418, 330] on span "VISA" at bounding box center [431, 336] width 27 height 14
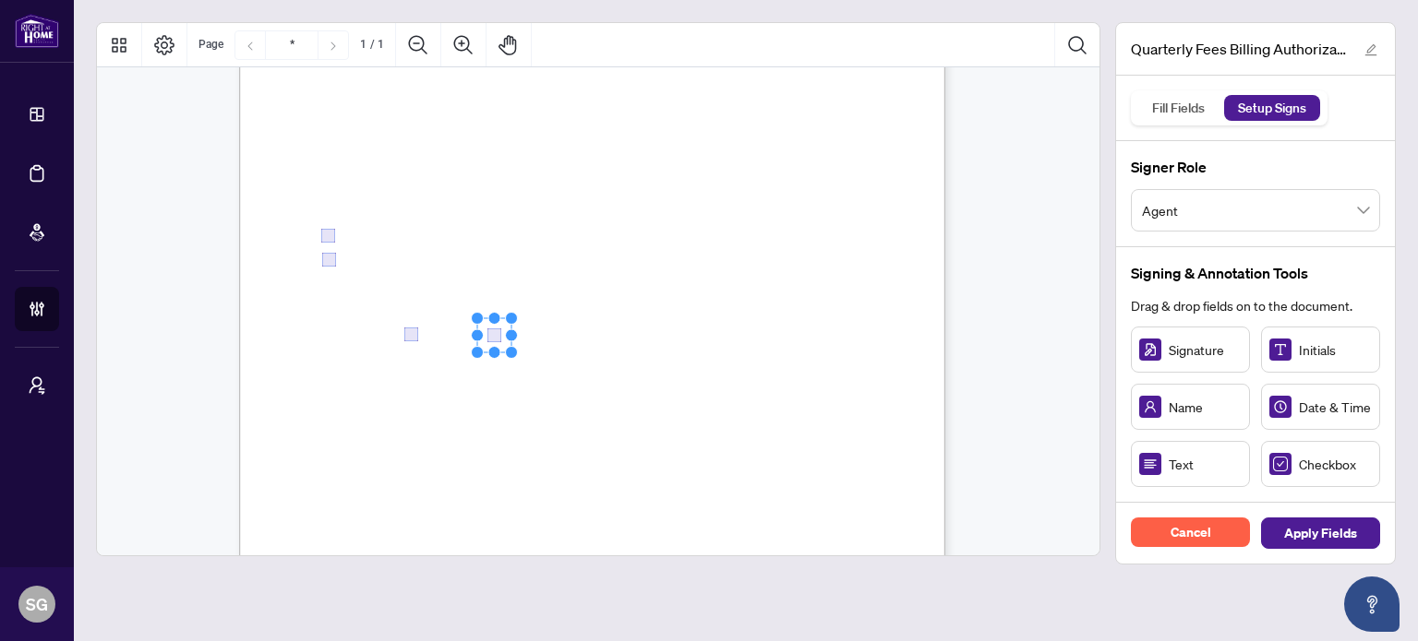
click at [387, 368] on span "Card Number:" at bounding box center [355, 364] width 64 height 14
click at [509, 344] on circle "Resize, Top" at bounding box center [513, 346] width 12 height 12
drag, startPoint x: 561, startPoint y: 357, endPoint x: 543, endPoint y: 354, distance: 18.7
click at [543, 354] on rect "Page 1" at bounding box center [494, 359] width 113 height 42
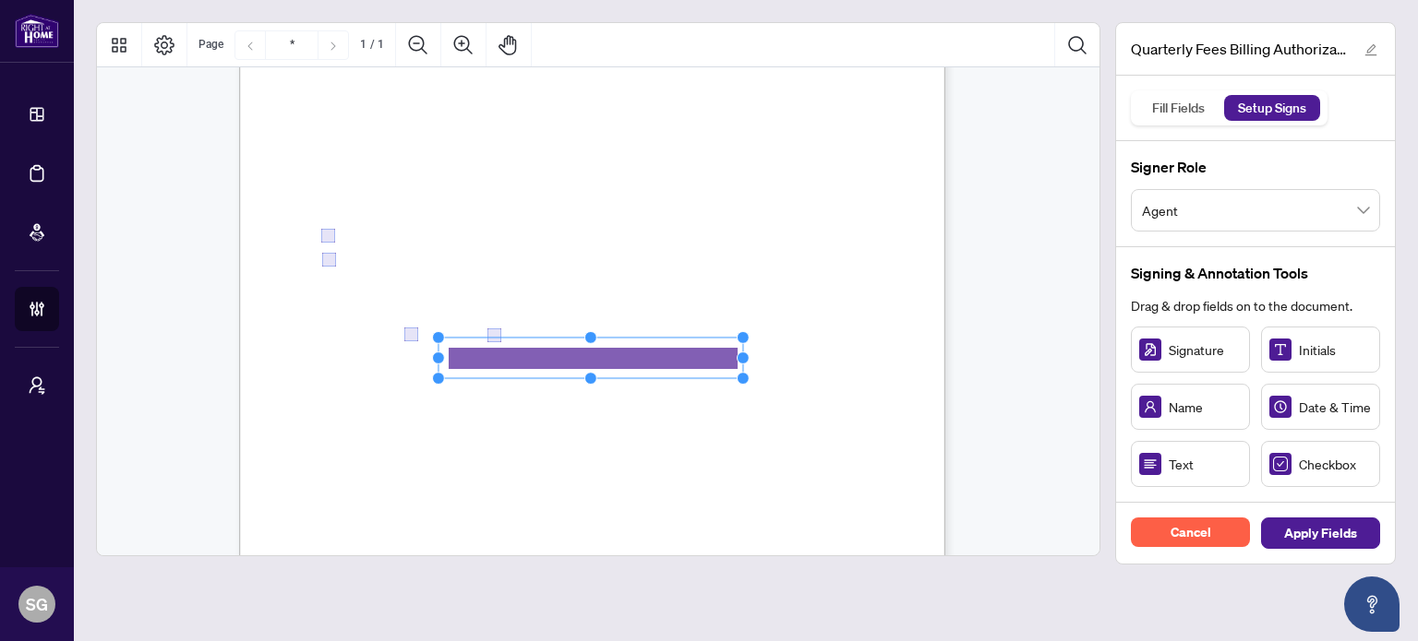
drag, startPoint x: 551, startPoint y: 358, endPoint x: 754, endPoint y: 372, distance: 203.5
click at [754, 372] on div "Right at Home Realty, Brokerage Quarterly Fees Billing Authorization Quarterly …" at bounding box center [592, 266] width 706 height 914
click at [448, 427] on span "Billing Authorization:" at bounding box center [385, 425] width 125 height 17
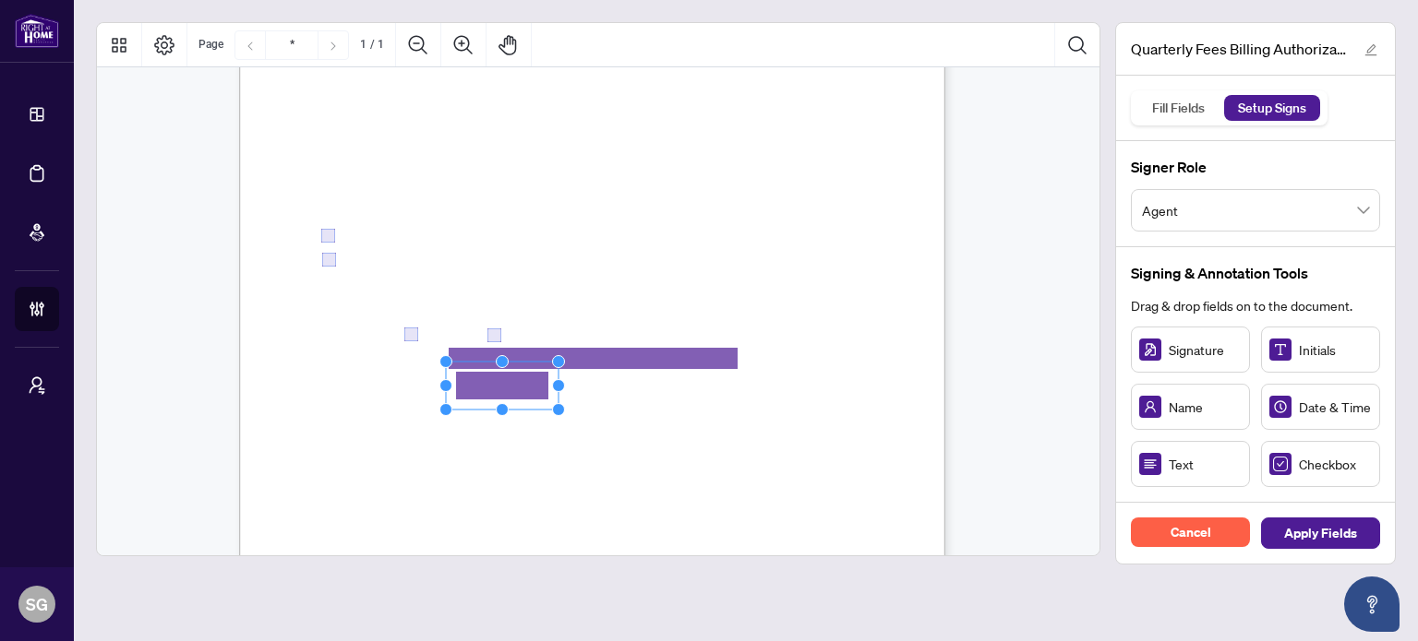
drag, startPoint x: 496, startPoint y: 381, endPoint x: 489, endPoint y: 374, distance: 9.8
click at [679, 436] on div "Right at Home Realty, Brokerage Quarterly Fees Billing Authorization Quarterly …" at bounding box center [680, 380] width 882 height 1143
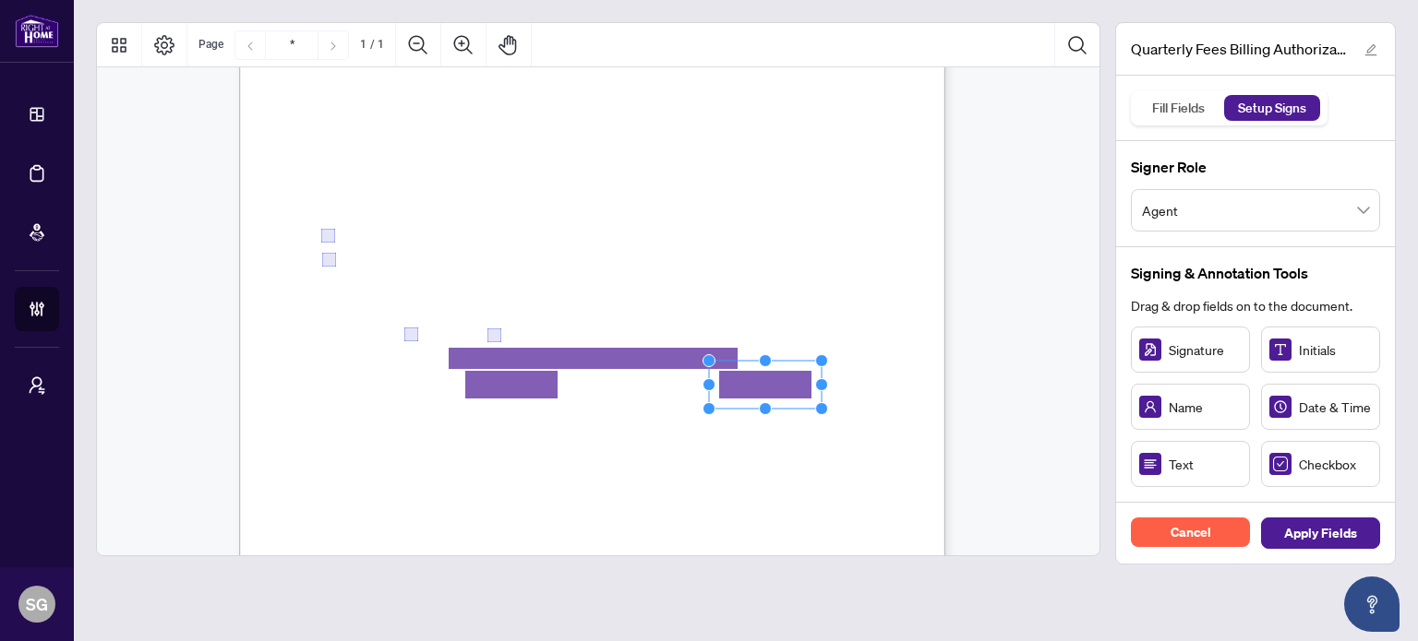
click at [809, 472] on span ", as indicated on a" at bounding box center [766, 471] width 86 height 16
click at [1300, 530] on span "Apply Fields" at bounding box center [1320, 534] width 73 height 30
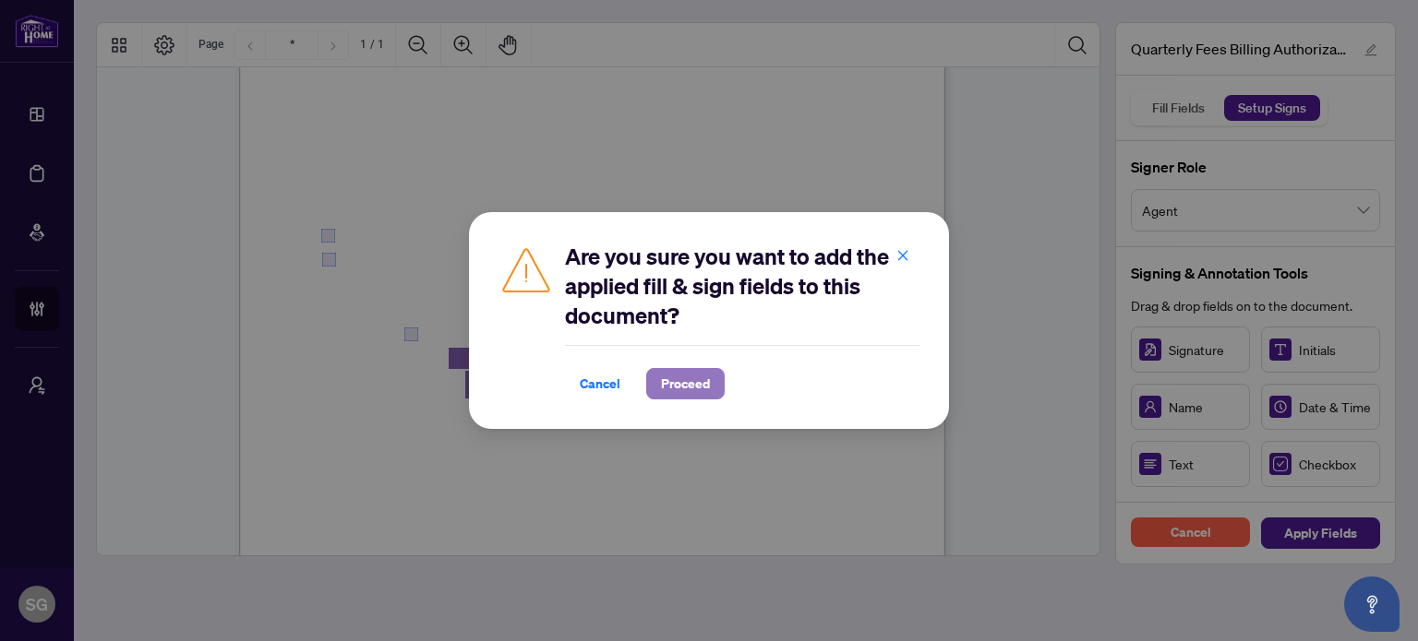
click at [690, 378] on span "Proceed" at bounding box center [685, 384] width 49 height 30
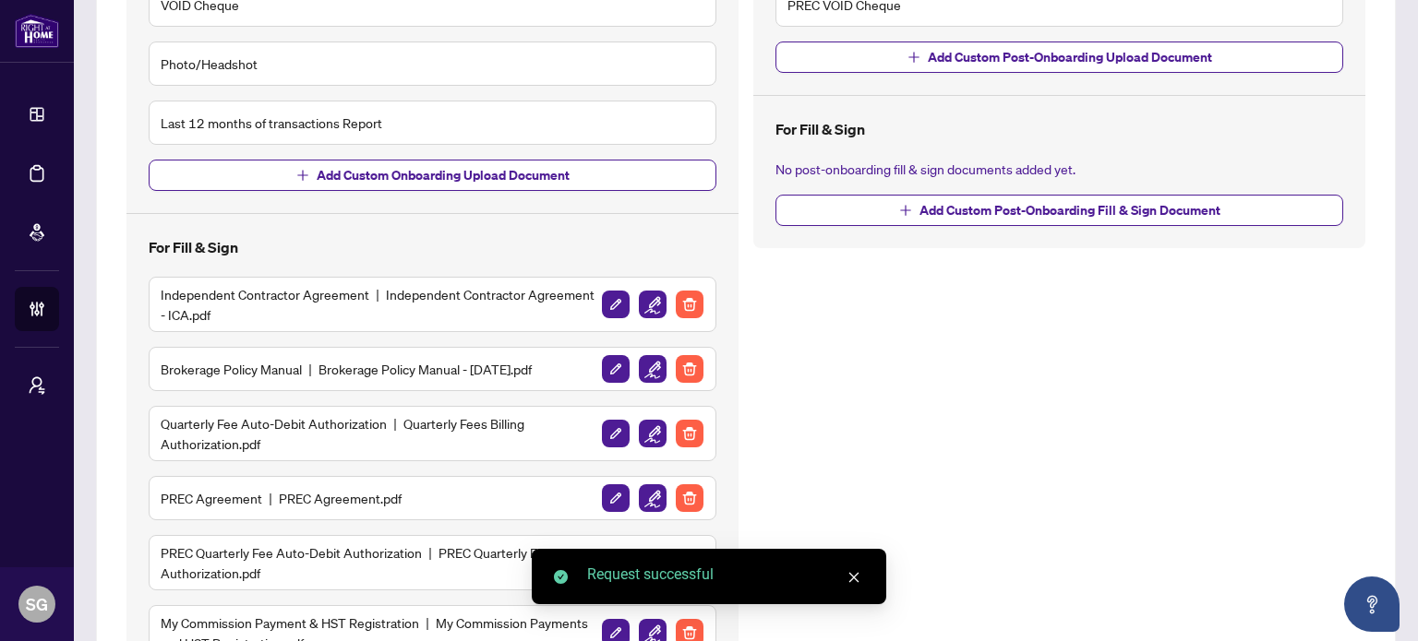
scroll to position [646, 0]
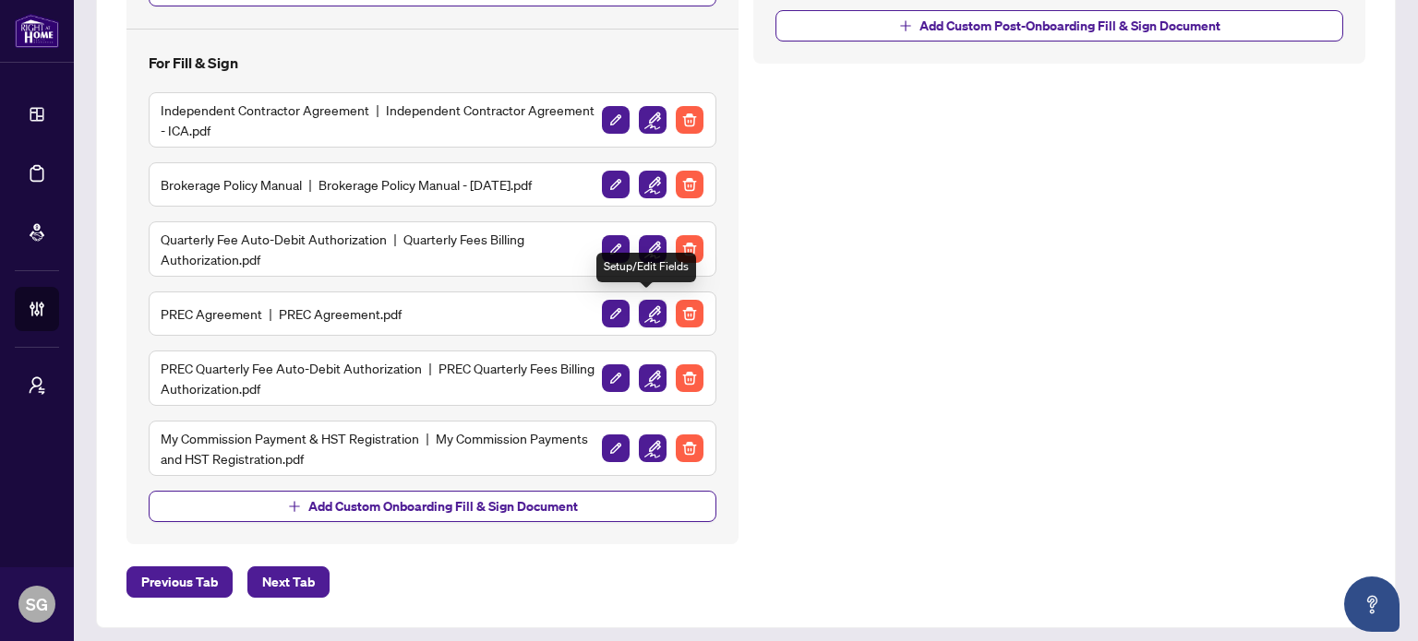
click at [639, 302] on img "button" at bounding box center [653, 314] width 28 height 28
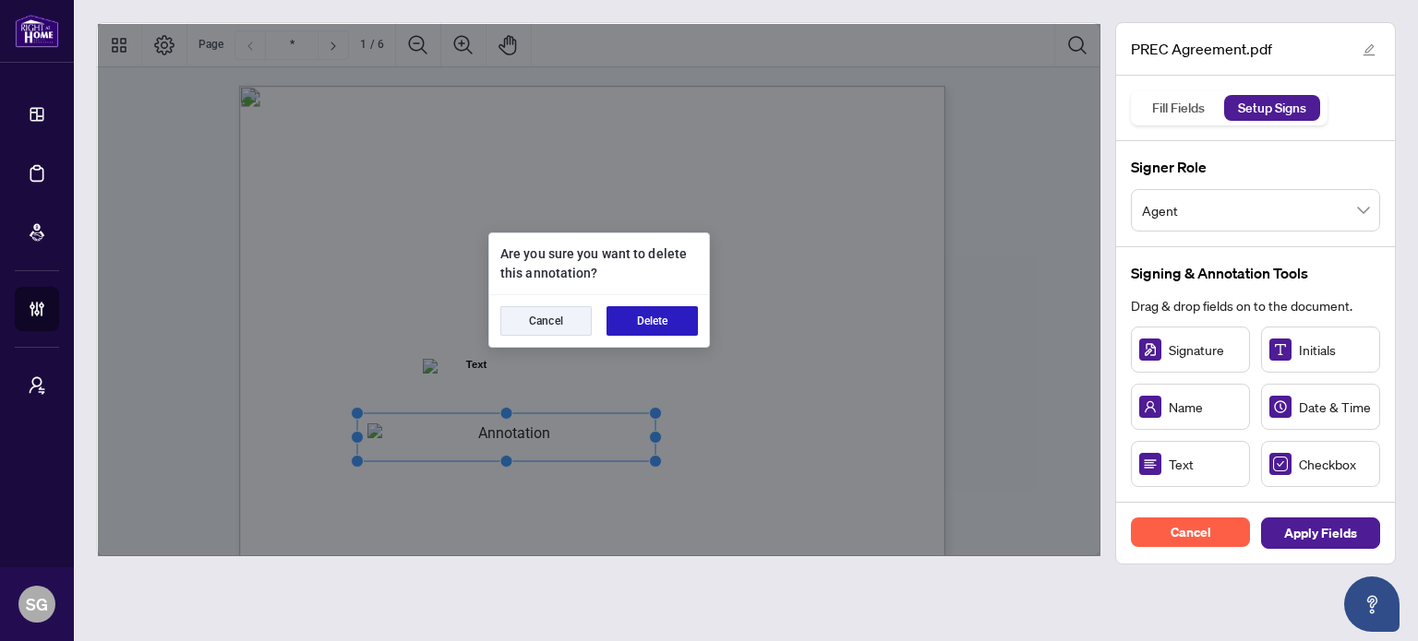
click at [659, 334] on button "Delete" at bounding box center [651, 321] width 91 height 30
click at [663, 317] on button "Delete" at bounding box center [651, 321] width 91 height 30
click at [650, 328] on button "Delete" at bounding box center [651, 321] width 91 height 30
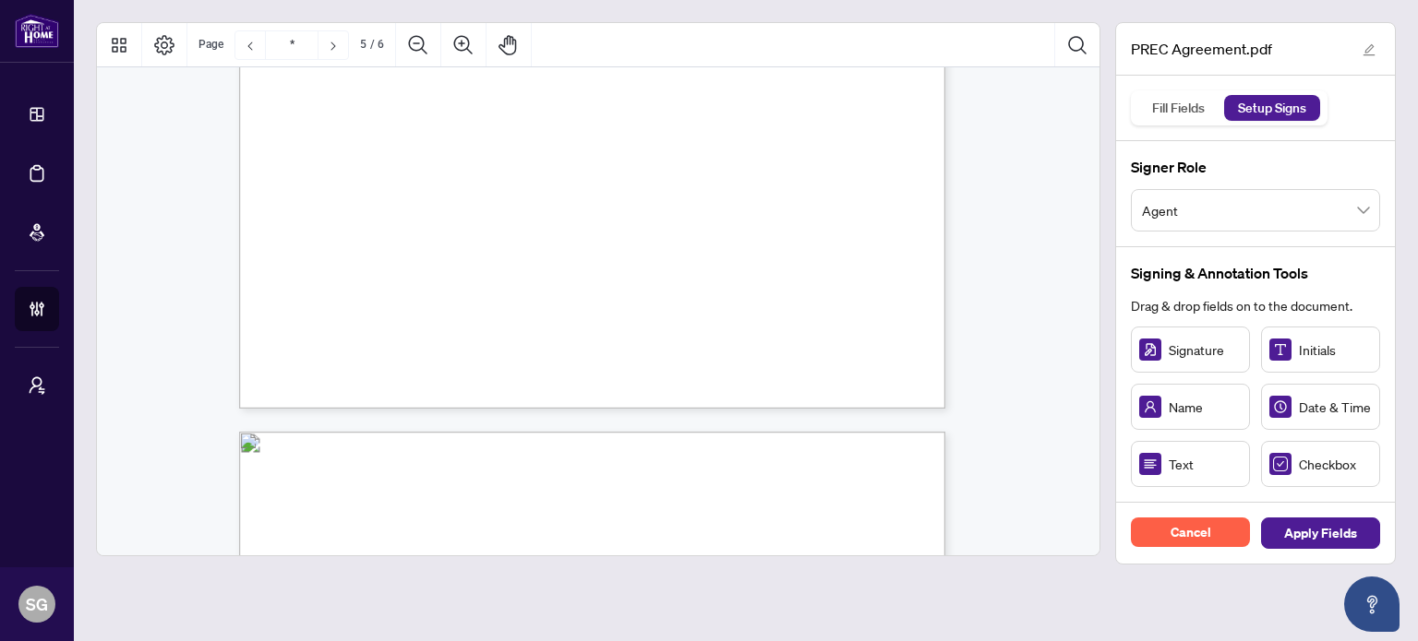
type input "*"
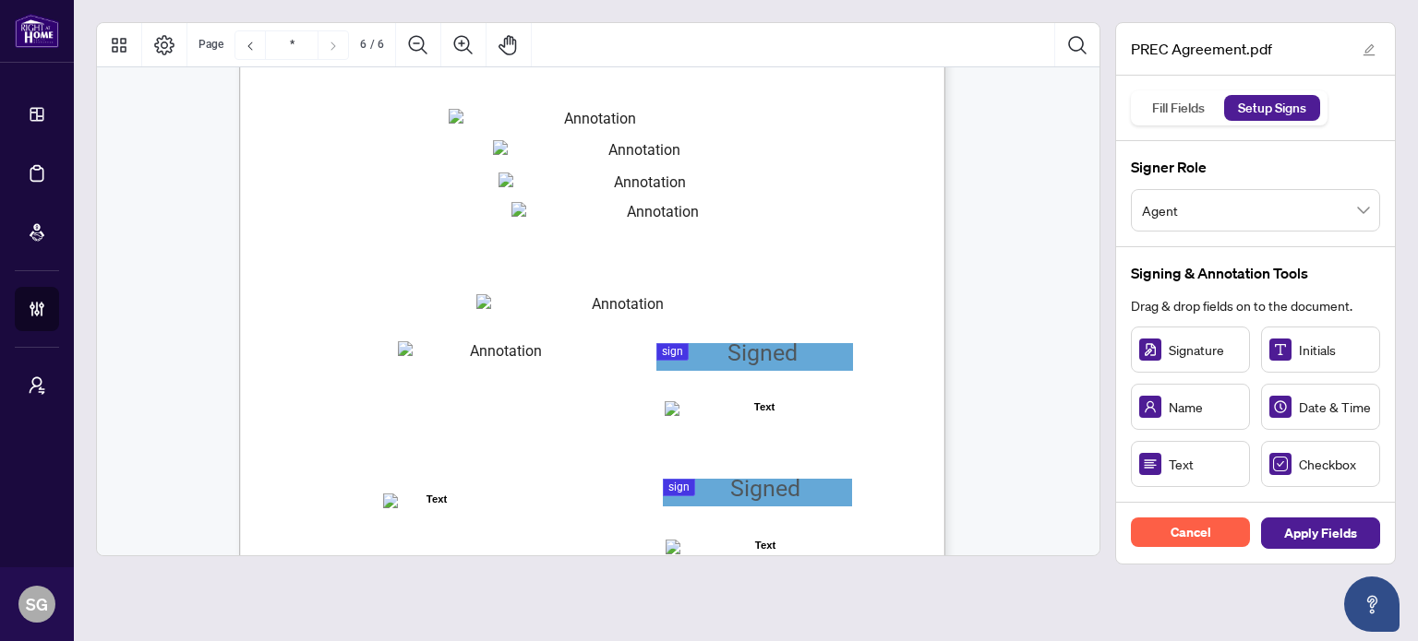
scroll to position [4799, 0]
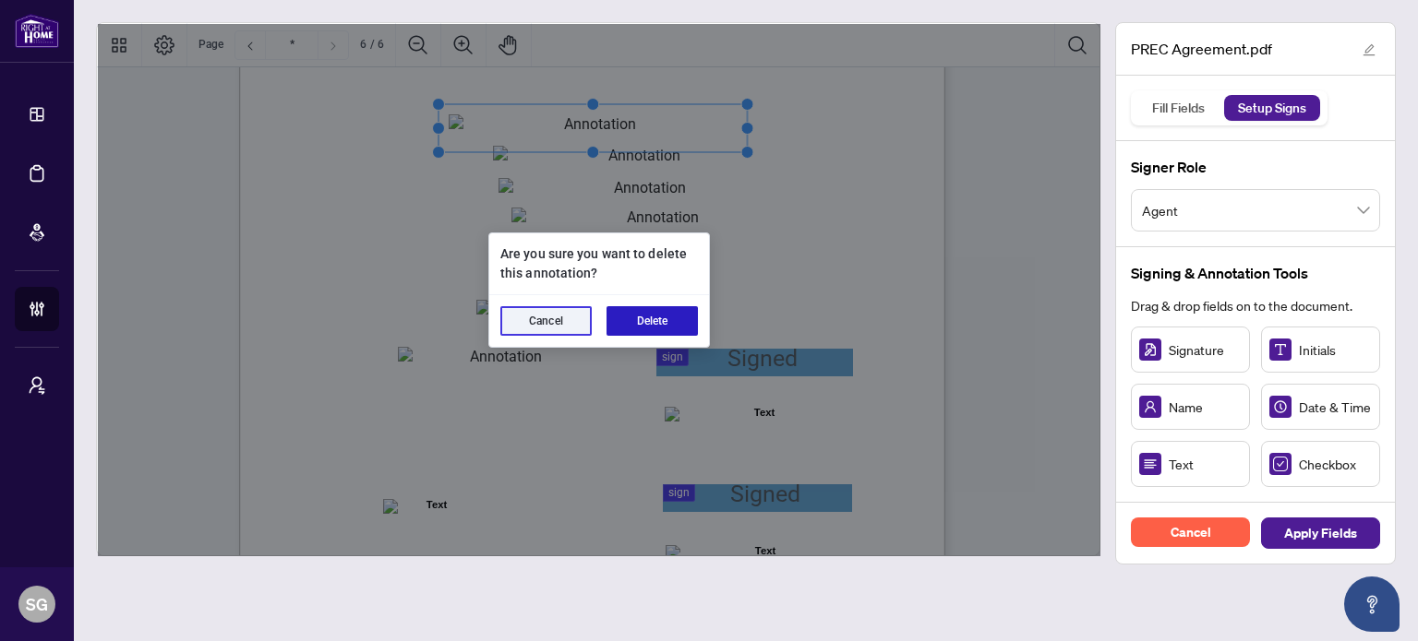
click at [665, 315] on button "Delete" at bounding box center [651, 321] width 91 height 30
click at [667, 328] on button "Delete" at bounding box center [651, 321] width 91 height 30
click at [670, 331] on button "Delete" at bounding box center [651, 321] width 91 height 30
click at [665, 319] on button "Delete" at bounding box center [651, 321] width 91 height 30
click at [660, 317] on button "Delete" at bounding box center [651, 321] width 91 height 30
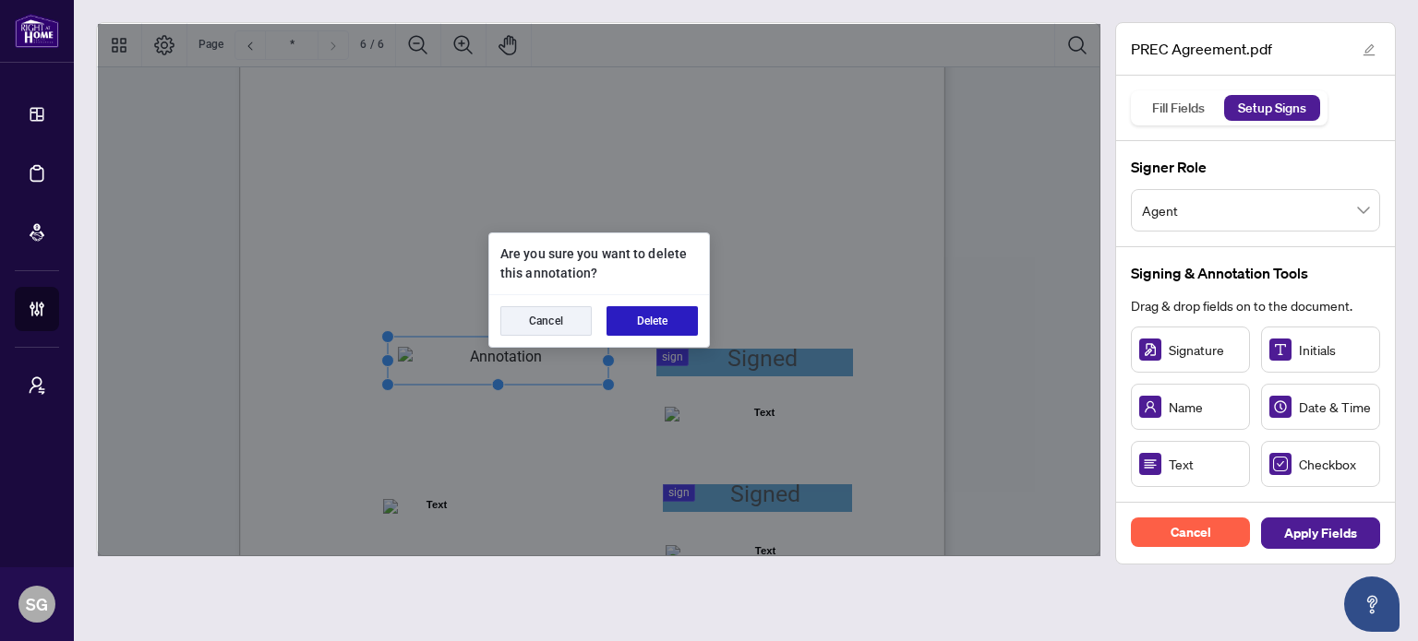
click at [667, 325] on button "Delete" at bounding box center [651, 321] width 91 height 30
click at [667, 322] on button "Delete" at bounding box center [651, 321] width 91 height 30
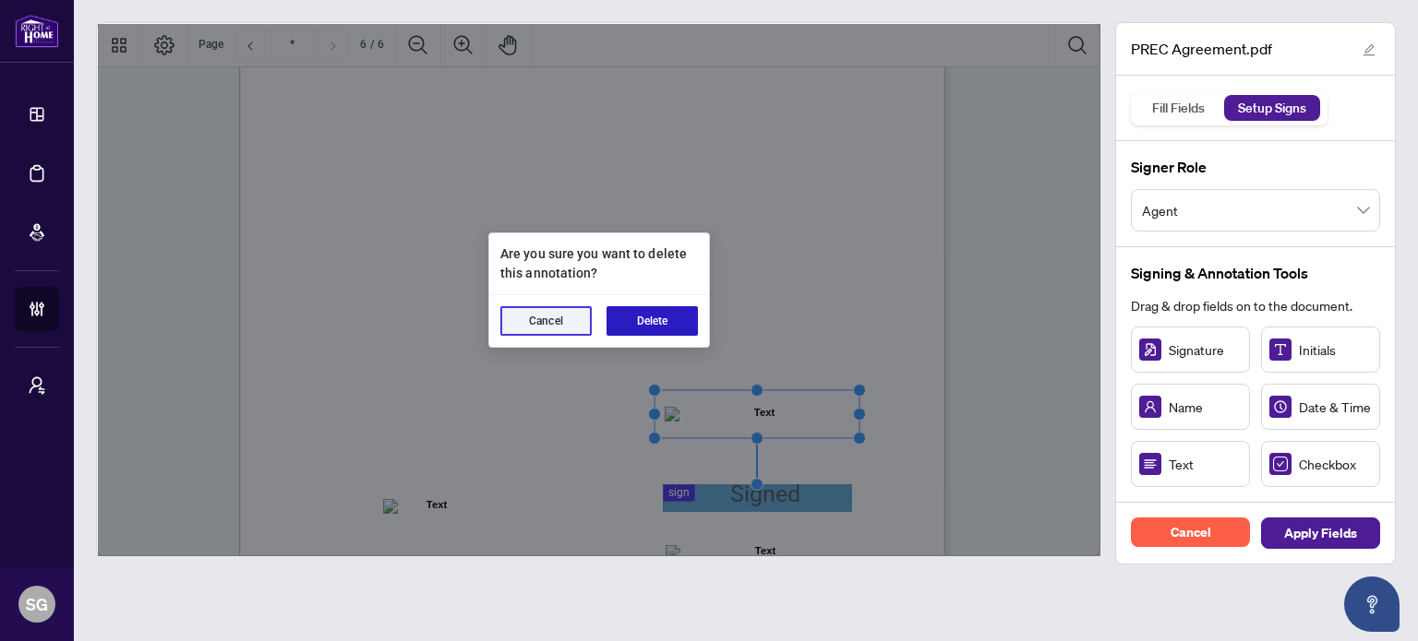
click at [639, 306] on button "Delete" at bounding box center [651, 321] width 91 height 30
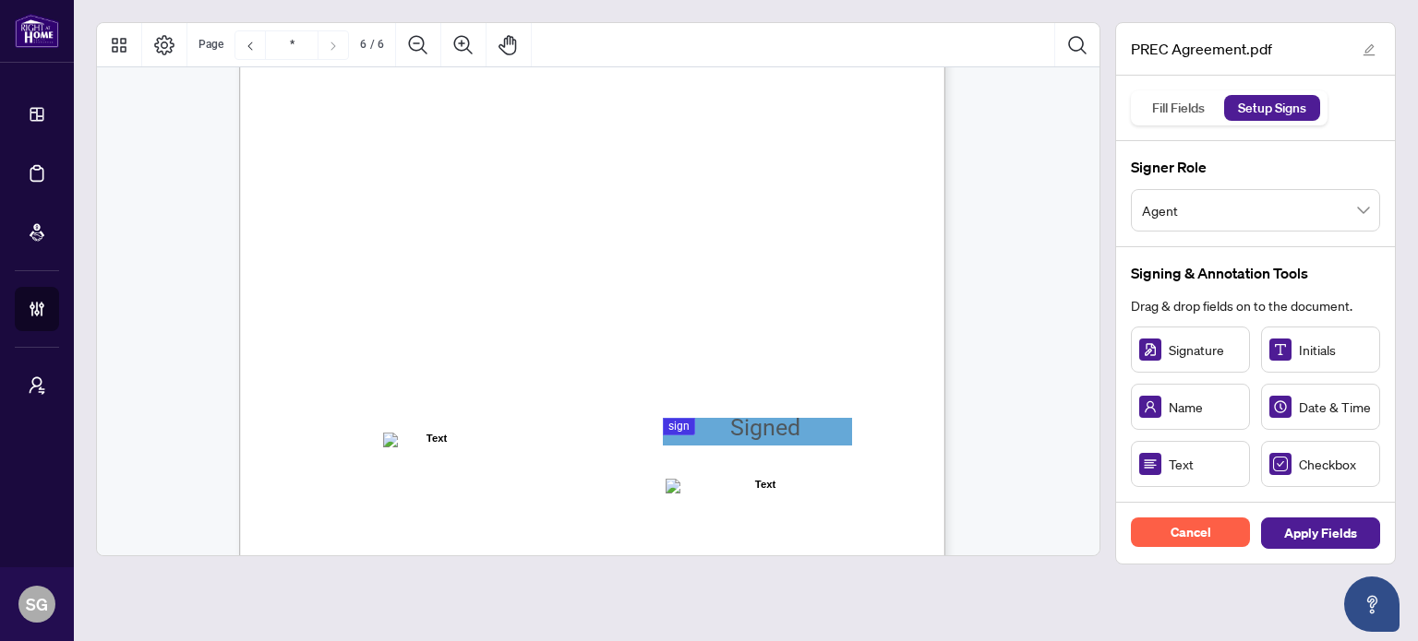
scroll to position [4892, 0]
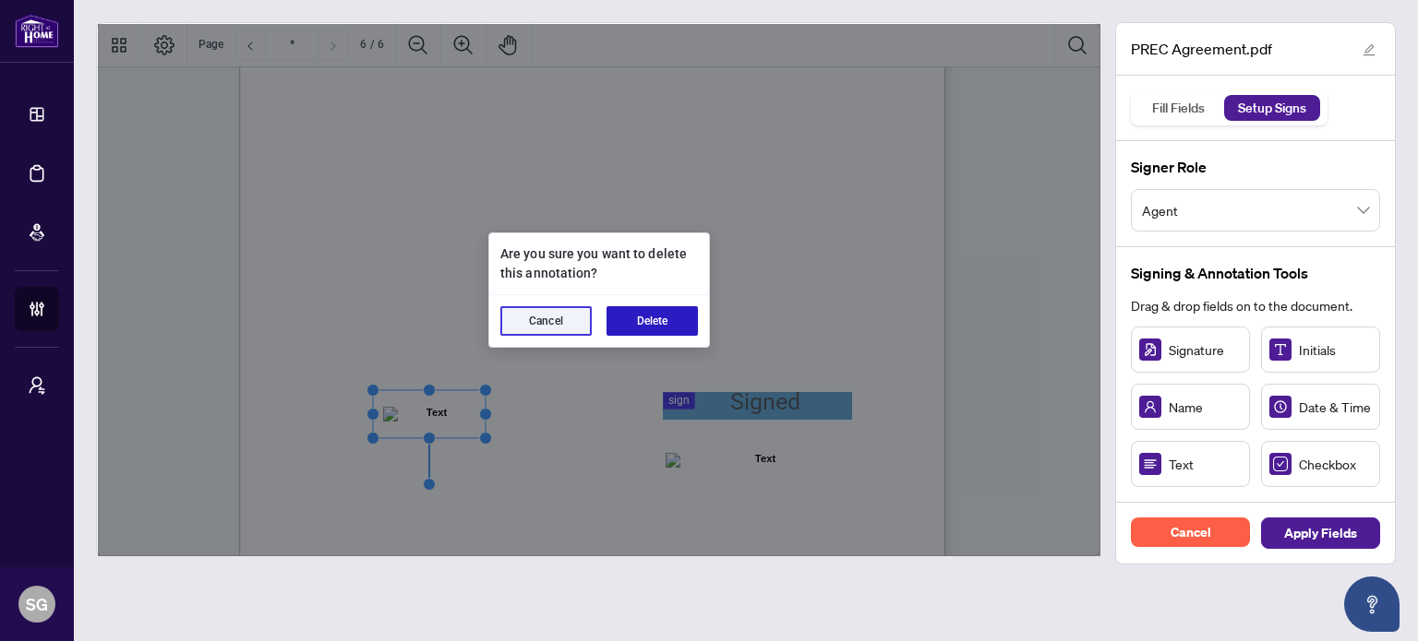
click at [645, 317] on button "Delete" at bounding box center [651, 321] width 91 height 30
click at [672, 317] on button "Delete" at bounding box center [651, 321] width 91 height 30
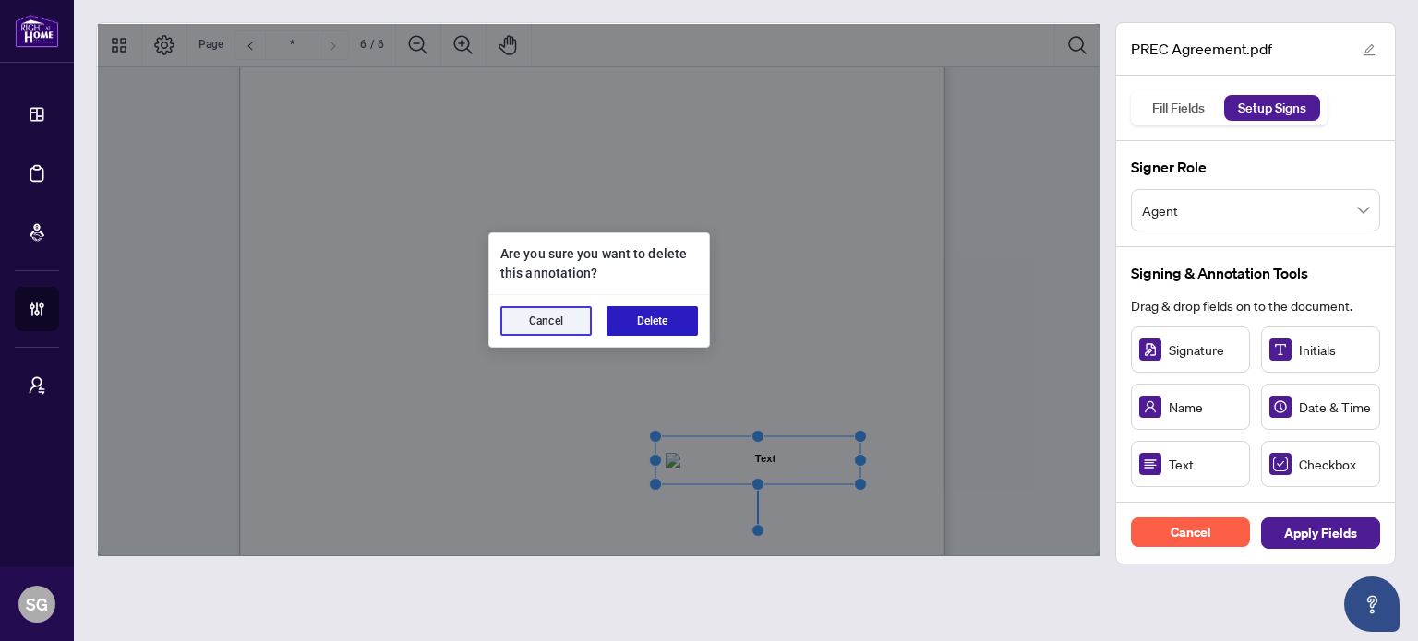
click at [667, 325] on button "Delete" at bounding box center [651, 321] width 91 height 30
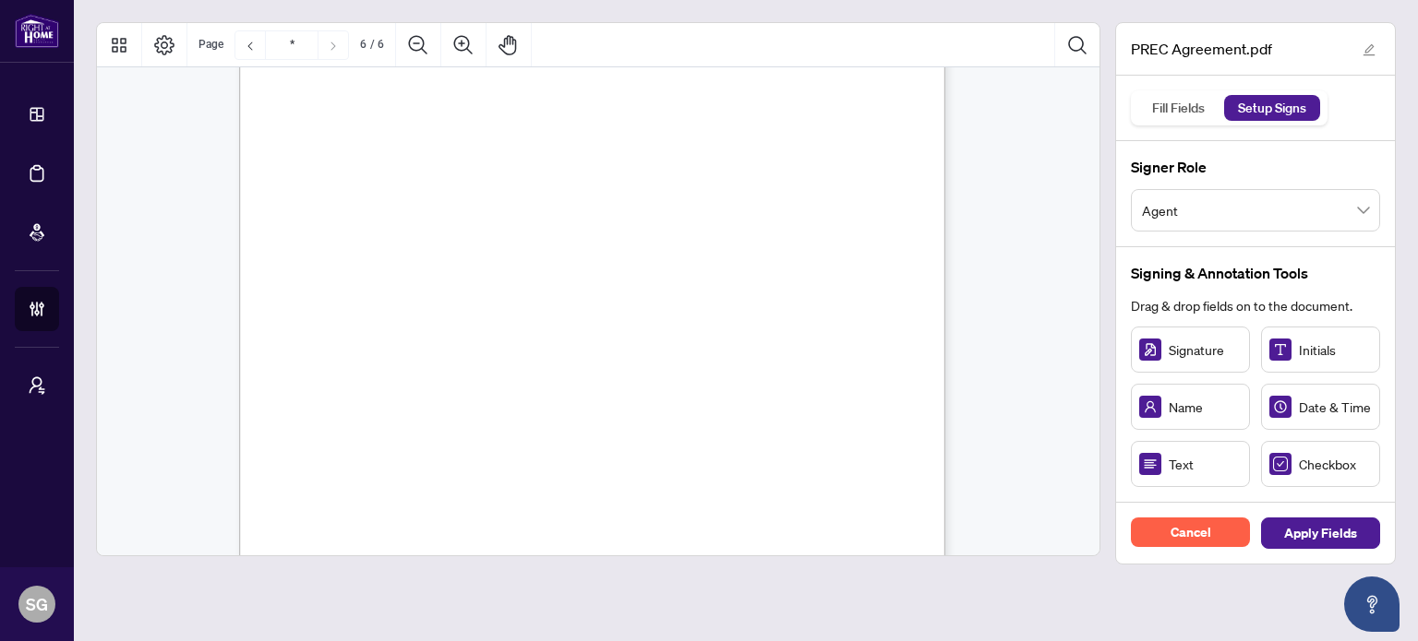
scroll to position [4707, 0]
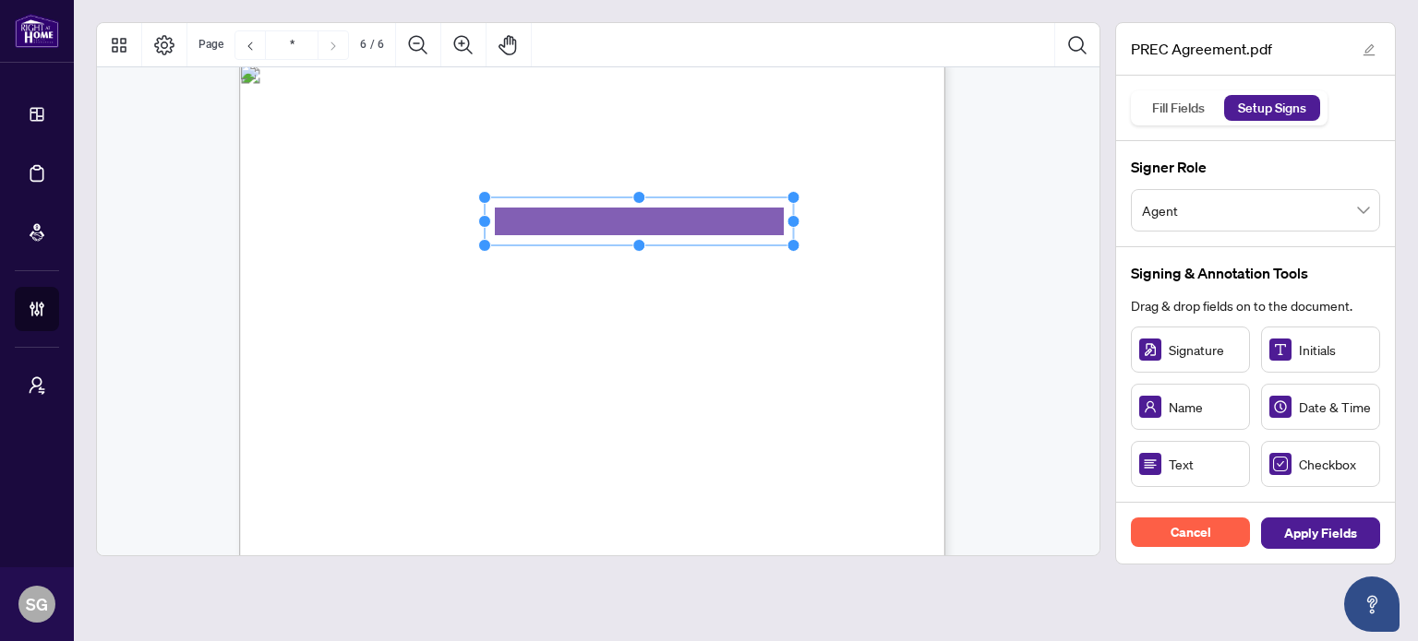
drag, startPoint x: 599, startPoint y: 220, endPoint x: 852, endPoint y: 258, distance: 255.7
click at [844, 251] on div "V052025 6 By signing below, the parties confirm that they understand and agree …" at bounding box center [592, 520] width 706 height 914
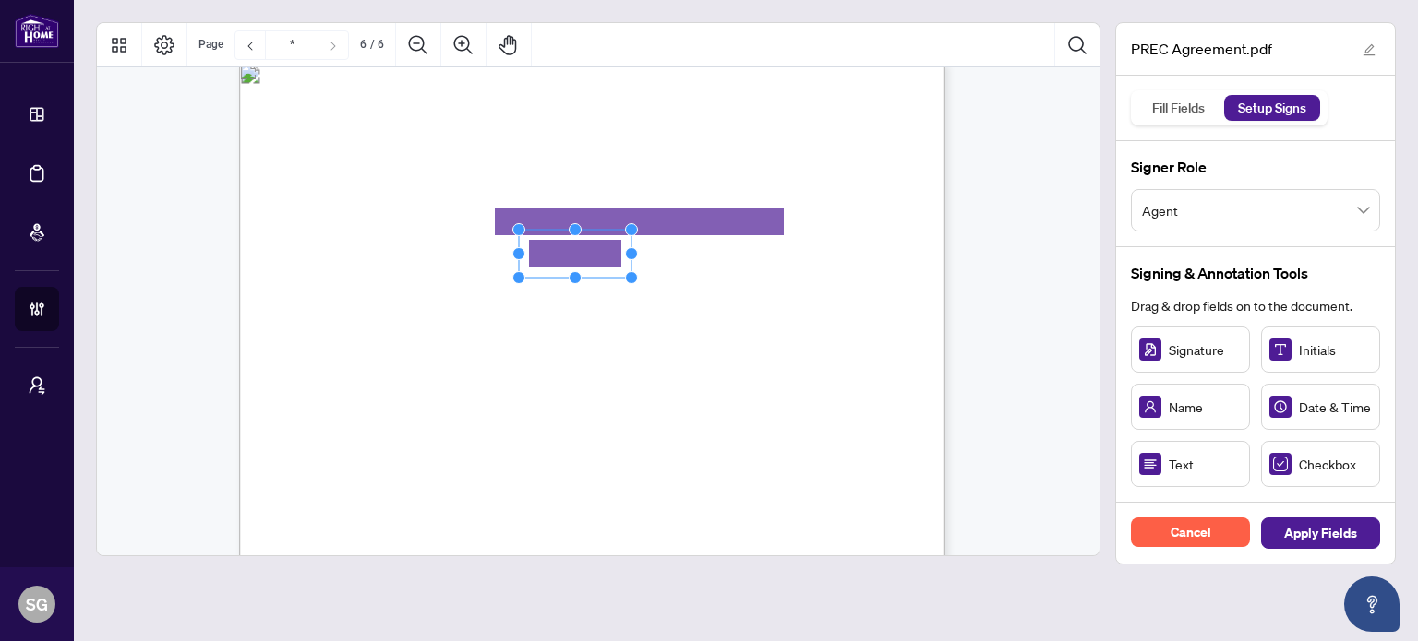
drag, startPoint x: 605, startPoint y: 255, endPoint x: 585, endPoint y: 261, distance: 21.3
click at [585, 261] on rect "Page 6" at bounding box center [575, 254] width 113 height 48
drag, startPoint x: 634, startPoint y: 256, endPoint x: 829, endPoint y: 265, distance: 195.0
click at [829, 265] on div "V052025 6 By signing below, the parties confirm that they understand and agree …" at bounding box center [592, 520] width 706 height 914
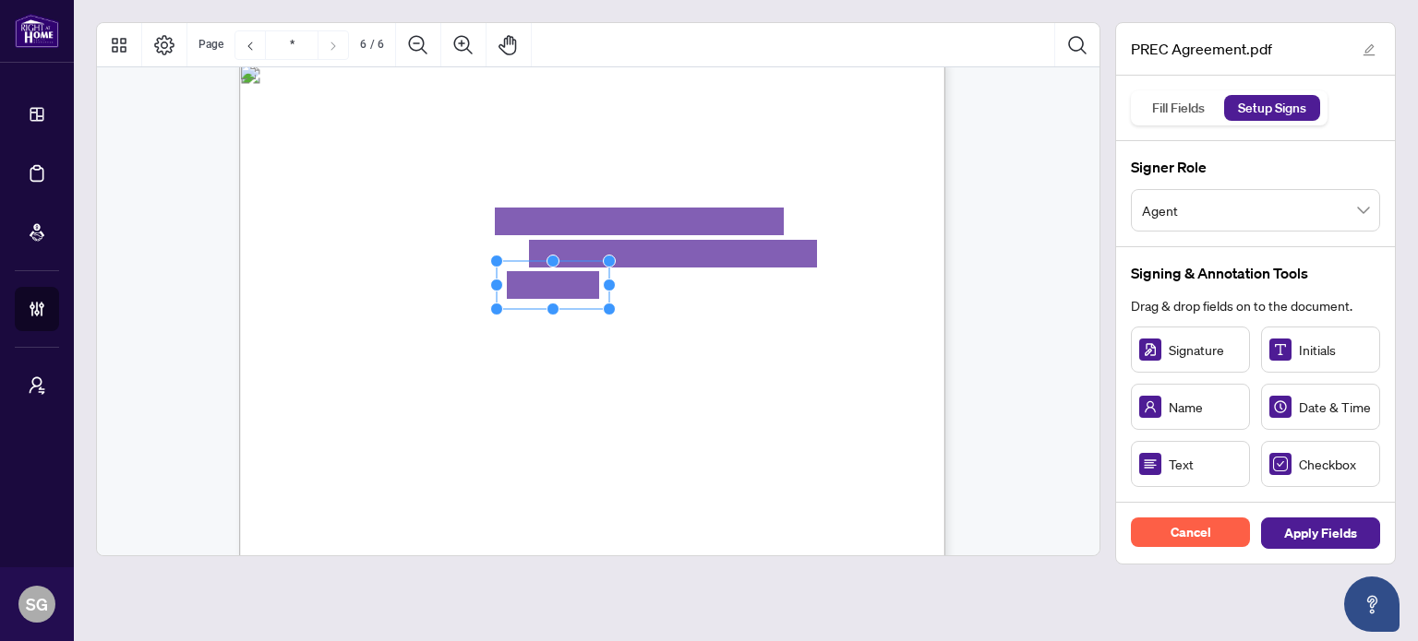
drag, startPoint x: 528, startPoint y: 293, endPoint x: 554, endPoint y: 285, distance: 26.9
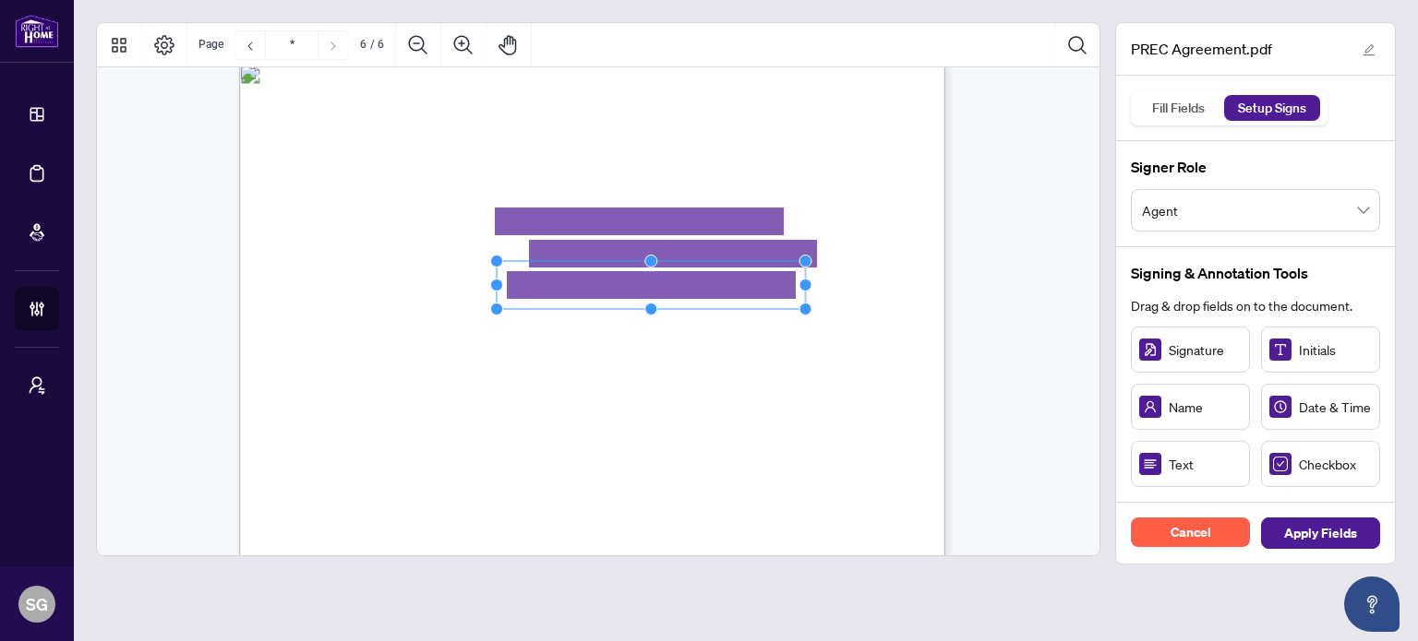
drag, startPoint x: 608, startPoint y: 285, endPoint x: 871, endPoint y: 294, distance: 263.2
click at [871, 294] on div "V052025 6 By signing below, the parties confirm that they understand and agree …" at bounding box center [592, 520] width 706 height 914
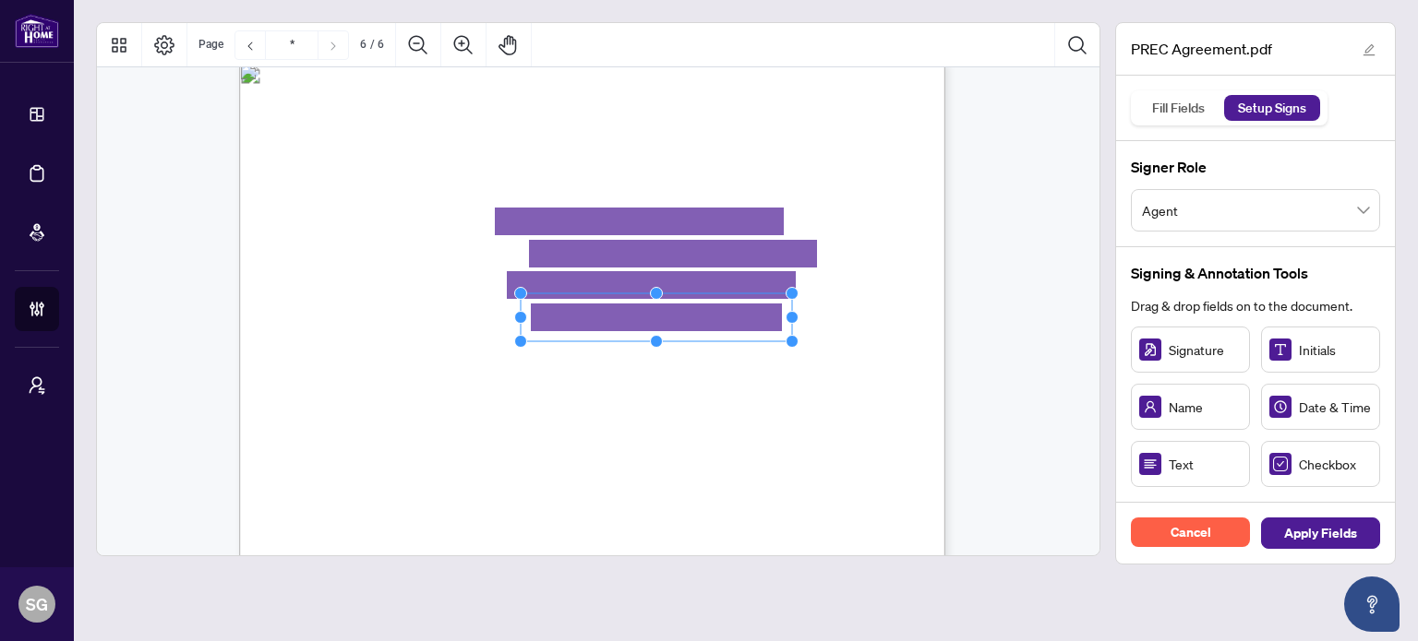
drag, startPoint x: 629, startPoint y: 319, endPoint x: 787, endPoint y: 322, distance: 158.8
click at [787, 322] on icon "Resize, Top Resize, Top, Right Resize, Right Resize, Bottom, Right Resize, Bott…" at bounding box center [656, 317] width 284 height 61
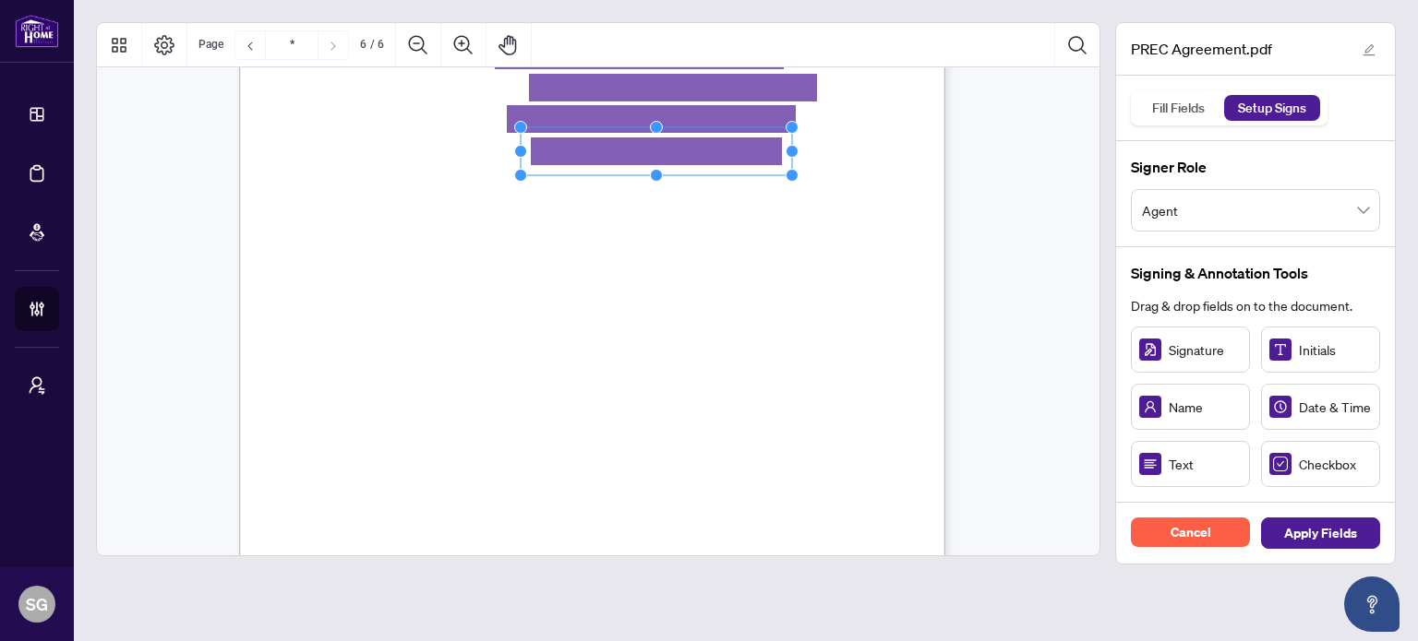
scroll to position [4892, 0]
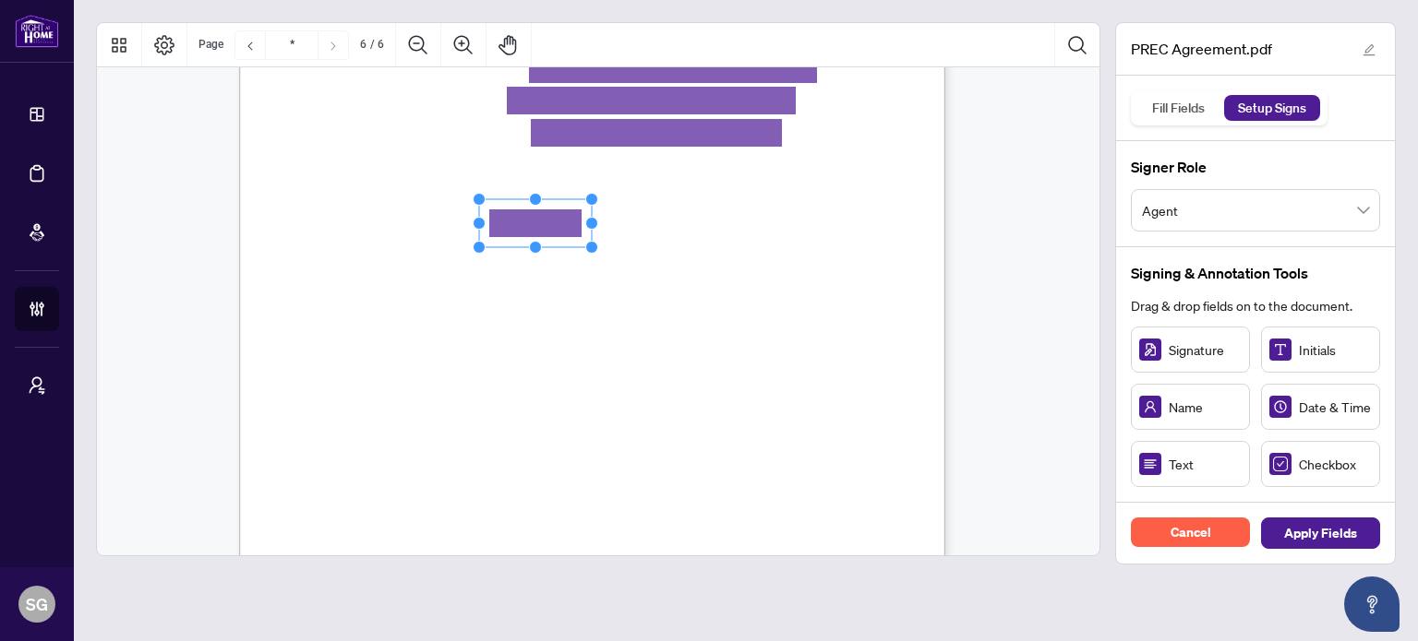
drag, startPoint x: 548, startPoint y: 213, endPoint x: 557, endPoint y: 224, distance: 14.4
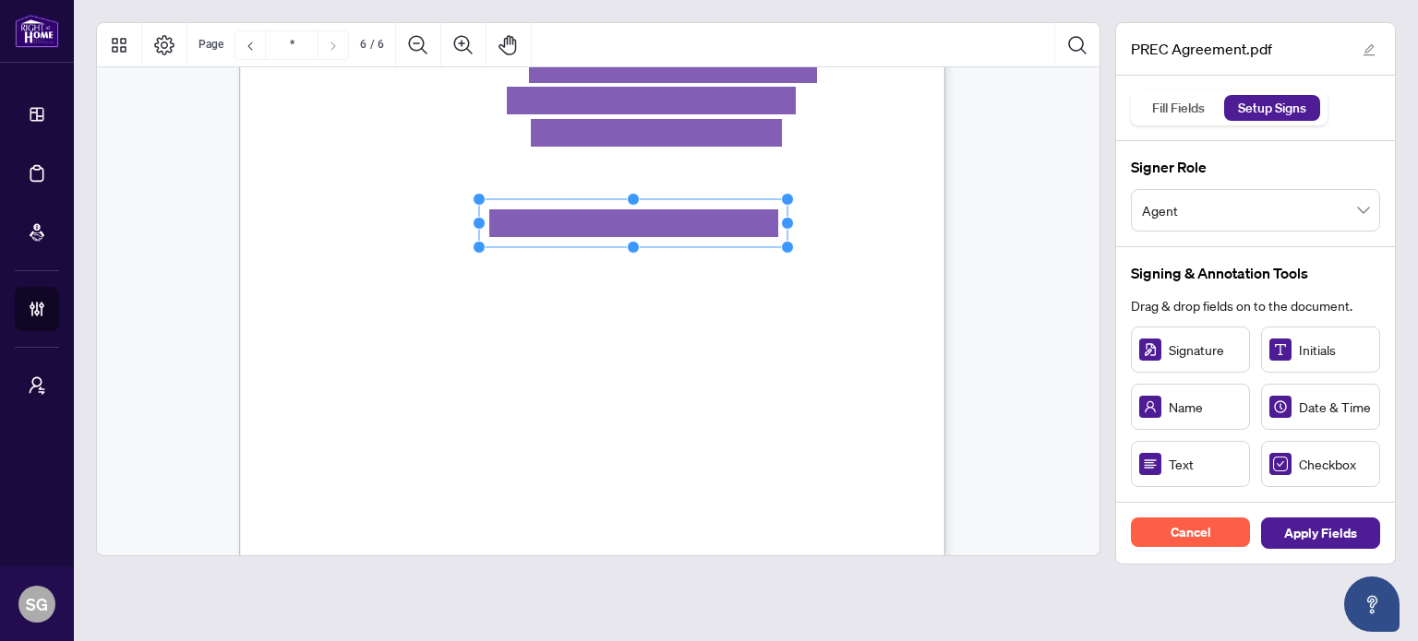
drag, startPoint x: 586, startPoint y: 224, endPoint x: 839, endPoint y: 250, distance: 254.2
click at [839, 250] on div "V052025 6 By signing below, the parties confirm that they understand and agree …" at bounding box center [592, 335] width 706 height 914
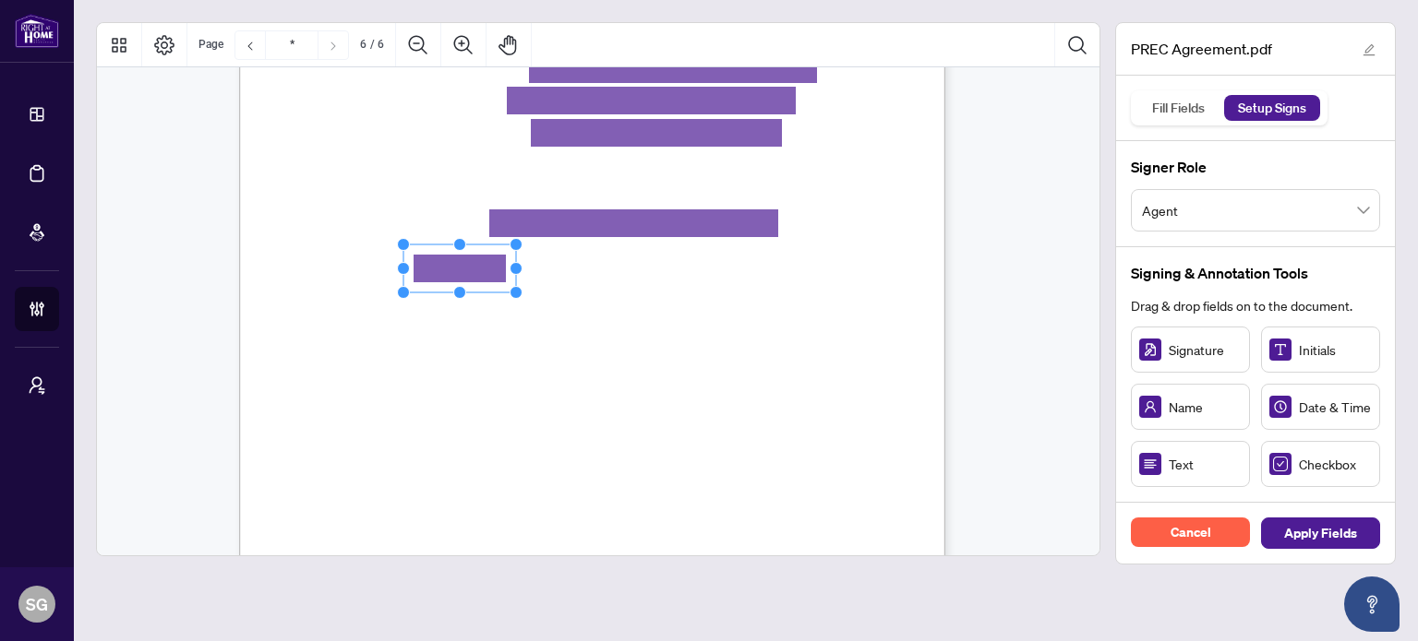
drag, startPoint x: 486, startPoint y: 280, endPoint x: 545, endPoint y: 277, distance: 59.1
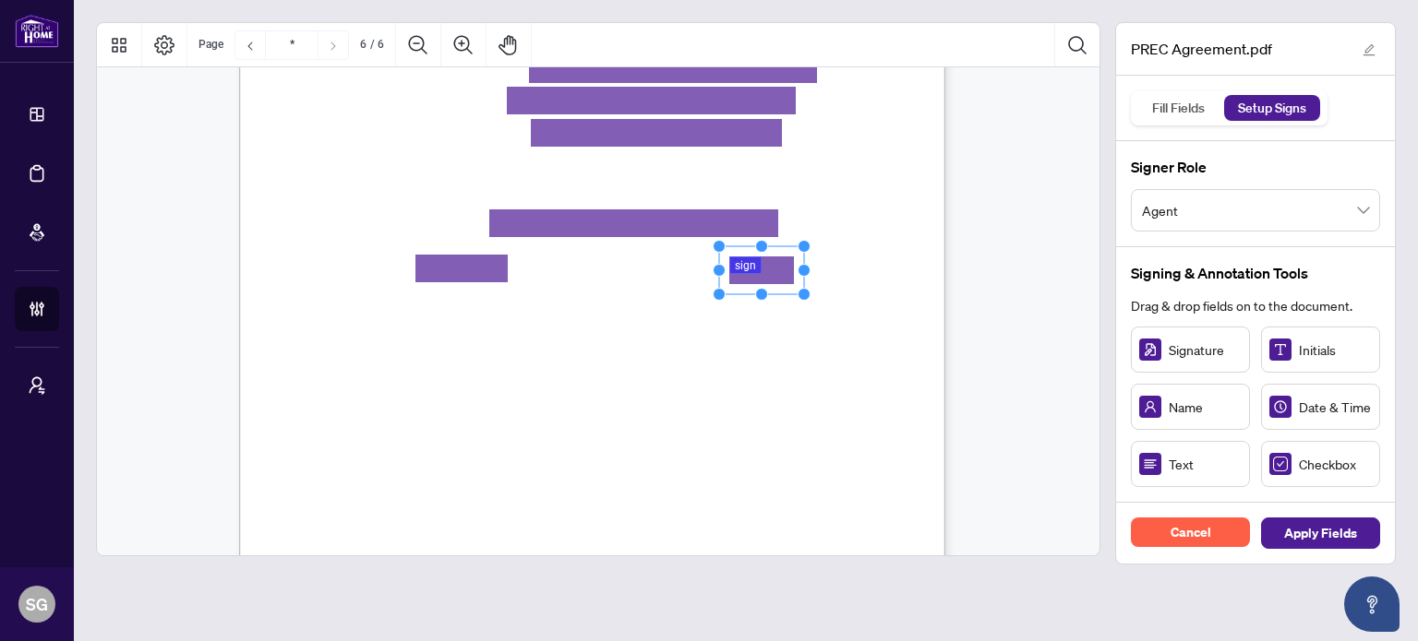
drag, startPoint x: 1219, startPoint y: 354, endPoint x: 761, endPoint y: 270, distance: 466.2
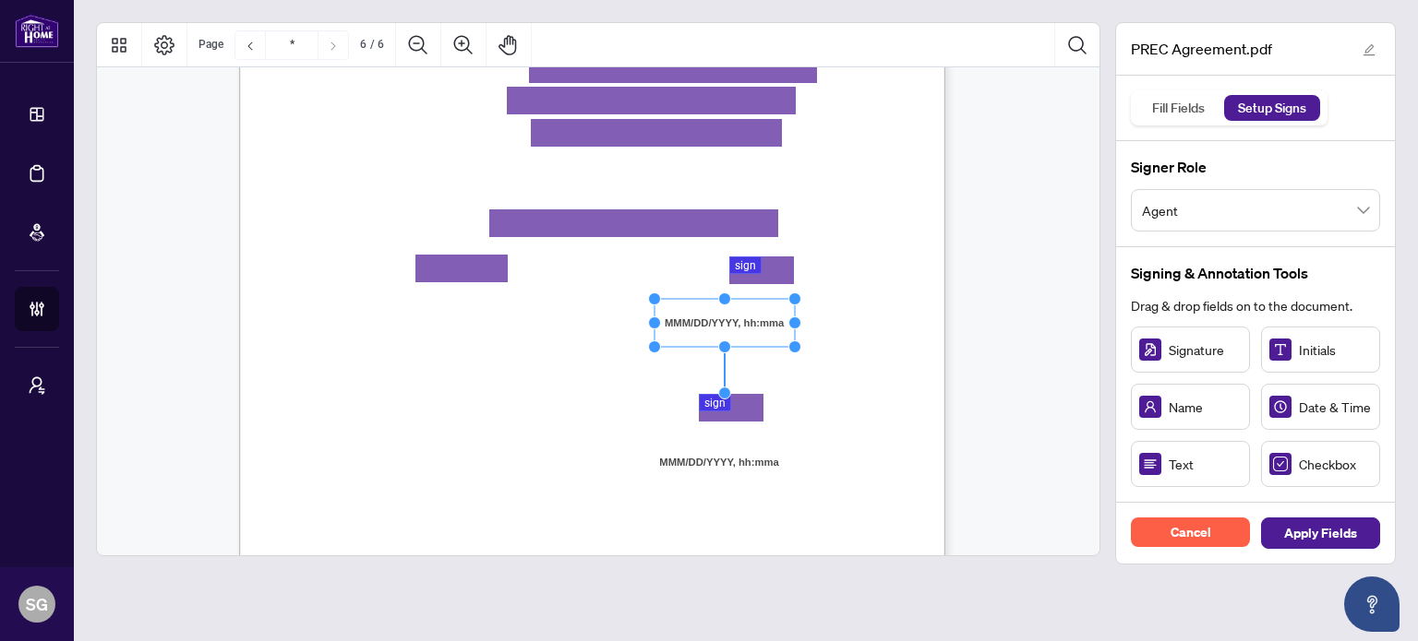
click at [857, 421] on div "V052025 6 By signing below, the parties confirm that they understand and agree …" at bounding box center [680, 449] width 882 height 1143
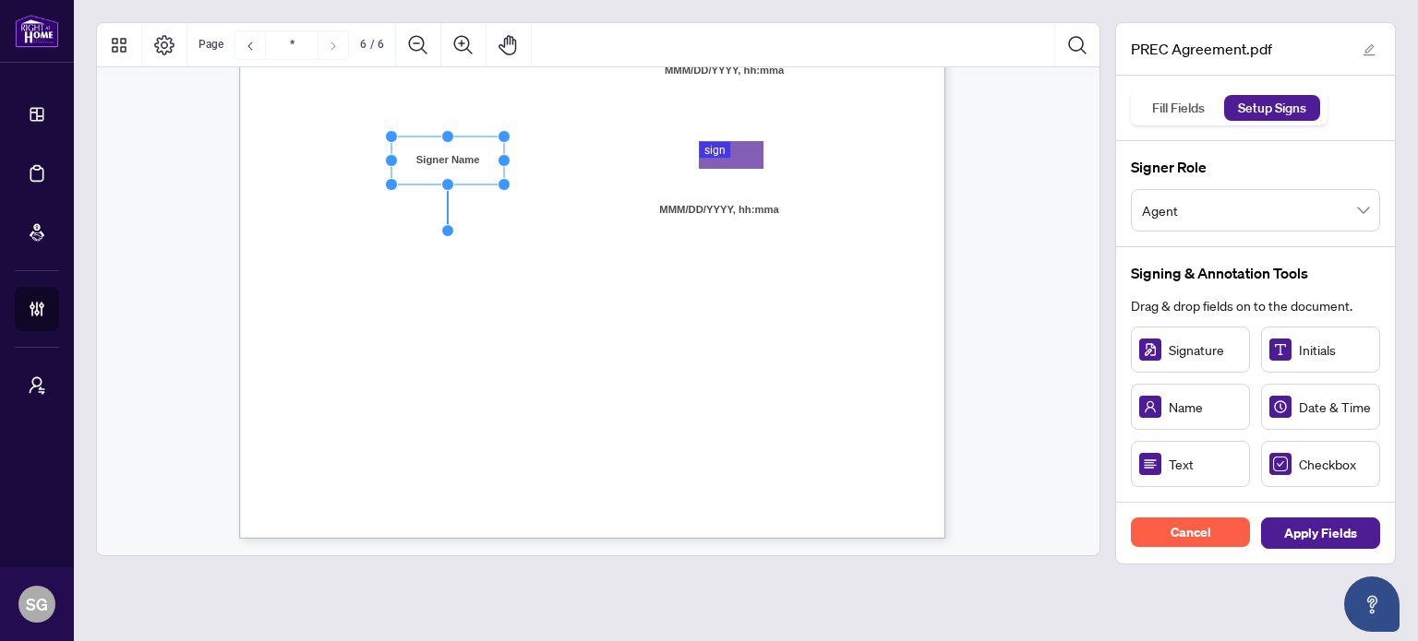
scroll to position [5146, 0]
click at [1326, 531] on span "Apply Fields" at bounding box center [1320, 534] width 73 height 30
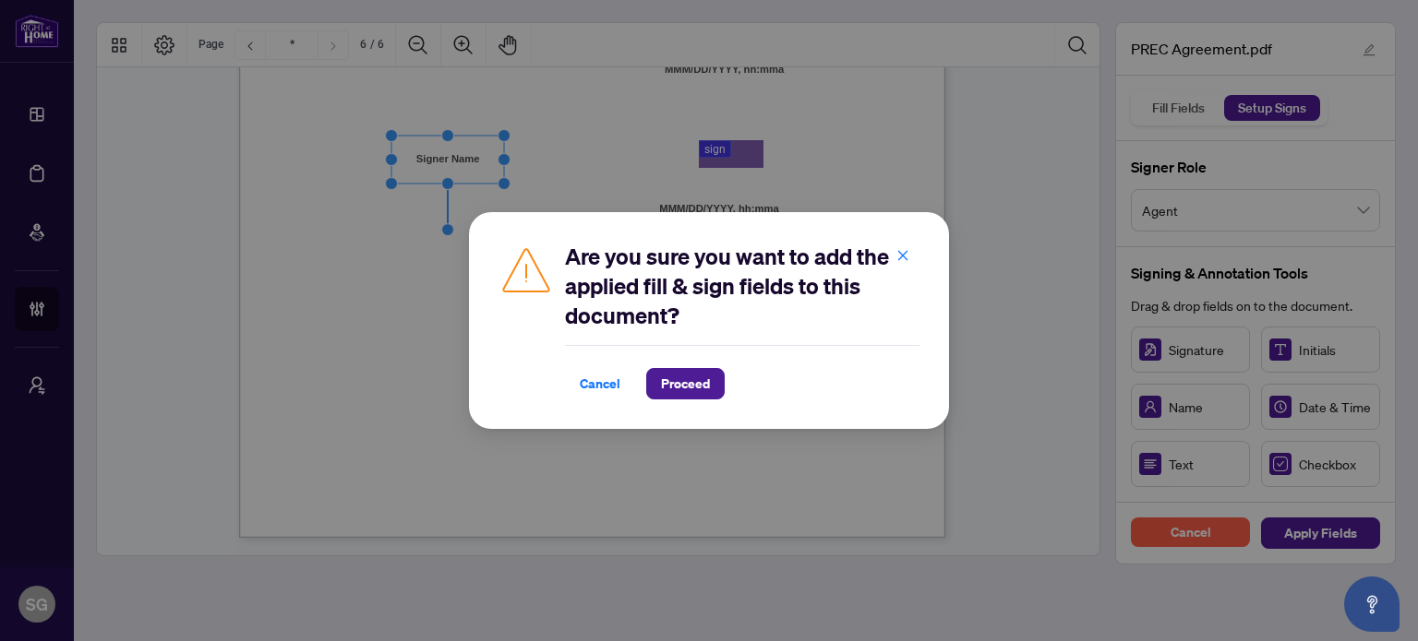
drag, startPoint x: 679, startPoint y: 390, endPoint x: 773, endPoint y: 425, distance: 100.1
click at [700, 396] on span "Proceed" at bounding box center [685, 384] width 49 height 30
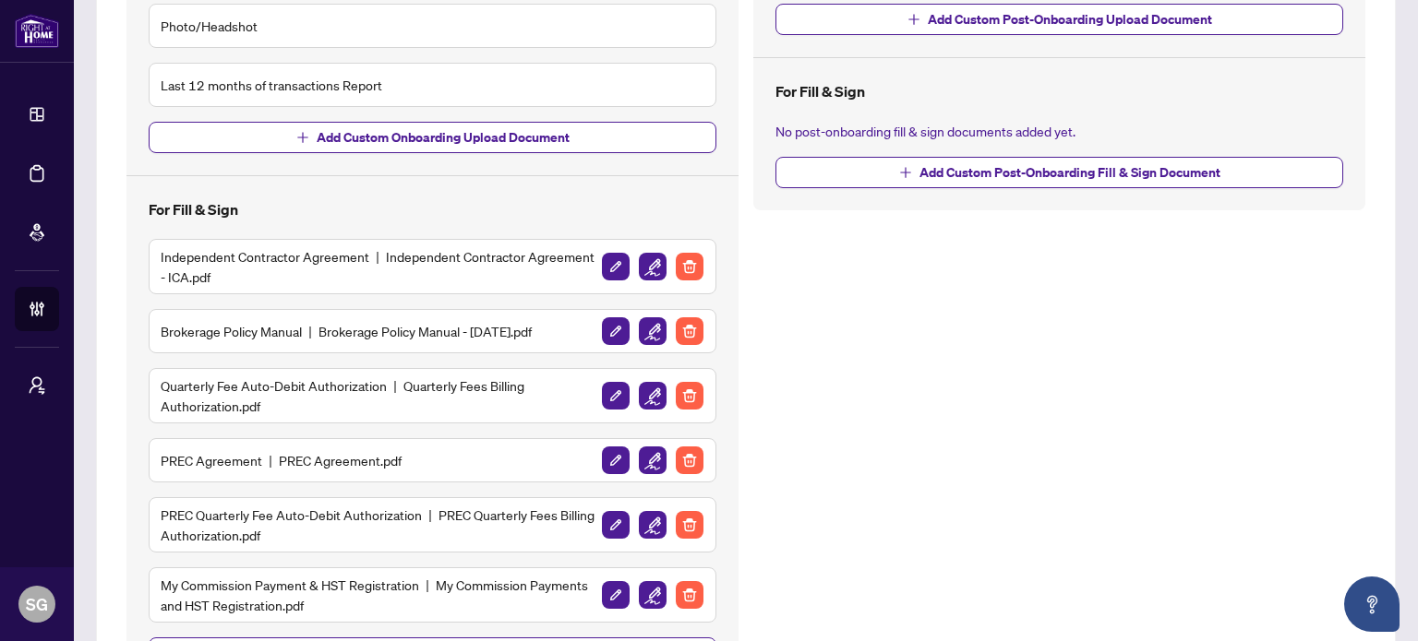
scroll to position [554, 0]
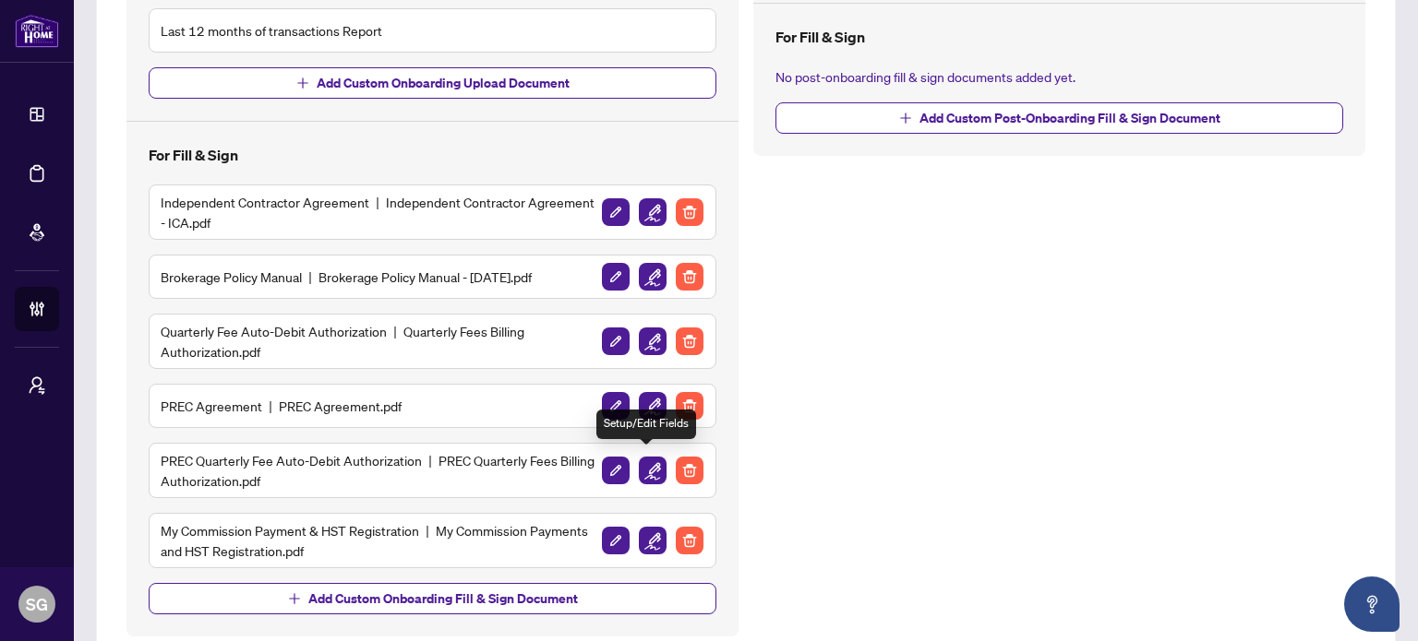
click at [646, 464] on img "button" at bounding box center [653, 471] width 28 height 28
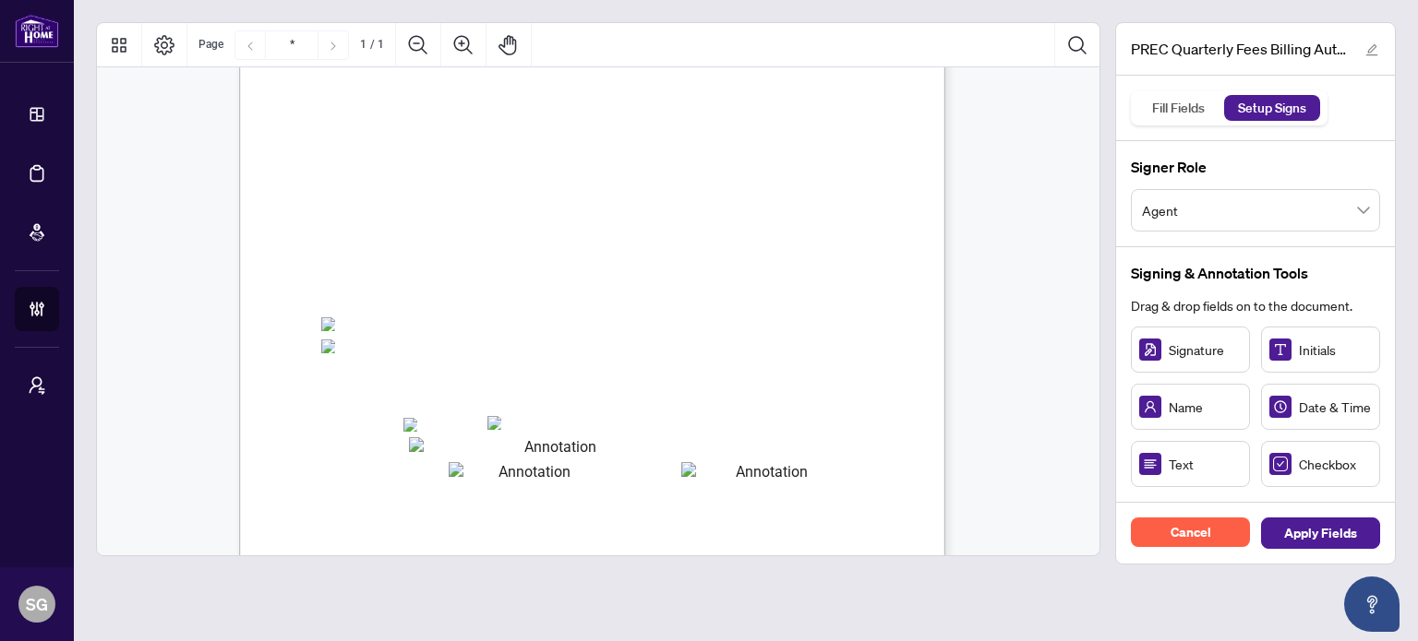
scroll to position [277, 0]
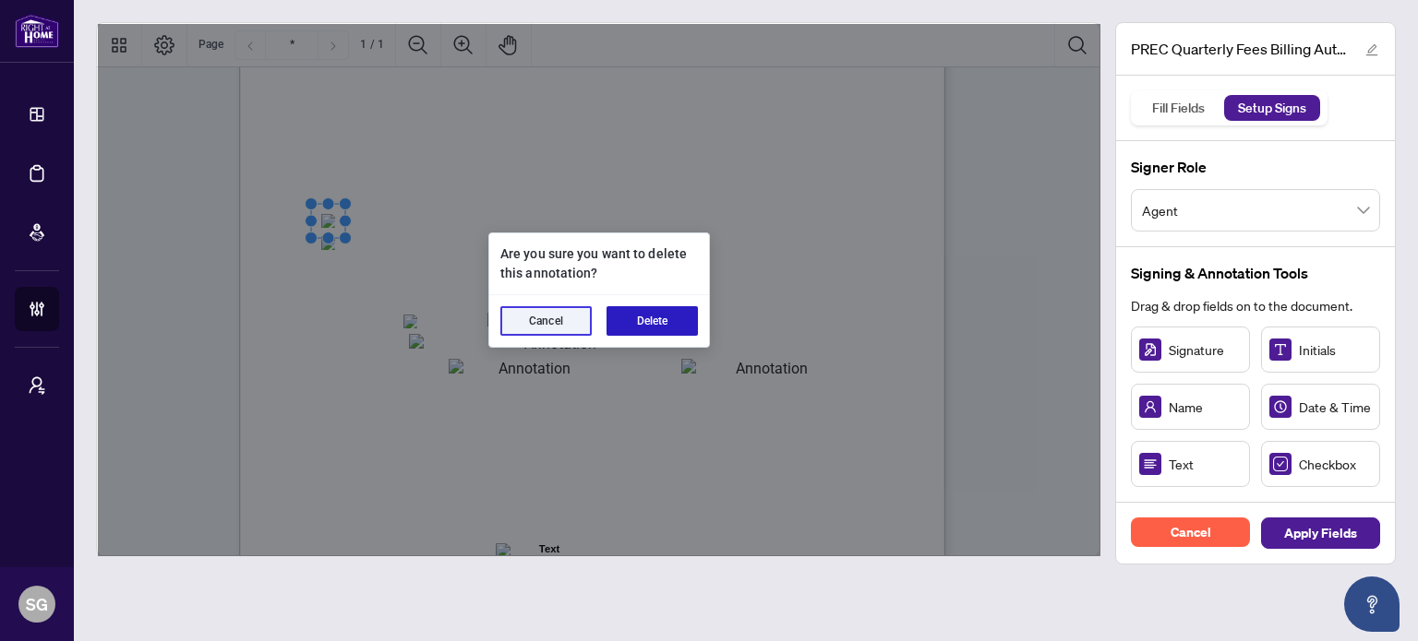
click at [653, 318] on button "Delete" at bounding box center [651, 321] width 91 height 30
click at [668, 322] on button "Delete" at bounding box center [651, 321] width 91 height 30
click at [653, 320] on button "Delete" at bounding box center [651, 321] width 91 height 30
click at [633, 320] on button "Delete" at bounding box center [651, 321] width 91 height 30
click at [671, 320] on button "Delete" at bounding box center [651, 321] width 91 height 30
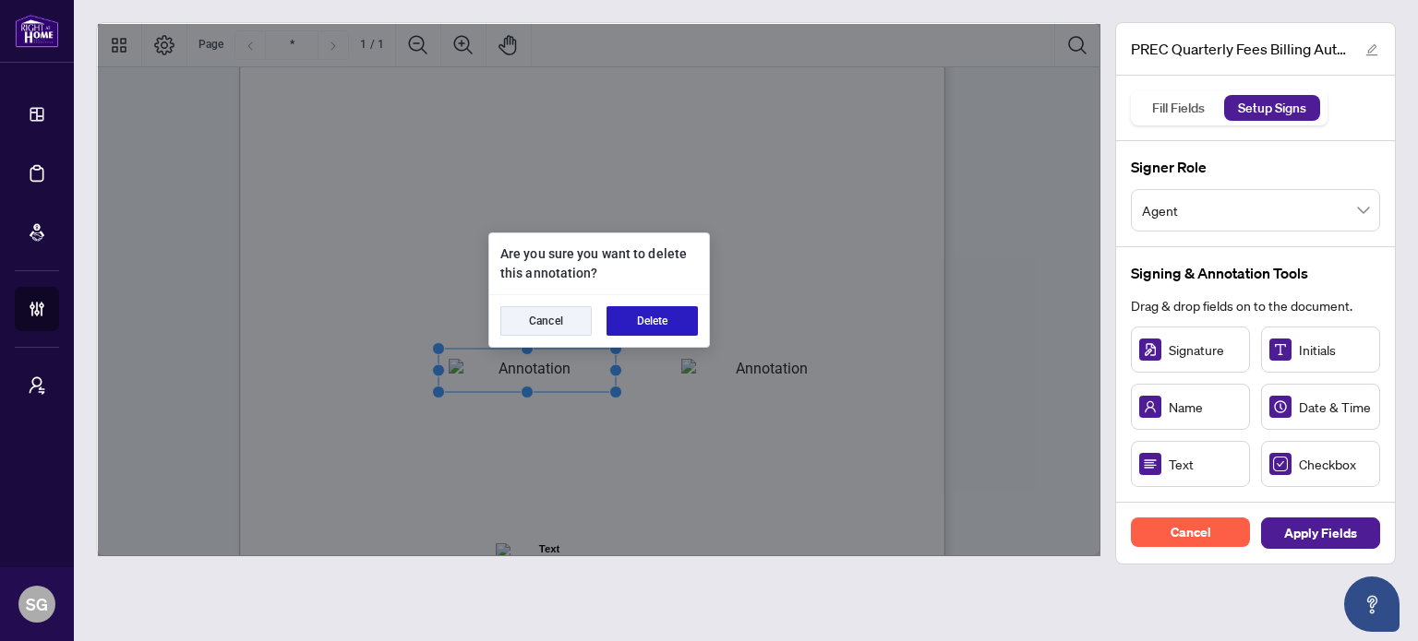
drag, startPoint x: 675, startPoint y: 317, endPoint x: 685, endPoint y: 335, distance: 21.1
click at [673, 317] on button "Delete" at bounding box center [651, 321] width 91 height 30
click at [652, 328] on button "Delete" at bounding box center [651, 321] width 91 height 30
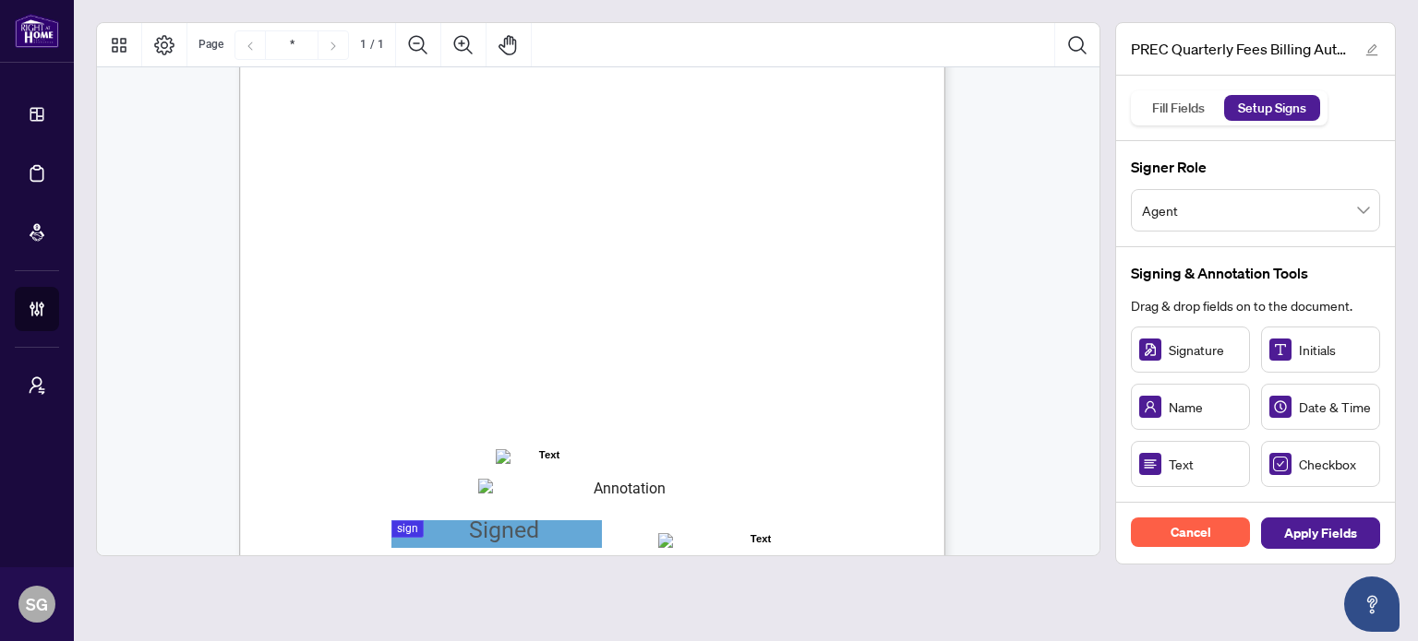
scroll to position [461, 0]
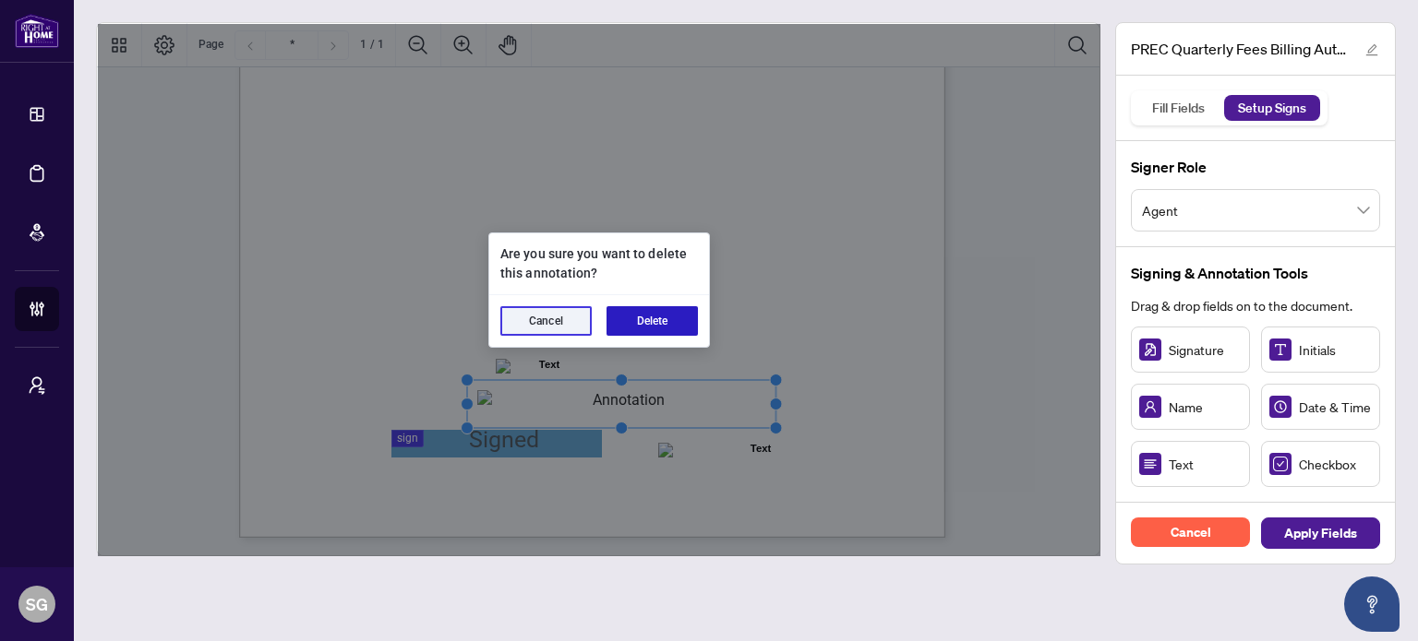
click at [677, 321] on button "Delete" at bounding box center [651, 321] width 91 height 30
click at [654, 331] on button "Delete" at bounding box center [651, 321] width 91 height 30
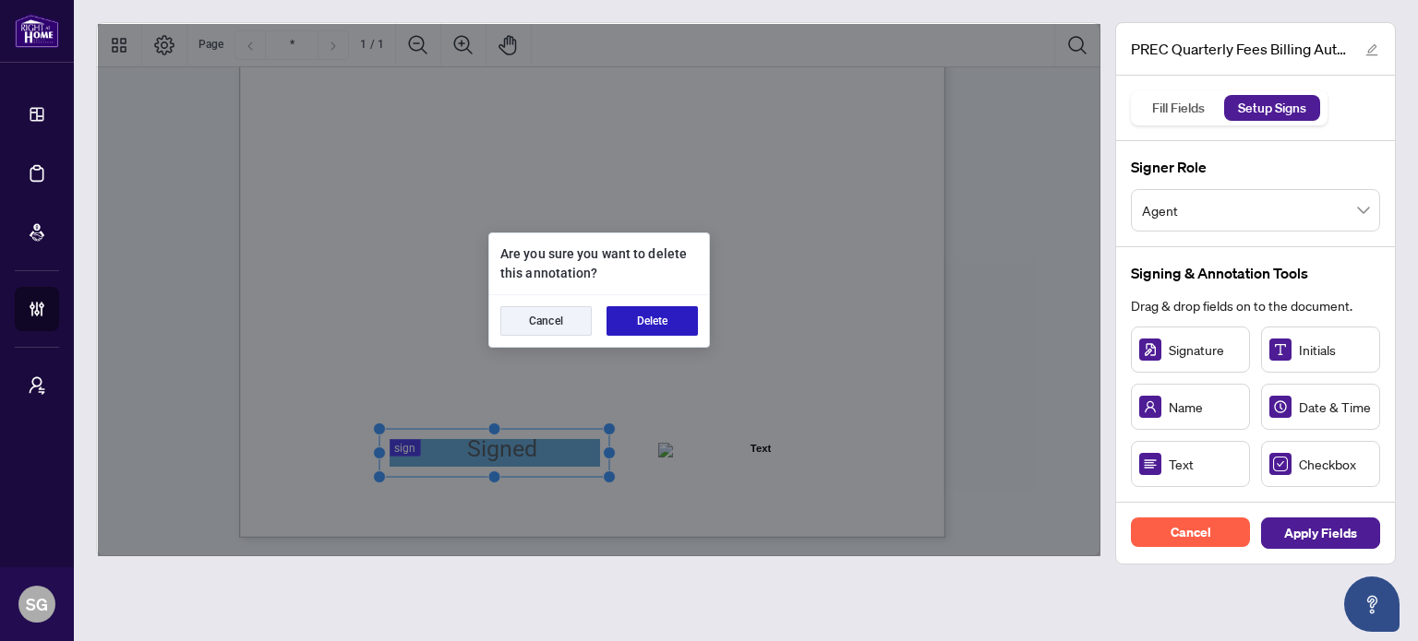
click at [648, 327] on button "Delete" at bounding box center [651, 321] width 91 height 30
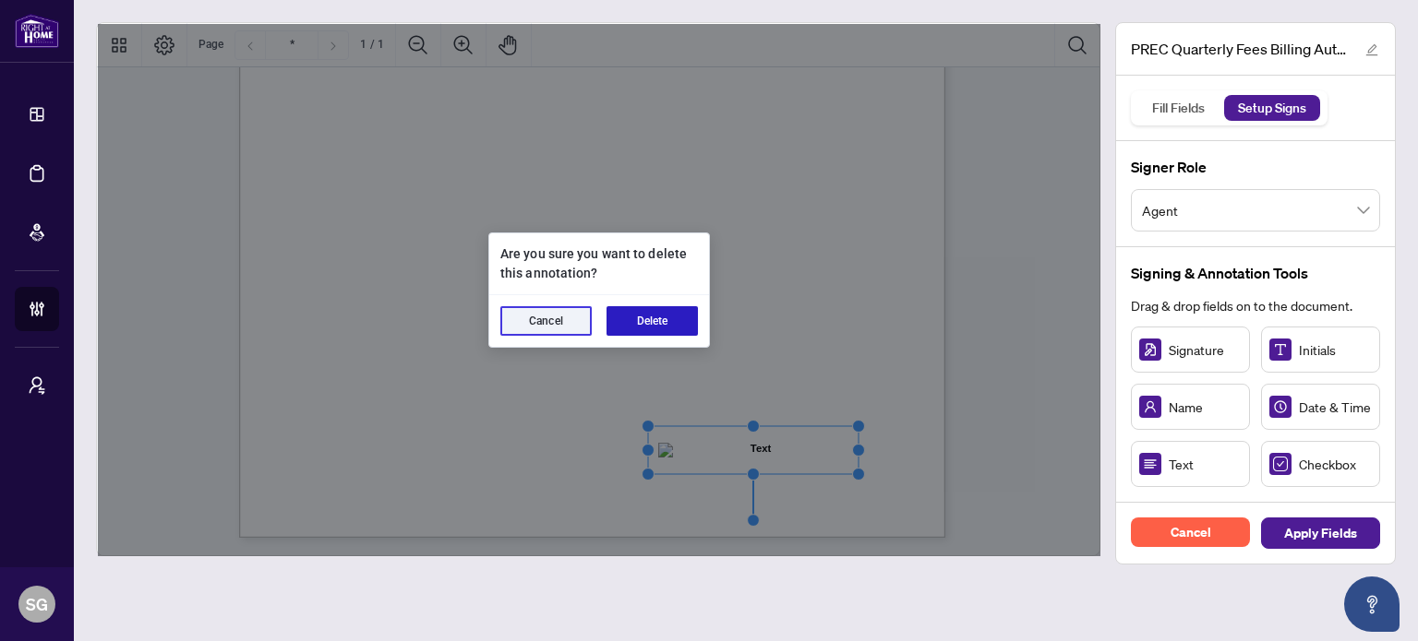
click at [653, 313] on button "Delete" at bounding box center [651, 321] width 91 height 30
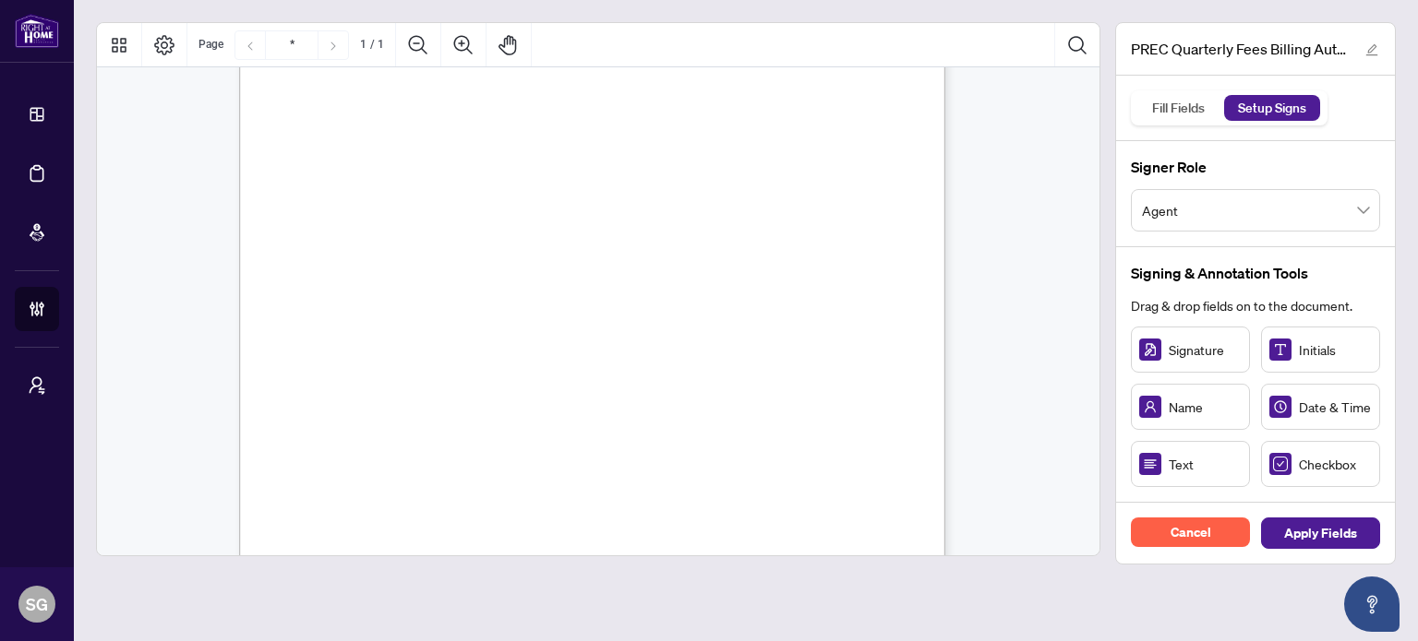
scroll to position [277, 0]
drag, startPoint x: 407, startPoint y: 314, endPoint x: 425, endPoint y: 508, distance: 194.6
drag, startPoint x: 507, startPoint y: 359, endPoint x: 497, endPoint y: 329, distance: 31.8
click at [506, 355] on div "Right at Home Realty, Brokerage PREC Quarterly Fees Billing Authorization Quart…" at bounding box center [680, 380] width 882 height 1143
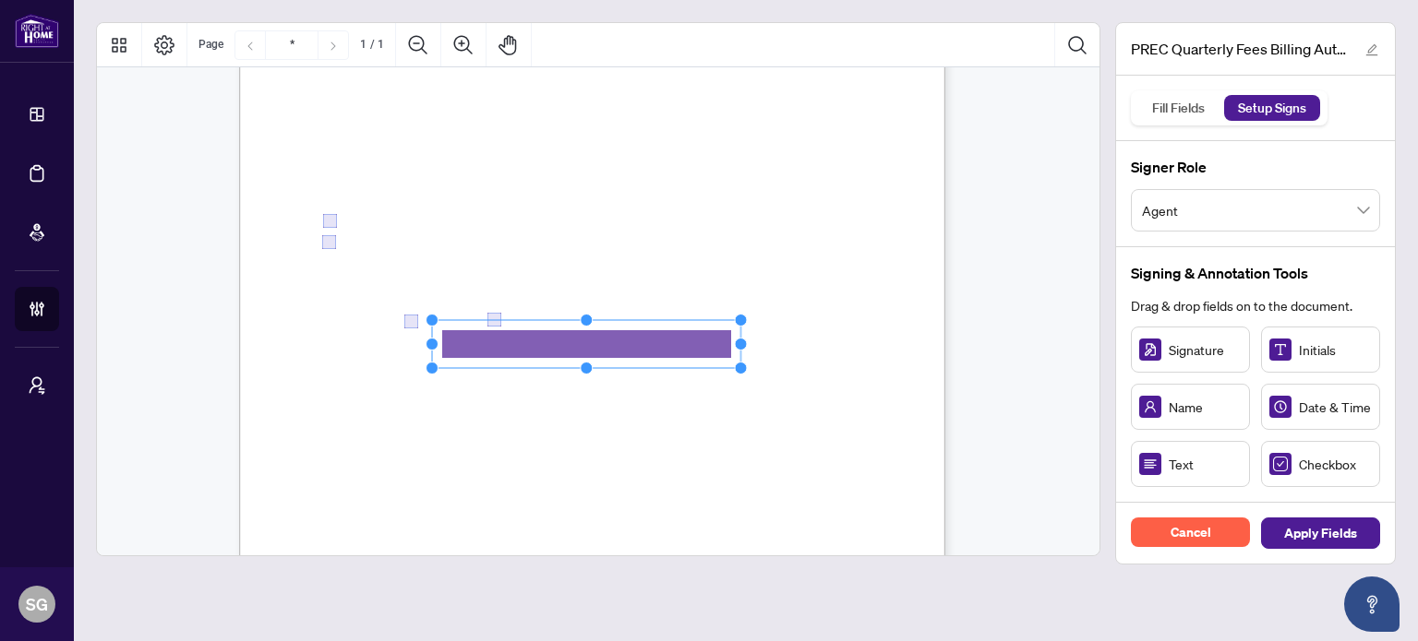
drag, startPoint x: 546, startPoint y: 344, endPoint x: 782, endPoint y: 361, distance: 235.9
click at [782, 361] on div "Right at Home Realty, Brokerage PREC Quarterly Fees Billing Authorization Quart…" at bounding box center [592, 266] width 706 height 914
click at [586, 321] on circle "Resize, Top" at bounding box center [587, 319] width 12 height 12
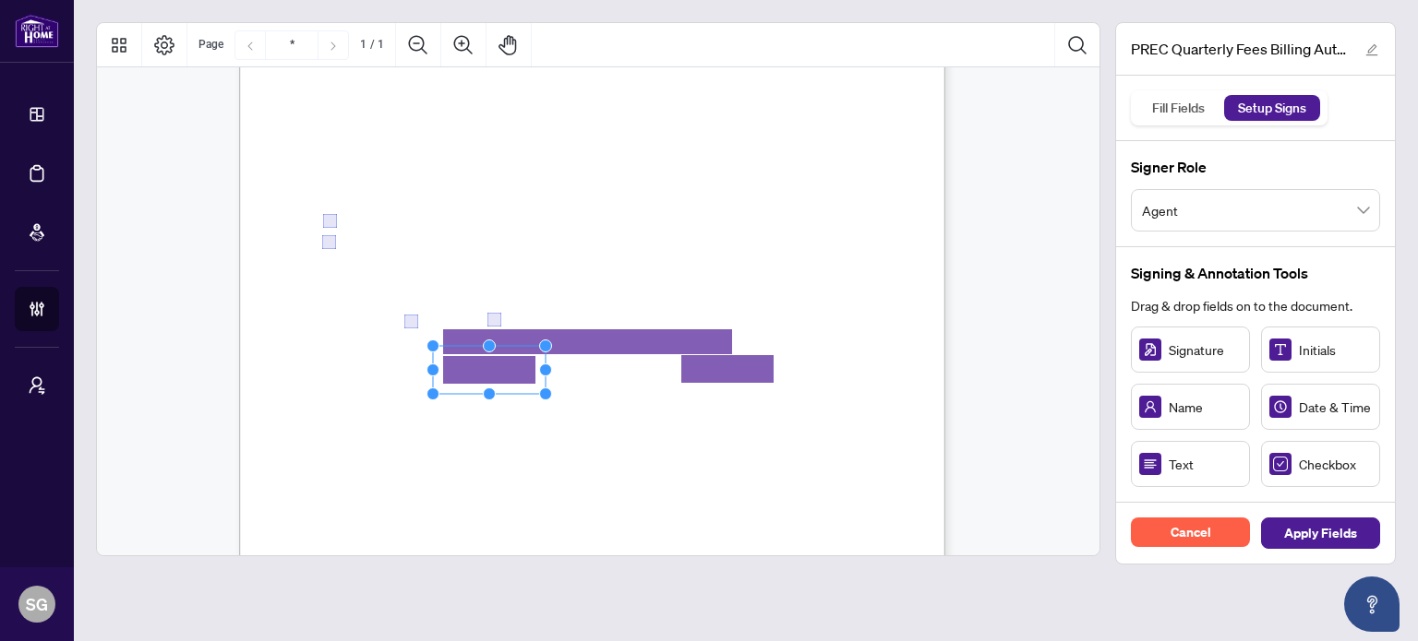
click at [448, 412] on span "Billing Authorization:" at bounding box center [385, 411] width 125 height 17
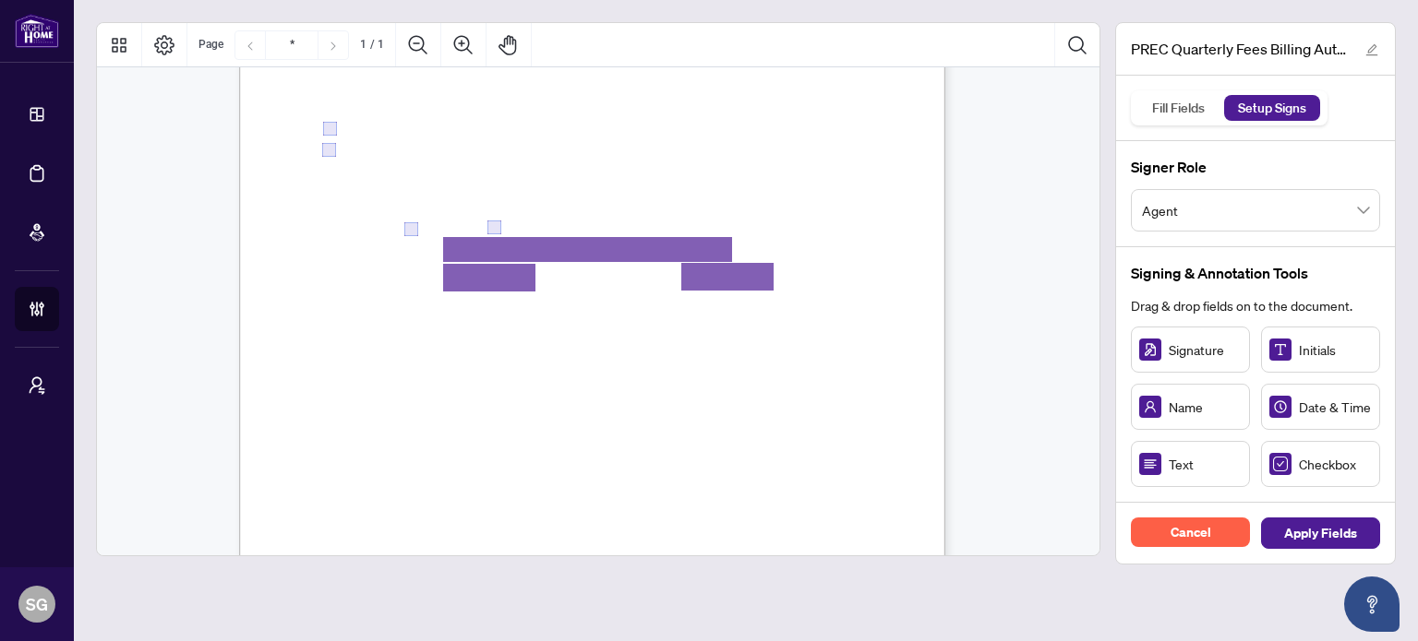
scroll to position [461, 0]
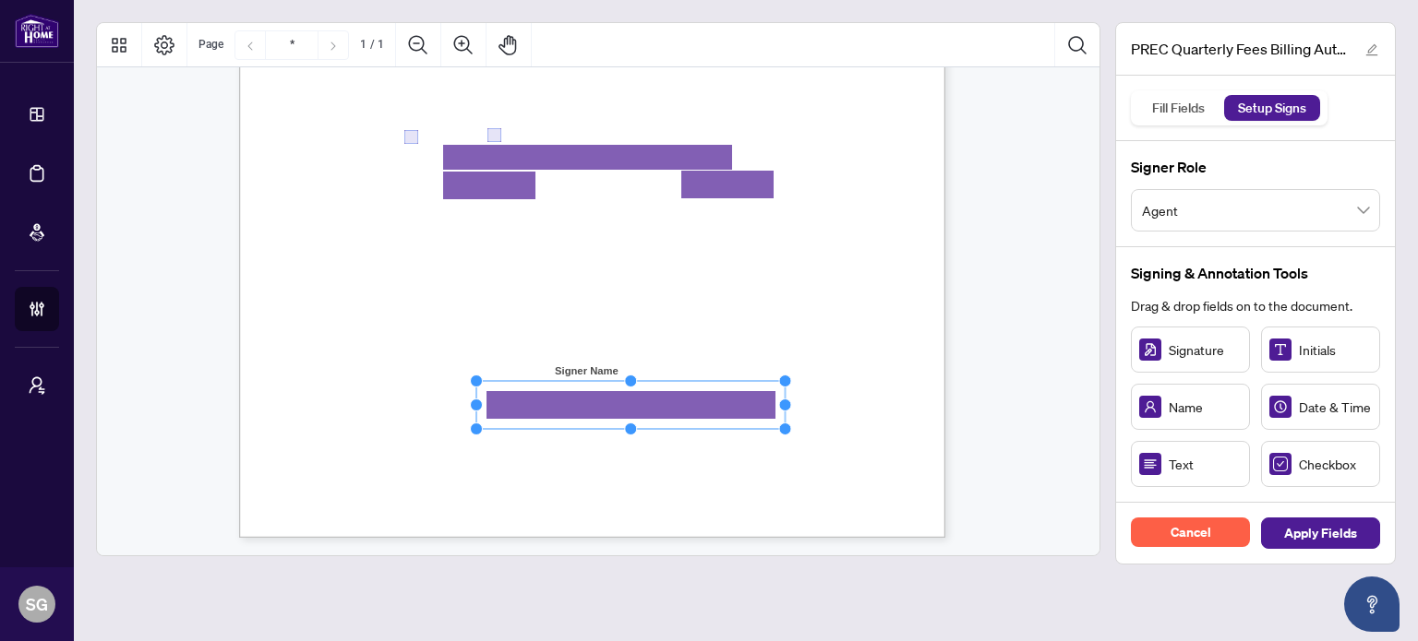
drag, startPoint x: 585, startPoint y: 408, endPoint x: 855, endPoint y: 419, distance: 269.7
click at [855, 419] on div "Right at Home Realty, Brokerage PREC Quarterly Fees Billing Authorization Quart…" at bounding box center [592, 81] width 706 height 914
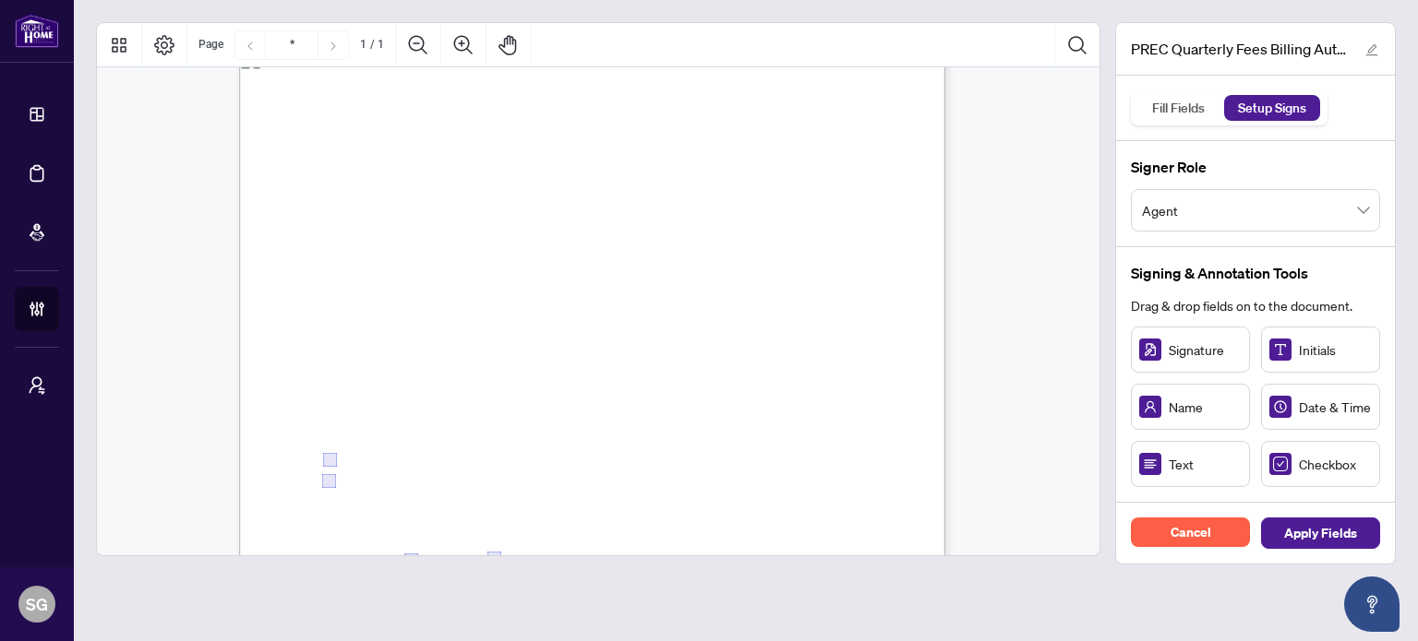
scroll to position [0, 0]
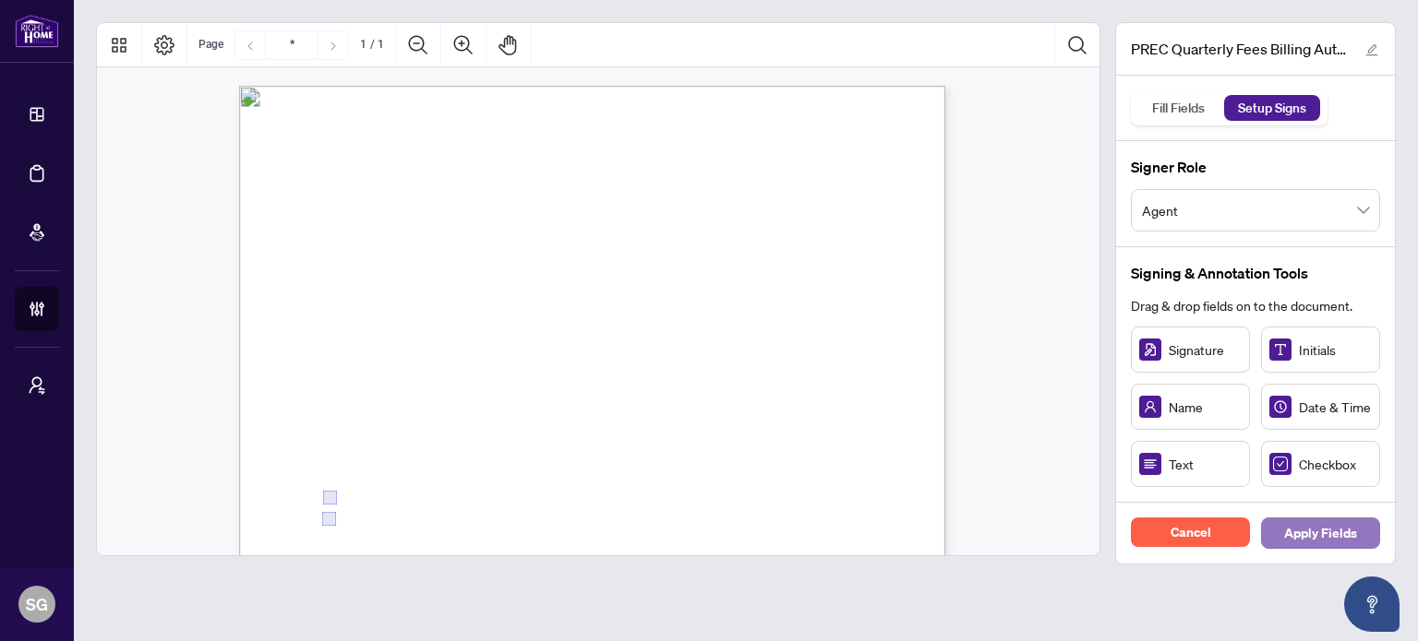
click at [1366, 538] on button "Apply Fields" at bounding box center [1320, 533] width 119 height 31
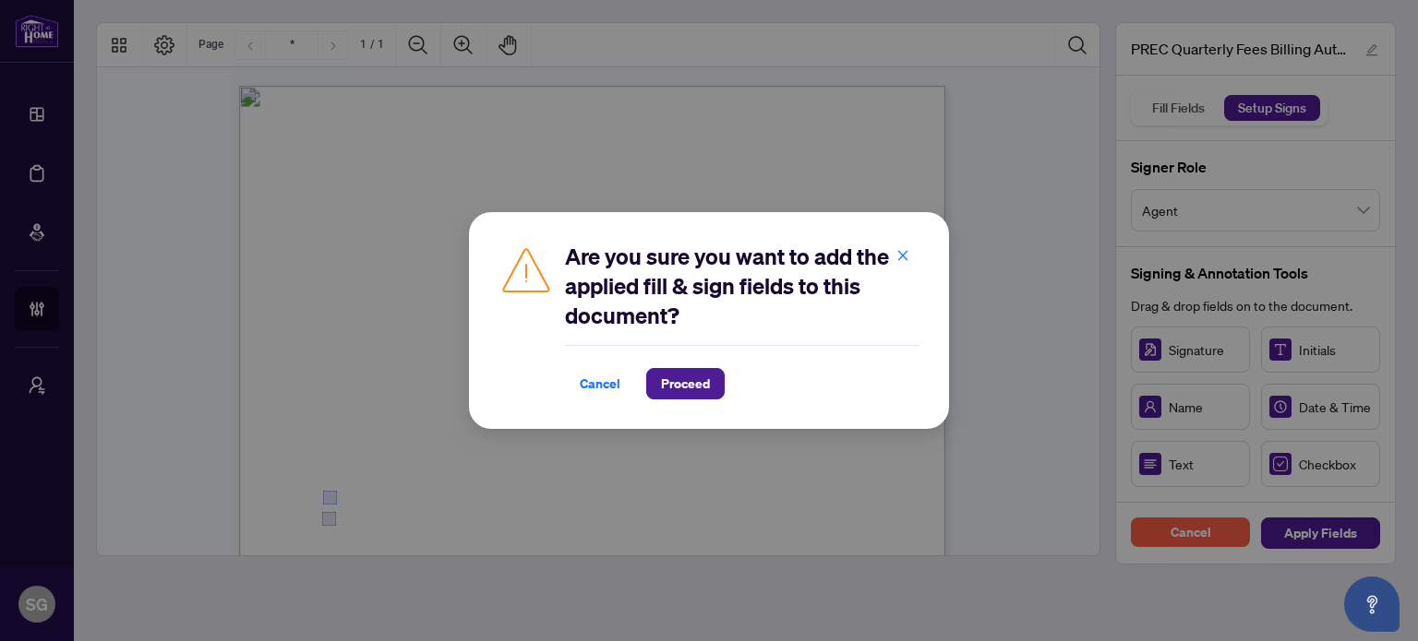
click at [665, 612] on div "Are you sure you want to add the applied fill & sign fields to this document? C…" at bounding box center [709, 320] width 1418 height 641
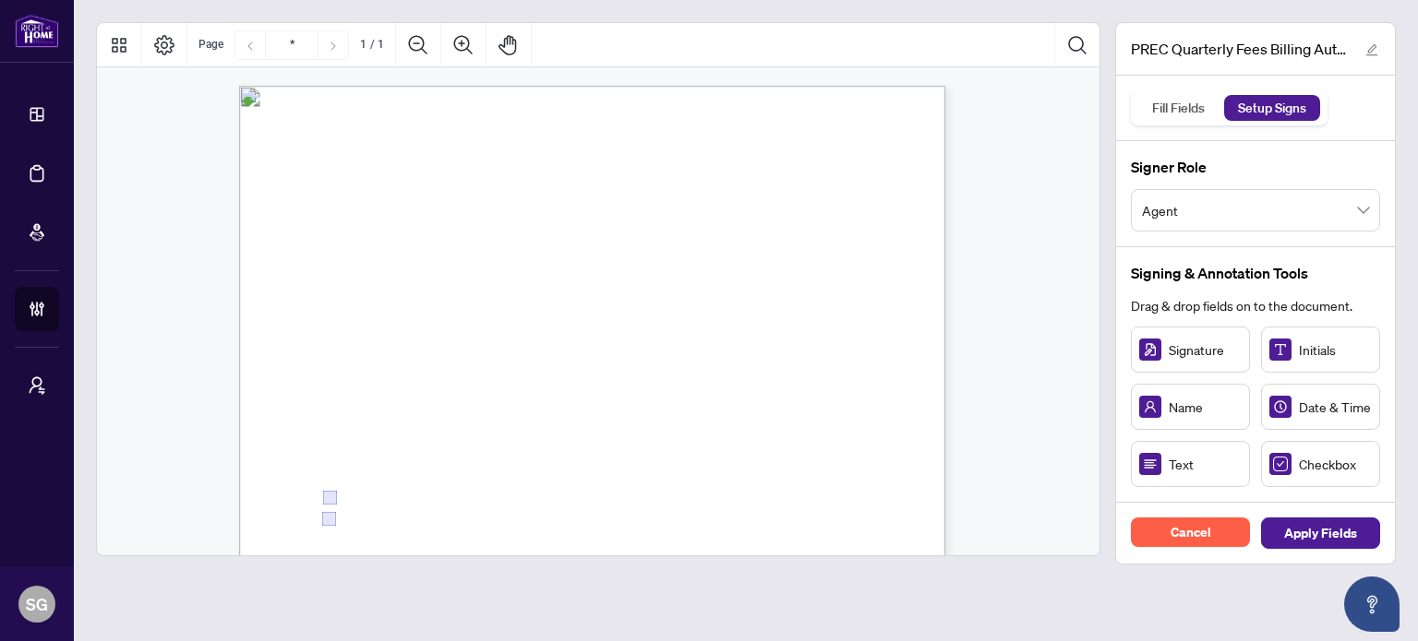
click at [1333, 536] on span "Apply Fields" at bounding box center [1320, 534] width 73 height 30
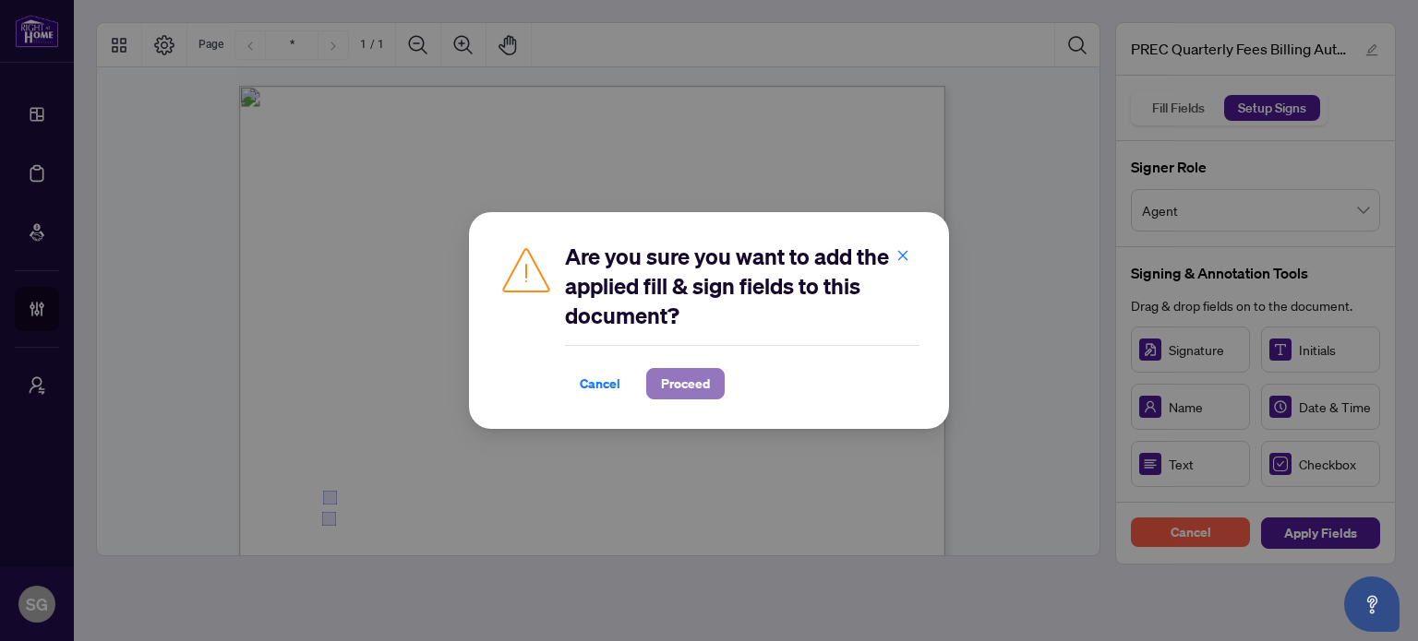
click at [683, 389] on span "Proceed" at bounding box center [685, 384] width 49 height 30
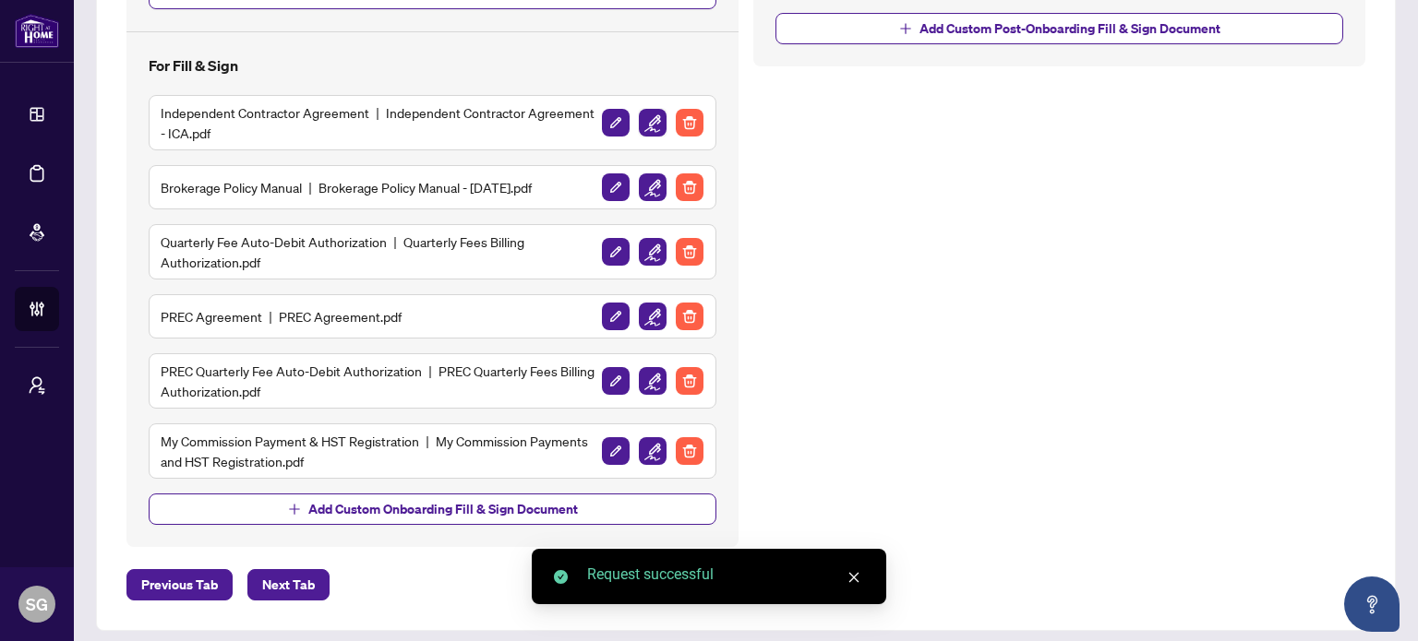
scroll to position [648, 0]
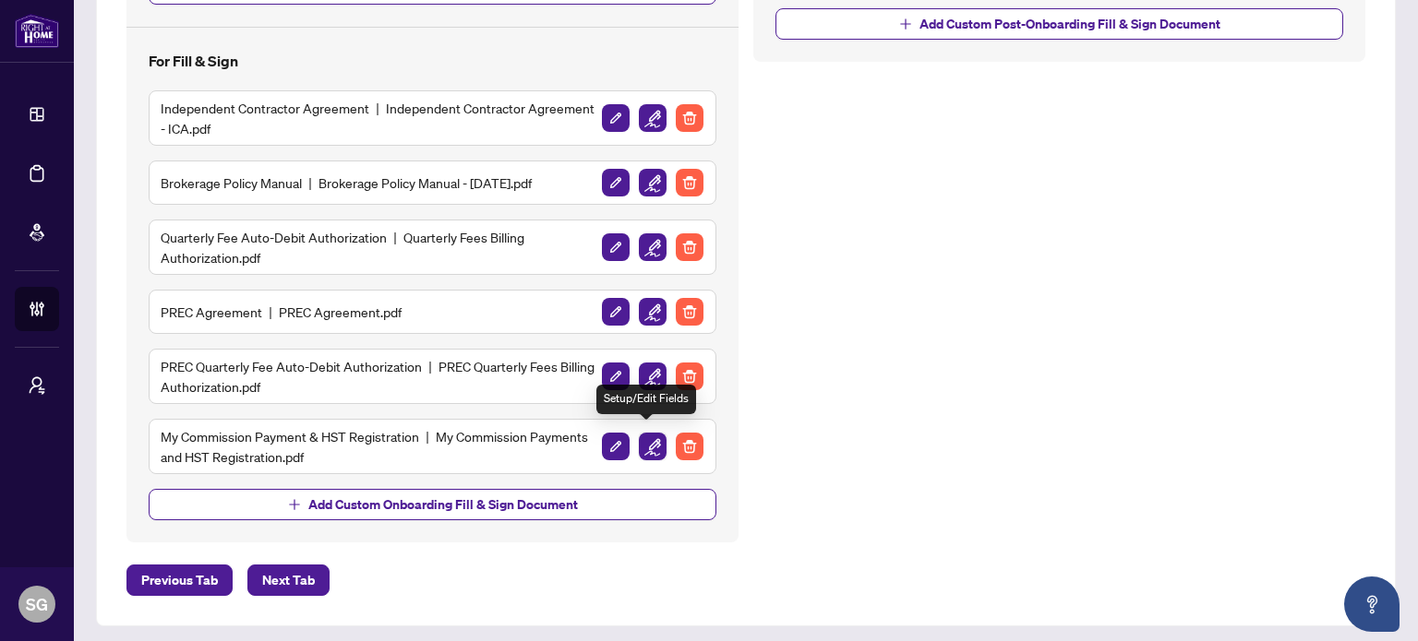
click at [644, 437] on img "button" at bounding box center [653, 447] width 28 height 28
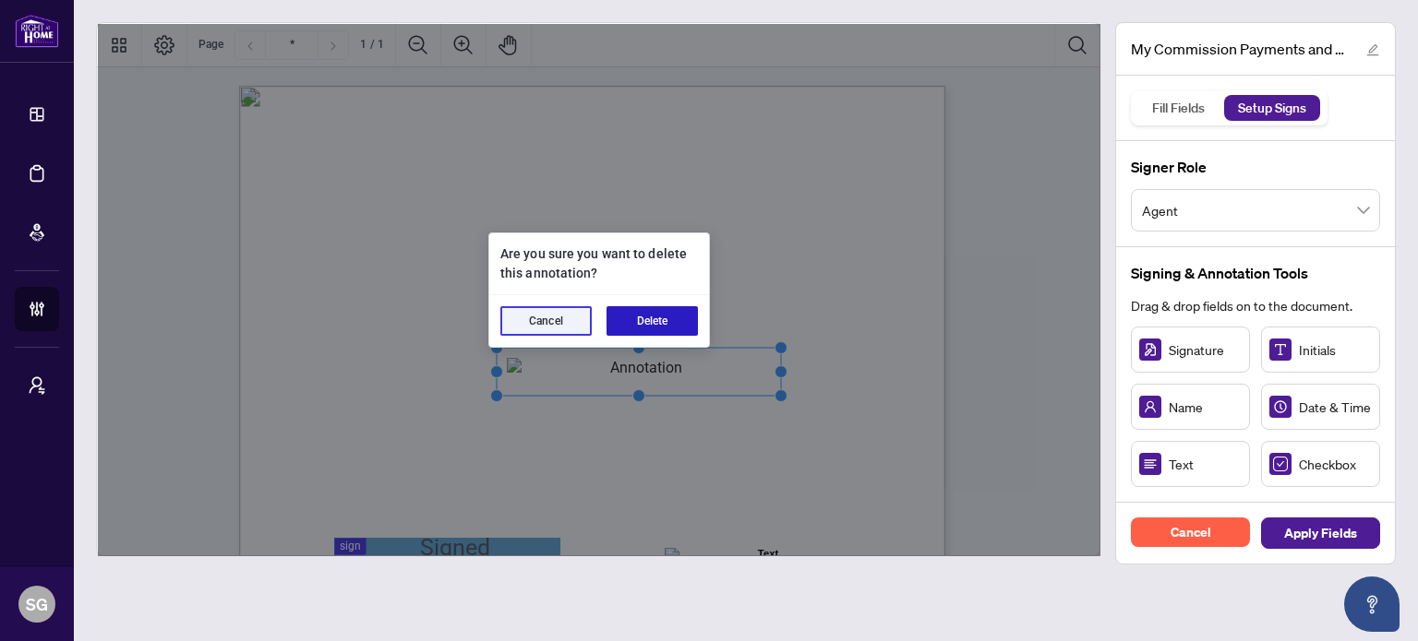
click at [650, 331] on button "Delete" at bounding box center [651, 321] width 91 height 30
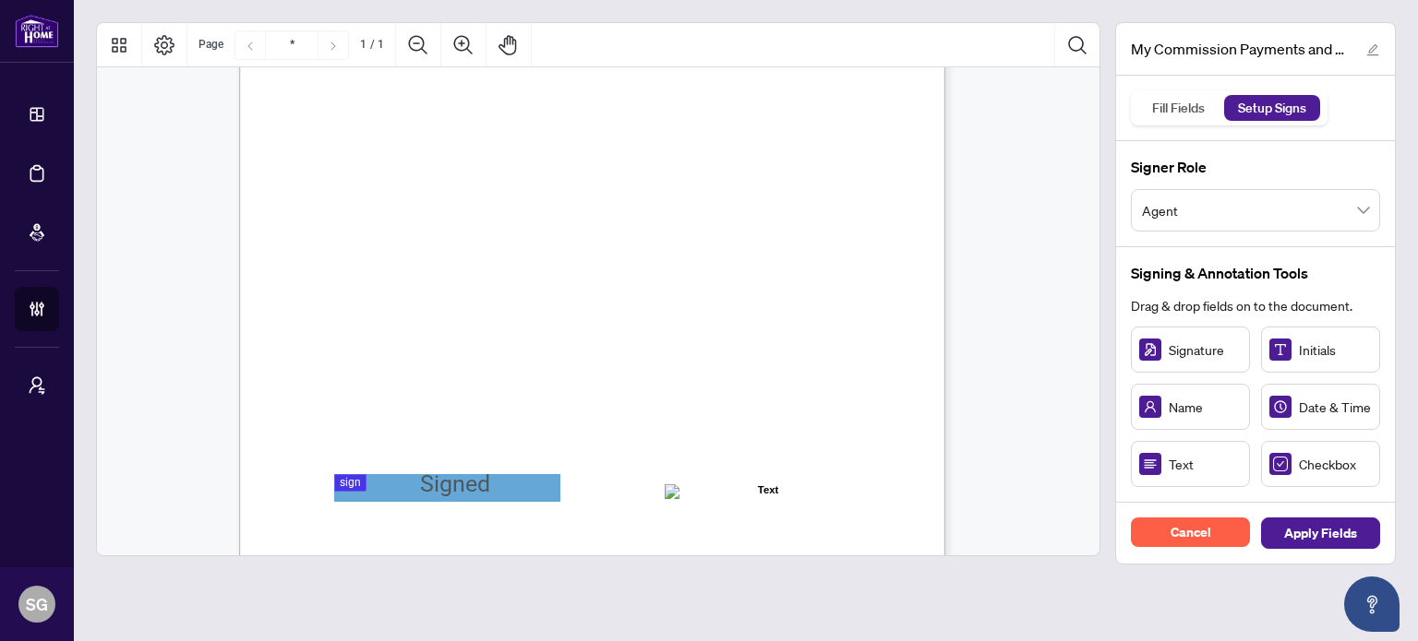
scroll to position [92, 0]
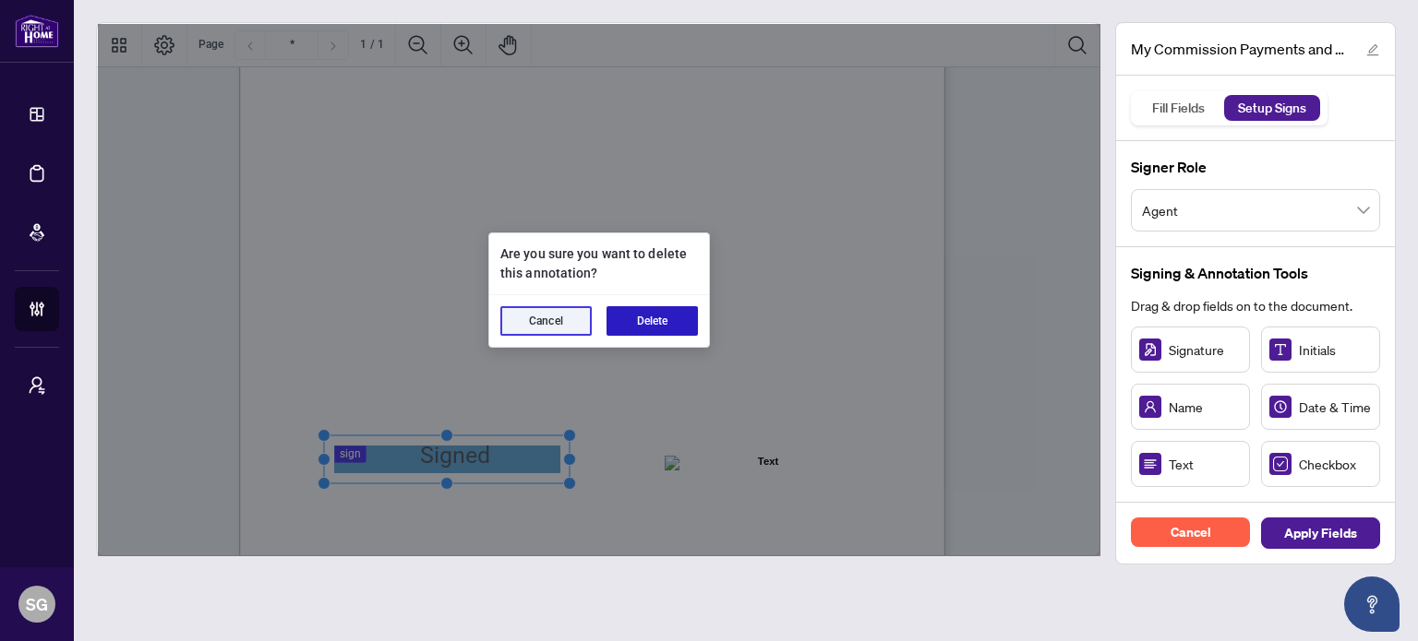
click at [622, 316] on button "Delete" at bounding box center [651, 321] width 91 height 30
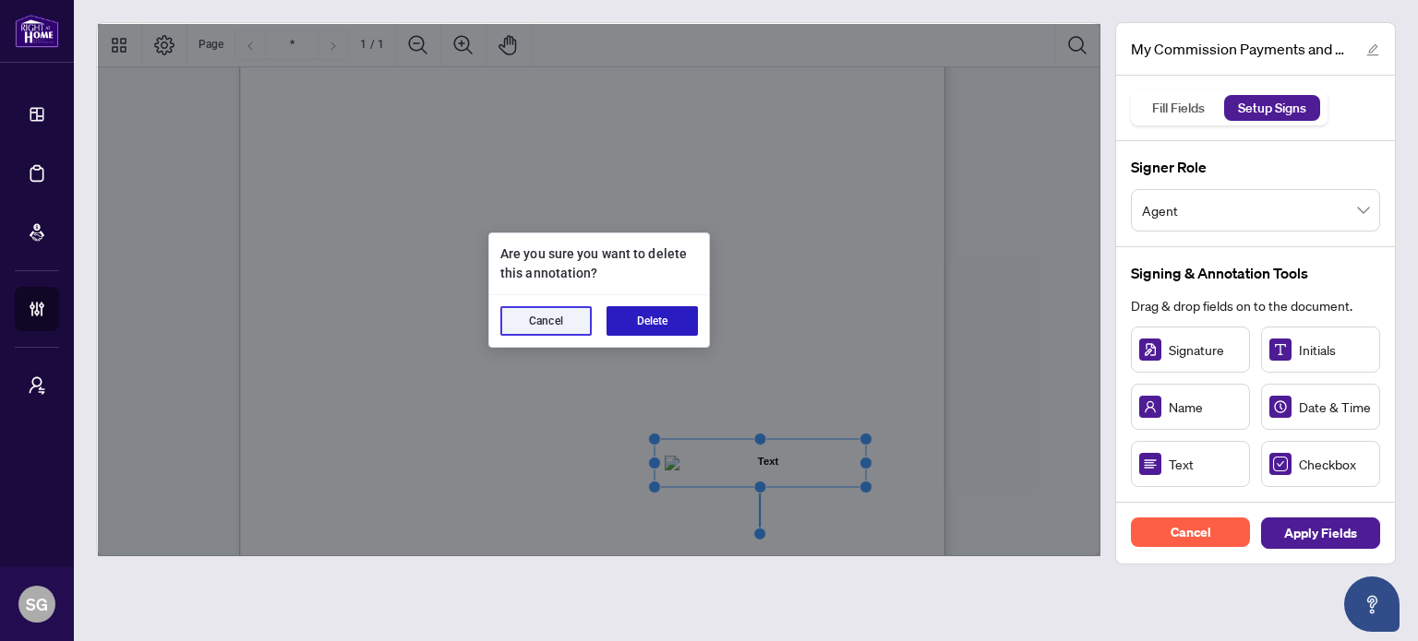
click at [650, 326] on button "Delete" at bounding box center [651, 321] width 91 height 30
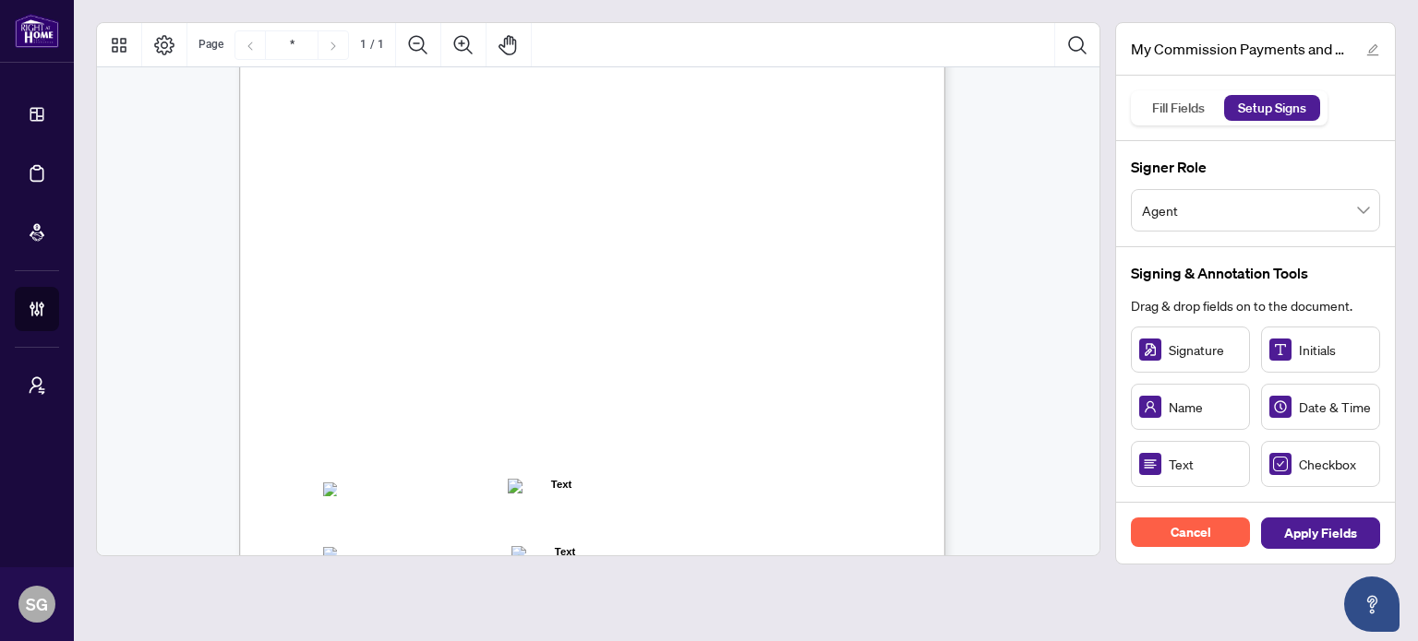
scroll to position [461, 0]
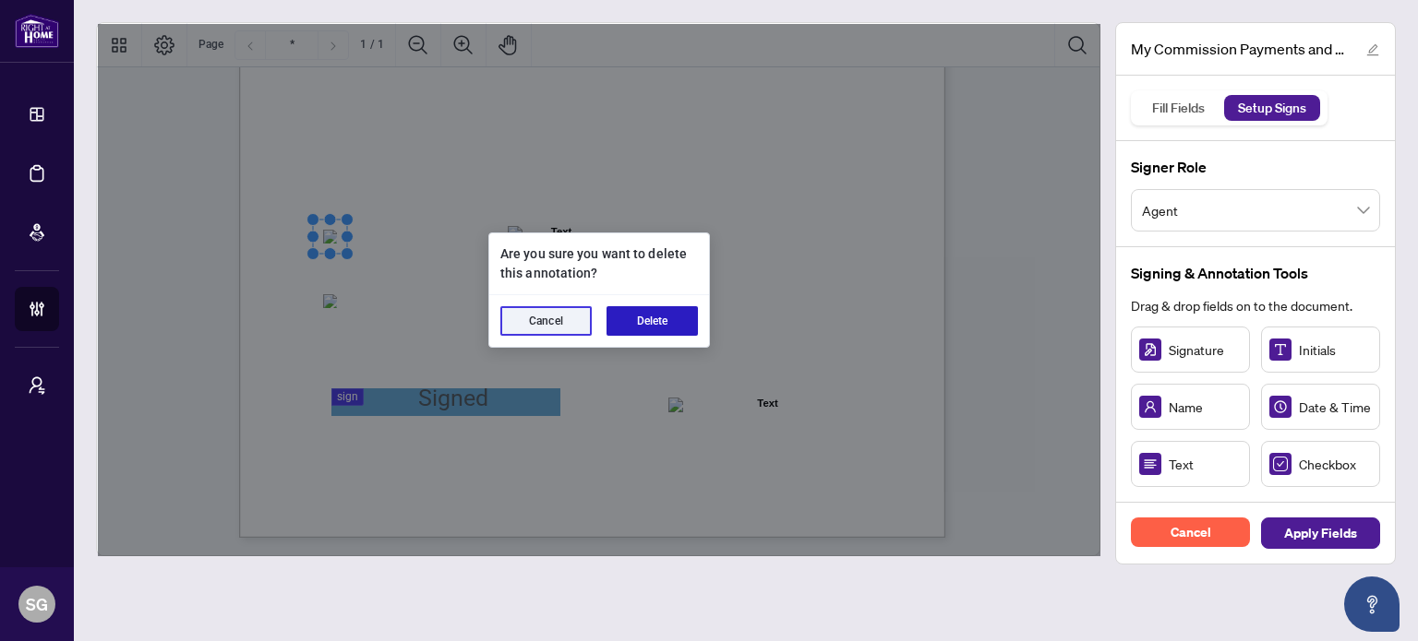
click at [677, 327] on button "Delete" at bounding box center [651, 321] width 91 height 30
drag, startPoint x: 675, startPoint y: 311, endPoint x: 648, endPoint y: 306, distance: 27.2
click at [675, 309] on button "Delete" at bounding box center [651, 321] width 91 height 30
click at [643, 307] on button "Delete" at bounding box center [651, 321] width 91 height 30
click at [655, 318] on button "Delete" at bounding box center [651, 321] width 91 height 30
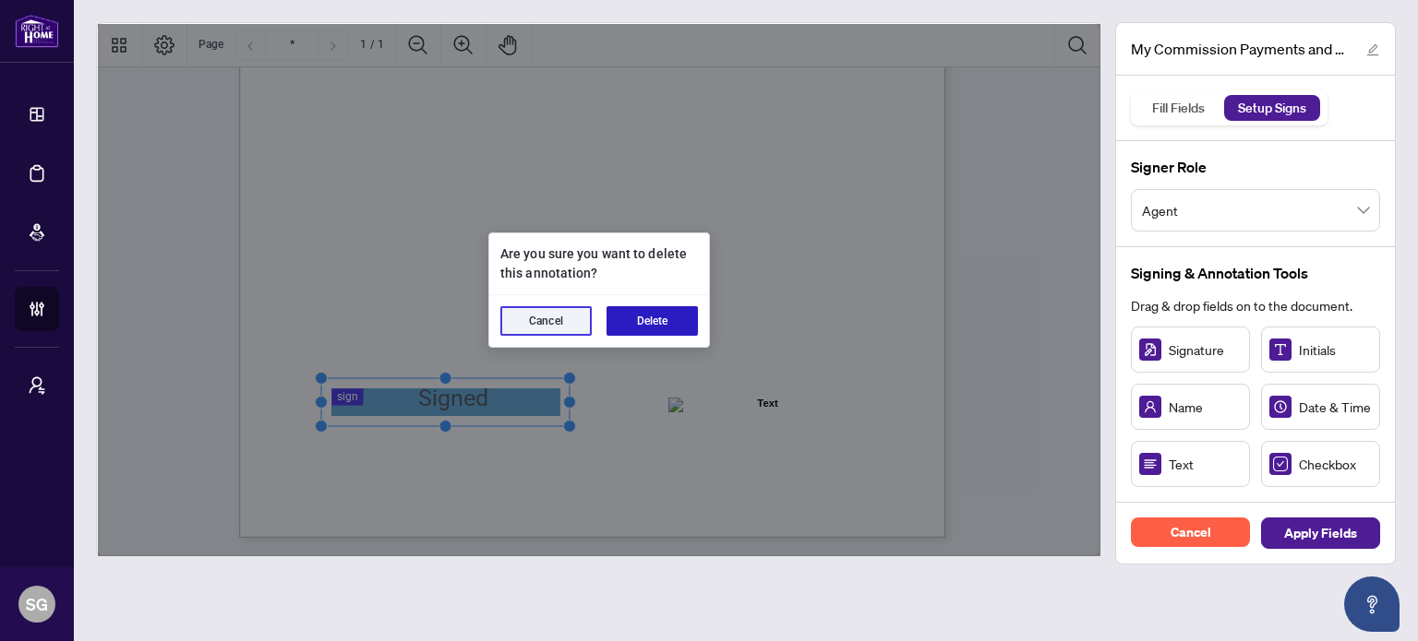
click at [690, 318] on button "Delete" at bounding box center [651, 321] width 91 height 30
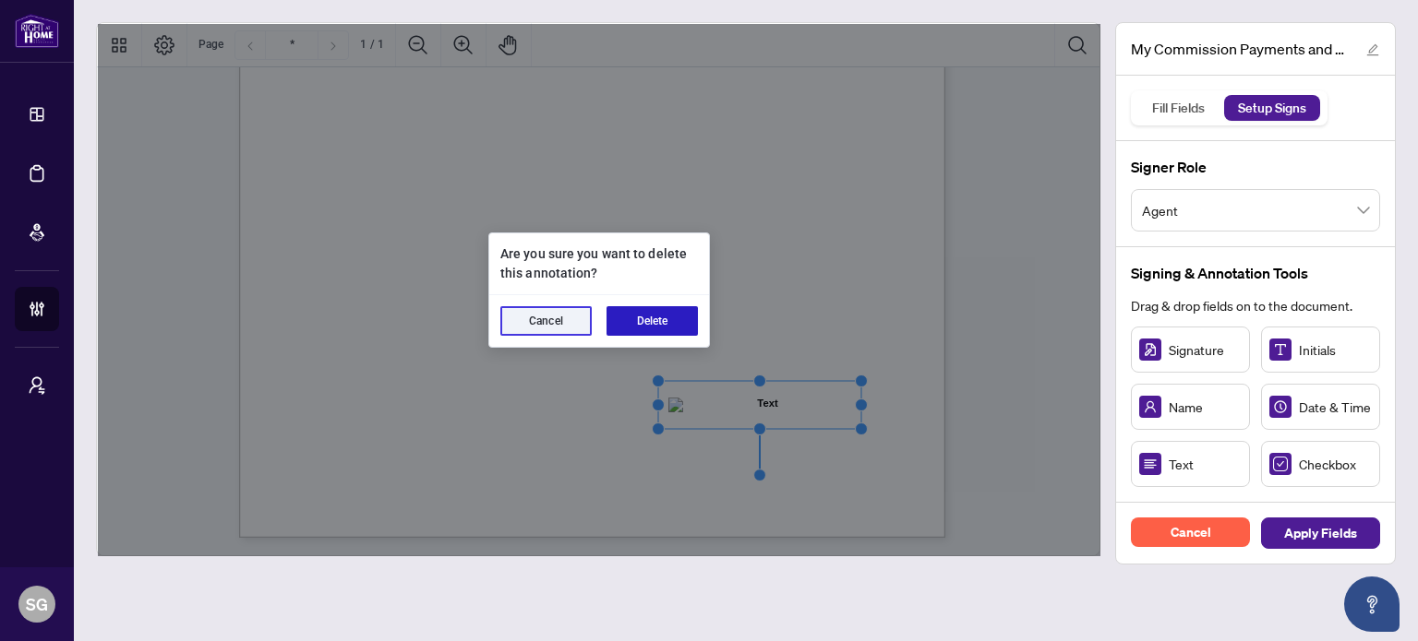
click at [666, 328] on button "Delete" at bounding box center [651, 321] width 91 height 30
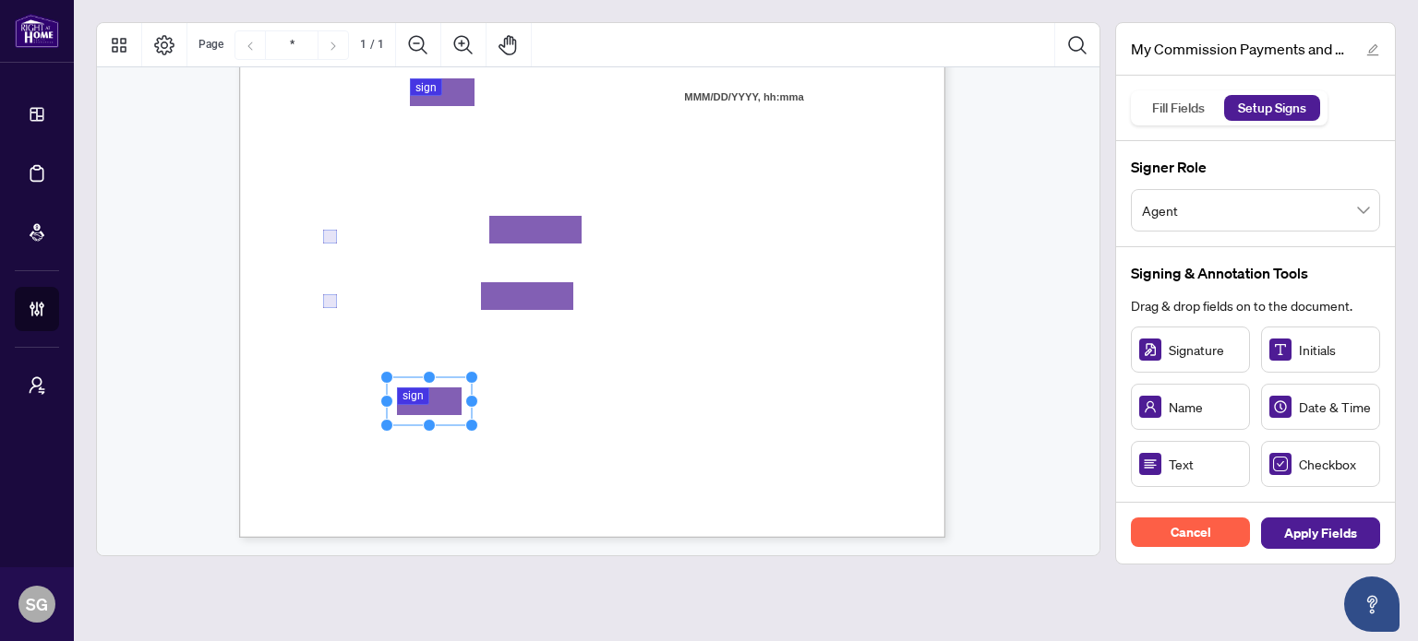
drag, startPoint x: 1187, startPoint y: 344, endPoint x: 428, endPoint y: 401, distance: 760.8
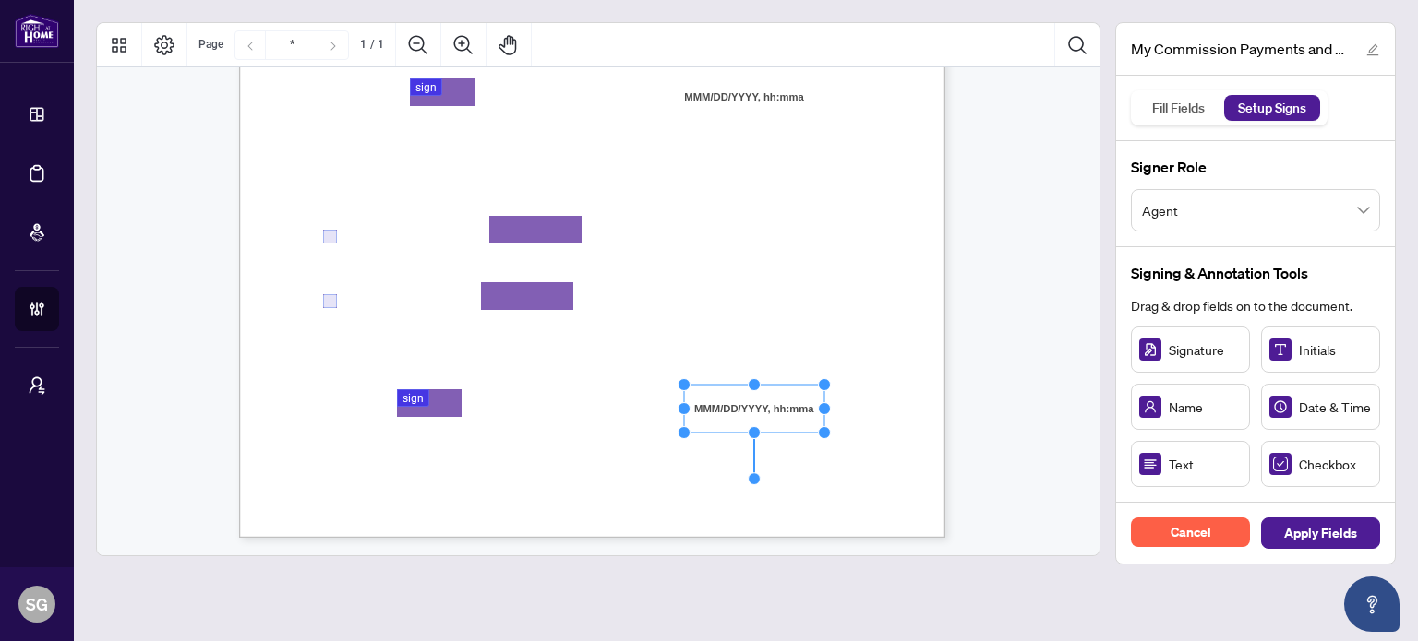
click at [653, 473] on div "MY COMMISSION PAYMENTS AND HST REGISTRATION For Right at Home Realty to pay out…" at bounding box center [680, 195] width 882 height 1143
click at [1316, 534] on span "Apply Fields" at bounding box center [1320, 534] width 73 height 30
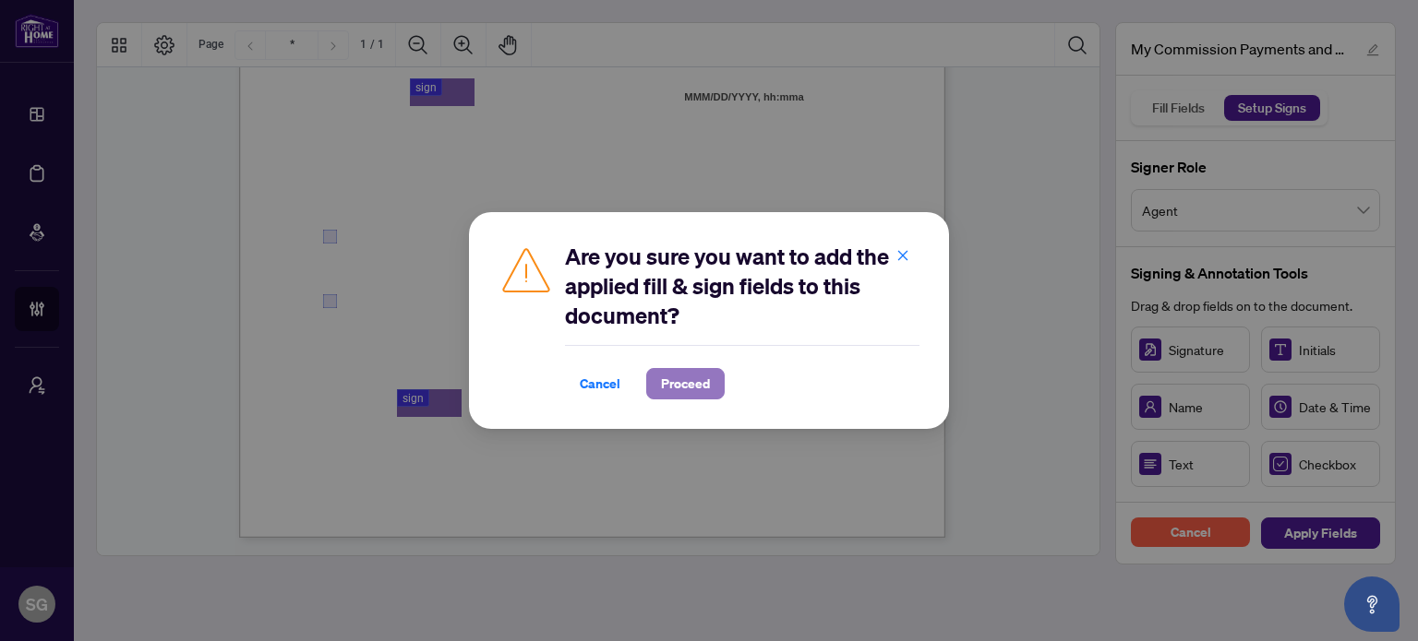
click at [683, 387] on span "Proceed" at bounding box center [685, 384] width 49 height 30
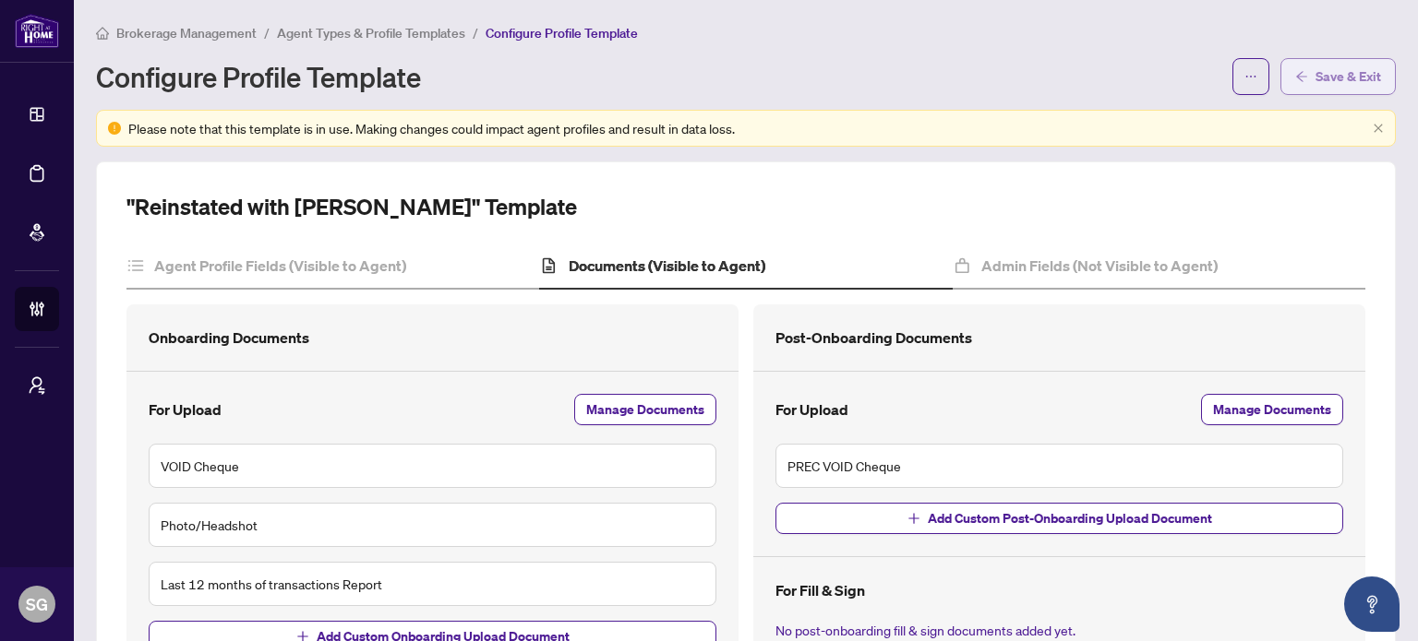
click at [1296, 66] on button "Save & Exit" at bounding box center [1337, 76] width 115 height 37
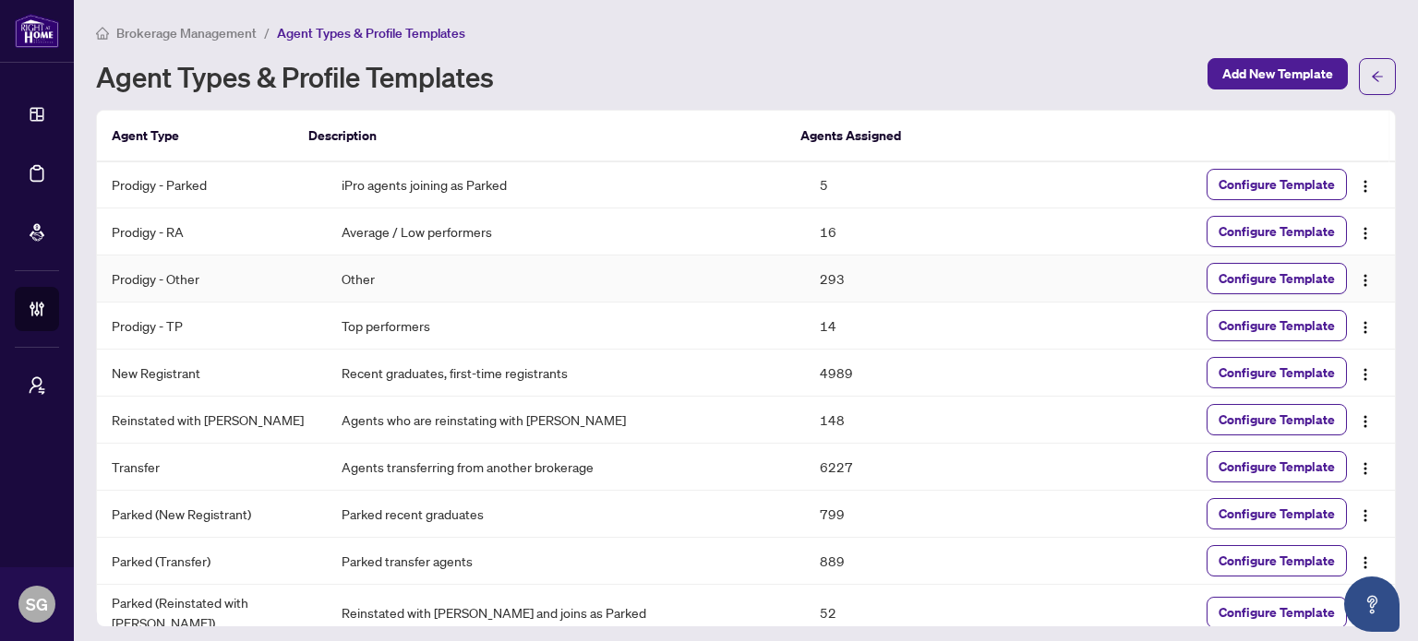
scroll to position [56, 0]
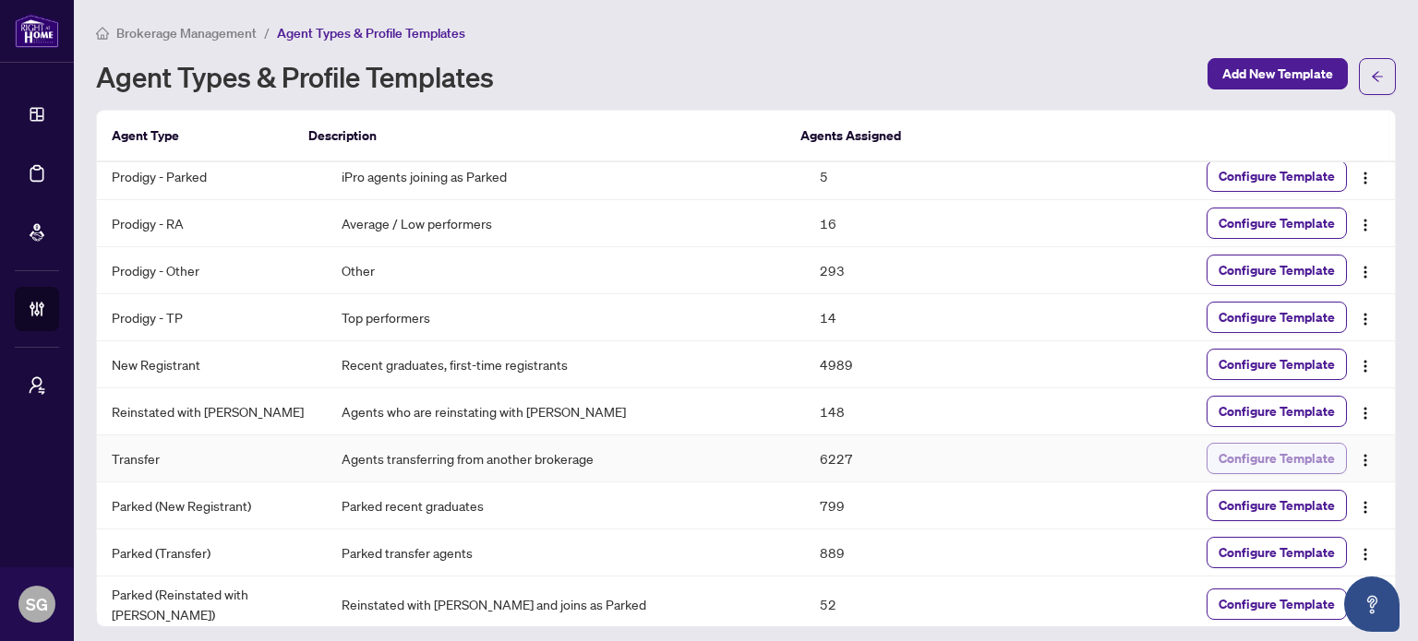
click at [1313, 463] on span "Configure Template" at bounding box center [1276, 459] width 116 height 30
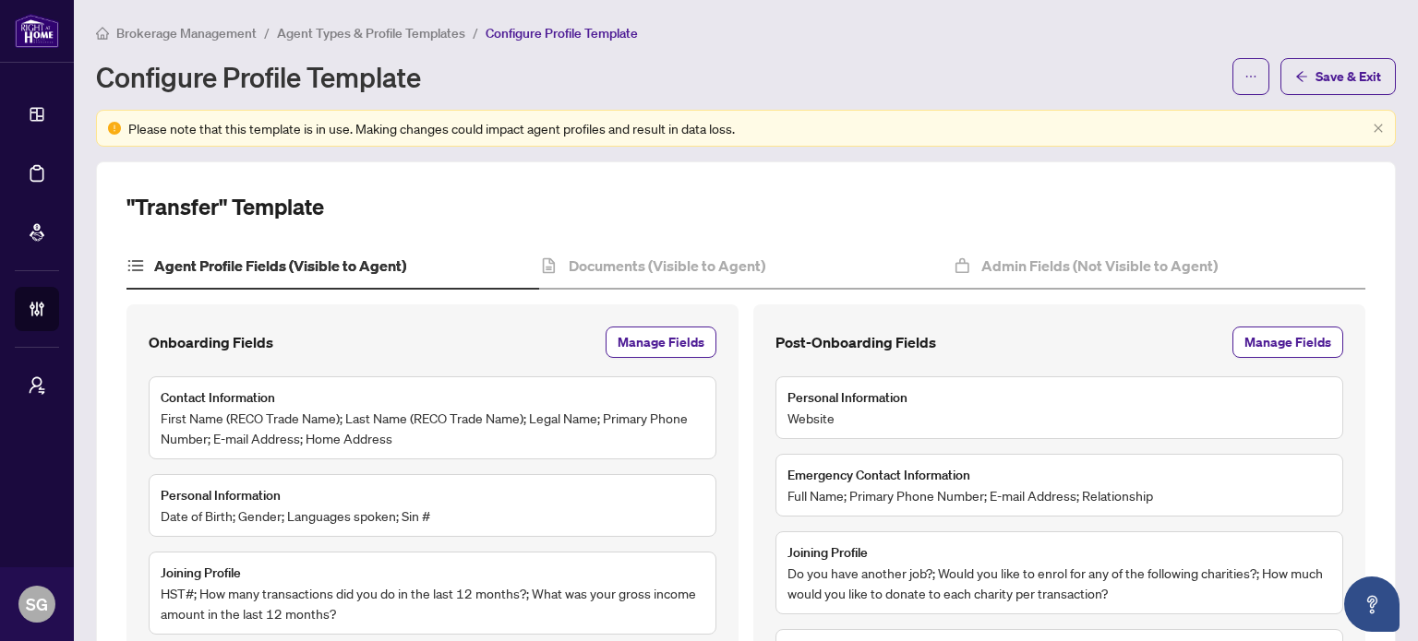
scroll to position [92, 0]
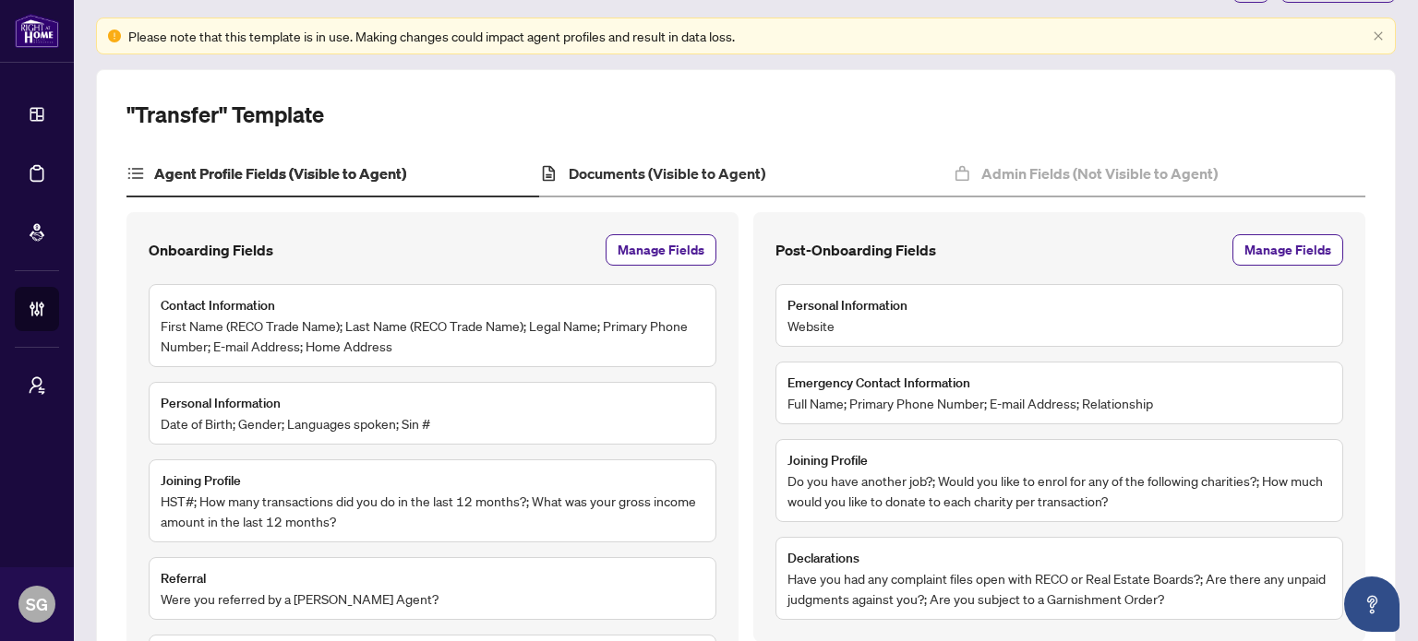
click at [637, 157] on div "Documents (Visible to Agent)" at bounding box center [745, 174] width 413 height 46
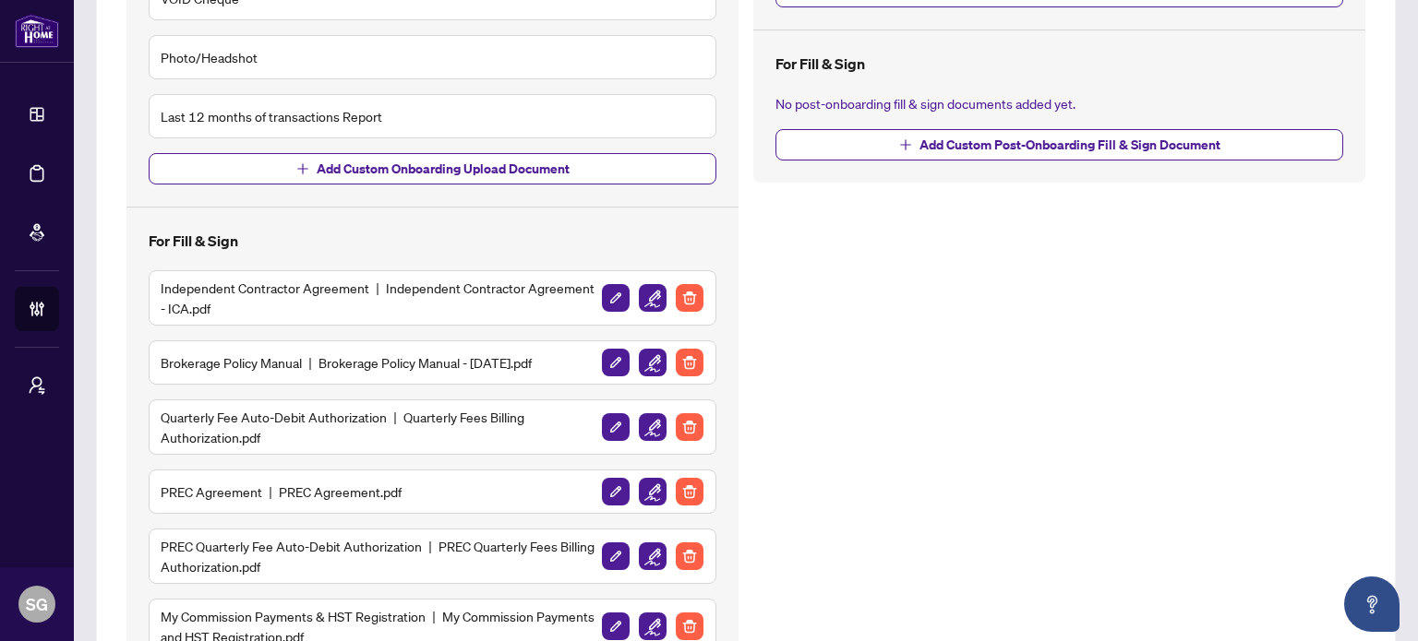
scroll to position [554, 0]
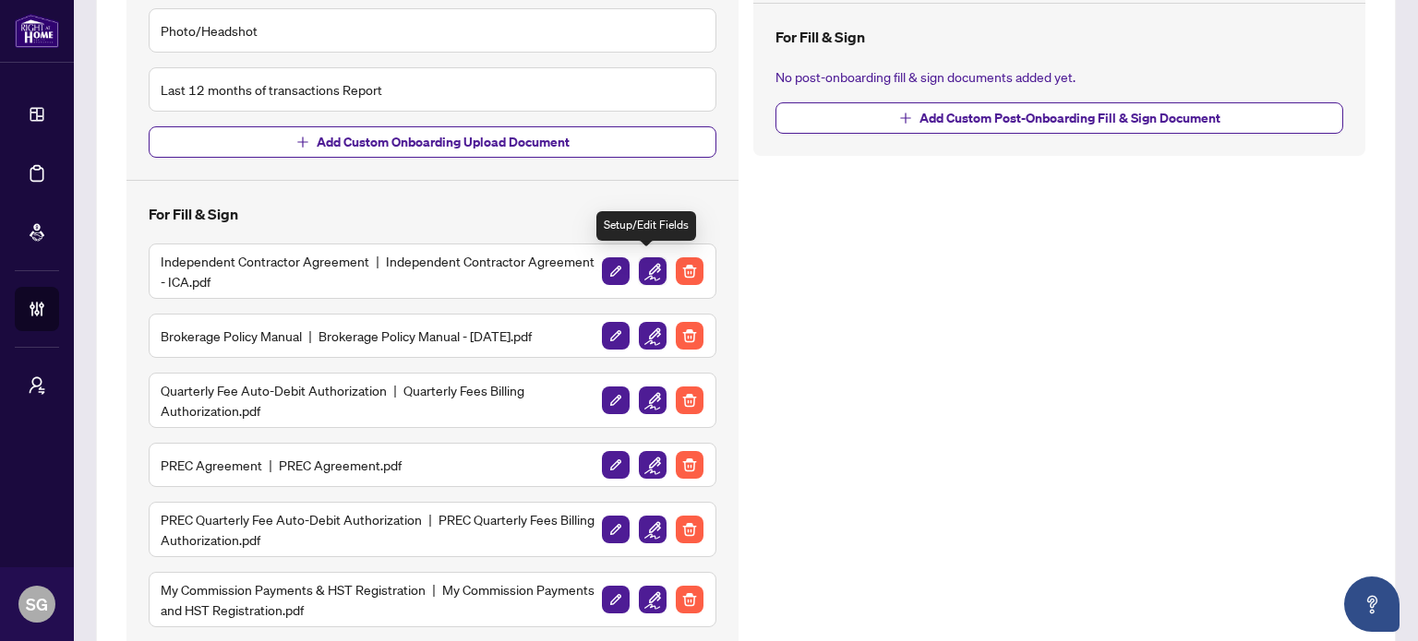
click at [639, 272] on img "button" at bounding box center [653, 272] width 28 height 28
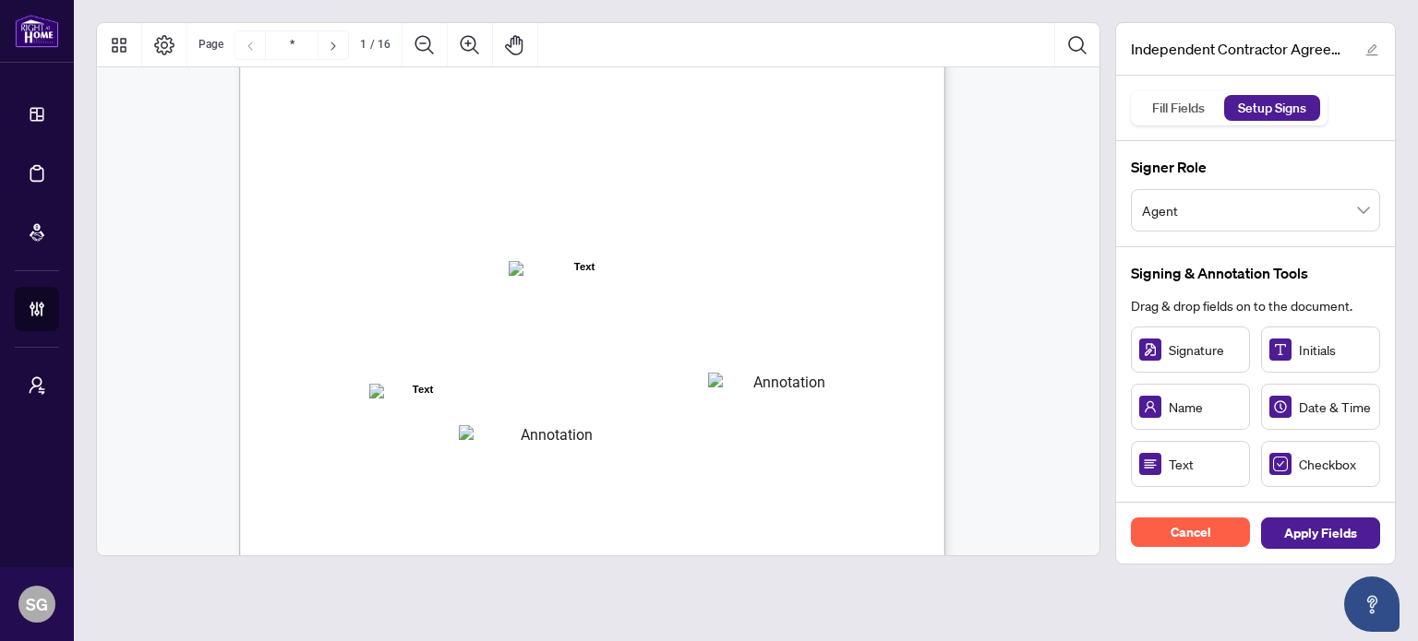
scroll to position [92, 0]
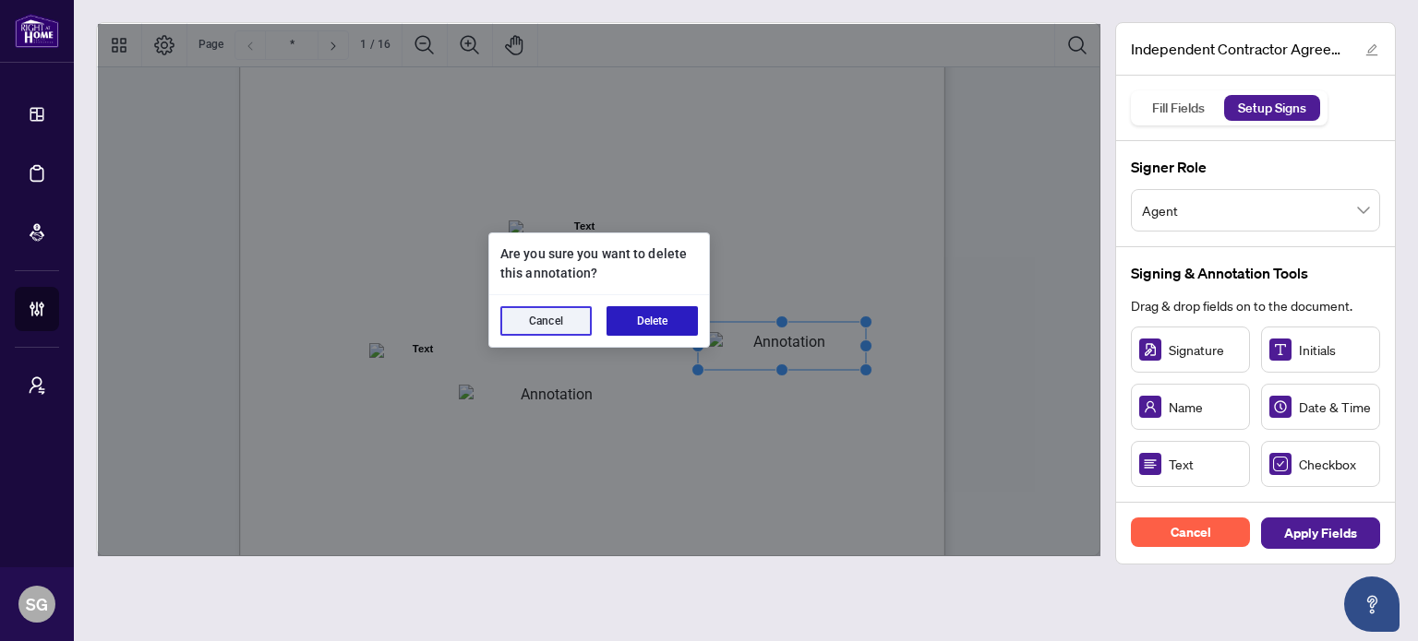
click at [622, 325] on button "Delete" at bounding box center [651, 321] width 91 height 30
click at [646, 331] on button "Delete" at bounding box center [651, 321] width 91 height 30
click at [679, 310] on button "Delete" at bounding box center [651, 321] width 91 height 30
click at [633, 319] on button "Delete" at bounding box center [651, 321] width 91 height 30
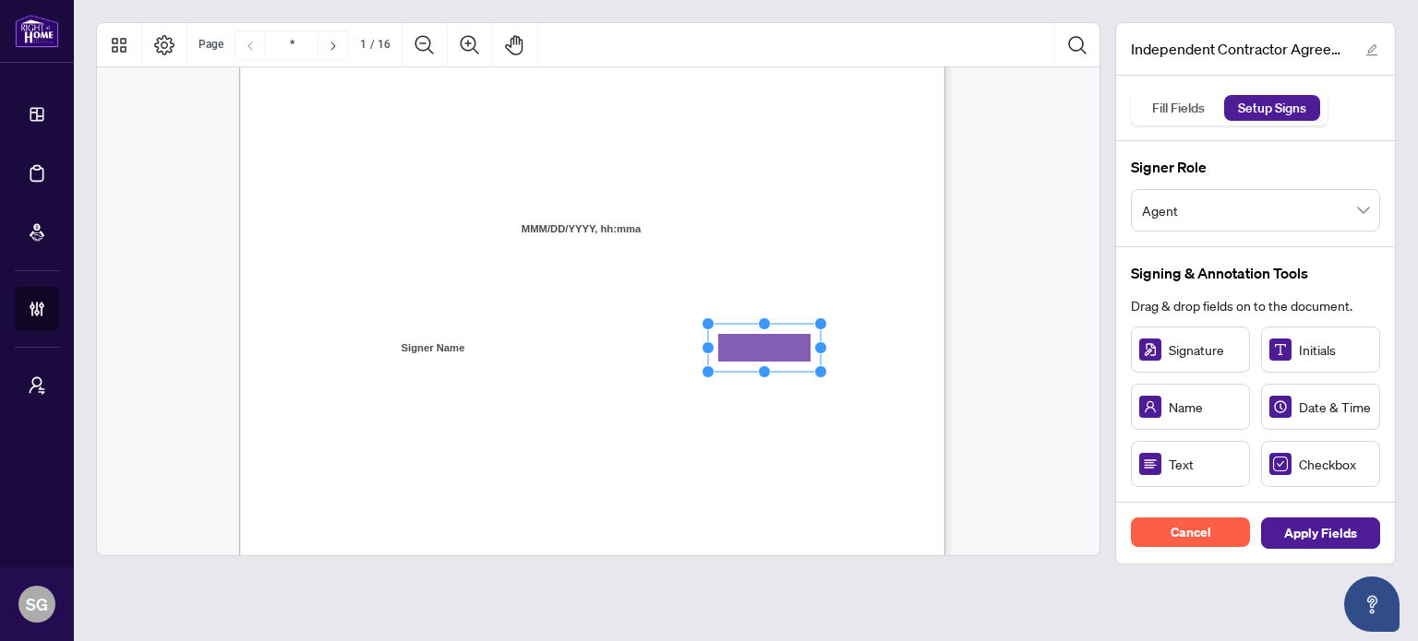
drag, startPoint x: 1173, startPoint y: 455, endPoint x: 764, endPoint y: 347, distance: 422.9
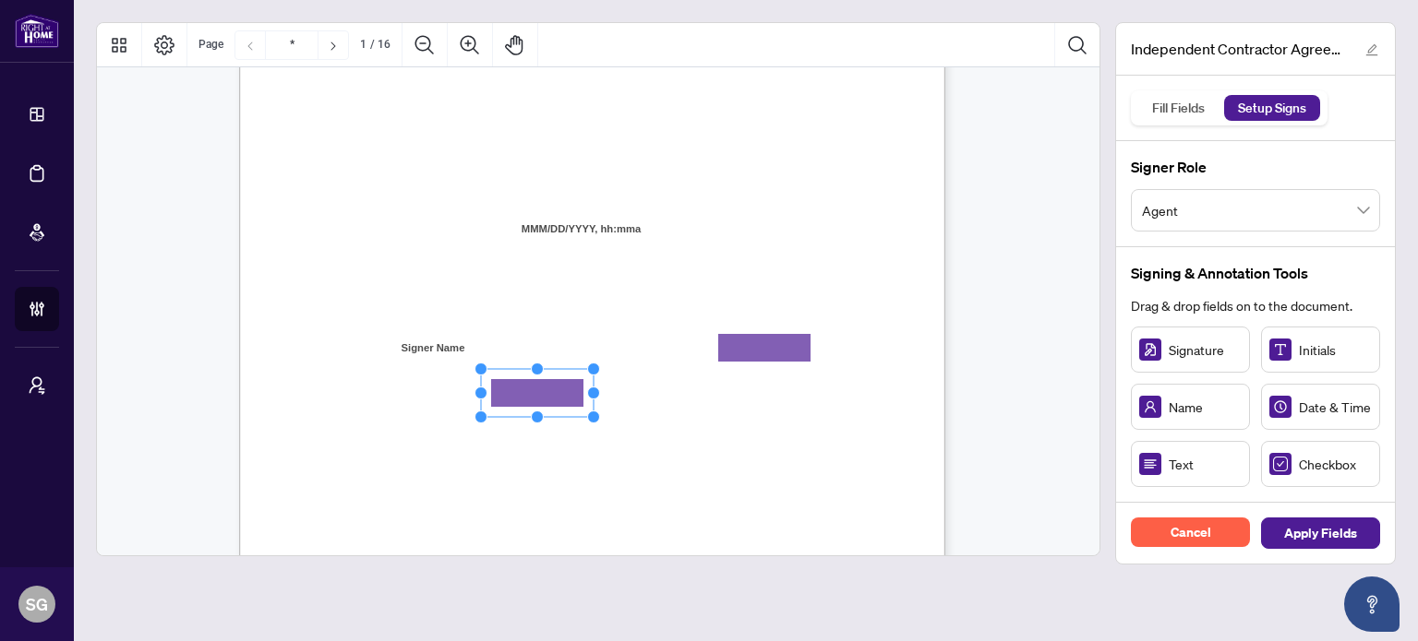
drag, startPoint x: 1189, startPoint y: 468, endPoint x: 537, endPoint y: 393, distance: 655.9
click at [819, 427] on div "INDEPENDENT CONTRACTOR AGREEMENT THIS AGREEMENT is made as of (the “Effective D…" at bounding box center [680, 565] width 882 height 1143
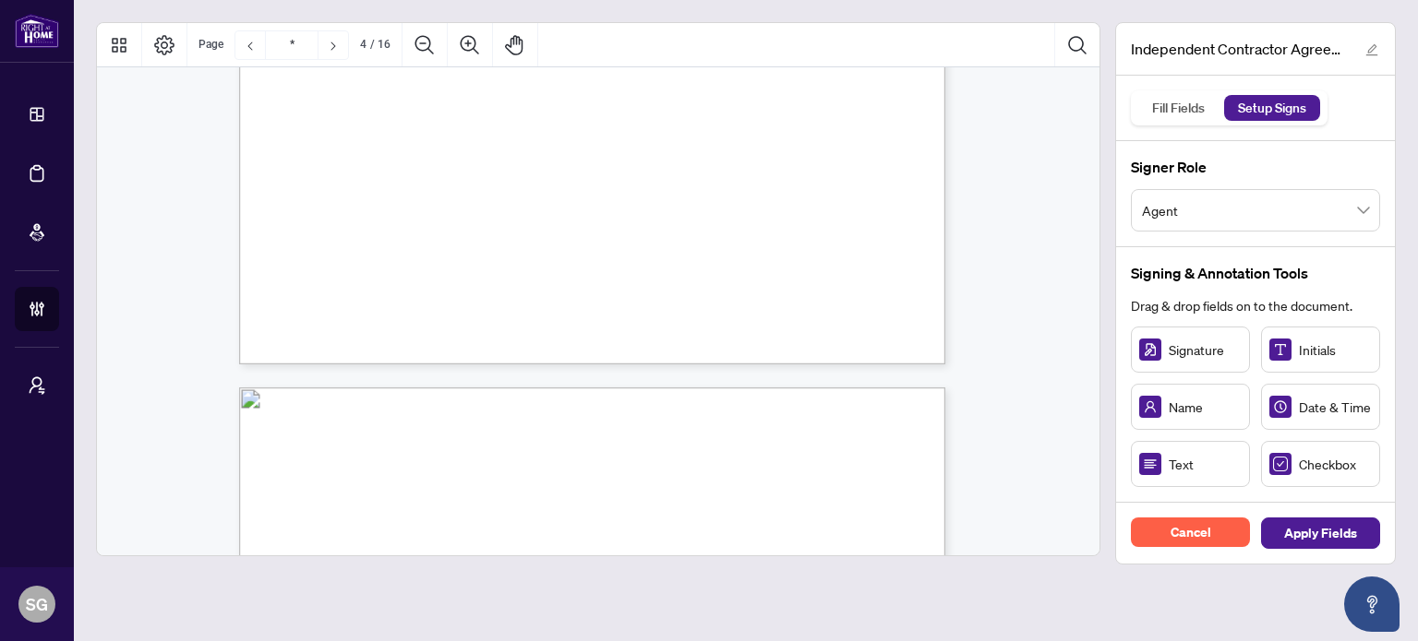
scroll to position [3692, 0]
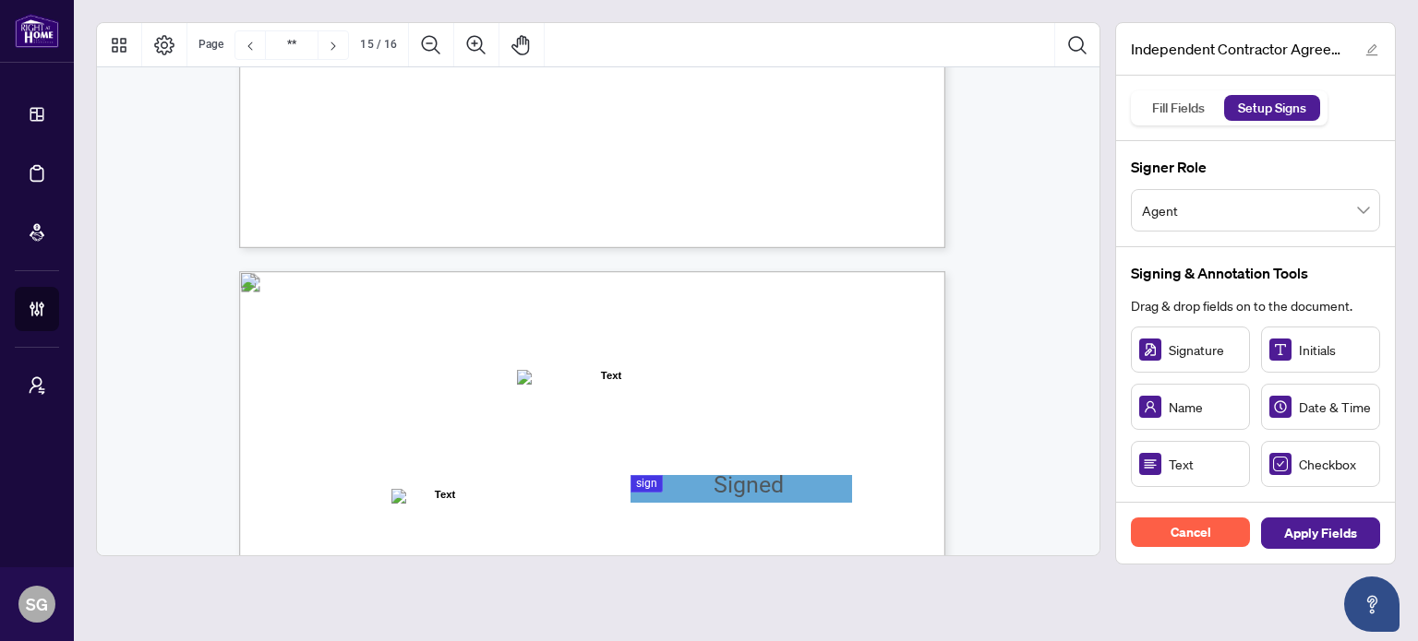
type input "**"
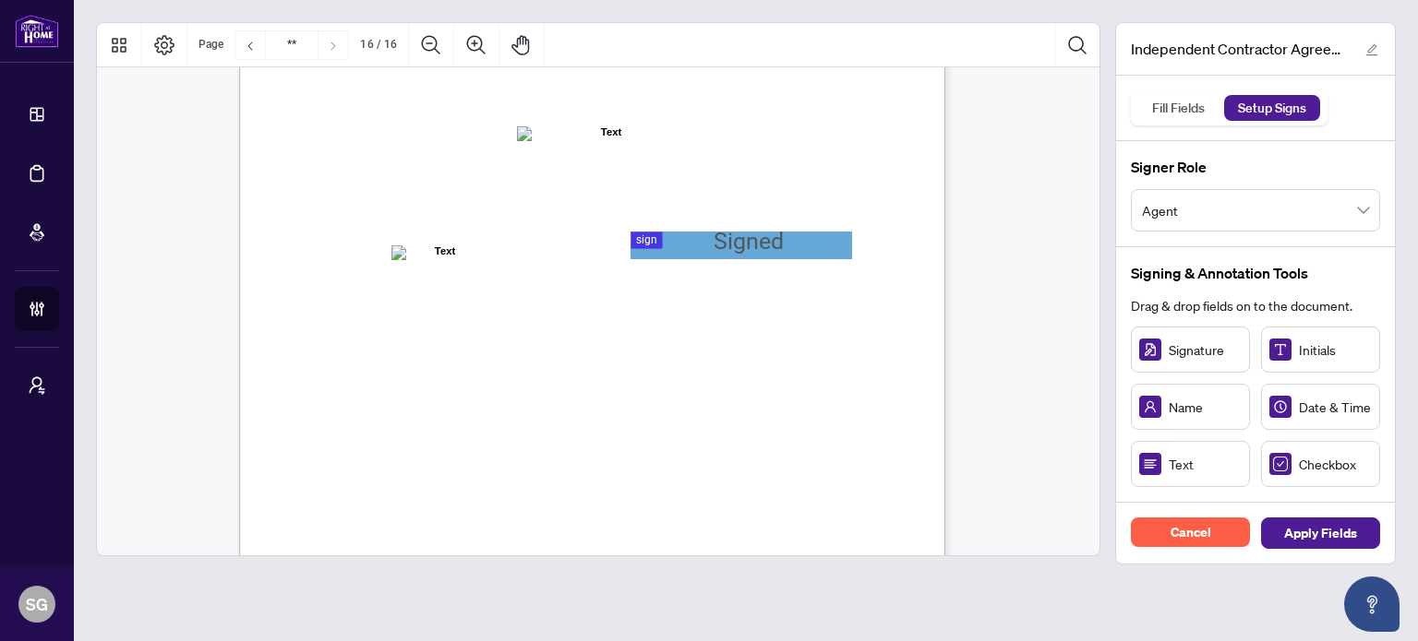
scroll to position [14122, 0]
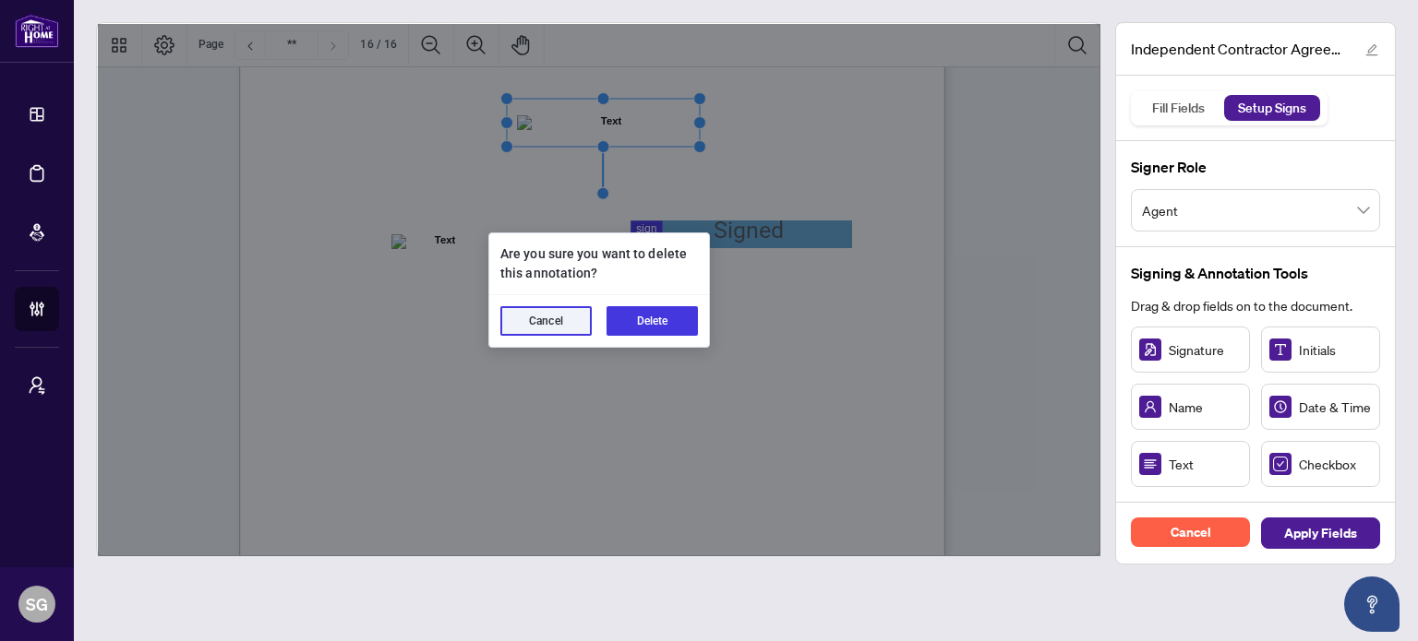
click at [687, 338] on div "Cancel Delete" at bounding box center [599, 321] width 220 height 52
click at [682, 326] on button "Delete" at bounding box center [651, 321] width 91 height 30
click at [672, 320] on button "Delete" at bounding box center [651, 321] width 91 height 30
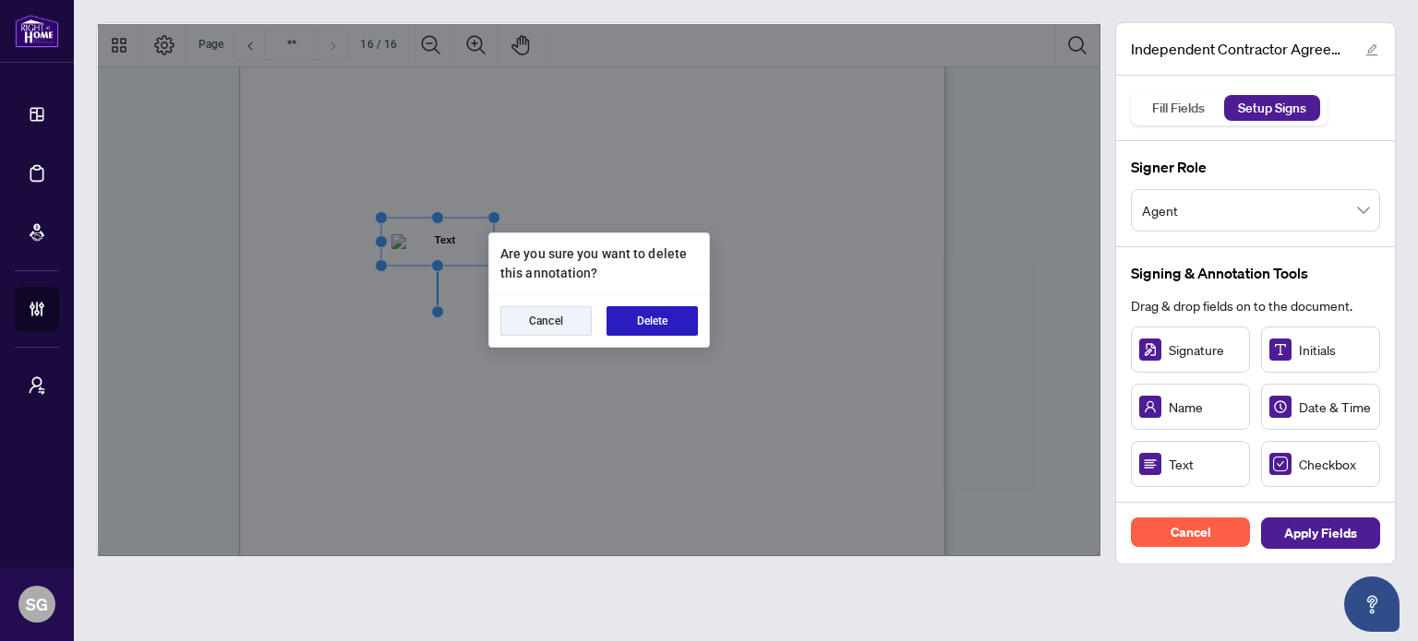
click at [666, 310] on button "Delete" at bounding box center [651, 321] width 91 height 30
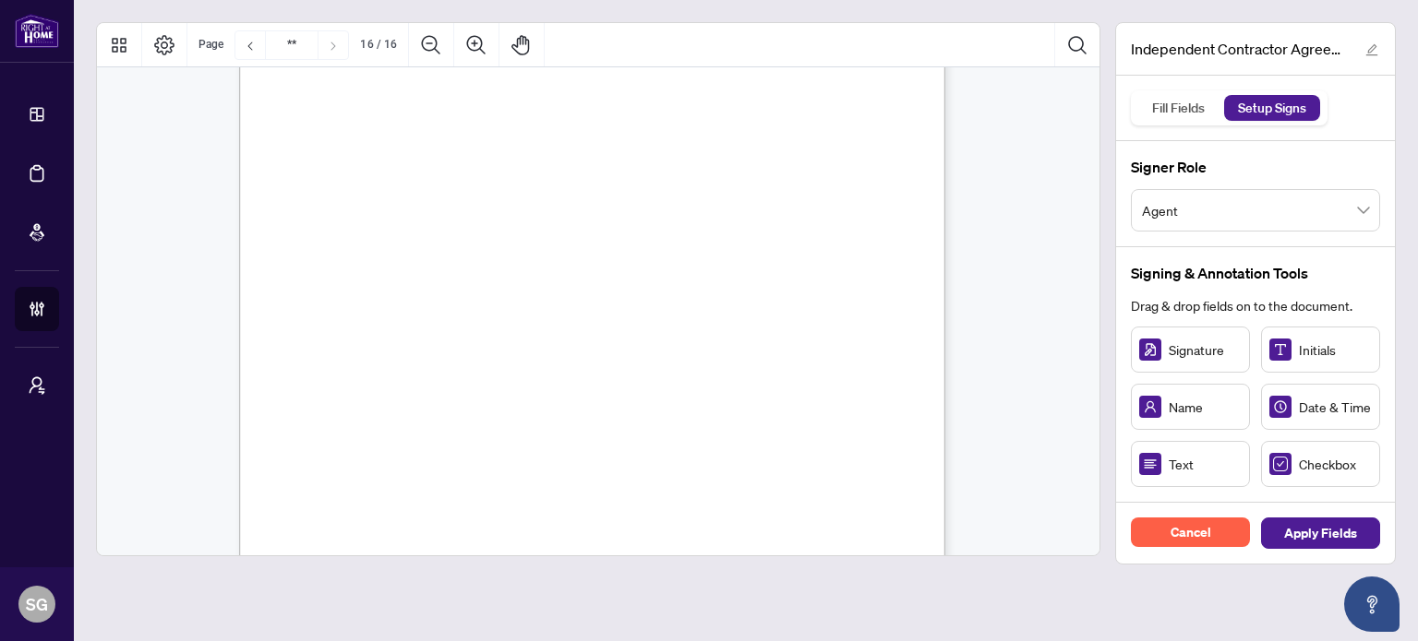
scroll to position [14029, 0]
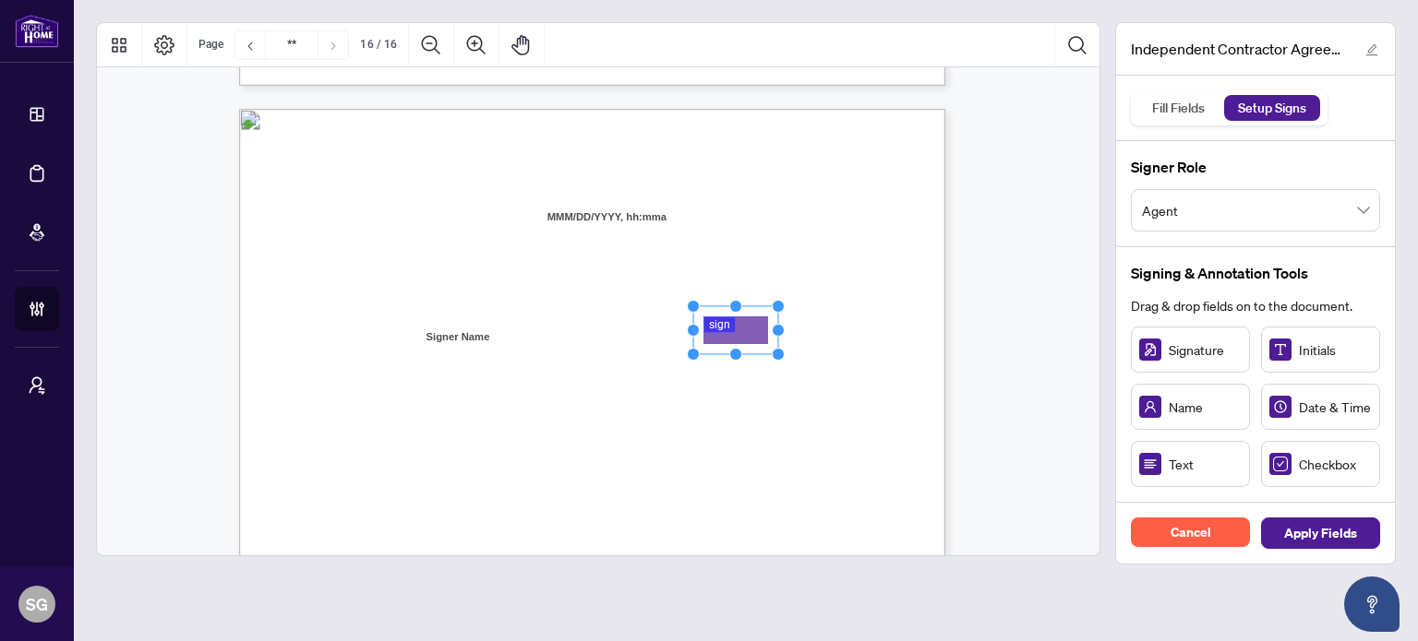
drag, startPoint x: 750, startPoint y: 330, endPoint x: 735, endPoint y: 332, distance: 15.8
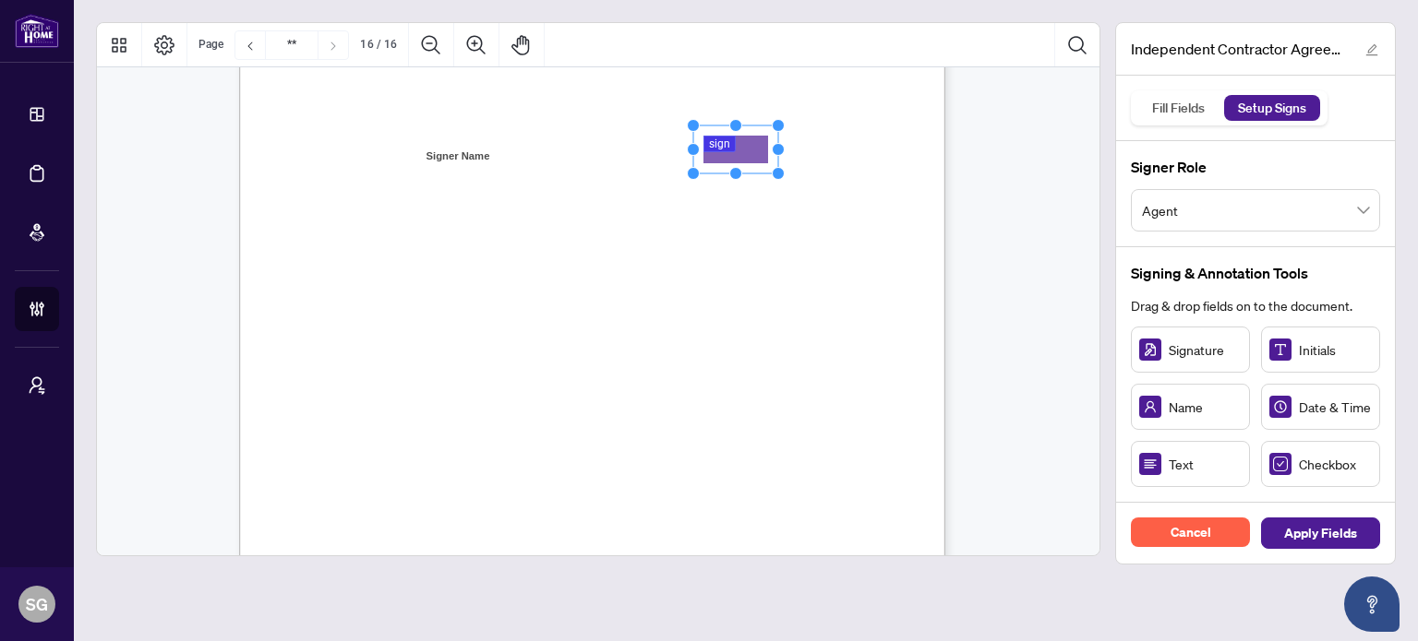
scroll to position [14306, 0]
click at [1281, 217] on span "Agent" at bounding box center [1255, 210] width 227 height 35
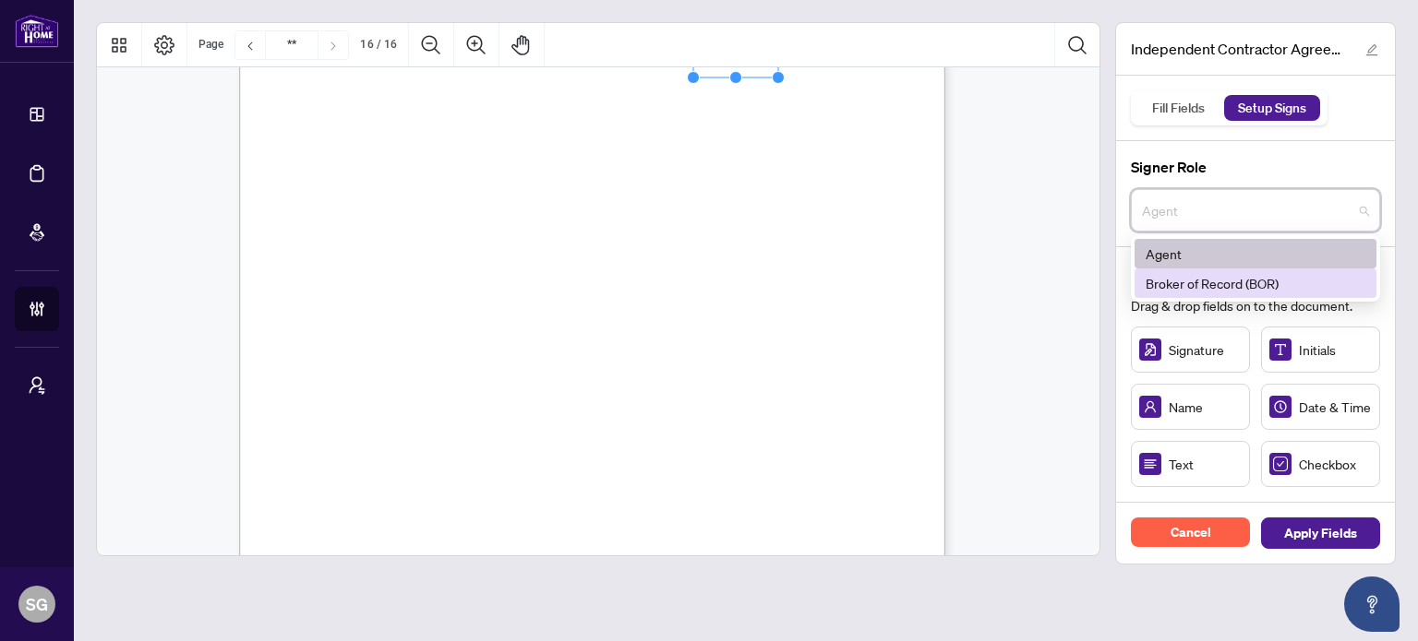
click at [1216, 276] on div "Broker of Record (BOR)" at bounding box center [1255, 283] width 220 height 20
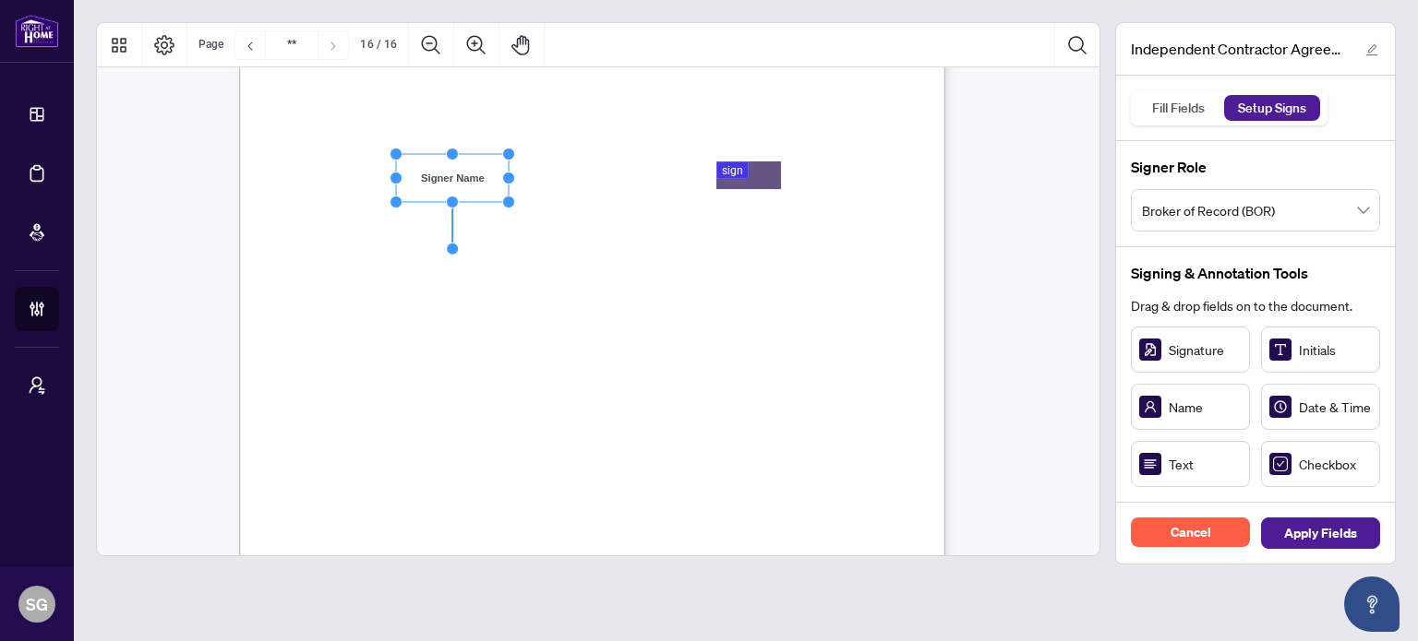
scroll to position [14491, 0]
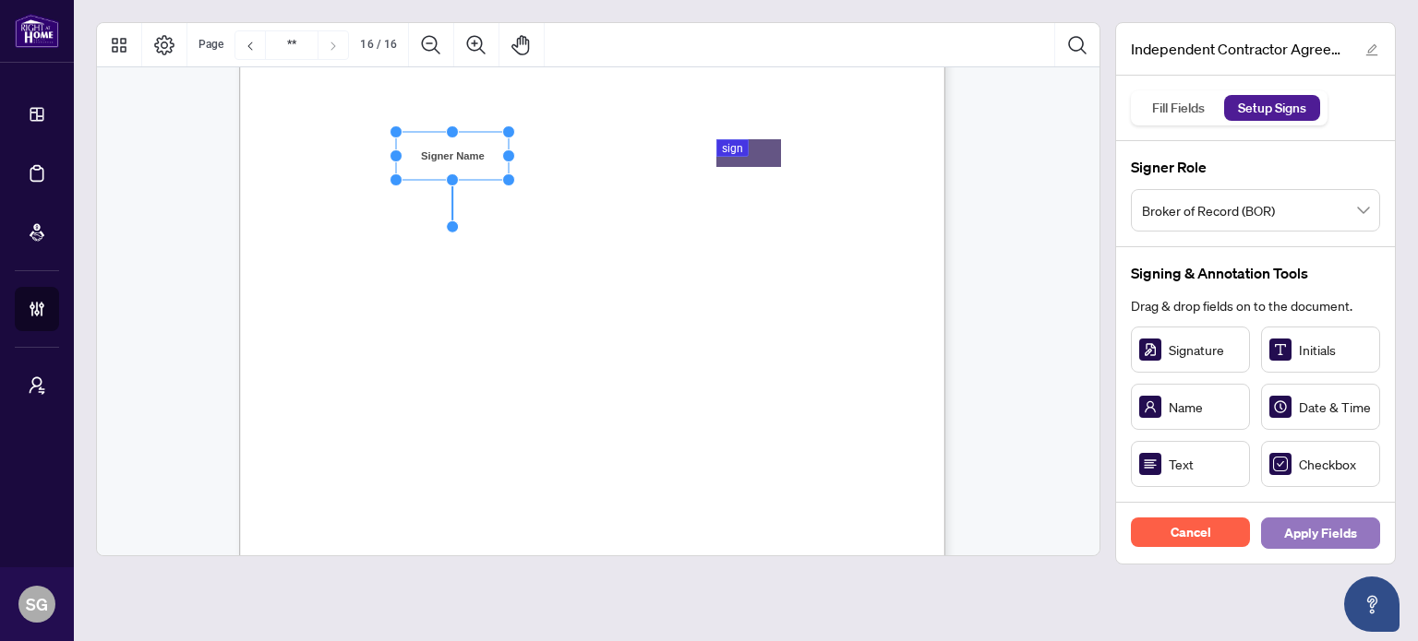
click at [1363, 535] on button "Apply Fields" at bounding box center [1320, 533] width 119 height 31
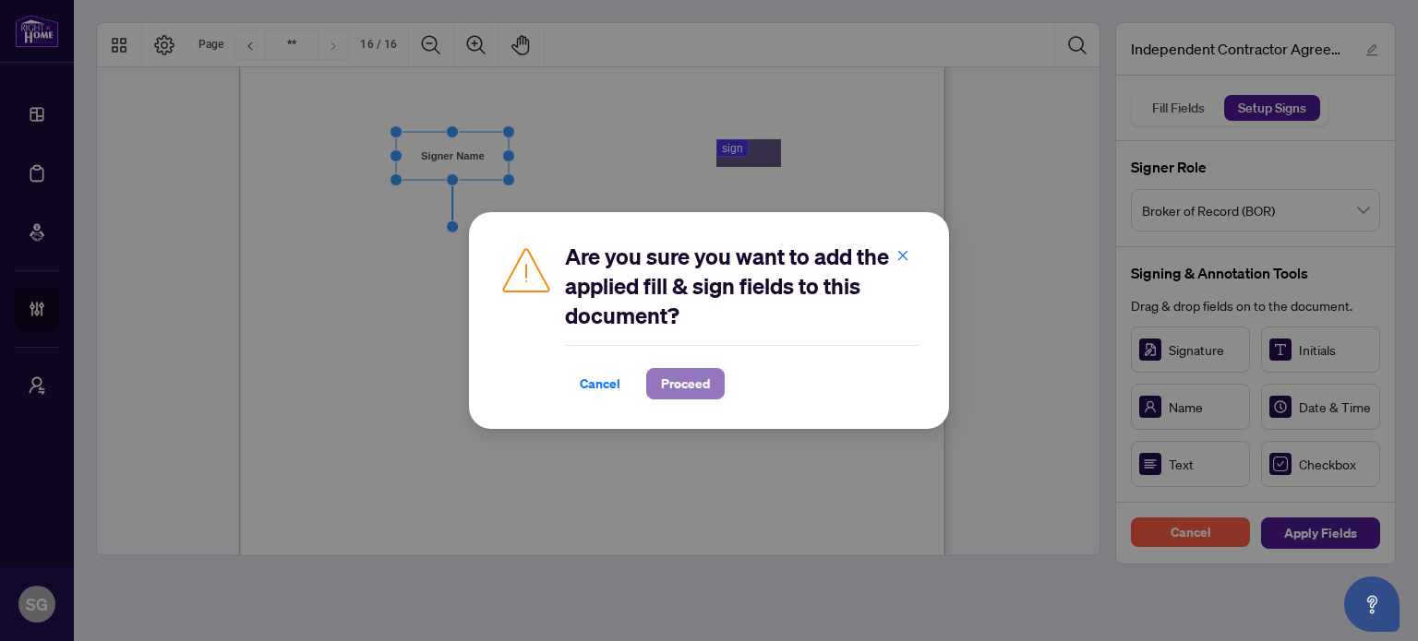
click at [699, 379] on span "Proceed" at bounding box center [685, 384] width 49 height 30
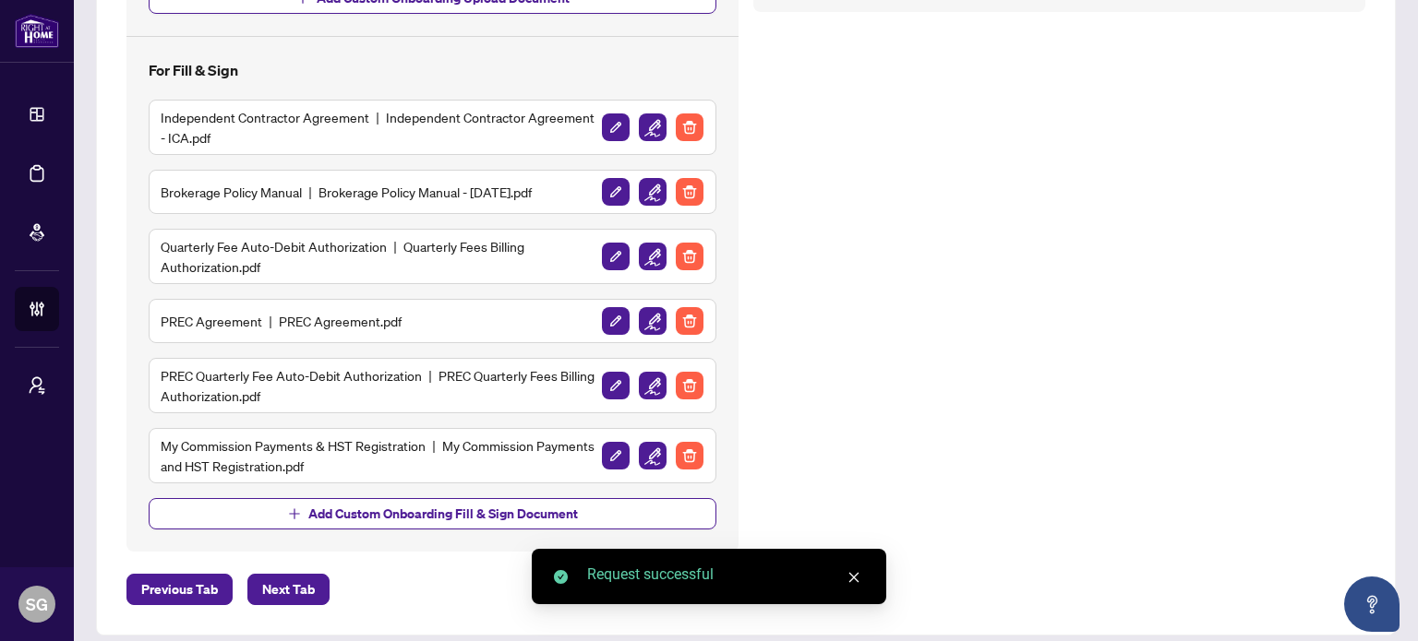
scroll to position [706, 0]
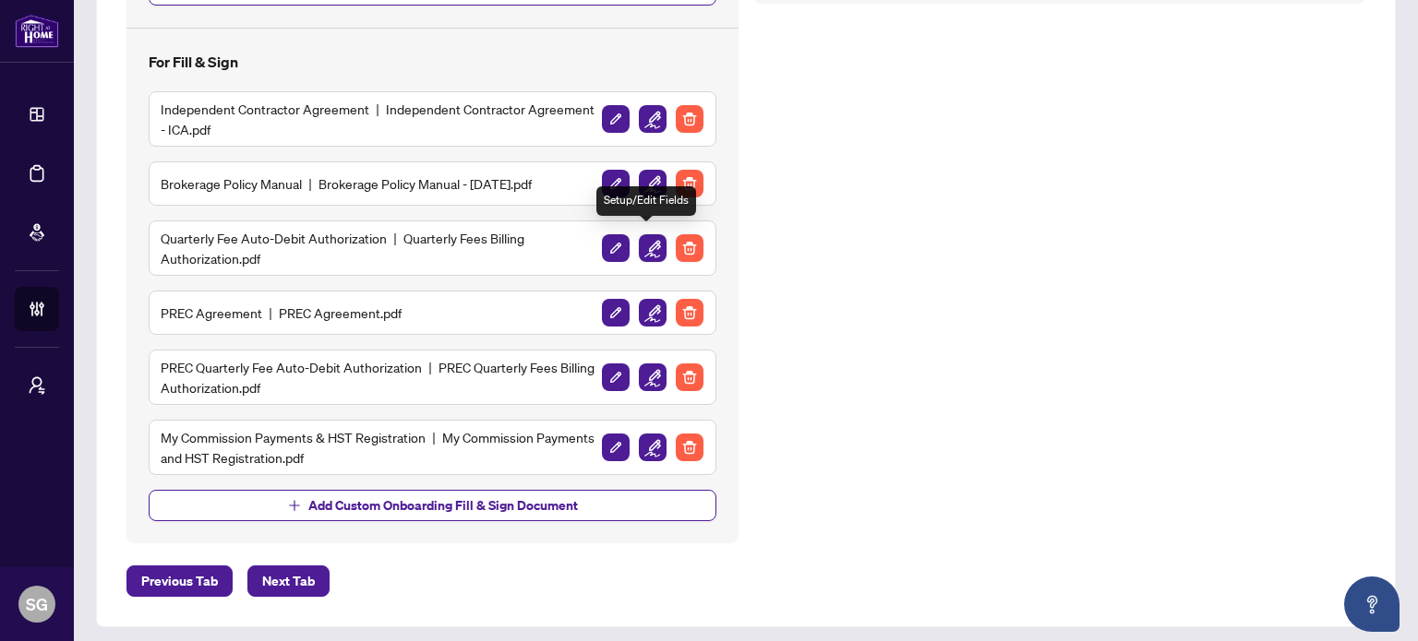
click at [653, 246] on img "button" at bounding box center [653, 248] width 28 height 28
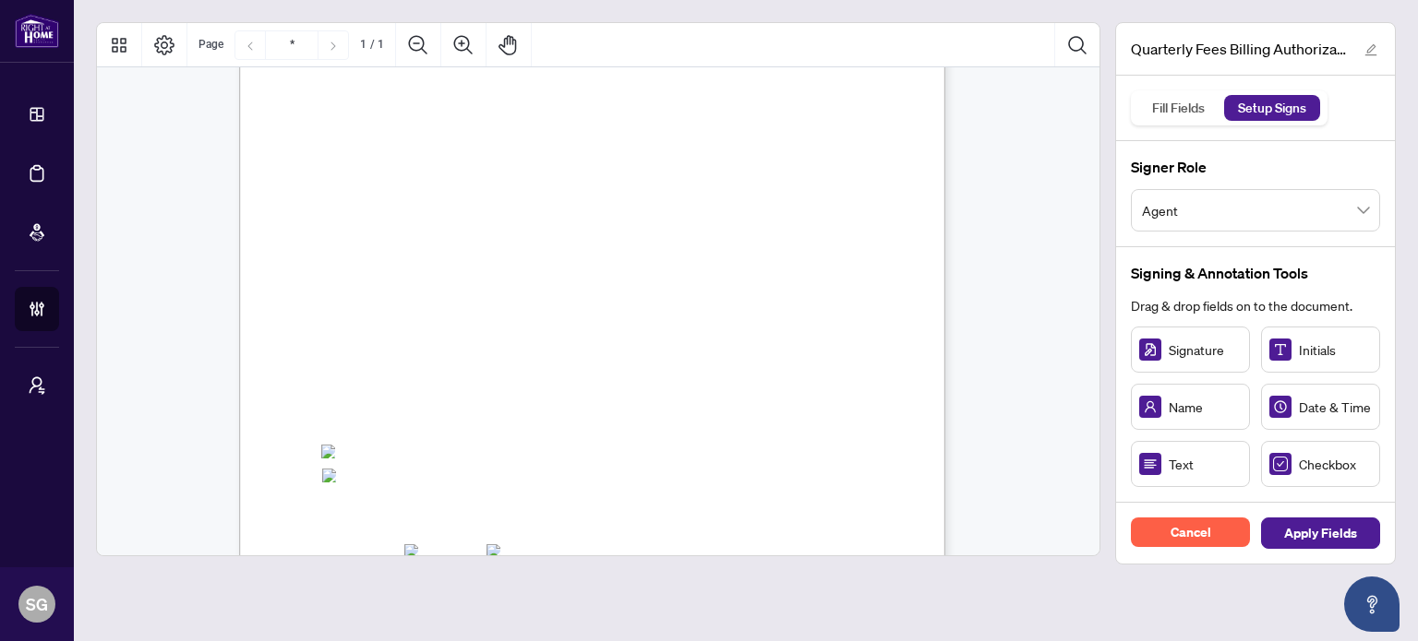
scroll to position [277, 0]
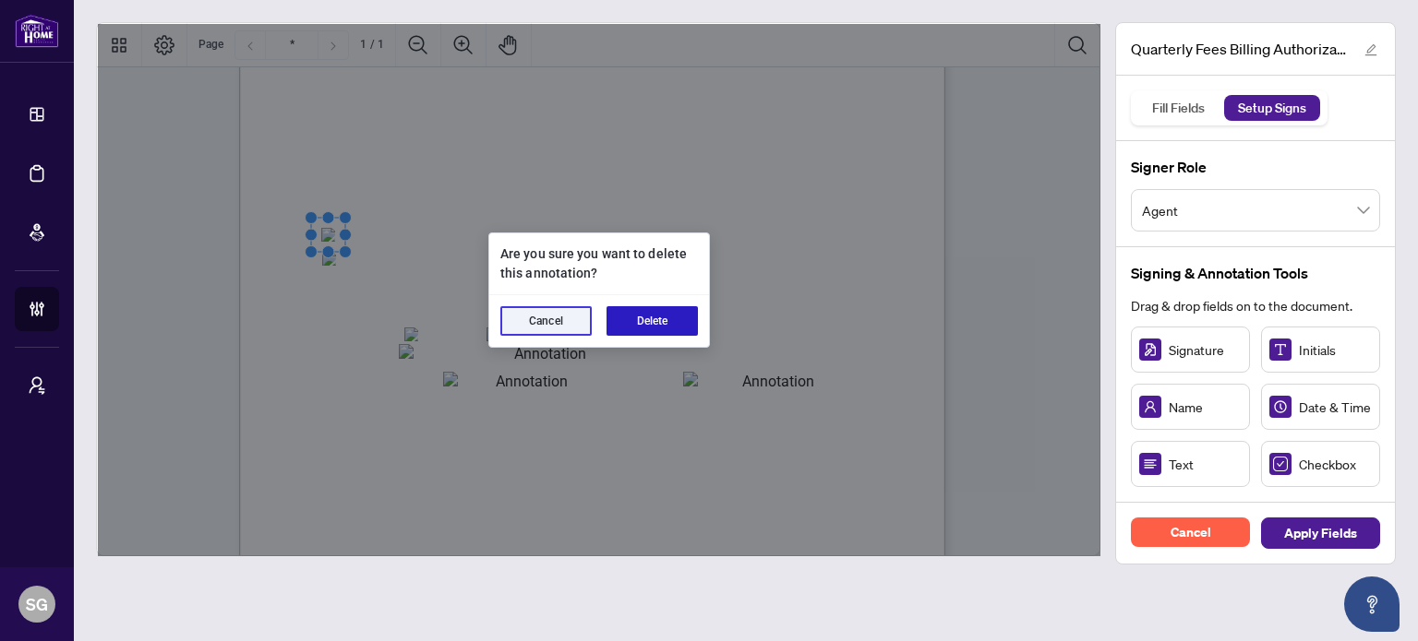
click at [625, 306] on button "Delete" at bounding box center [651, 321] width 91 height 30
click at [663, 317] on button "Delete" at bounding box center [651, 321] width 91 height 30
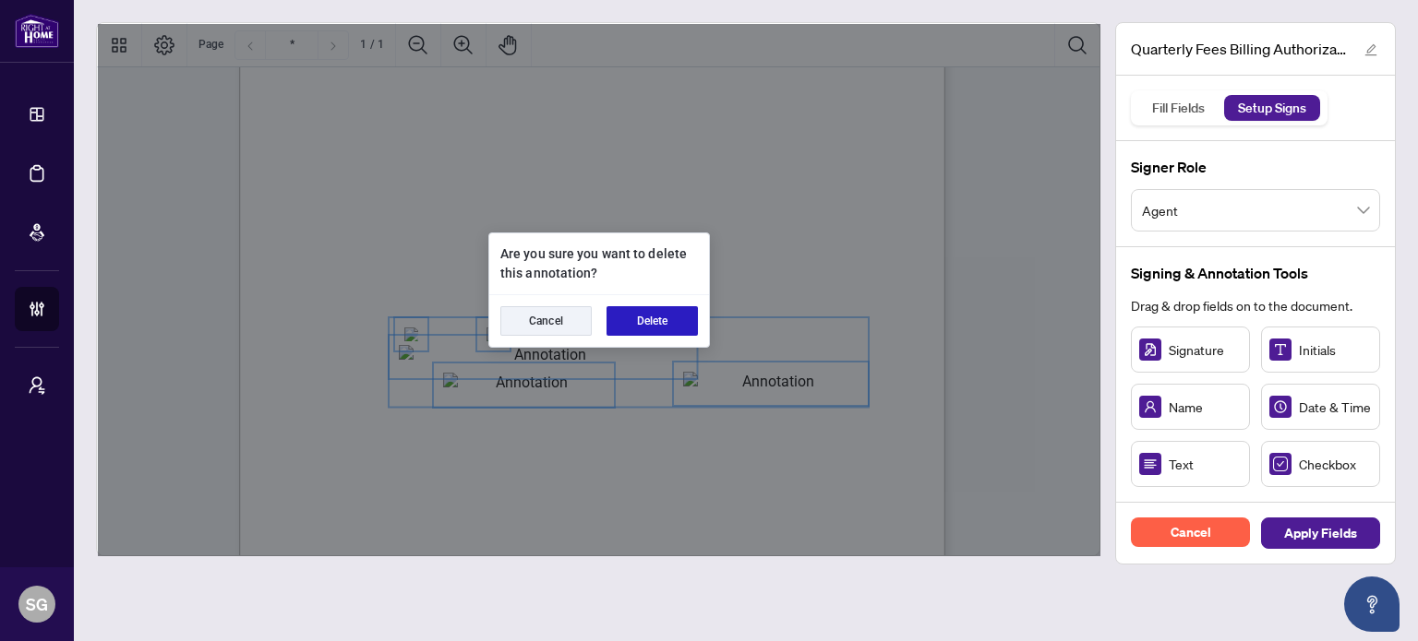
click at [669, 318] on button "Delete" at bounding box center [651, 321] width 91 height 30
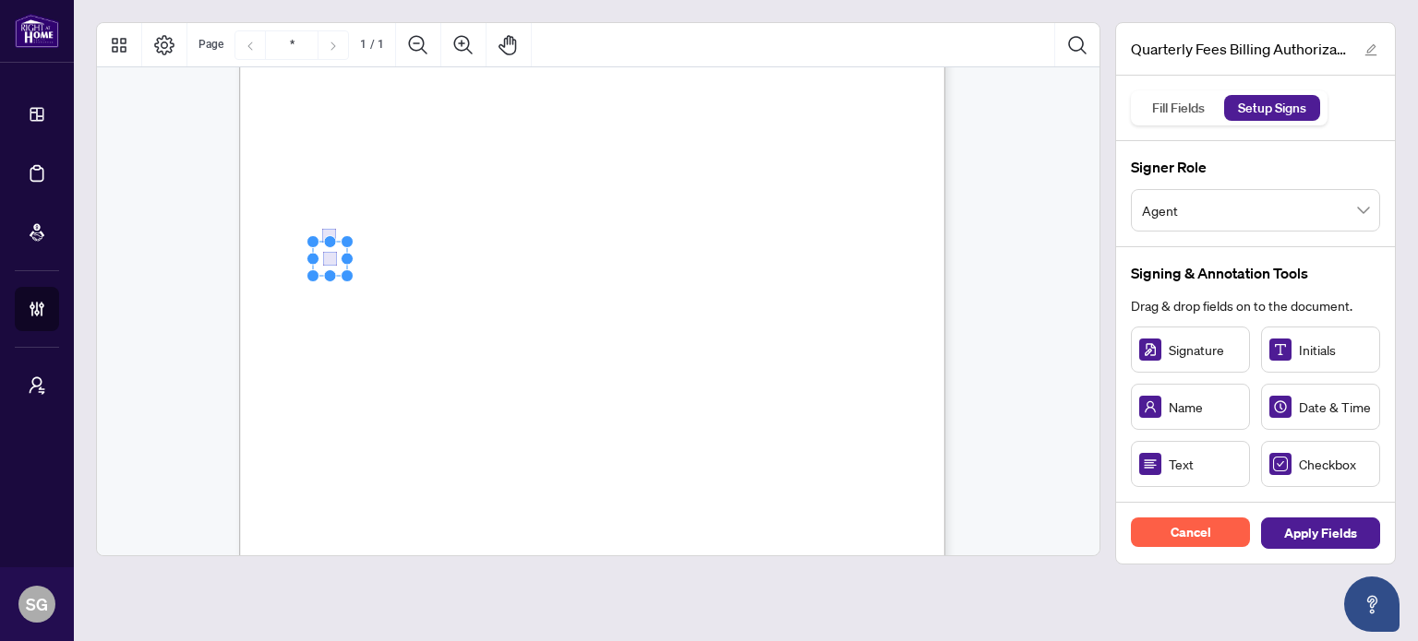
drag, startPoint x: 1289, startPoint y: 471, endPoint x: 329, endPoint y: 258, distance: 984.0
click at [582, 373] on div "Right at Home Realty, Brokerage Quarterly Fees Billing Authorization Quarterly …" at bounding box center [680, 380] width 882 height 1143
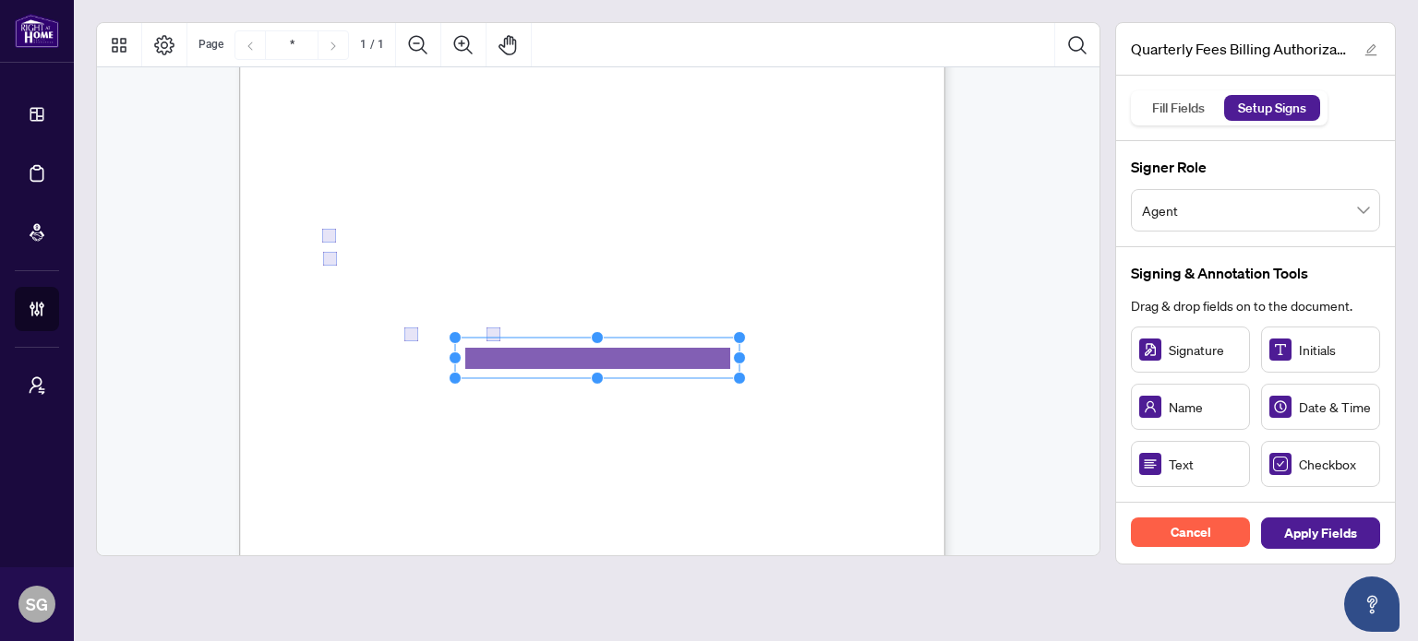
drag, startPoint x: 567, startPoint y: 330, endPoint x: 738, endPoint y: 338, distance: 171.8
click at [738, 338] on circle "Resize, Top, Right" at bounding box center [740, 338] width 12 height 12
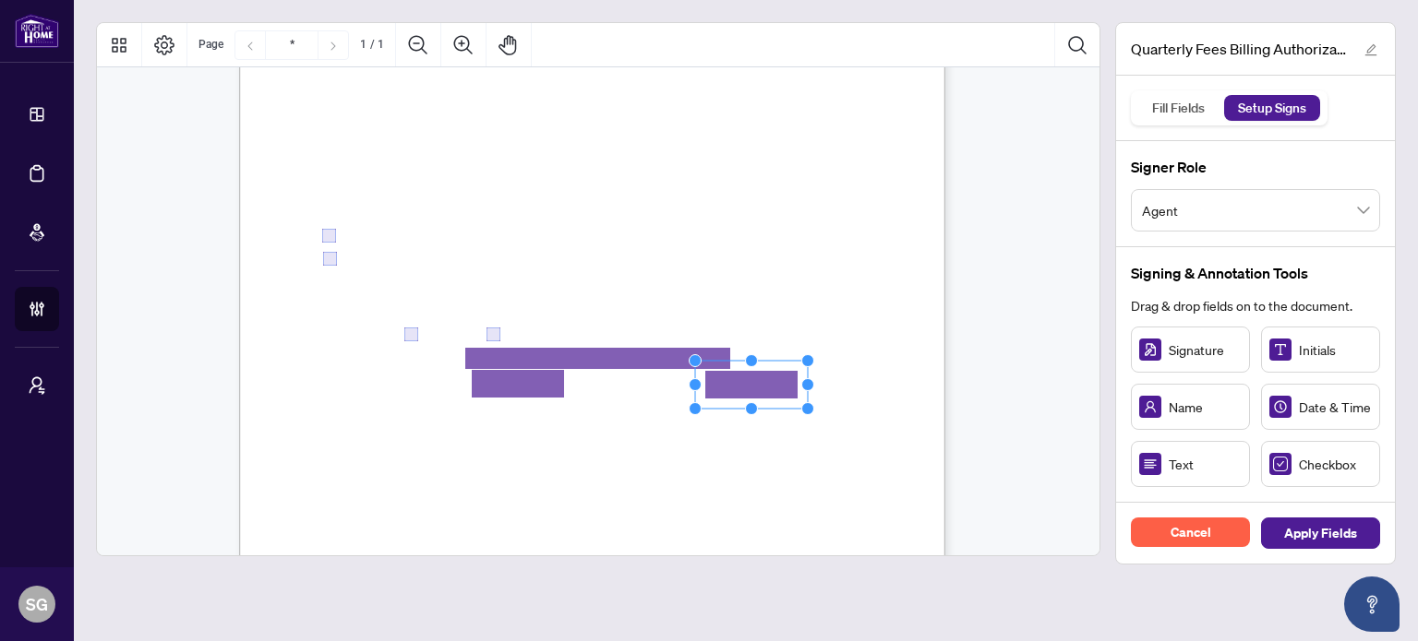
click at [875, 440] on div "Right at Home Realty, Brokerage Quarterly Fees Billing Authorization Quarterly …" at bounding box center [680, 380] width 882 height 1143
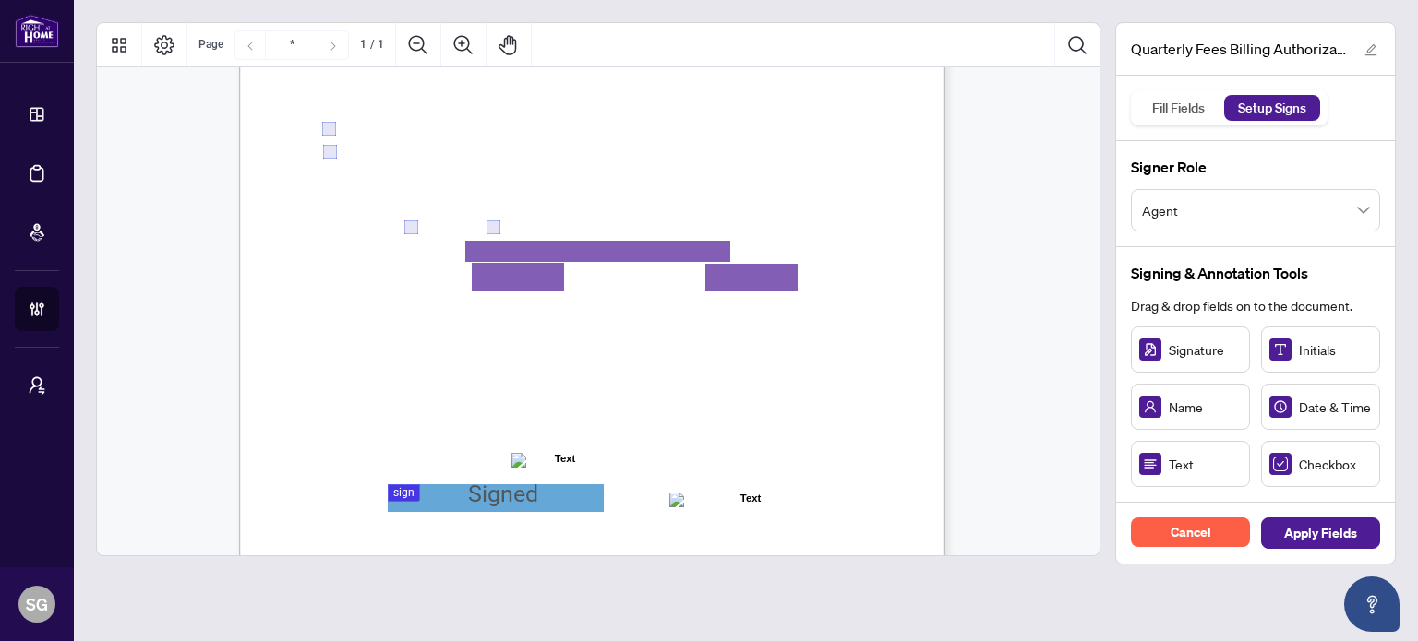
scroll to position [461, 0]
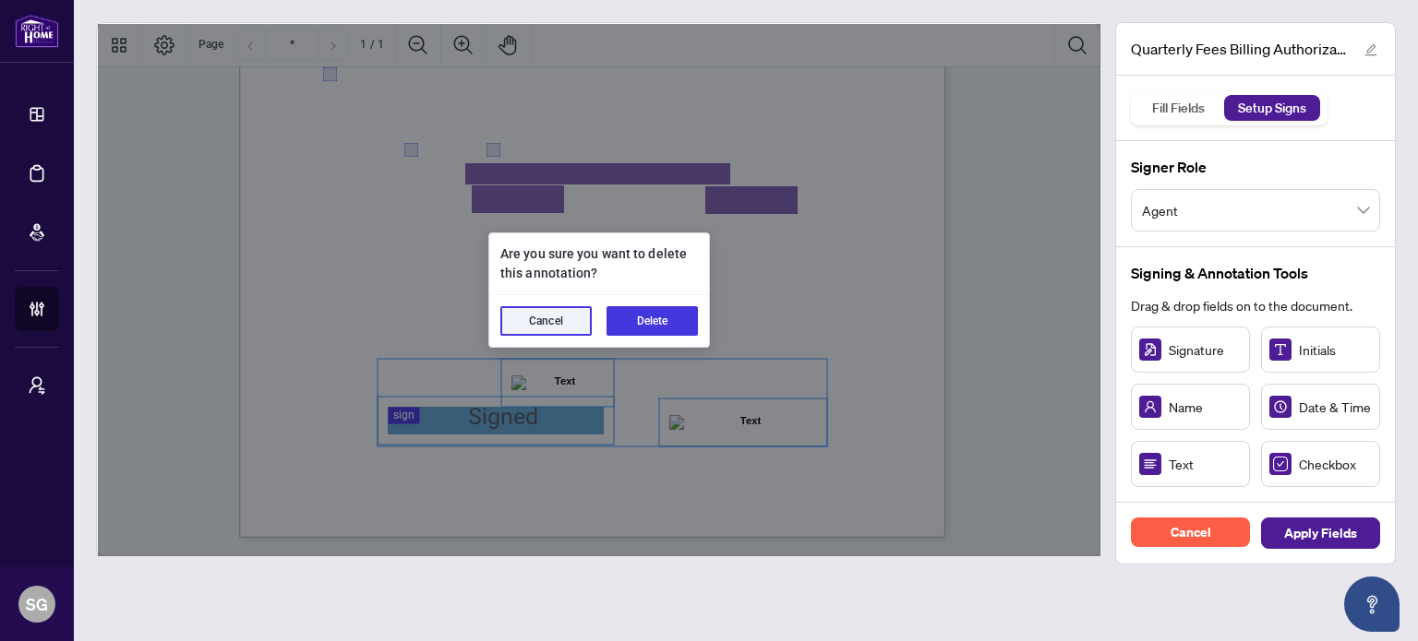
click at [683, 320] on button "Delete" at bounding box center [651, 321] width 91 height 30
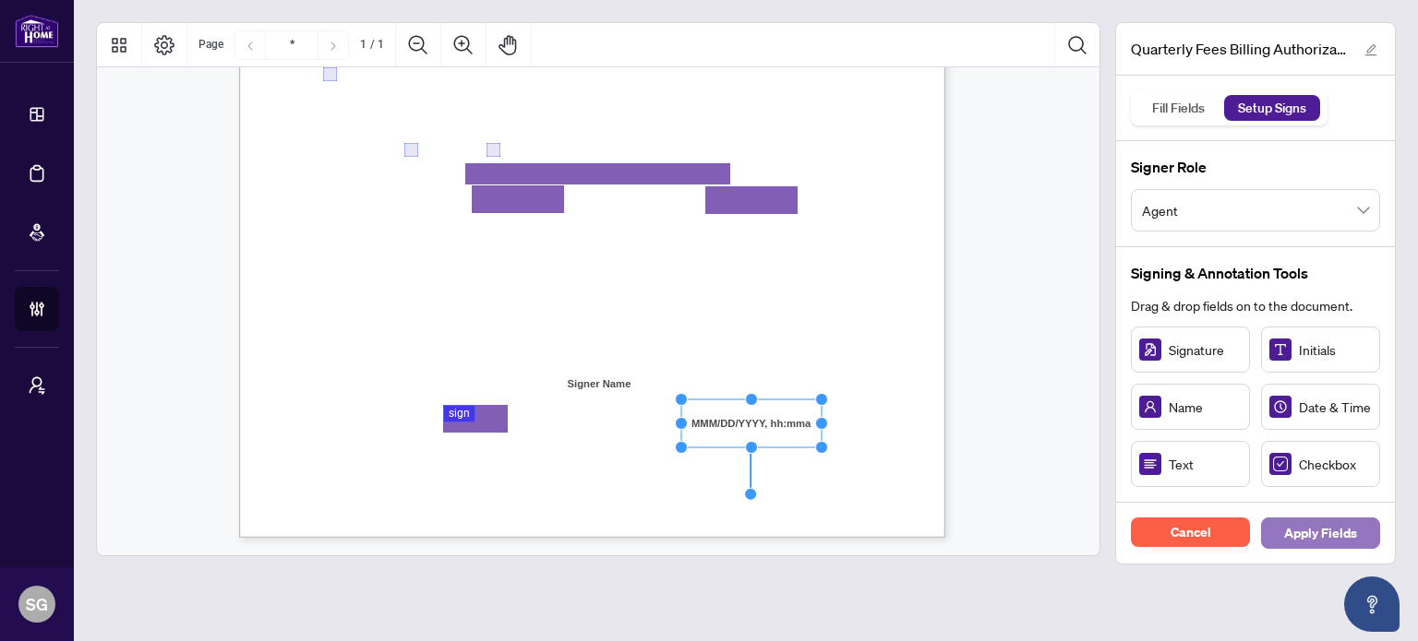
click at [1323, 524] on span "Apply Fields" at bounding box center [1320, 534] width 73 height 30
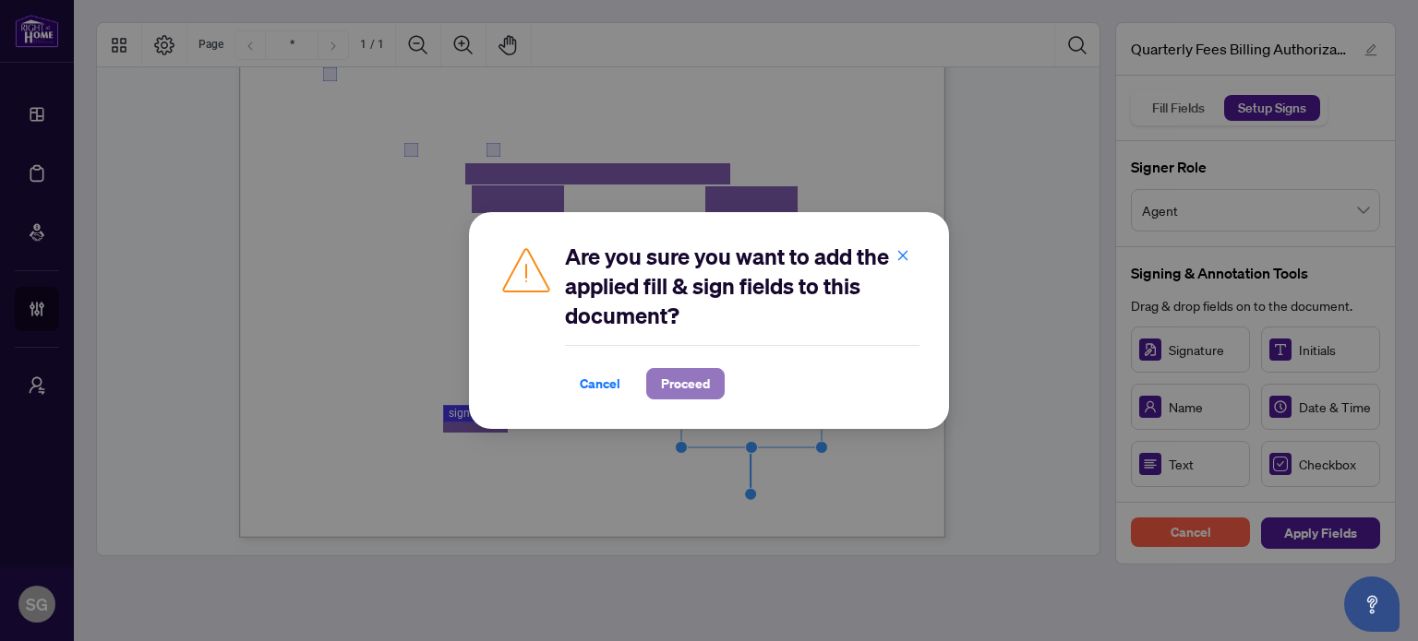
click at [684, 378] on span "Proceed" at bounding box center [685, 384] width 49 height 30
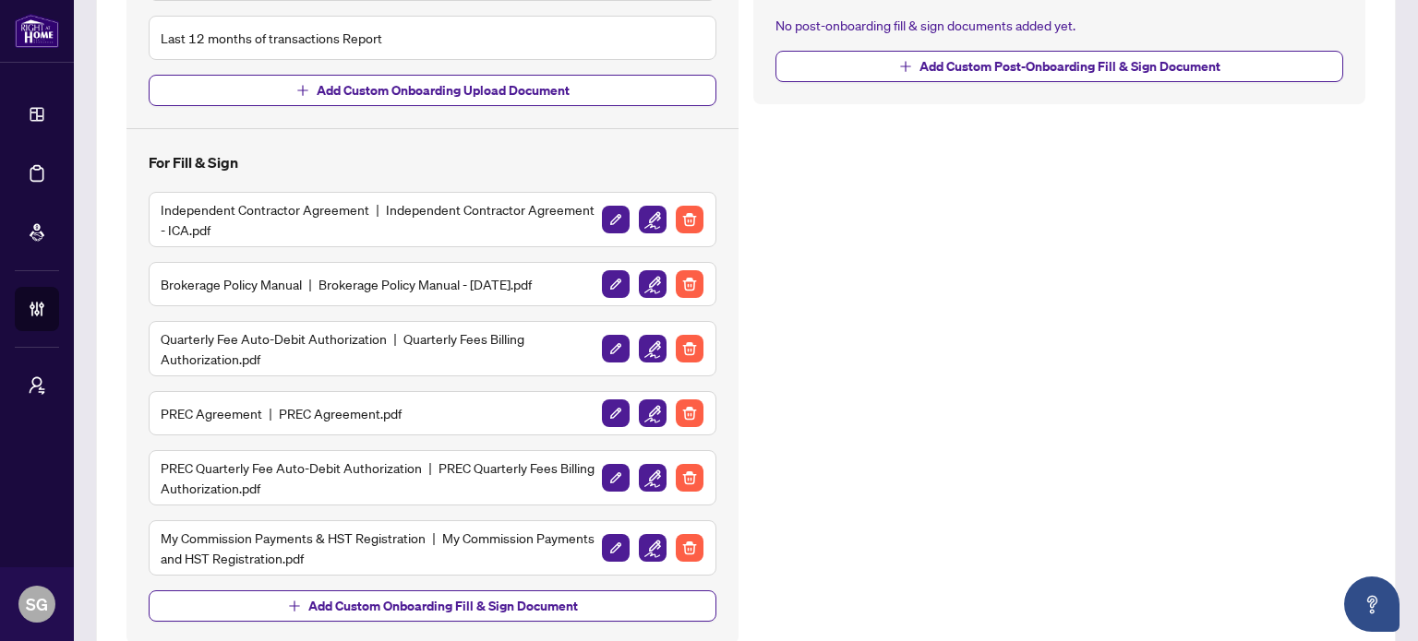
scroll to position [646, 0]
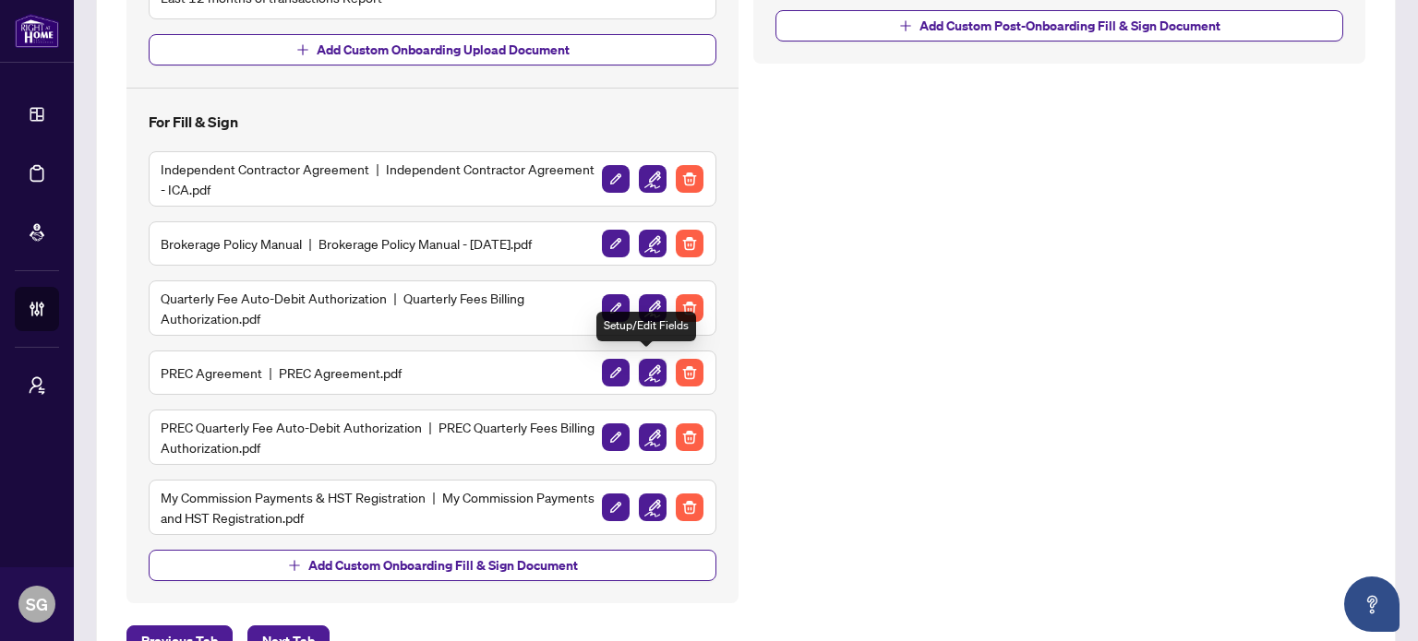
click at [640, 370] on img "button" at bounding box center [653, 373] width 28 height 28
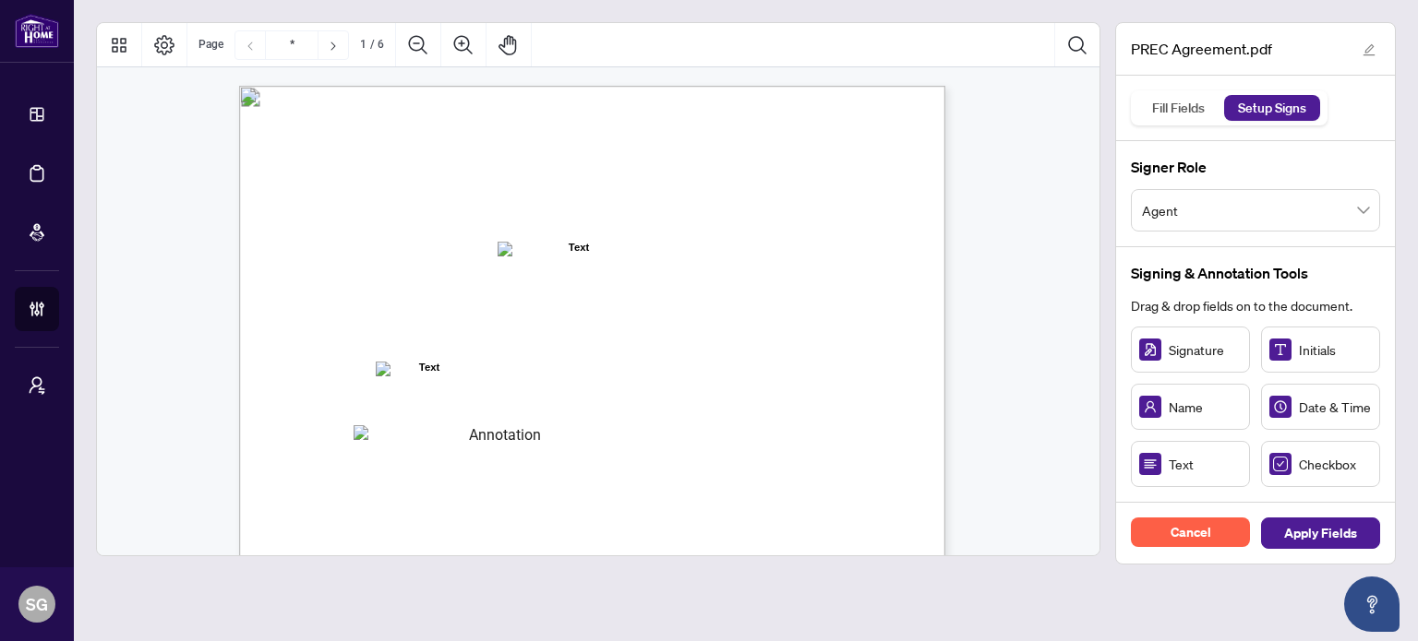
drag, startPoint x: 739, startPoint y: 229, endPoint x: 470, endPoint y: 437, distance: 340.2
click at [470, 437] on div "V052025 1 PERSONAL REAL ESTATE CORPORATION AGREEMENT AND INDEPENDENT CONTRACTOR…" at bounding box center [592, 543] width 706 height 914
drag, startPoint x: 534, startPoint y: 322, endPoint x: 550, endPoint y: 272, distance: 52.3
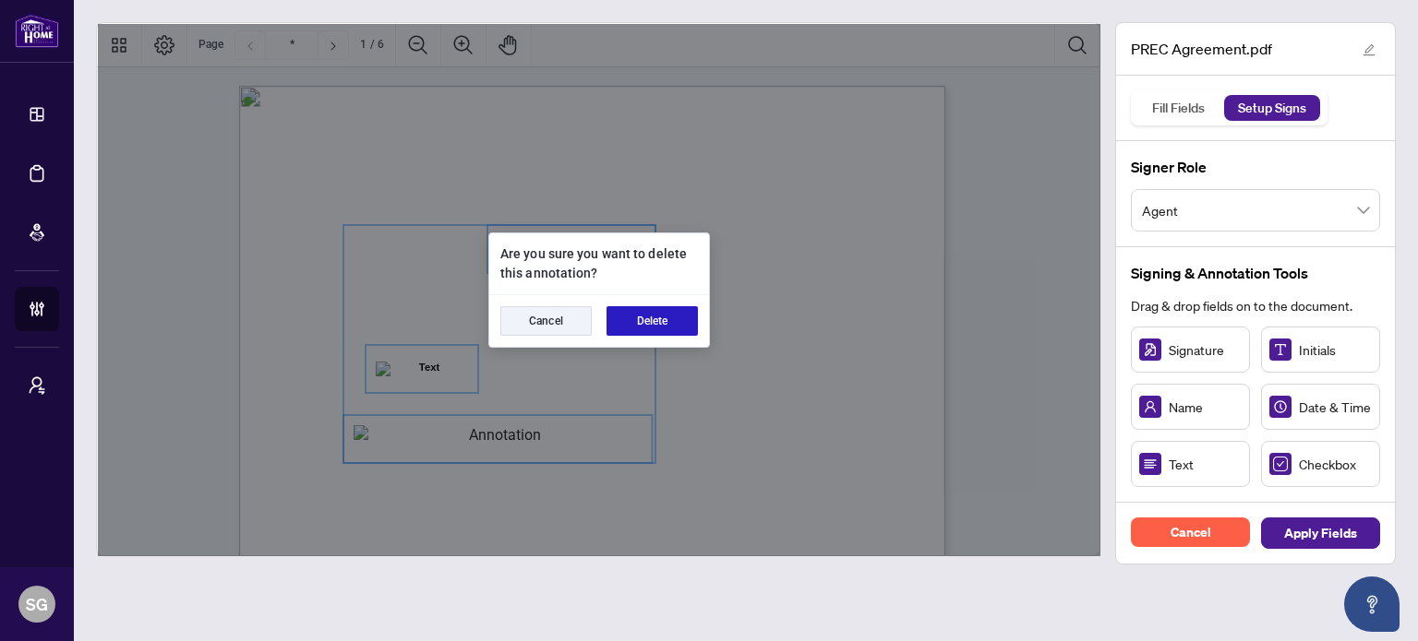
click at [642, 317] on button "Delete" at bounding box center [651, 321] width 91 height 30
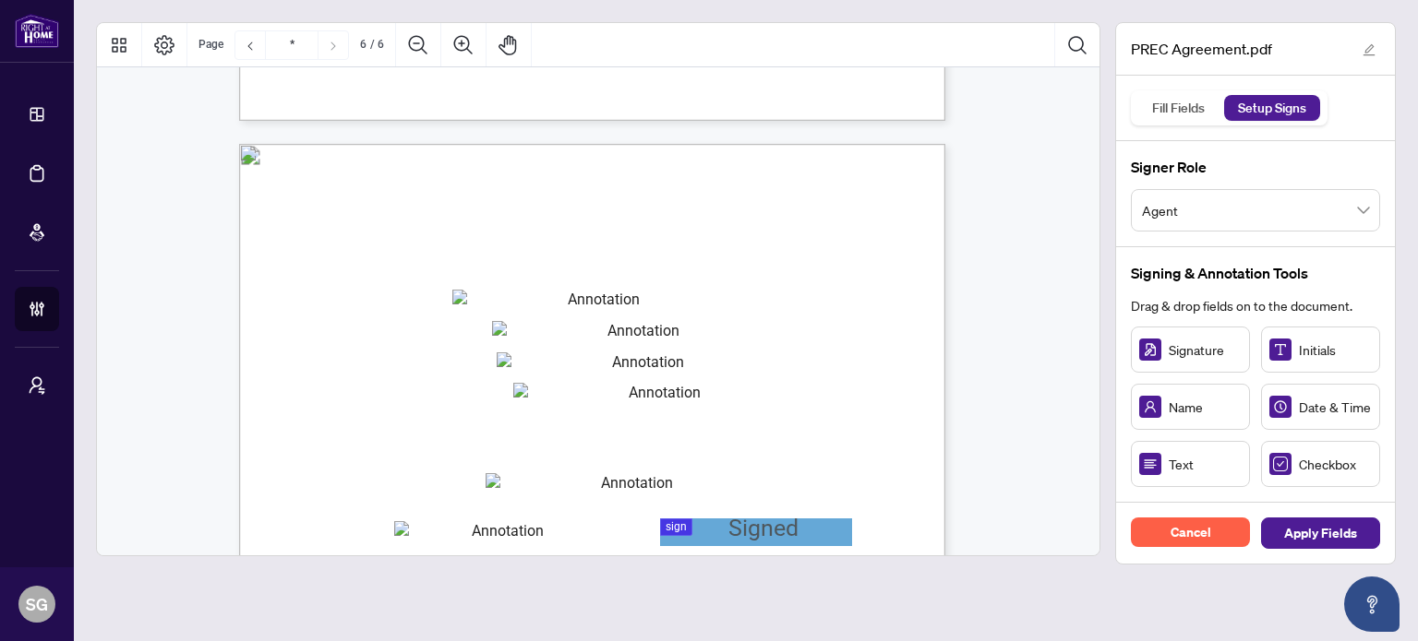
type input "*"
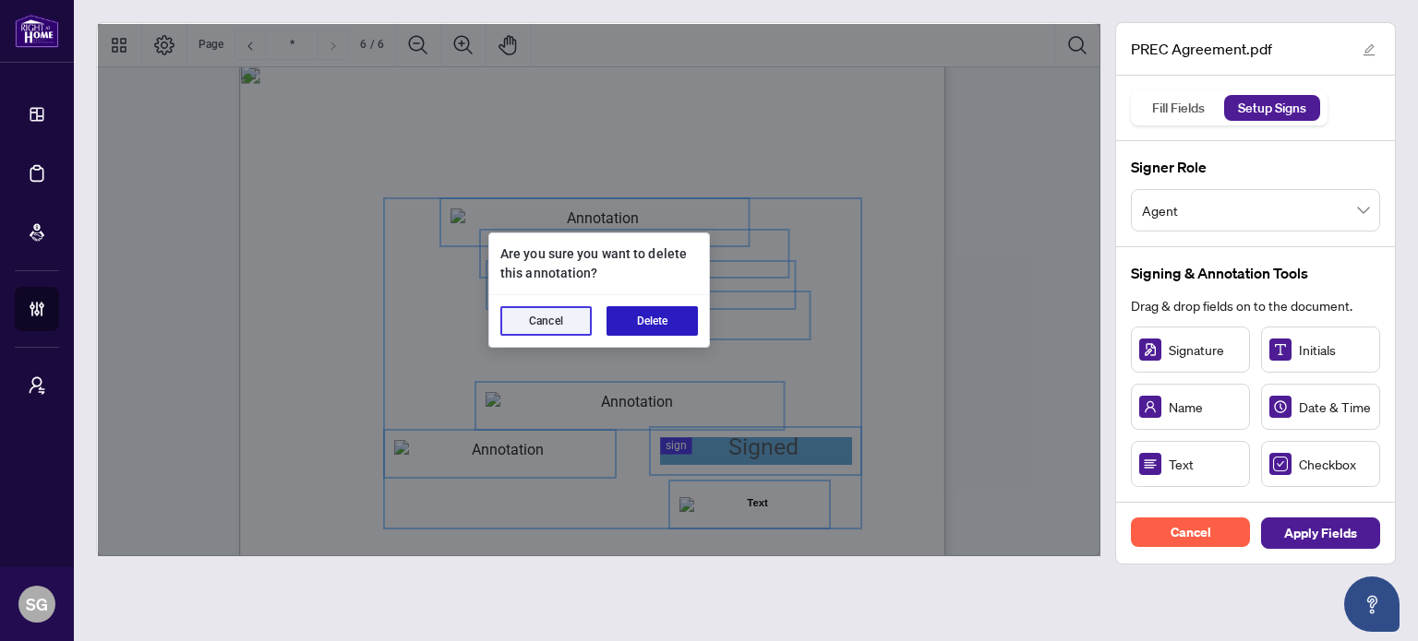
click at [666, 328] on button "Delete" at bounding box center [651, 321] width 91 height 30
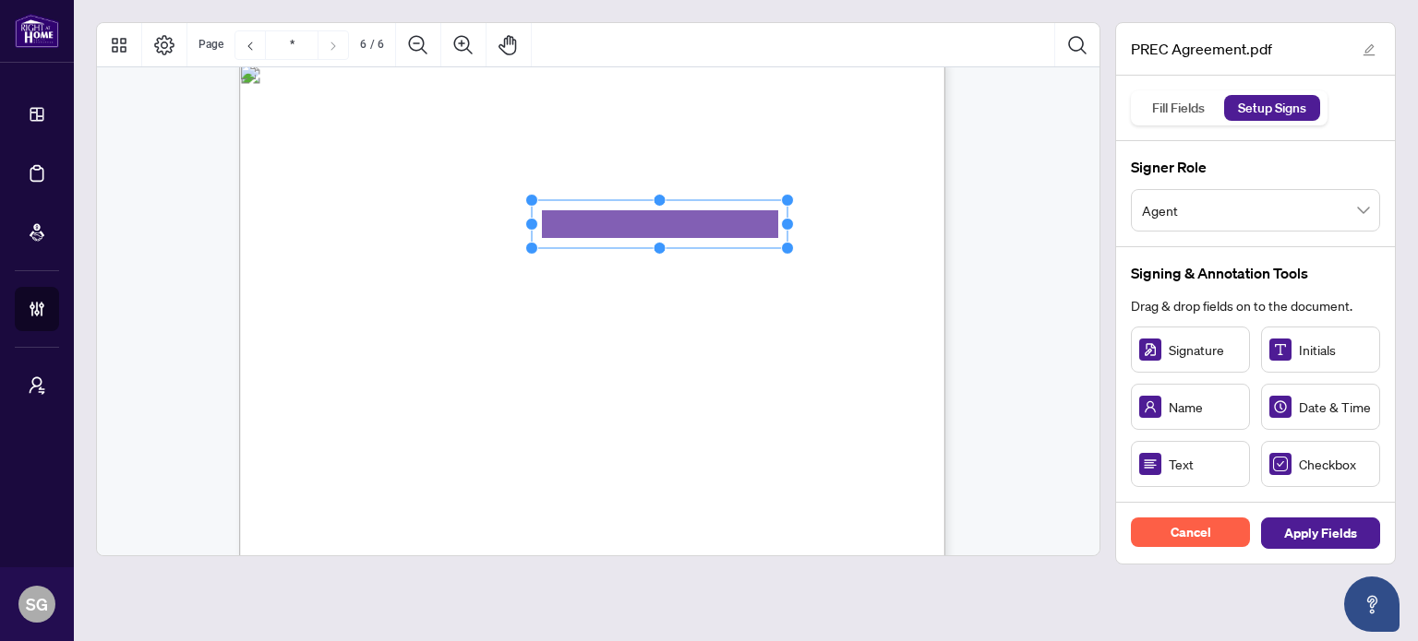
drag, startPoint x: 646, startPoint y: 227, endPoint x: 805, endPoint y: 234, distance: 158.9
click at [805, 234] on div "V052025 6 By signing below, the parties confirm that they understand and agree …" at bounding box center [592, 520] width 706 height 914
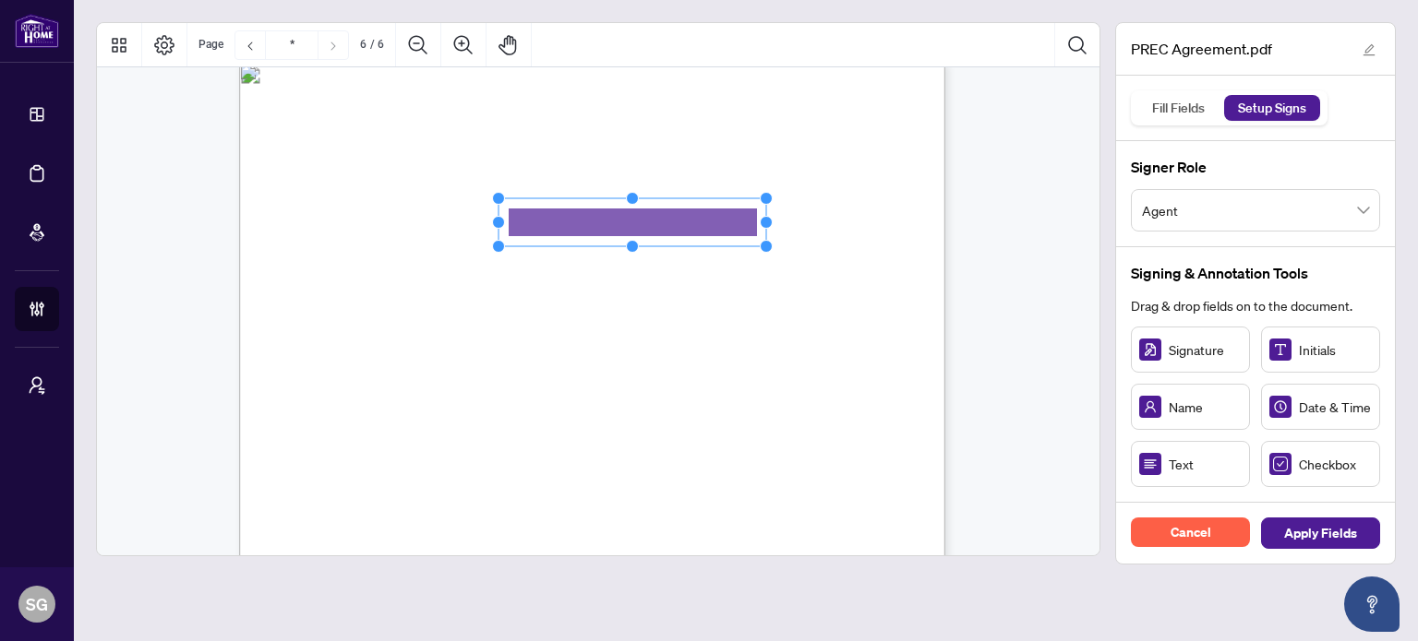
drag, startPoint x: 647, startPoint y: 222, endPoint x: 614, endPoint y: 221, distance: 33.3
click at [614, 221] on rect "Page 6" at bounding box center [632, 222] width 268 height 48
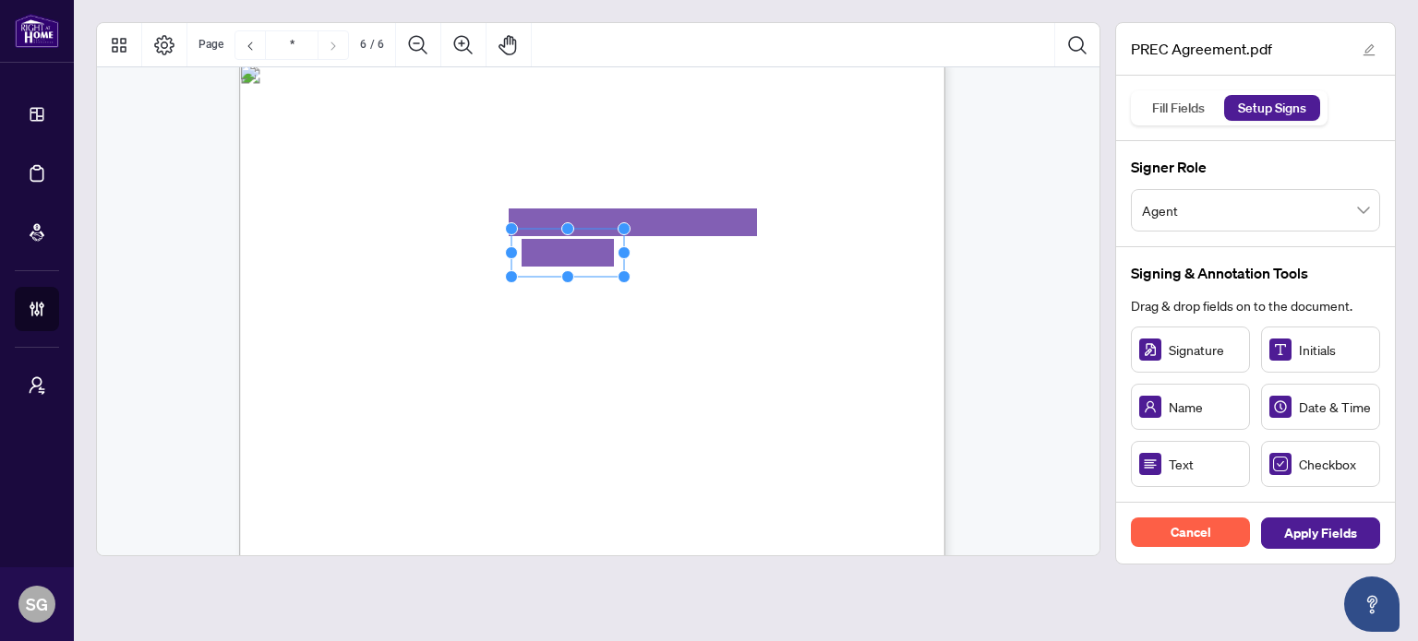
click at [475, 255] on span "Registered Address of PREC:" at bounding box center [399, 262] width 152 height 16
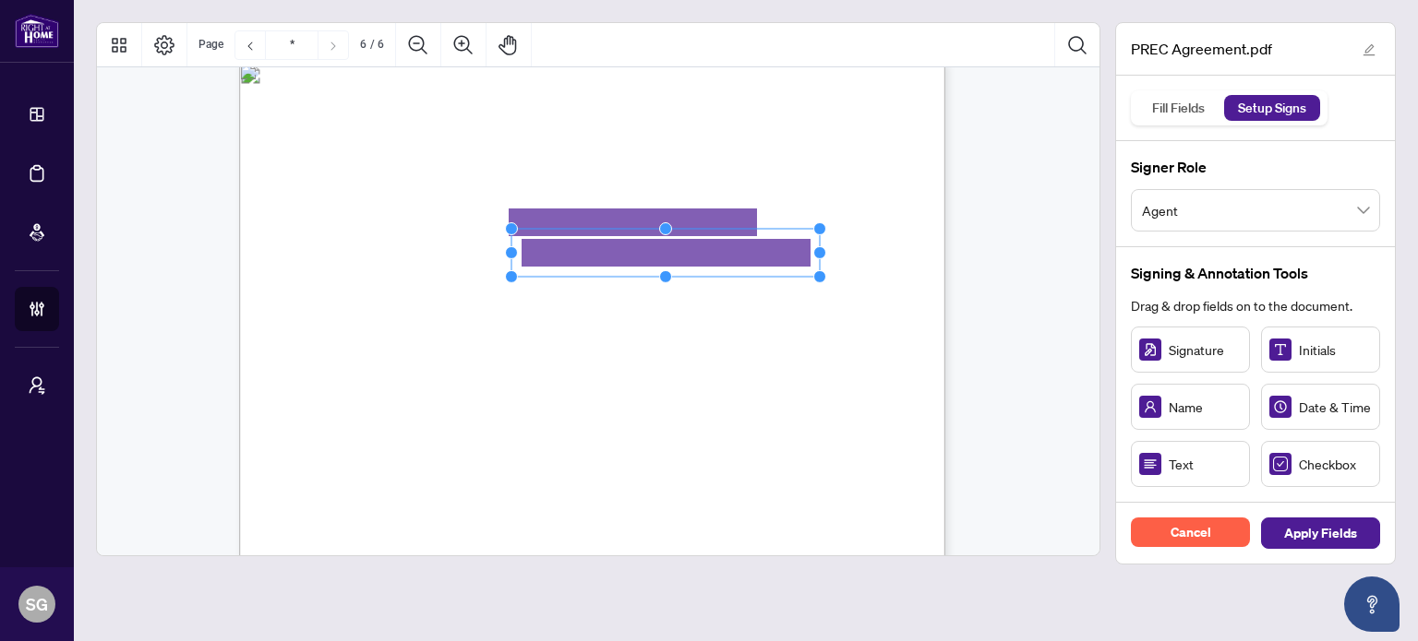
drag, startPoint x: 623, startPoint y: 254, endPoint x: 823, endPoint y: 273, distance: 201.2
click at [823, 273] on icon "Resize, Top Resize, Top, Right Resize, Right Resize, Bottom, Right Resize, Bott…" at bounding box center [666, 252] width 322 height 61
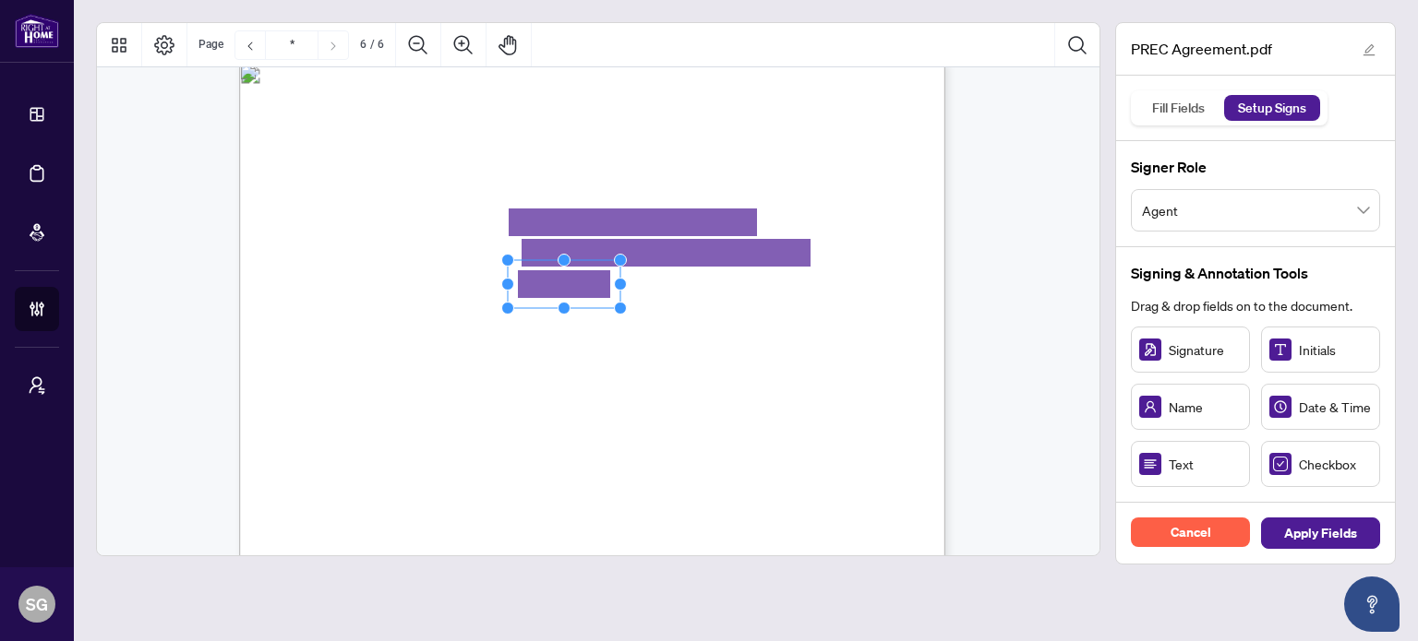
drag, startPoint x: 568, startPoint y: 284, endPoint x: 587, endPoint y: 280, distance: 19.9
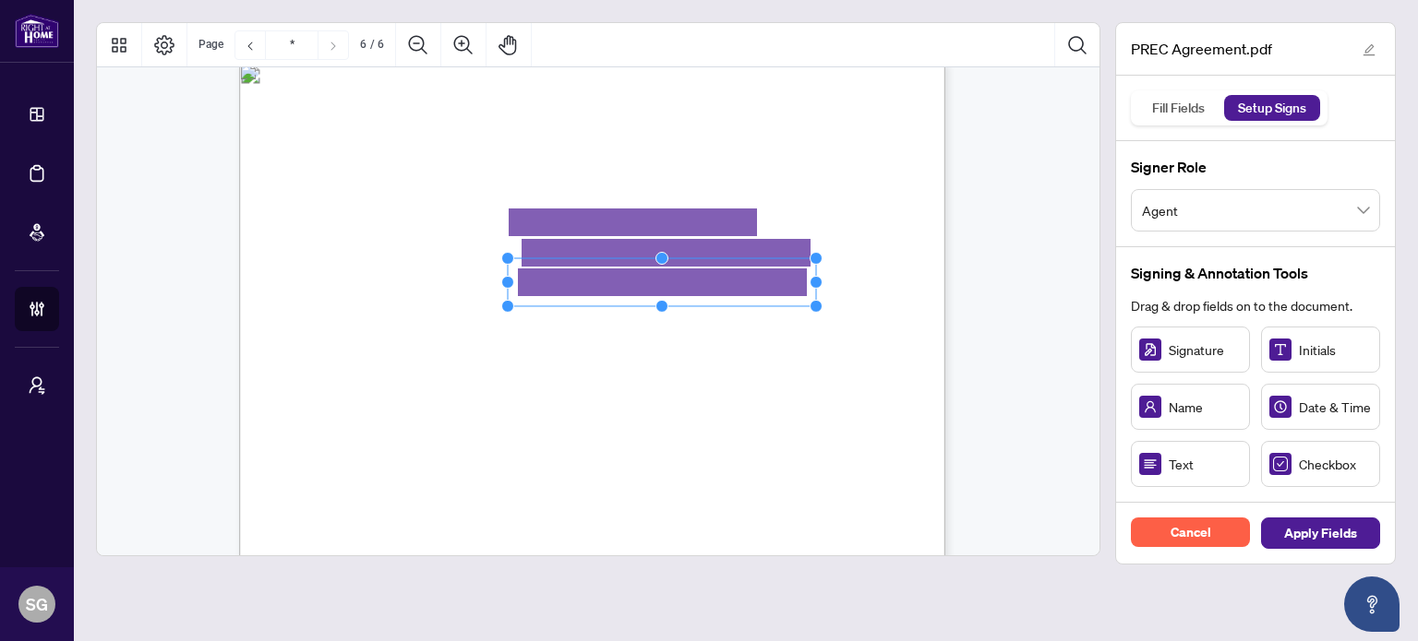
drag, startPoint x: 615, startPoint y: 282, endPoint x: 820, endPoint y: 314, distance: 207.4
click at [820, 314] on div "V052025 6 By signing below, the parties confirm that they understand and agree …" at bounding box center [592, 520] width 706 height 914
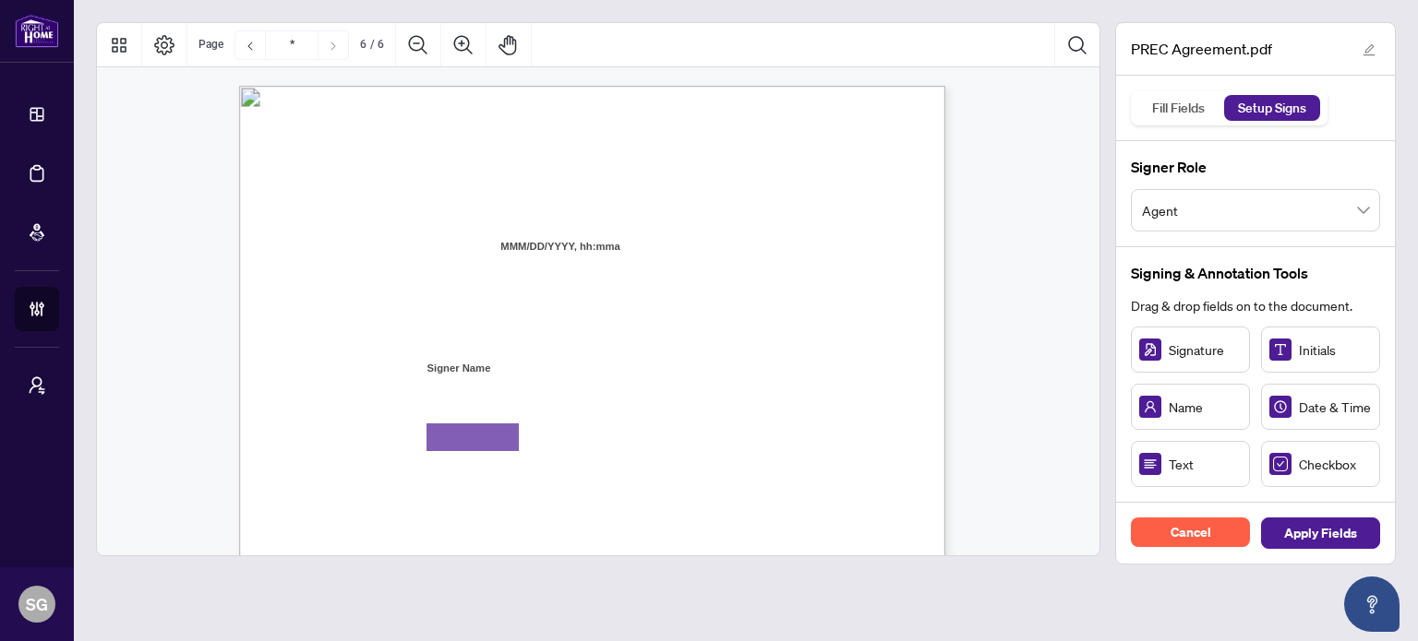
scroll to position [4707, 0]
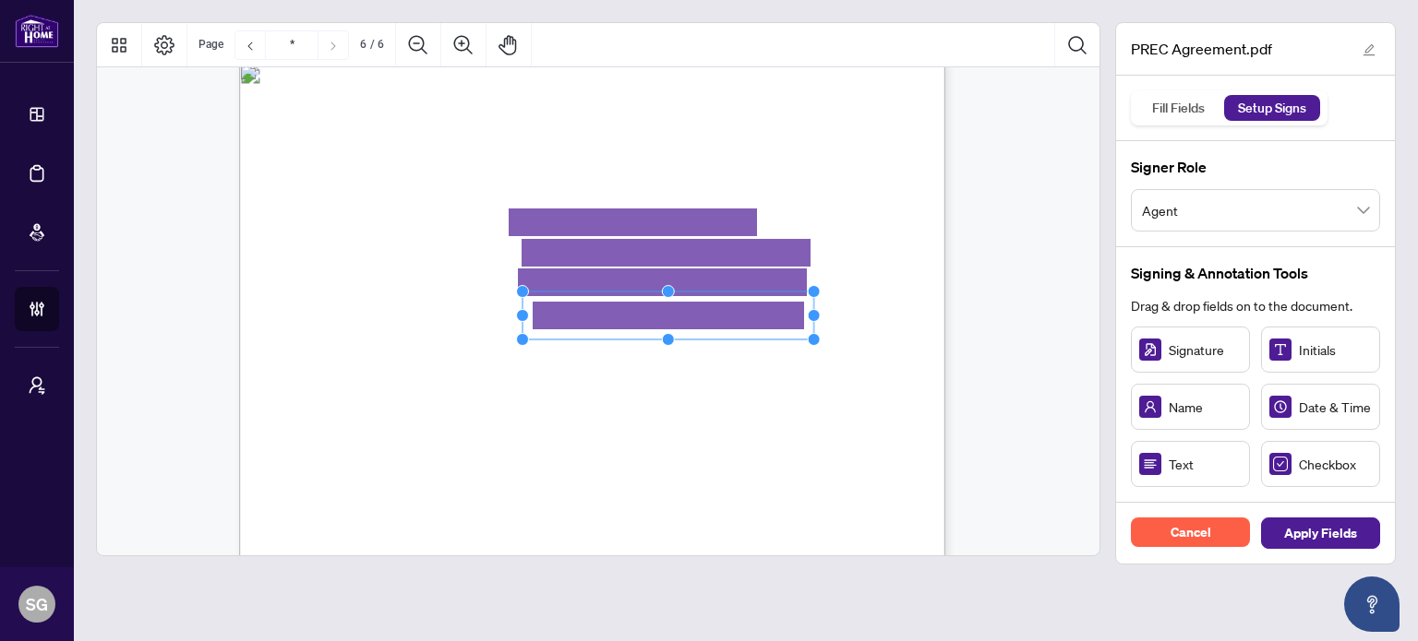
drag, startPoint x: 631, startPoint y: 317, endPoint x: 810, endPoint y: 323, distance: 179.2
click at [810, 323] on icon "Resize, Top Resize, Top, Right Resize, Right Resize, Bottom, Right Resize, Bott…" at bounding box center [668, 315] width 305 height 61
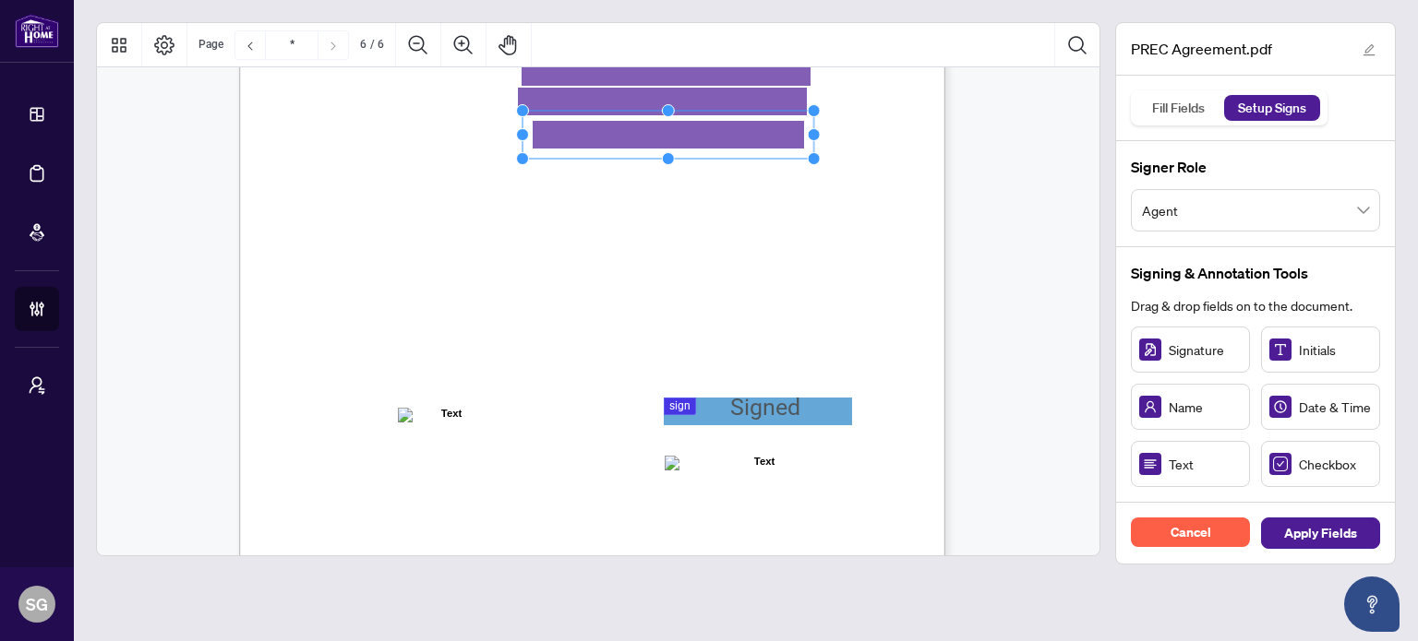
scroll to position [4892, 0]
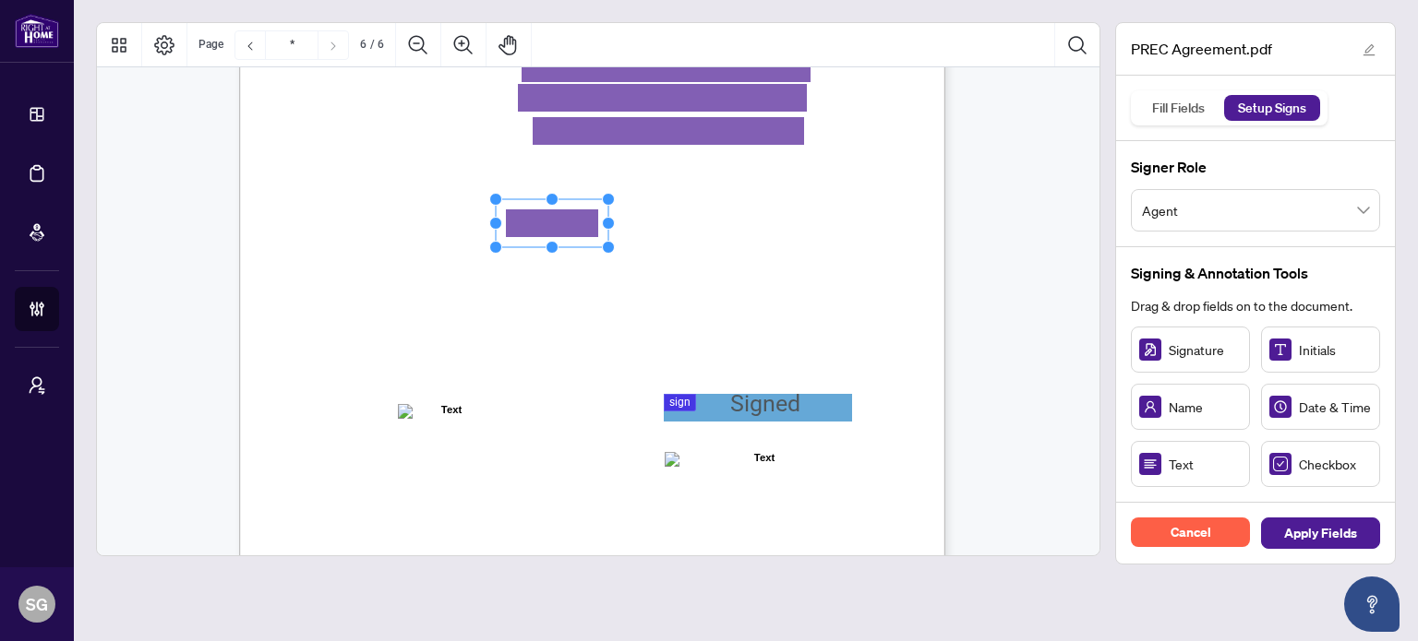
drag, startPoint x: 574, startPoint y: 223, endPoint x: 557, endPoint y: 229, distance: 17.5
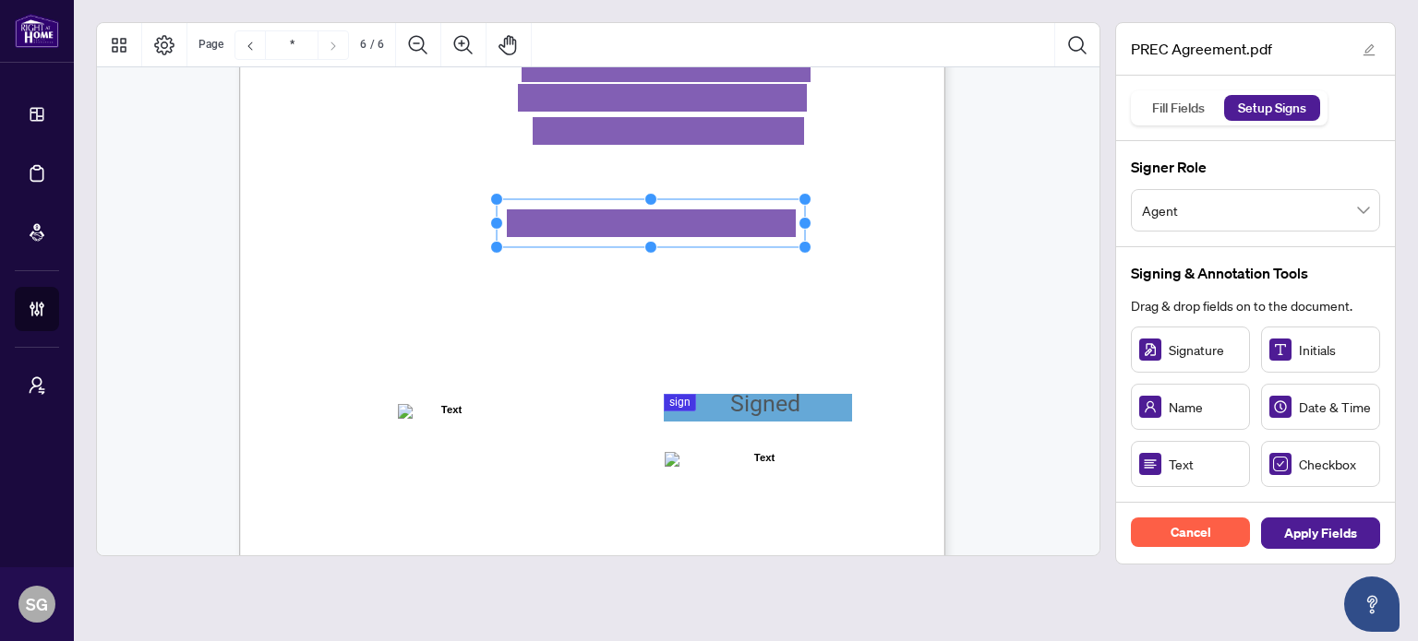
drag, startPoint x: 608, startPoint y: 222, endPoint x: 806, endPoint y: 230, distance: 197.7
click at [806, 230] on div "V052025 6 By signing below, the parties confirm that they understand and agree …" at bounding box center [592, 335] width 706 height 914
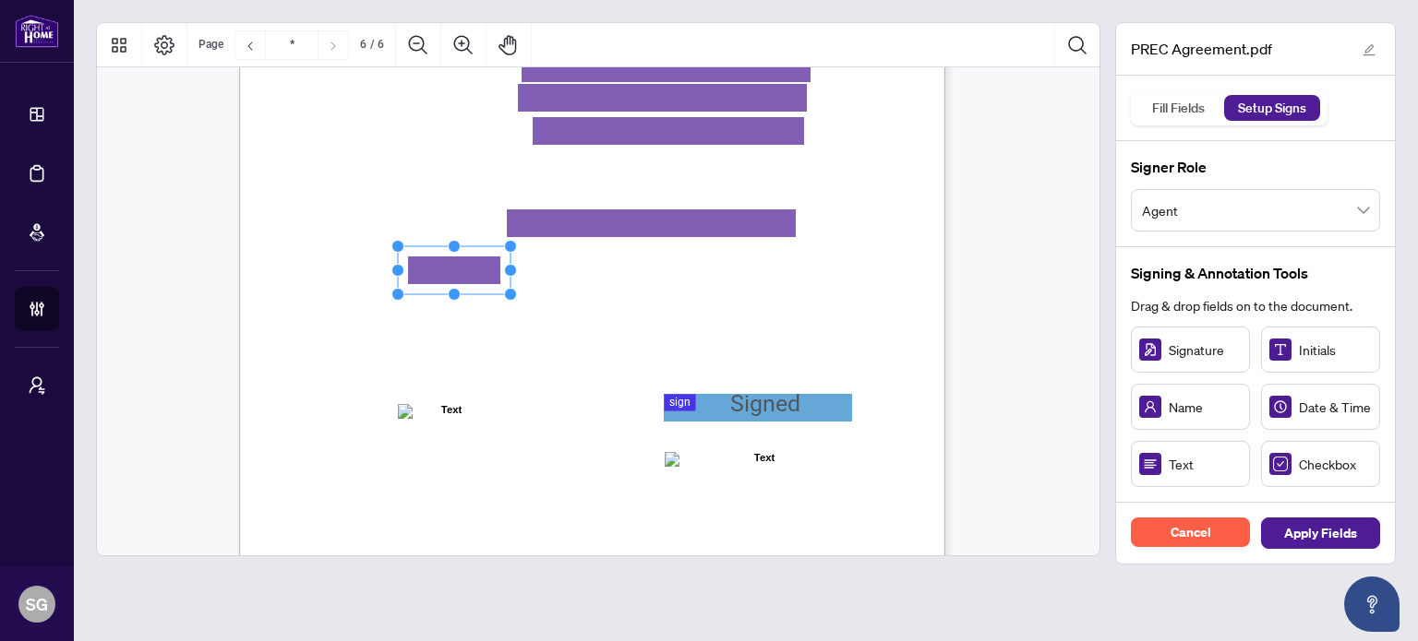
drag, startPoint x: 1170, startPoint y: 461, endPoint x: 453, endPoint y: 270, distance: 742.2
drag, startPoint x: 511, startPoint y: 272, endPoint x: 562, endPoint y: 276, distance: 50.9
click at [552, 273] on div "V052025 6 By signing below, the parties confirm that they understand and agree …" at bounding box center [592, 335] width 706 height 914
drag, startPoint x: 548, startPoint y: 272, endPoint x: 583, endPoint y: 276, distance: 35.3
click at [583, 276] on div "V052025 6 By signing below, the parties confirm that they understand and agree …" at bounding box center [592, 335] width 706 height 914
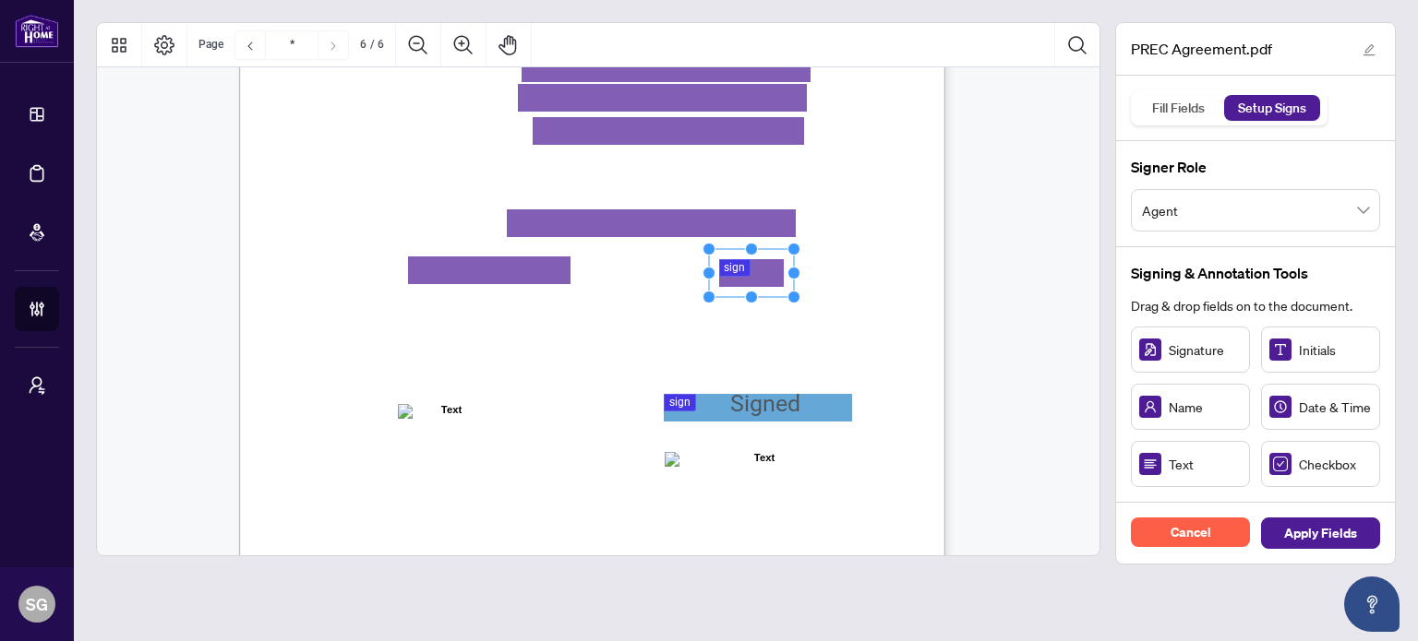
drag, startPoint x: 751, startPoint y: 263, endPoint x: 753, endPoint y: 272, distance: 9.4
click at [749, 262] on rect "Page 6" at bounding box center [743, 270] width 85 height 48
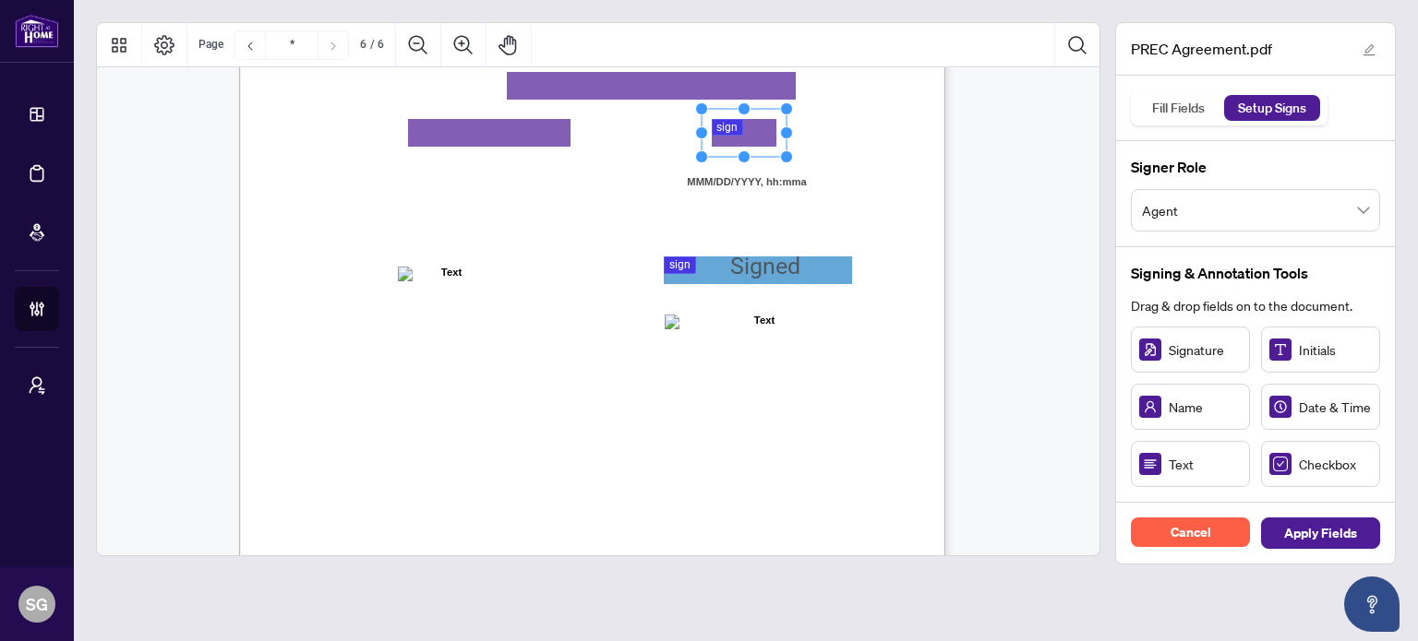
scroll to position [5076, 0]
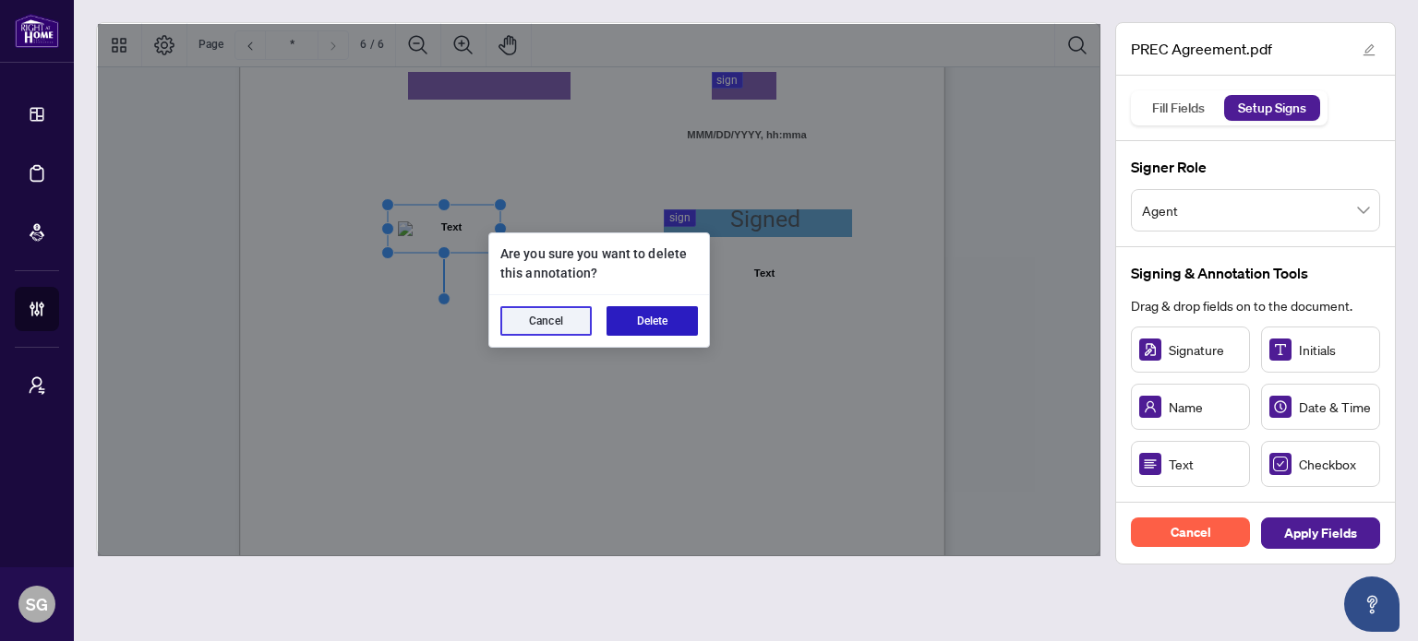
drag, startPoint x: 667, startPoint y: 308, endPoint x: 670, endPoint y: 252, distance: 56.4
click at [668, 306] on button "Delete" at bounding box center [651, 321] width 91 height 30
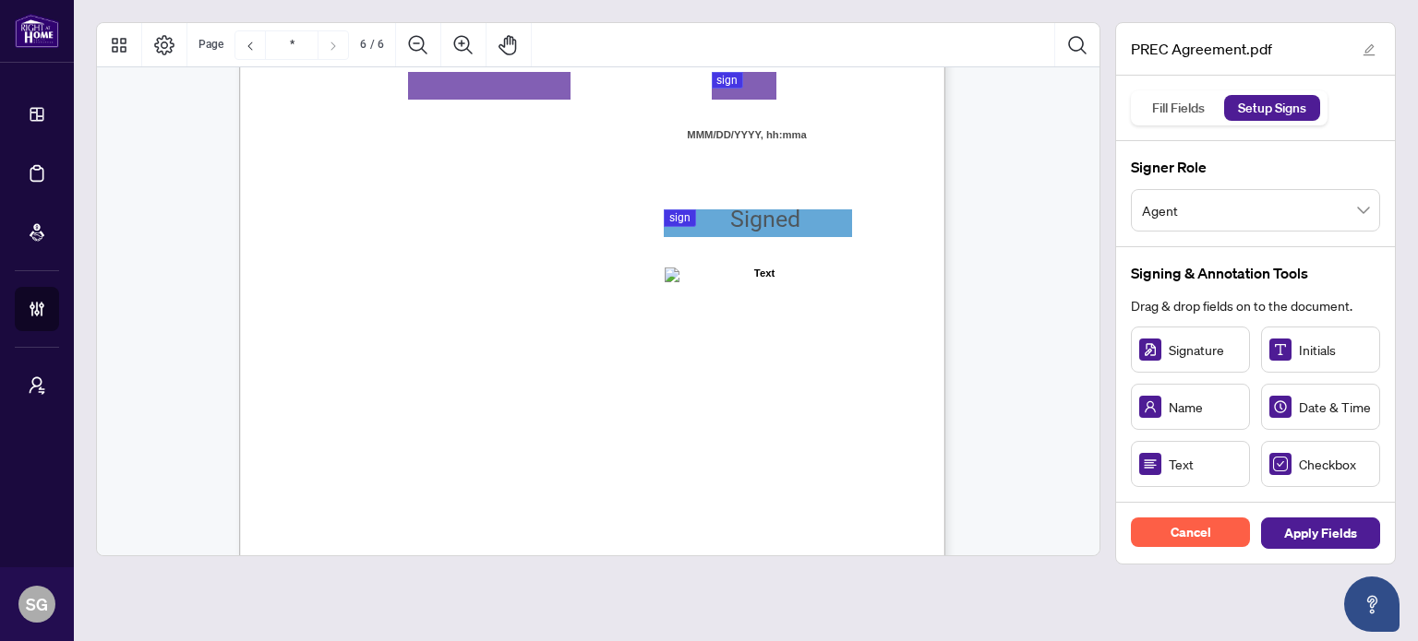
click at [722, 237] on div "V052025 6 By signing below, the parties confirm that they understand and agree …" at bounding box center [680, 265] width 882 height 1143
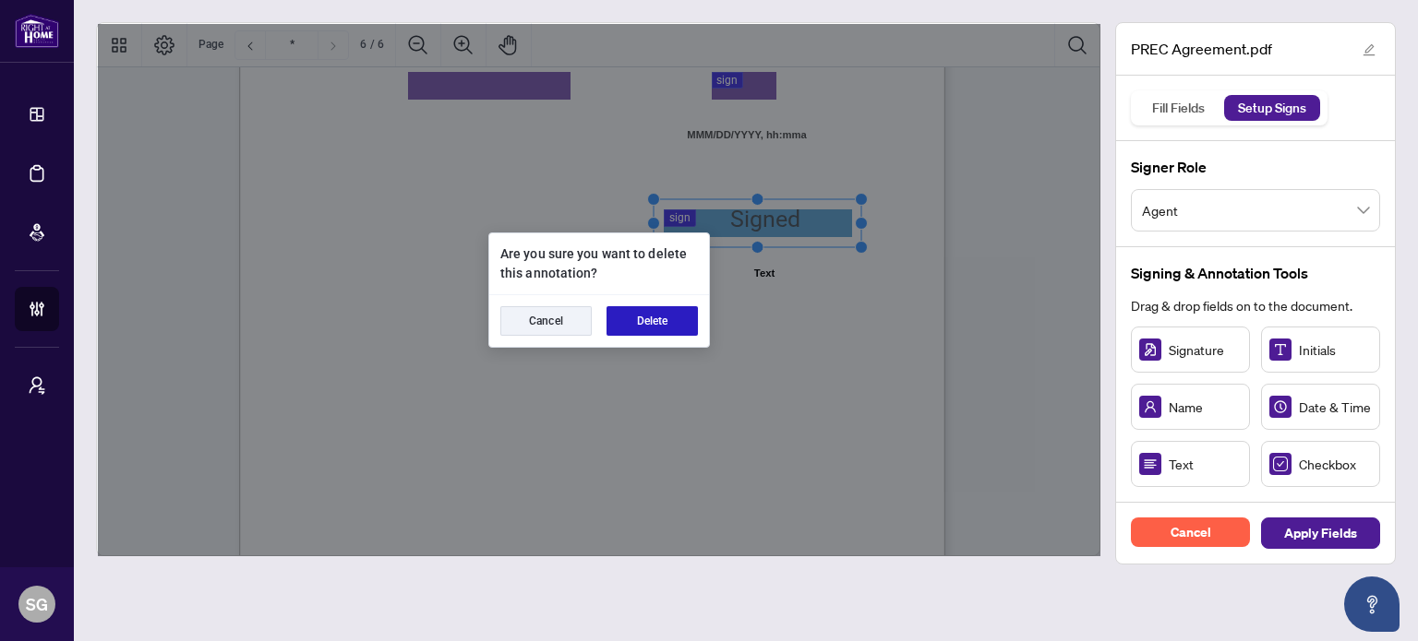
drag, startPoint x: 683, startPoint y: 318, endPoint x: 775, endPoint y: 274, distance: 102.4
click at [686, 318] on button "Delete" at bounding box center [651, 321] width 91 height 30
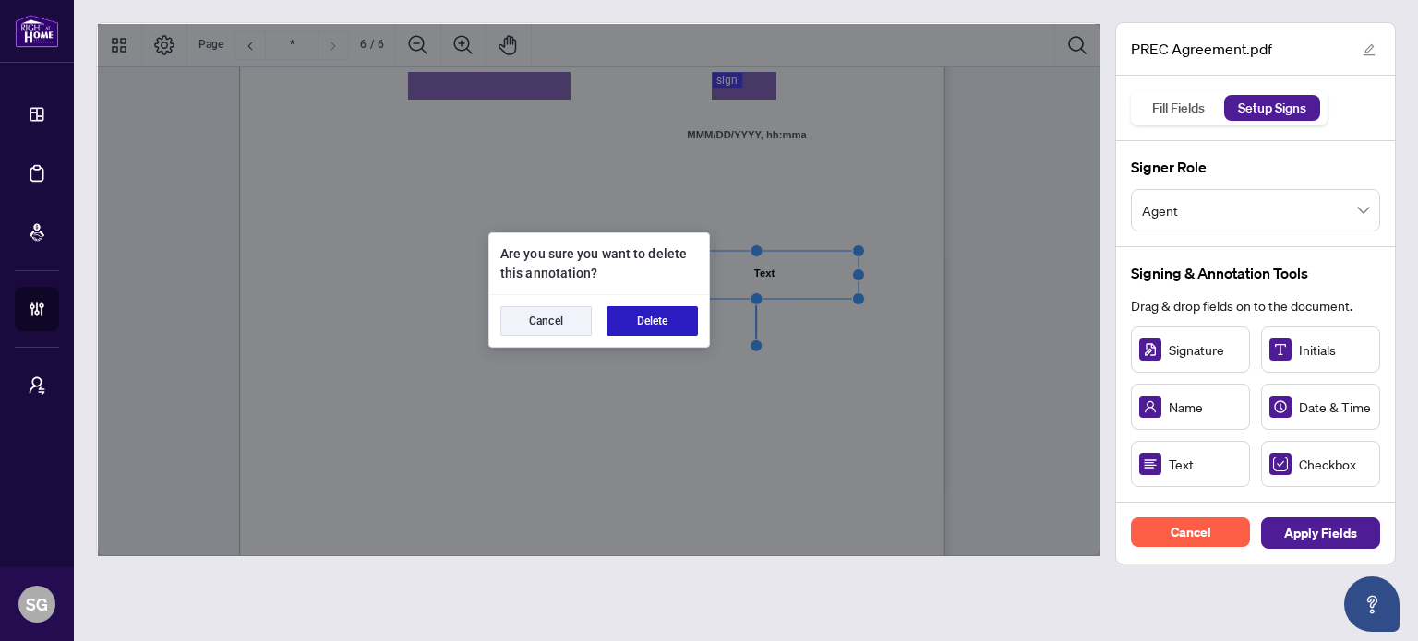
click at [654, 317] on button "Delete" at bounding box center [651, 321] width 91 height 30
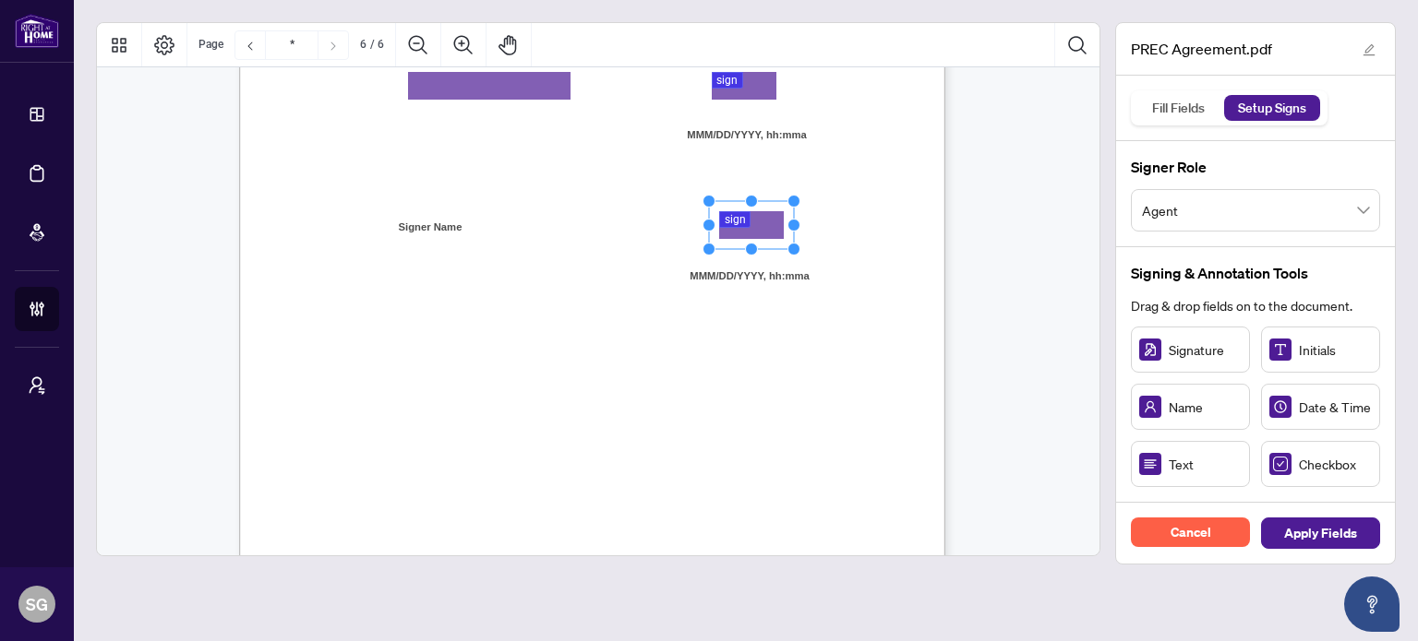
drag, startPoint x: 1194, startPoint y: 357, endPoint x: 750, endPoint y: 224, distance: 463.4
click at [1300, 527] on span "Apply Fields" at bounding box center [1320, 534] width 73 height 30
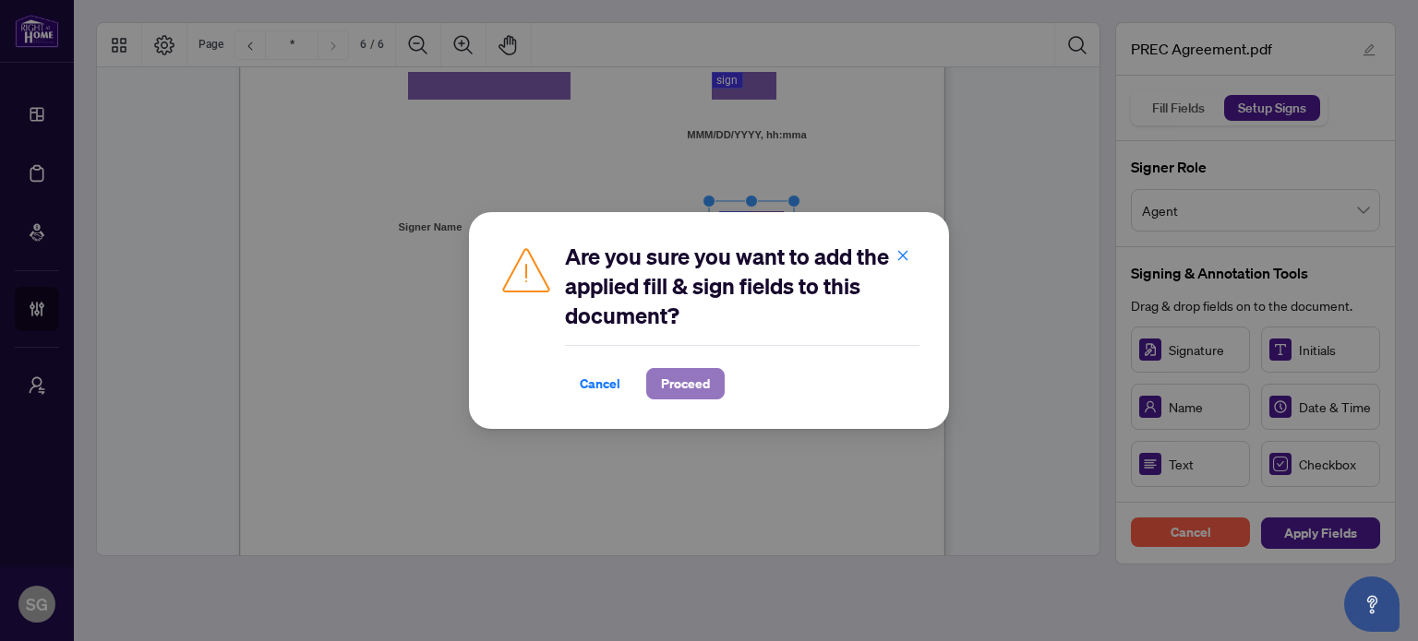
click at [670, 390] on span "Proceed" at bounding box center [685, 384] width 49 height 30
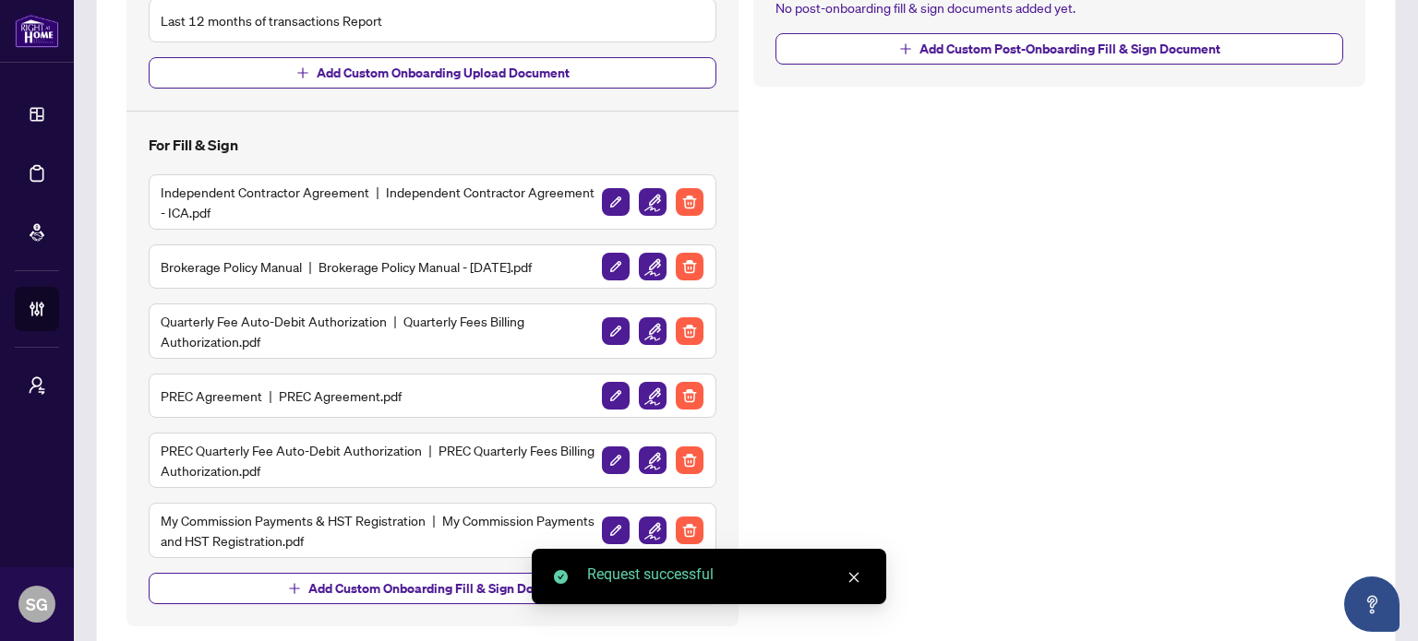
scroll to position [646, 0]
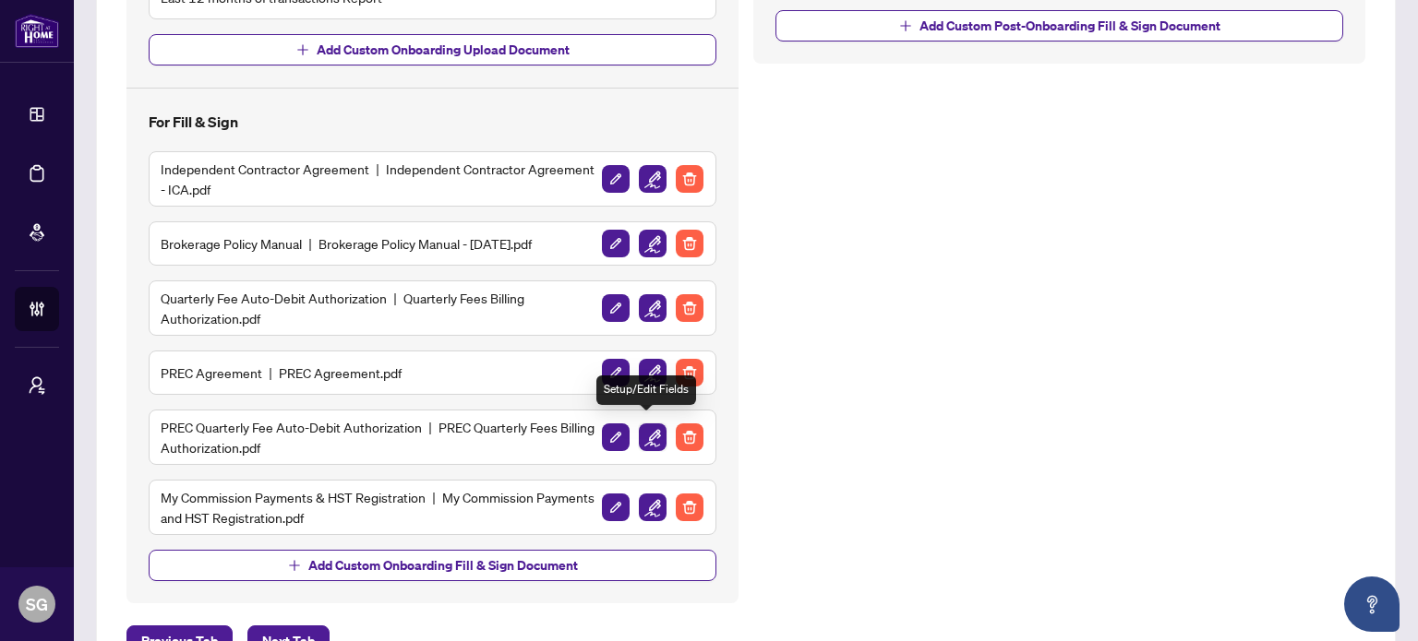
click at [646, 425] on img "button" at bounding box center [653, 438] width 28 height 28
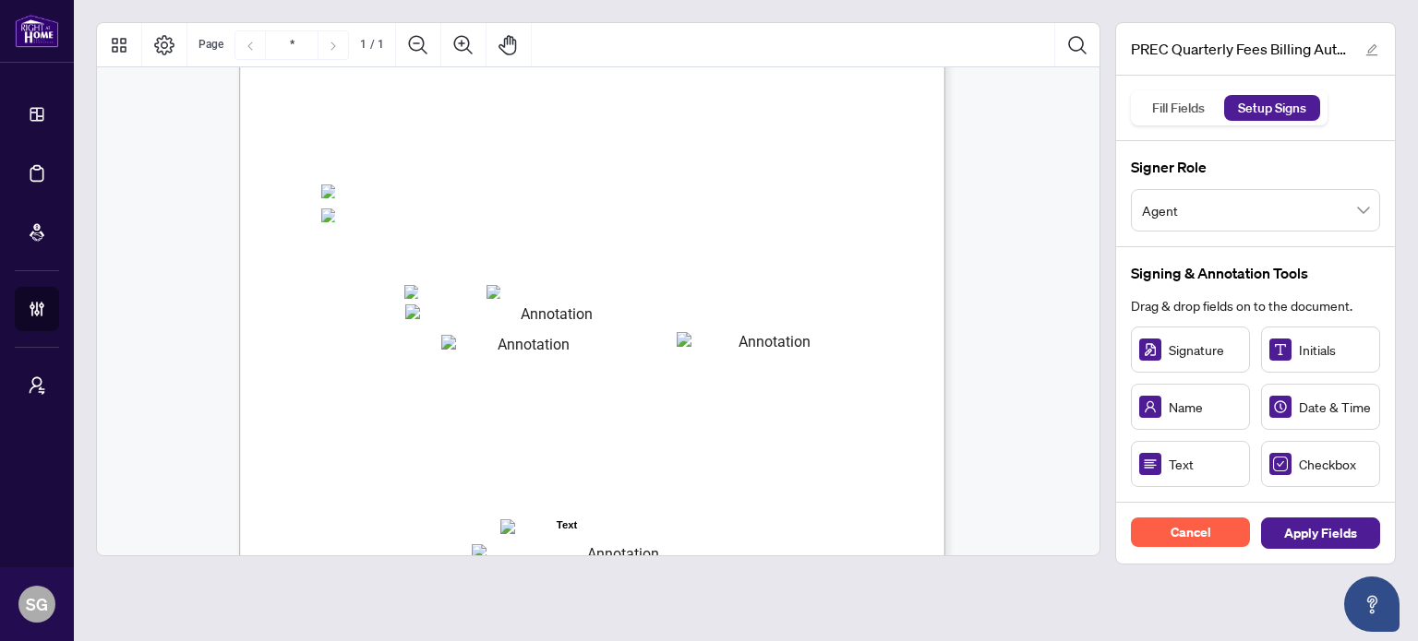
scroll to position [369, 0]
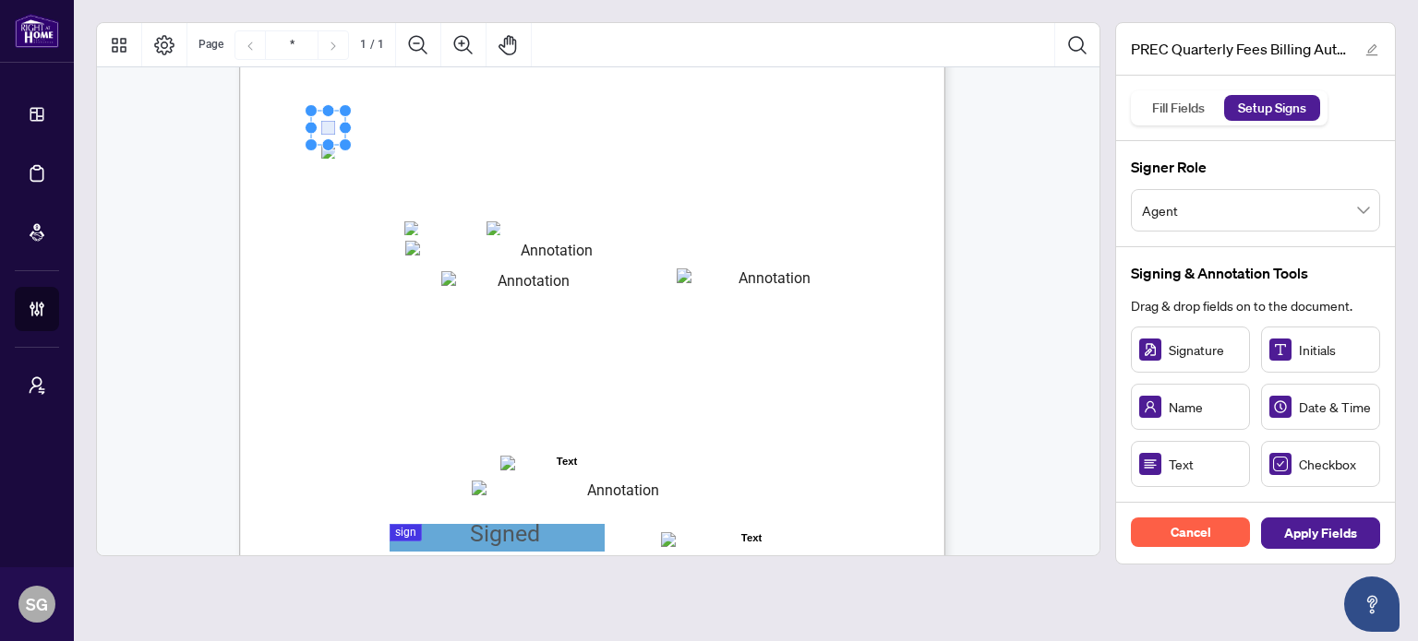
click at [325, 147] on circle "Resize, Bottom" at bounding box center [328, 144] width 12 height 12
click at [331, 164] on div "Right at Home Realty, Brokerage PREC Quarterly Fees Billing Authorization Quart…" at bounding box center [680, 288] width 882 height 1143
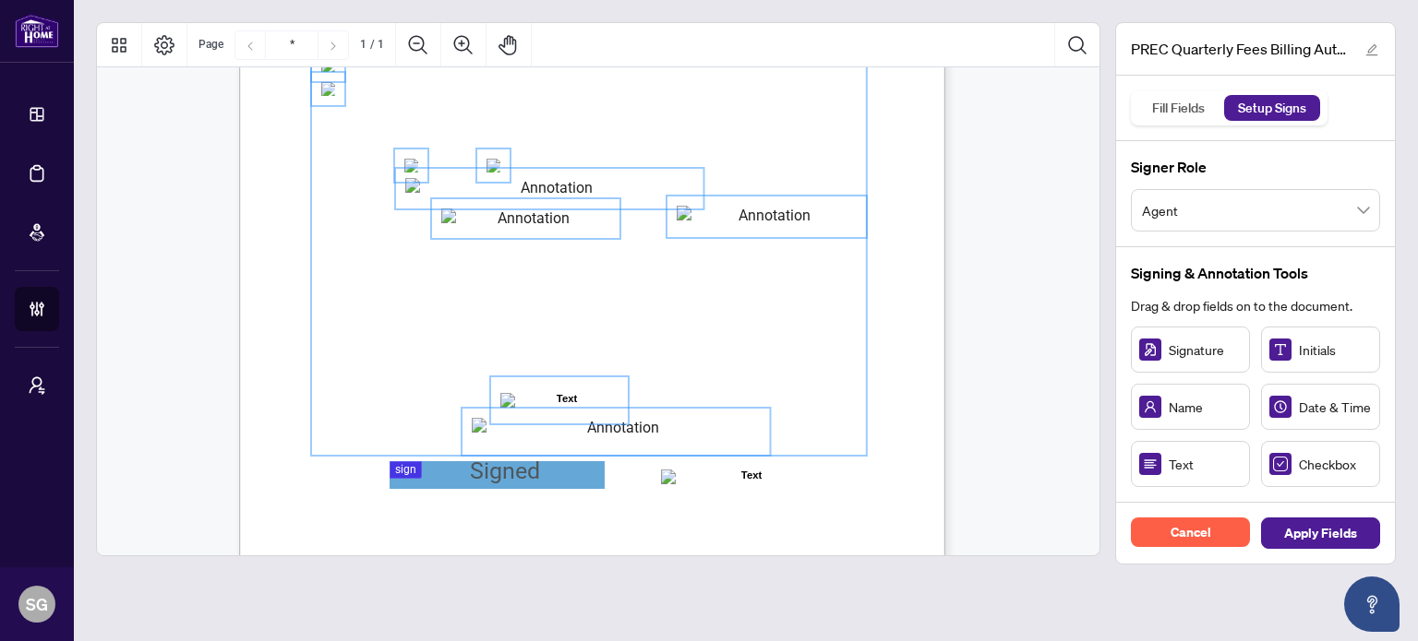
scroll to position [461, 0]
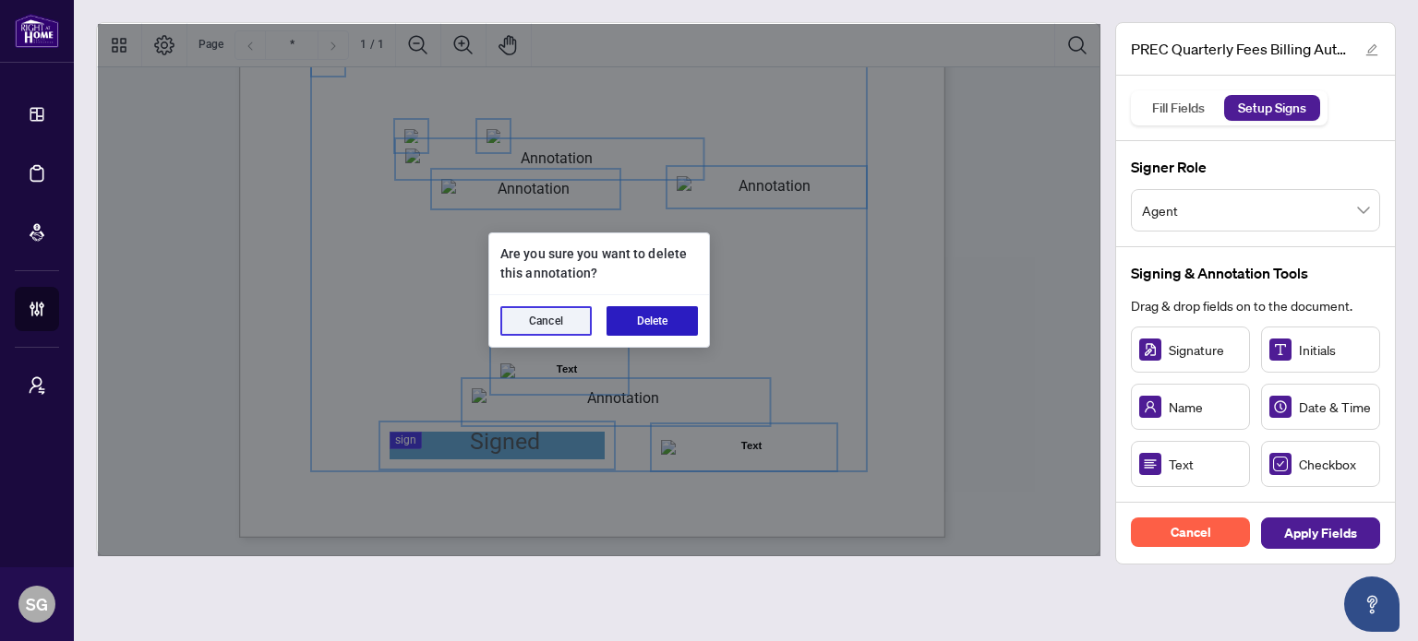
drag, startPoint x: 686, startPoint y: 318, endPoint x: 698, endPoint y: 437, distance: 118.7
click at [688, 280] on section "Are you sure you want to delete this annotation? Cancel Delete" at bounding box center [599, 290] width 222 height 115
click at [659, 319] on button "Delete" at bounding box center [651, 321] width 91 height 30
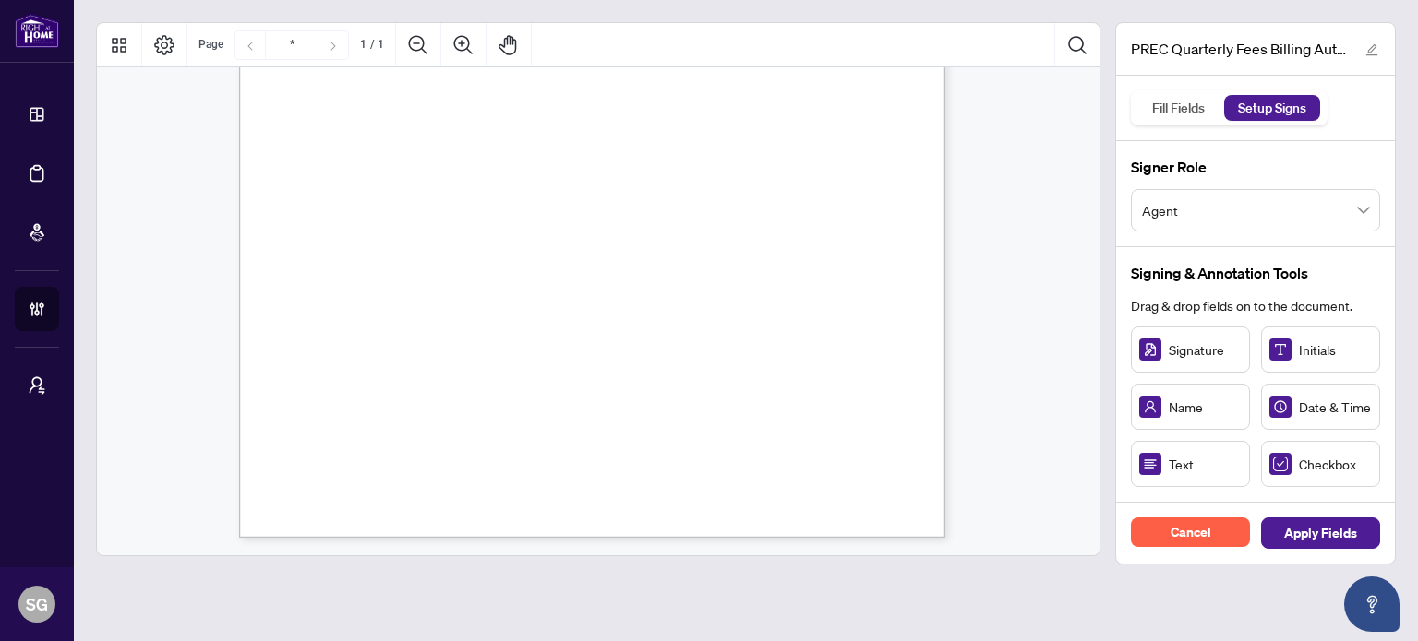
scroll to position [277, 0]
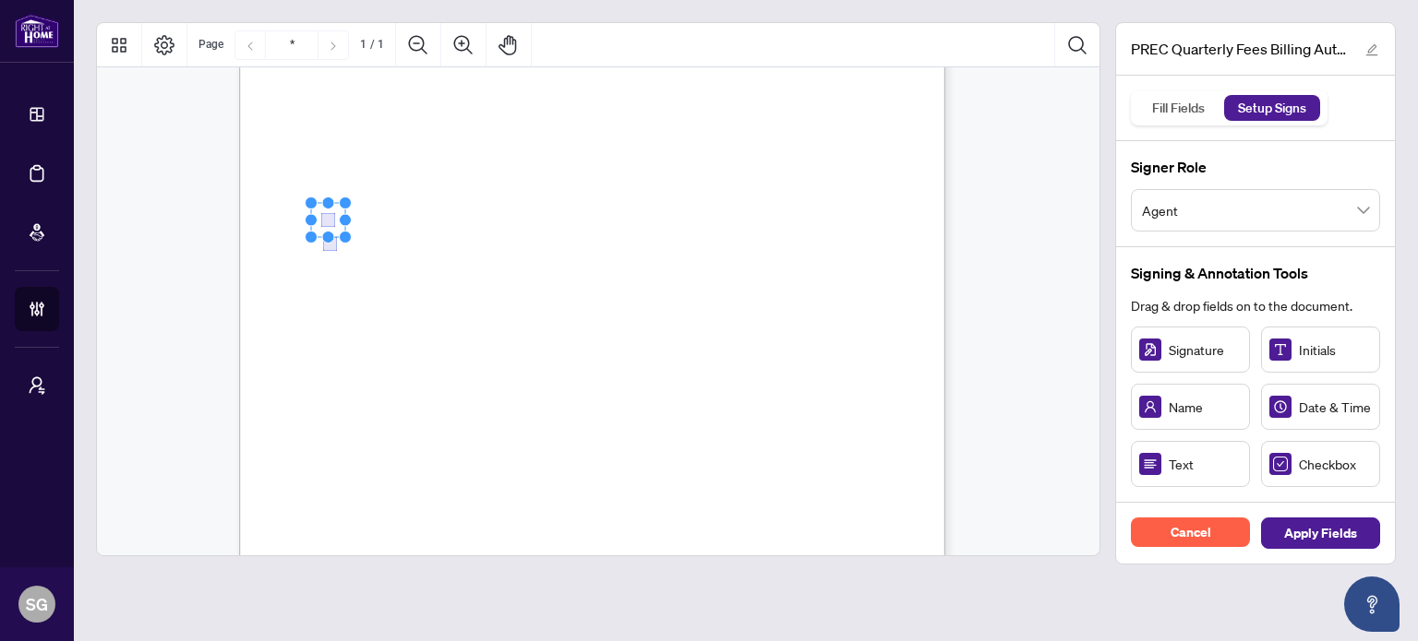
click at [804, 339] on div "Right at Home Realty, Brokerage PREC Quarterly Fees Billing Authorization Quart…" at bounding box center [680, 380] width 882 height 1143
drag, startPoint x: 510, startPoint y: 318, endPoint x: 511, endPoint y: 330, distance: 11.1
click at [511, 330] on div "Right at Home Realty, Brokerage PREC Quarterly Fees Billing Authorization Quart…" at bounding box center [592, 266] width 706 height 914
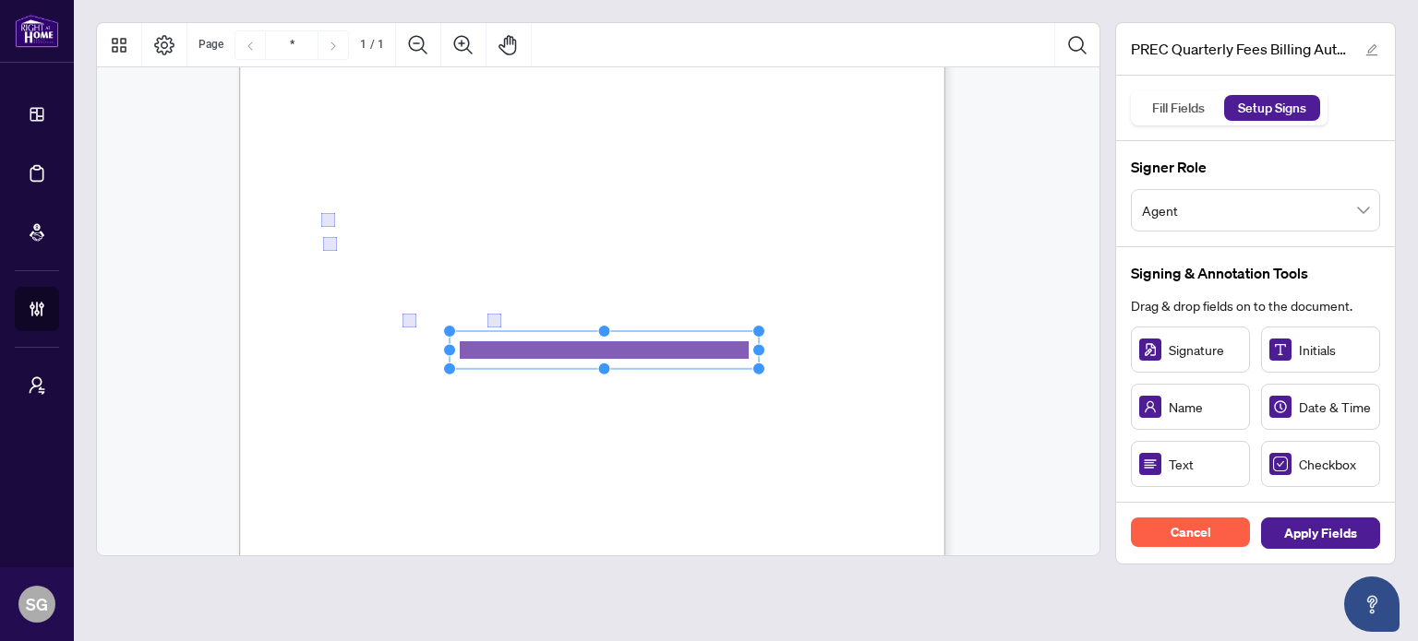
drag, startPoint x: 563, startPoint y: 350, endPoint x: 956, endPoint y: 357, distance: 393.3
click at [956, 357] on div "Right at Home Realty, Brokerage PREC Quarterly Fees Billing Authorization Quart…" at bounding box center [601, 275] width 725 height 932
click at [605, 321] on circle "Resize, Top" at bounding box center [604, 325] width 12 height 12
click at [506, 294] on span "We cannot accept VISA Debit or Credit Debit cards." at bounding box center [414, 292] width 183 height 13
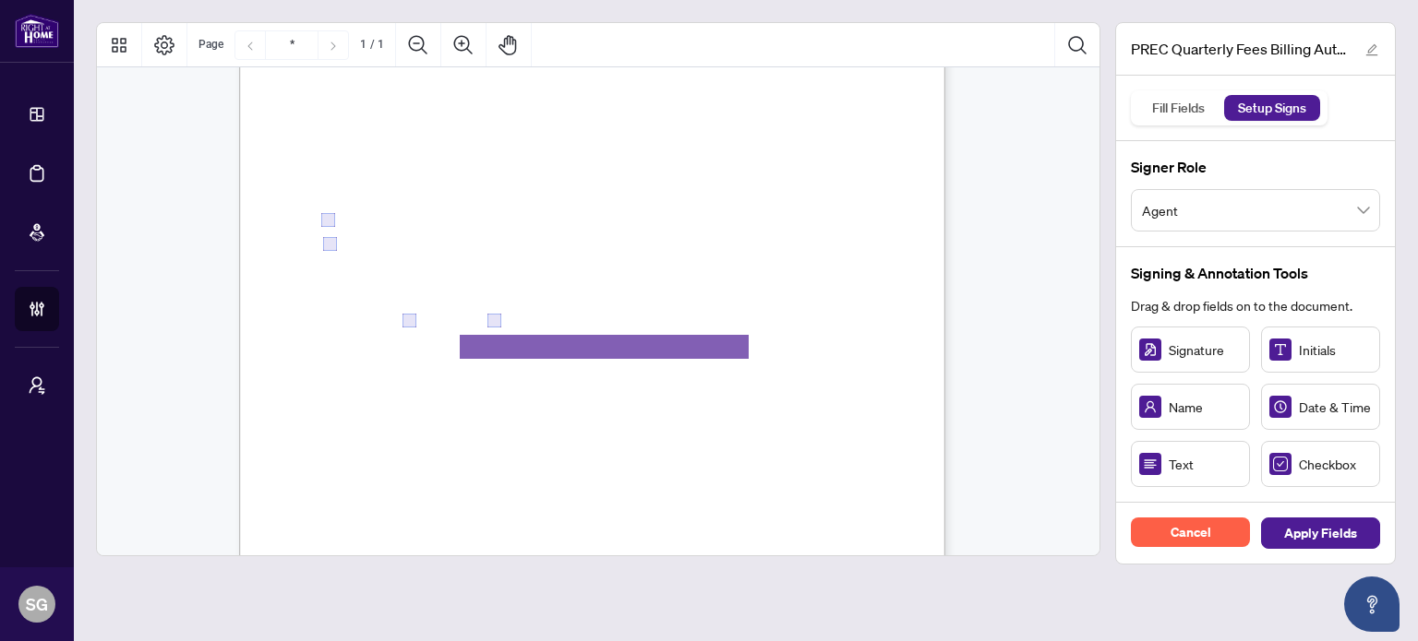
click at [707, 332] on div "Right at Home Realty, Brokerage PREC Quarterly Fees Billing Authorization Quart…" at bounding box center [680, 380] width 882 height 1143
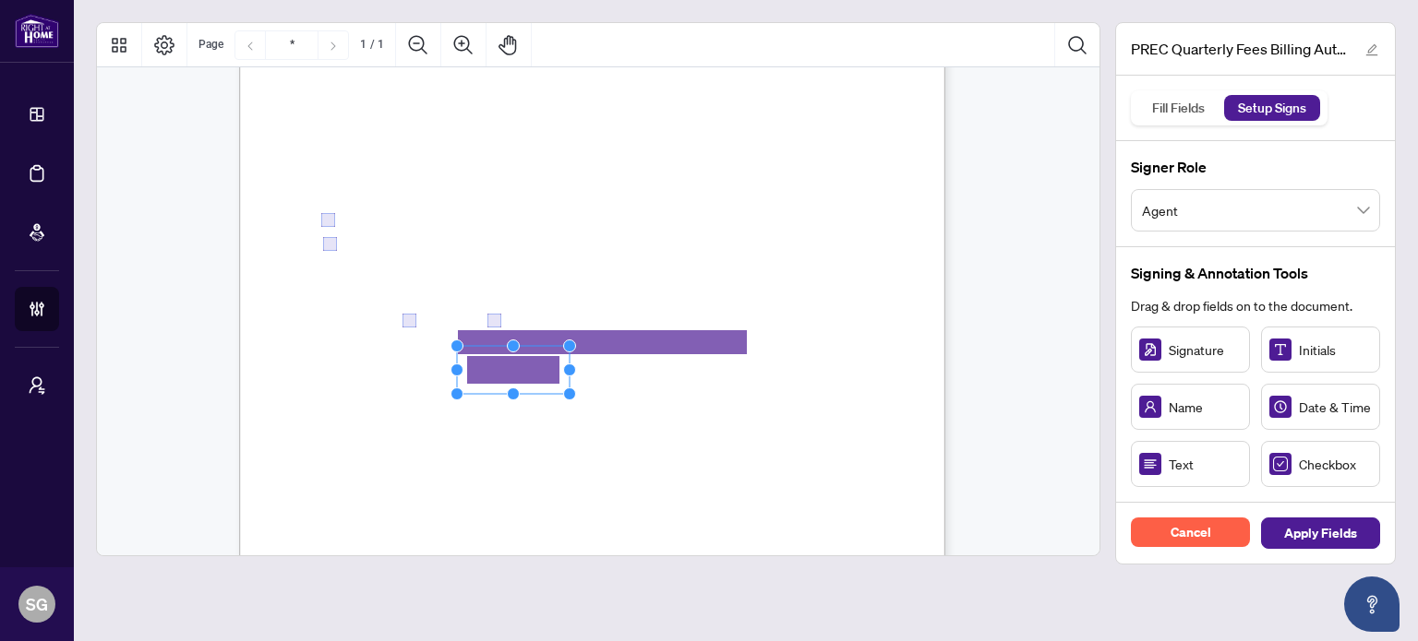
drag, startPoint x: 521, startPoint y: 377, endPoint x: 517, endPoint y: 366, distance: 11.2
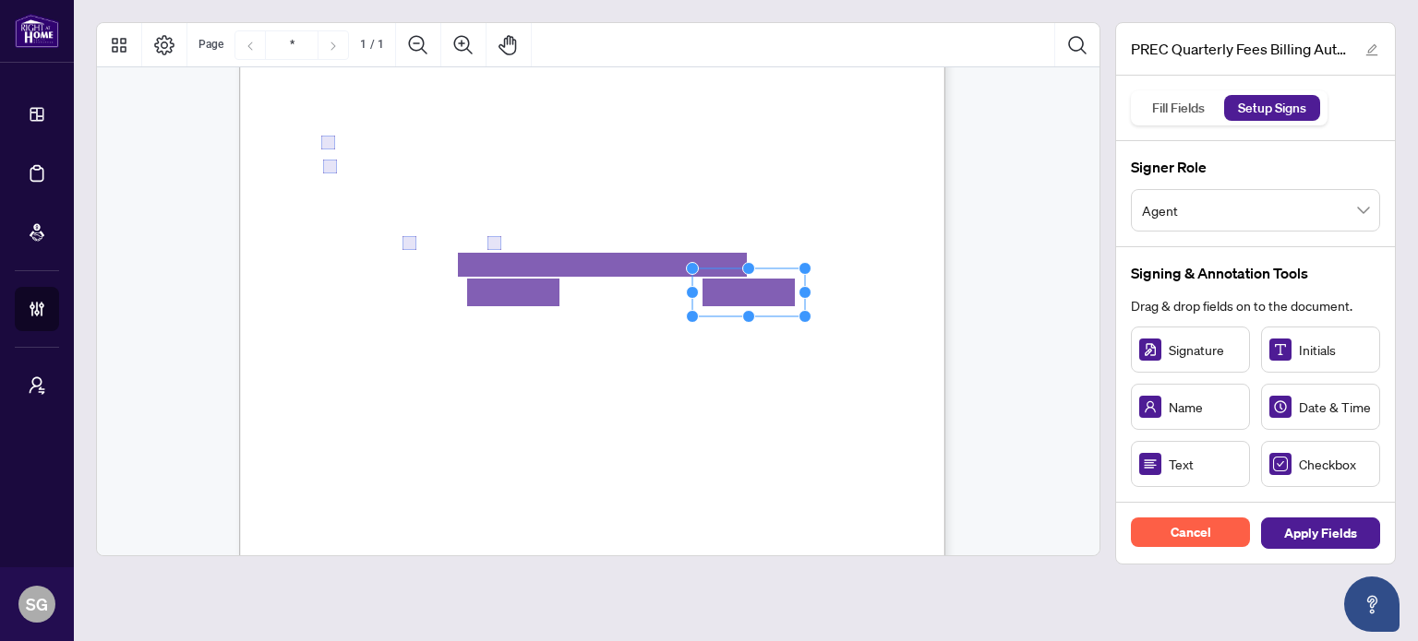
scroll to position [461, 0]
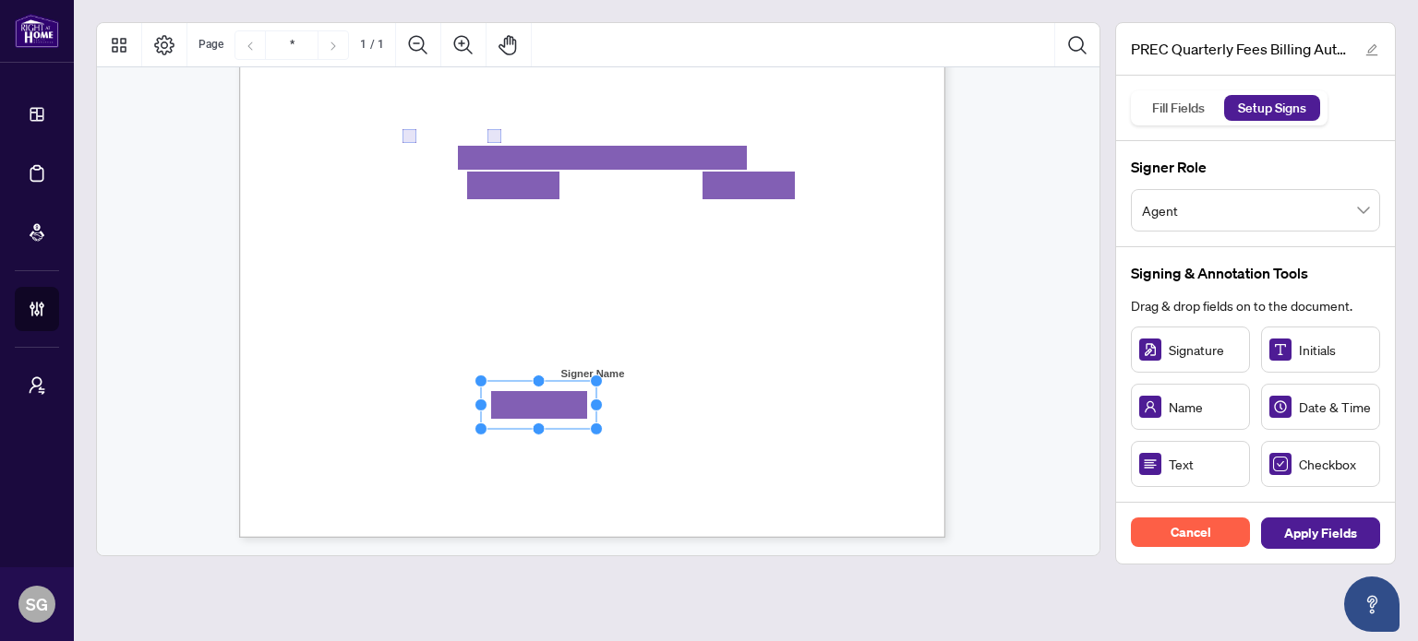
drag, startPoint x: 590, startPoint y: 403, endPoint x: 859, endPoint y: 431, distance: 270.9
click at [862, 431] on div "Right at Home Realty, Brokerage PREC Quarterly Fees Billing Authorization Quart…" at bounding box center [592, 81] width 706 height 914
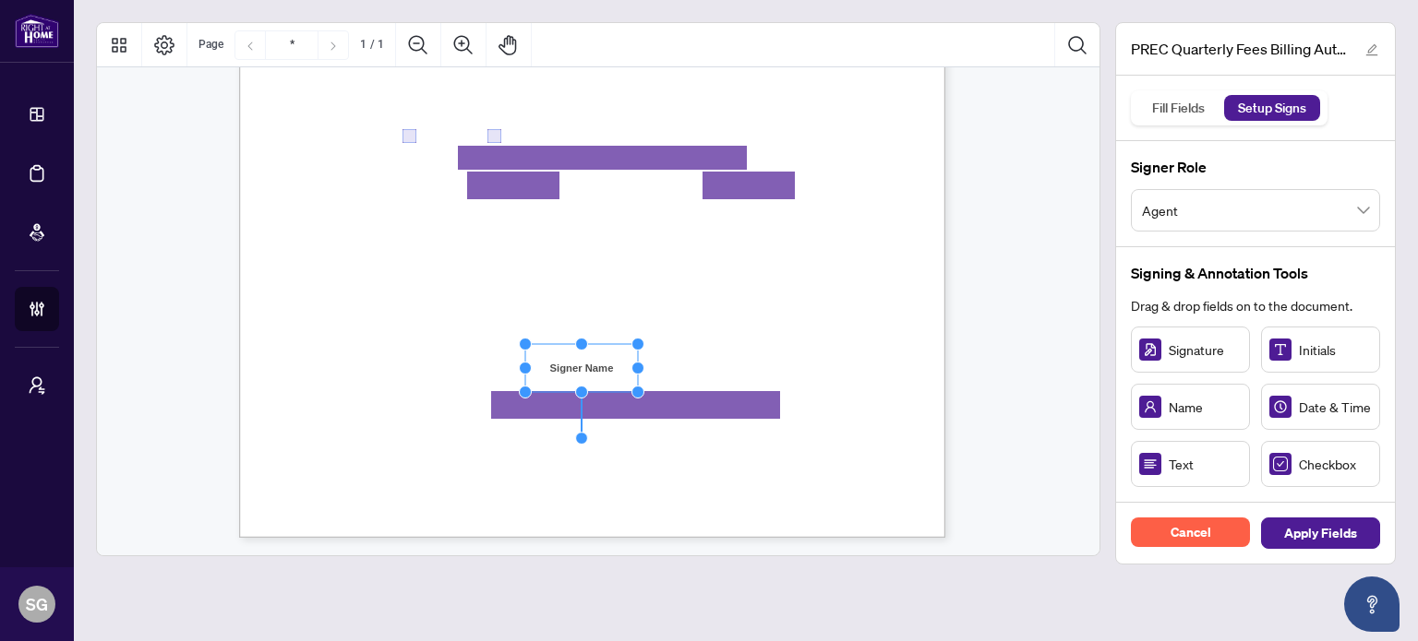
drag, startPoint x: 582, startPoint y: 367, endPoint x: 571, endPoint y: 362, distance: 12.4
click at [571, 362] on rect "Page 1" at bounding box center [581, 368] width 113 height 48
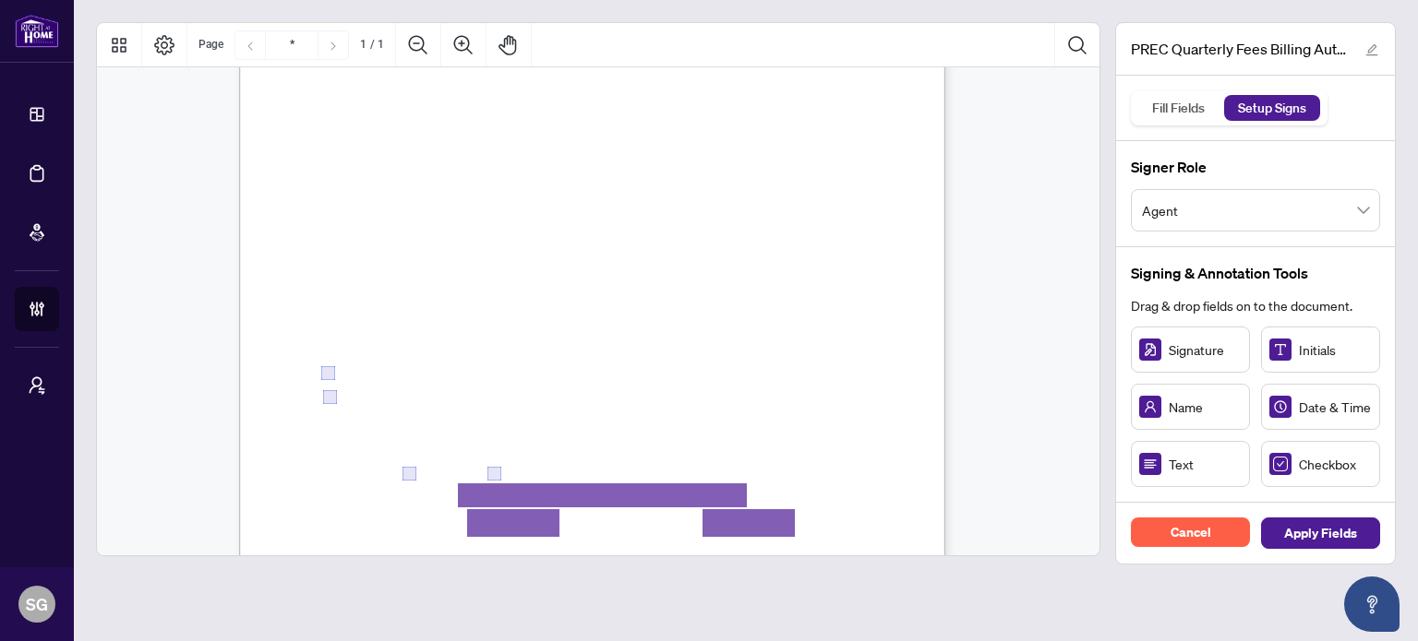
scroll to position [92, 0]
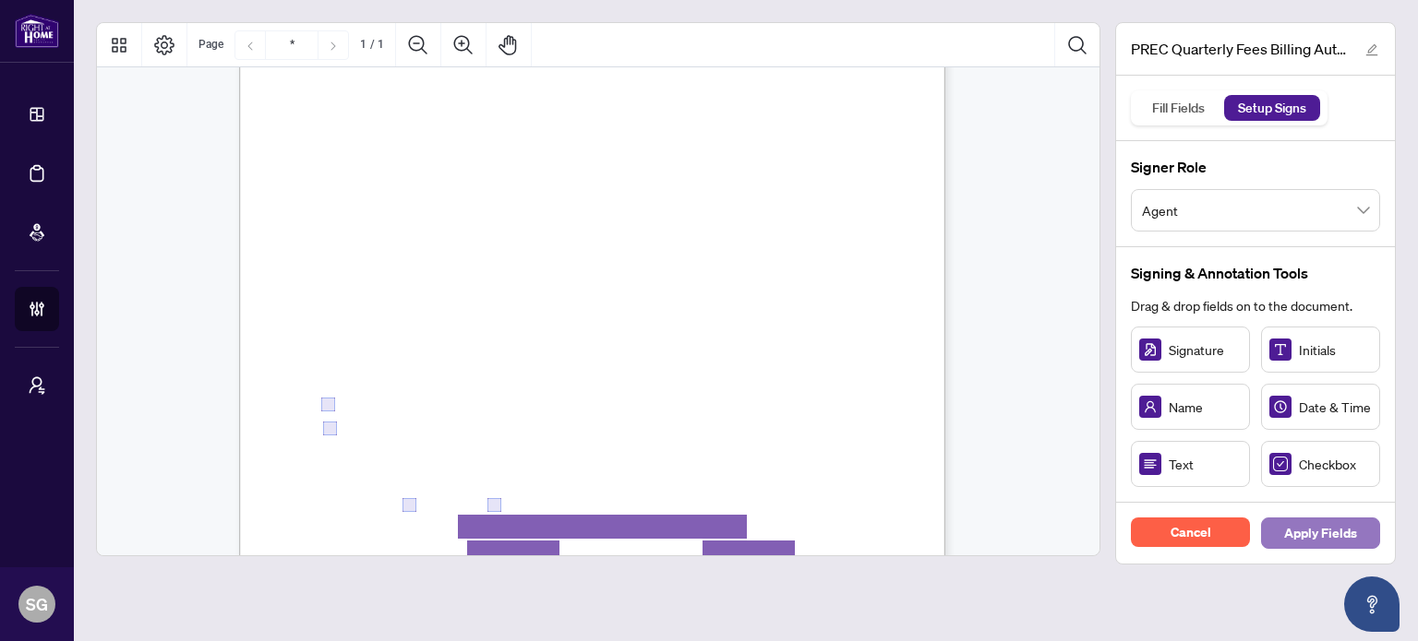
click at [1329, 539] on span "Apply Fields" at bounding box center [1320, 534] width 73 height 30
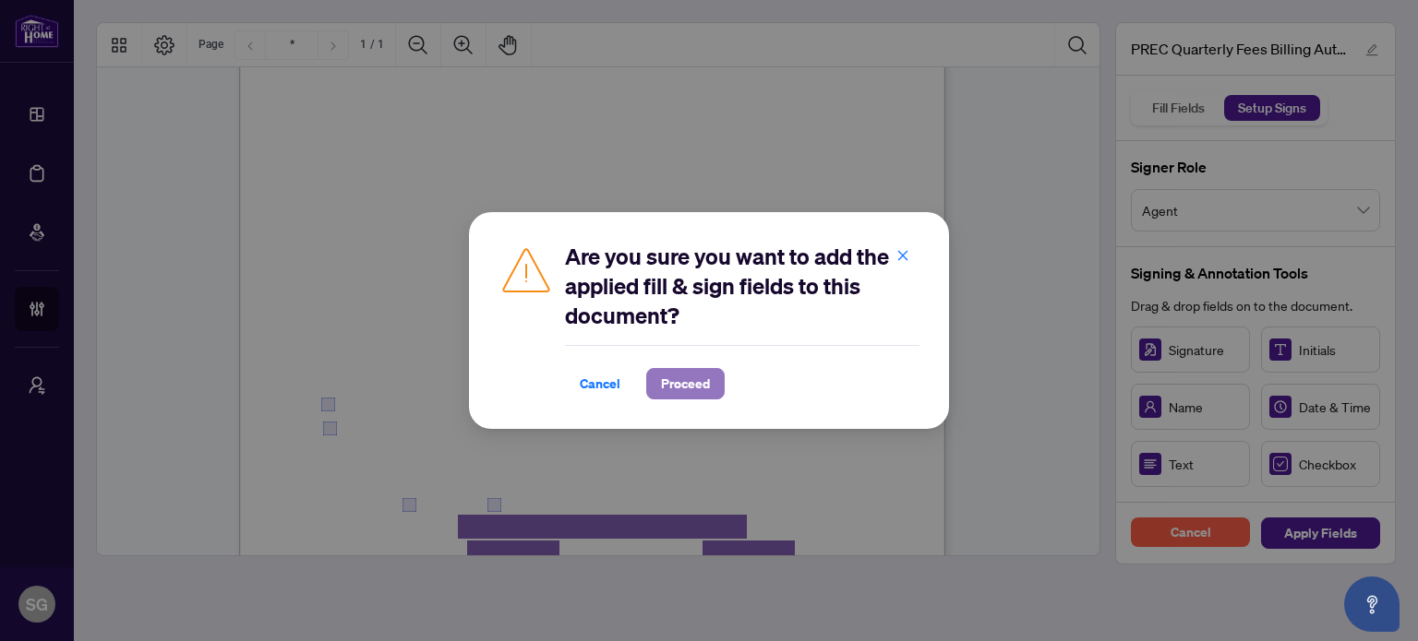
click at [684, 371] on span "Proceed" at bounding box center [685, 384] width 49 height 30
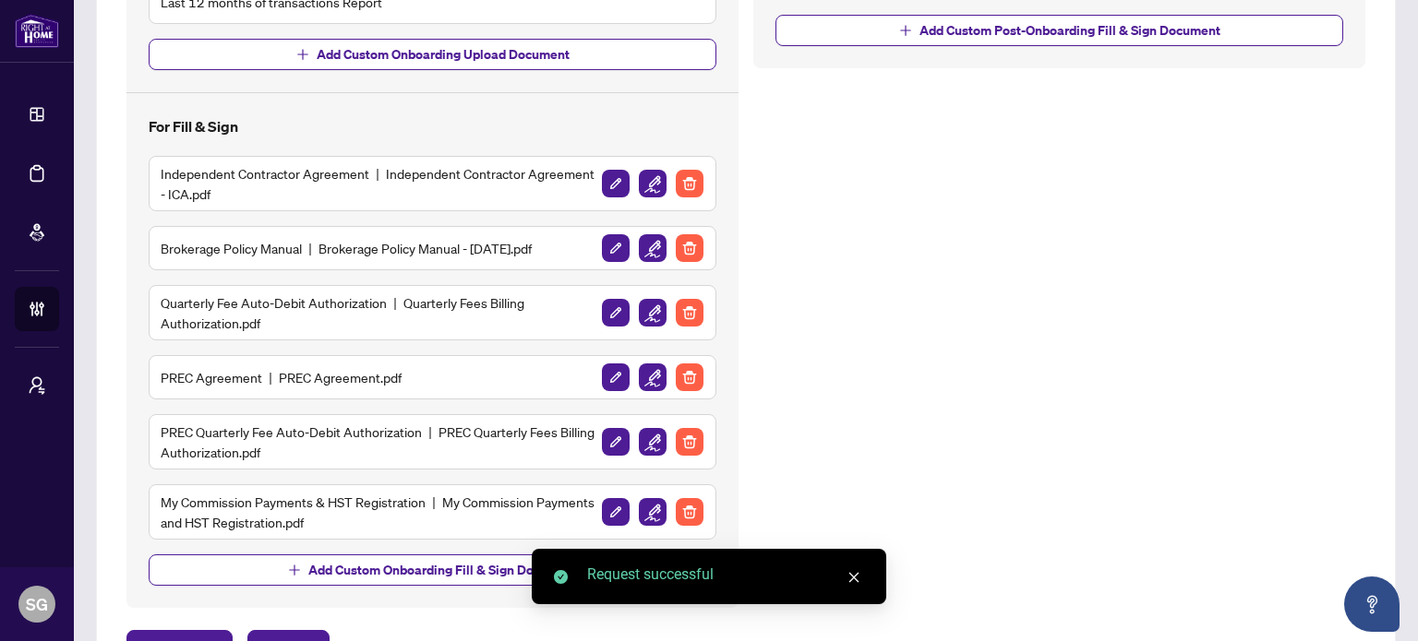
scroll to position [706, 0]
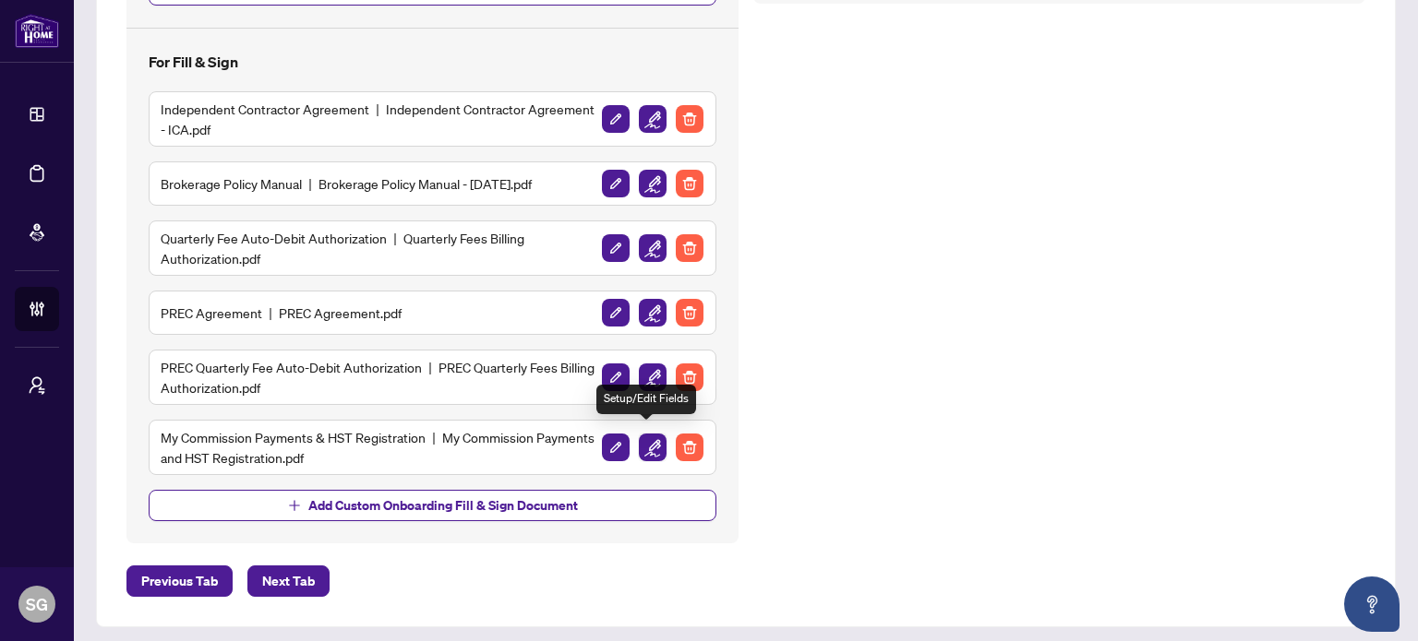
click at [641, 434] on img "button" at bounding box center [653, 448] width 28 height 28
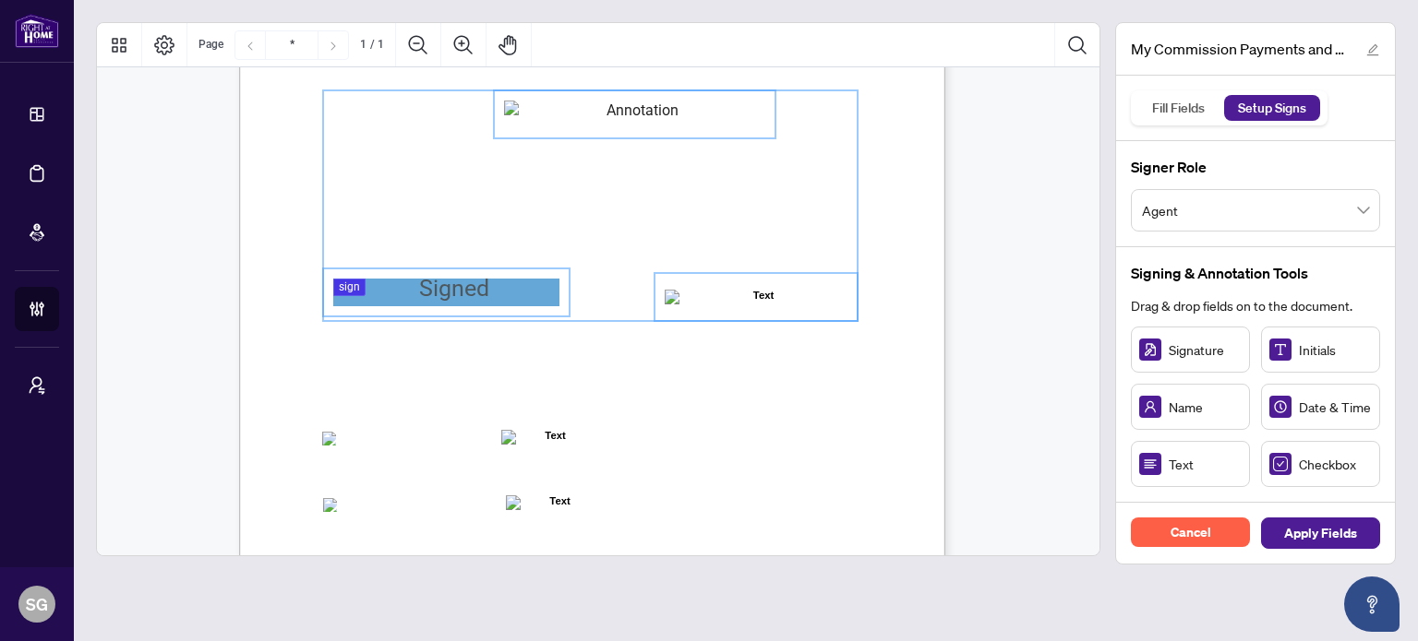
scroll to position [369, 0]
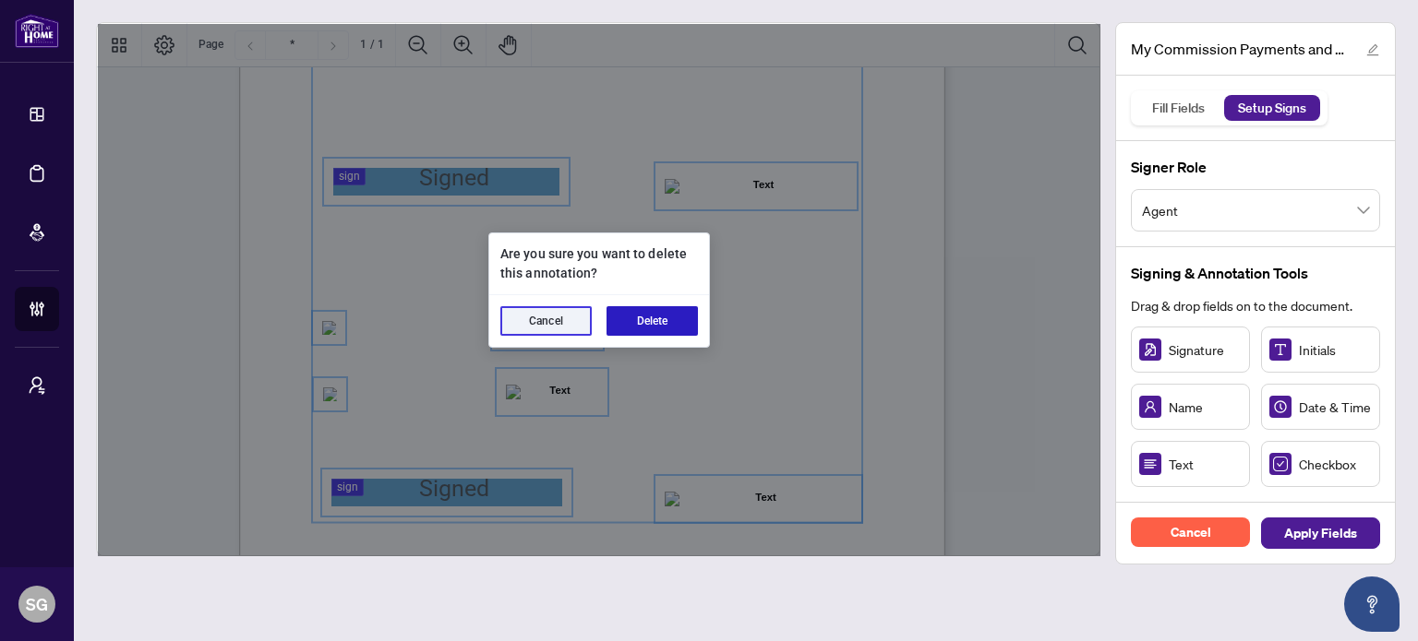
click at [639, 320] on button "Delete" at bounding box center [651, 321] width 91 height 30
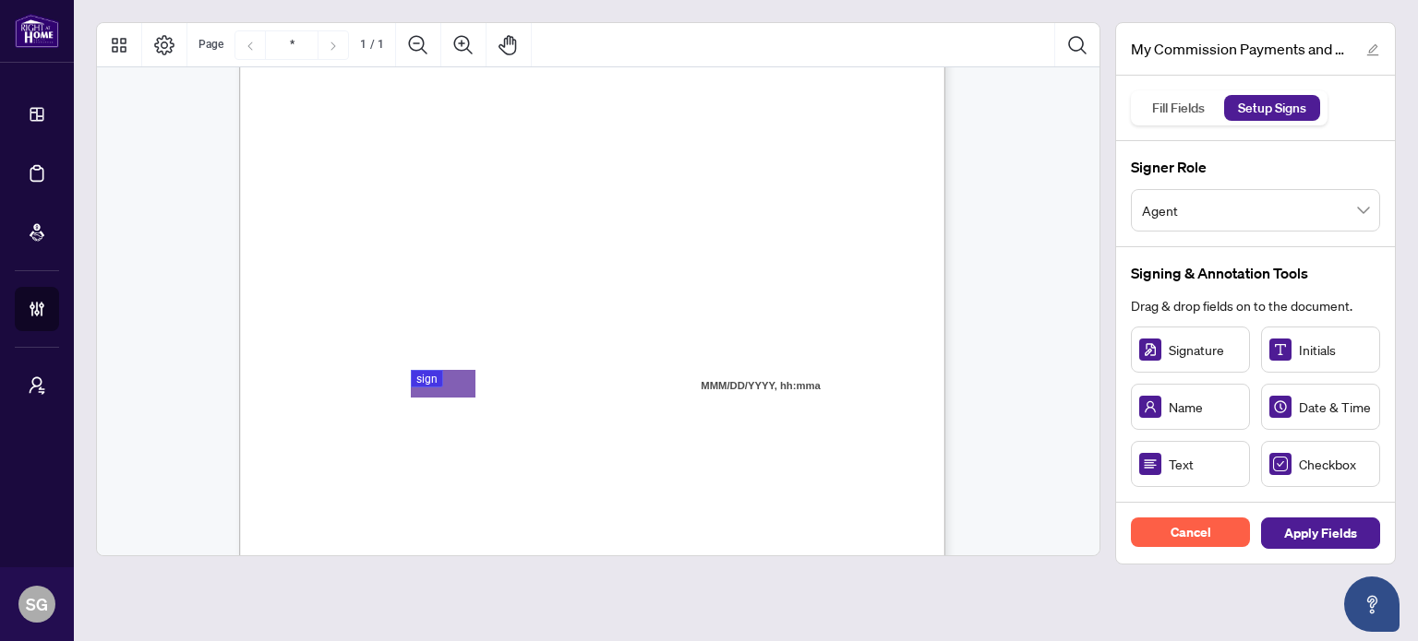
scroll to position [92, 0]
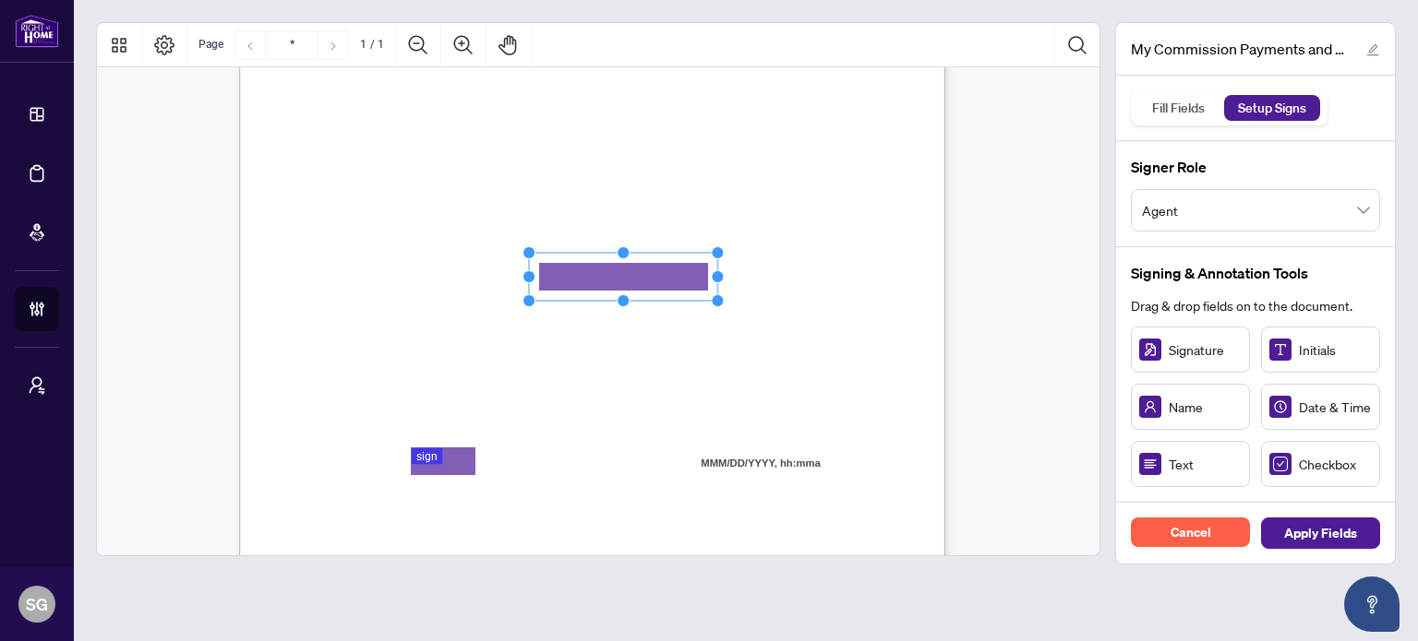
drag, startPoint x: 639, startPoint y: 276, endPoint x: 769, endPoint y: 291, distance: 131.0
click at [724, 291] on icon "Resize, Top Resize, Top, Right Resize, Right Resize, Bottom, Right Resize, Bott…" at bounding box center [622, 276] width 201 height 61
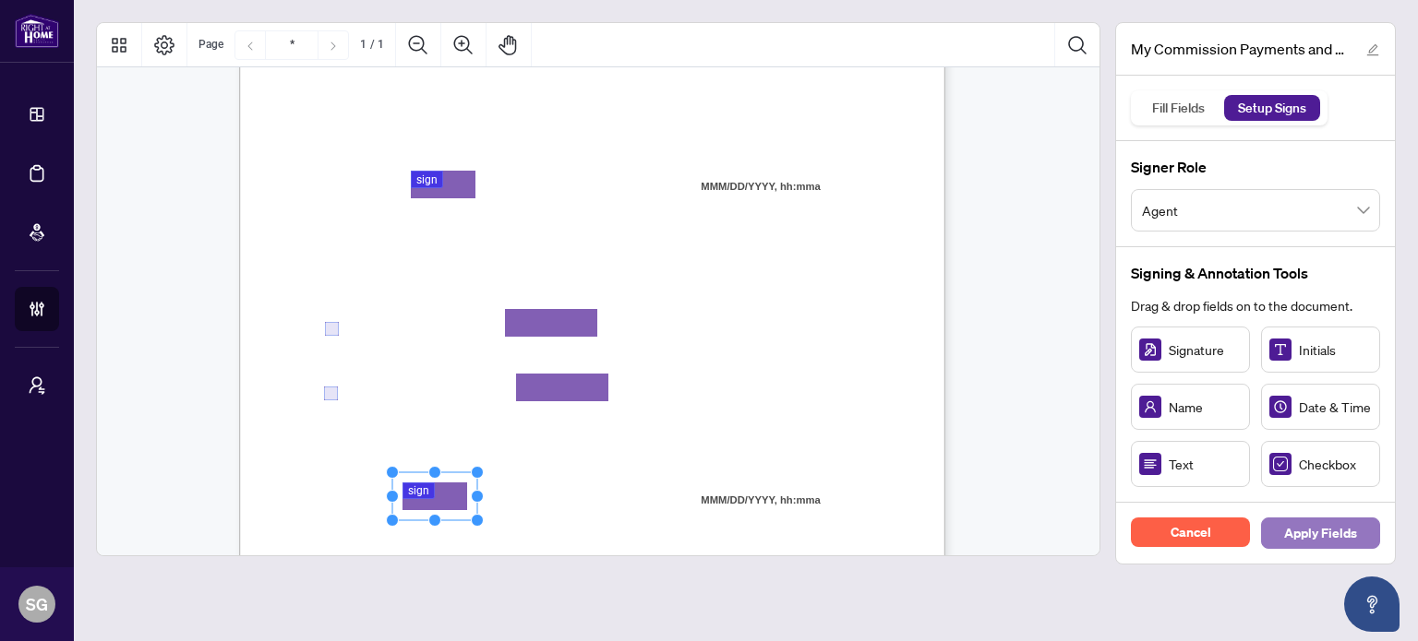
click at [1307, 536] on span "Apply Fields" at bounding box center [1320, 534] width 73 height 30
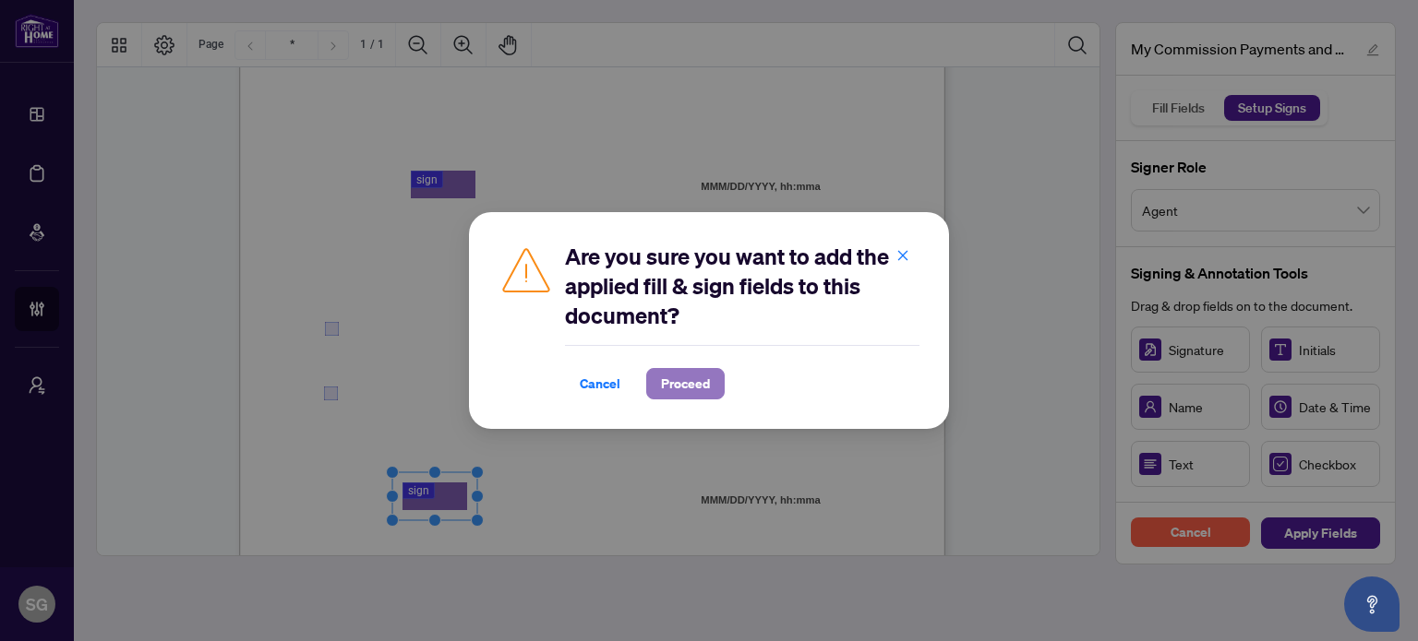
click at [698, 391] on span "Proceed" at bounding box center [685, 384] width 49 height 30
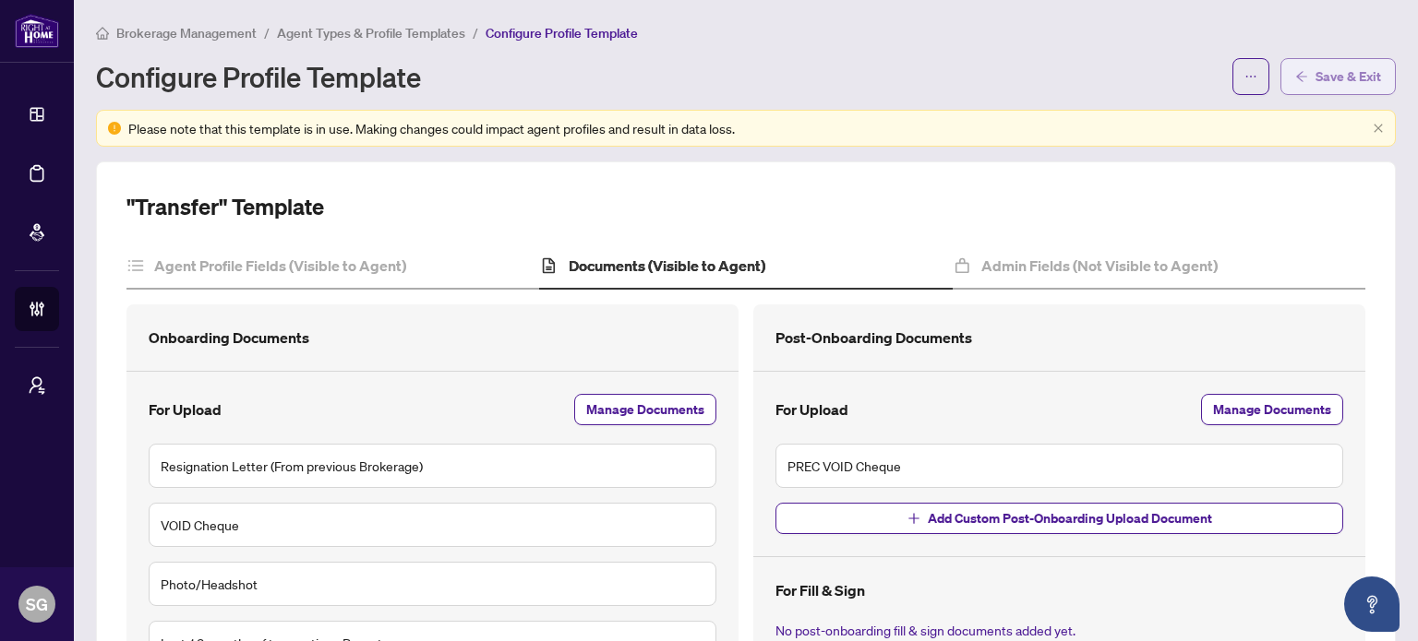
click at [1315, 69] on span "Save & Exit" at bounding box center [1348, 77] width 66 height 30
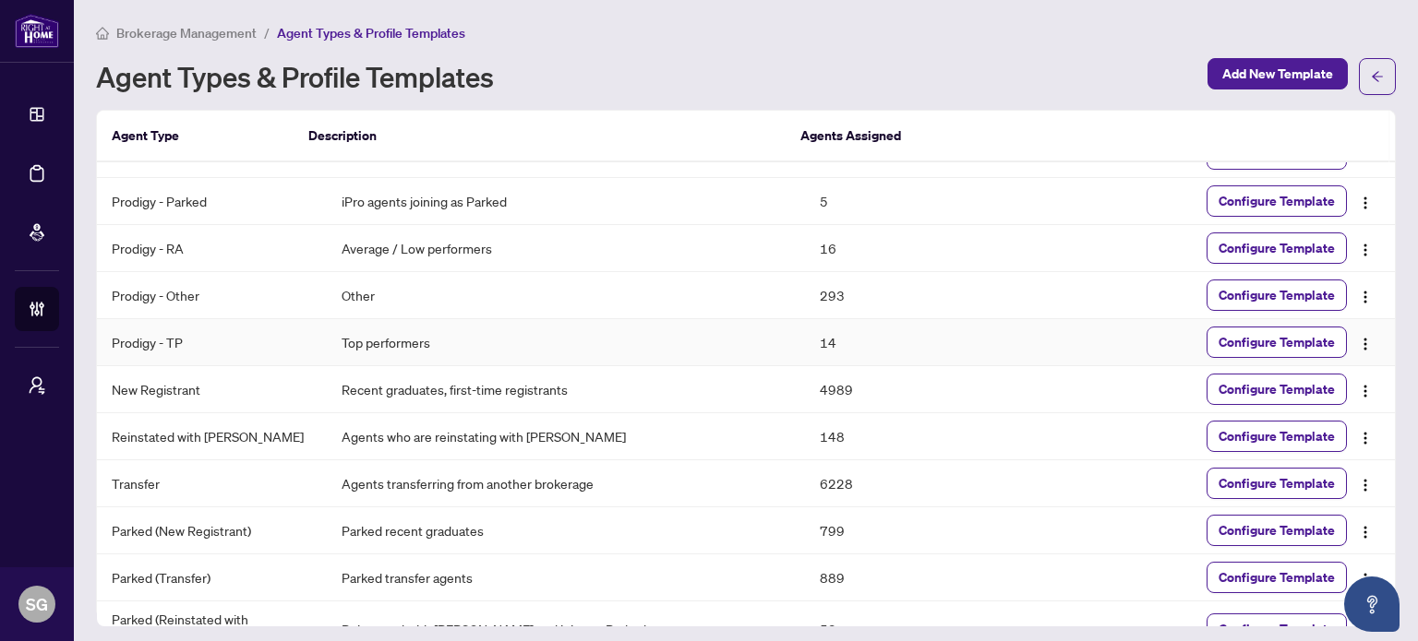
scroll to position [56, 0]
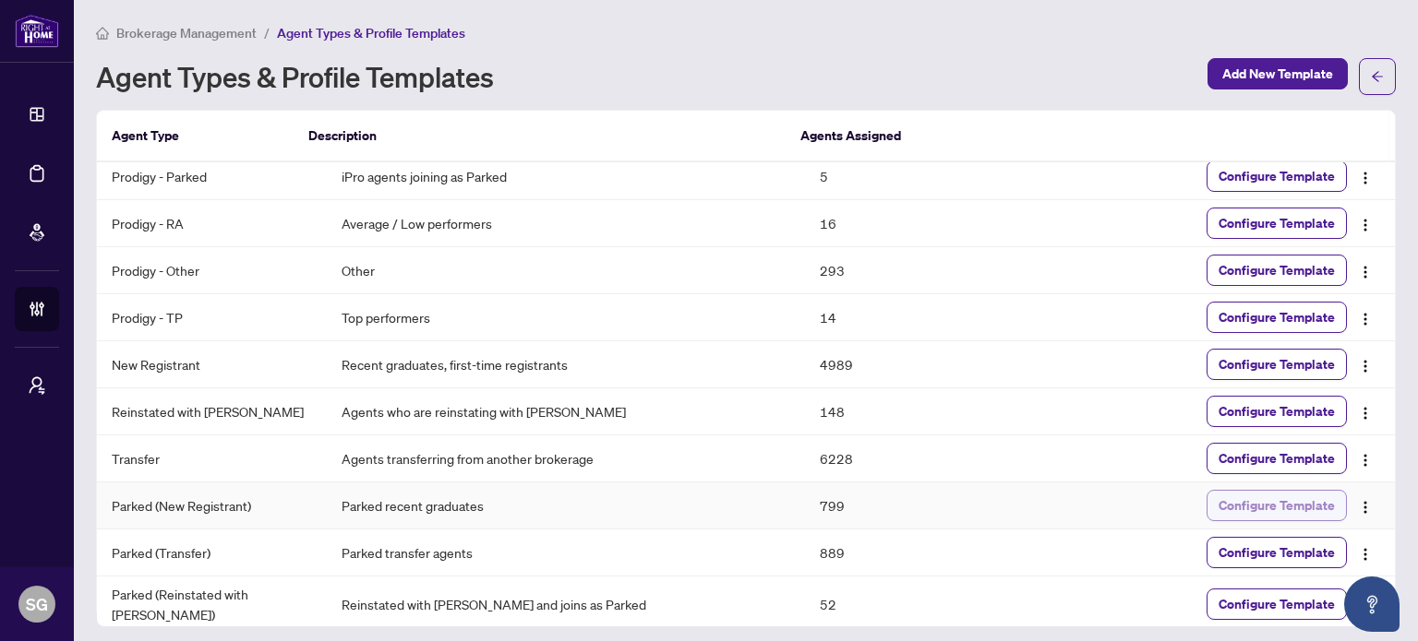
click at [1312, 509] on span "Configure Template" at bounding box center [1276, 506] width 116 height 30
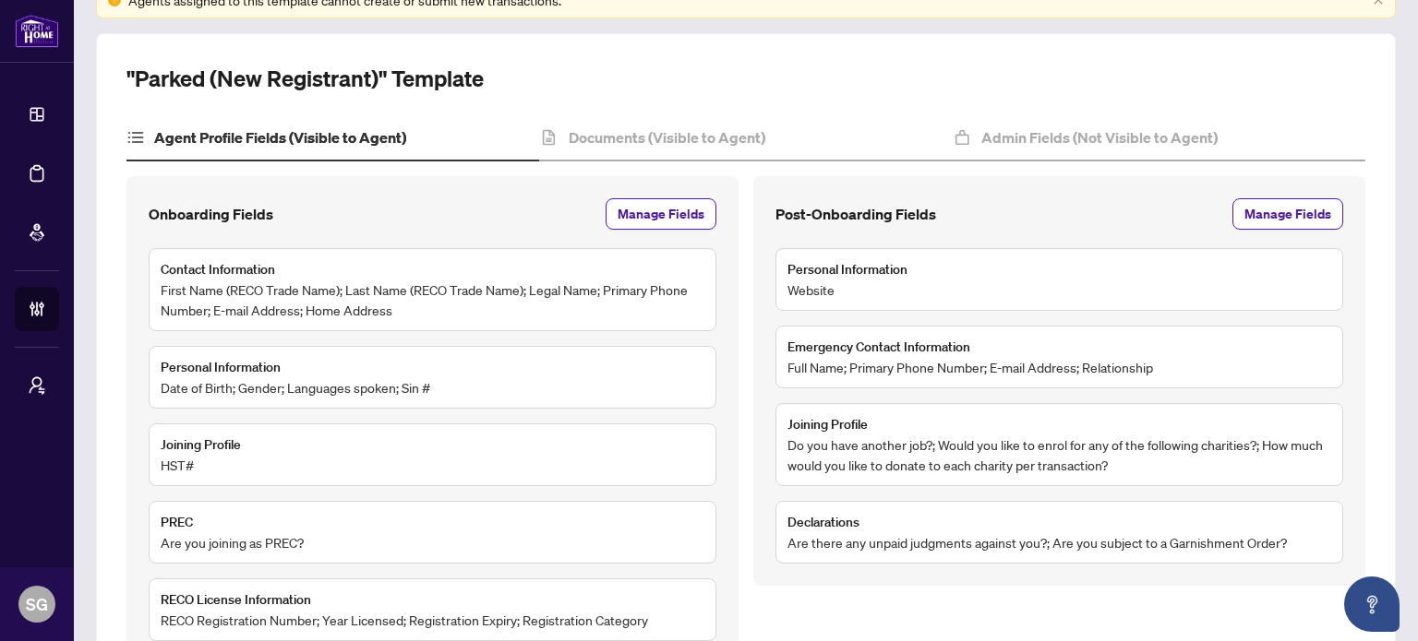
scroll to position [96, 0]
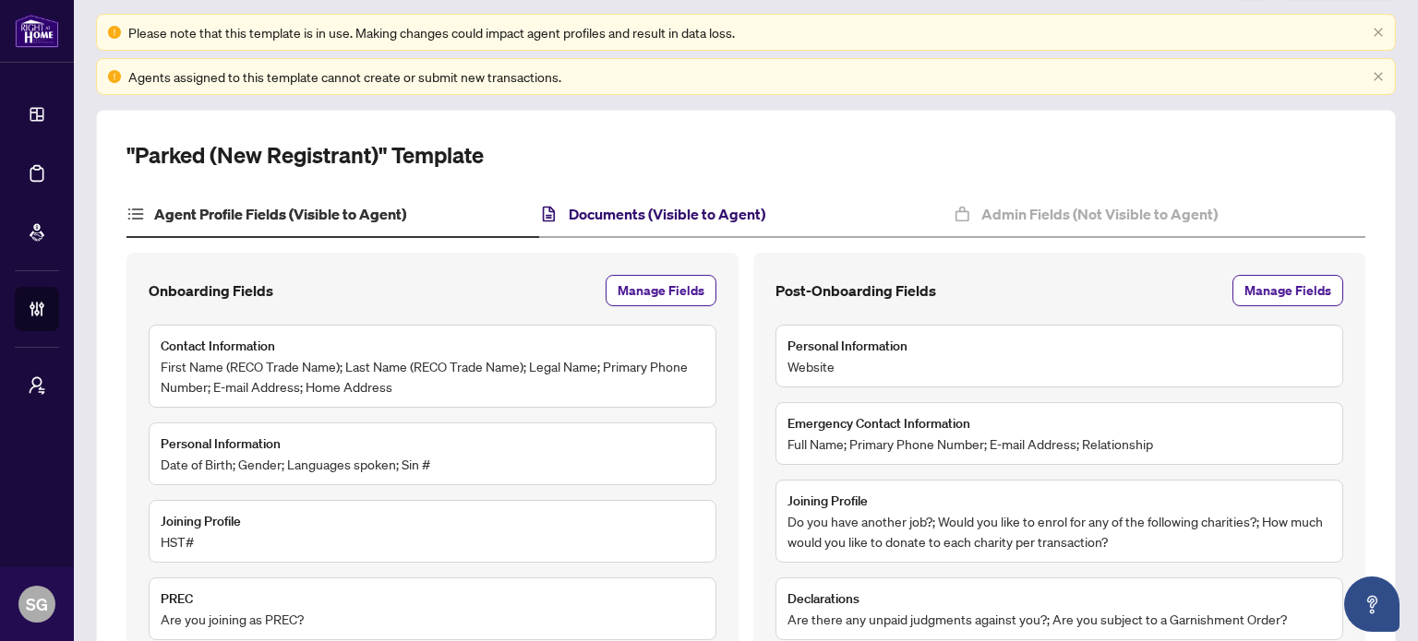
click at [653, 218] on h4 "Documents (Visible to Agent)" at bounding box center [667, 214] width 197 height 22
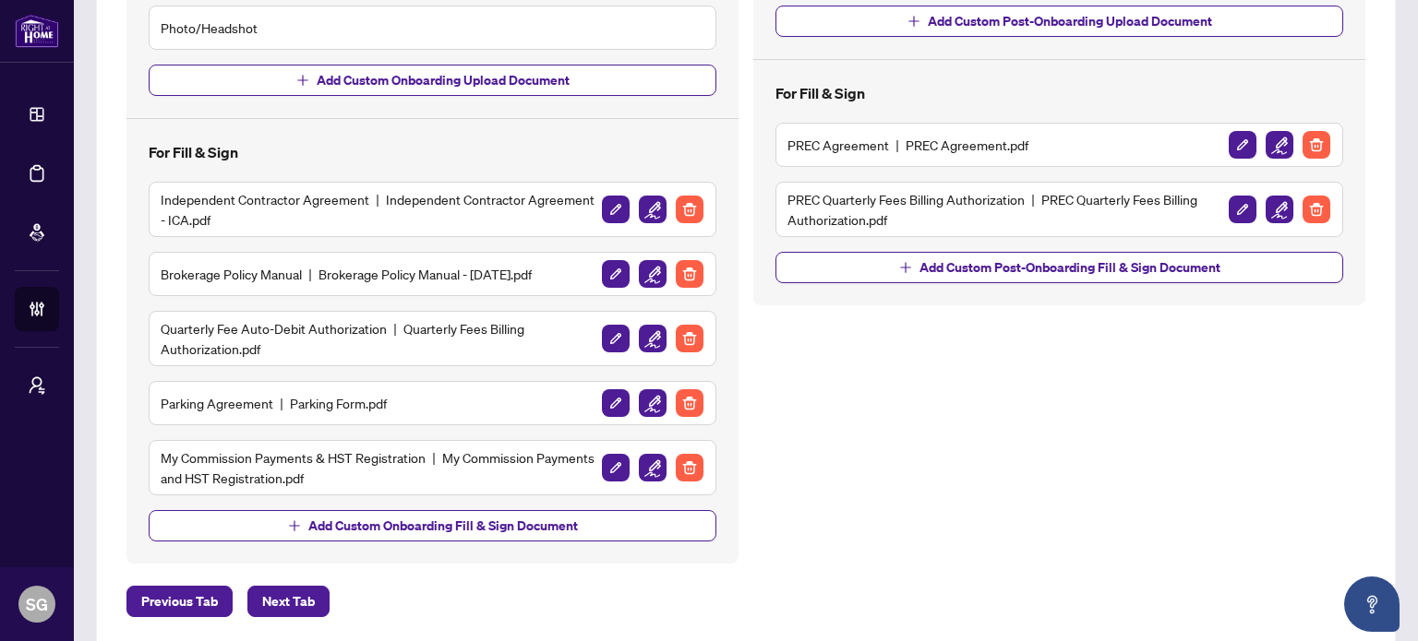
scroll to position [557, 0]
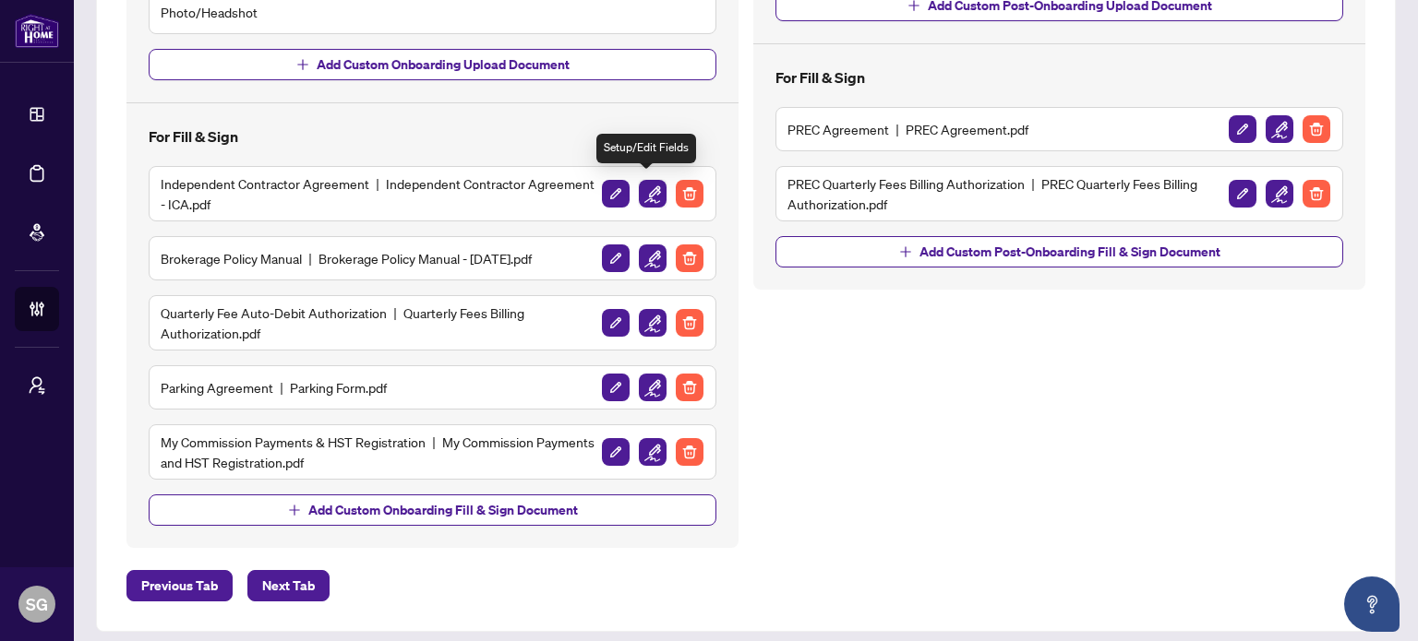
click at [649, 186] on img "button" at bounding box center [653, 194] width 28 height 28
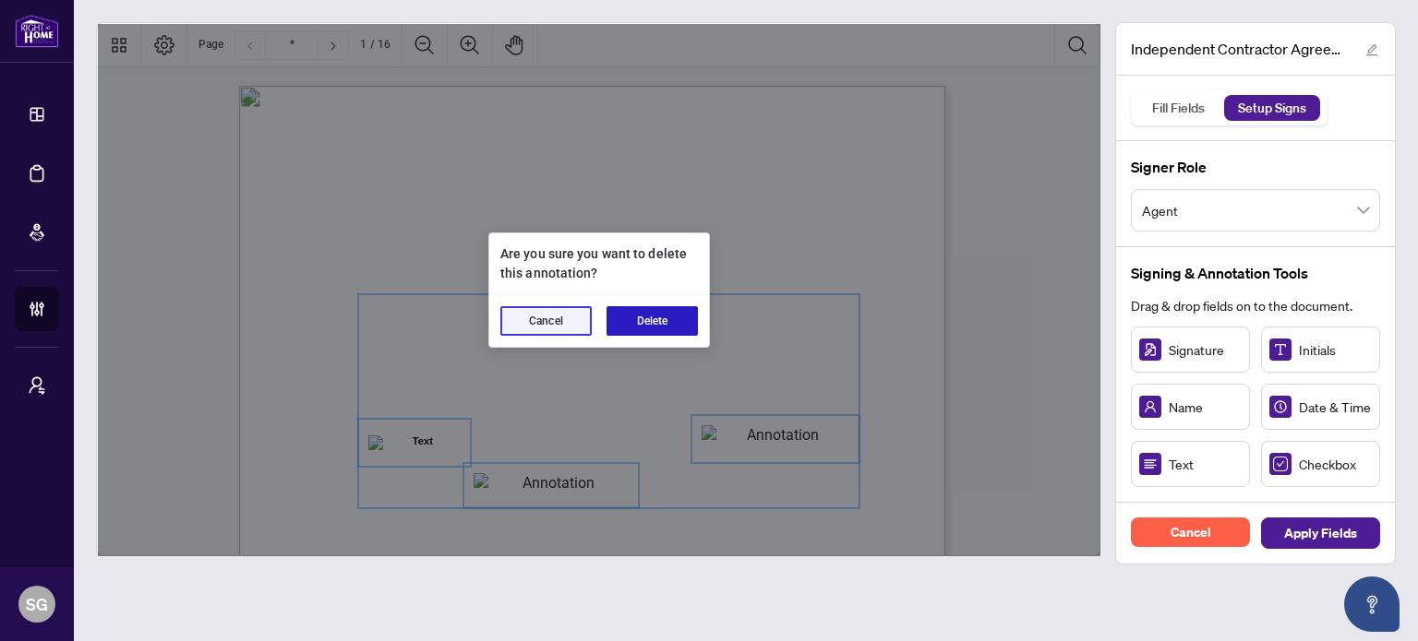
click at [639, 317] on button "Delete" at bounding box center [651, 321] width 91 height 30
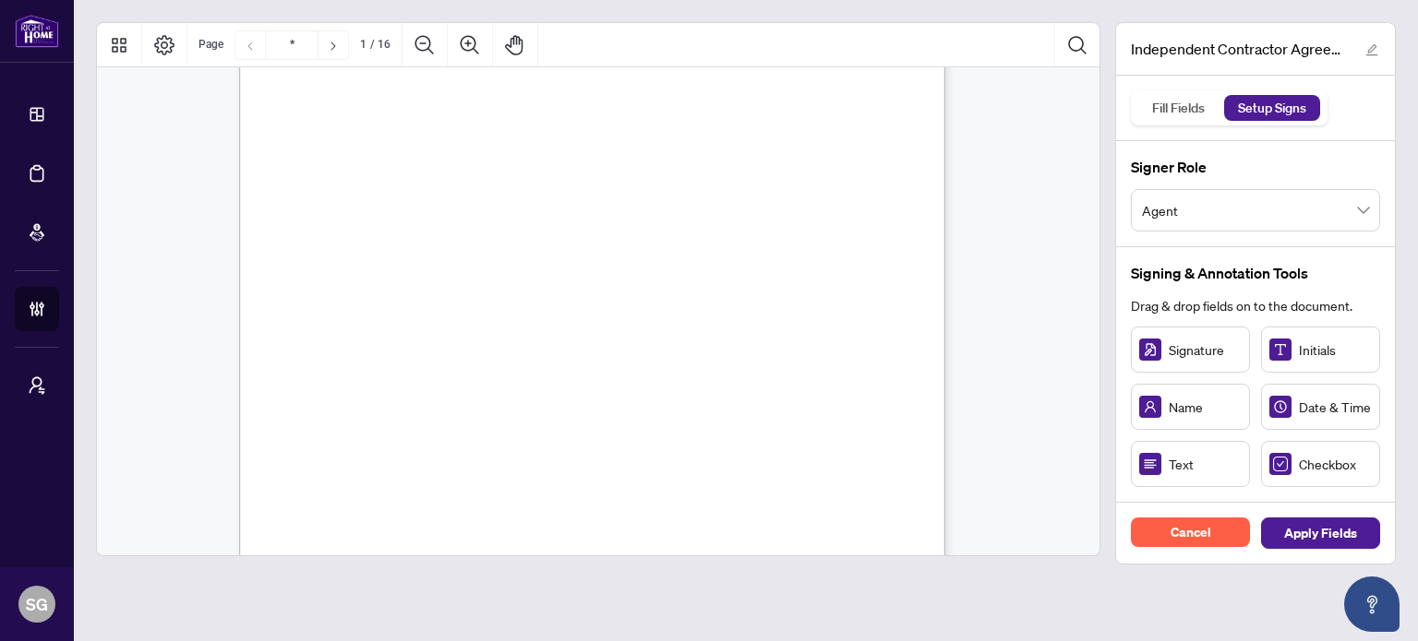
scroll to position [92, 0]
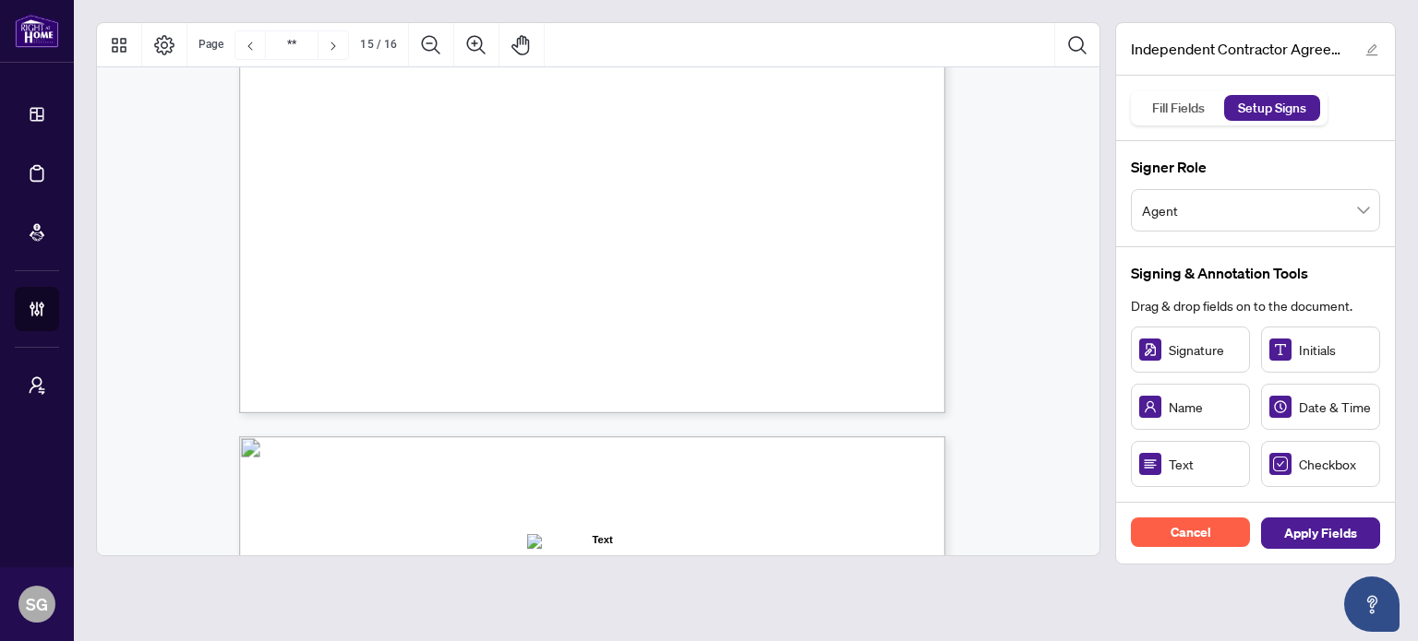
type input "**"
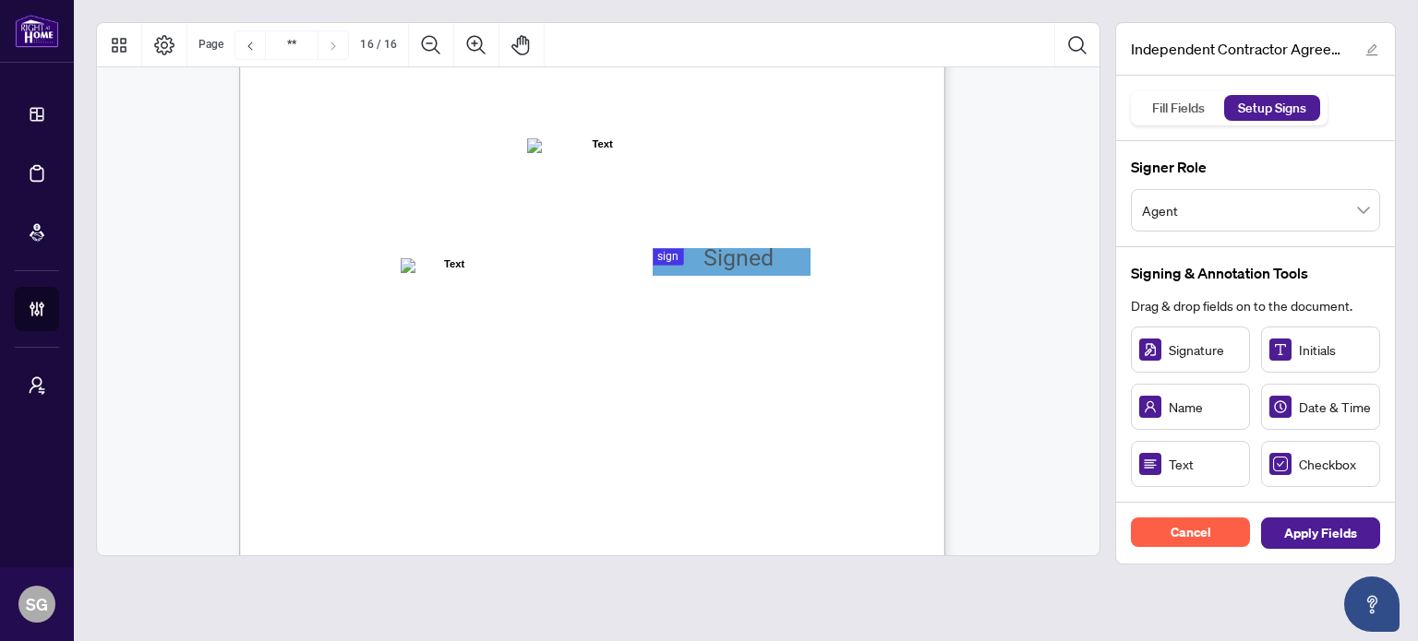
scroll to position [14052, 0]
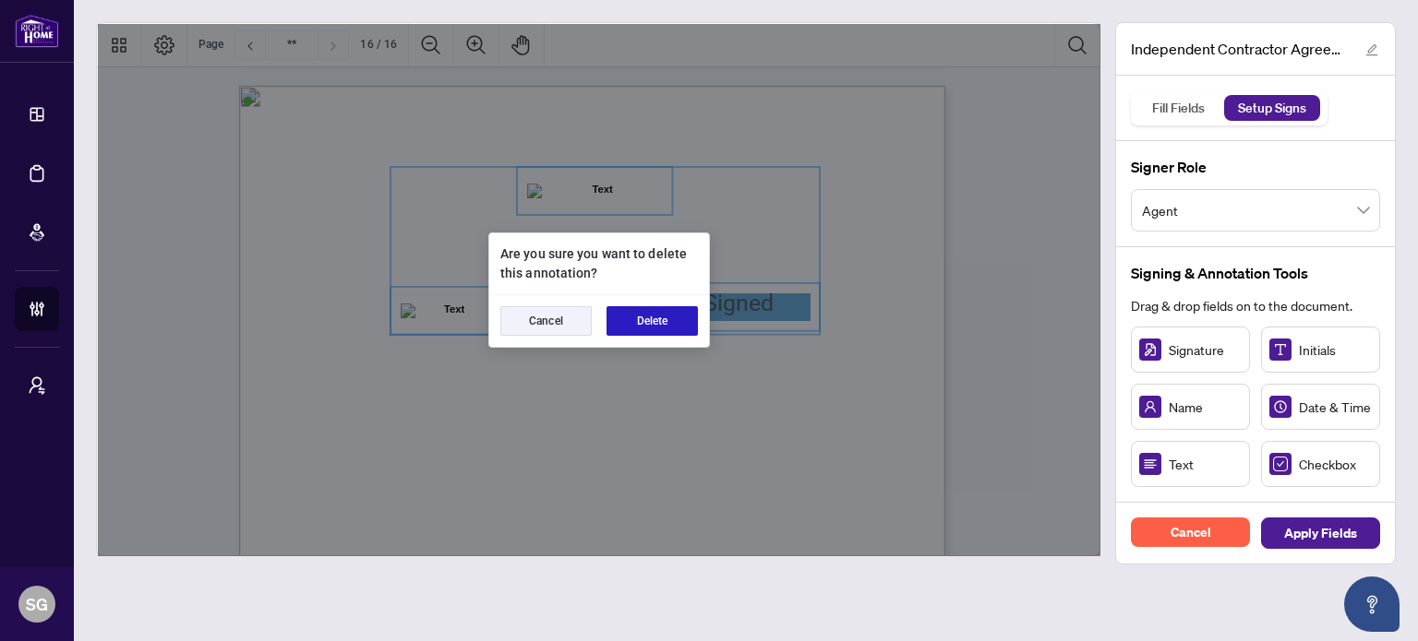
click at [683, 316] on button "Delete" at bounding box center [651, 321] width 91 height 30
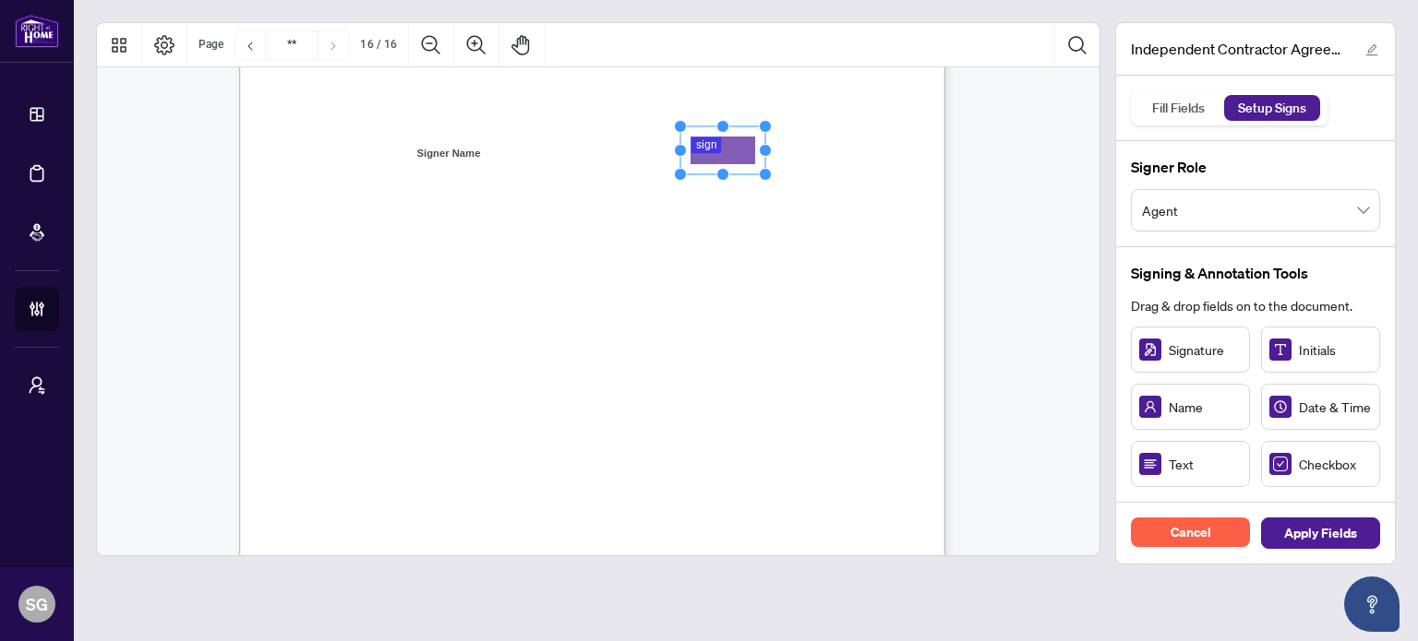
scroll to position [14237, 0]
click at [1270, 198] on span "Agent" at bounding box center [1255, 210] width 227 height 35
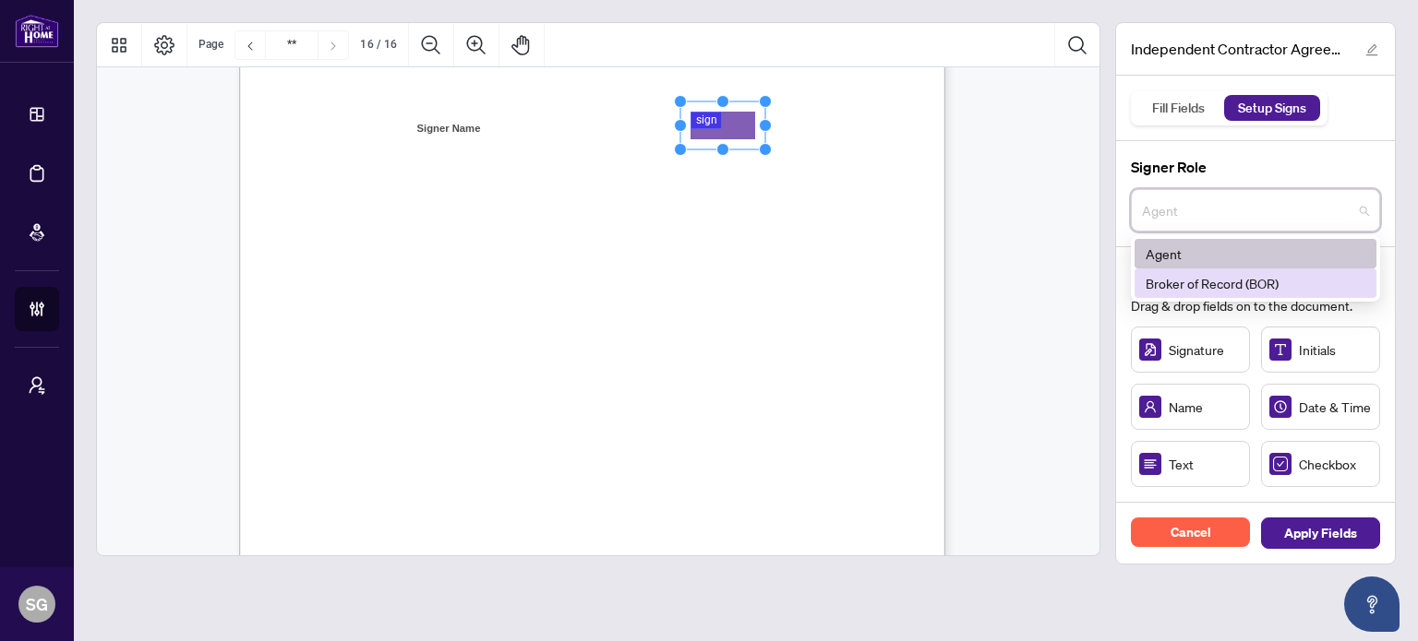
click at [1261, 291] on div "Broker of Record (BOR)" at bounding box center [1255, 283] width 220 height 20
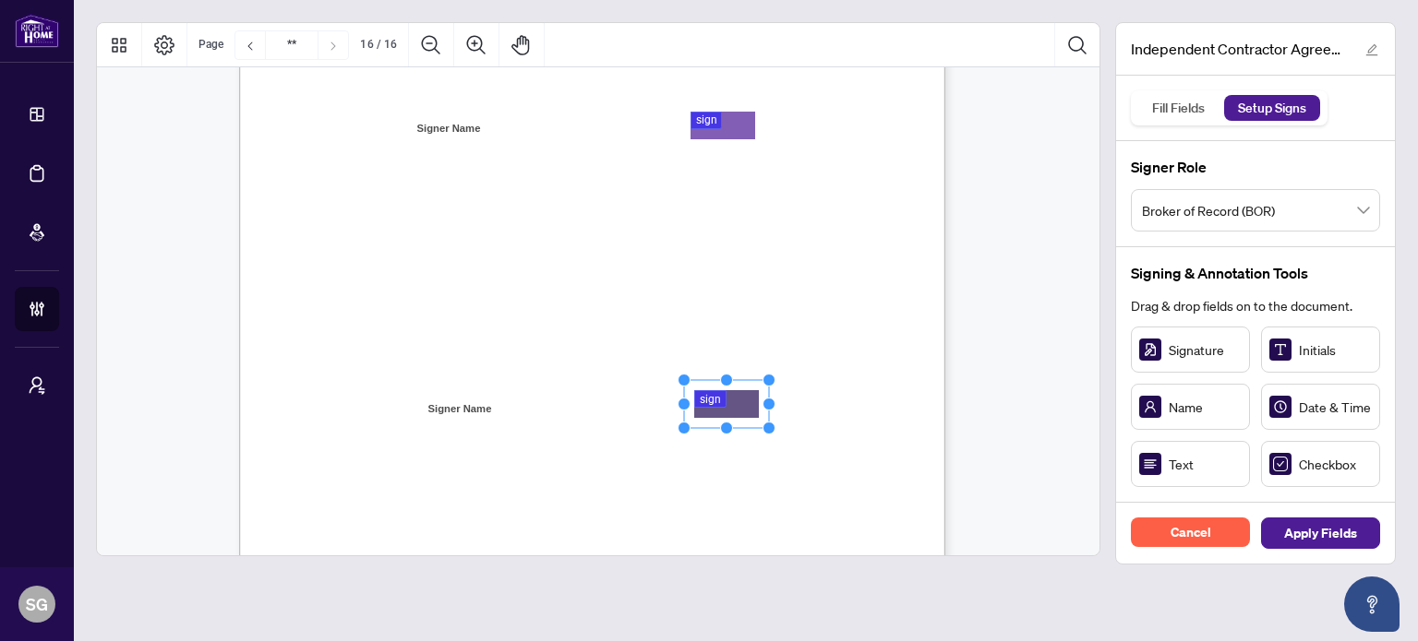
drag, startPoint x: 1180, startPoint y: 363, endPoint x: 725, endPoint y: 404, distance: 456.0
click at [857, 424] on div "IN WITNESS WHEREOF, the parties hereto, having read and understood the entire A…" at bounding box center [680, 472] width 882 height 1143
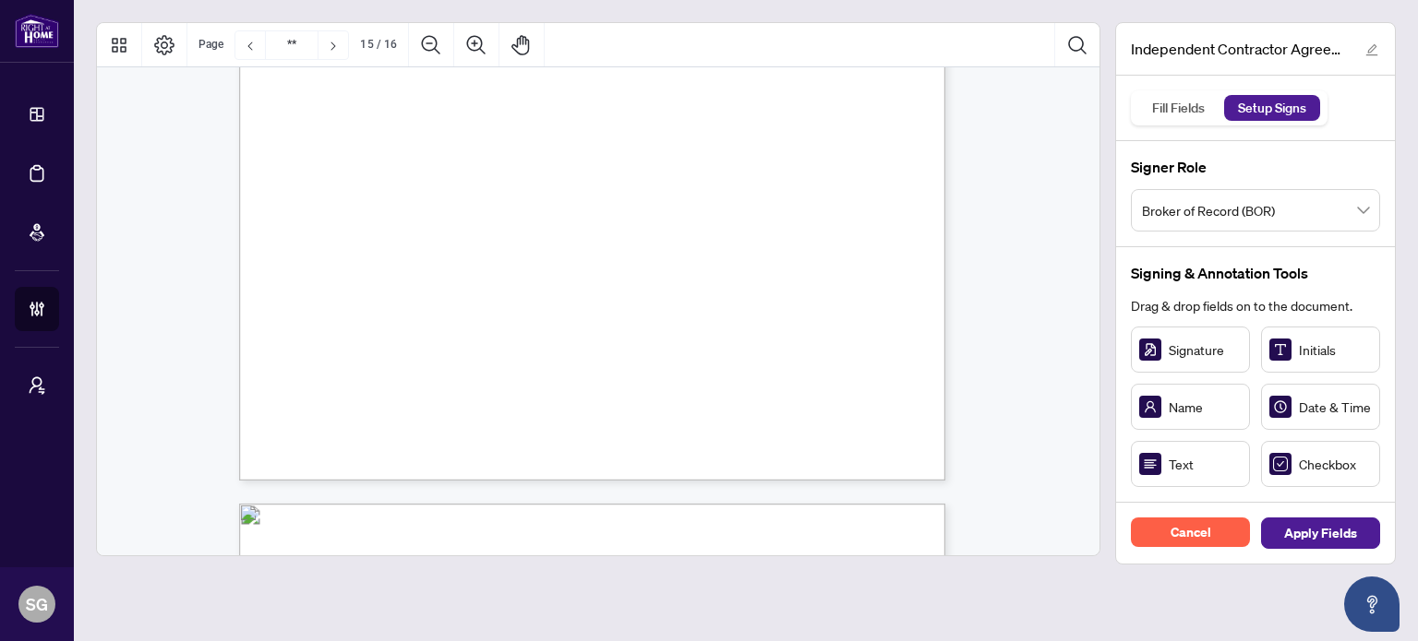
scroll to position [13591, 0]
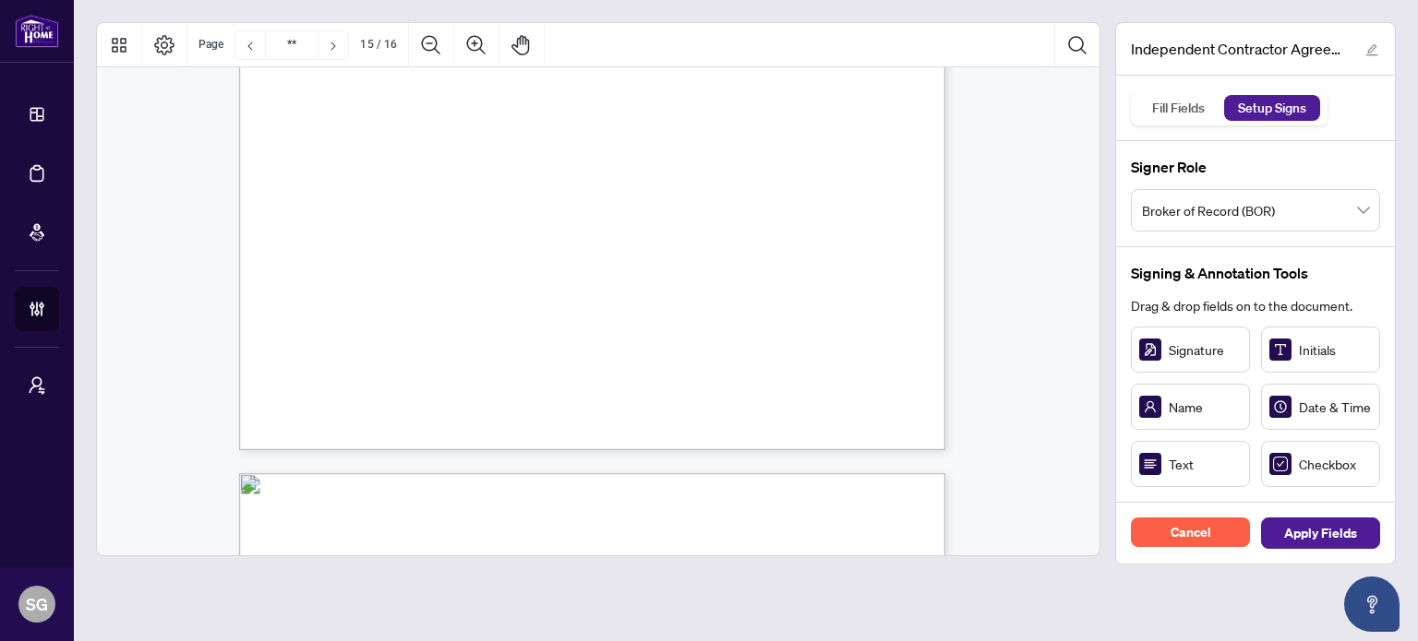
type input "**"
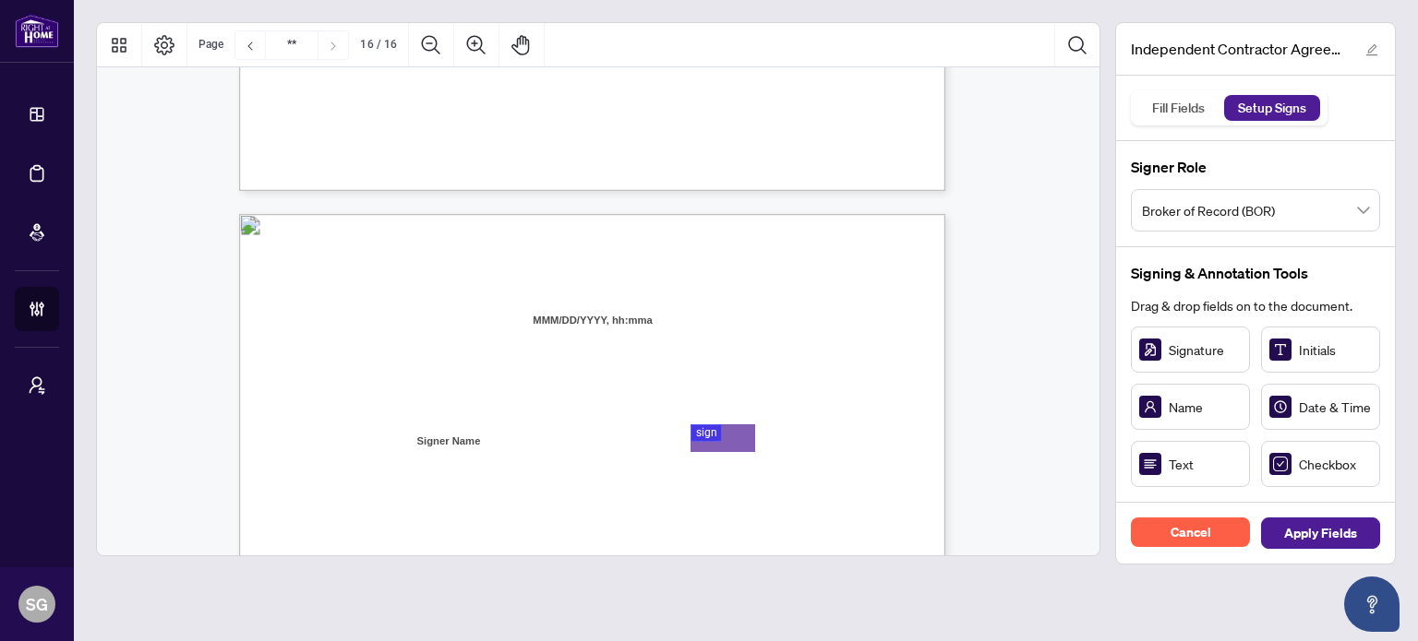
scroll to position [13960, 0]
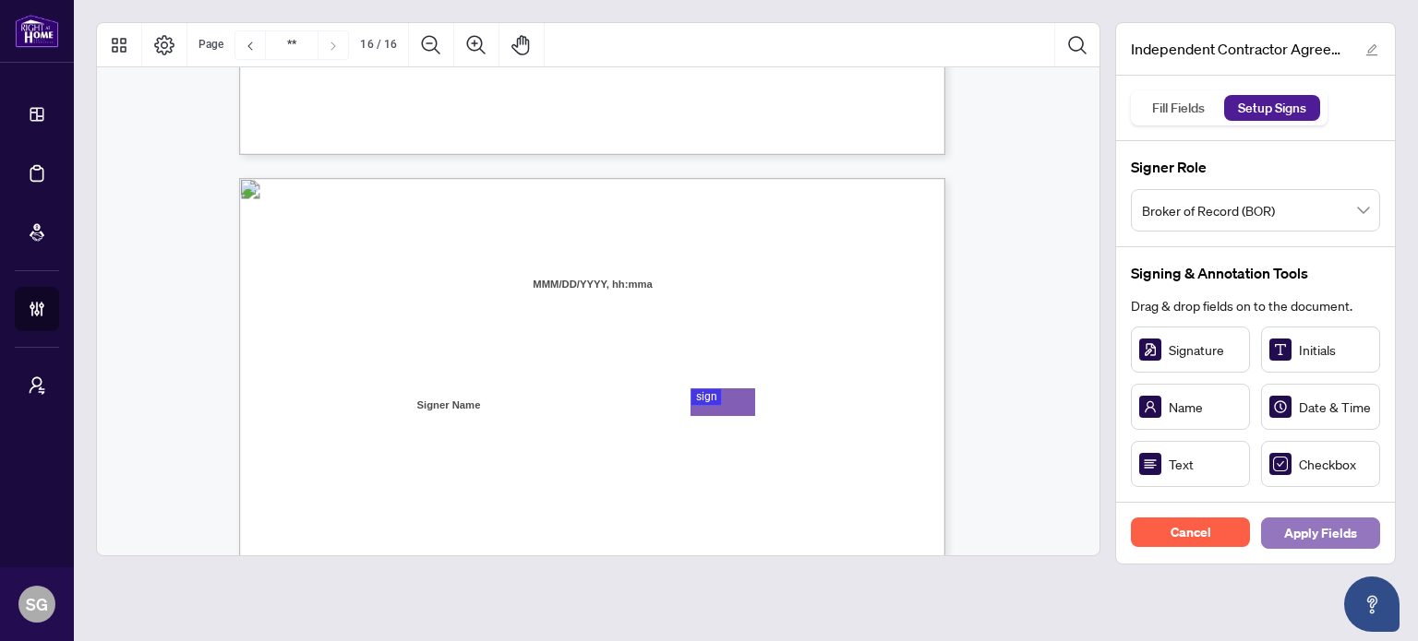
click at [1344, 543] on span "Apply Fields" at bounding box center [1320, 534] width 73 height 30
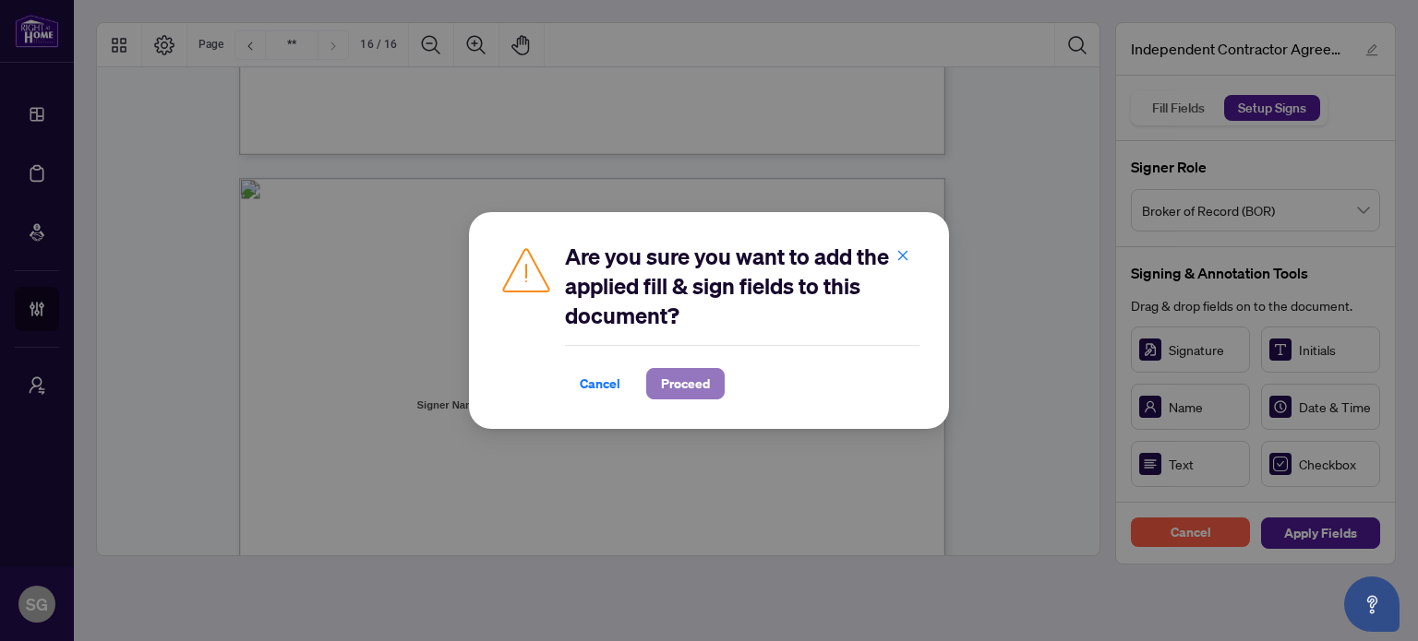
click at [674, 385] on span "Proceed" at bounding box center [685, 384] width 49 height 30
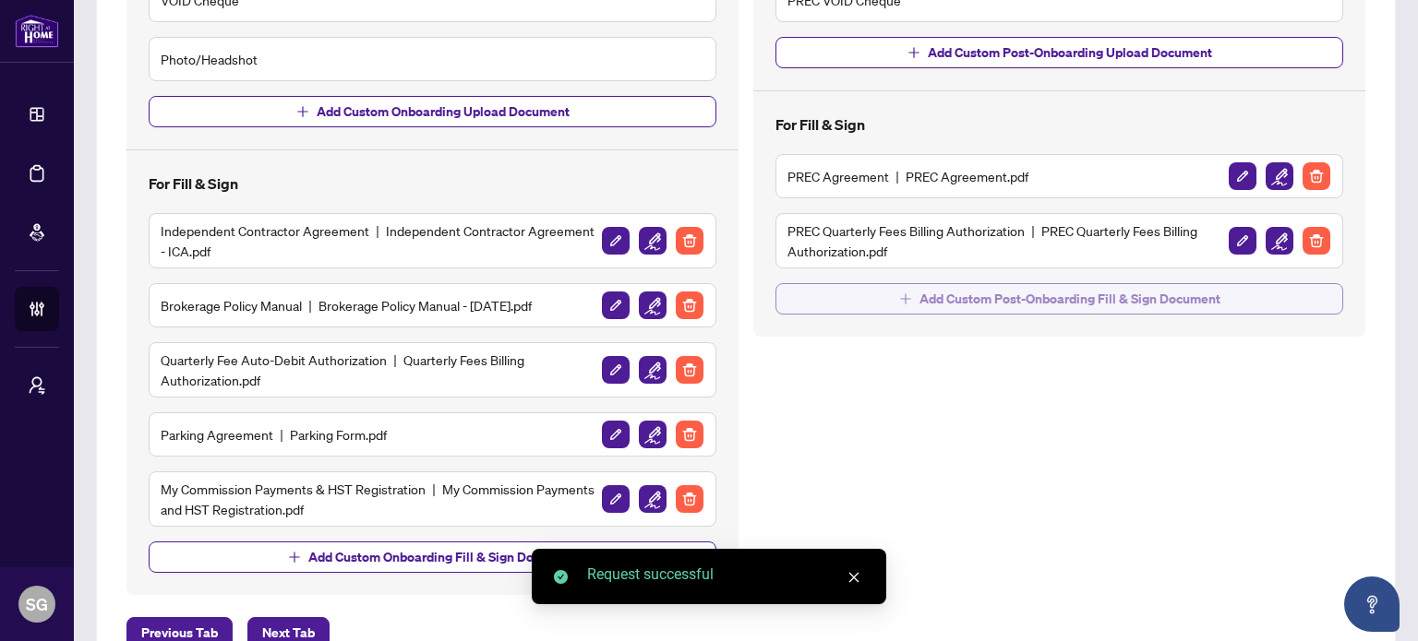
scroll to position [554, 0]
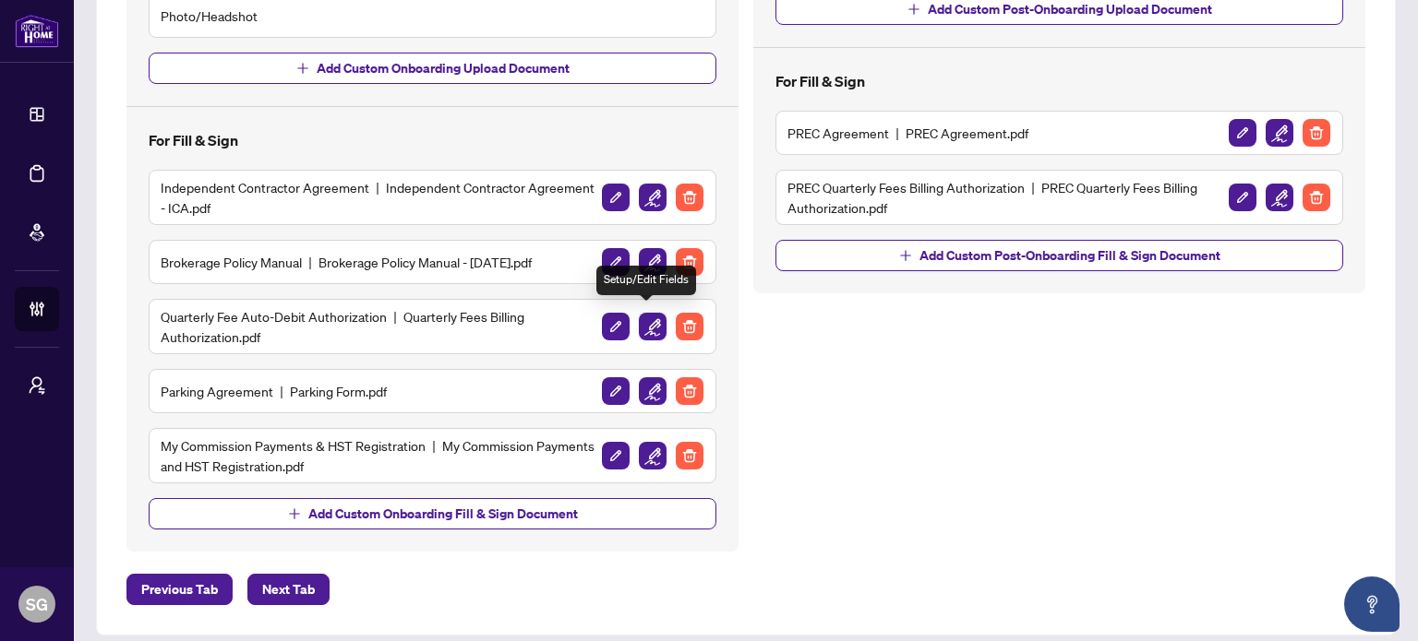
click at [653, 324] on img "button" at bounding box center [653, 327] width 28 height 28
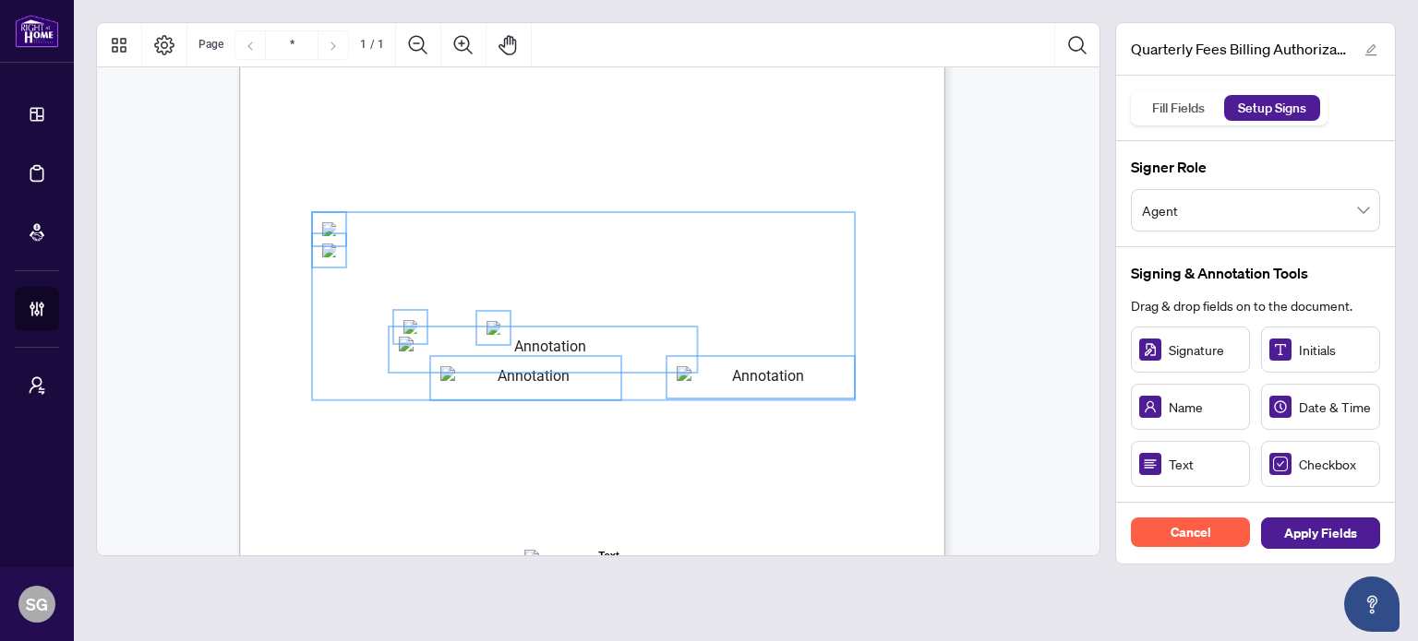
scroll to position [461, 0]
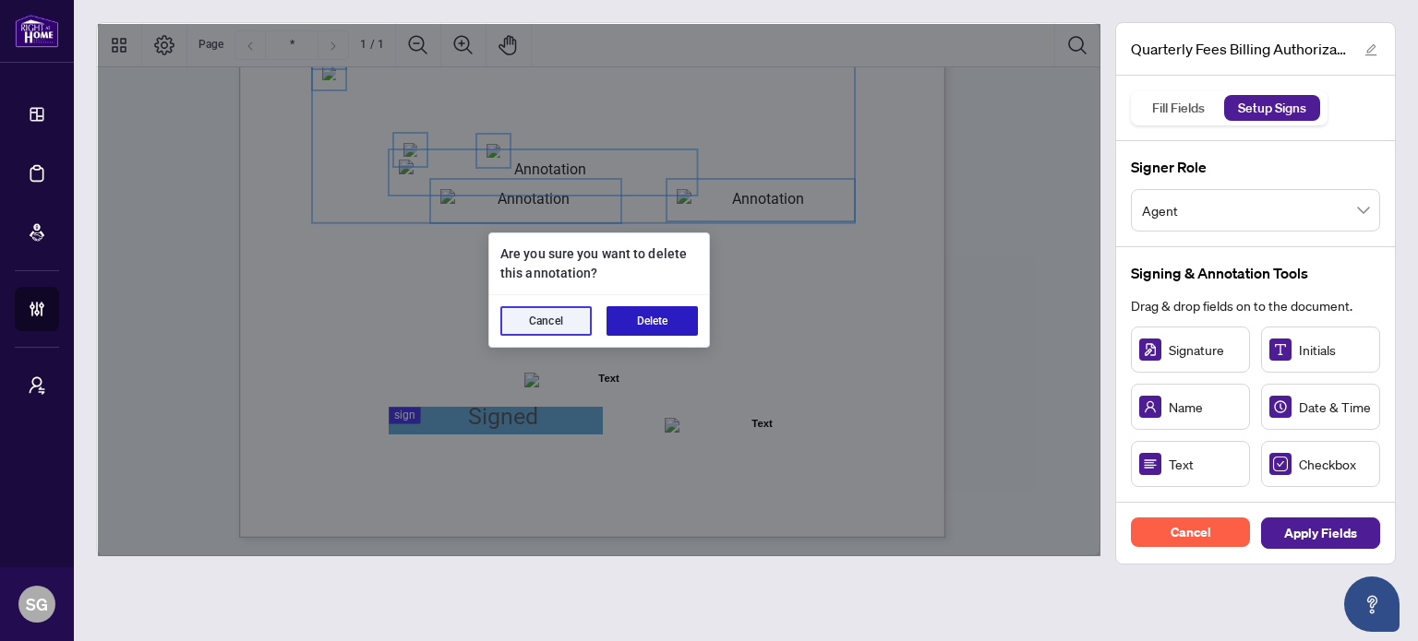
click at [666, 308] on button "Delete" at bounding box center [651, 321] width 91 height 30
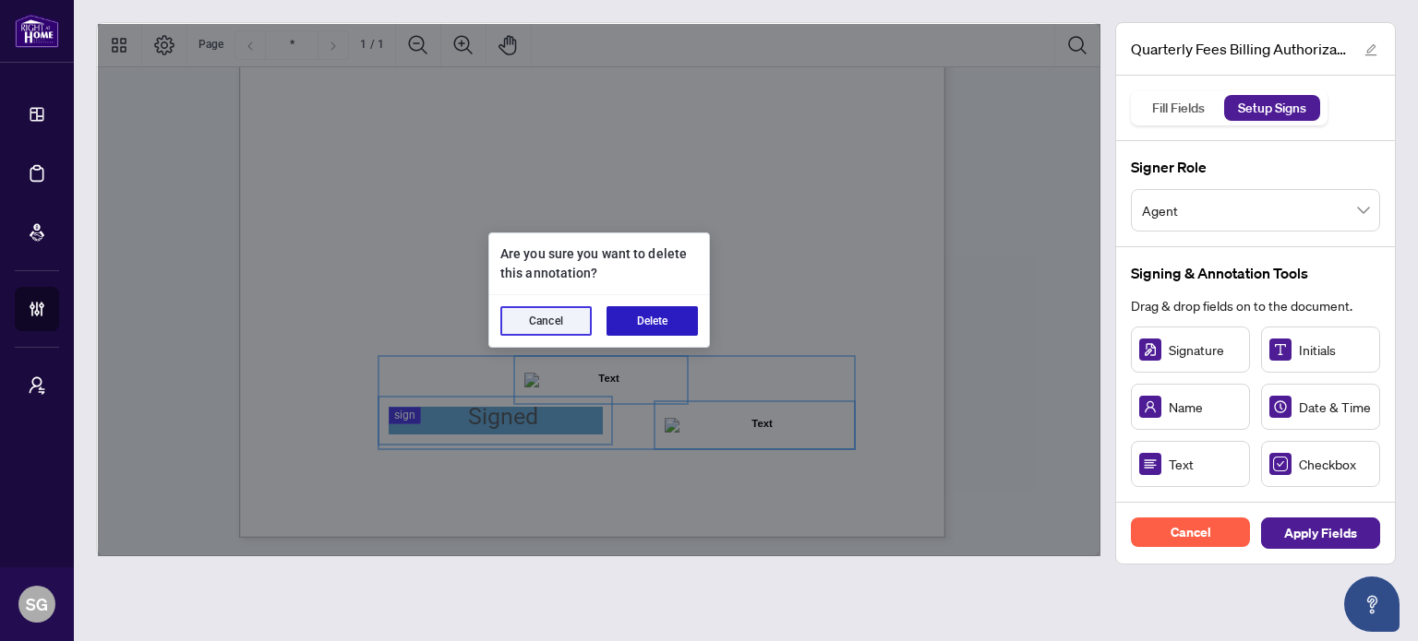
click at [662, 319] on button "Delete" at bounding box center [651, 321] width 91 height 30
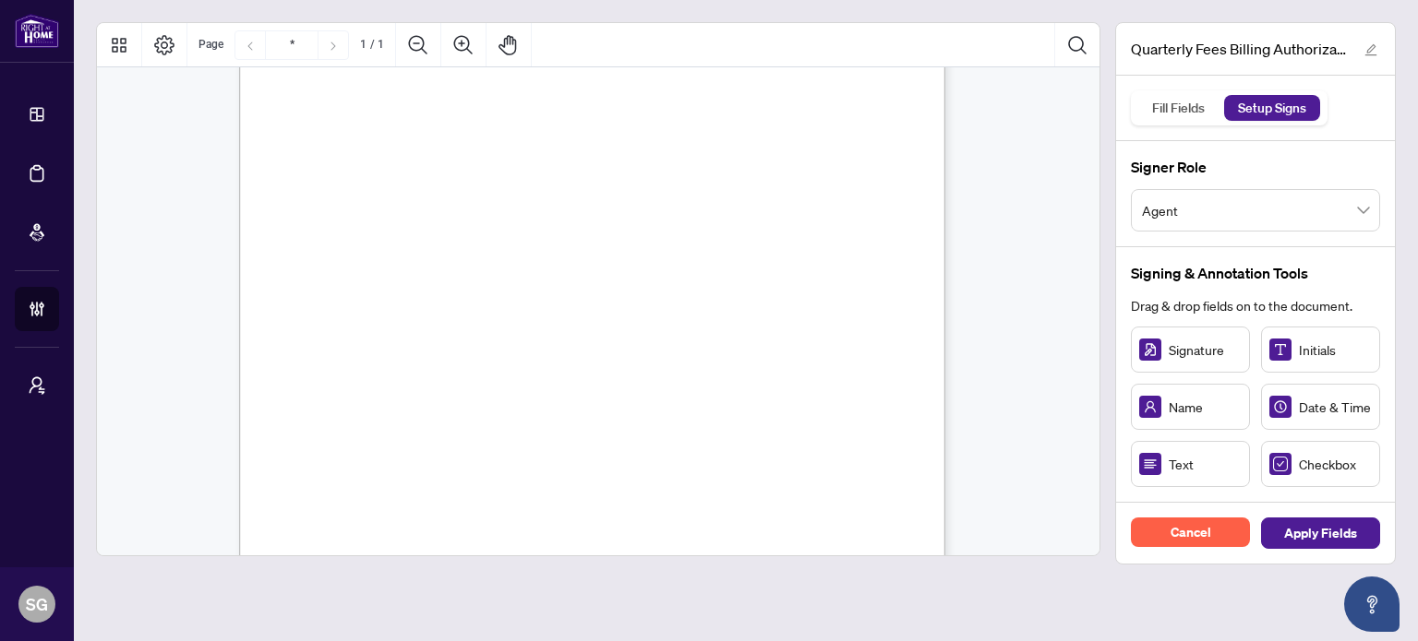
scroll to position [277, 0]
click at [387, 357] on span "Card Number:" at bounding box center [355, 364] width 64 height 14
drag, startPoint x: 1184, startPoint y: 459, endPoint x: 496, endPoint y: 358, distance: 695.9
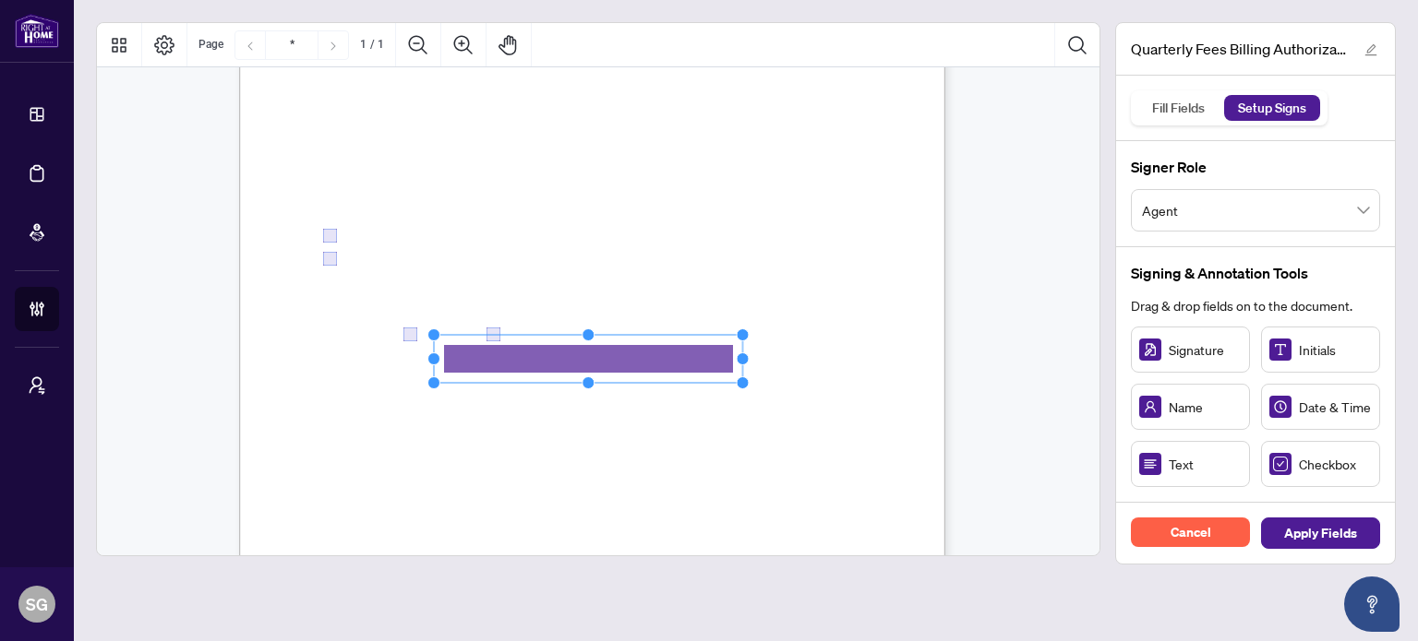
drag, startPoint x: 551, startPoint y: 357, endPoint x: 890, endPoint y: 377, distance: 339.3
click at [890, 377] on div "Right at Home Realty, Brokerage Quarterly Fees Billing Authorization Quarterly …" at bounding box center [592, 266] width 706 height 914
click at [580, 372] on rect "Page 1" at bounding box center [588, 359] width 309 height 48
click at [587, 378] on circle "Resize, Bottom" at bounding box center [588, 377] width 12 height 12
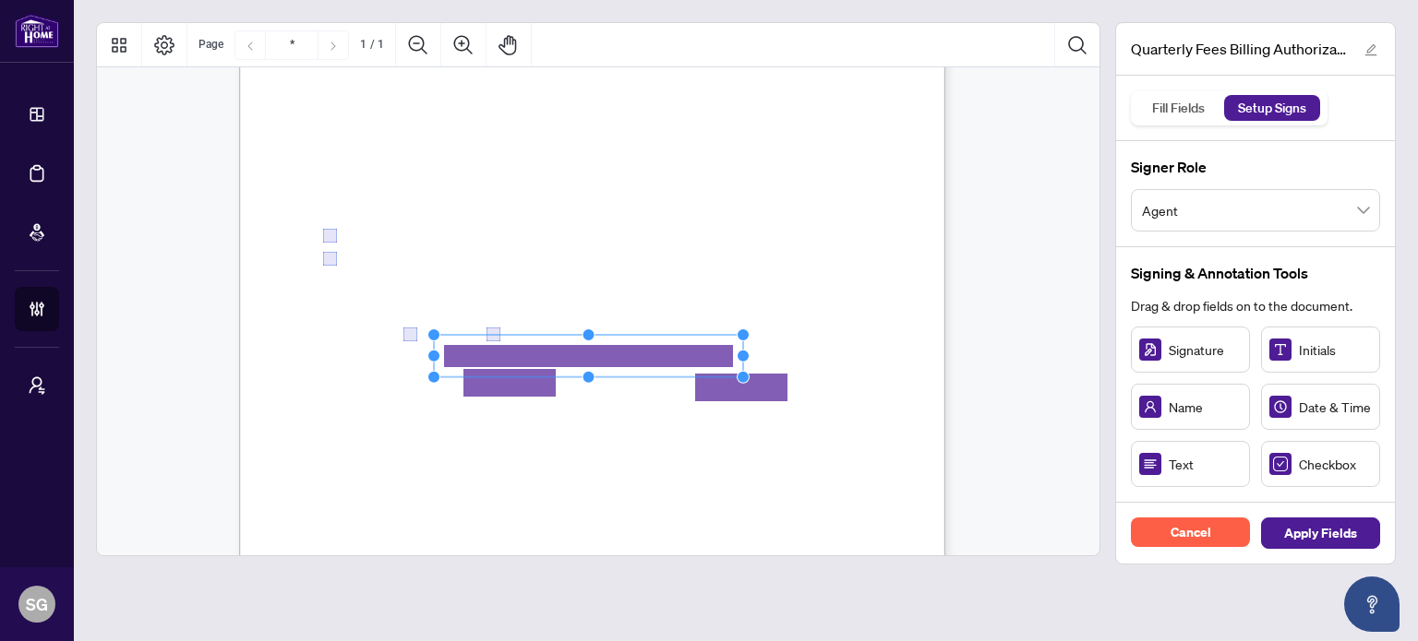
click at [797, 398] on div "Right at Home Realty, Brokerage Quarterly Fees Billing Authorization Quarterly …" at bounding box center [680, 380] width 882 height 1143
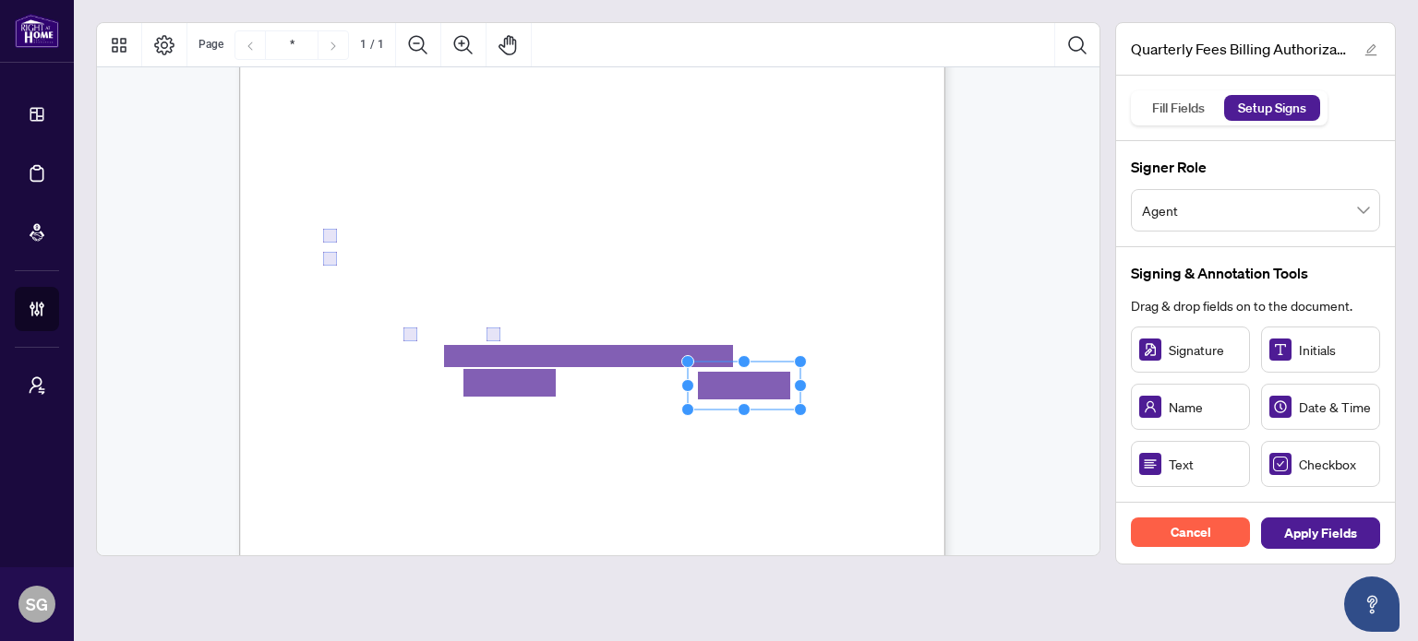
click at [845, 443] on div "Right at Home Realty, Brokerage Quarterly Fees Billing Authorization Quarterly …" at bounding box center [680, 380] width 882 height 1143
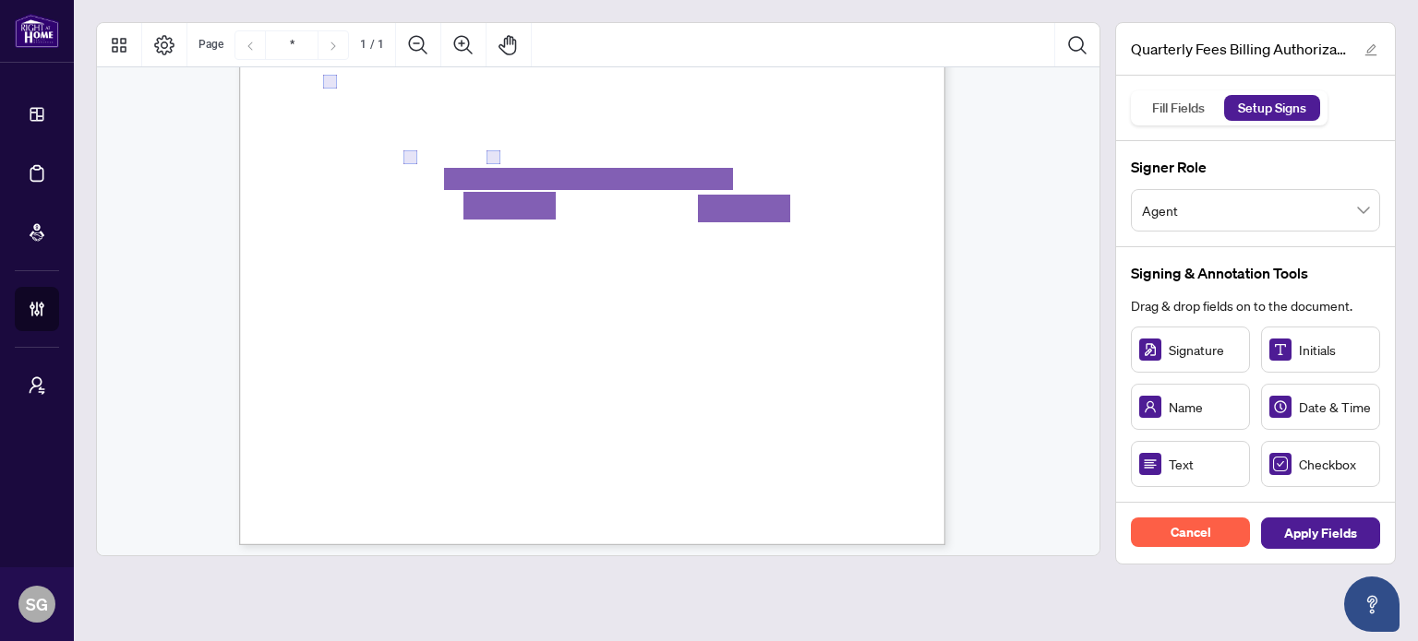
scroll to position [461, 0]
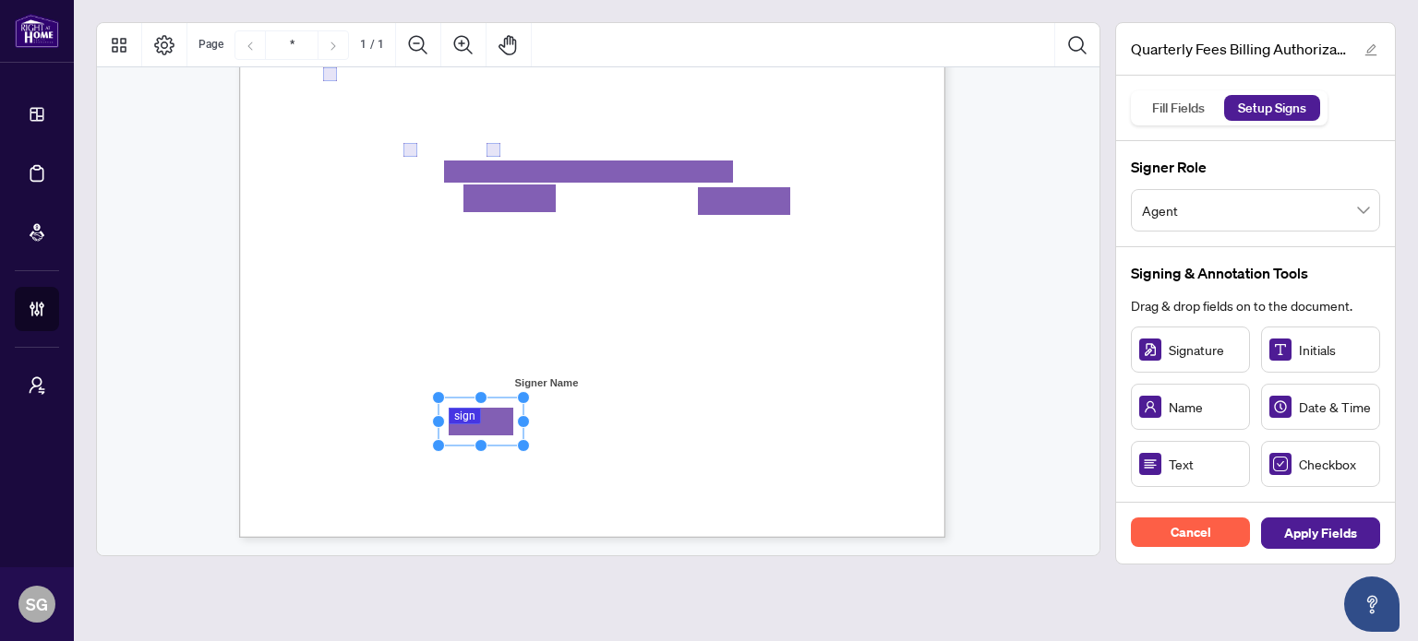
drag, startPoint x: 495, startPoint y: 424, endPoint x: 513, endPoint y: 419, distance: 19.0
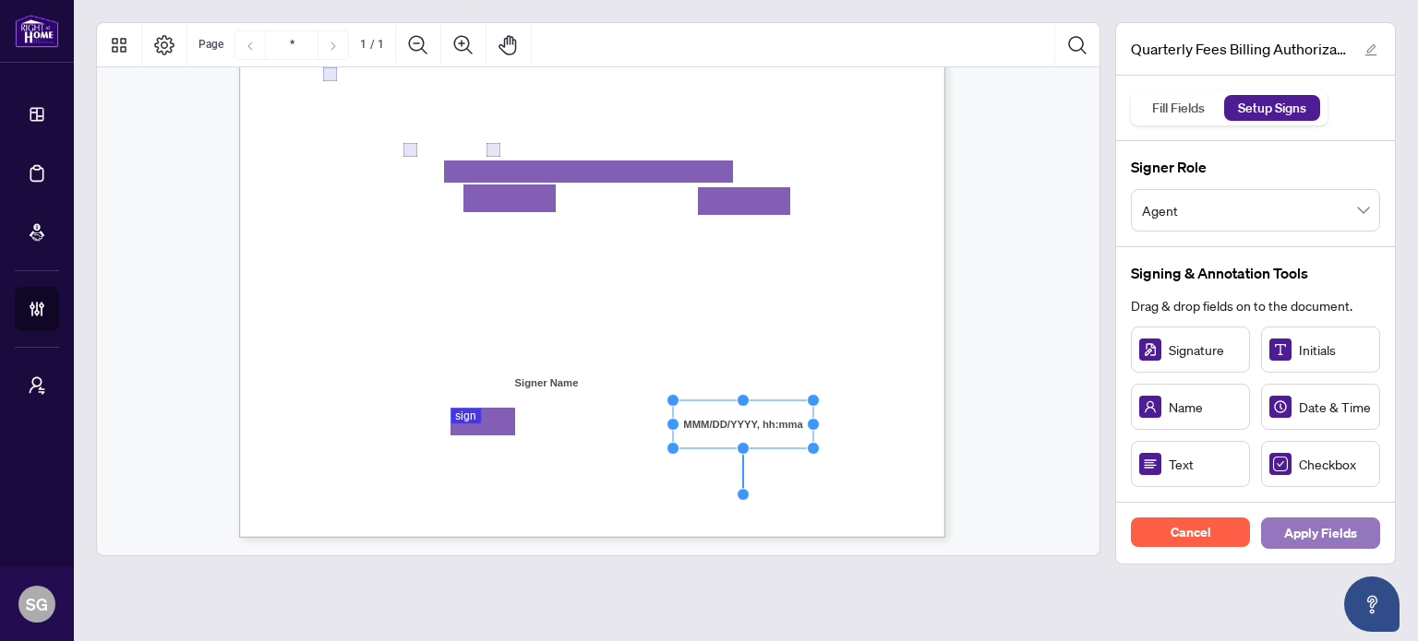
click at [1329, 534] on span "Apply Fields" at bounding box center [1320, 534] width 73 height 30
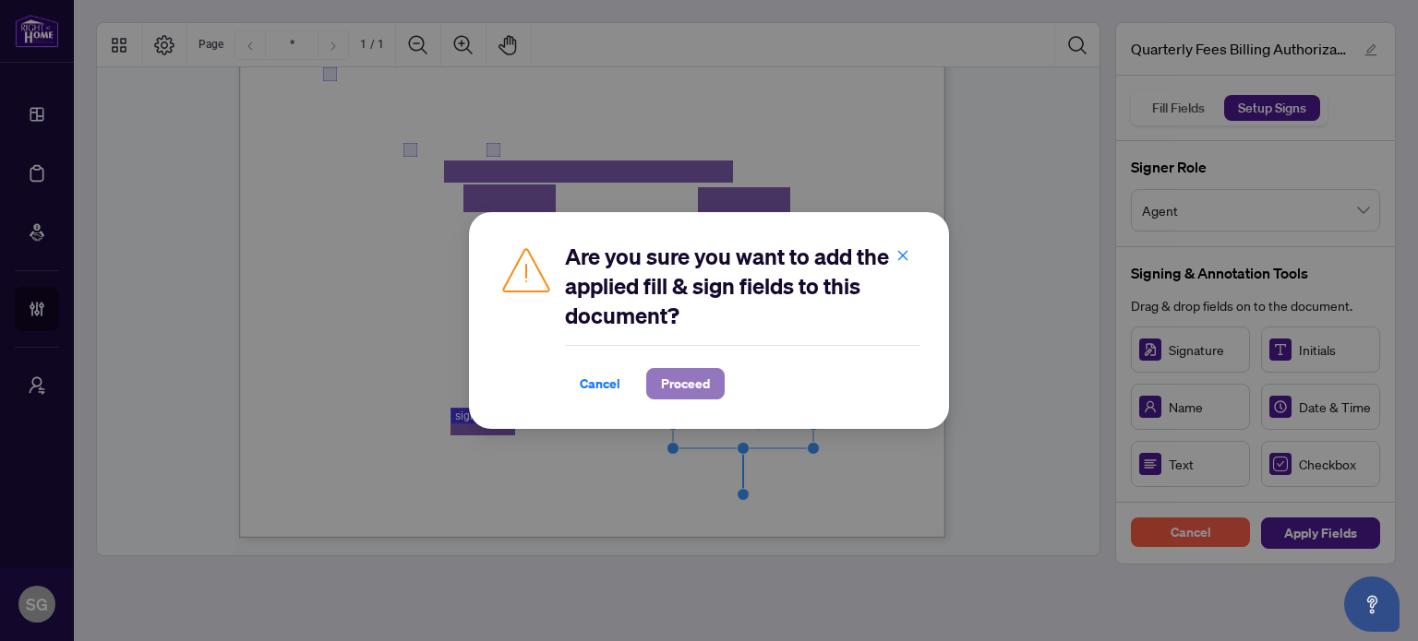
click at [715, 379] on button "Proceed" at bounding box center [685, 383] width 78 height 31
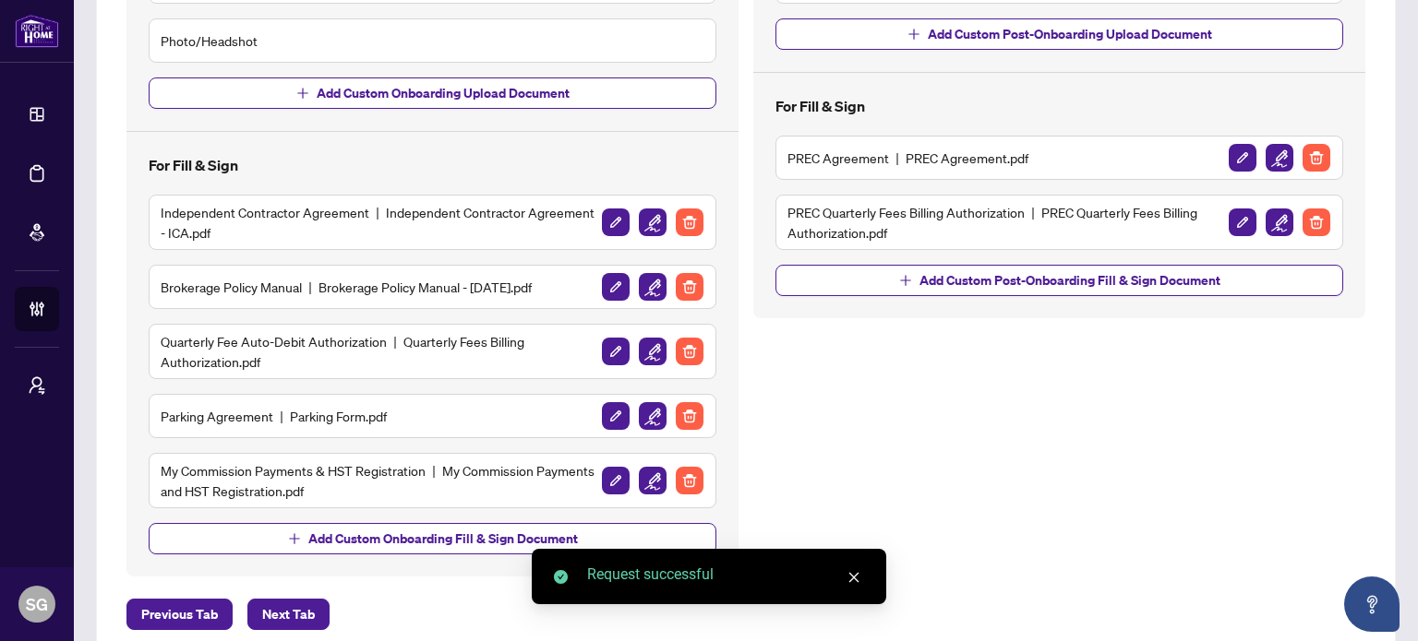
scroll to position [554, 0]
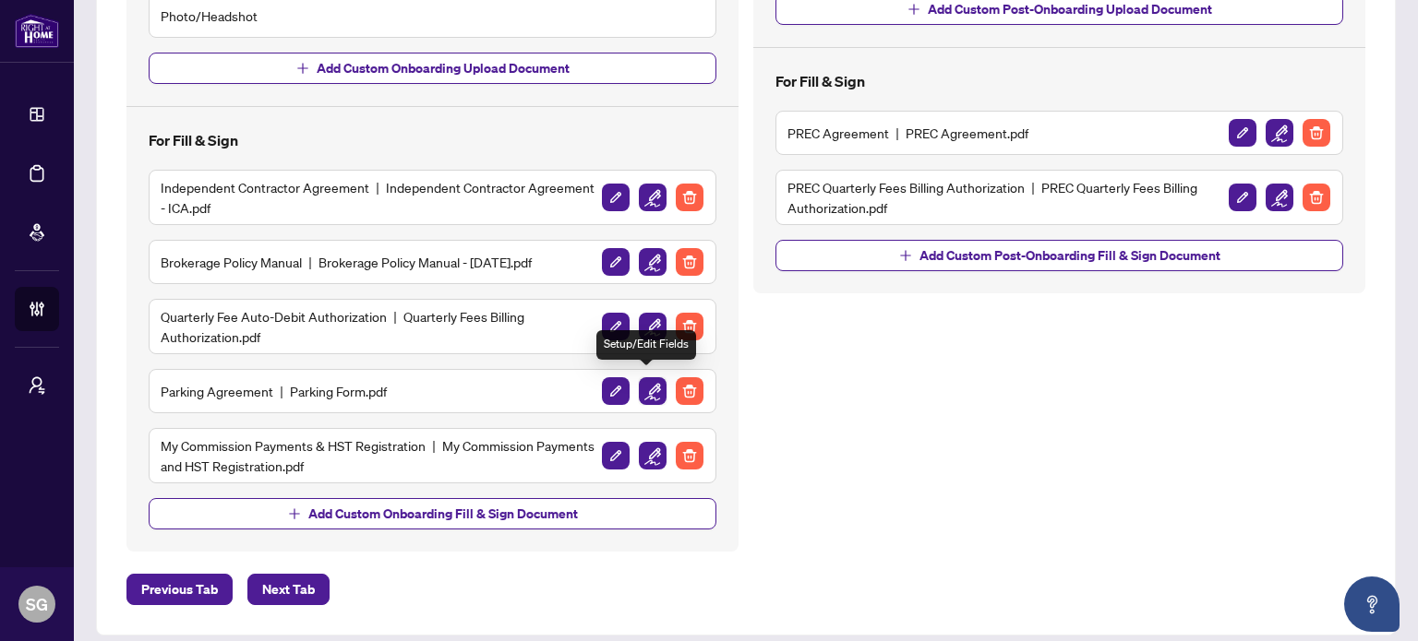
click at [646, 394] on img "button" at bounding box center [653, 391] width 28 height 28
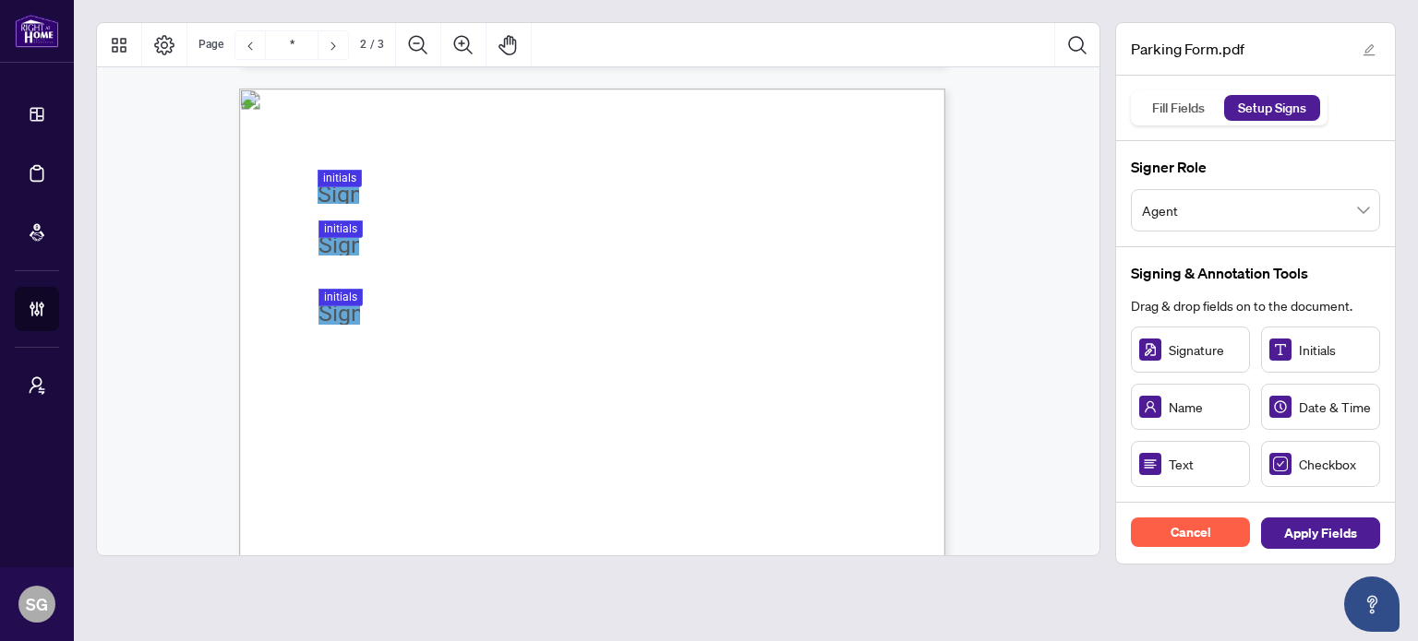
scroll to position [1015, 0]
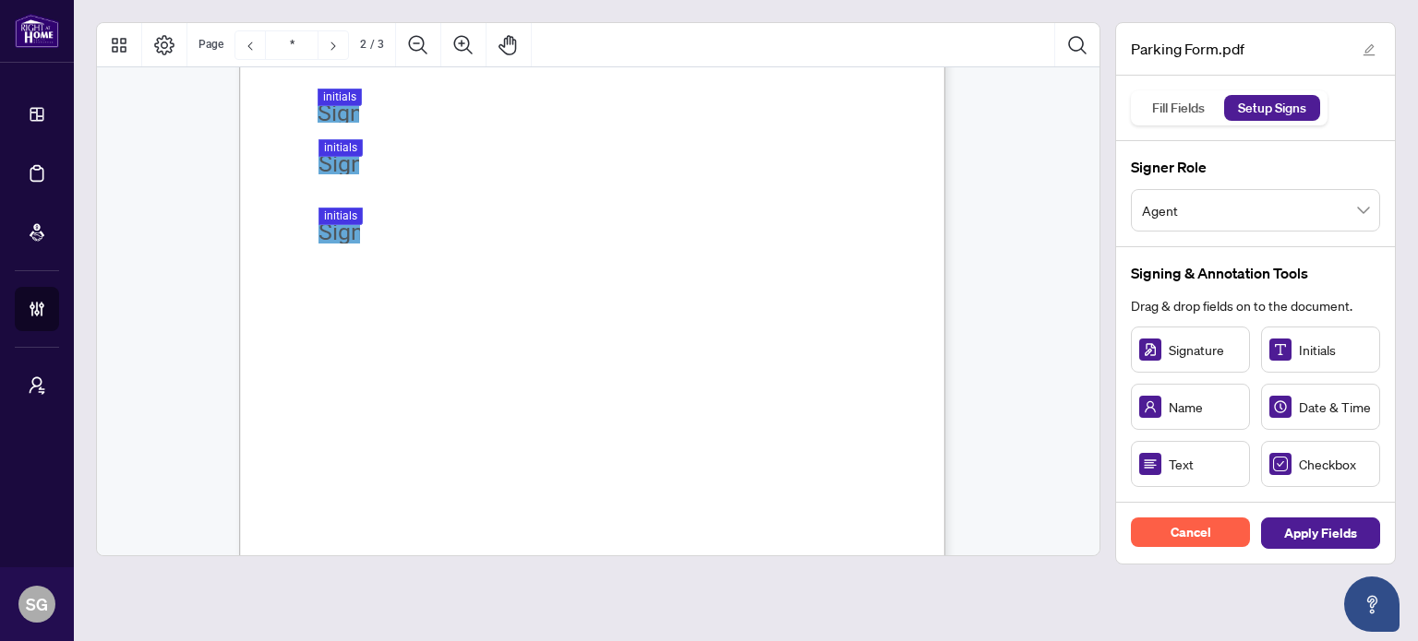
click at [351, 130] on div "You must renew your RECO Errors and Omissions Insurance every year prior to the…" at bounding box center [680, 578] width 882 height 1143
click at [347, 228] on div "Sign 01JYSVHT89MTEQYRA2G8M90CBR, Sign" at bounding box center [339, 226] width 42 height 36
click at [336, 158] on div "Sign 01JYSVHC3SBG8P2N60XPHR28QN, Sign" at bounding box center [338, 156] width 41 height 35
click at [343, 103] on div "Sign 01JYSVGZ29HVYWMHS9V060VR9H, Sign" at bounding box center [339, 106] width 42 height 34
click at [335, 92] on div "Sign 01JYSVGZ29HVYWMHS9V060VR9H, Sign" at bounding box center [339, 106] width 42 height 34
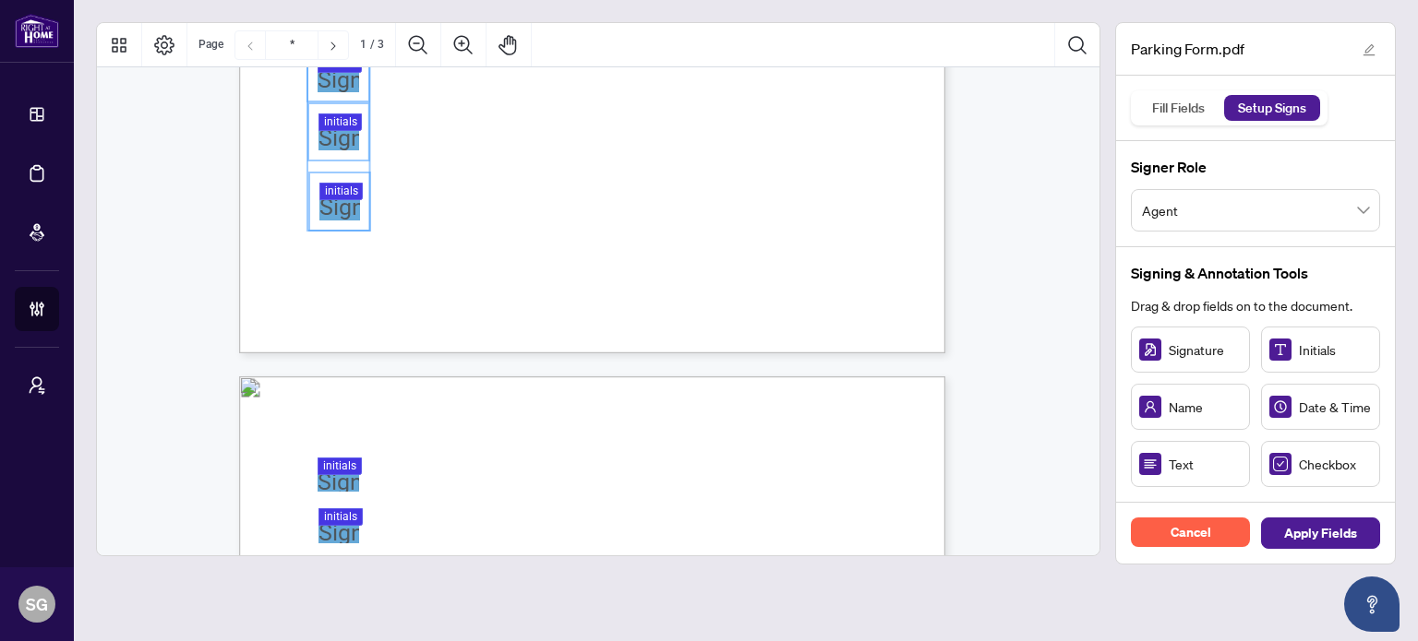
scroll to position [646, 0]
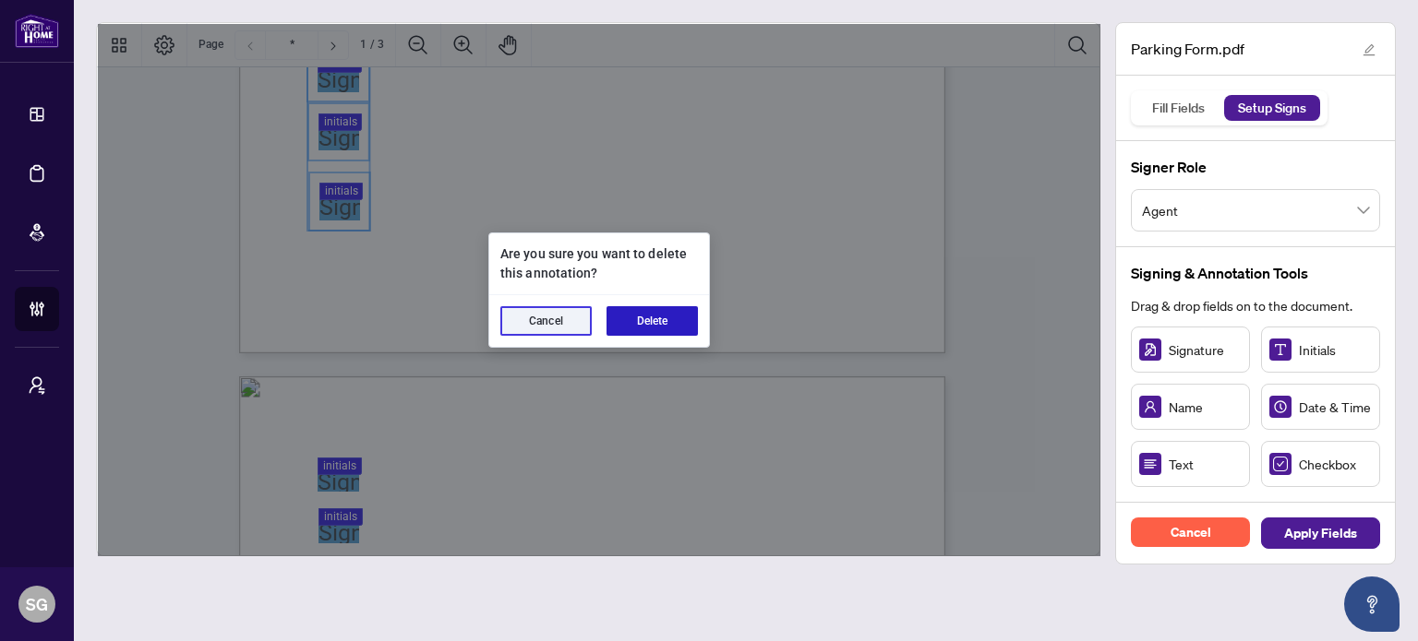
click at [674, 327] on button "Delete" at bounding box center [651, 321] width 91 height 30
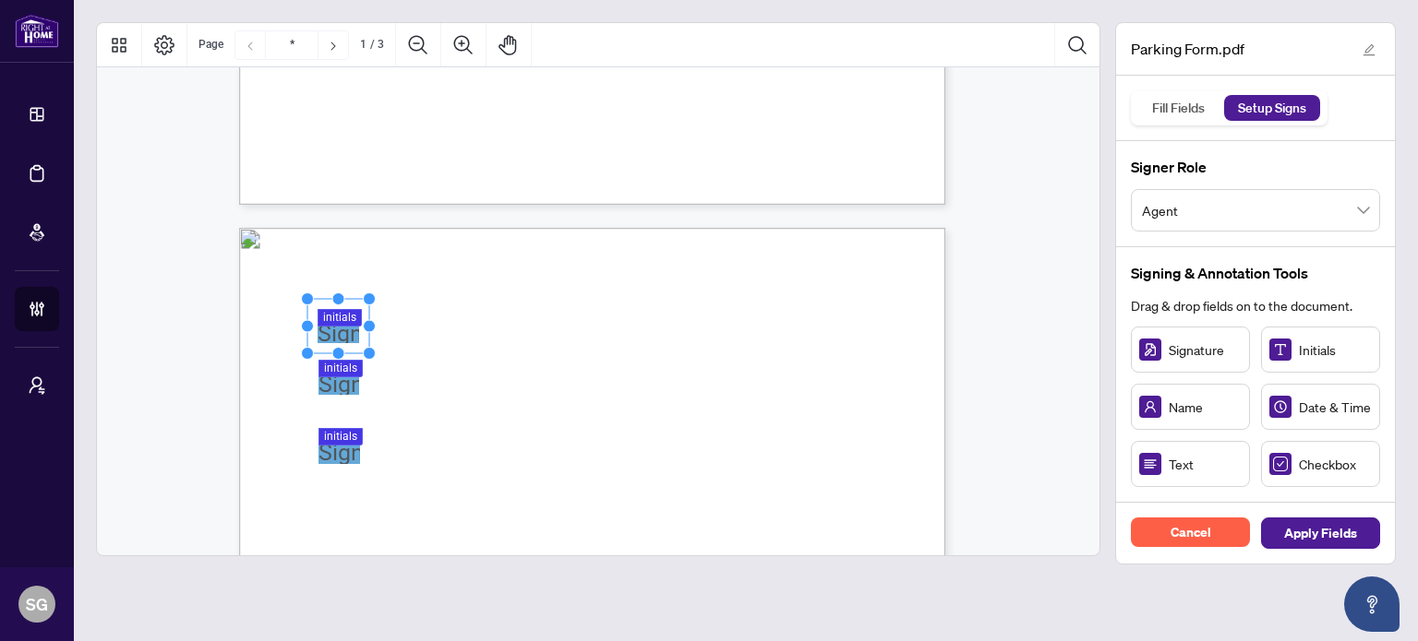
type input "*"
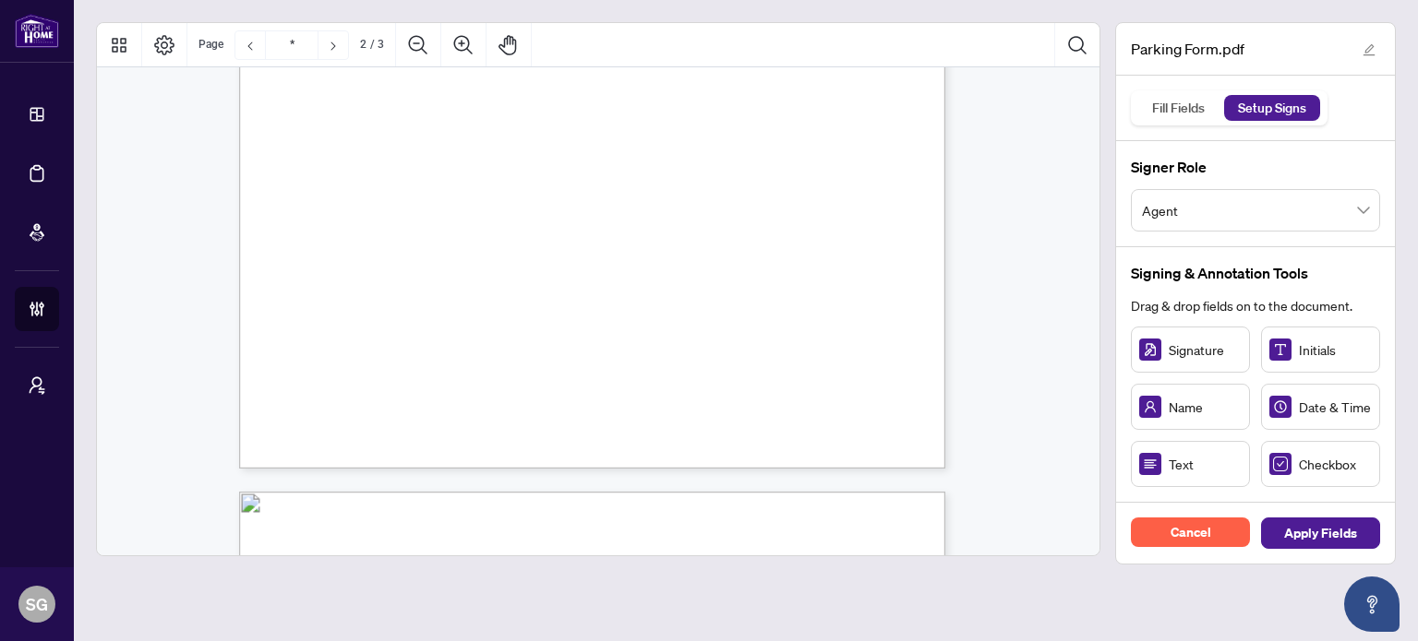
scroll to position [1569, 0]
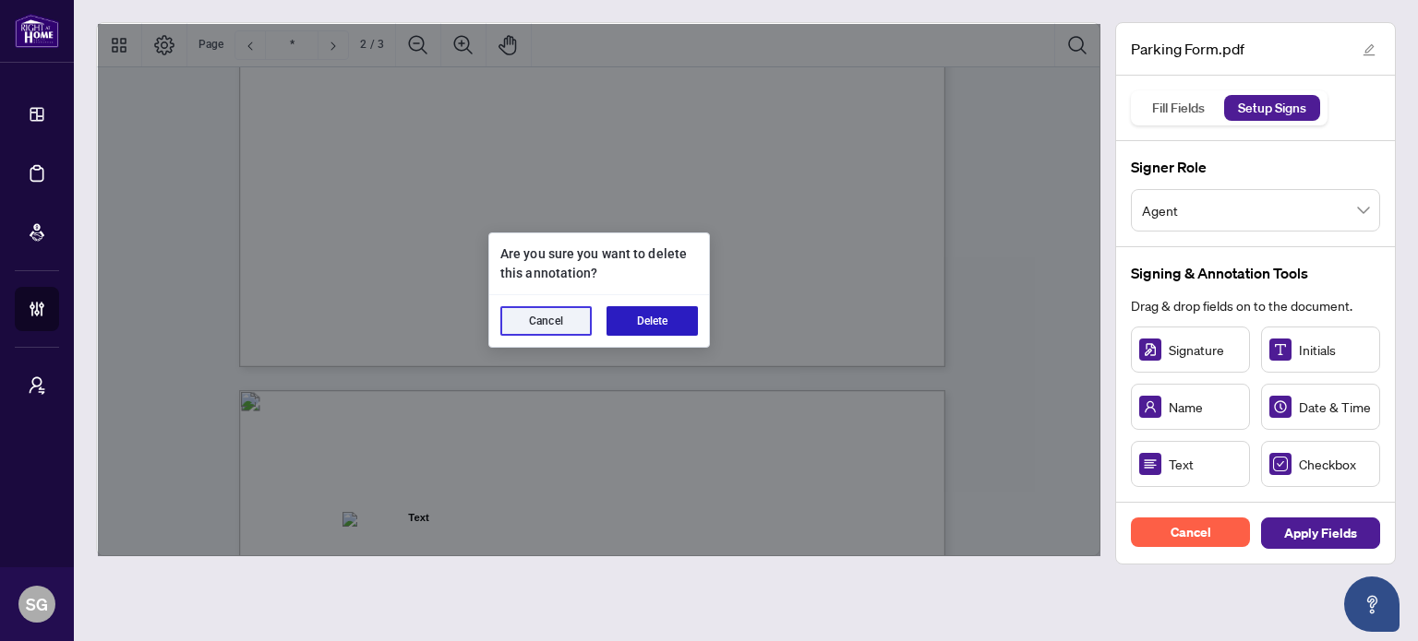
click at [680, 321] on button "Delete" at bounding box center [651, 321] width 91 height 30
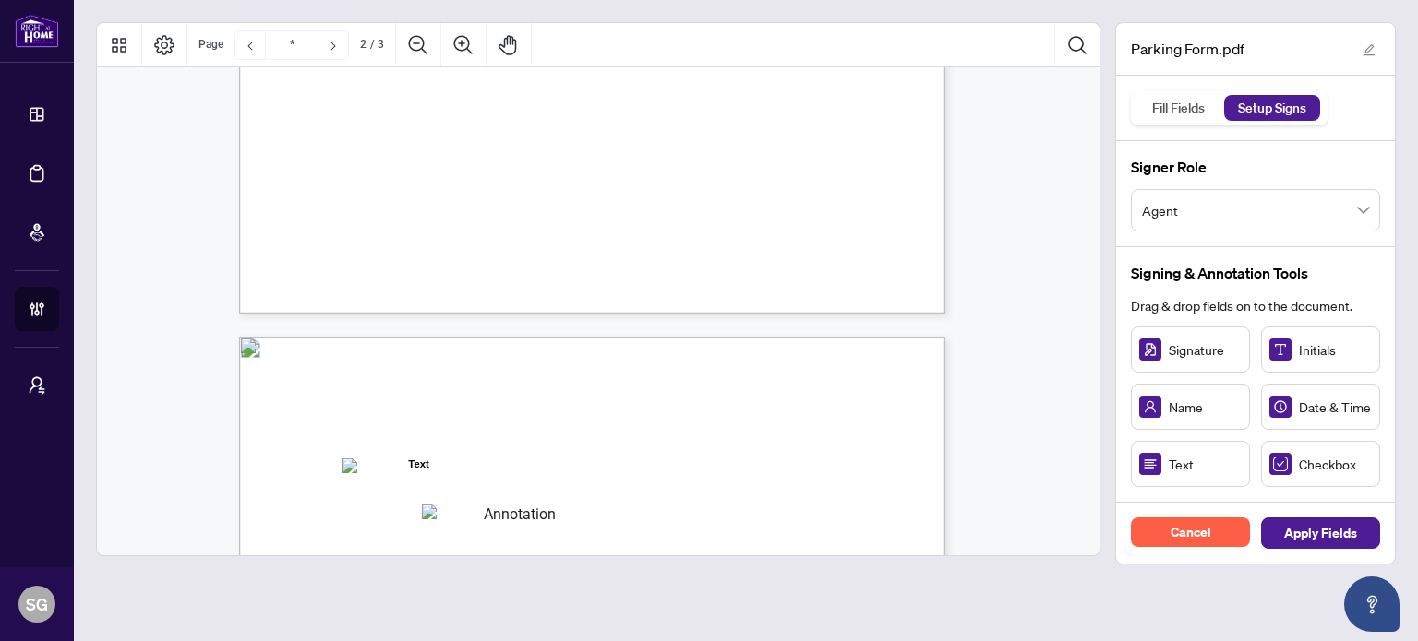
type input "*"
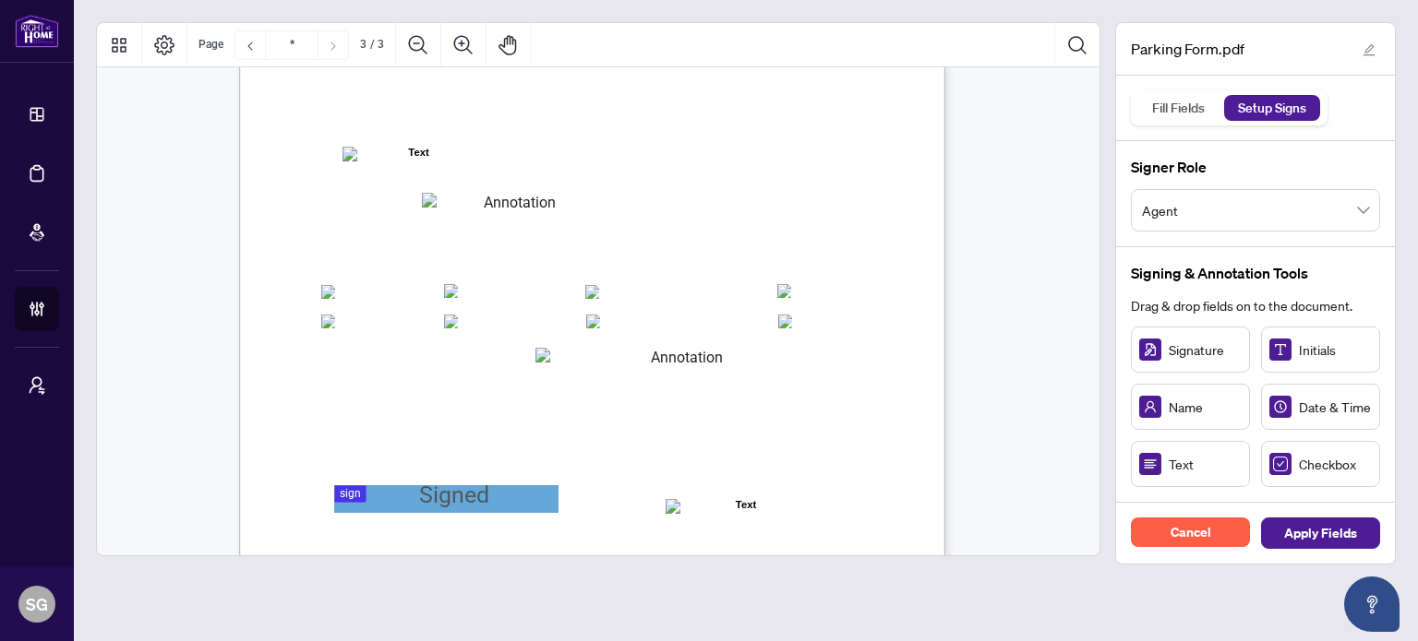
scroll to position [1938, 0]
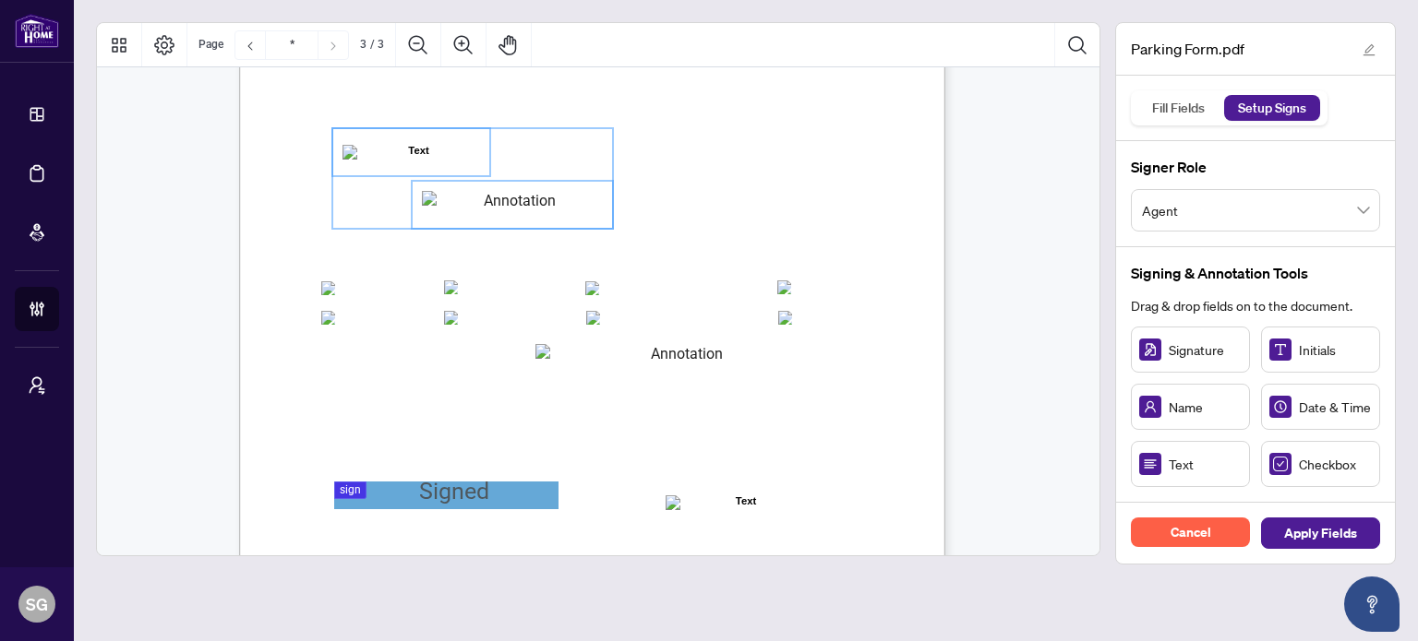
click at [324, 258] on span "Registered Boards (please check all applicable):" at bounding box center [460, 255] width 274 height 18
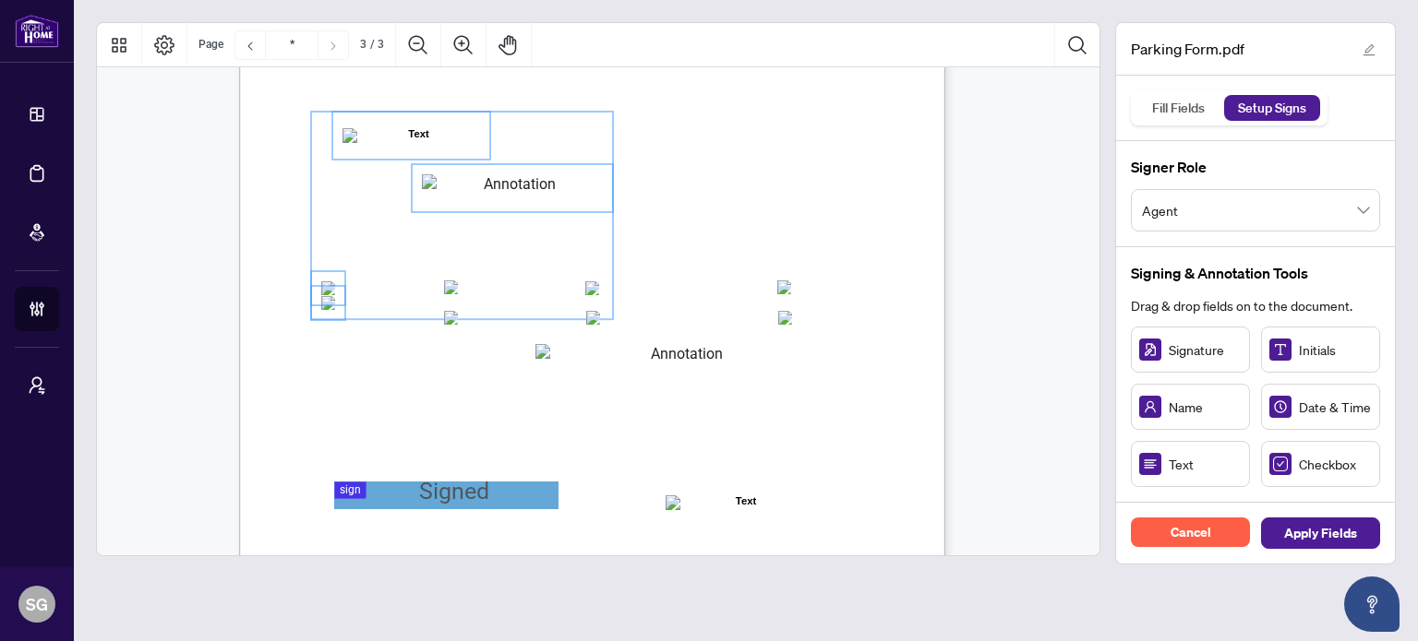
click at [442, 287] on rect "Page 3" at bounding box center [462, 216] width 303 height 209
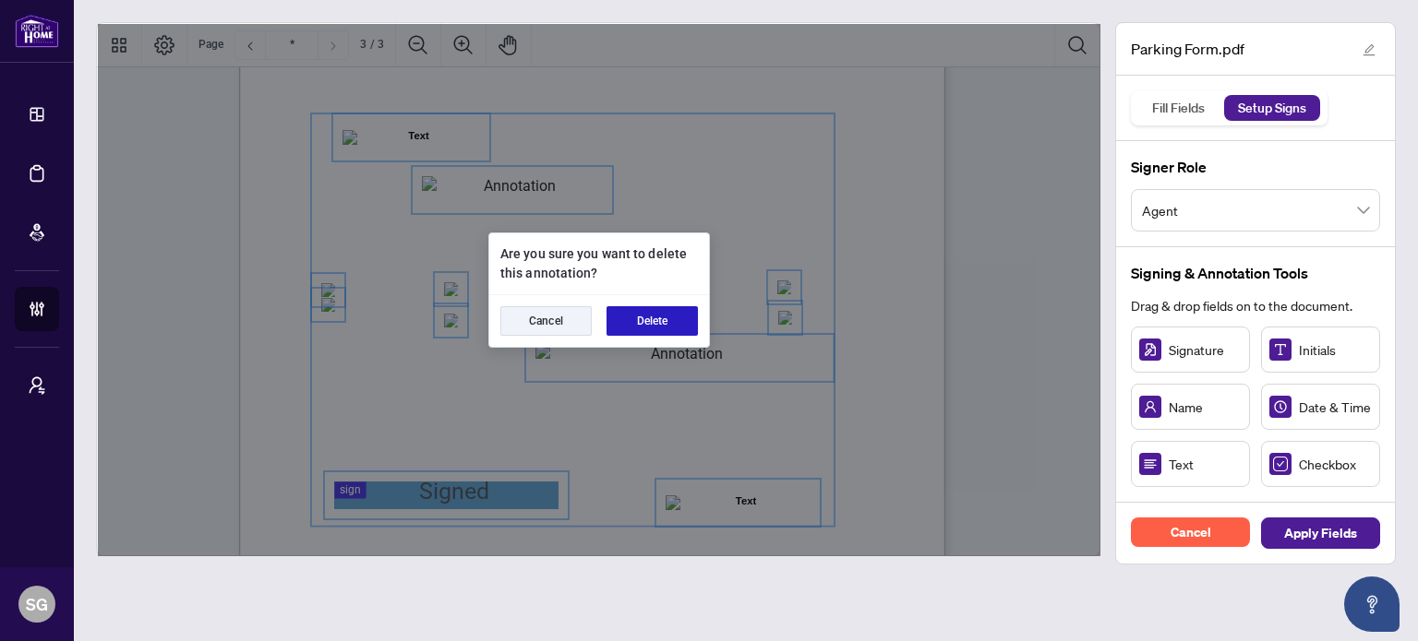
click at [670, 312] on button "Delete" at bounding box center [651, 321] width 91 height 30
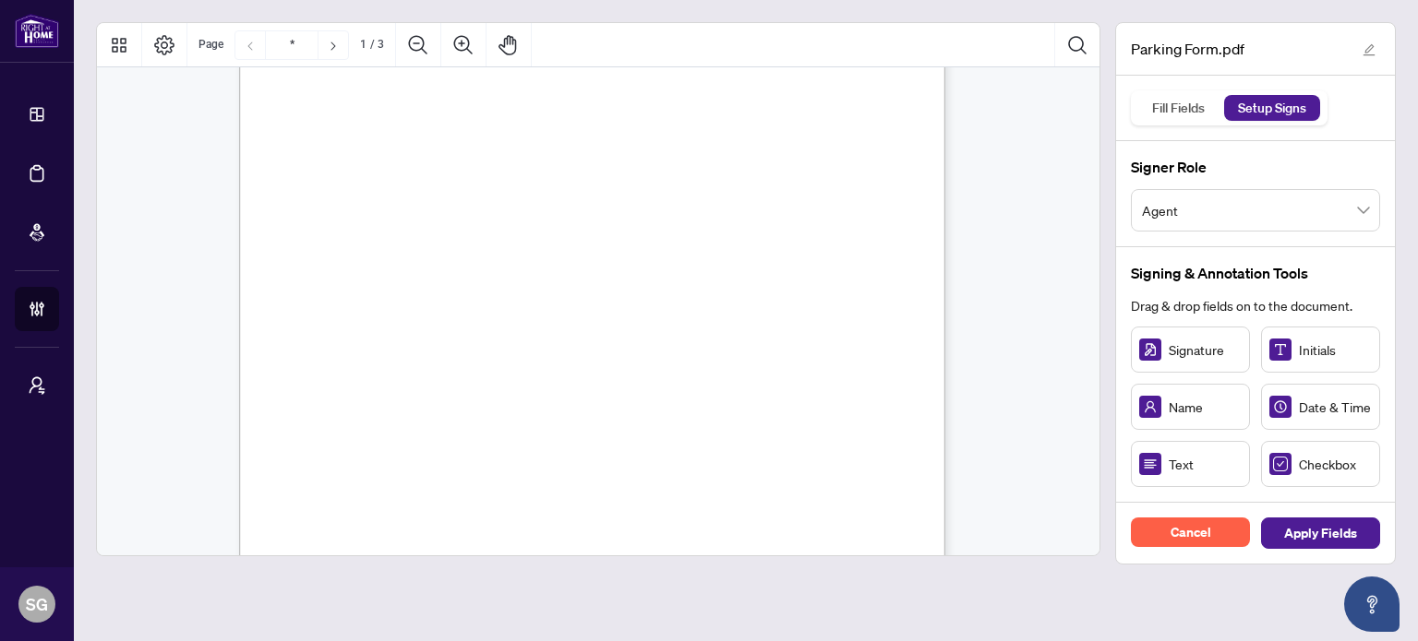
scroll to position [369, 0]
drag, startPoint x: 521, startPoint y: 187, endPoint x: 333, endPoint y: 173, distance: 188.9
drag, startPoint x: 399, startPoint y: 173, endPoint x: 364, endPoint y: 173, distance: 35.1
click at [364, 173] on icon "Resize, Top Resize, Top, Right Resize, Right Resize, Bottom, Right Resize, Bott…" at bounding box center [341, 169] width 74 height 61
click at [339, 162] on rect "Page 1" at bounding box center [340, 170] width 61 height 48
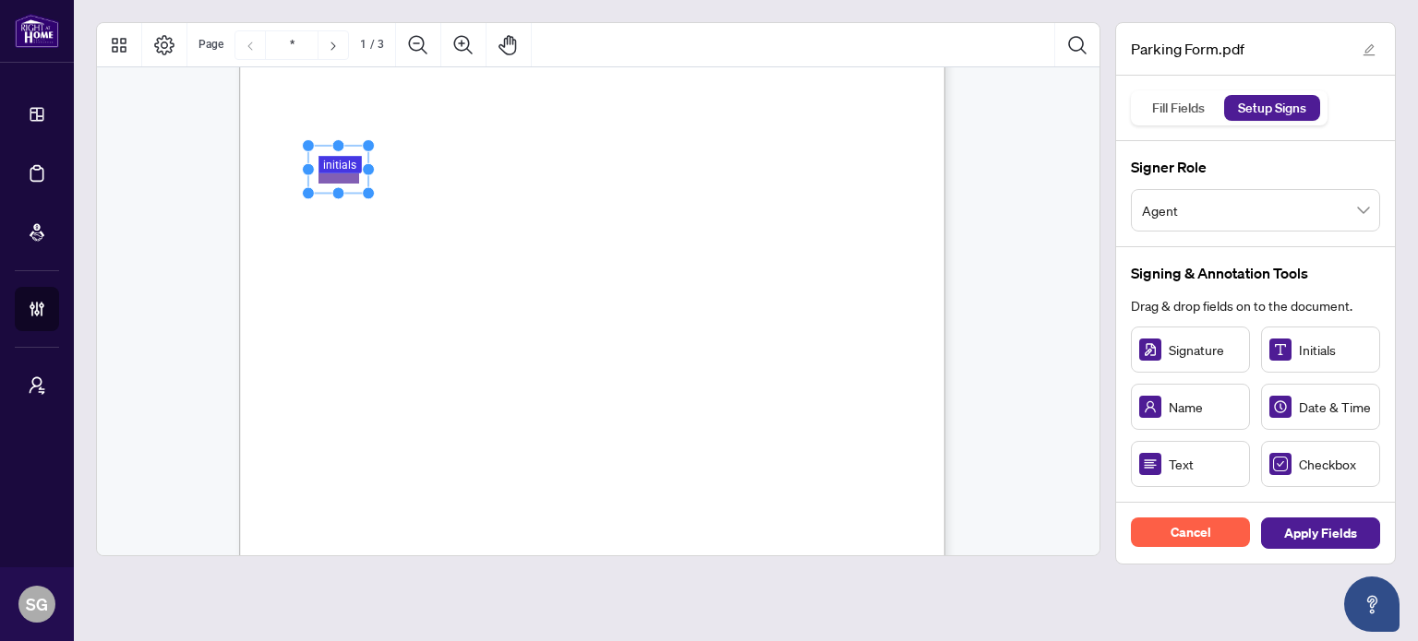
click at [333, 239] on div "PARKING YOUR LICENSE AGREEMENT Overview: Parking your license means that your l…" at bounding box center [680, 288] width 882 height 1143
drag, startPoint x: 1278, startPoint y: 364, endPoint x: 353, endPoint y: 216, distance: 937.5
drag, startPoint x: 392, startPoint y: 218, endPoint x: 361, endPoint y: 225, distance: 32.2
click at [361, 225] on icon "Resize, Top Resize, Top, Right Resize, Right Resize, Bottom, Right Resize, Bott…" at bounding box center [342, 217] width 74 height 61
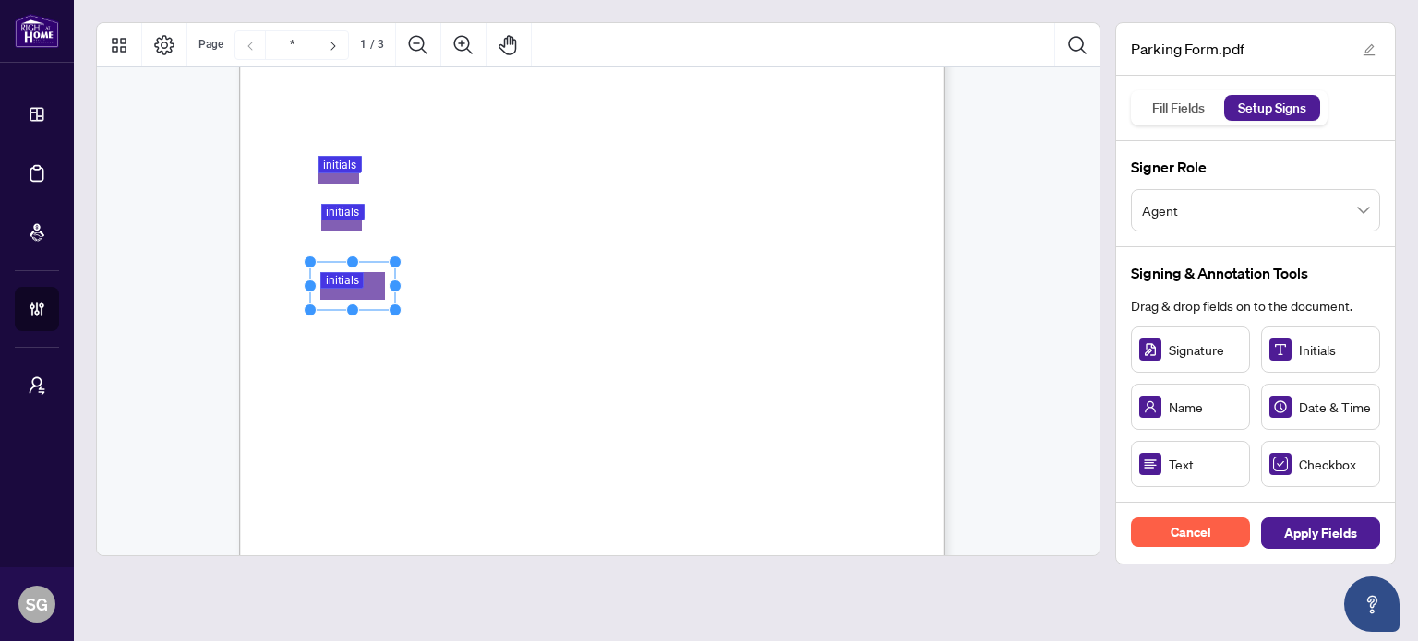
drag, startPoint x: 353, startPoint y: 288, endPoint x: 365, endPoint y: 283, distance: 12.9
drag, startPoint x: 364, startPoint y: 349, endPoint x: 345, endPoint y: 342, distance: 19.6
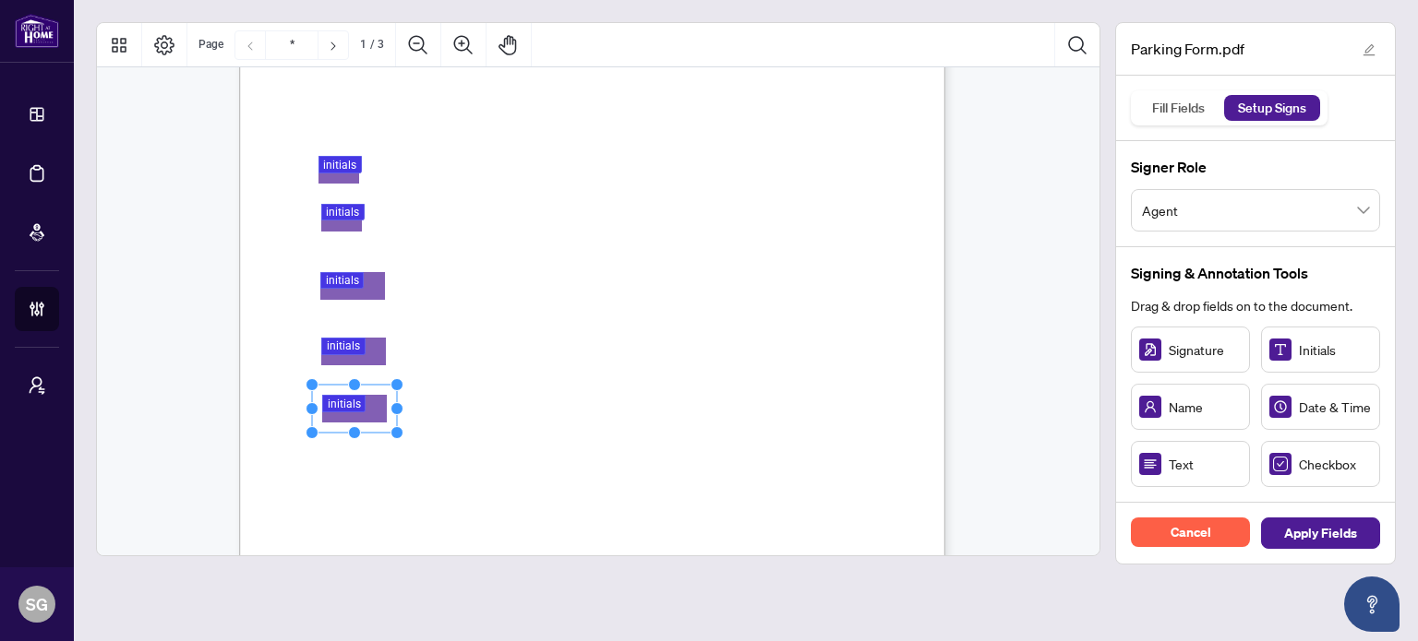
drag, startPoint x: 346, startPoint y: 414, endPoint x: 354, endPoint y: 403, distance: 13.8
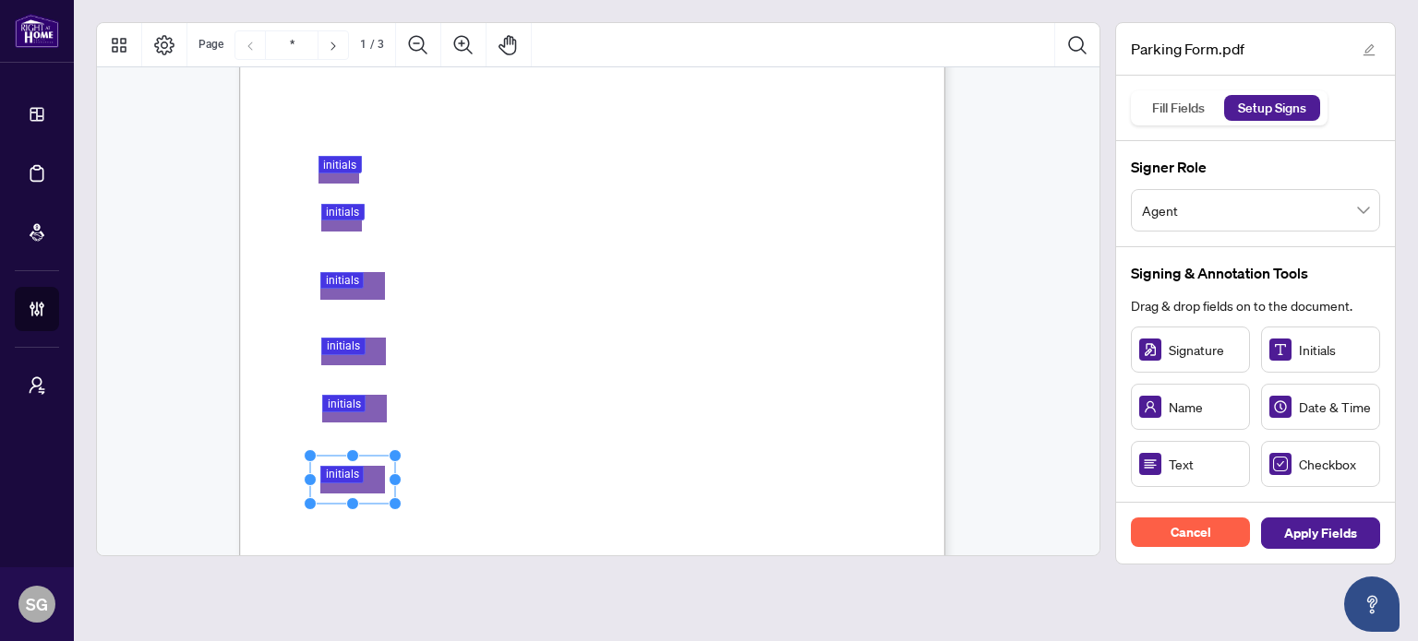
drag, startPoint x: 342, startPoint y: 475, endPoint x: 354, endPoint y: 475, distance: 12.0
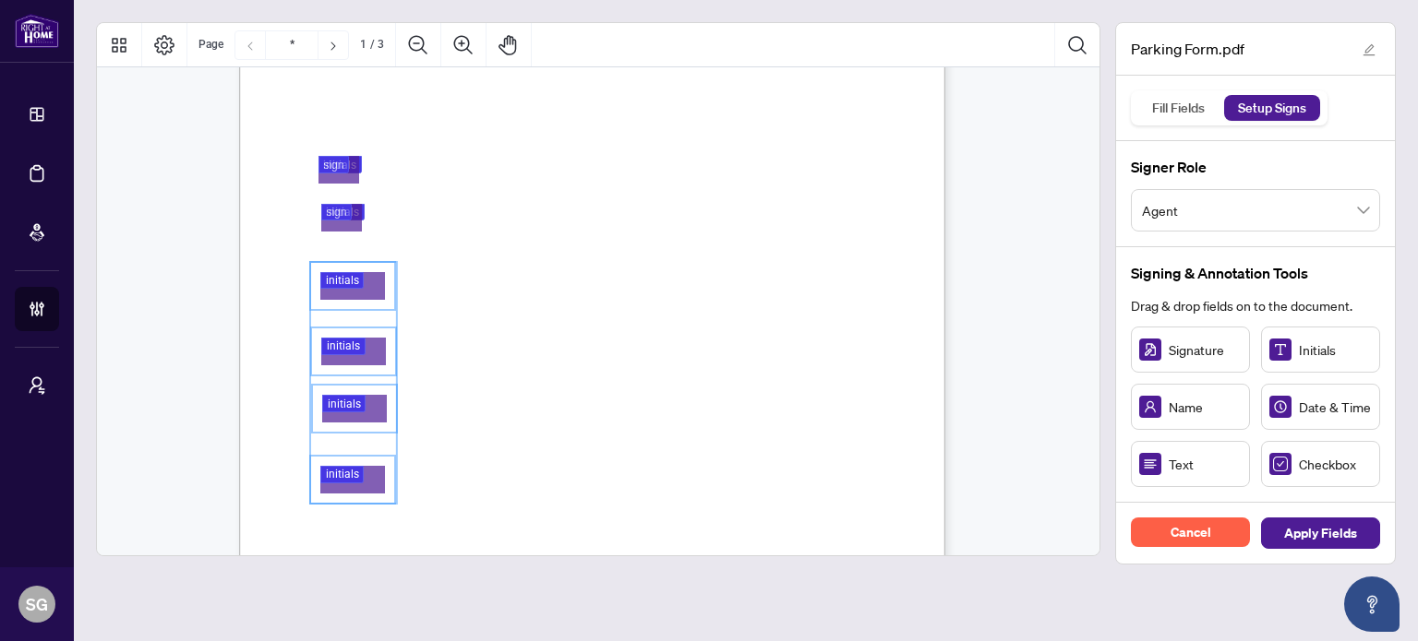
click at [713, 330] on div "PARKING YOUR LICENSE AGREEMENT Overview: Parking your license means that your l…" at bounding box center [680, 288] width 882 height 1143
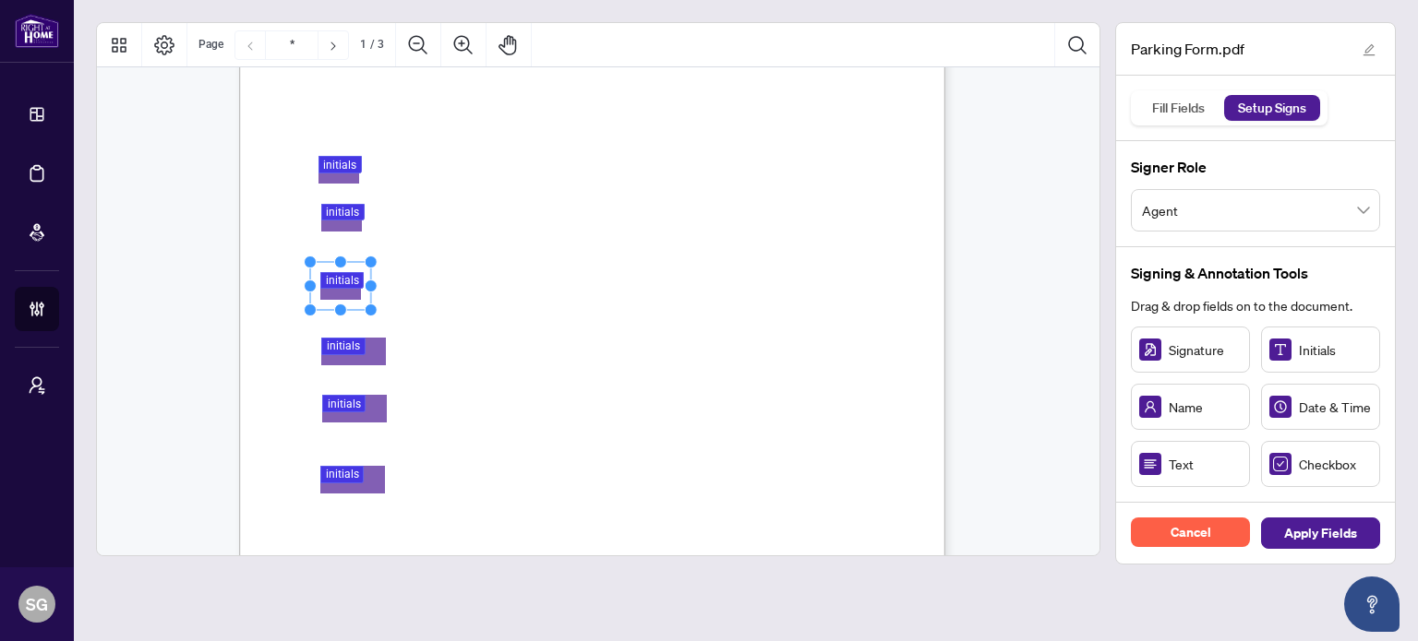
drag, startPoint x: 397, startPoint y: 283, endPoint x: 410, endPoint y: 350, distance: 67.7
click at [362, 282] on icon "Resize, Top Resize, Top, Right Resize, Right Resize, Bottom, Right Resize, Bott…" at bounding box center [341, 286] width 74 height 61
drag, startPoint x: 380, startPoint y: 350, endPoint x: 359, endPoint y: 350, distance: 21.2
click at [359, 350] on rect "Page 1" at bounding box center [325, 353] width 85 height 48
drag, startPoint x: 285, startPoint y: 352, endPoint x: 340, endPoint y: 351, distance: 54.5
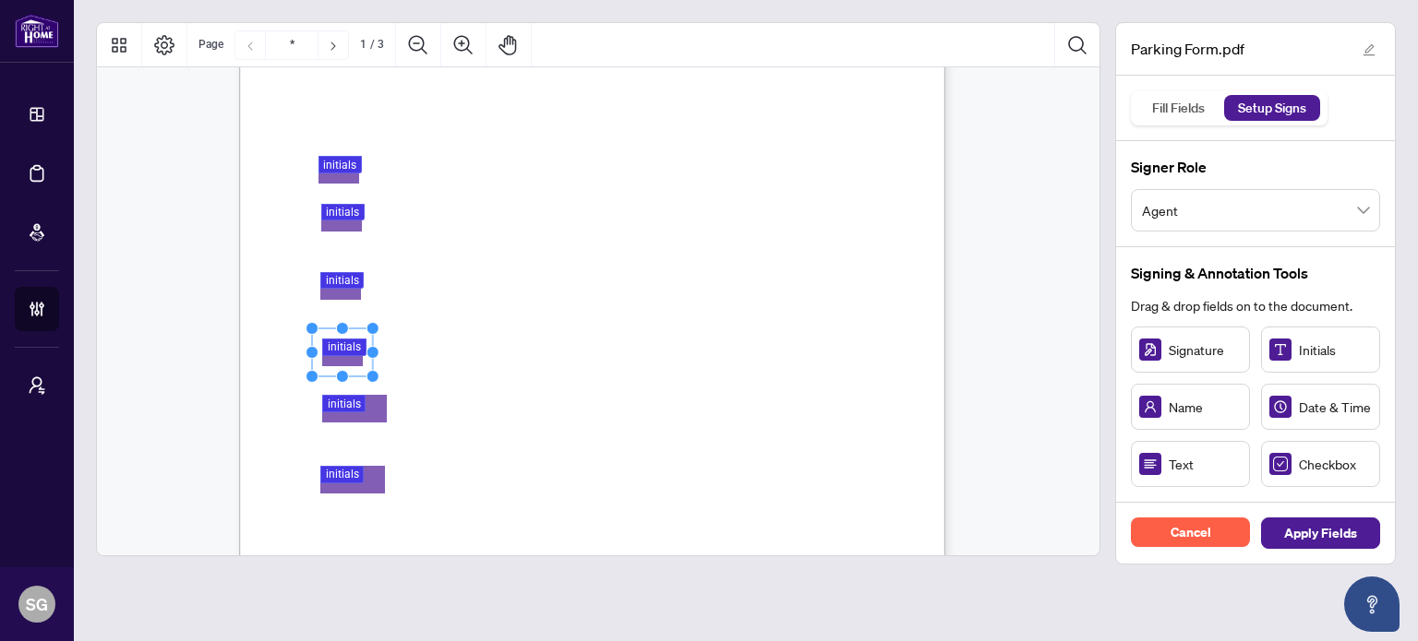
click at [314, 351] on circle "Resize, Left" at bounding box center [312, 352] width 12 height 12
click at [345, 352] on rect "Page 1" at bounding box center [343, 354] width 61 height 48
drag, startPoint x: 394, startPoint y: 410, endPoint x: 375, endPoint y: 424, distance: 23.8
click at [361, 408] on icon "Resize, Top Resize, Top, Right Resize, Right Resize, Bottom, Right Resize, Bott…" at bounding box center [341, 410] width 74 height 61
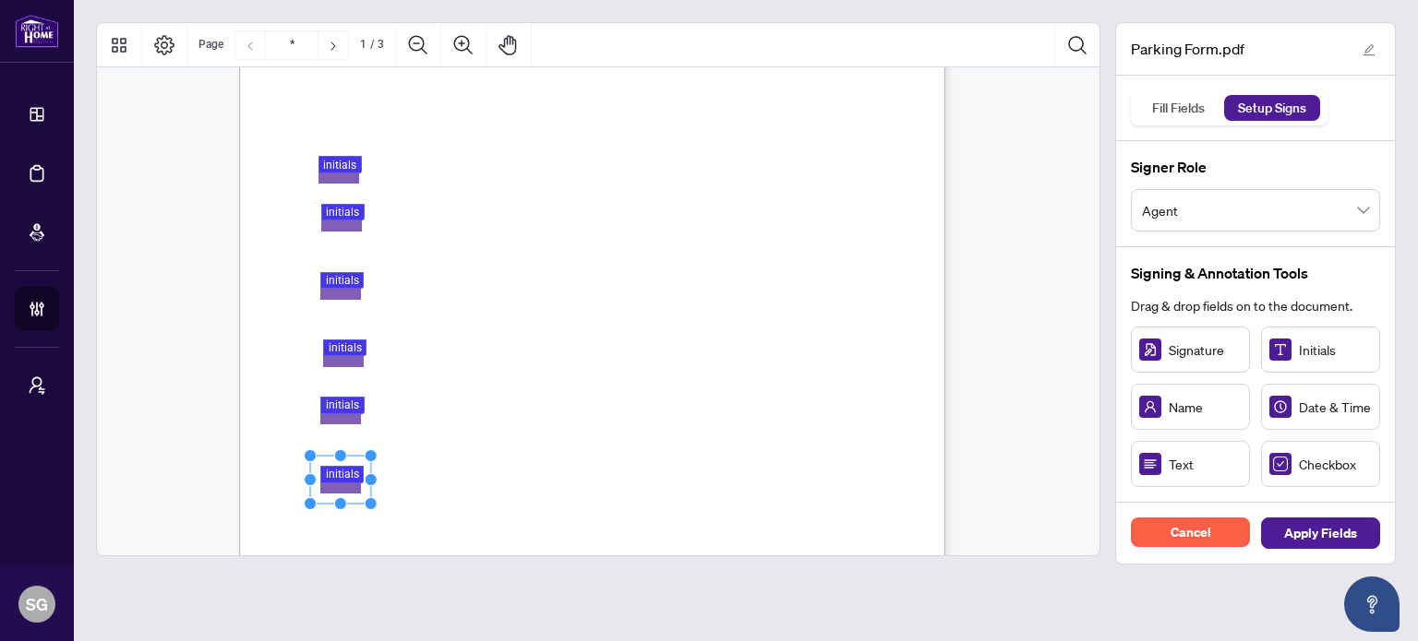
drag, startPoint x: 393, startPoint y: 478, endPoint x: 351, endPoint y: 478, distance: 42.5
click at [351, 478] on icon "Resize, Top Resize, Top, Right Resize, Right Resize, Bottom, Right Resize, Bott…" at bounding box center [341, 479] width 74 height 61
click at [347, 185] on div "PARKING YOUR LICENSE AGREEMENT Overview: Parking your license means that your l…" at bounding box center [680, 288] width 882 height 1143
drag, startPoint x: 373, startPoint y: 172, endPoint x: 341, endPoint y: 167, distance: 32.6
click at [341, 167] on icon "Resize, Top Resize, Top, Right Resize, Right Resize, Bottom, Right Resize, Bott…" at bounding box center [339, 169] width 74 height 61
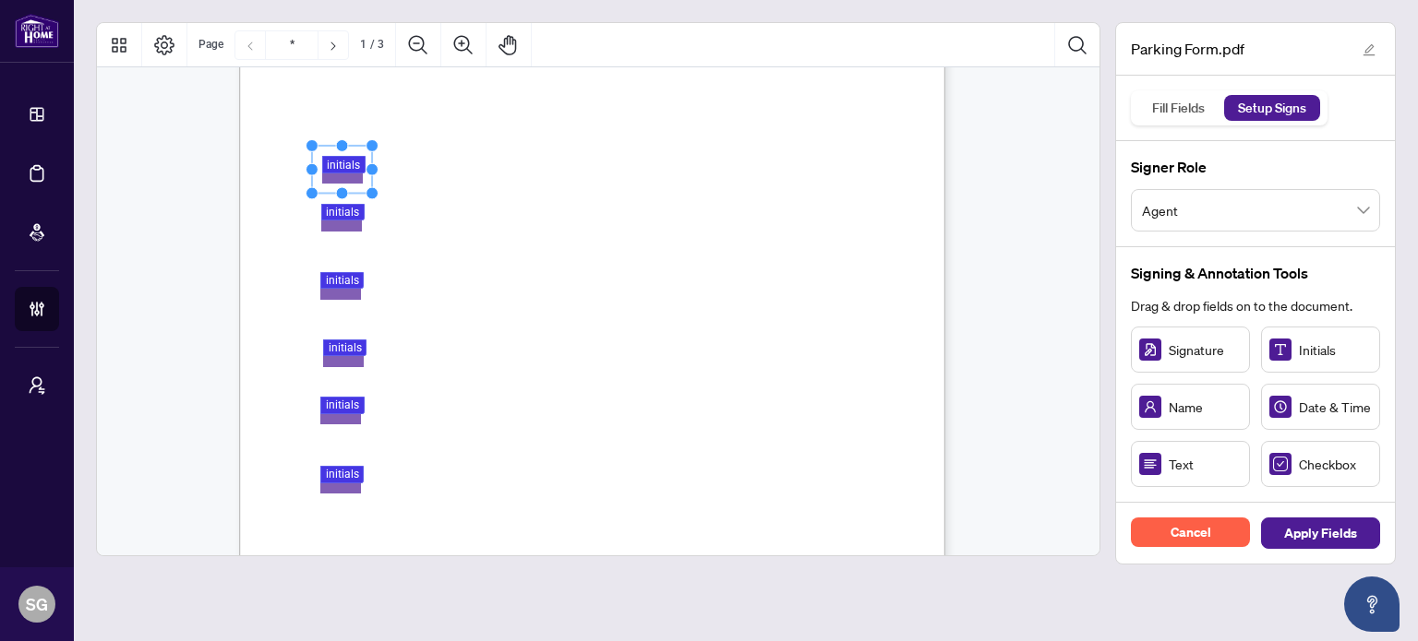
click at [344, 167] on rect "Page 1" at bounding box center [342, 170] width 61 height 48
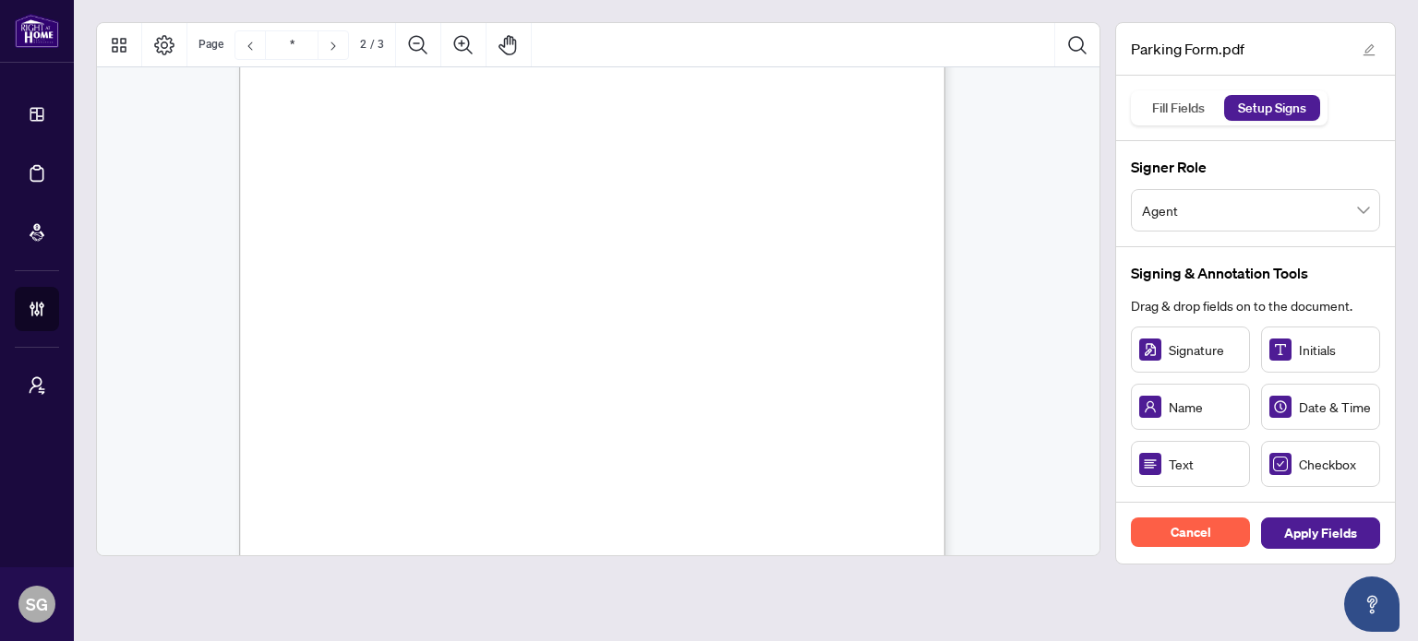
scroll to position [1015, 0]
drag, startPoint x: 1322, startPoint y: 346, endPoint x: 361, endPoint y: 106, distance: 990.3
drag, startPoint x: 388, startPoint y: 102, endPoint x: 348, endPoint y: 102, distance: 39.7
click at [348, 102] on icon "Resize, Top Resize, Top, Right Resize, Right Resize, Bottom, Right Resize, Bott…" at bounding box center [342, 105] width 74 height 61
drag, startPoint x: 382, startPoint y: 177, endPoint x: 330, endPoint y: 153, distance: 57.8
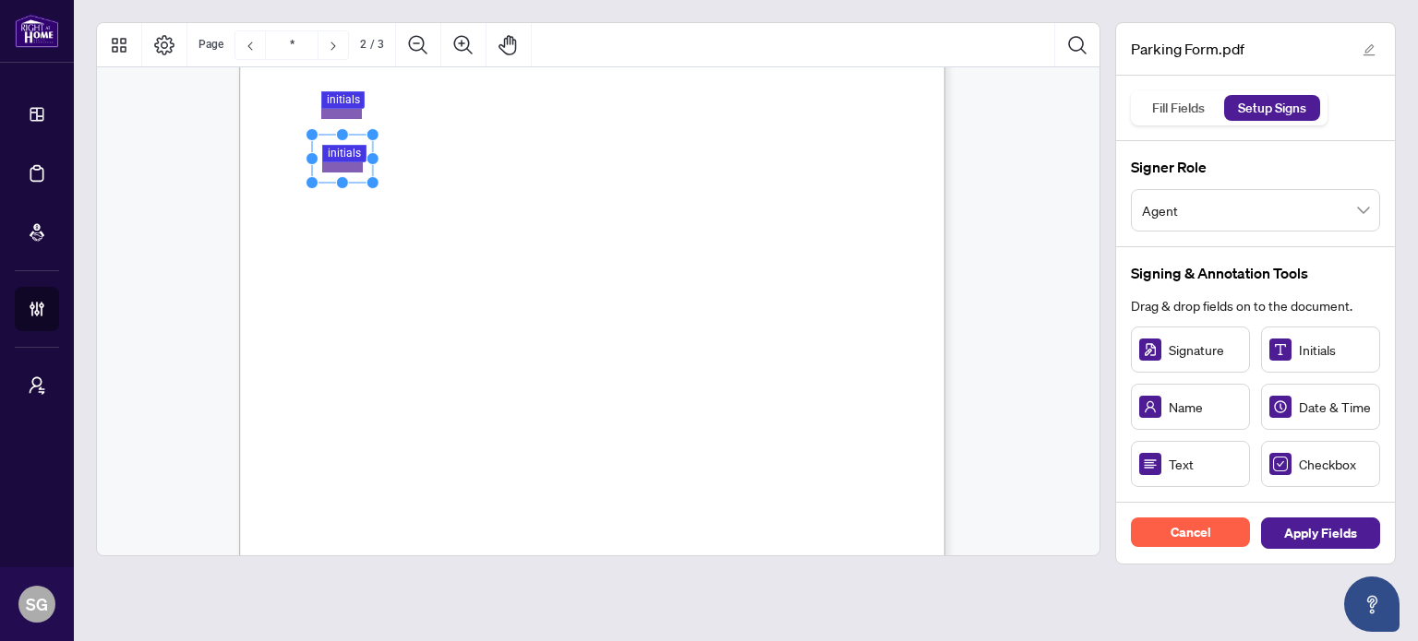
drag, startPoint x: 397, startPoint y: 153, endPoint x: 357, endPoint y: 147, distance: 40.2
click at [357, 147] on icon "Resize, Top Resize, Top, Right Resize, Right Resize, Bottom, Right Resize, Bott…" at bounding box center [343, 158] width 74 height 61
drag, startPoint x: 366, startPoint y: 227, endPoint x: 354, endPoint y: 225, distance: 12.1
click at [344, 7] on section "You must renew your RECO Errors and Omissions Insurance every year prior to the…" at bounding box center [680, 7] width 882 height 0
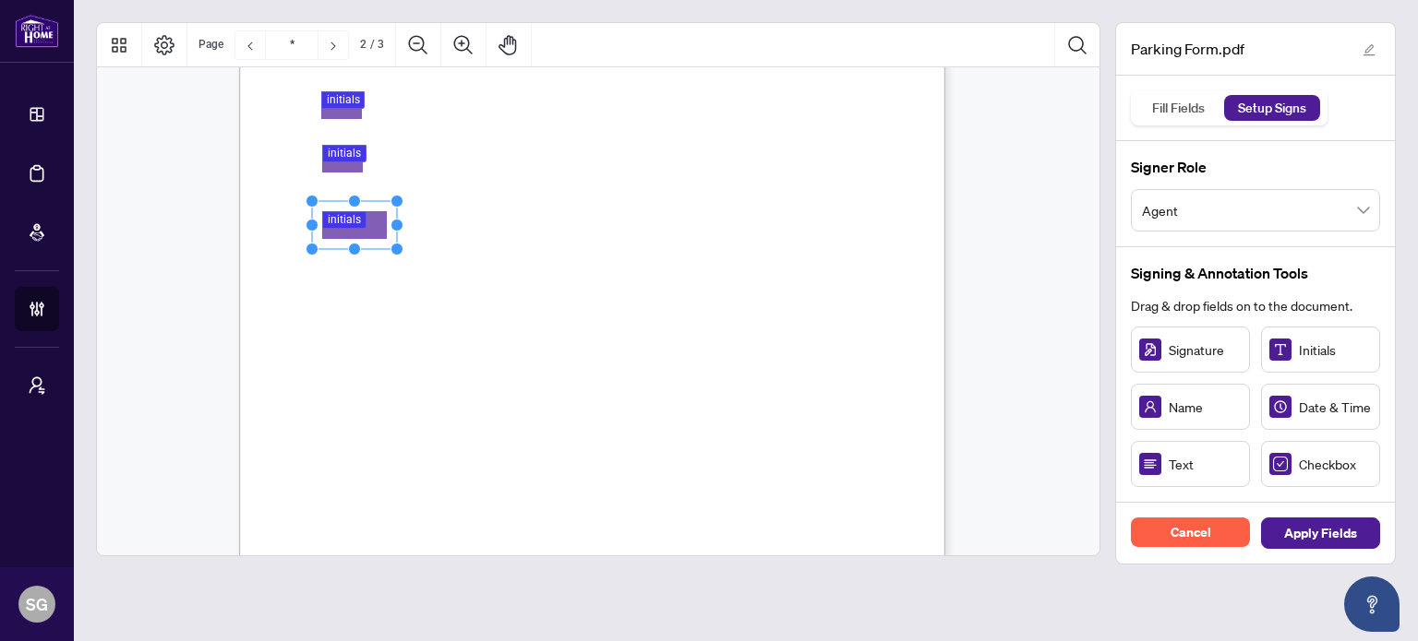
drag, startPoint x: 388, startPoint y: 226, endPoint x: 340, endPoint y: 223, distance: 48.1
drag, startPoint x: 393, startPoint y: 222, endPoint x: 343, endPoint y: 222, distance: 49.8
click at [342, 222] on icon "Resize, Top Resize, Top, Right Resize, Right Resize, Bottom, Right Resize, Bott…" at bounding box center [343, 225] width 74 height 61
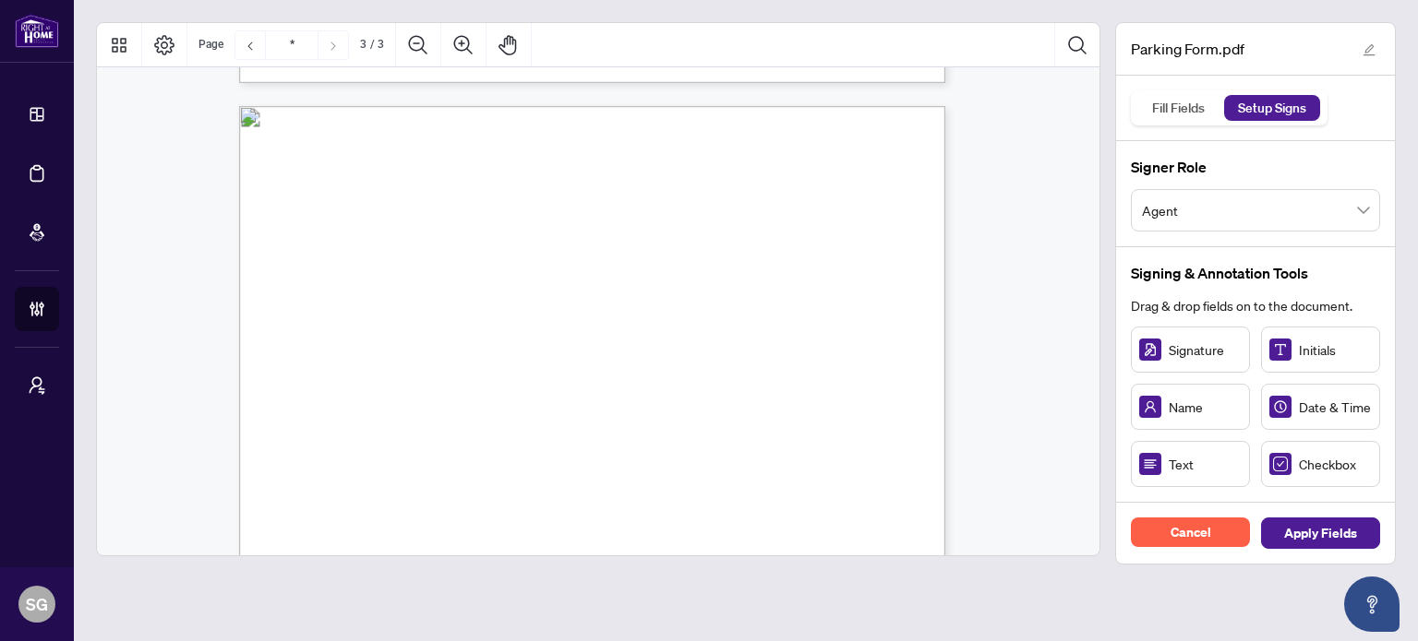
scroll to position [1938, 0]
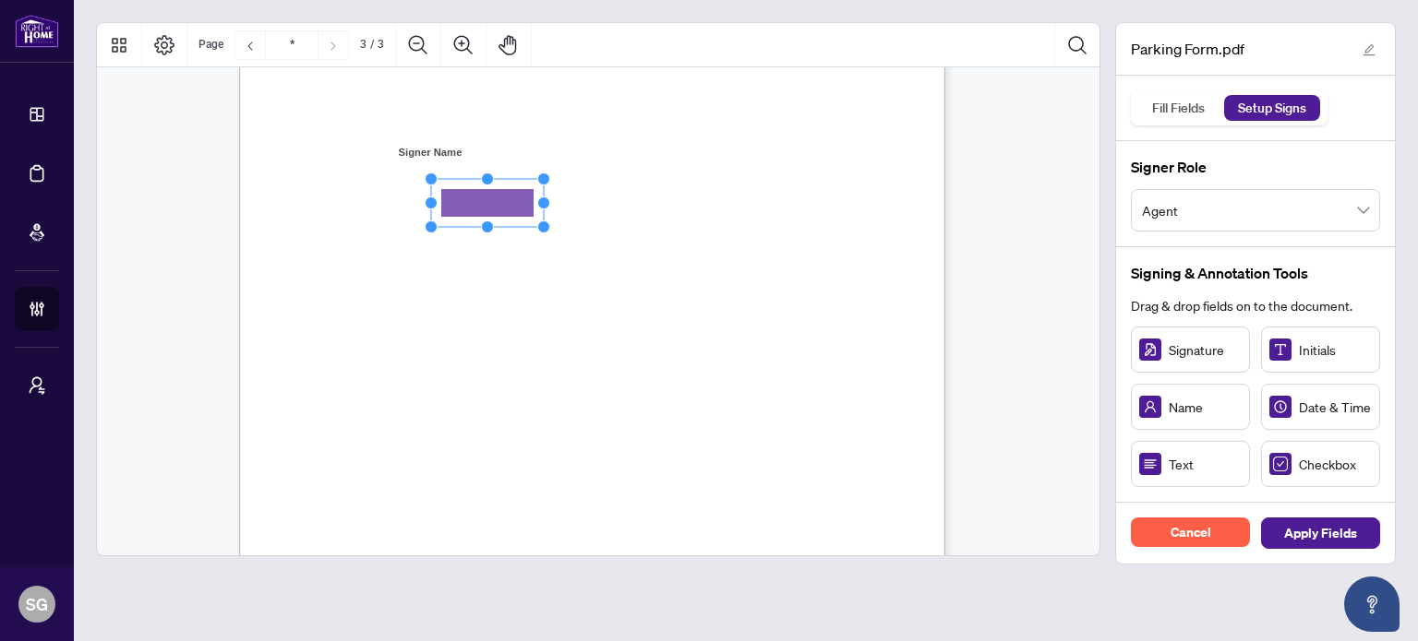
drag, startPoint x: 1178, startPoint y: 470, endPoint x: 486, endPoint y: 202, distance: 741.3
drag, startPoint x: 437, startPoint y: 315, endPoint x: 454, endPoint y: 316, distance: 17.6
click at [447, 315] on div "Agent Information: (Name of Salesperson) Home Branch: Registered Boards (please…" at bounding box center [592, 478] width 706 height 914
click at [451, 416] on span "Acknowledgement:" at bounding box center [386, 420] width 129 height 21
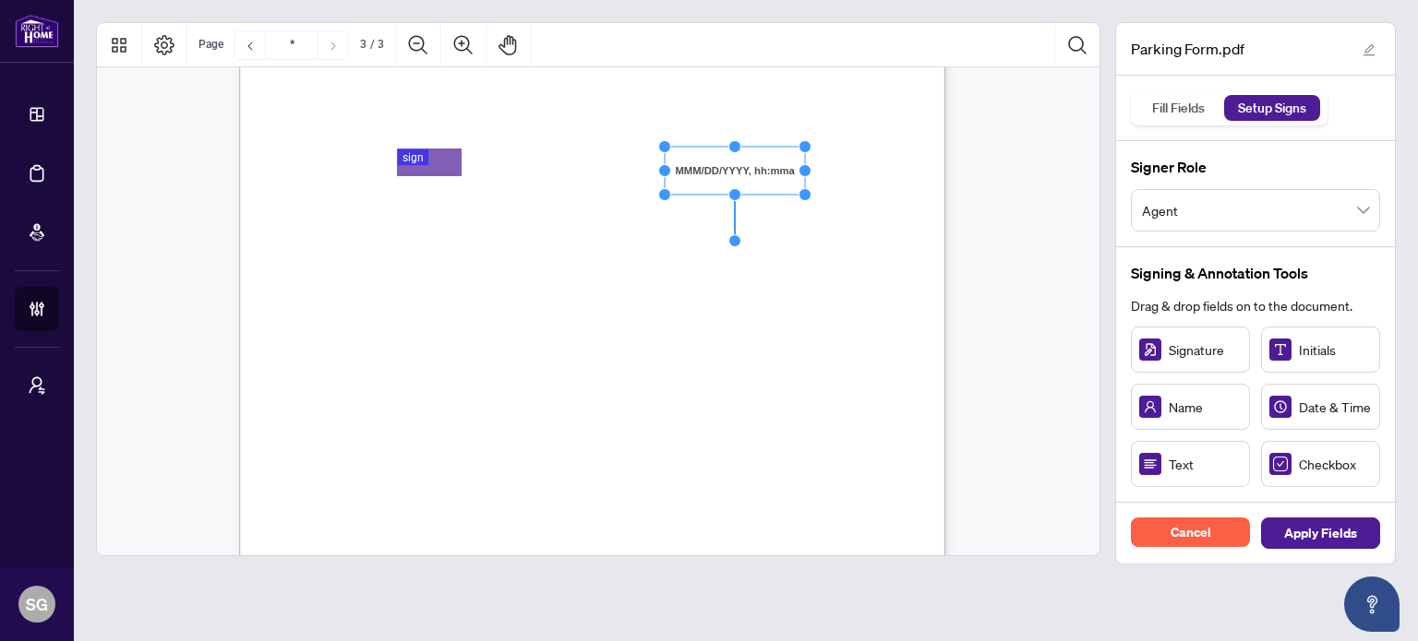
scroll to position [2151, 0]
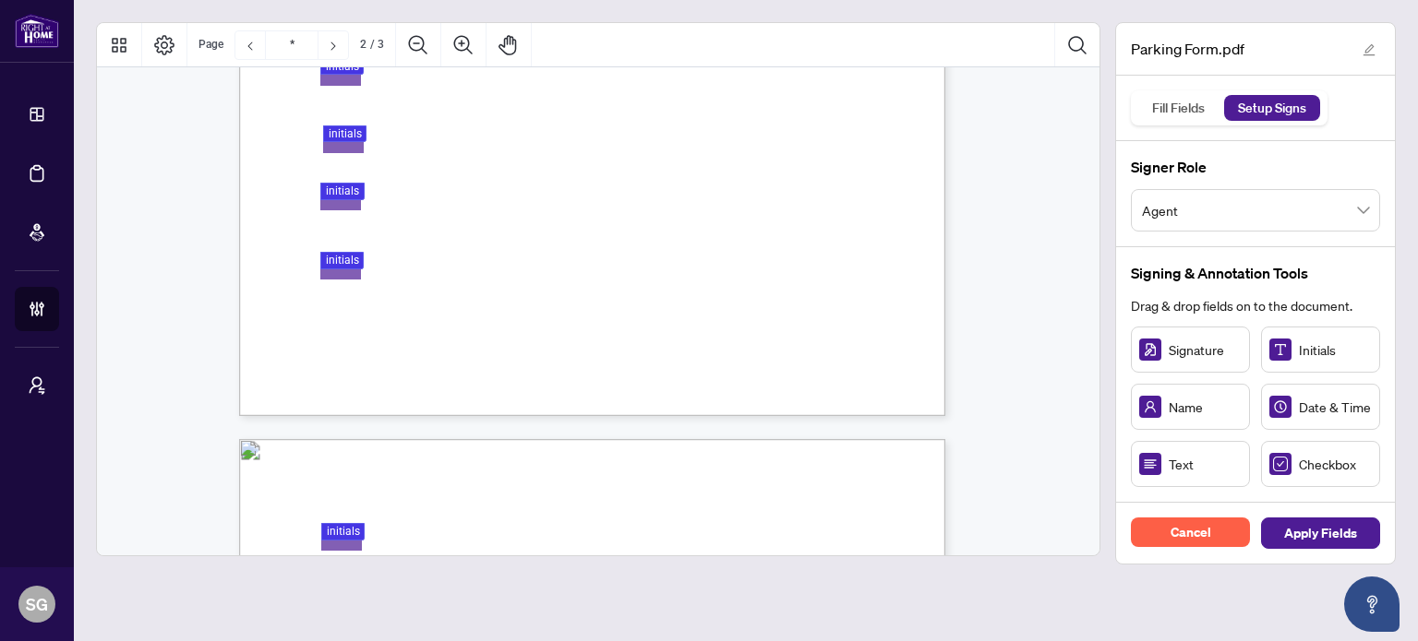
type input "*"
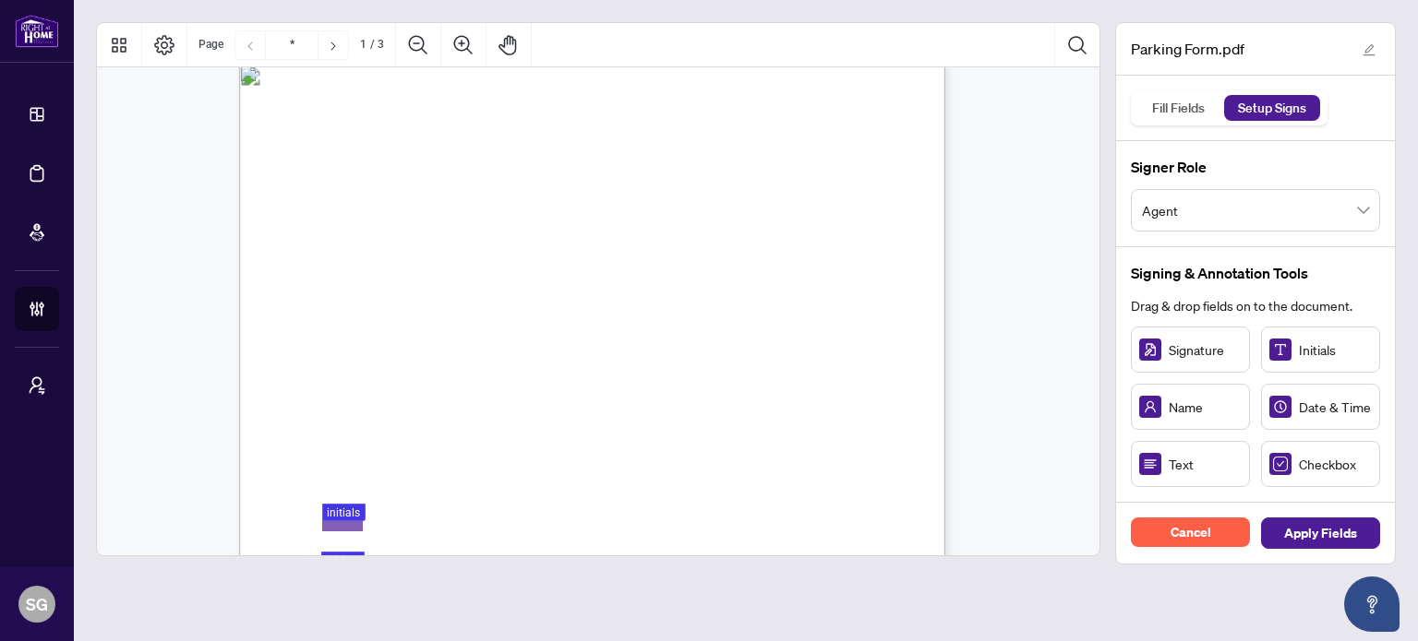
scroll to position [0, 0]
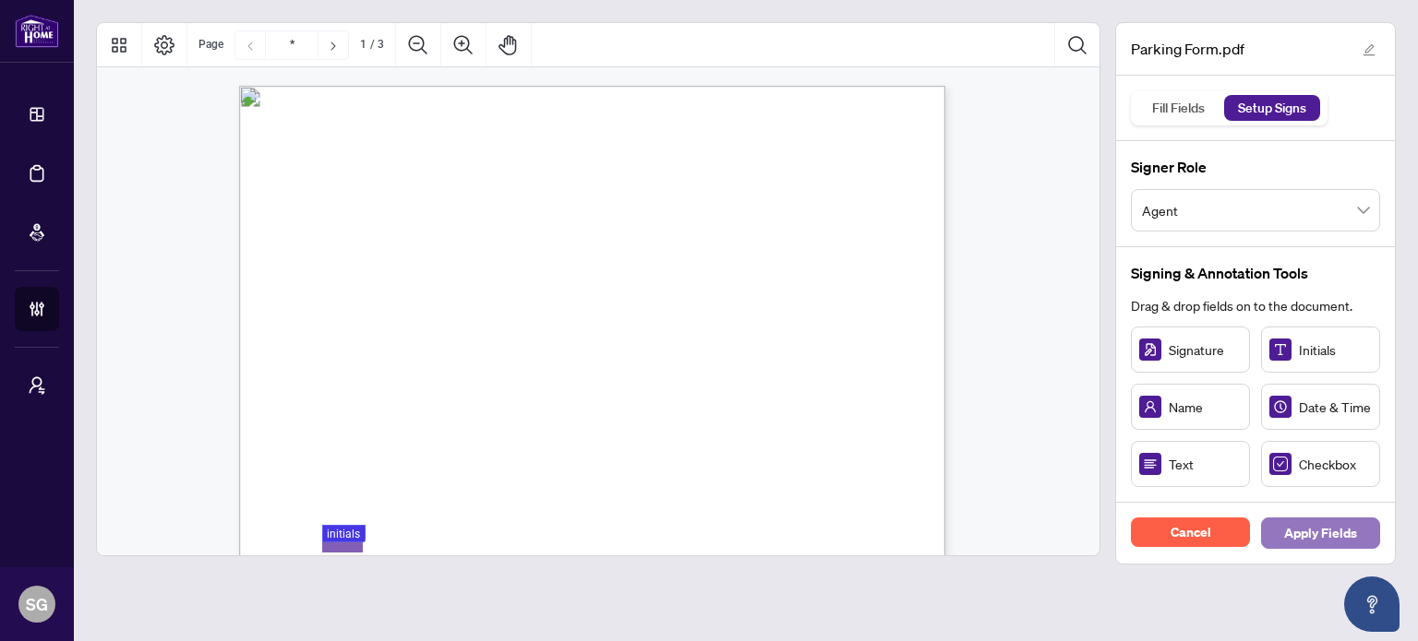
click at [1336, 539] on span "Apply Fields" at bounding box center [1320, 534] width 73 height 30
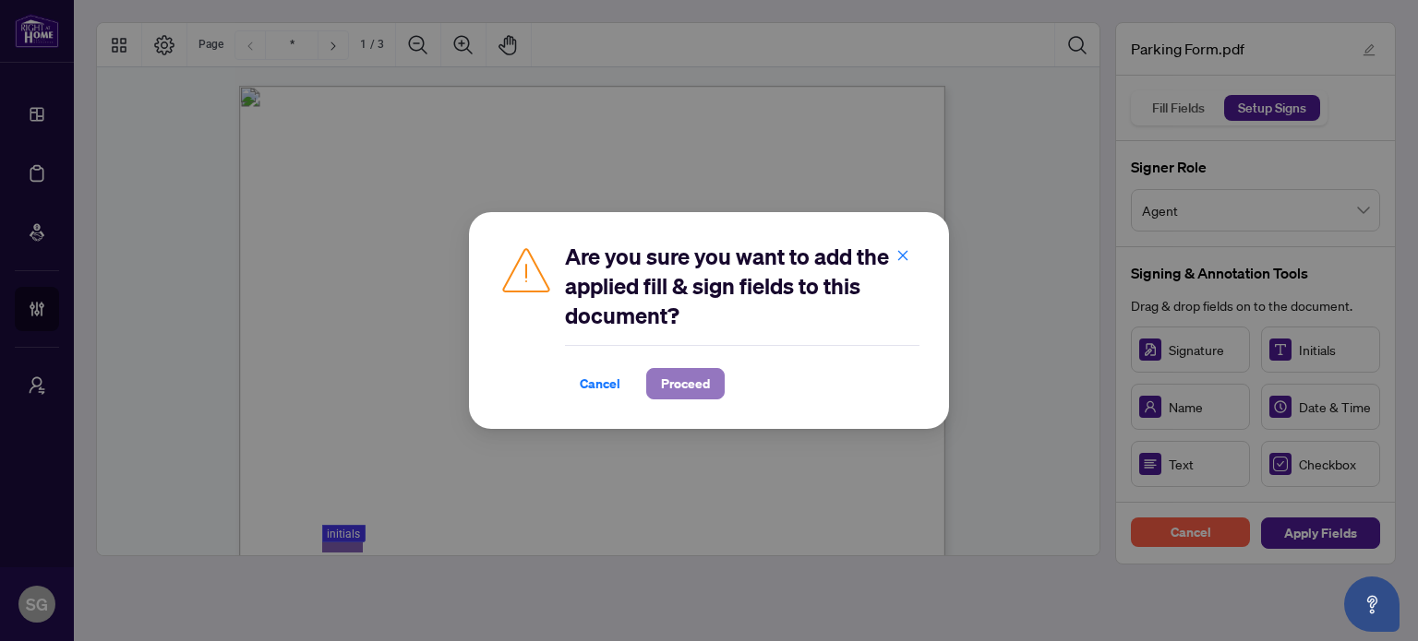
click at [668, 391] on span "Proceed" at bounding box center [685, 384] width 49 height 30
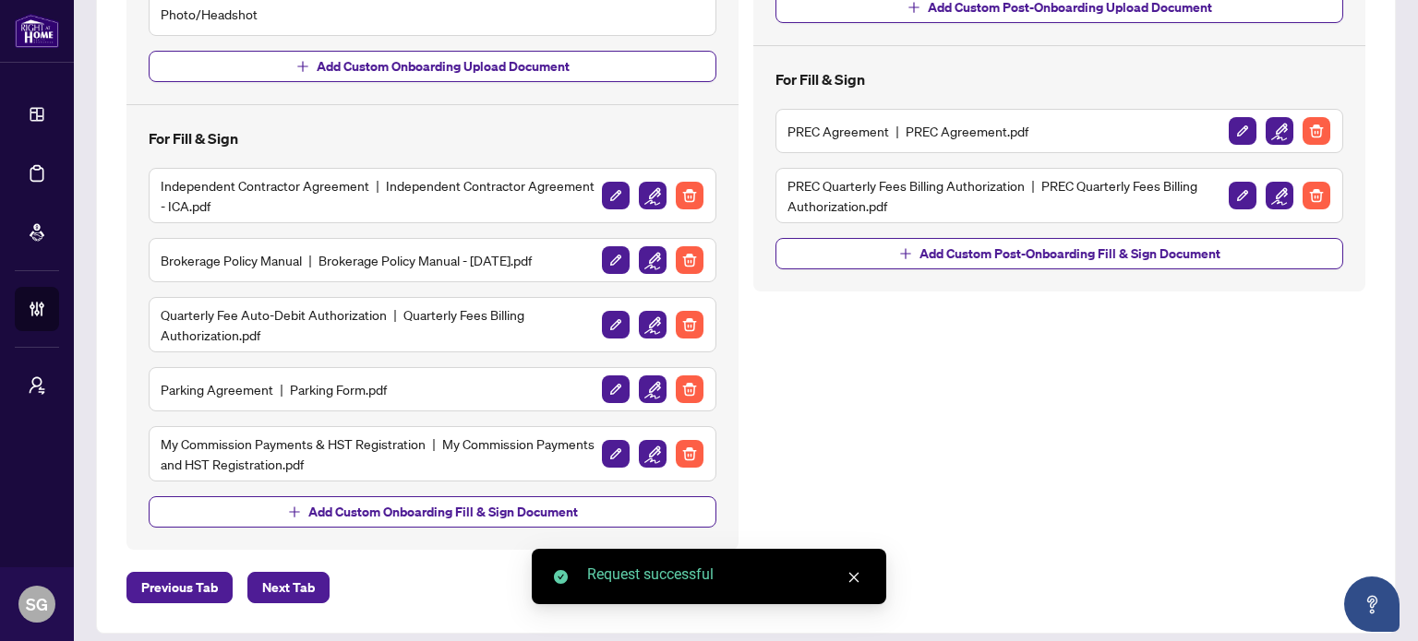
scroll to position [563, 0]
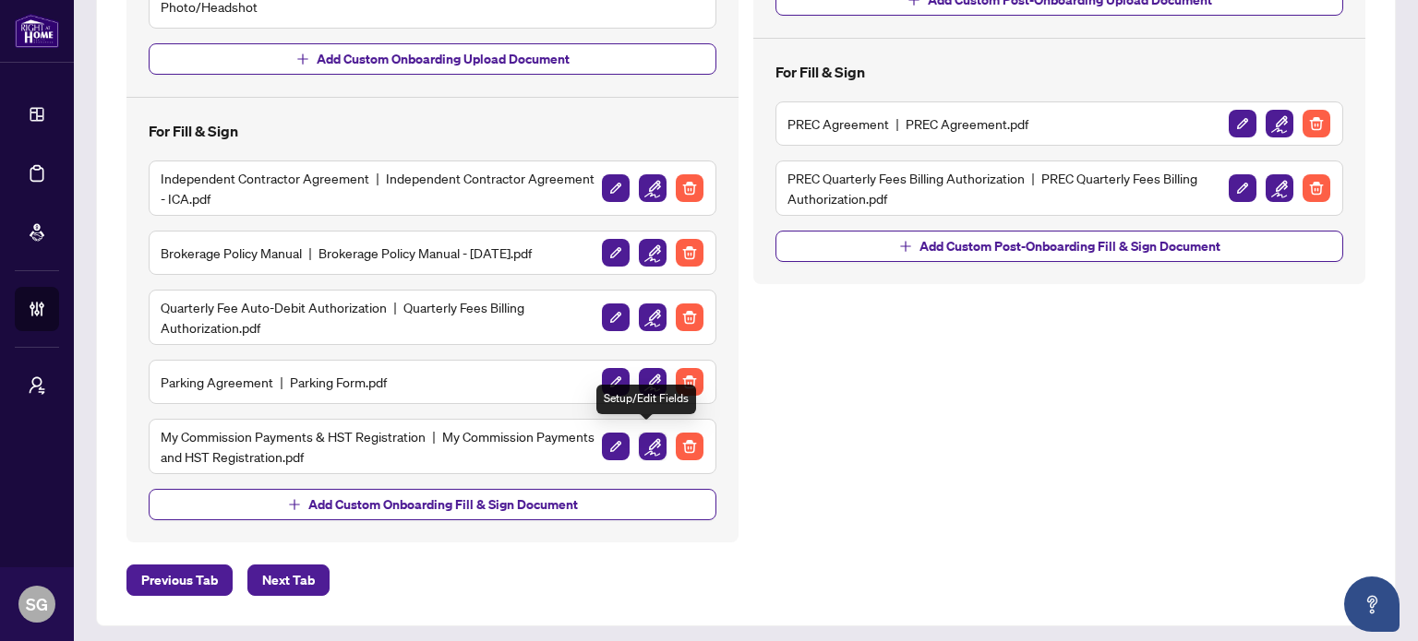
click at [651, 438] on img "button" at bounding box center [653, 447] width 28 height 28
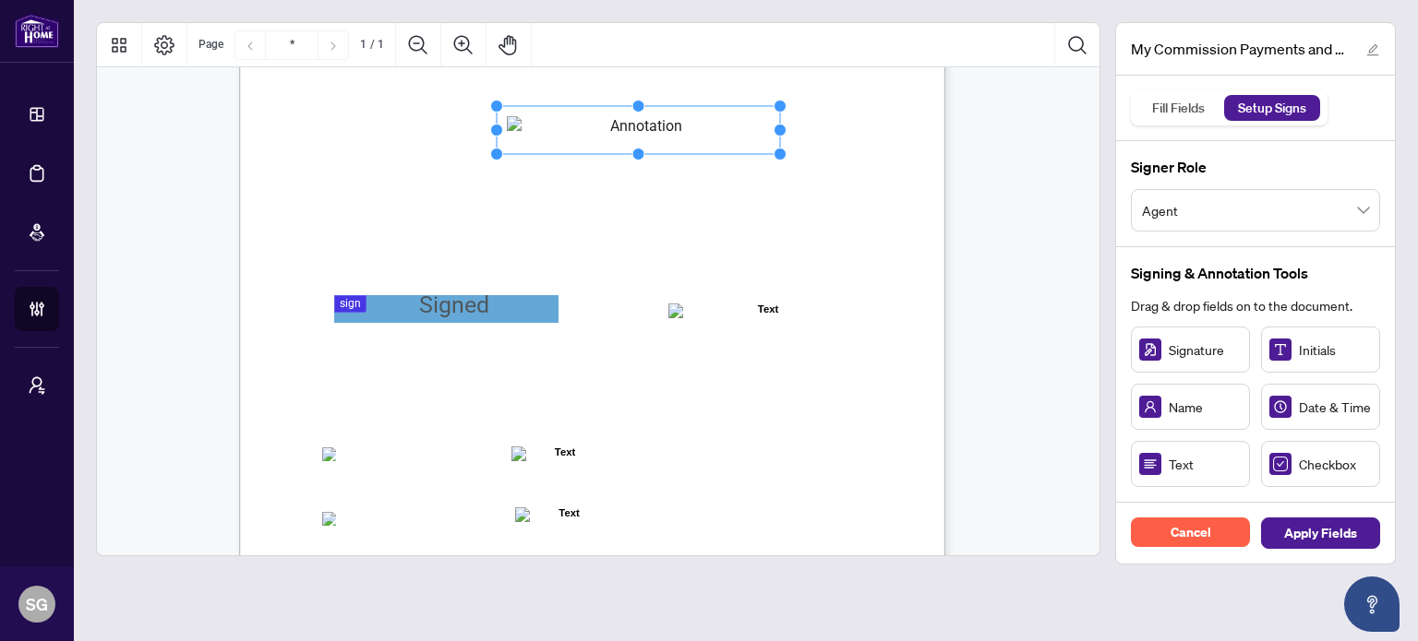
scroll to position [277, 0]
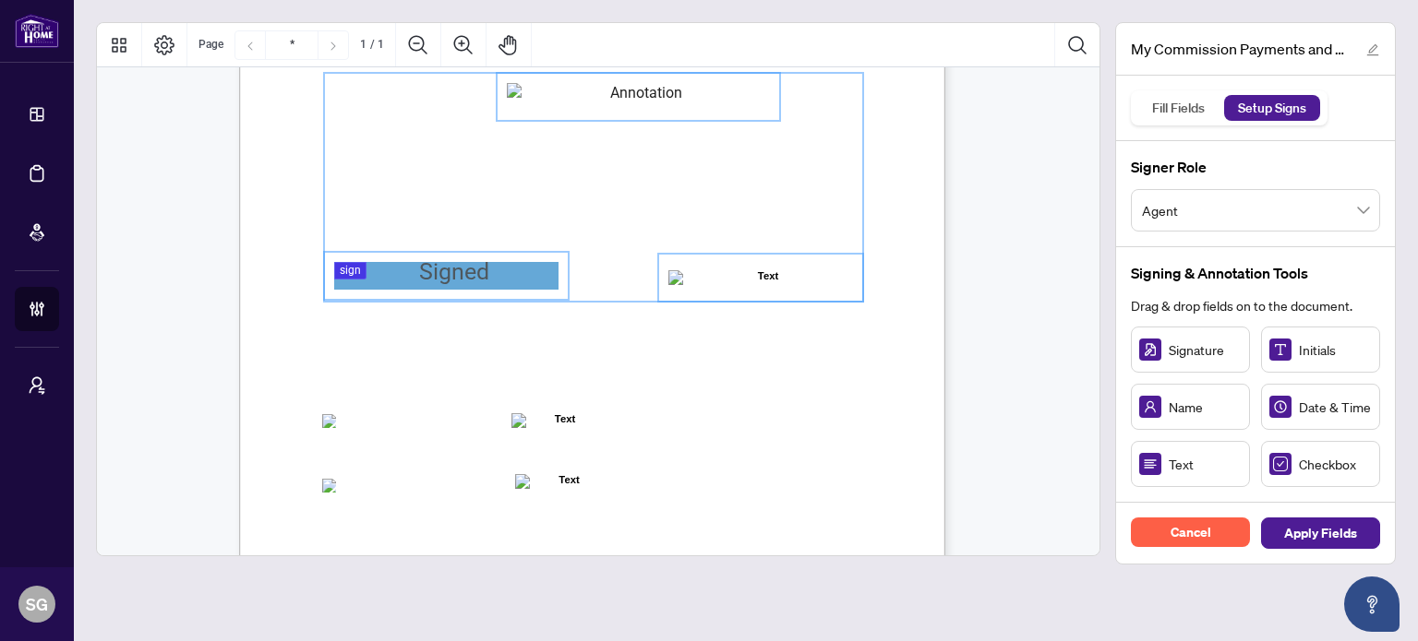
click at [331, 413] on span "☐" at bounding box center [328, 421] width 9 height 16
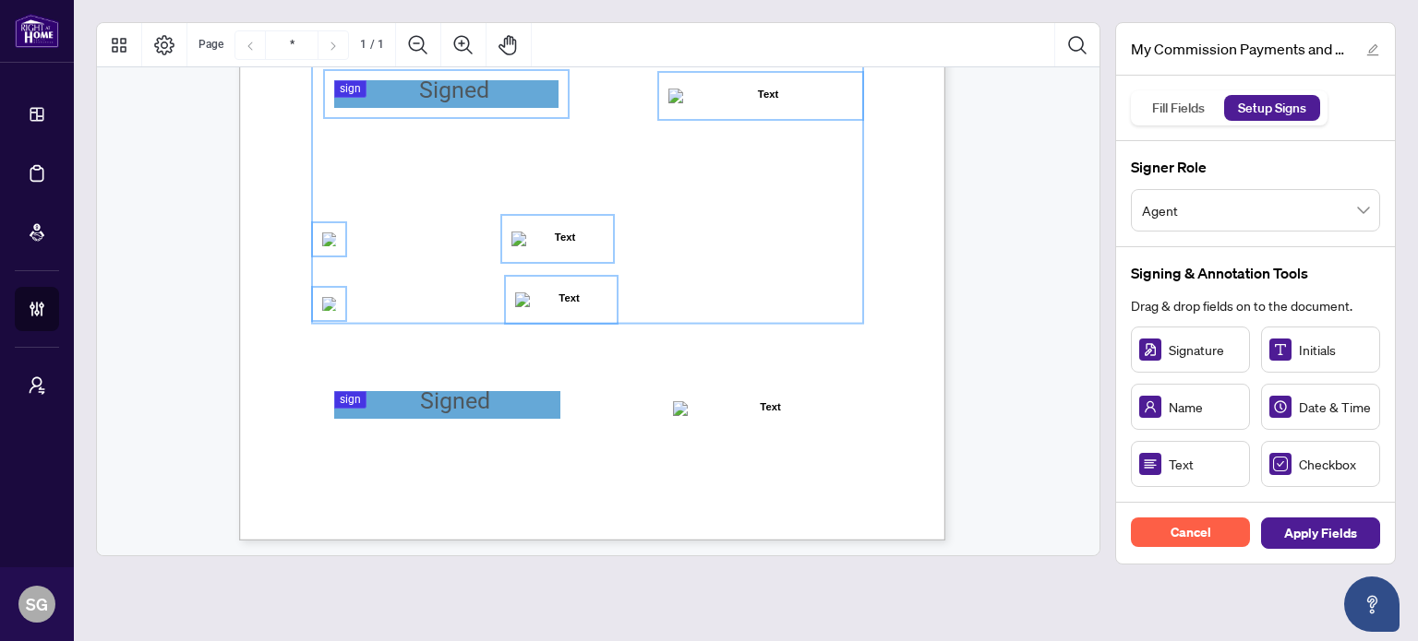
scroll to position [461, 0]
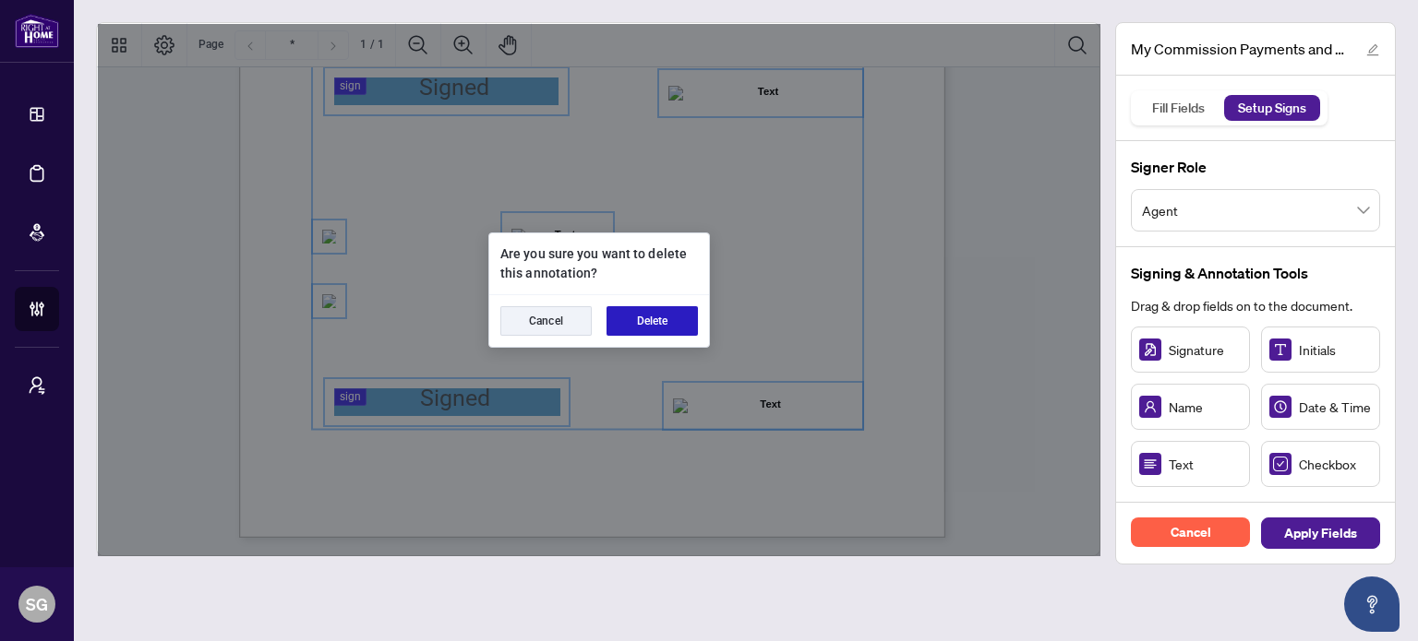
click at [668, 322] on button "Delete" at bounding box center [651, 321] width 91 height 30
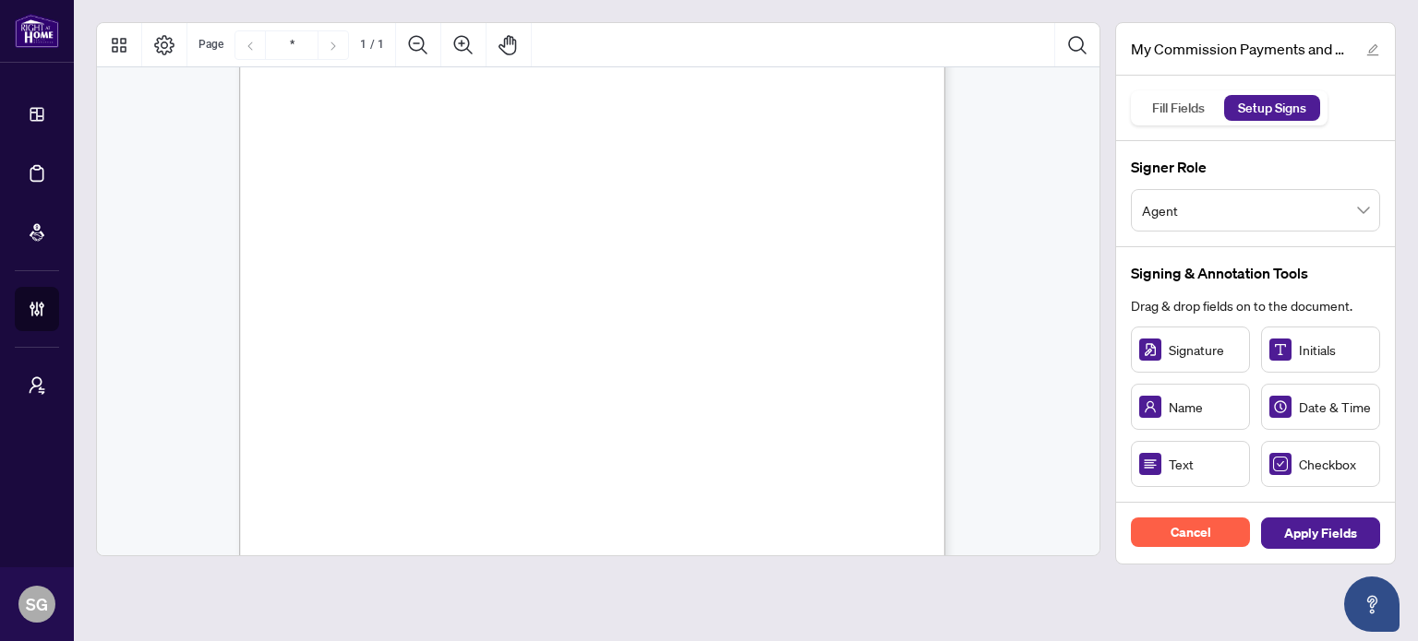
scroll to position [185, 0]
drag, startPoint x: 449, startPoint y: 365, endPoint x: 439, endPoint y: 369, distance: 10.3
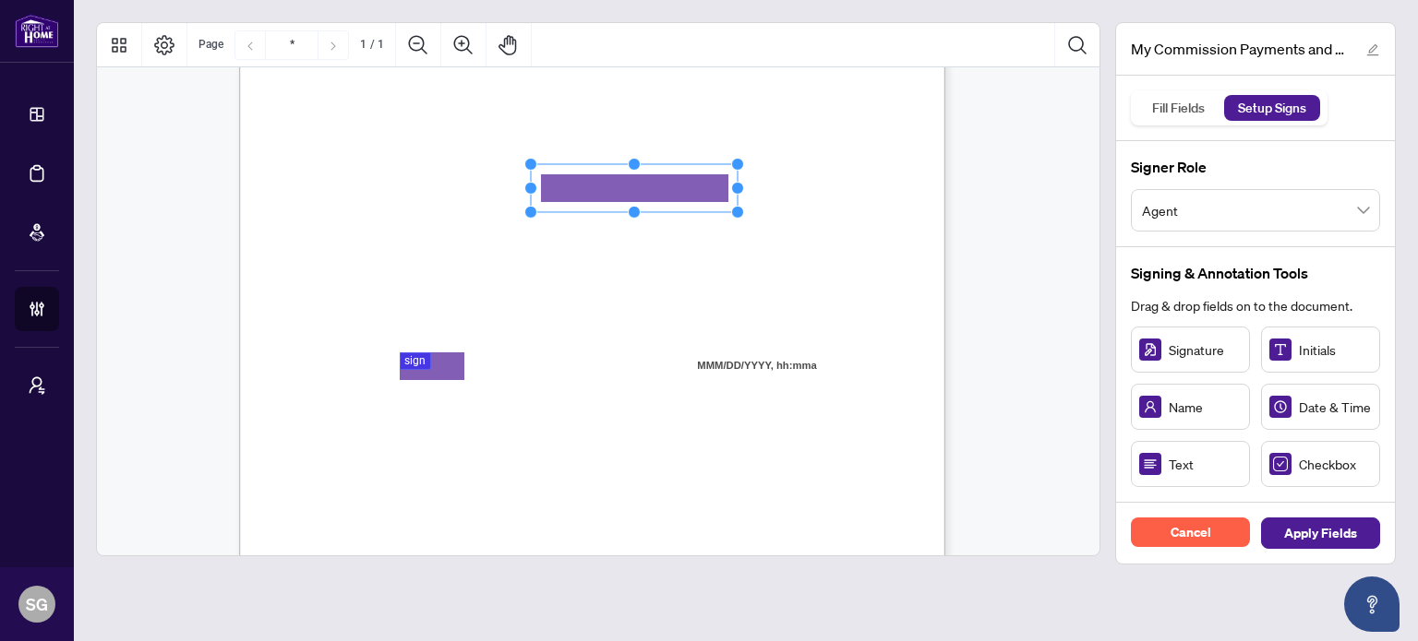
drag, startPoint x: 641, startPoint y: 185, endPoint x: 782, endPoint y: 185, distance: 141.2
click at [744, 185] on circle "Resize, Right" at bounding box center [738, 189] width 12 height 12
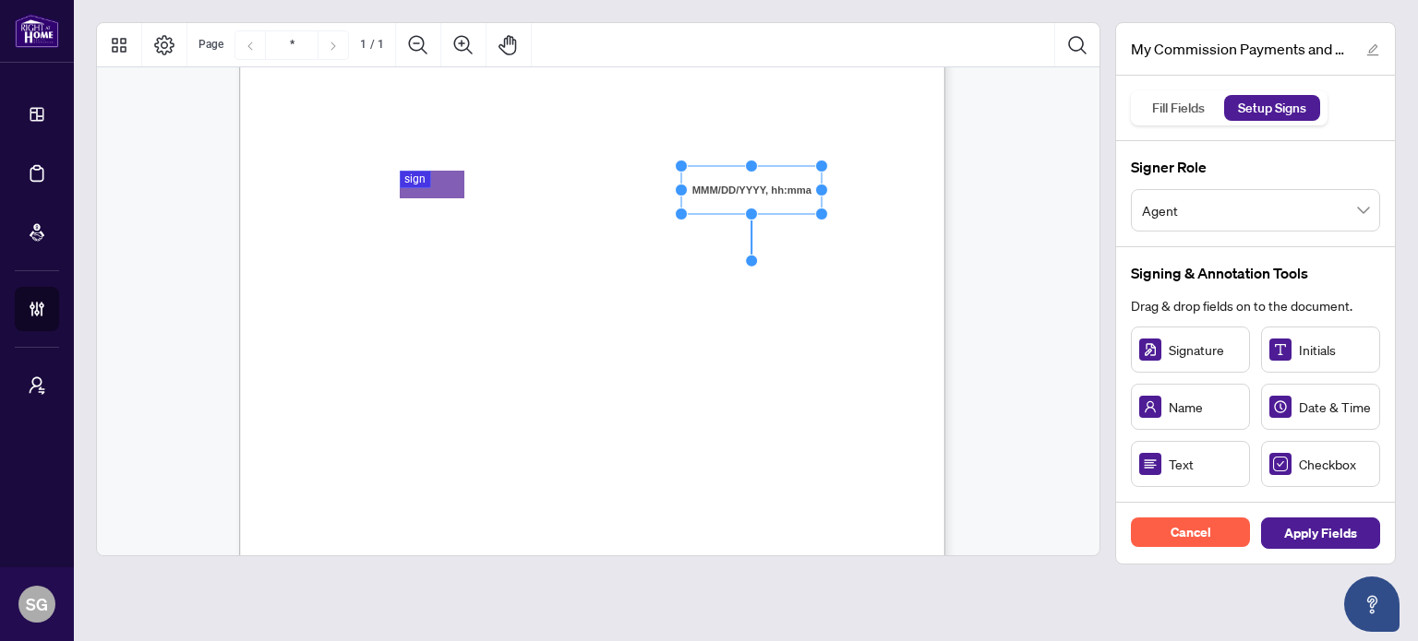
scroll to position [369, 0]
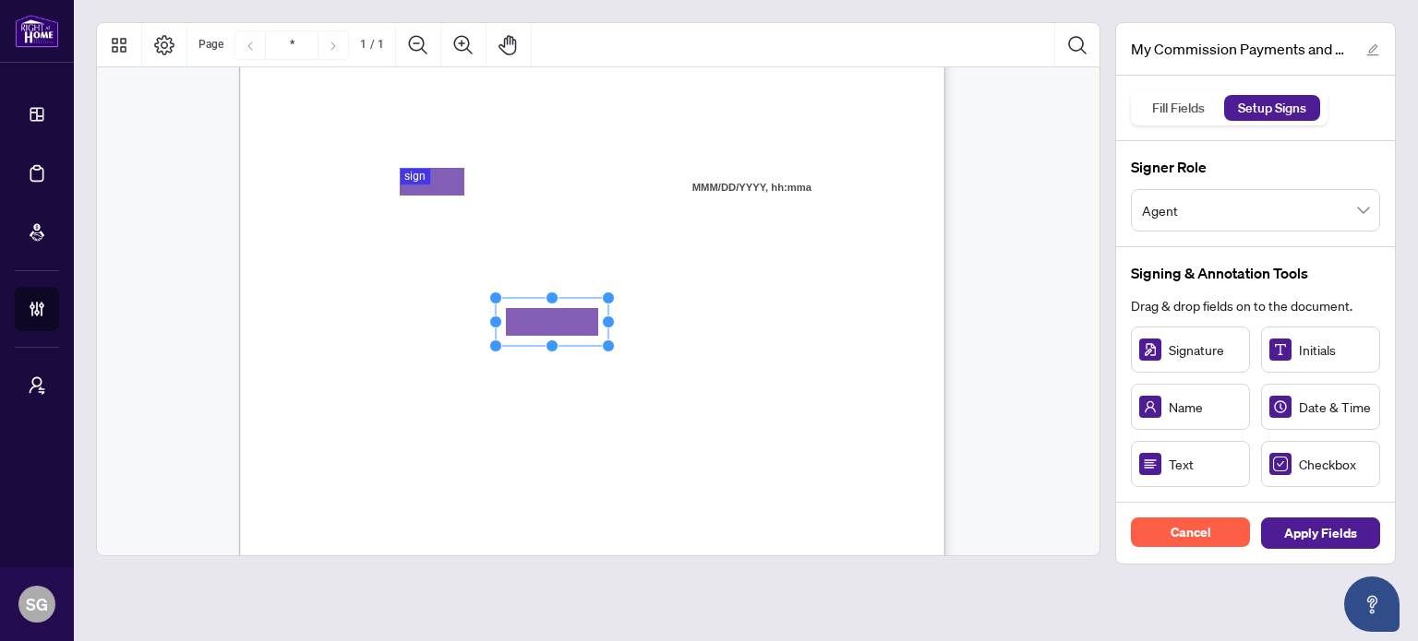
drag, startPoint x: 1185, startPoint y: 468, endPoint x: 550, endPoint y: 320, distance: 652.0
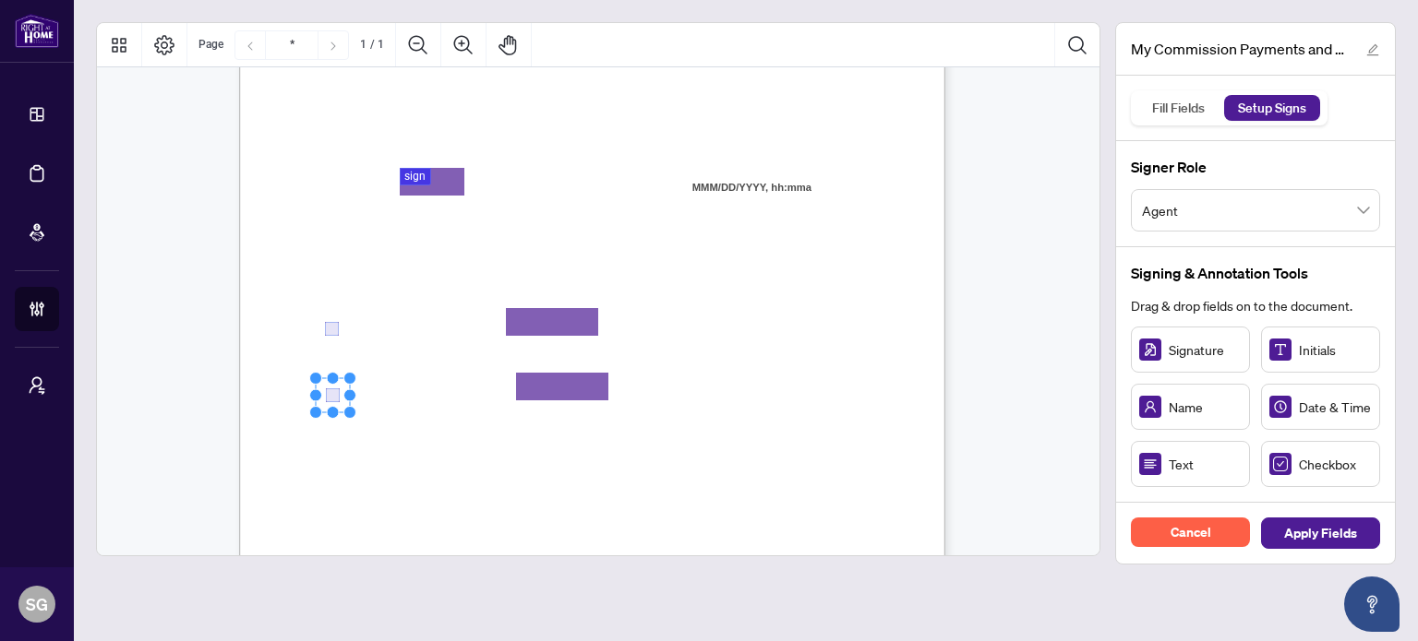
drag, startPoint x: 1295, startPoint y: 461, endPoint x: 331, endPoint y: 394, distance: 965.9
click at [327, 390] on rect "Page 1" at bounding box center [330, 395] width 34 height 34
drag, startPoint x: 443, startPoint y: 489, endPoint x: 443, endPoint y: 501, distance: 12.0
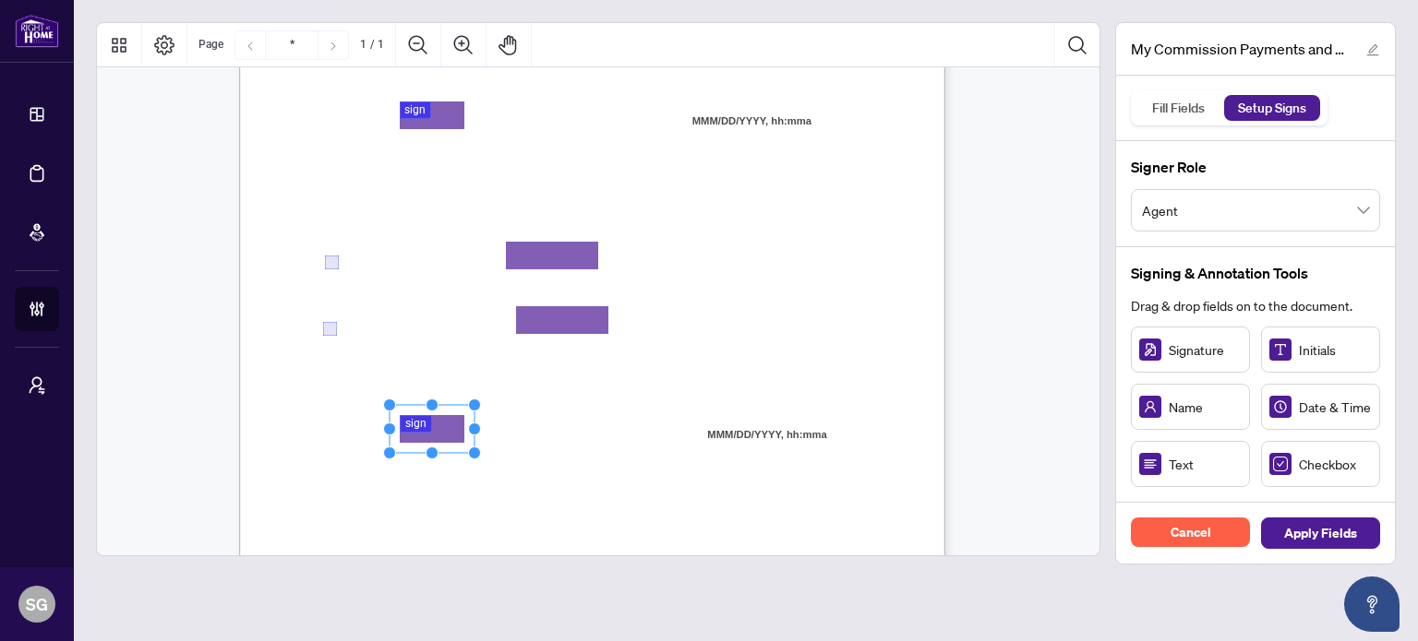
scroll to position [461, 0]
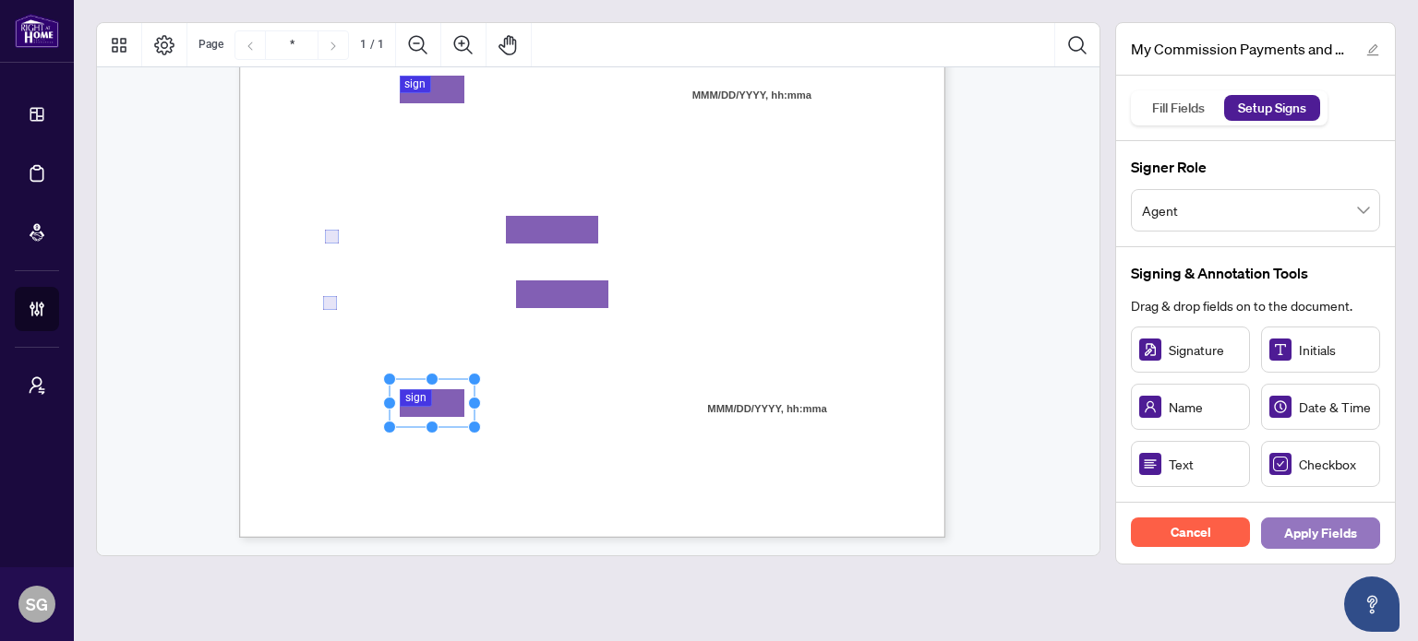
click at [1328, 531] on span "Apply Fields" at bounding box center [1320, 534] width 73 height 30
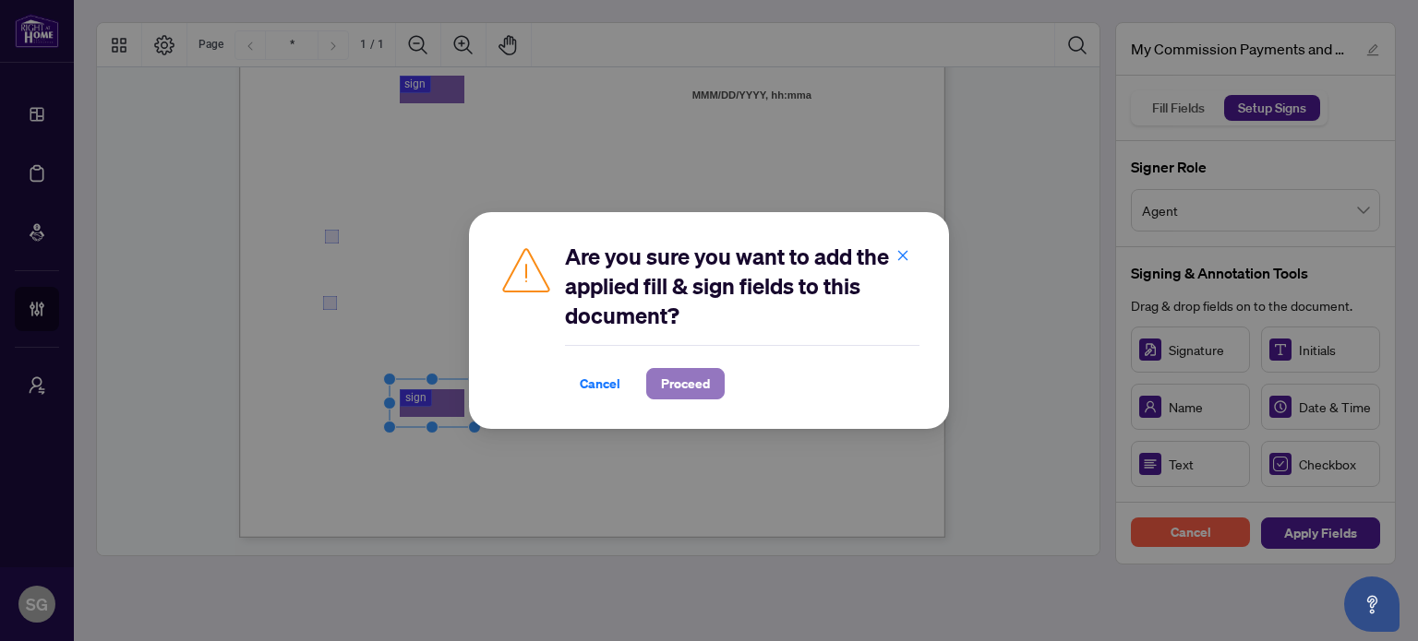
click at [699, 372] on span "Proceed" at bounding box center [685, 384] width 49 height 30
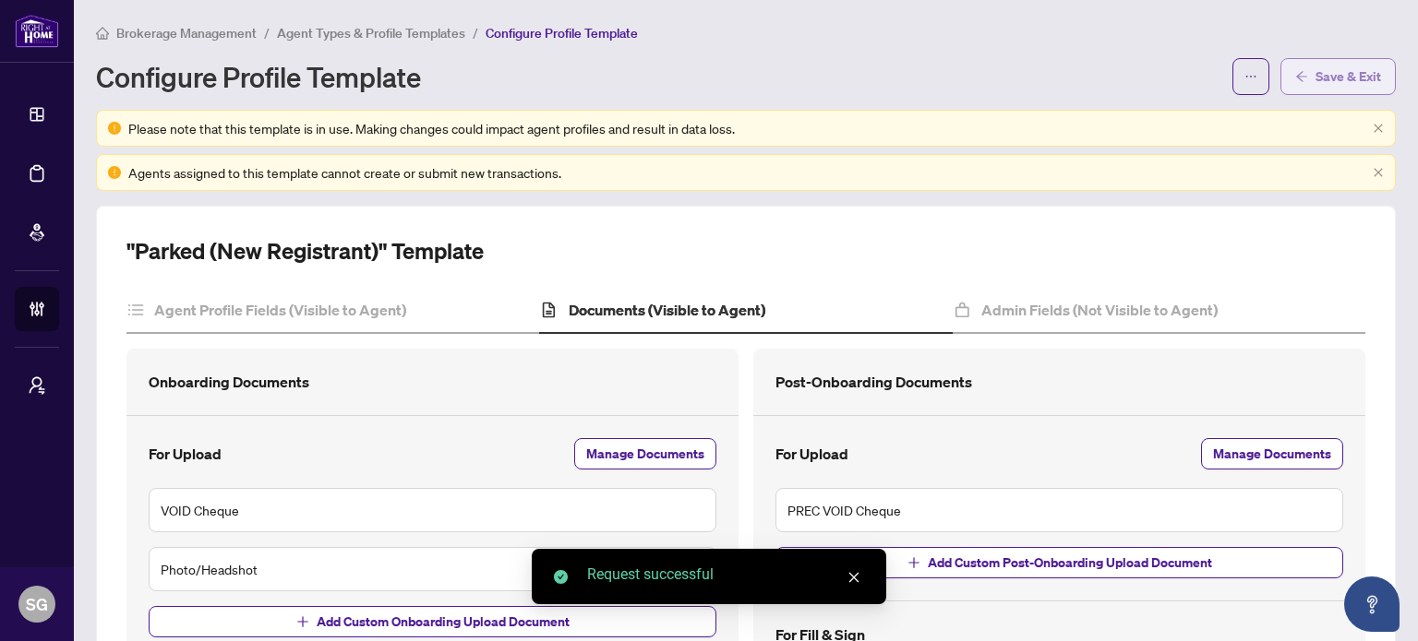
click at [1325, 70] on span "Save & Exit" at bounding box center [1348, 77] width 66 height 30
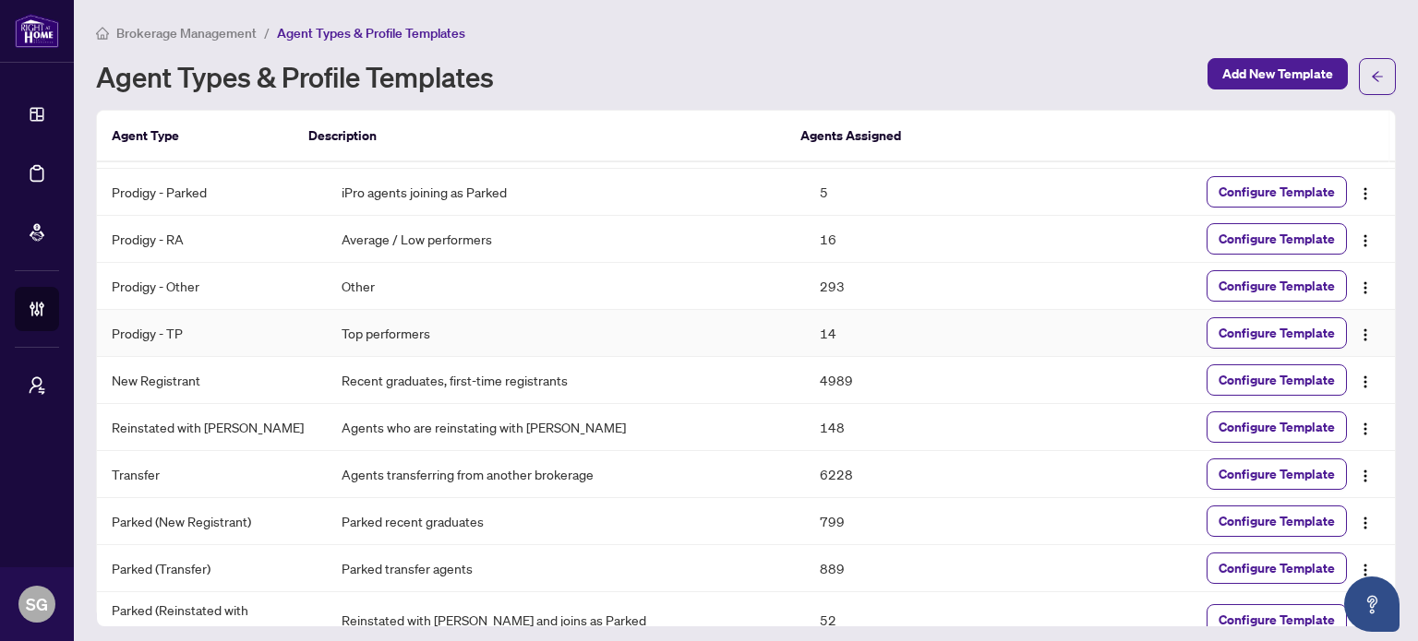
scroll to position [56, 0]
